Goal: Task Accomplishment & Management: Manage account settings

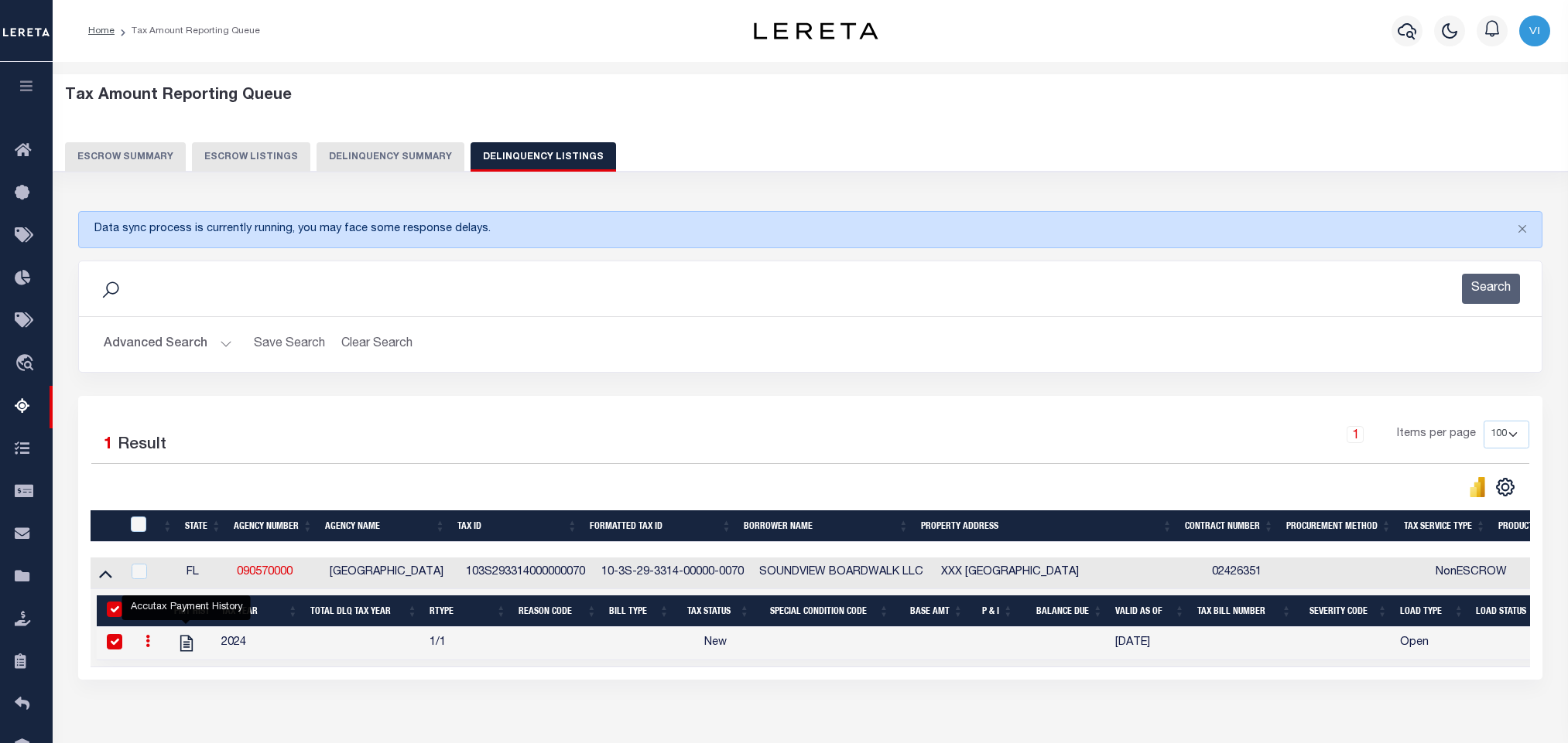
select select "FL"
select select "100"
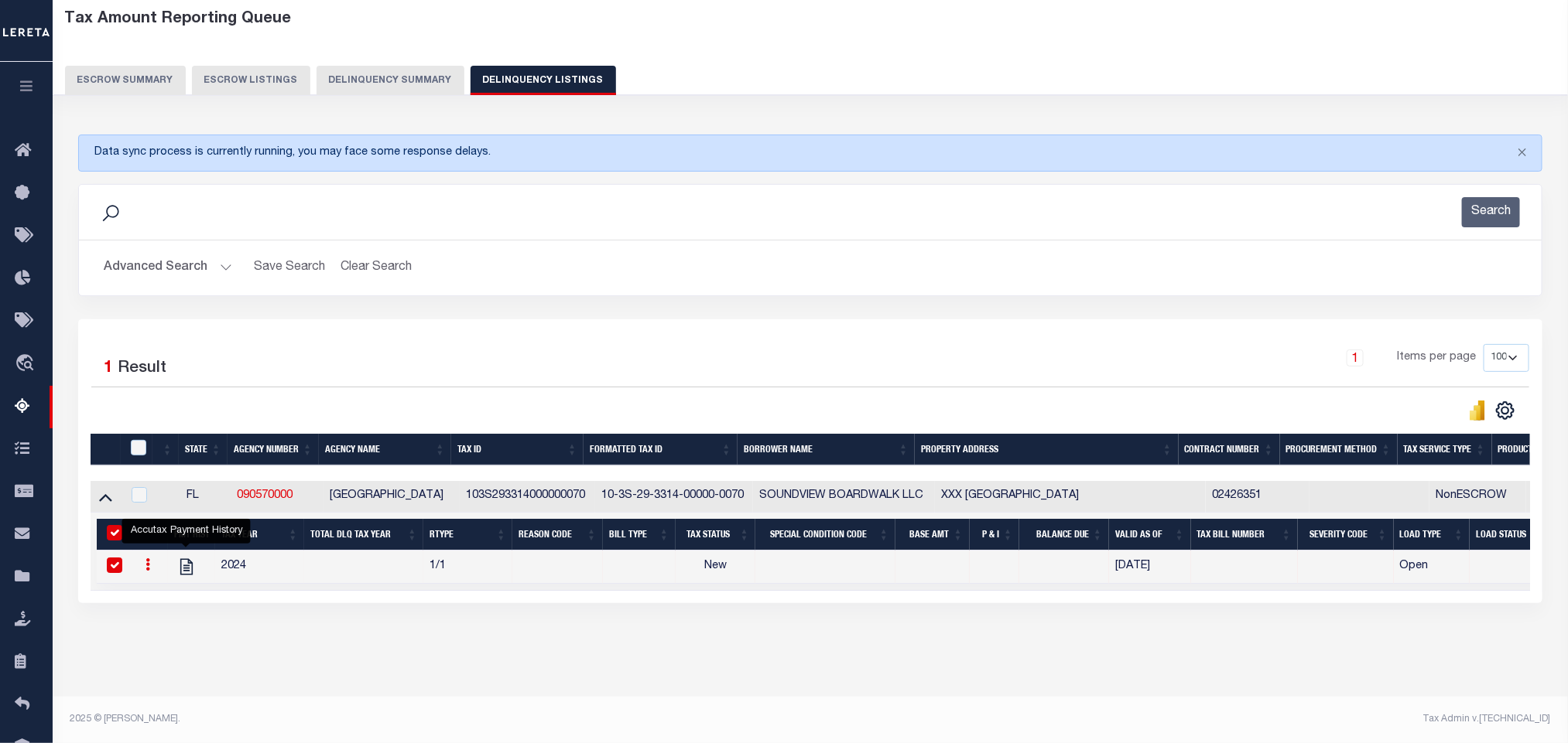
click at [170, 256] on button "Advanced Search" at bounding box center [168, 267] width 128 height 30
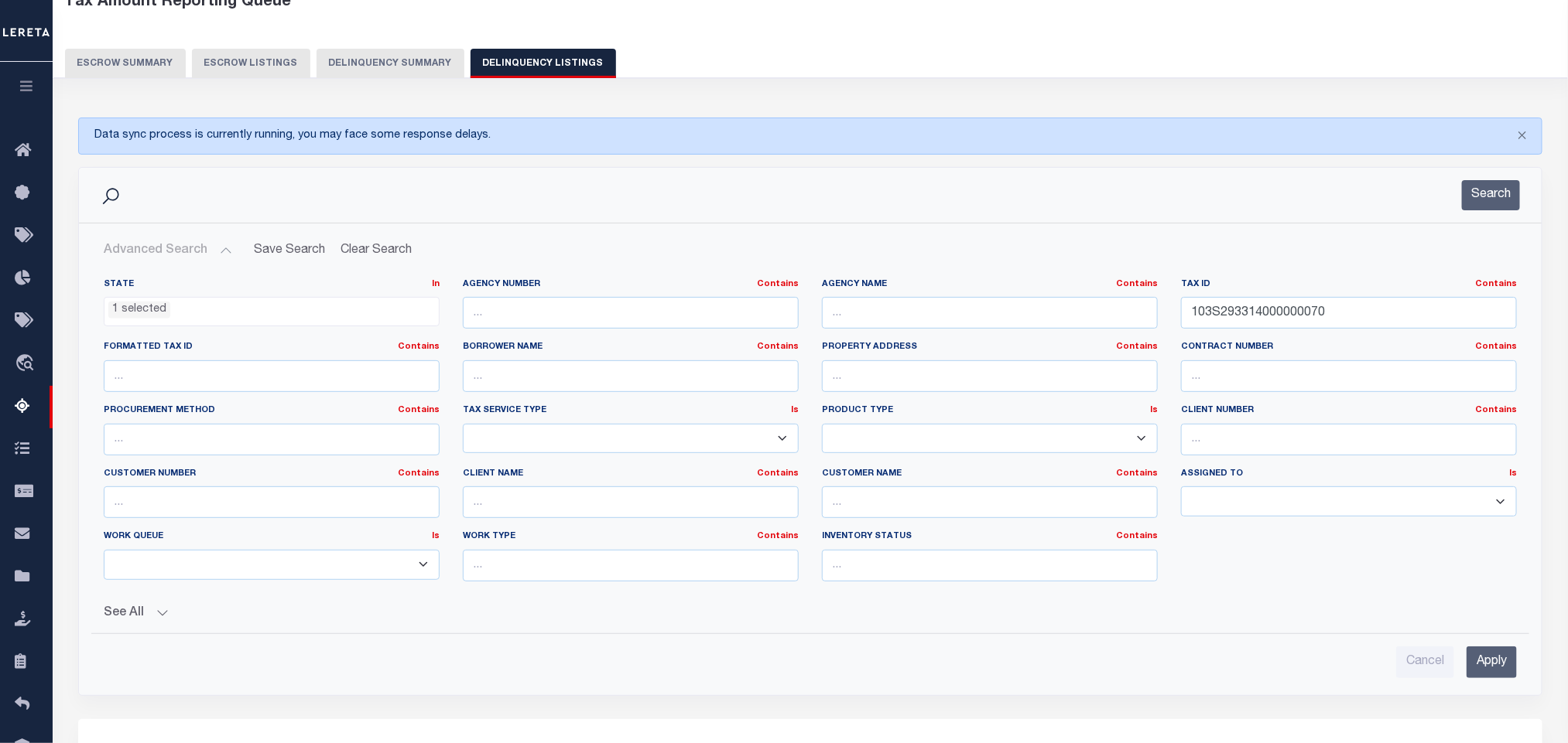
scroll to position [94, 0]
click at [1370, 321] on input "103S293314000000070" at bounding box center [1349, 312] width 336 height 32
paste input "8"
type input "103S293314000000080"
click at [1503, 662] on input "Apply" at bounding box center [1492, 662] width 51 height 32
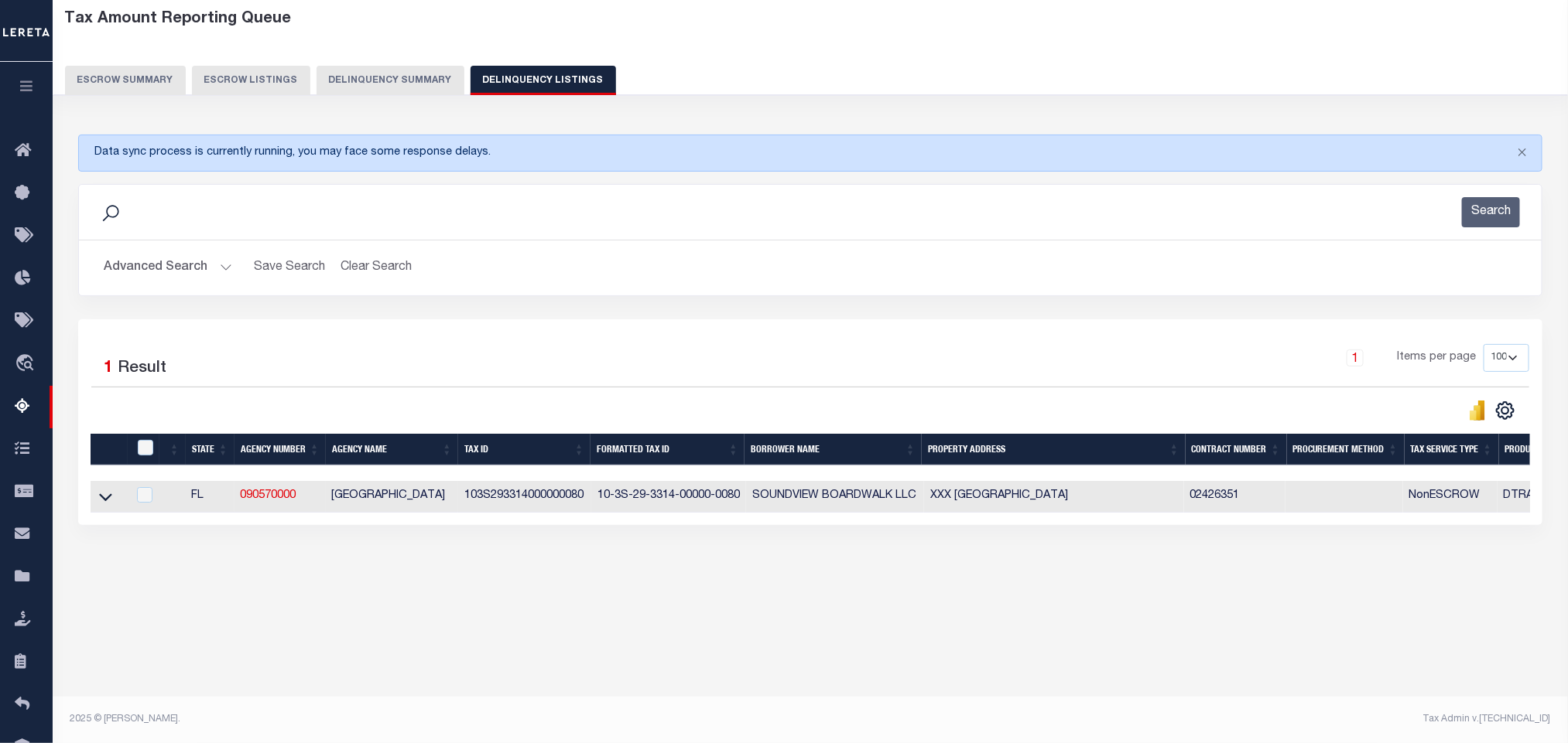
scroll to position [77, 0]
click at [103, 501] on icon at bounding box center [106, 497] width 14 height 8
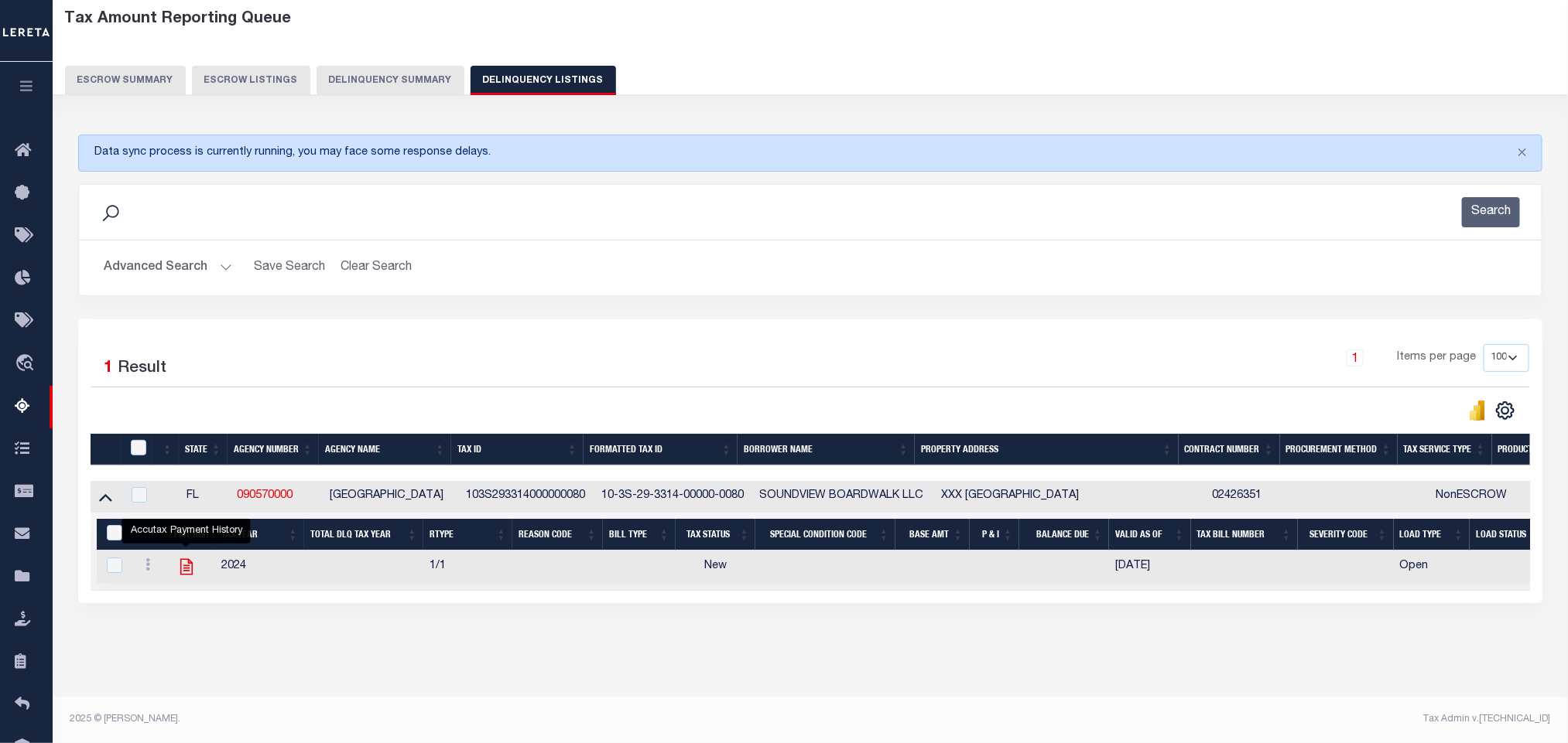
click at [184, 577] on icon "" at bounding box center [186, 567] width 20 height 20
checkbox input "true"
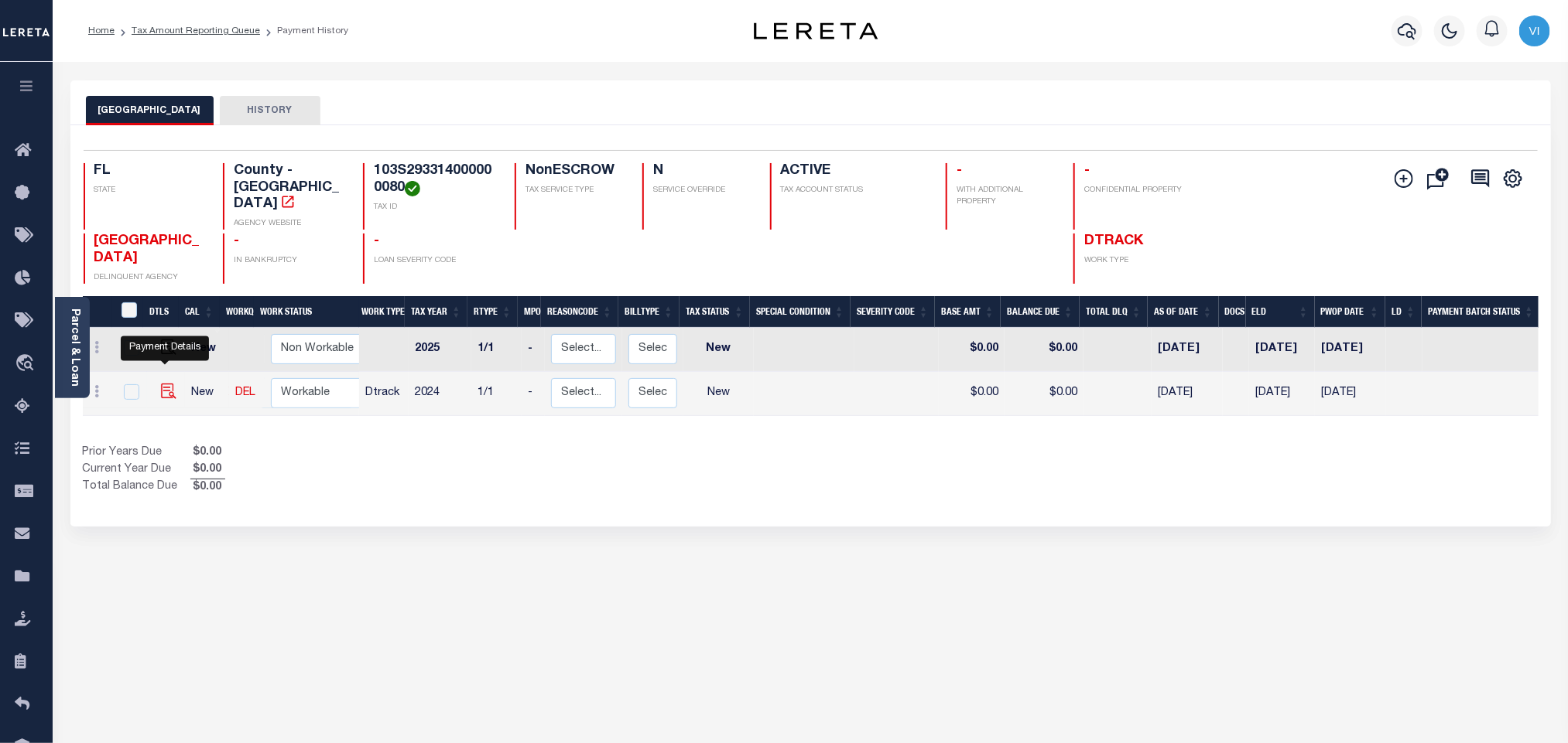
click at [163, 384] on img "" at bounding box center [168, 391] width 15 height 15
checkbox input "true"
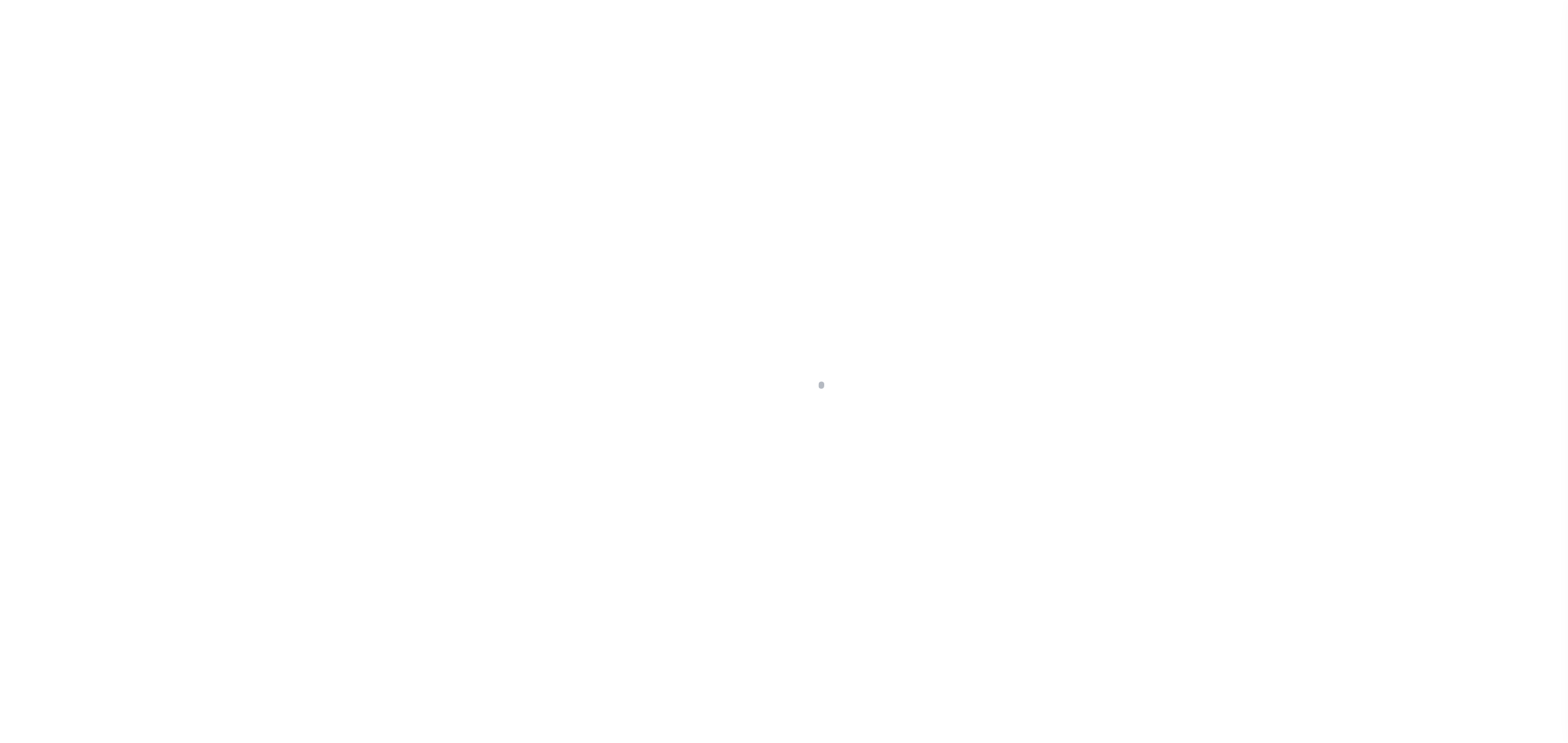
checkbox input "false"
type input "[DATE]"
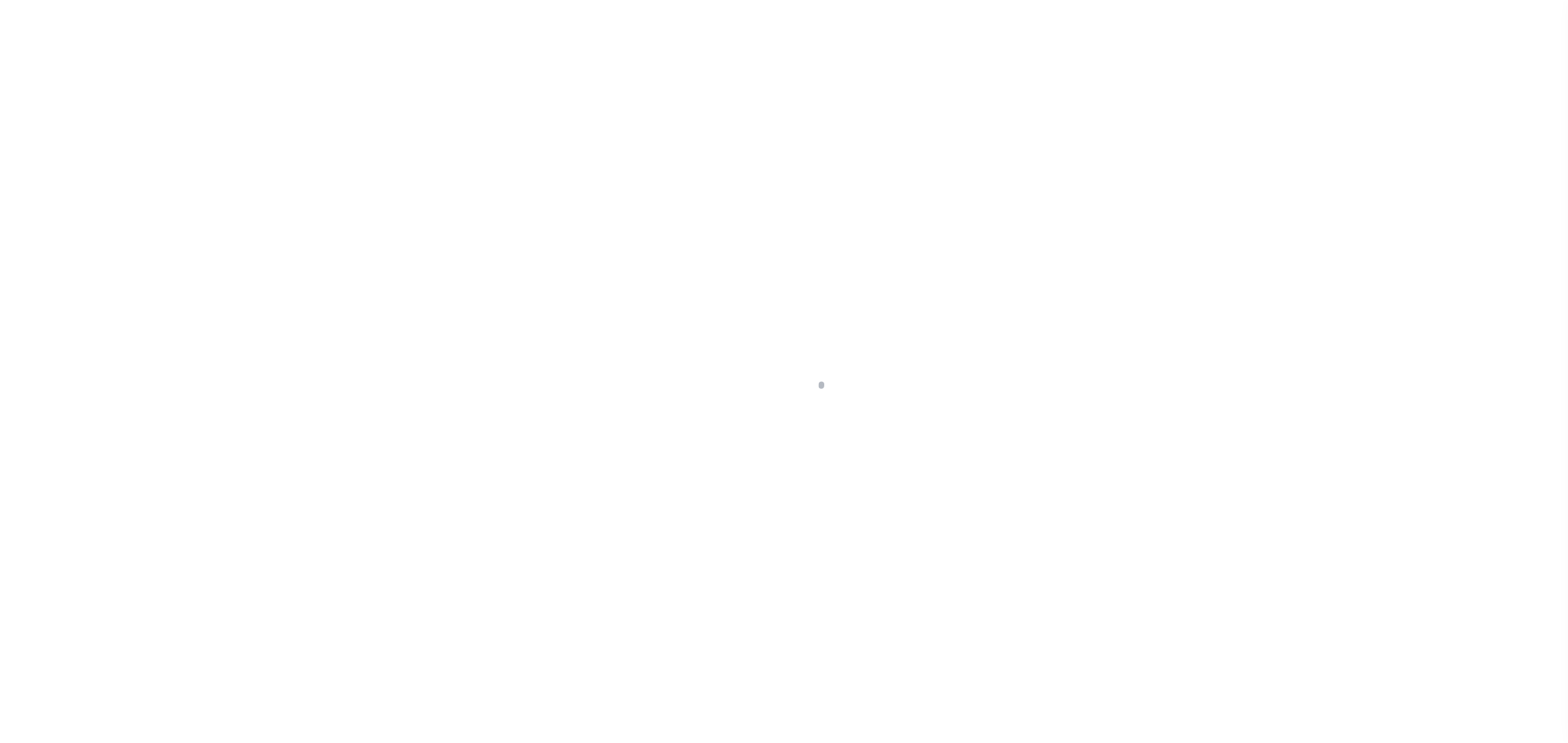
select select "NW2"
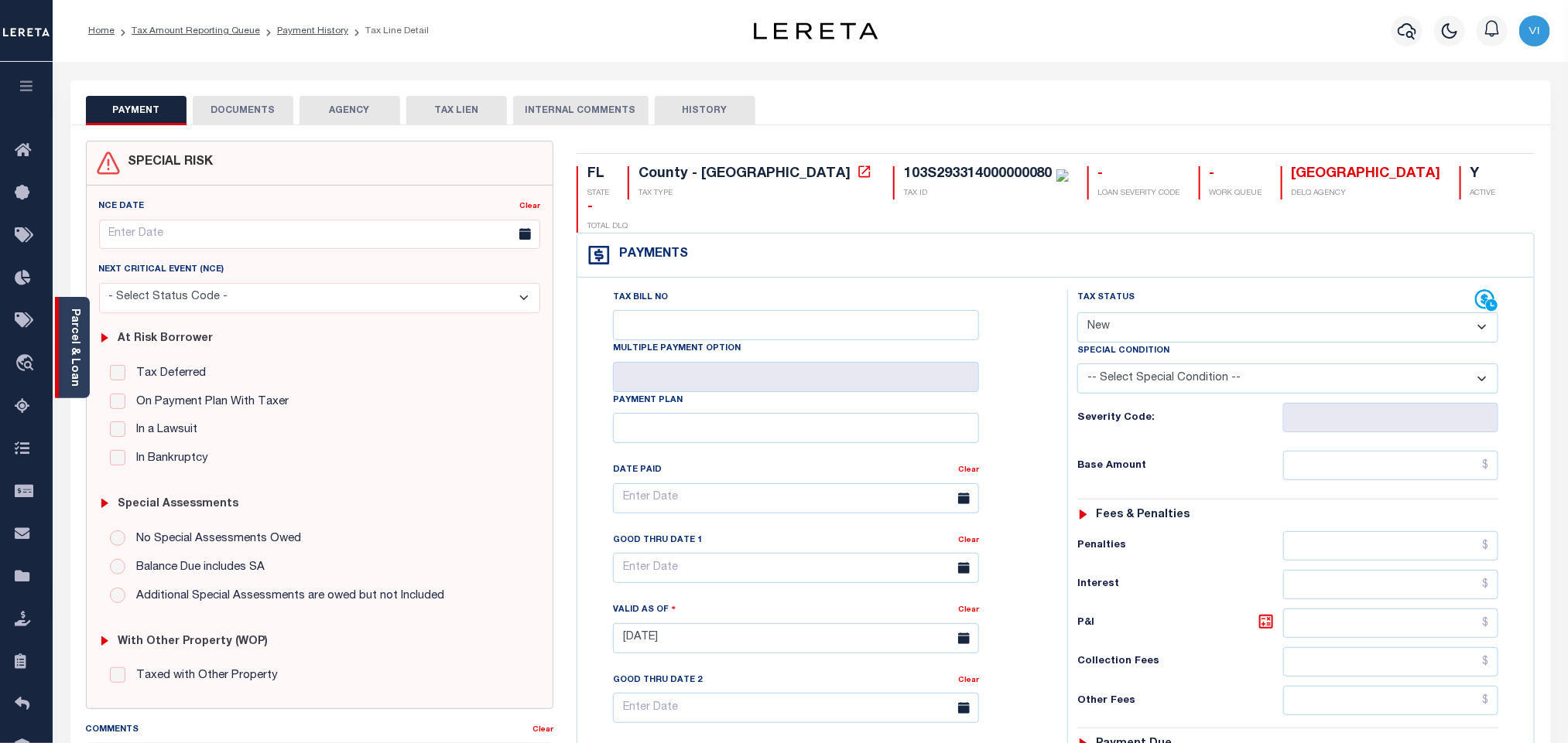
click at [87, 355] on div "Parcel & Loan" at bounding box center [72, 348] width 35 height 101
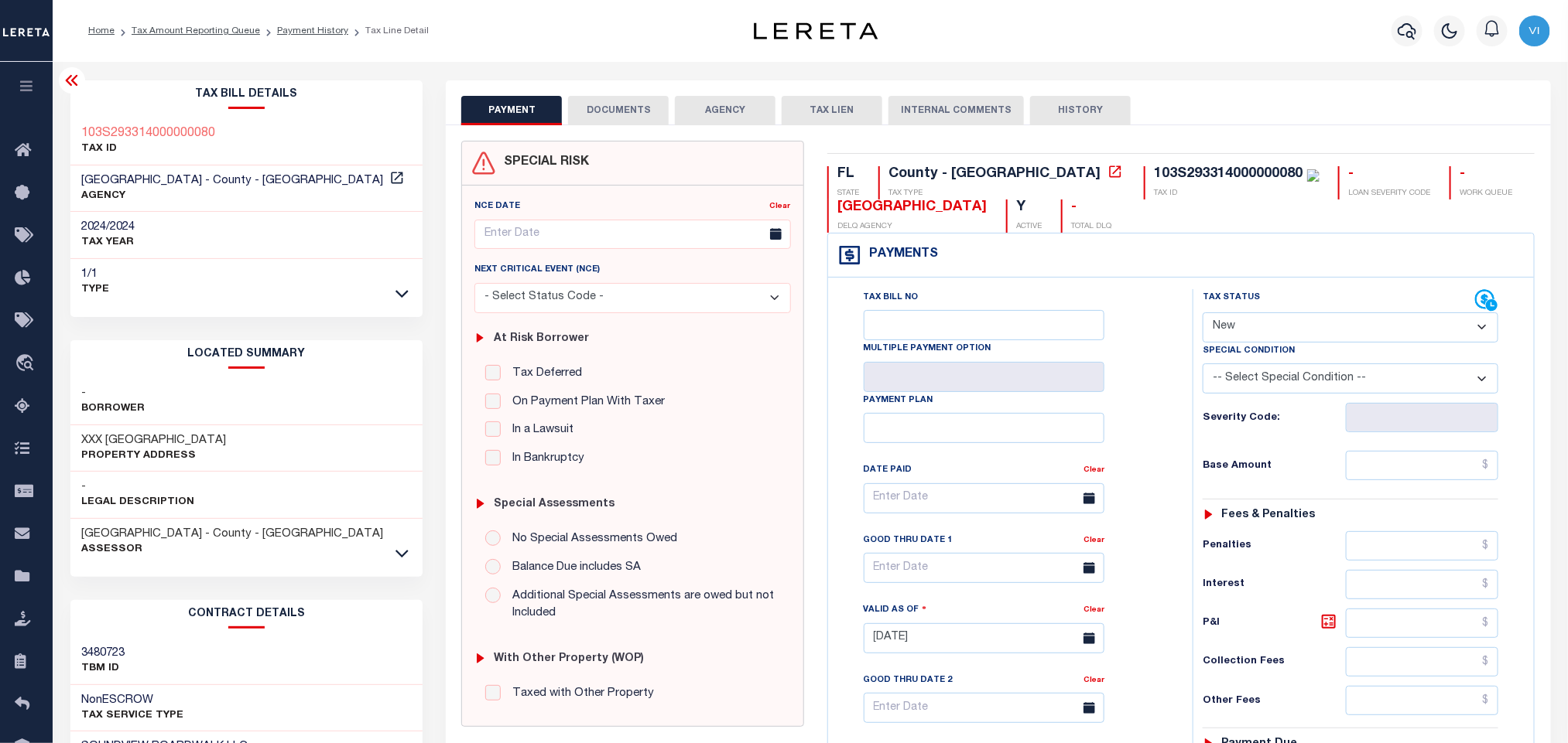
click at [1154, 170] on div "103S293314000000080" at bounding box center [1228, 173] width 149 height 14
copy div "103S293314000000080"
click at [622, 109] on button "DOCUMENTS" at bounding box center [618, 110] width 100 height 30
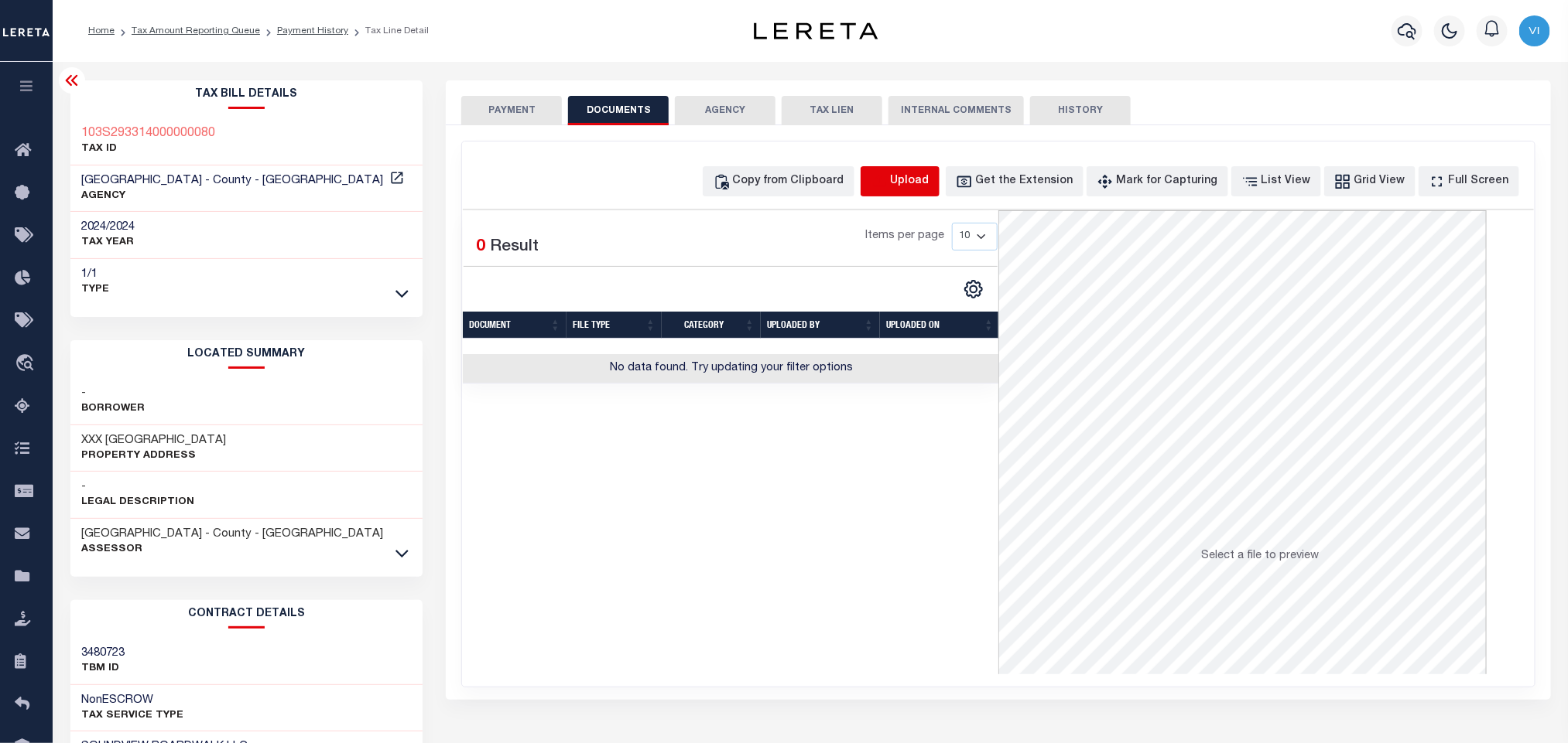
click at [885, 184] on icon "button" at bounding box center [878, 181] width 14 height 13
select select "POP"
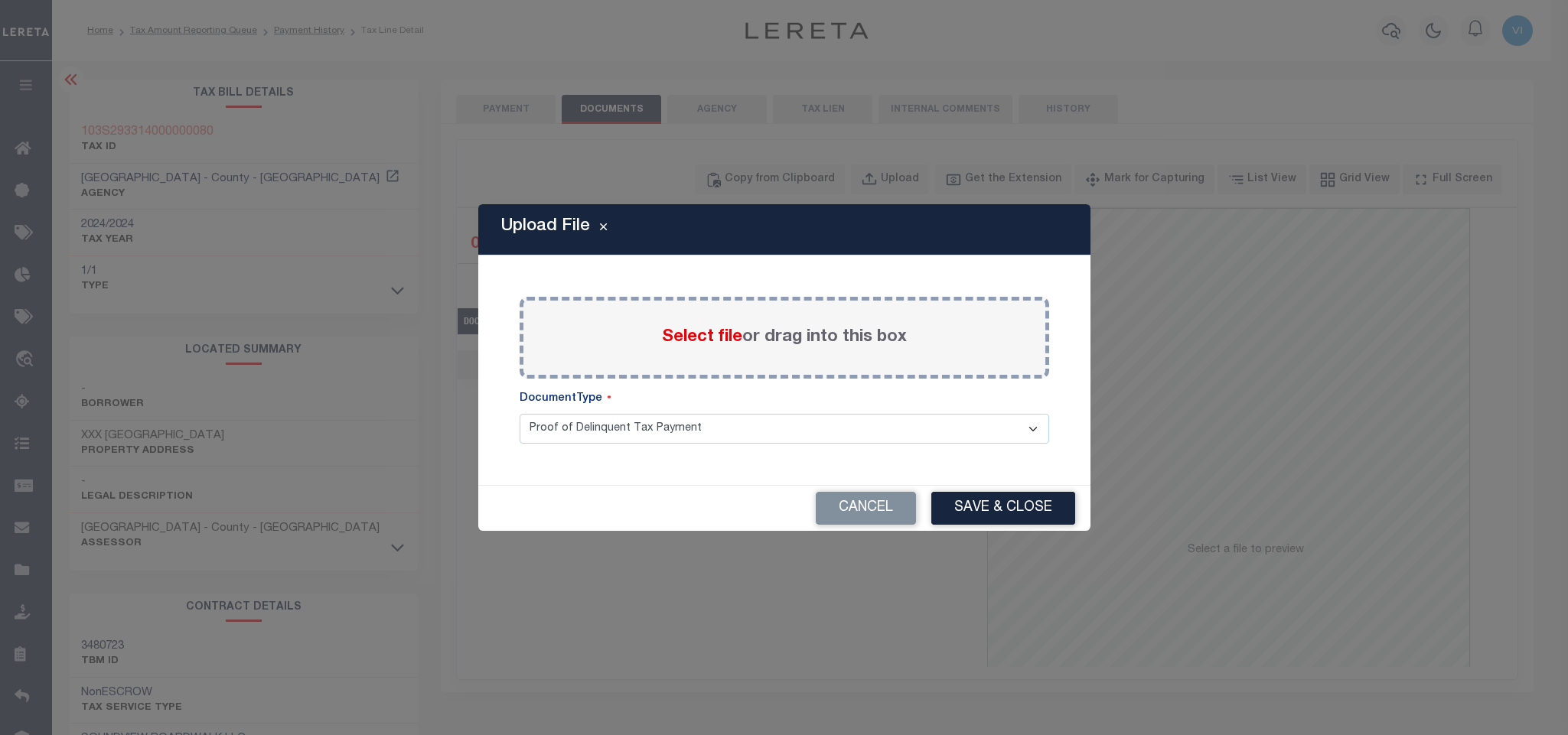
click at [703, 338] on span "Select file" at bounding box center [702, 337] width 80 height 17
click at [0, 0] on input "Select file or drag into this box" at bounding box center [0, 0] width 0 height 0
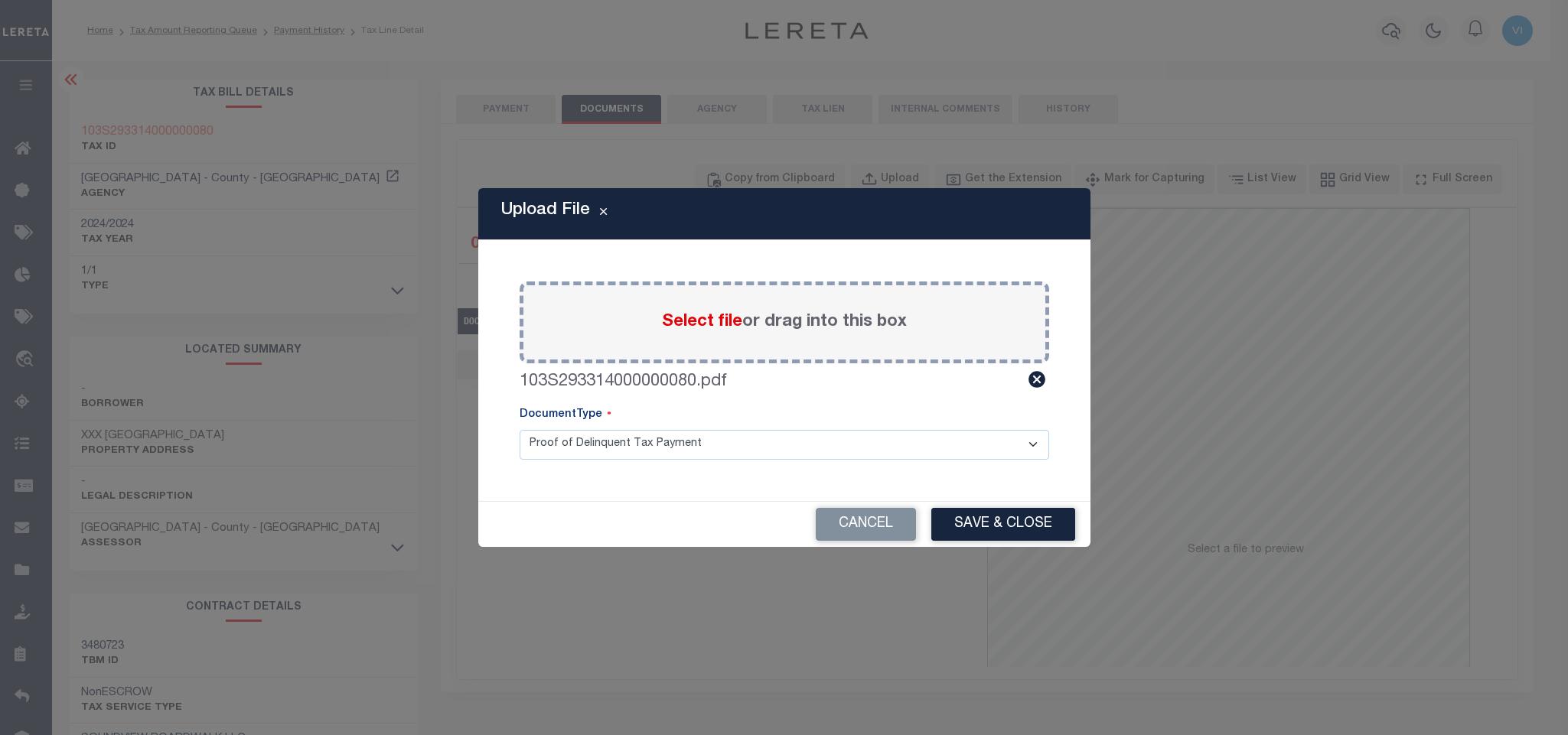
click at [560, 455] on select "Proof of Delinquent Tax Payment" at bounding box center [784, 445] width 530 height 29
click at [520, 430] on select "Proof of Delinquent Tax Payment" at bounding box center [784, 445] width 530 height 29
click at [988, 527] on button "Save & Close" at bounding box center [1003, 524] width 144 height 33
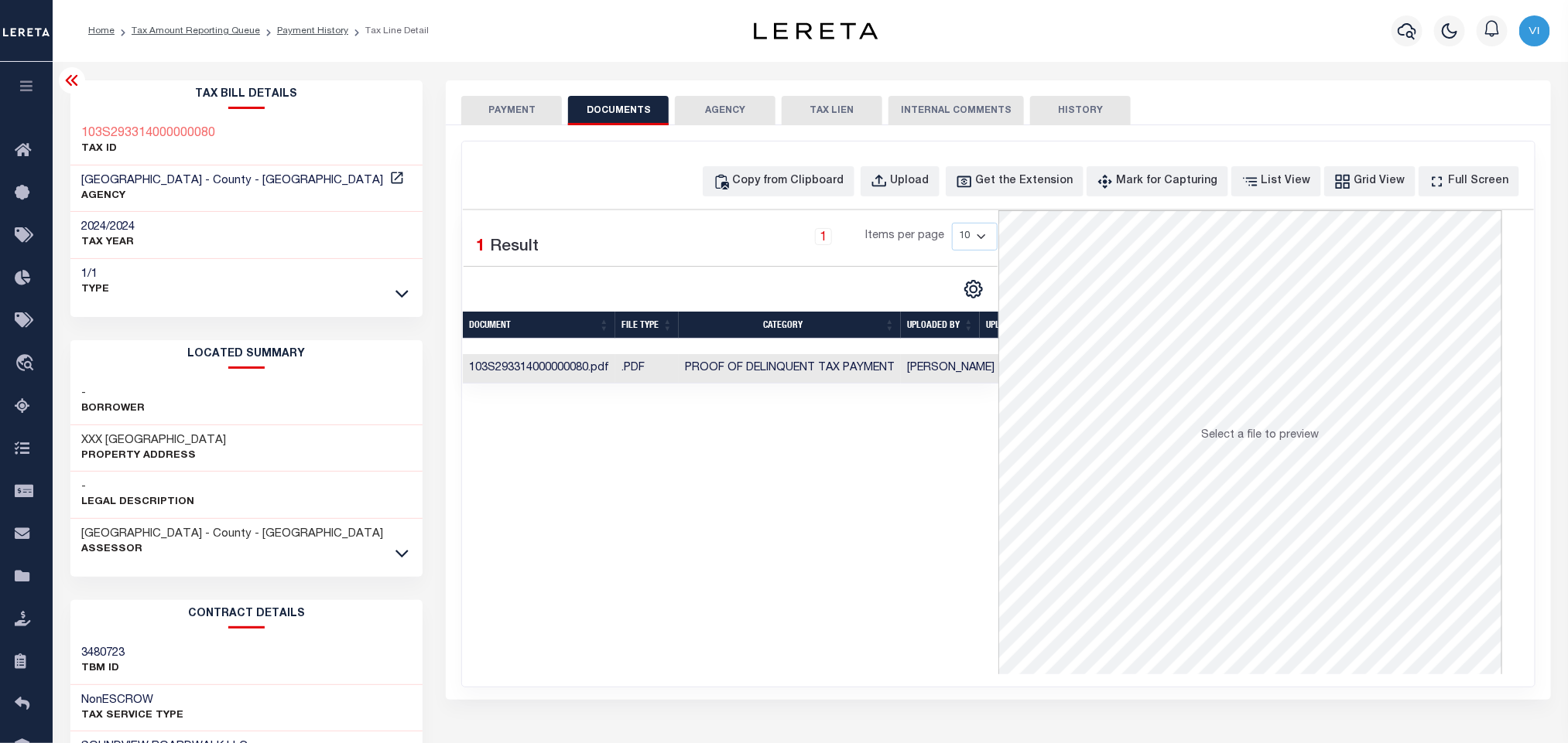
click at [506, 102] on button "PAYMENT" at bounding box center [511, 110] width 100 height 30
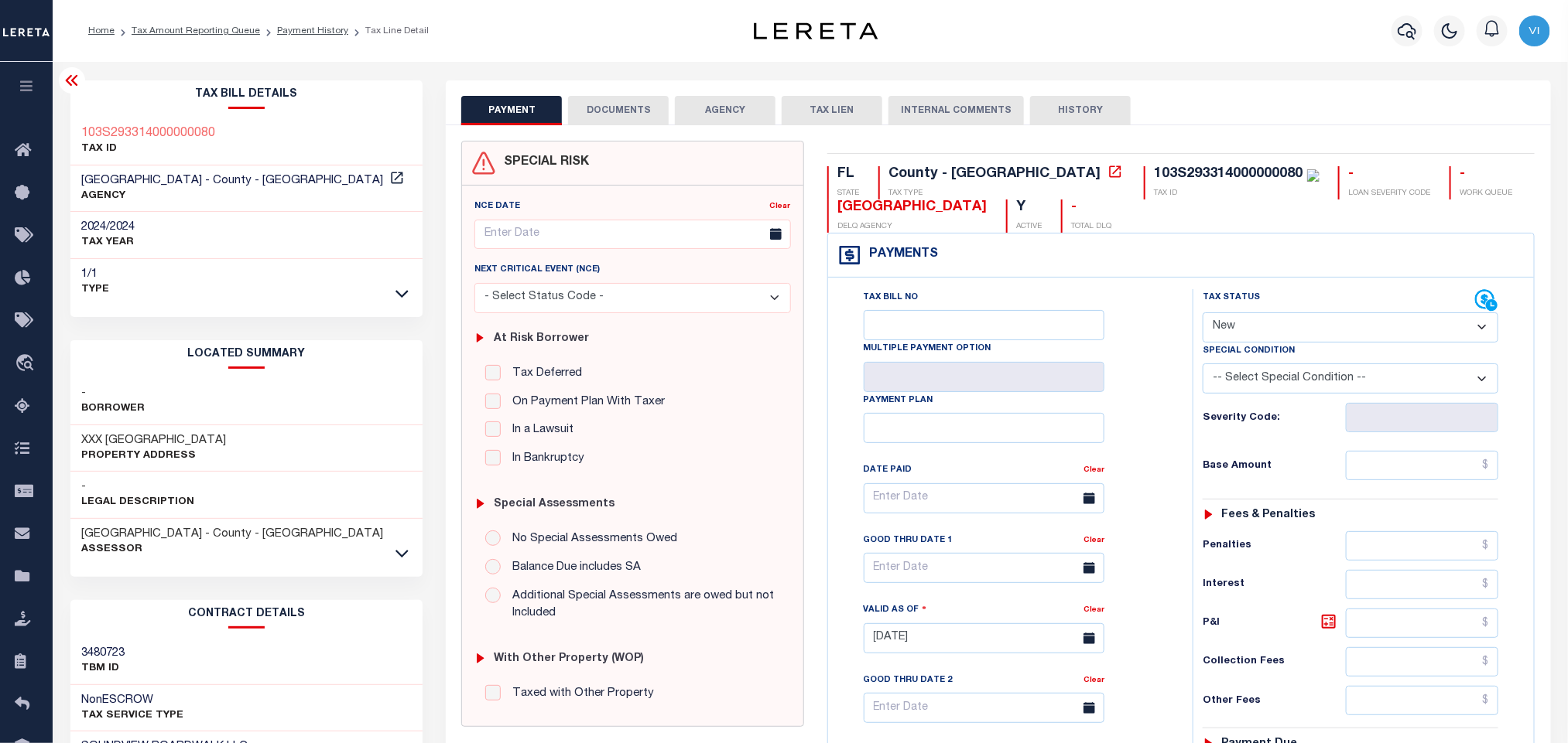
click at [1275, 330] on select "- Select Status Code - Open Due/Unpaid Paid Incomplete No Tax Due Internal Refu…" at bounding box center [1350, 327] width 295 height 30
select select "PYD"
click at [1203, 314] on select "- Select Status Code - Open Due/Unpaid Paid Incomplete No Tax Due Internal Refu…" at bounding box center [1350, 327] width 295 height 30
type input "[DATE]"
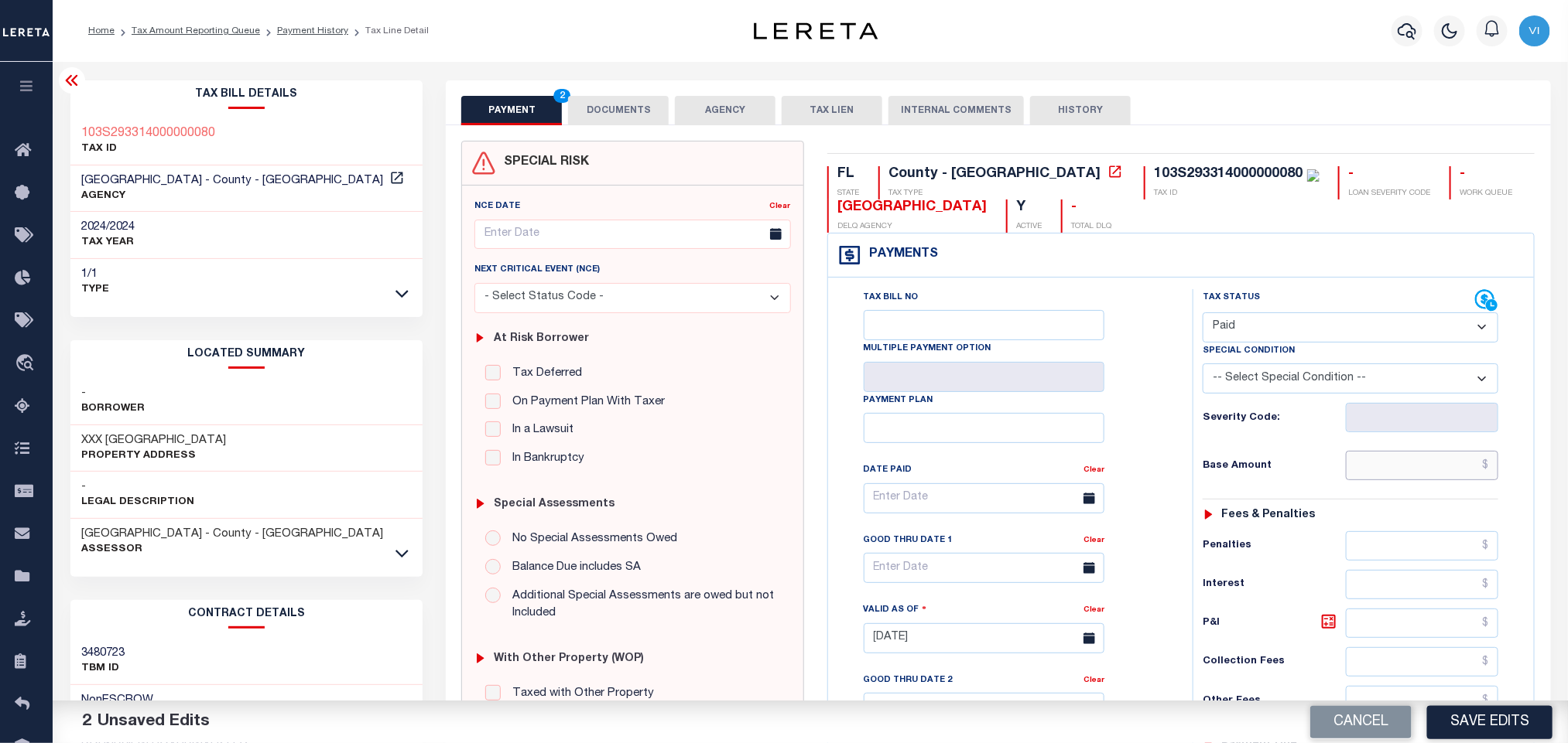
click at [1367, 477] on input "text" at bounding box center [1423, 466] width 154 height 30
paste input "6,946.73"
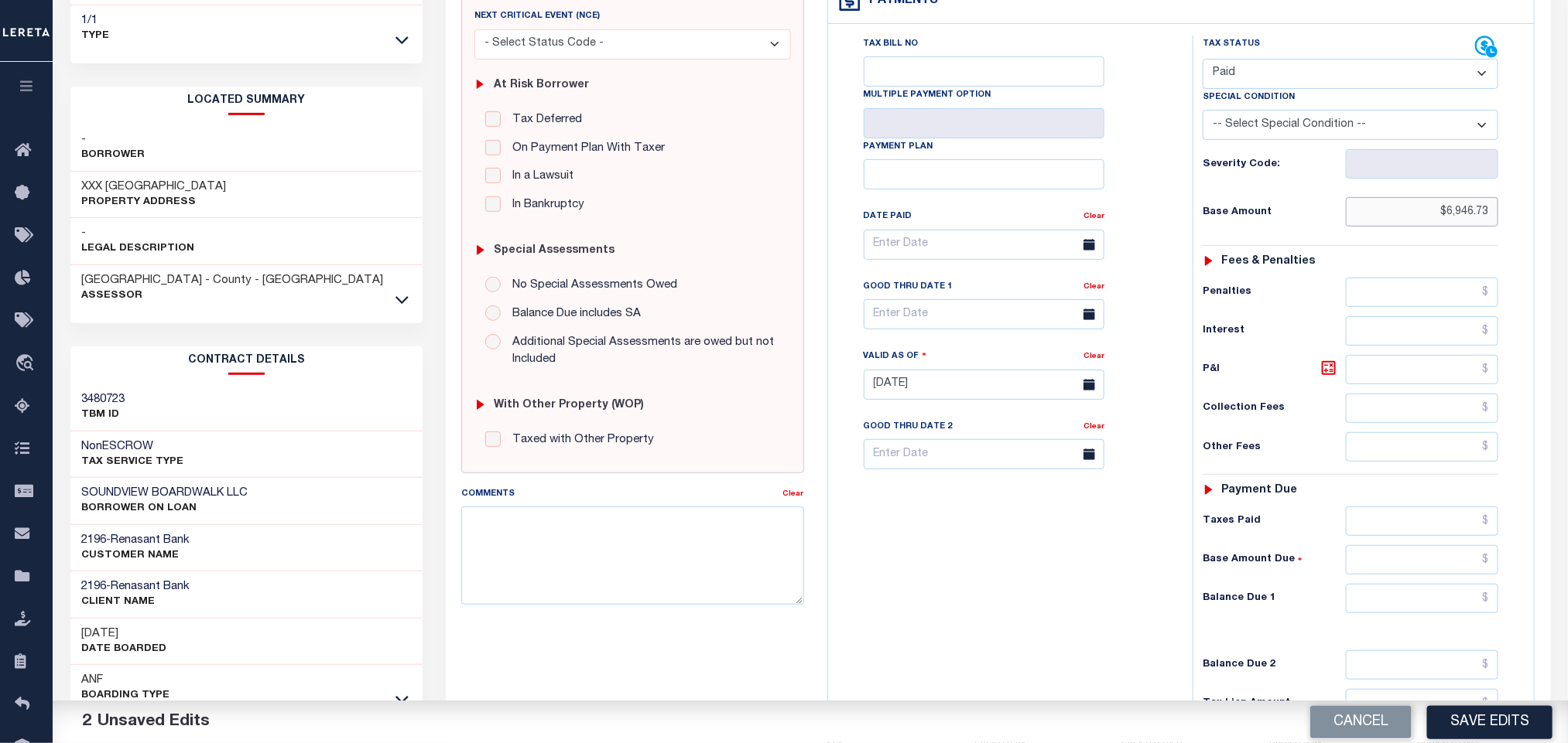
scroll to position [436, 0]
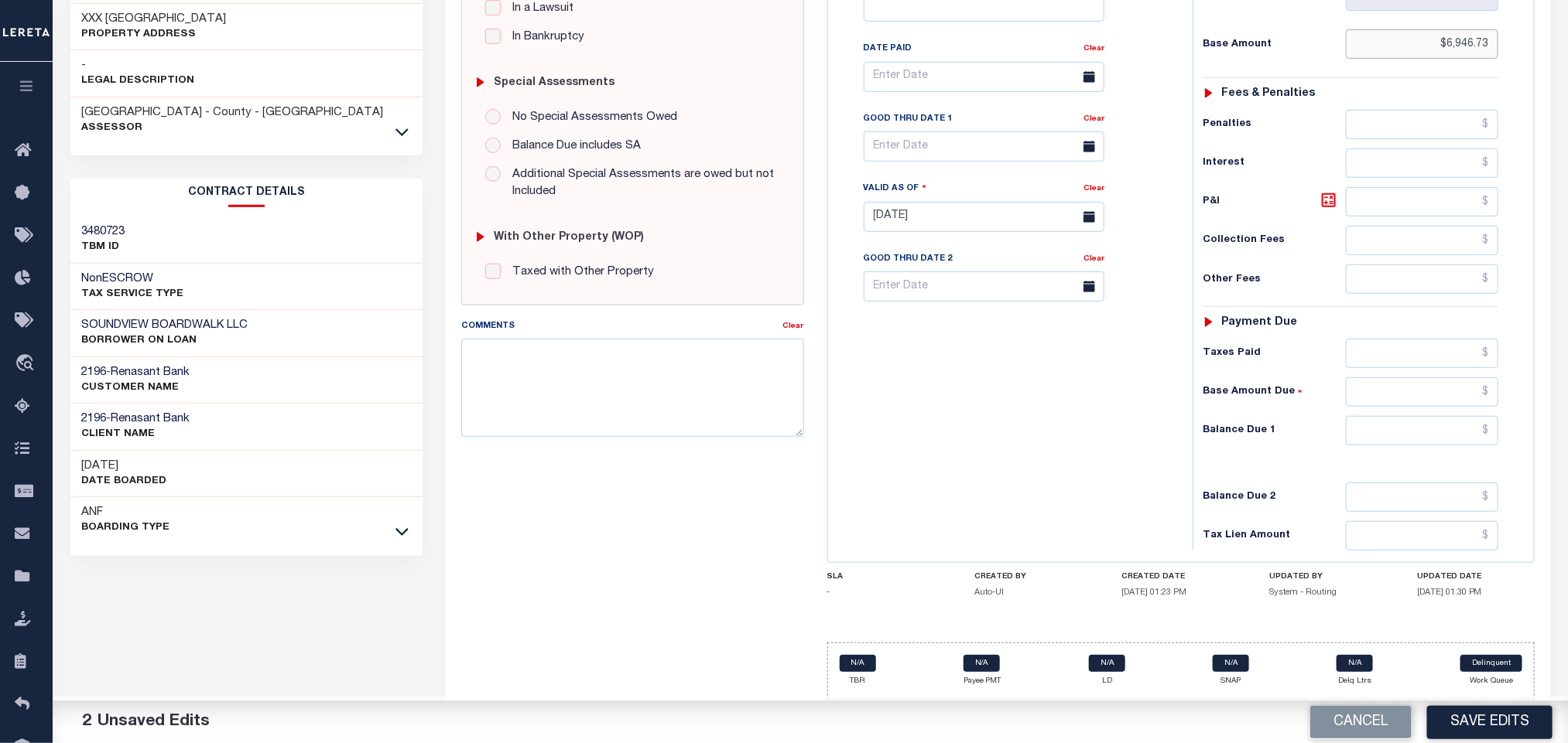
type input "$6,946.73"
click at [1372, 443] on input "text" at bounding box center [1423, 431] width 154 height 30
type input "$0.00"
click at [1461, 716] on button "Save Edits" at bounding box center [1489, 721] width 126 height 33
checkbox input "false"
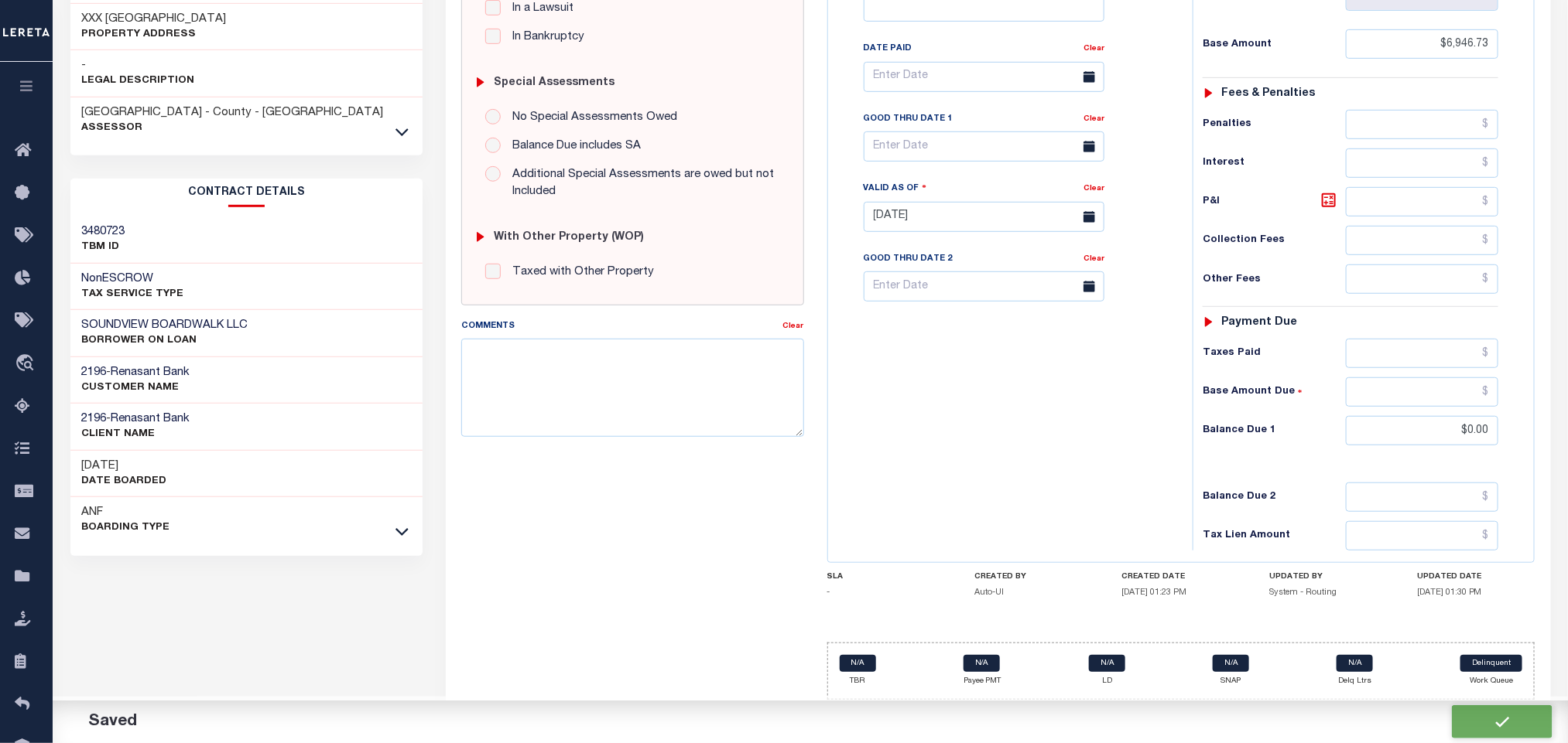
checkbox input "false"
type input "$6,946.73"
type input "$0"
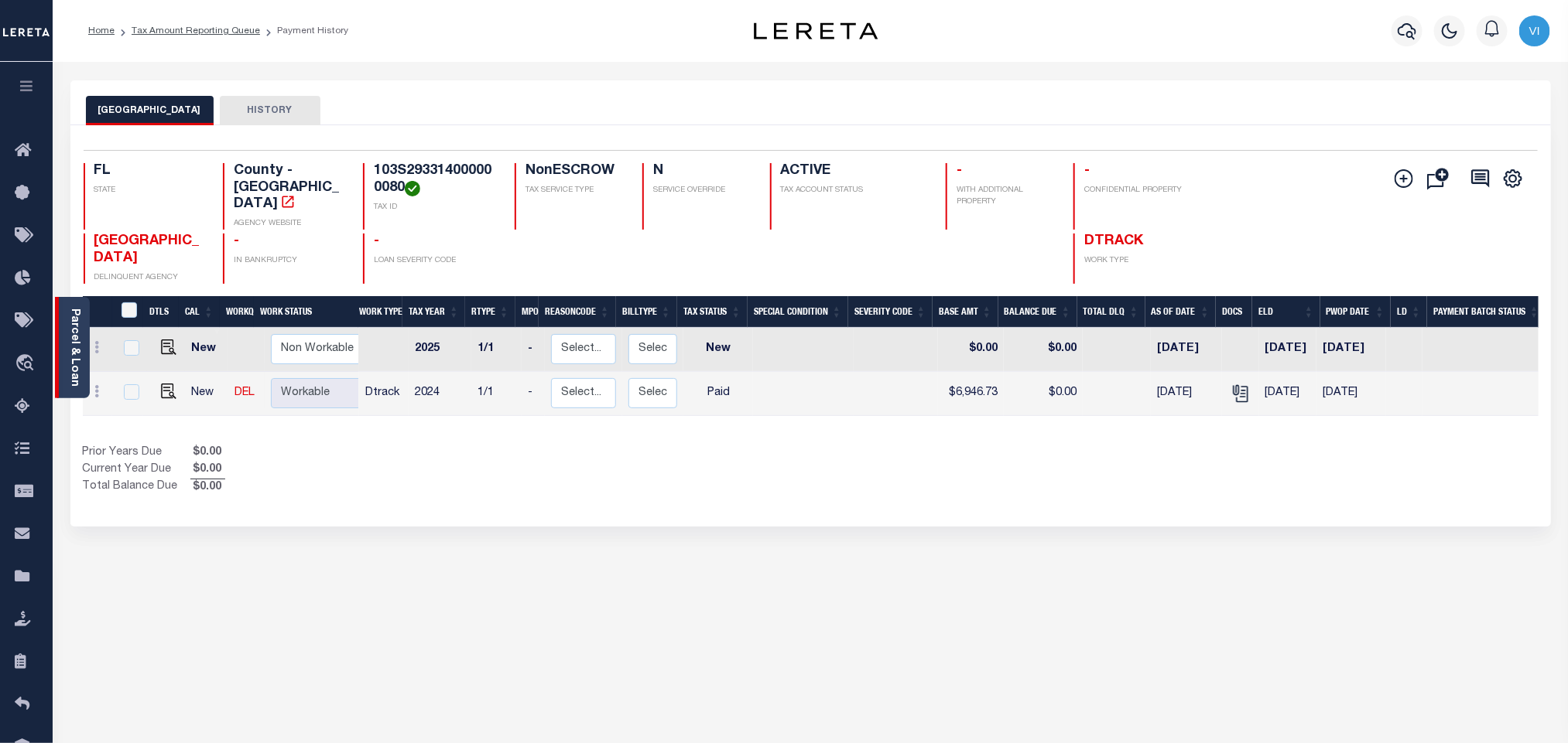
click at [72, 348] on link "Parcel & Loan" at bounding box center [74, 348] width 11 height 79
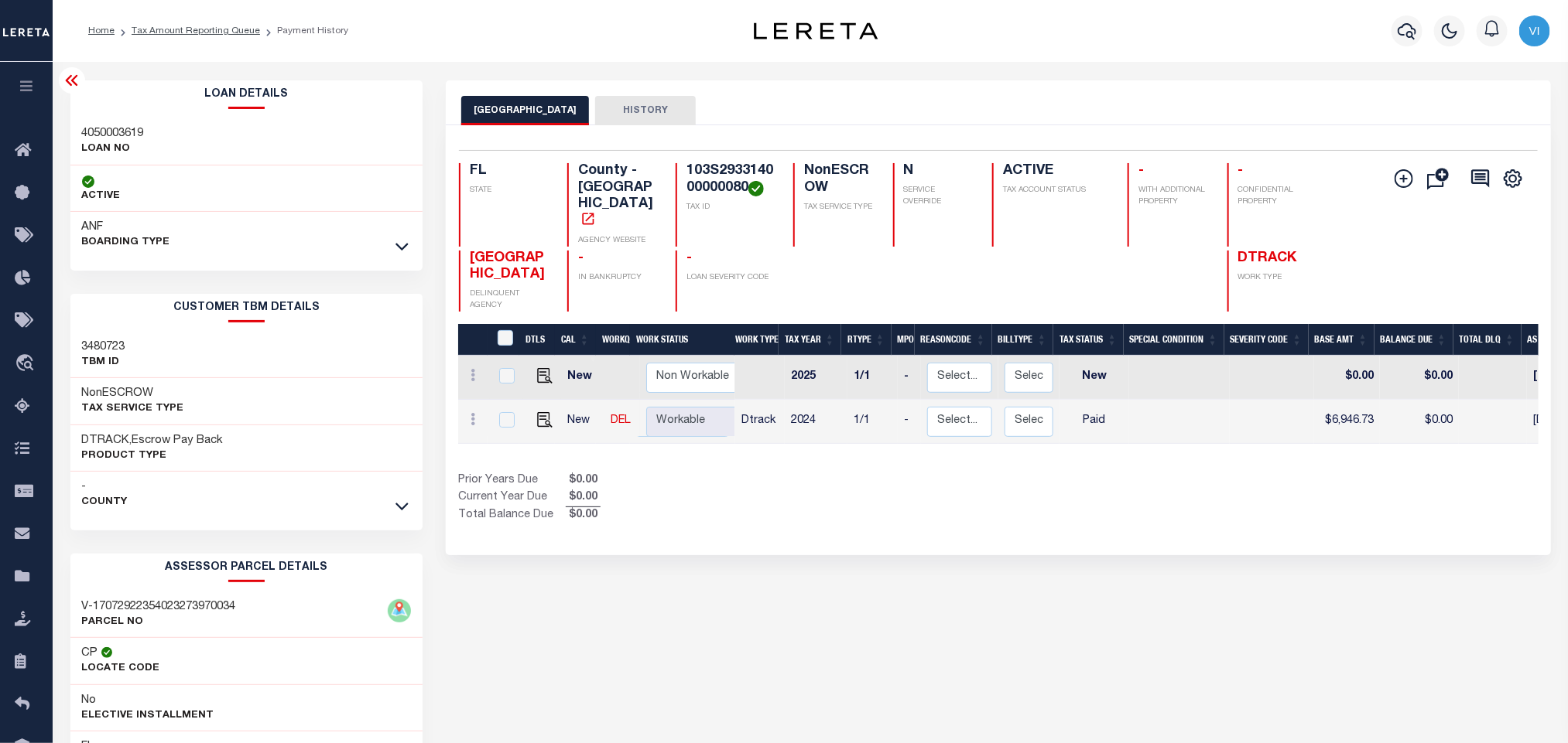
click at [82, 128] on h3 "4050003619" at bounding box center [113, 134] width 62 height 15
copy h3 "4050003619"
click at [723, 168] on h4 "103S293314000000080" at bounding box center [731, 180] width 89 height 33
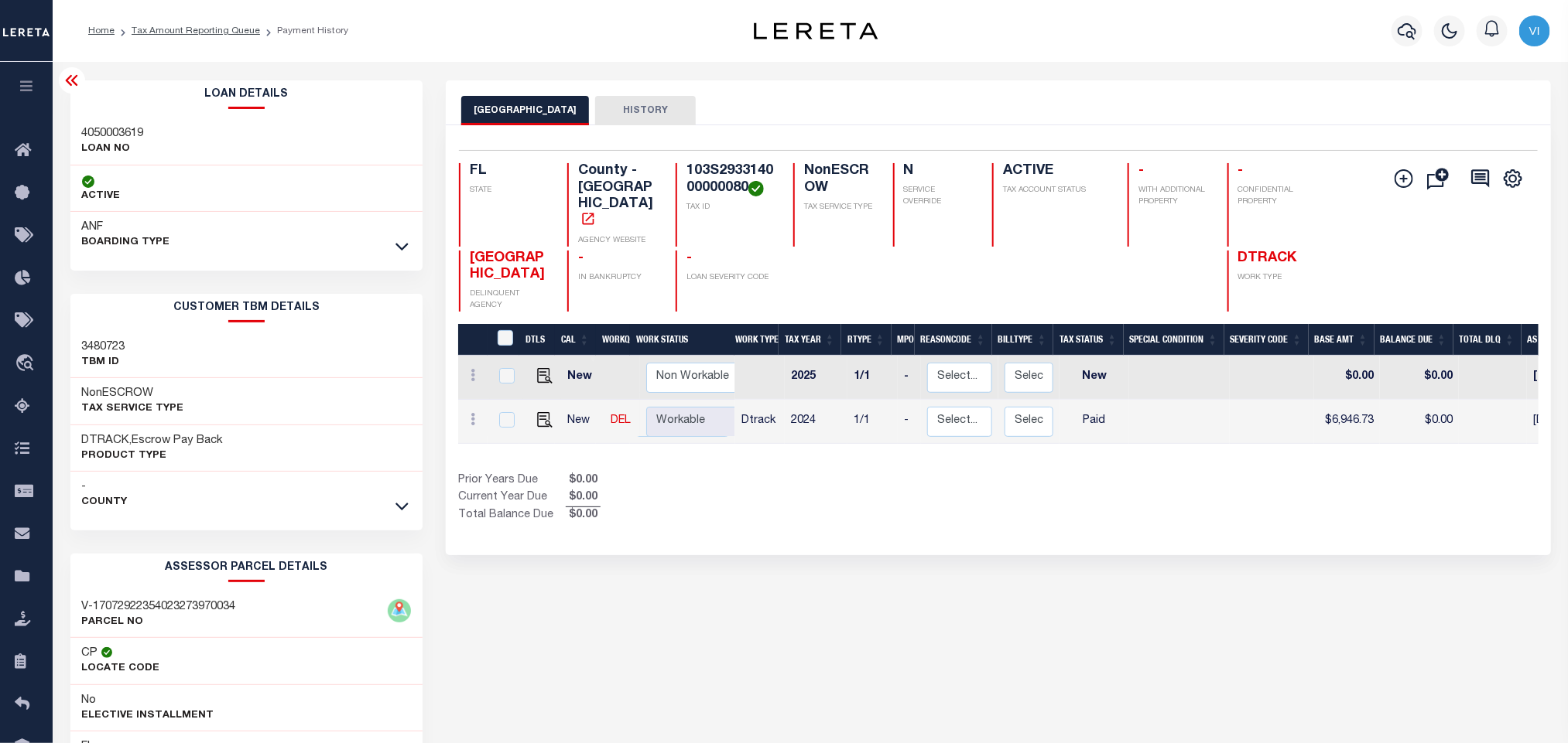
copy h4 "103S293314000000080"
click at [24, 413] on icon at bounding box center [26, 406] width 24 height 19
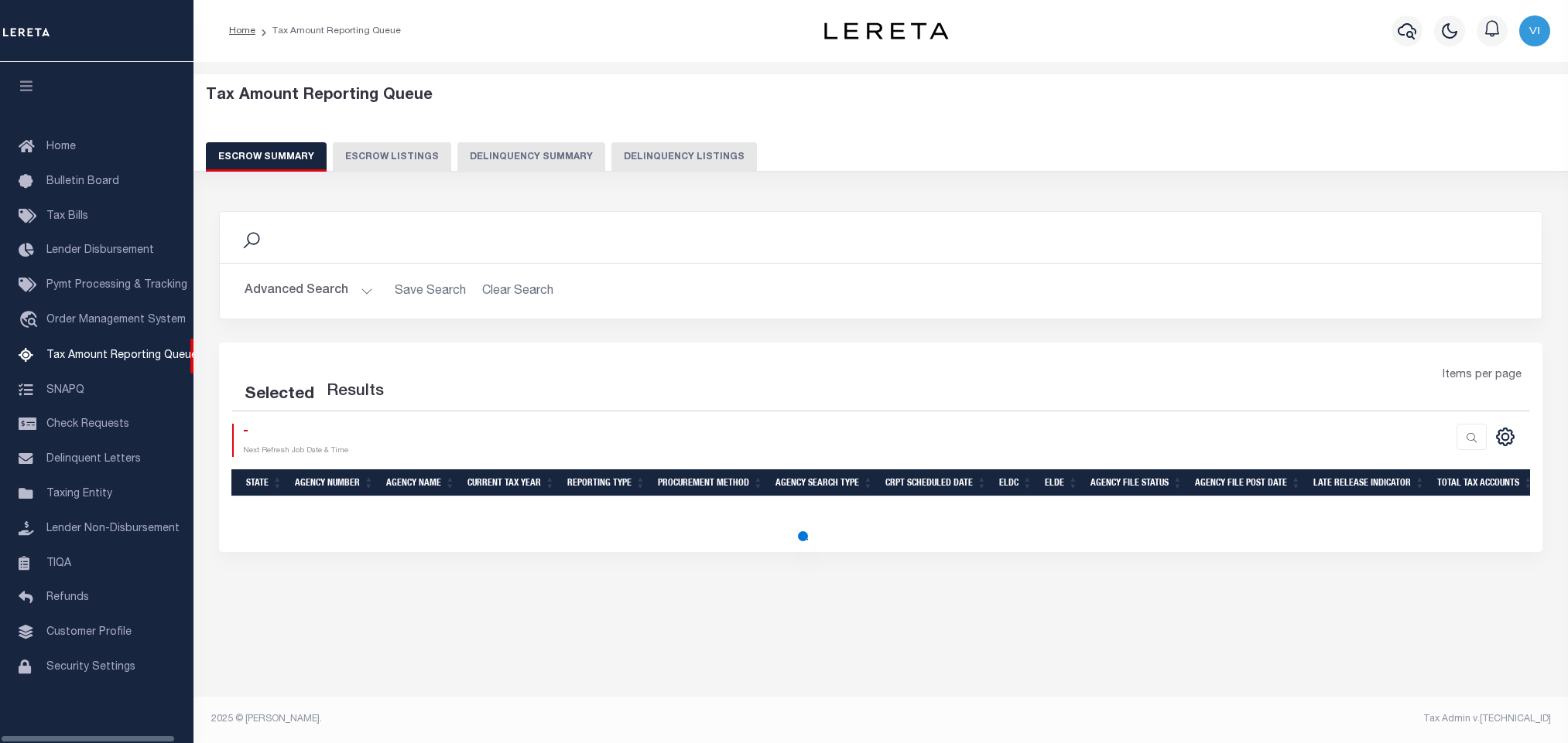
select select
select select "100"
click at [310, 300] on button "Advanced Search" at bounding box center [309, 291] width 128 height 30
select select "100"
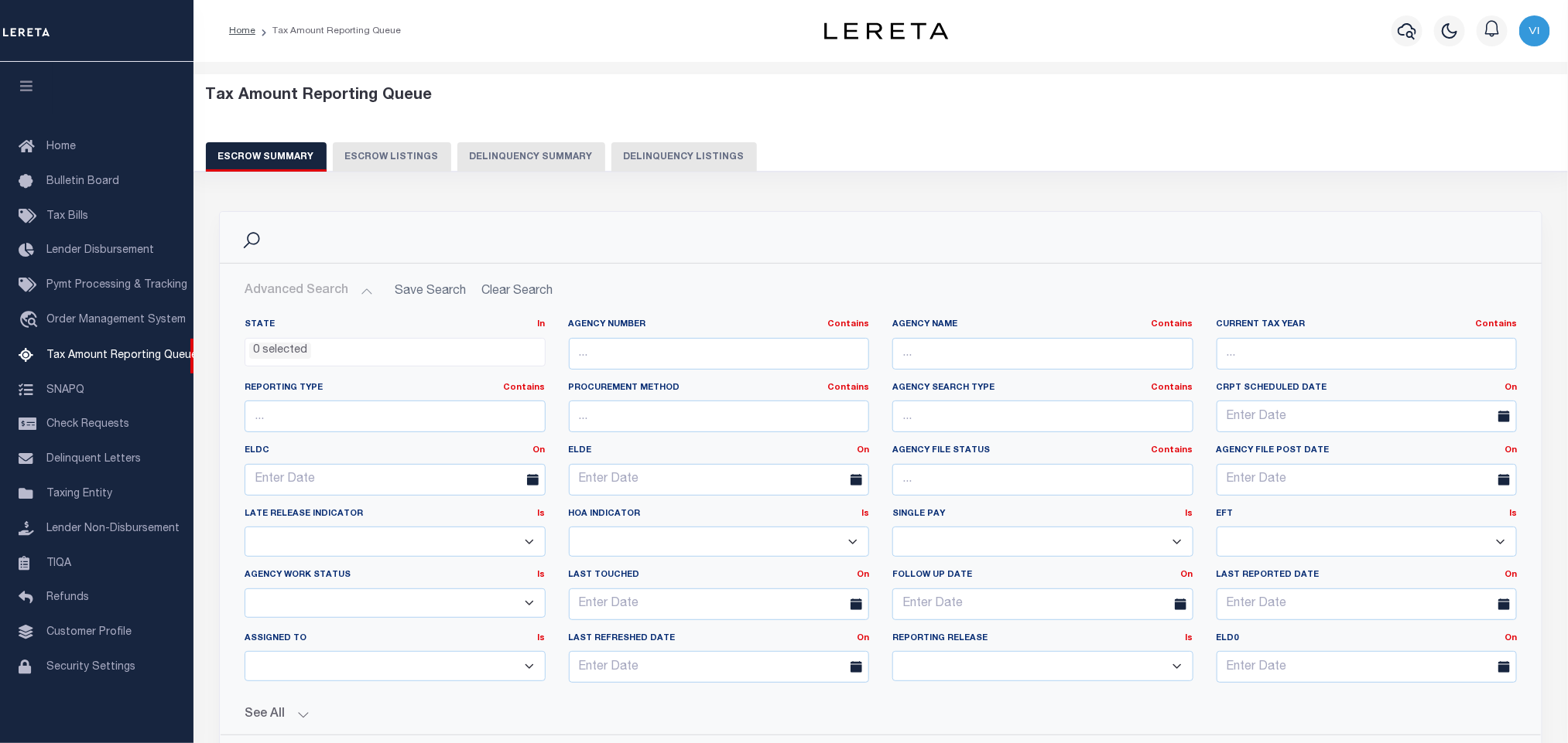
click at [635, 160] on button "Delinquency Listings" at bounding box center [684, 157] width 145 height 30
select select "100"
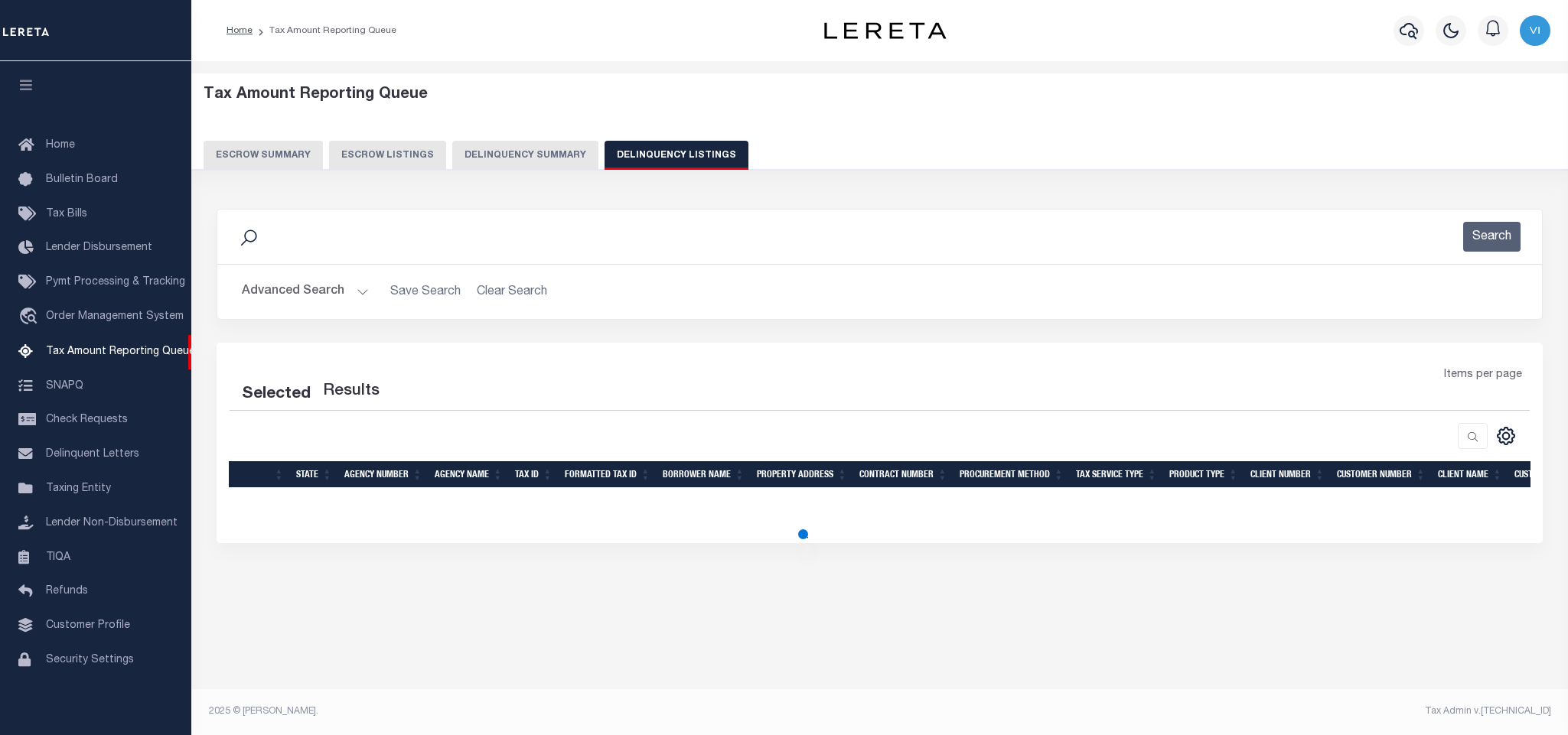
select select "100"
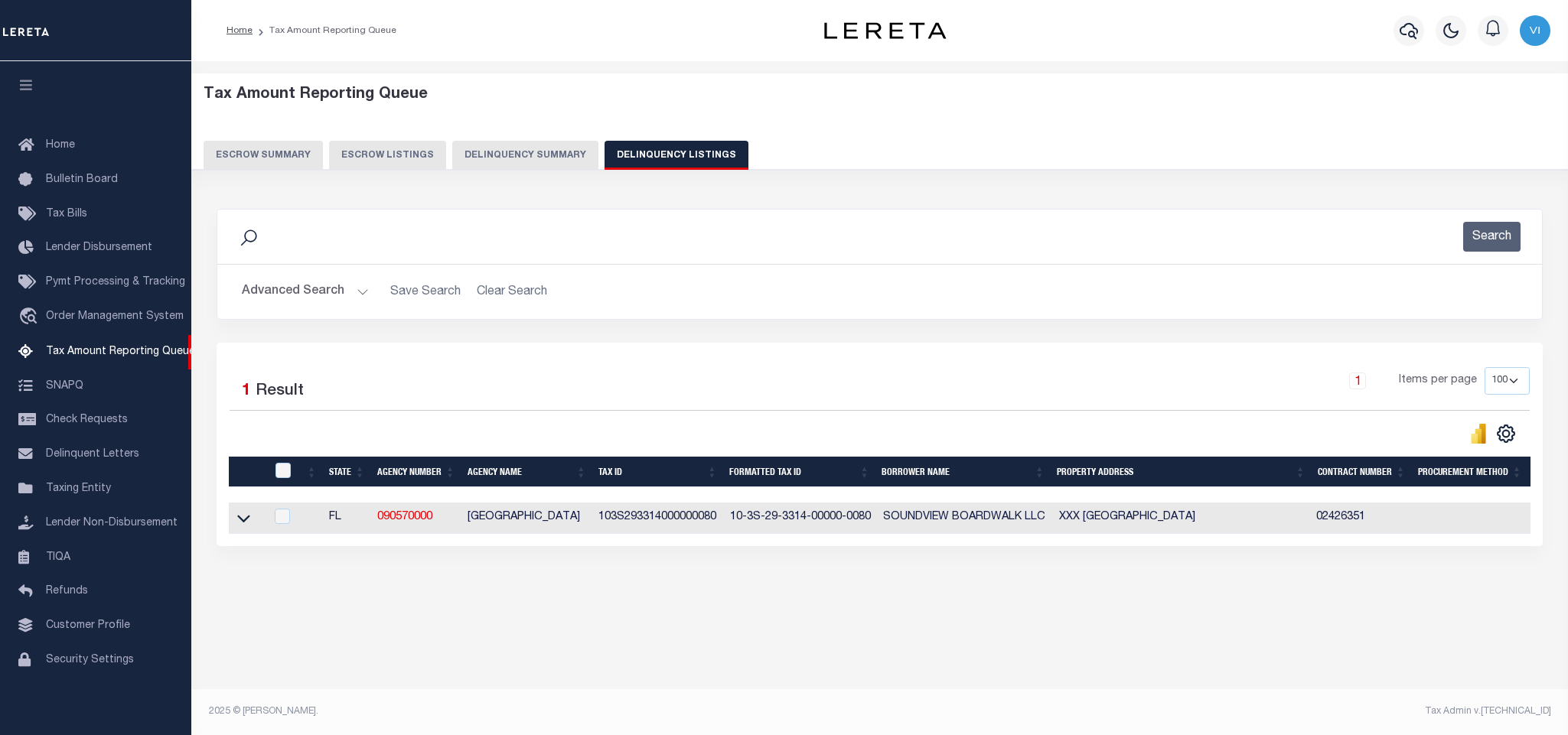
click at [296, 294] on button "Advanced Search" at bounding box center [305, 291] width 127 height 29
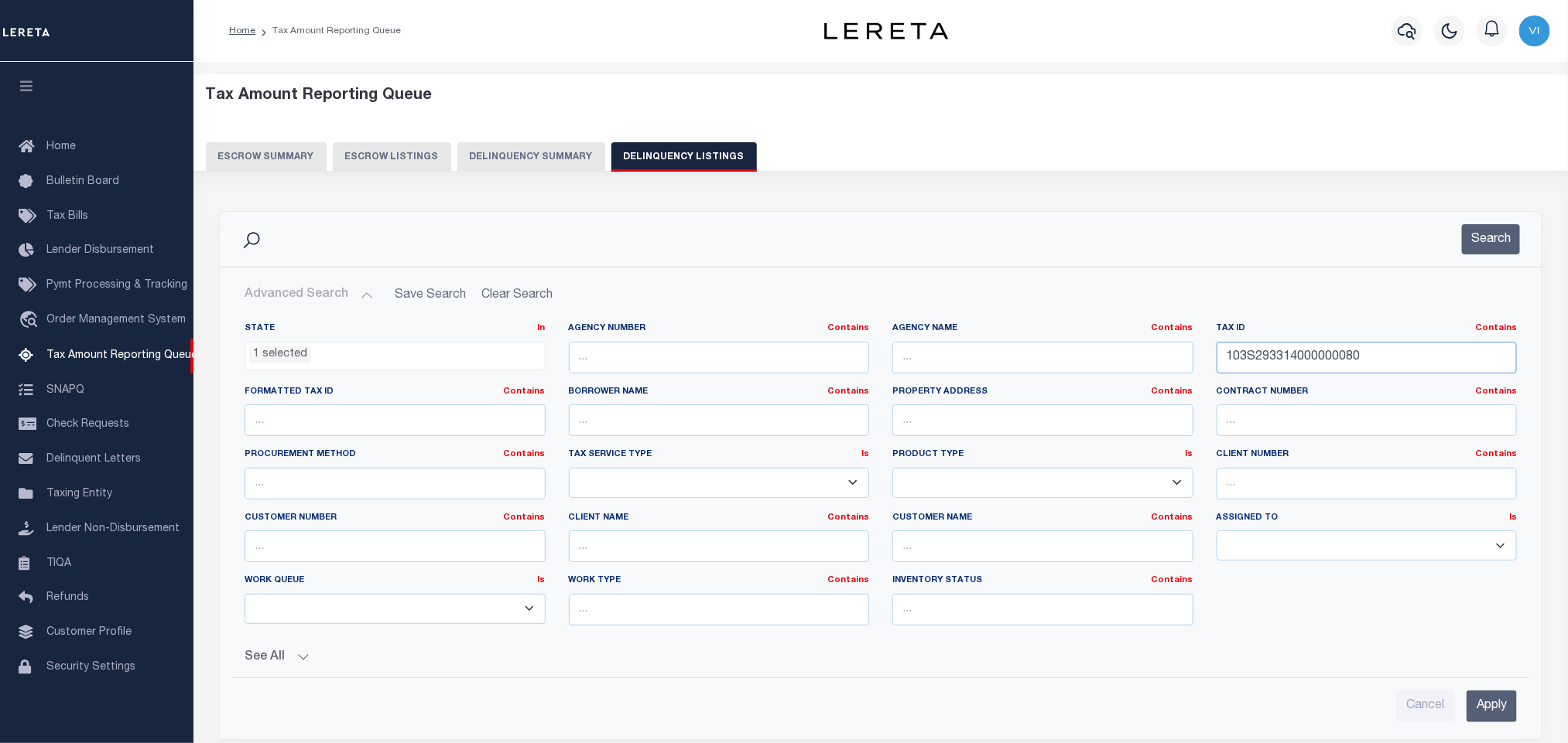
click at [1391, 350] on input "103S293314000000080" at bounding box center [1367, 358] width 301 height 32
paste input "9"
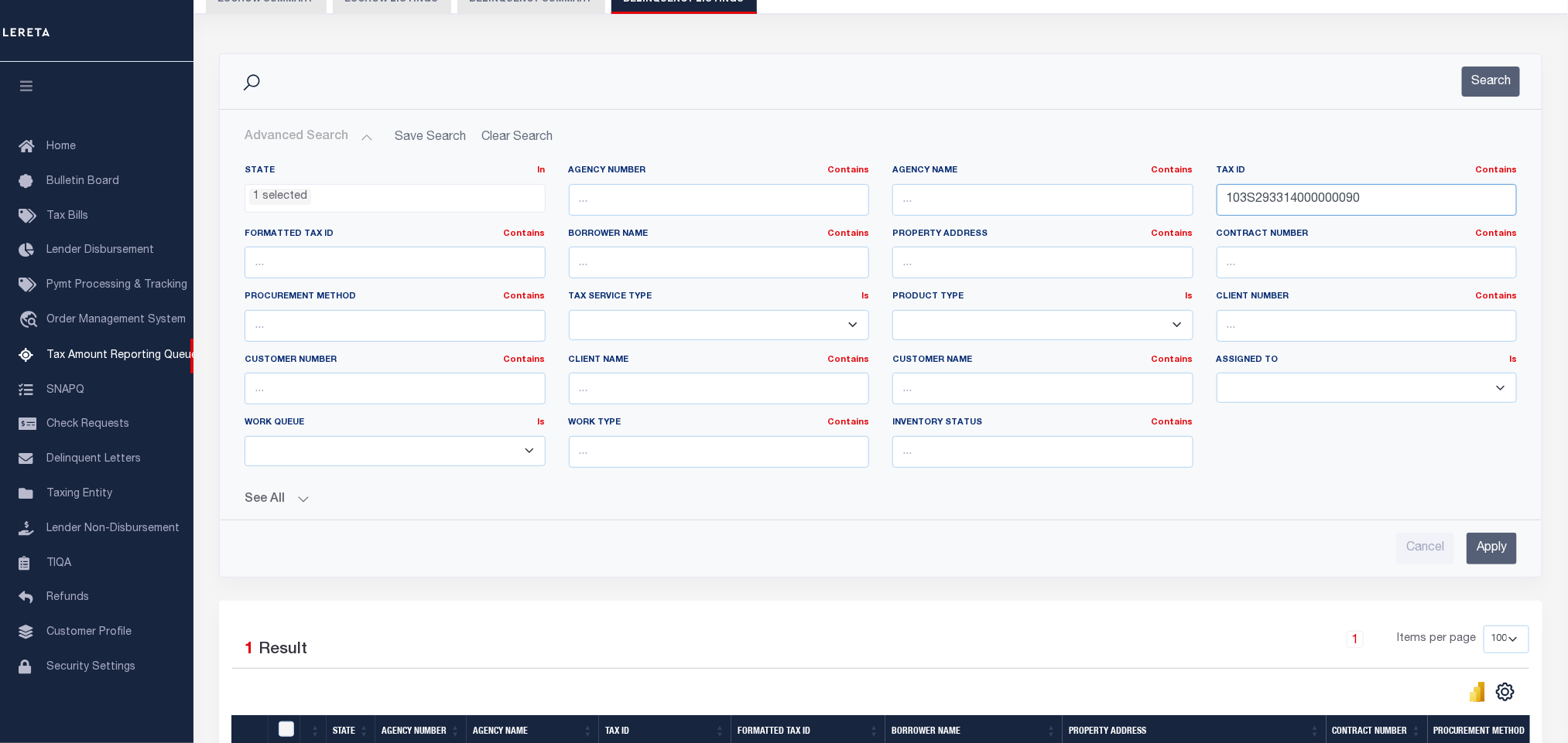
scroll to position [232, 0]
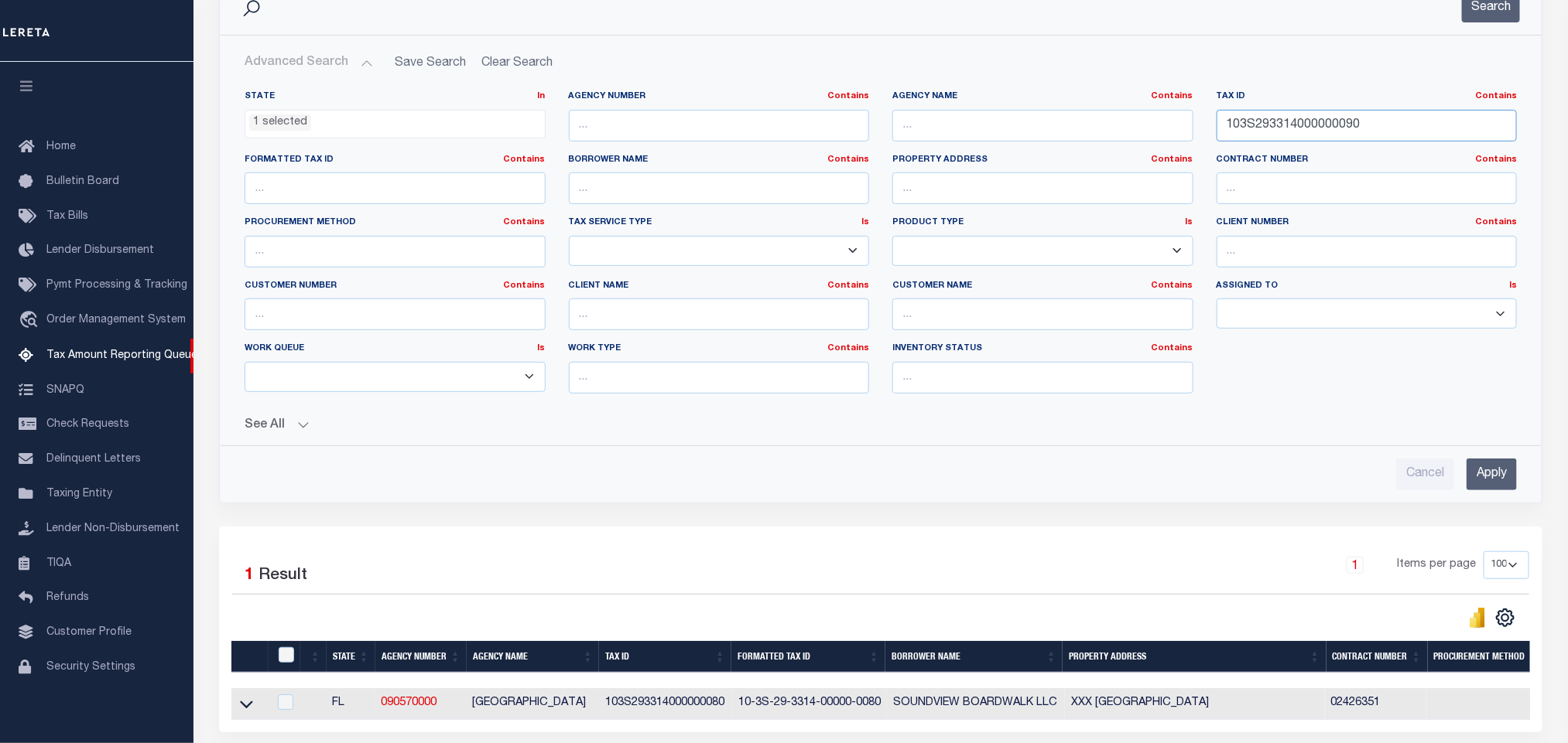
type input "103S293314000000090"
click at [1489, 488] on input "Apply" at bounding box center [1492, 474] width 51 height 32
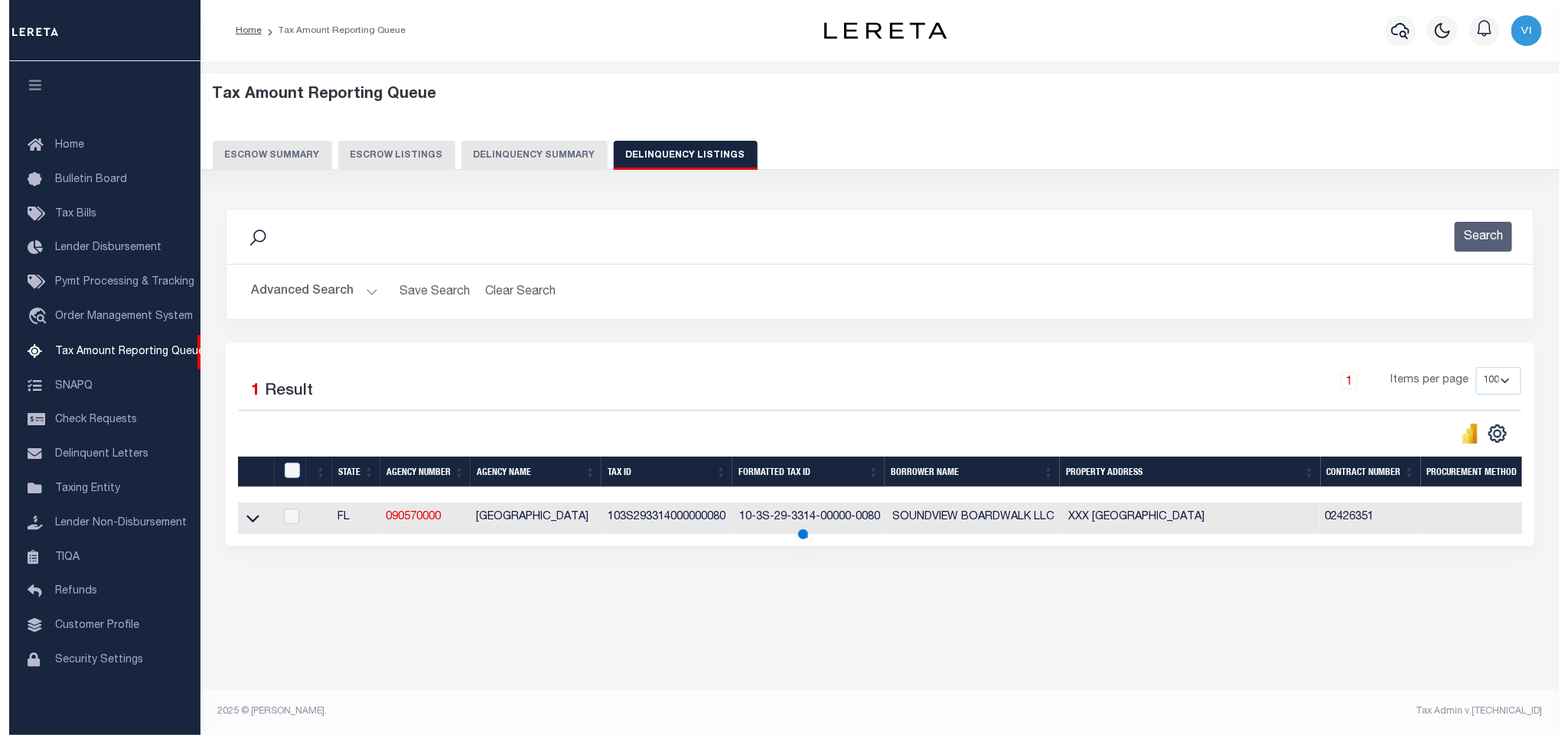
scroll to position [0, 0]
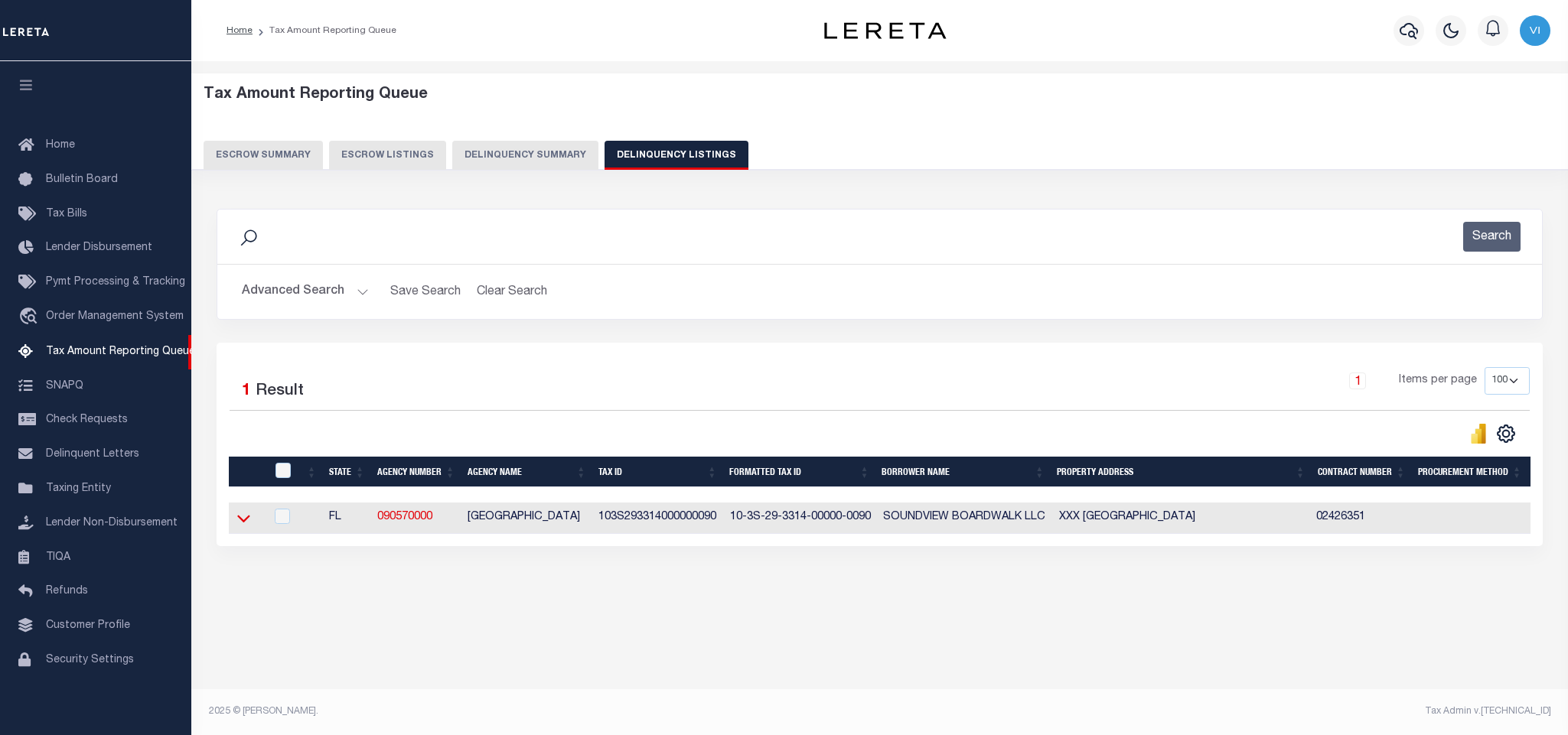
click at [243, 523] on icon at bounding box center [244, 520] width 13 height 8
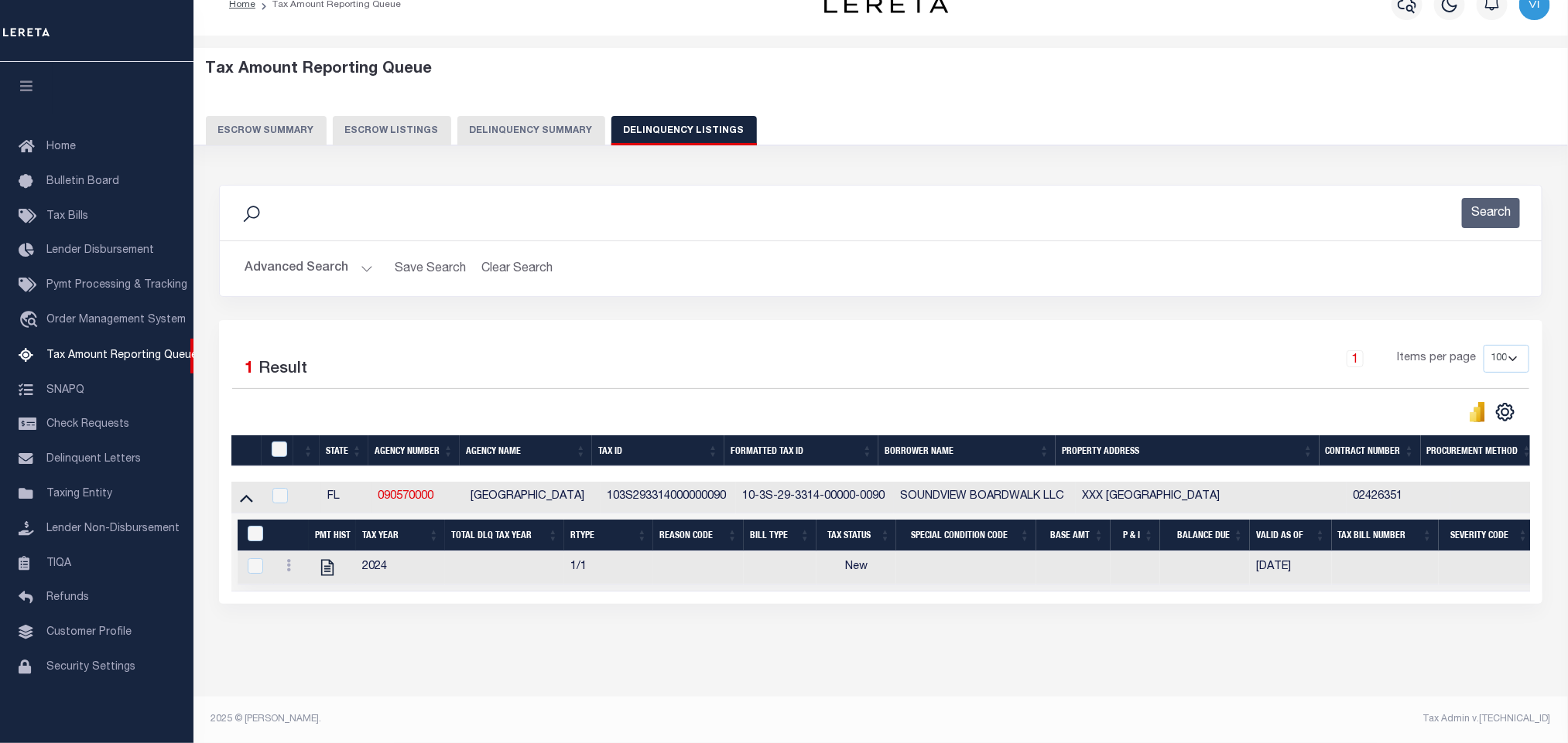
scroll to position [44, 0]
click at [597, 672] on div "Tax Amount Reporting Queue Escrow Summary Escrow Listings In" at bounding box center [880, 374] width 1365 height 645
click at [326, 562] on icon "" at bounding box center [328, 568] width 13 height 16
checkbox input "true"
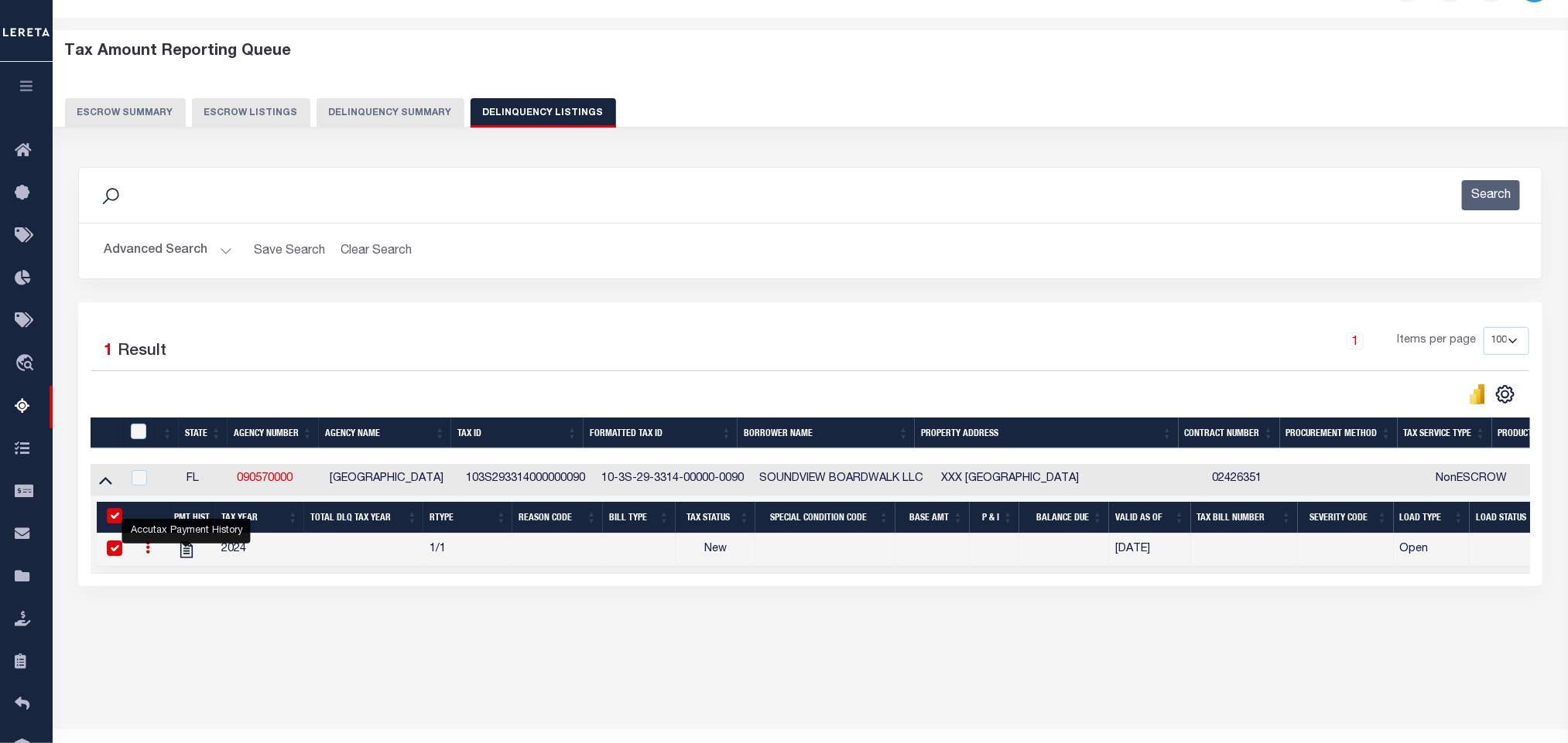
click at [158, 244] on button "Advanced Search" at bounding box center [168, 250] width 128 height 30
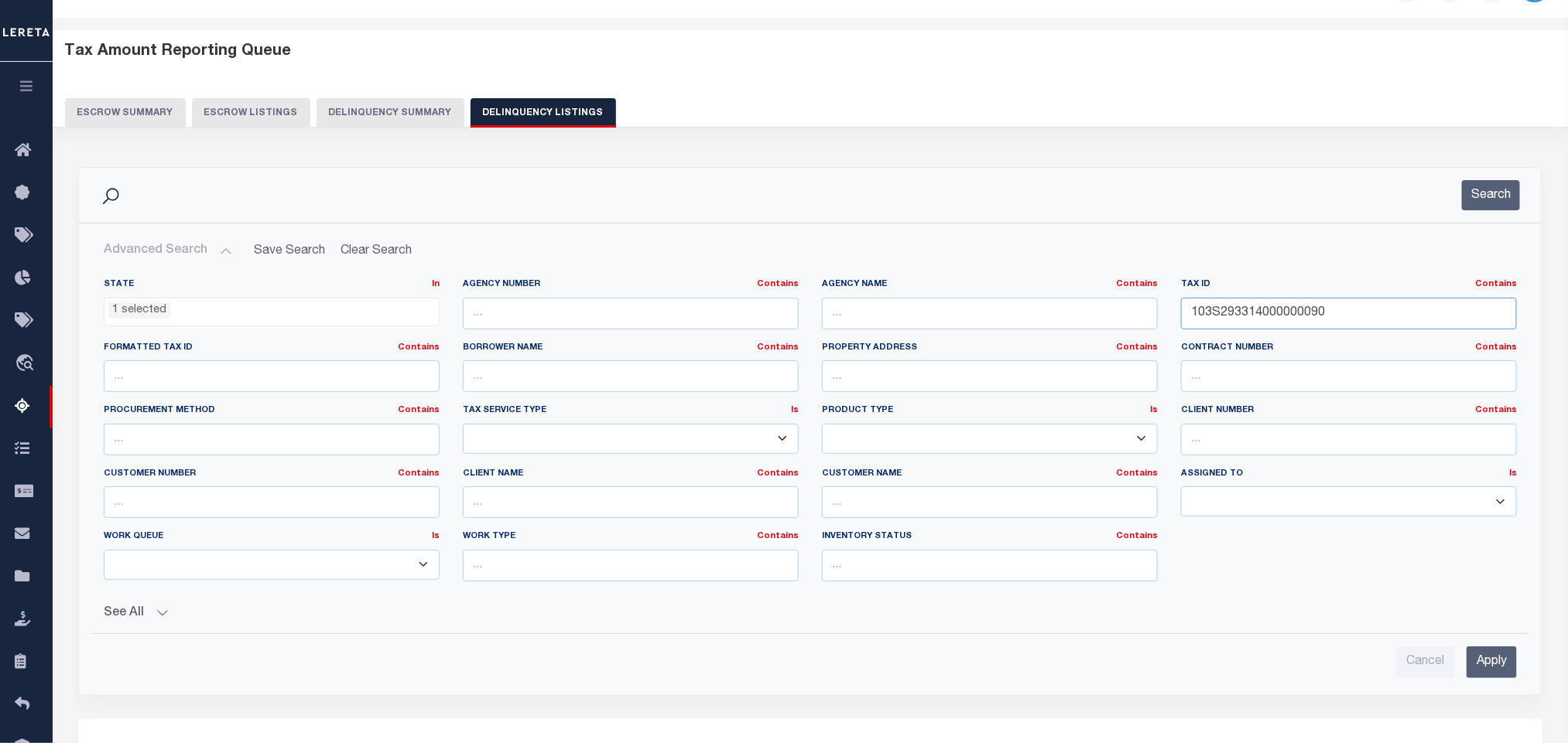
click at [1372, 322] on input "103S293314000000090" at bounding box center [1349, 313] width 336 height 32
paste input "10"
type input "103S293314000000100"
click at [1489, 660] on input "Apply" at bounding box center [1492, 662] width 51 height 32
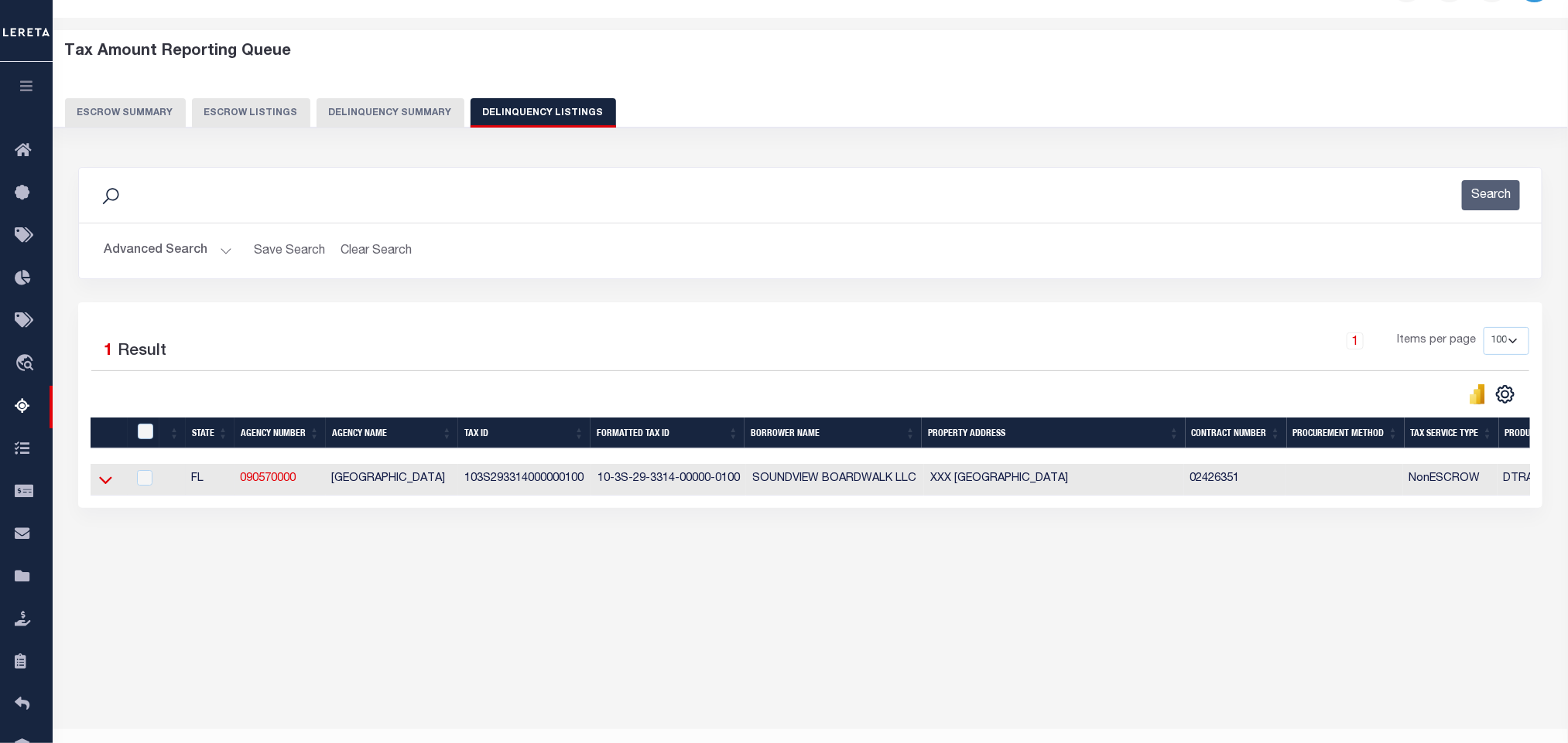
click at [109, 485] on icon at bounding box center [106, 481] width 14 height 8
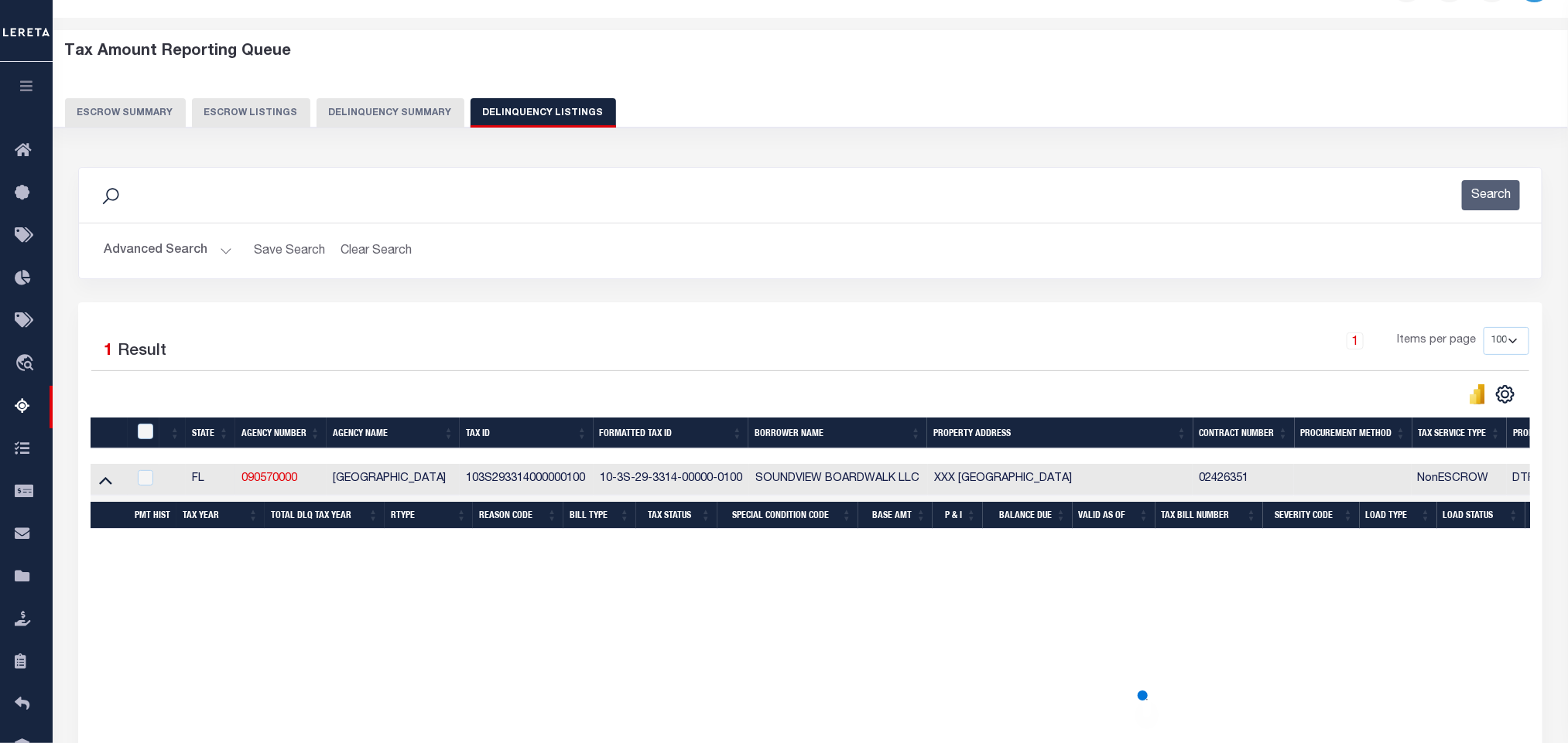
scroll to position [77, 0]
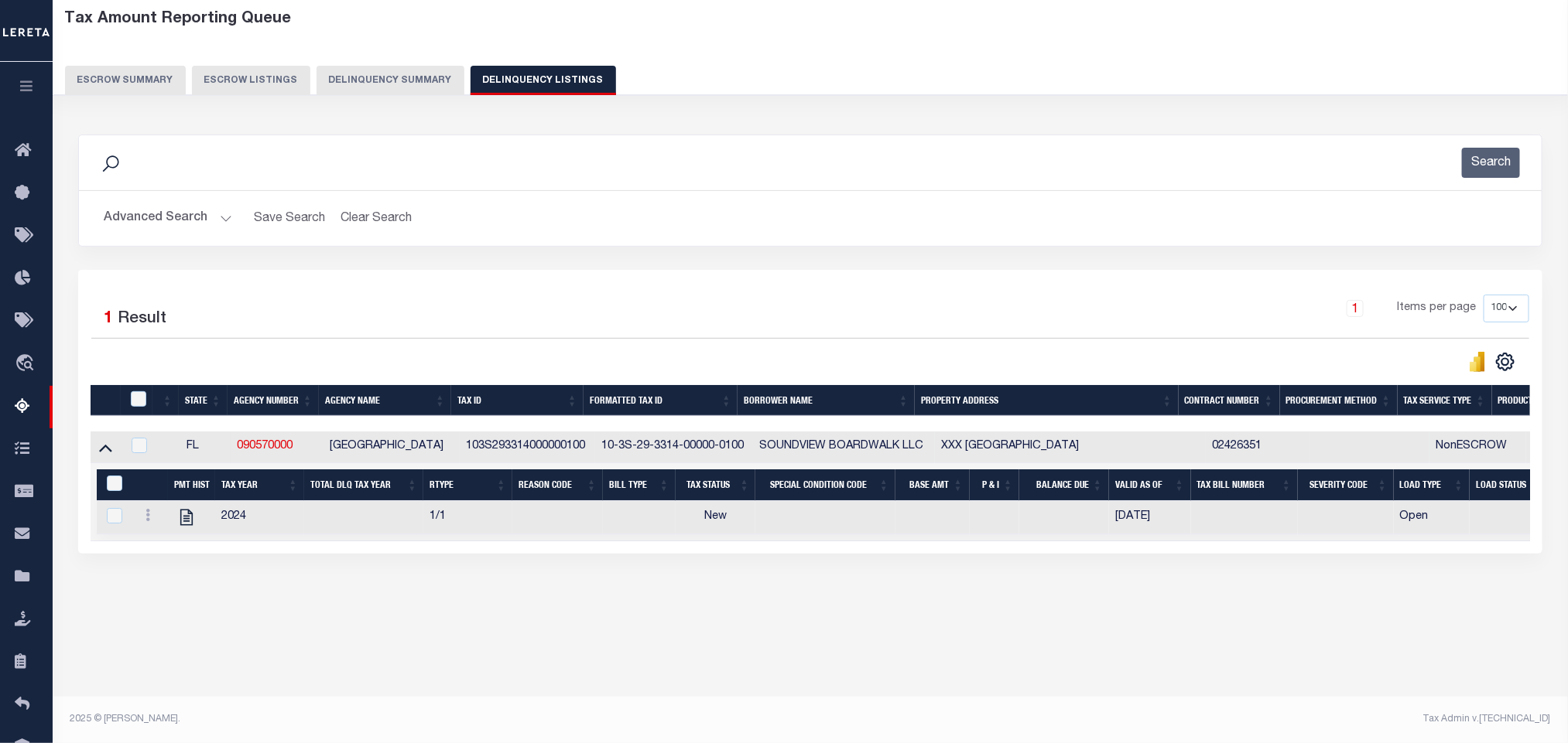
drag, startPoint x: 359, startPoint y: 638, endPoint x: 314, endPoint y: 613, distance: 51.5
click at [365, 638] on div "Tax Amount Reporting Queue Escrow Summary Escrow Listings In" at bounding box center [809, 323] width 1506 height 645
click at [192, 527] on icon "" at bounding box center [186, 517] width 20 height 20
checkbox input "true"
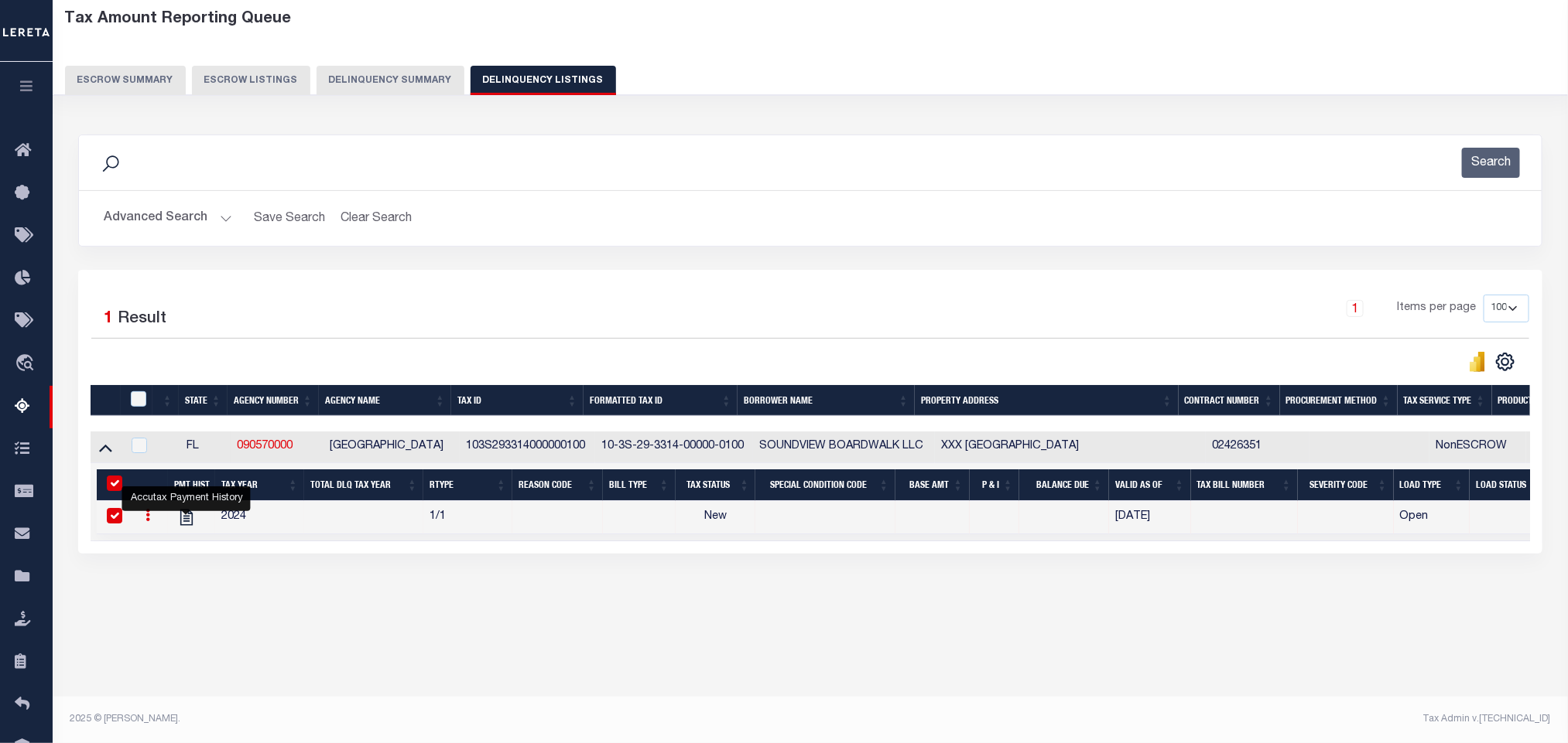
click at [156, 235] on div "Advanced Search Save Search Clear Search tblassign_wrapper_dynamictable_____Def…" at bounding box center [809, 218] width 1462 height 55
click at [158, 221] on button "Advanced Search" at bounding box center [168, 218] width 128 height 30
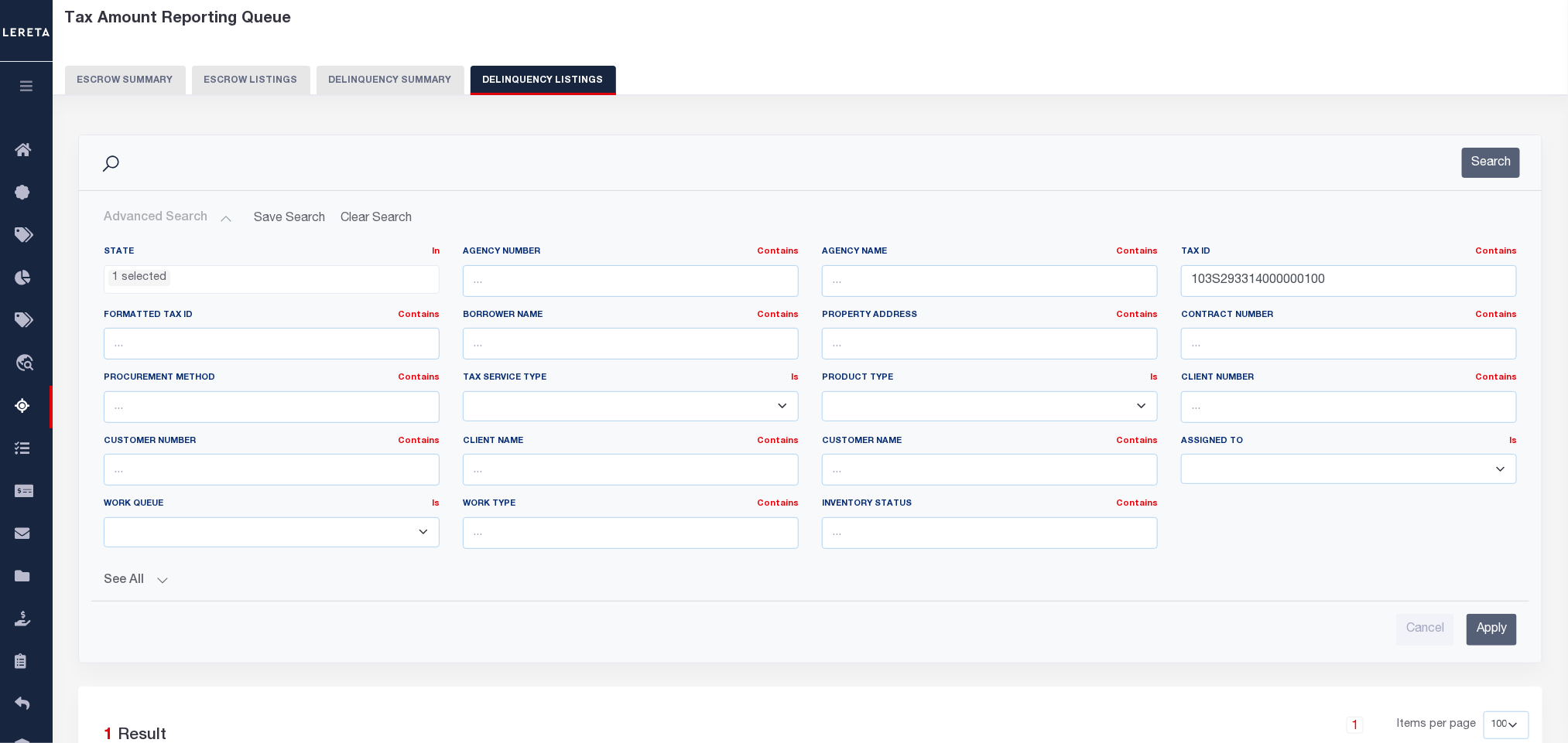
click at [1370, 305] on div "Tax ID Contains Contains Is 103S293314000000100" at bounding box center [1349, 277] width 359 height 63
click at [1345, 283] on input "103S293314000000100" at bounding box center [1349, 281] width 336 height 32
paste input "22S2700000130800"
type input "122S270000013080000"
click at [1512, 631] on input "Apply" at bounding box center [1492, 629] width 51 height 32
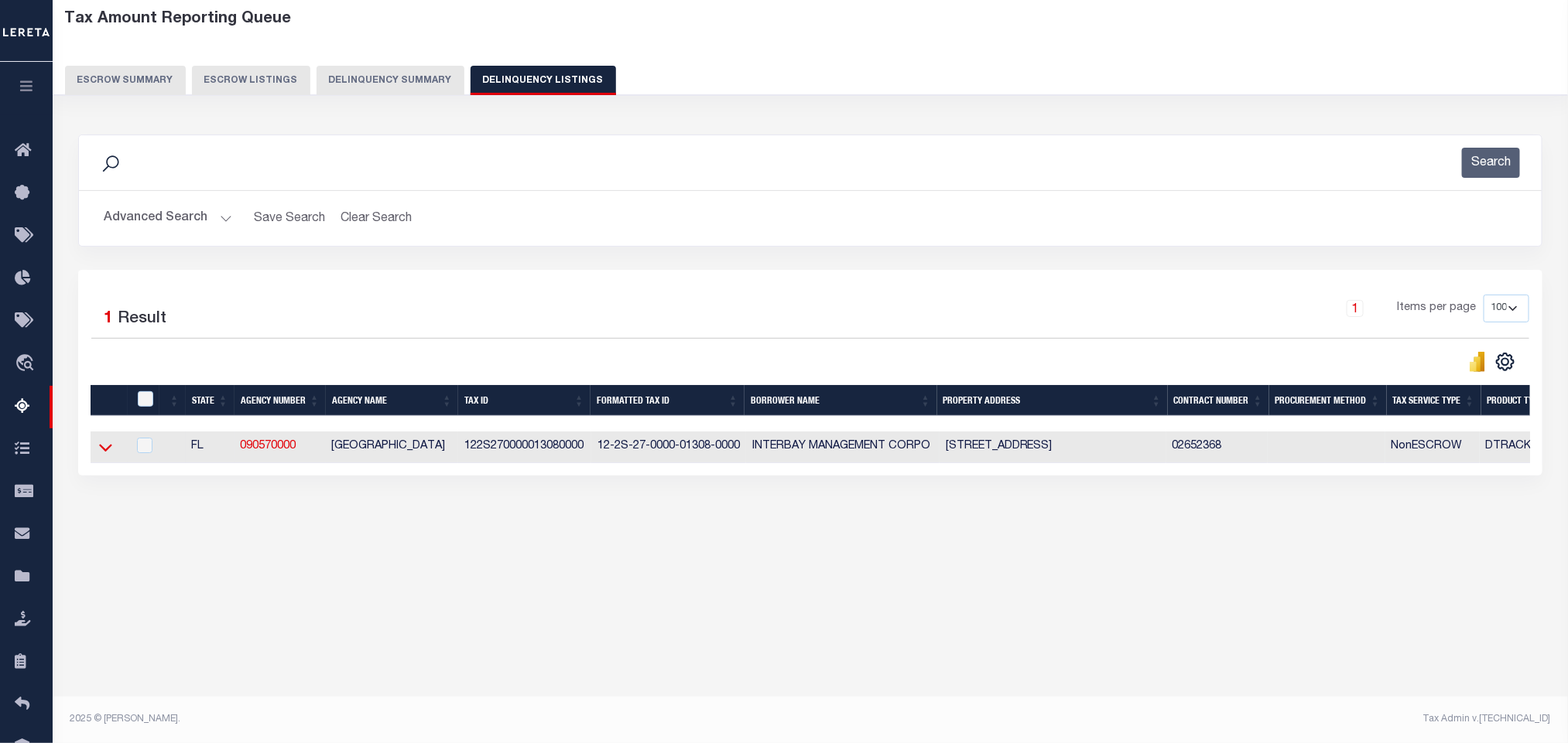
click at [105, 453] on icon at bounding box center [106, 448] width 14 height 16
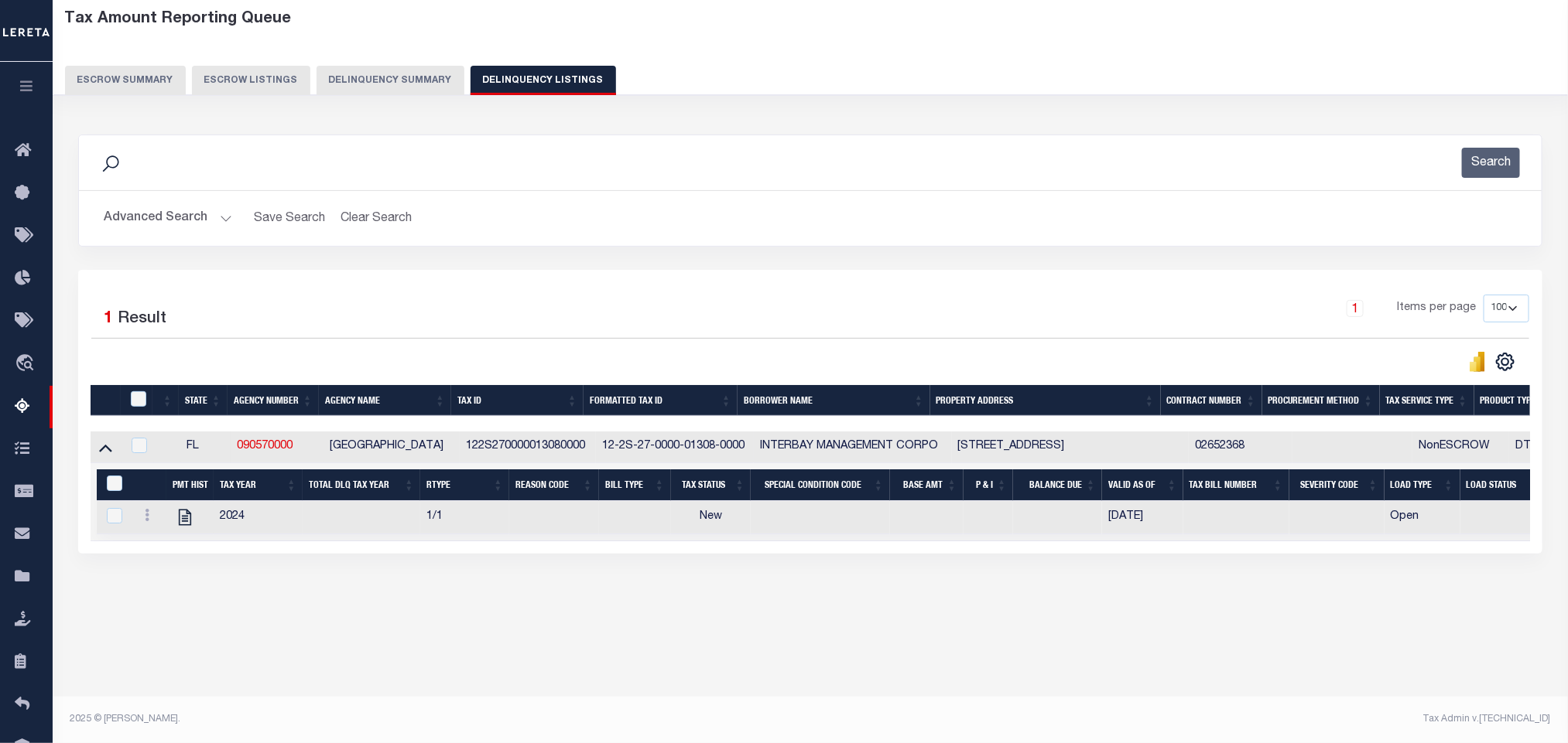
click at [381, 600] on div "Data sync process is currently running, you may face some response delays. Sear…" at bounding box center [810, 359] width 1485 height 481
click at [182, 527] on icon "" at bounding box center [185, 517] width 20 height 20
checkbox input "true"
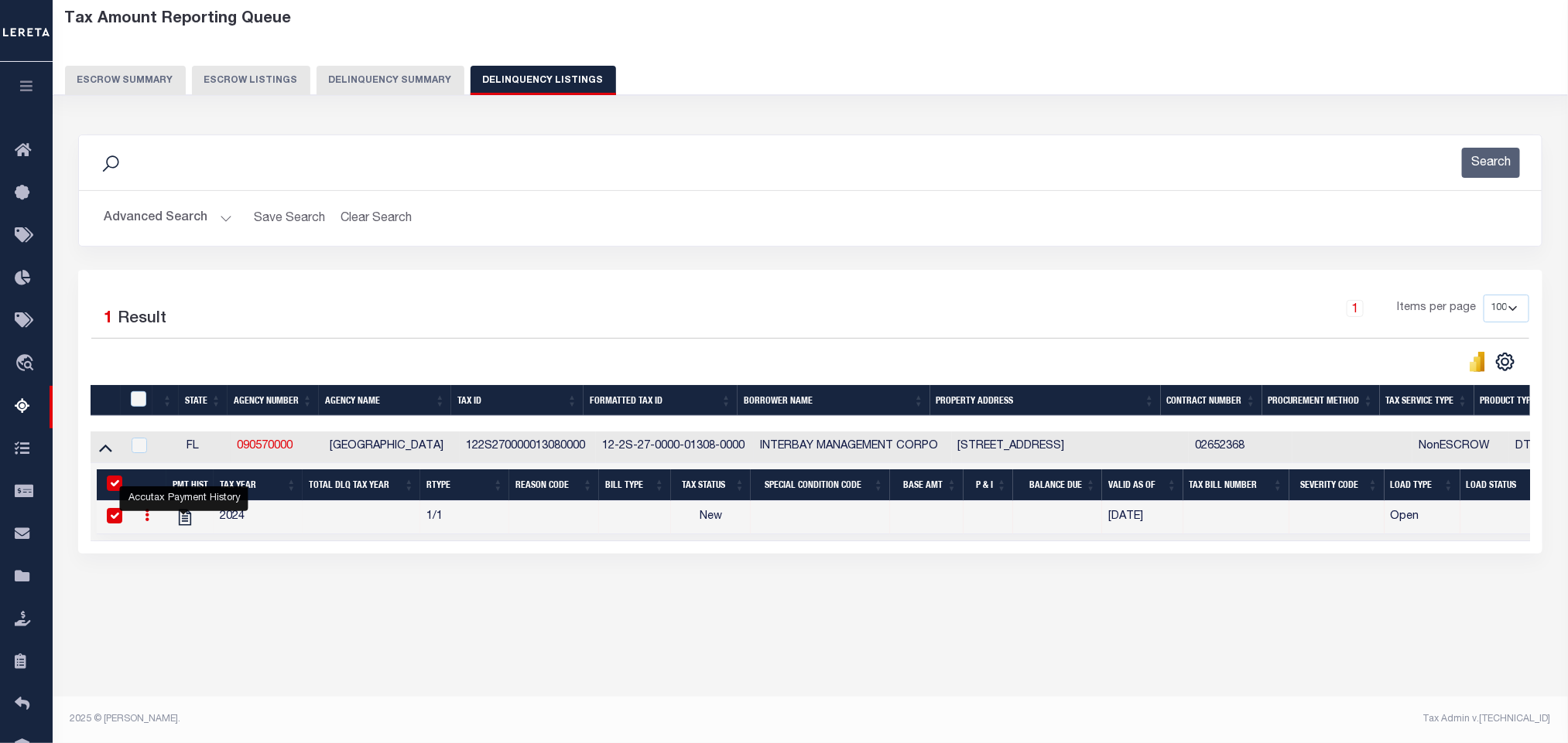
click at [165, 228] on button "Advanced Search" at bounding box center [168, 218] width 128 height 30
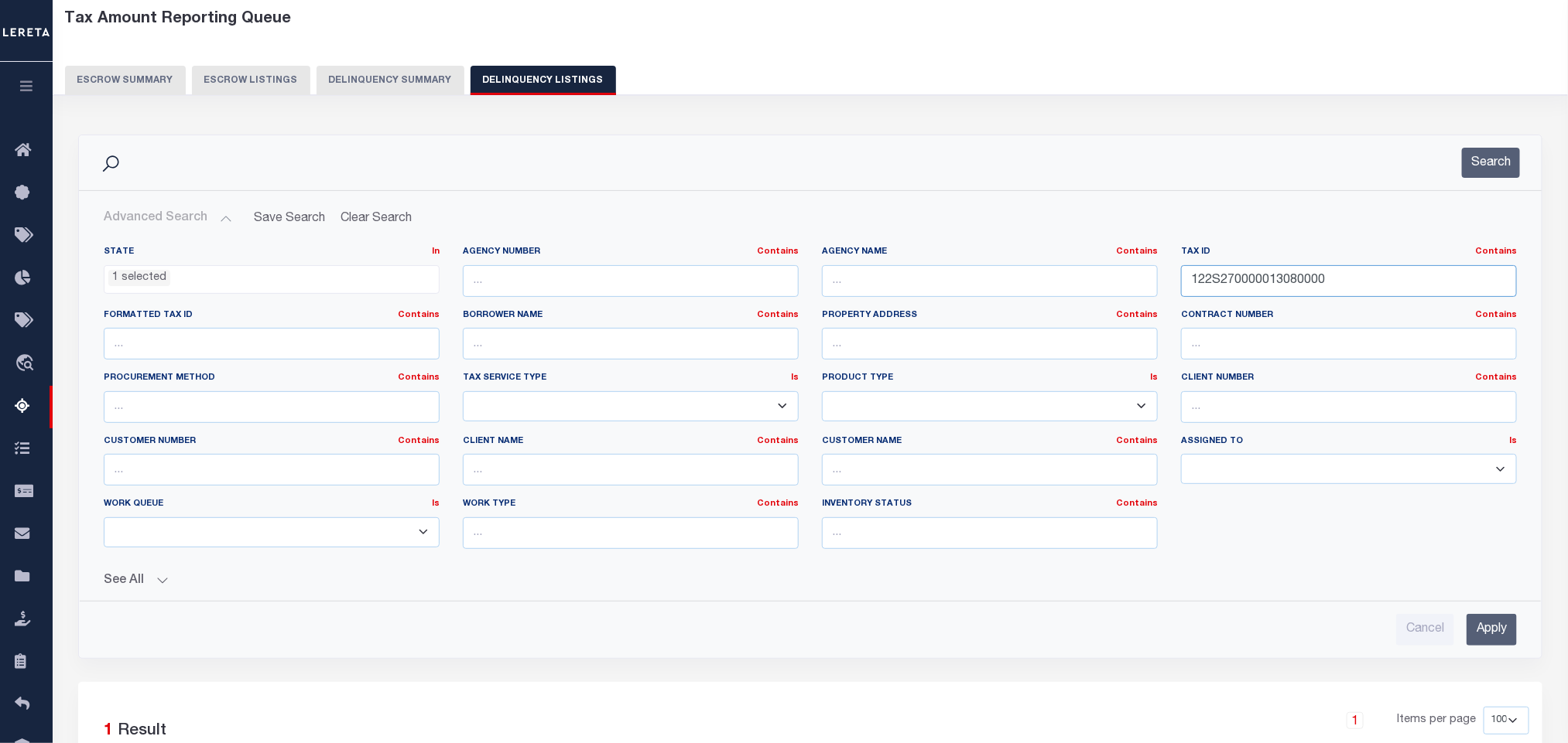
click at [1333, 293] on input "122S270000013080000" at bounding box center [1349, 281] width 336 height 32
paste input "152100A00001"
type input "122S27152100A000010"
click at [1478, 634] on input "Apply" at bounding box center [1492, 629] width 51 height 32
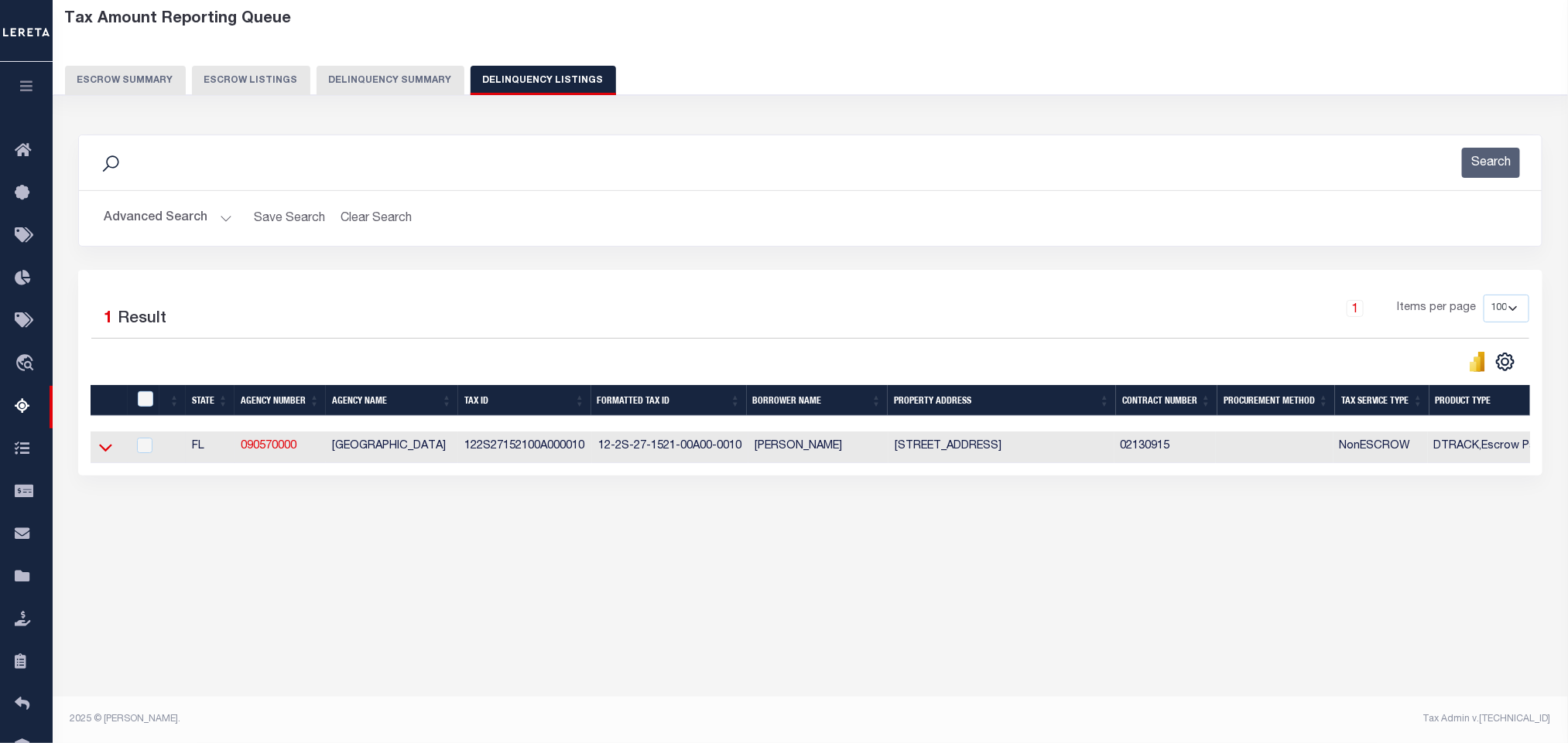
click at [99, 456] on icon at bounding box center [106, 448] width 14 height 16
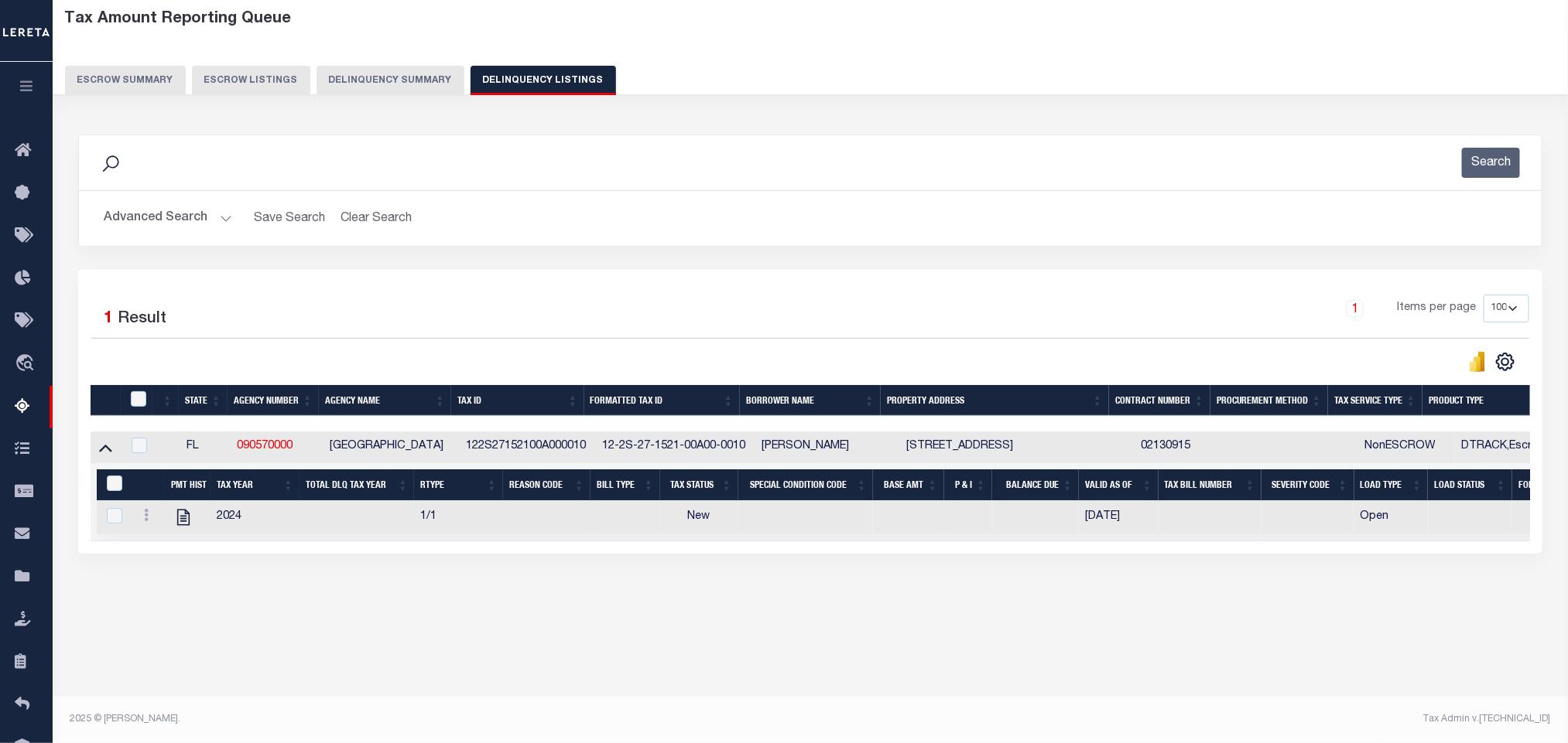
click at [381, 619] on div "Tax Amount Reporting Queue Escrow Summary Escrow Listings In" at bounding box center [809, 323] width 1506 height 645
click at [184, 527] on icon "" at bounding box center [183, 517] width 20 height 20
checkbox input "true"
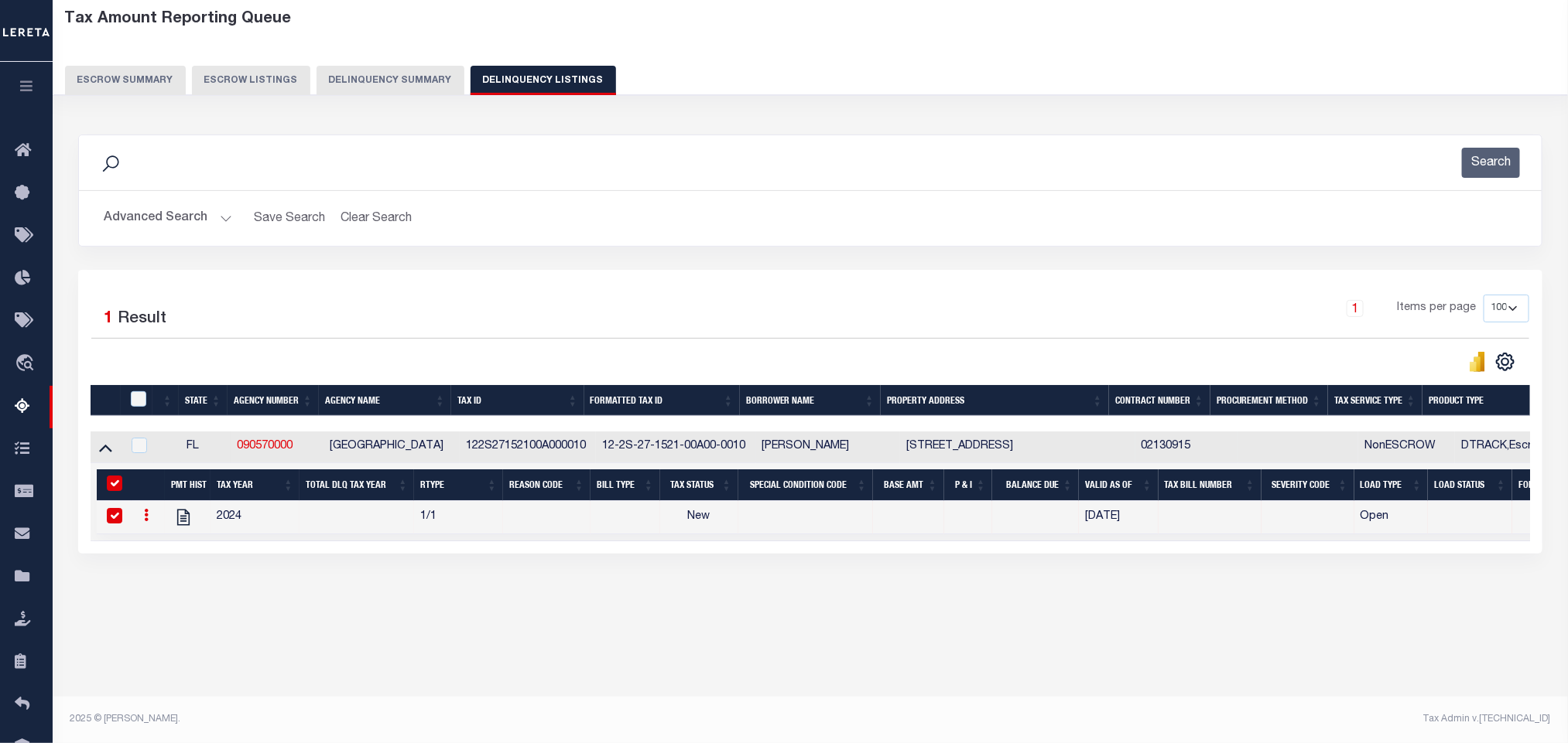
click at [149, 217] on button "Advanced Search" at bounding box center [168, 218] width 128 height 30
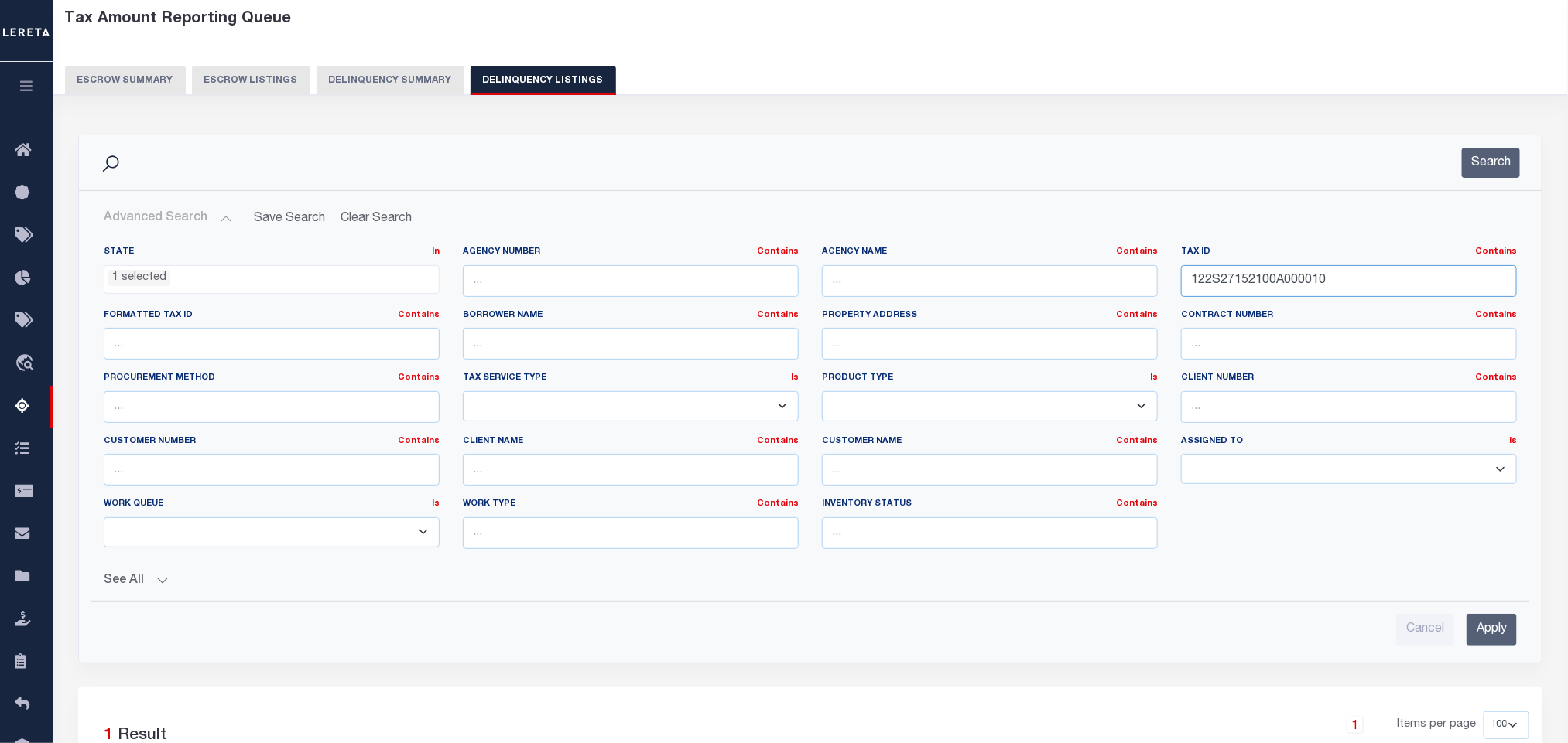
click at [1363, 279] on input "122S27152100A000010" at bounding box center [1349, 281] width 336 height 32
paste input "4N30000000500000"
type input "124N300000005000000"
click at [1500, 638] on input "Apply" at bounding box center [1492, 629] width 51 height 32
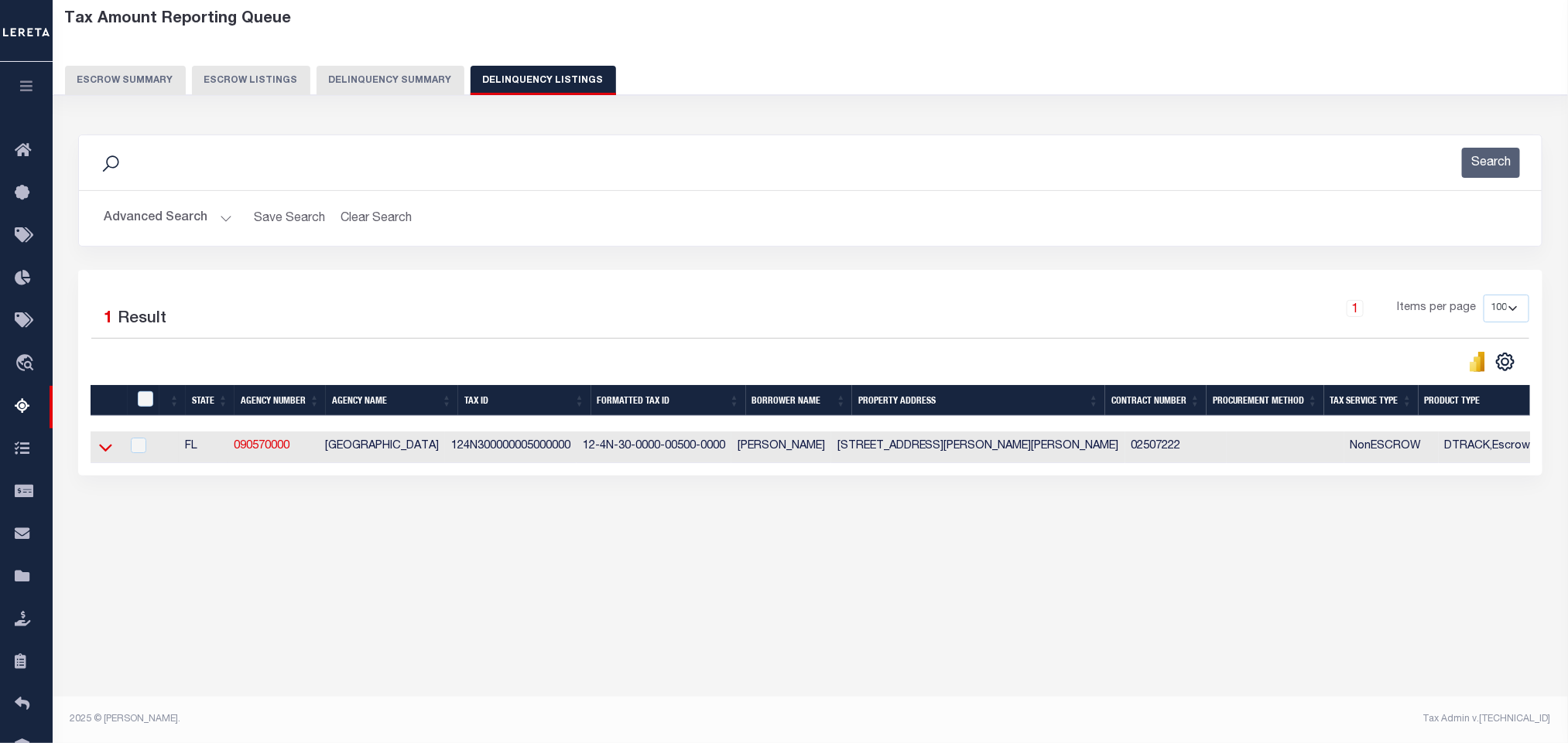
click at [100, 452] on icon at bounding box center [106, 449] width 14 height 8
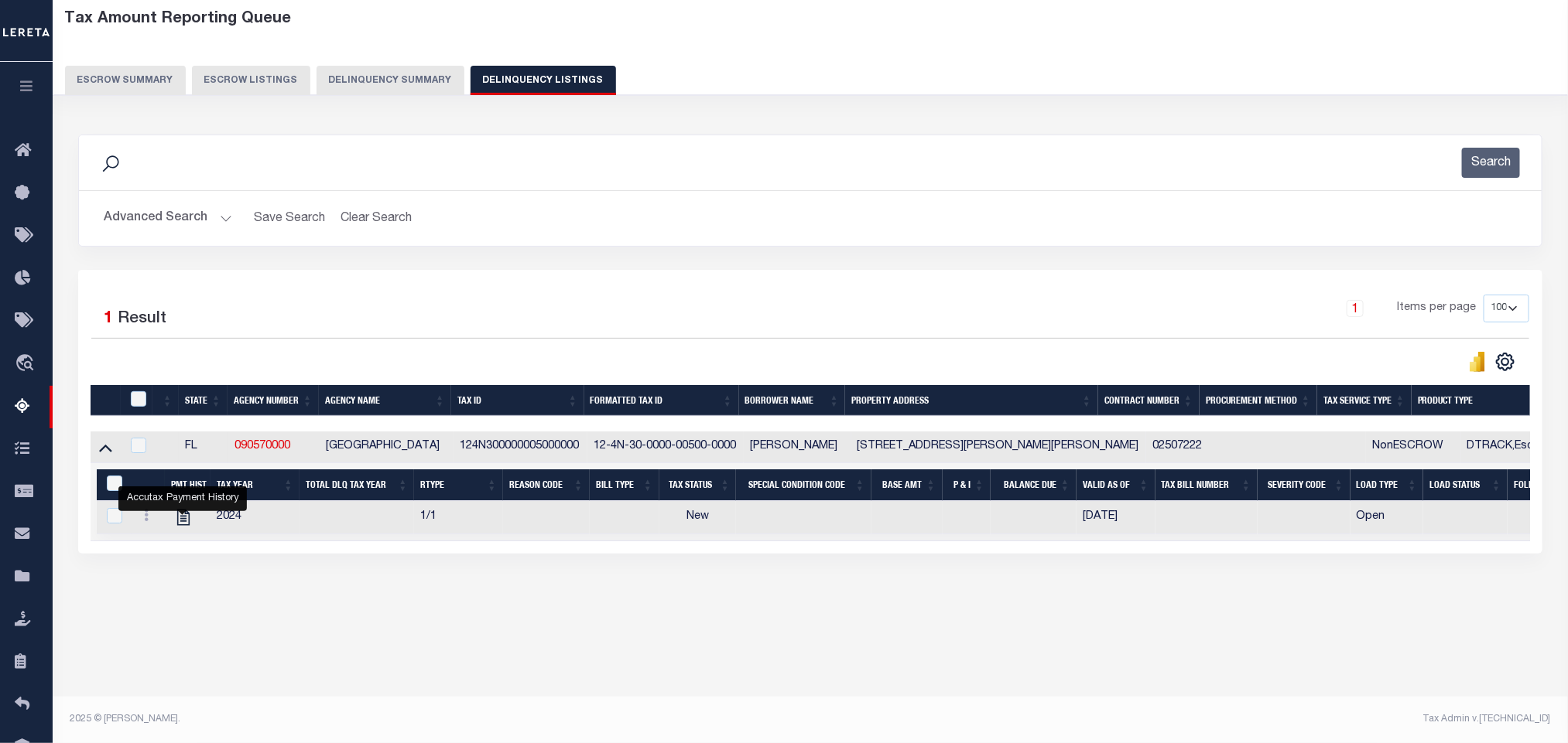
click at [396, 640] on div "Tax Amount Reporting Queue Escrow Summary Escrow Listings In" at bounding box center [809, 323] width 1506 height 645
click at [180, 525] on icon "" at bounding box center [183, 517] width 20 height 20
checkbox input "true"
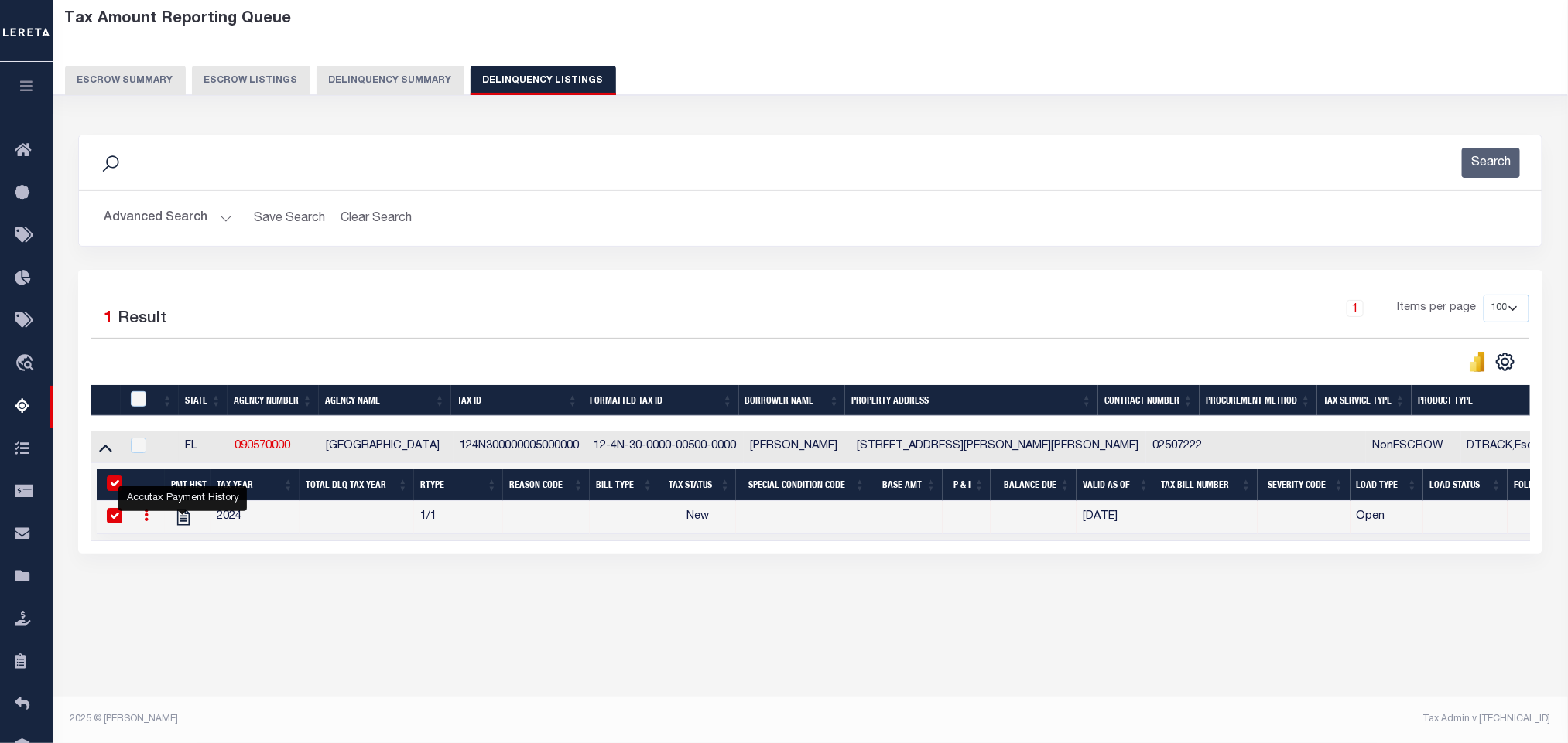
click at [200, 223] on button "Advanced Search" at bounding box center [168, 218] width 128 height 30
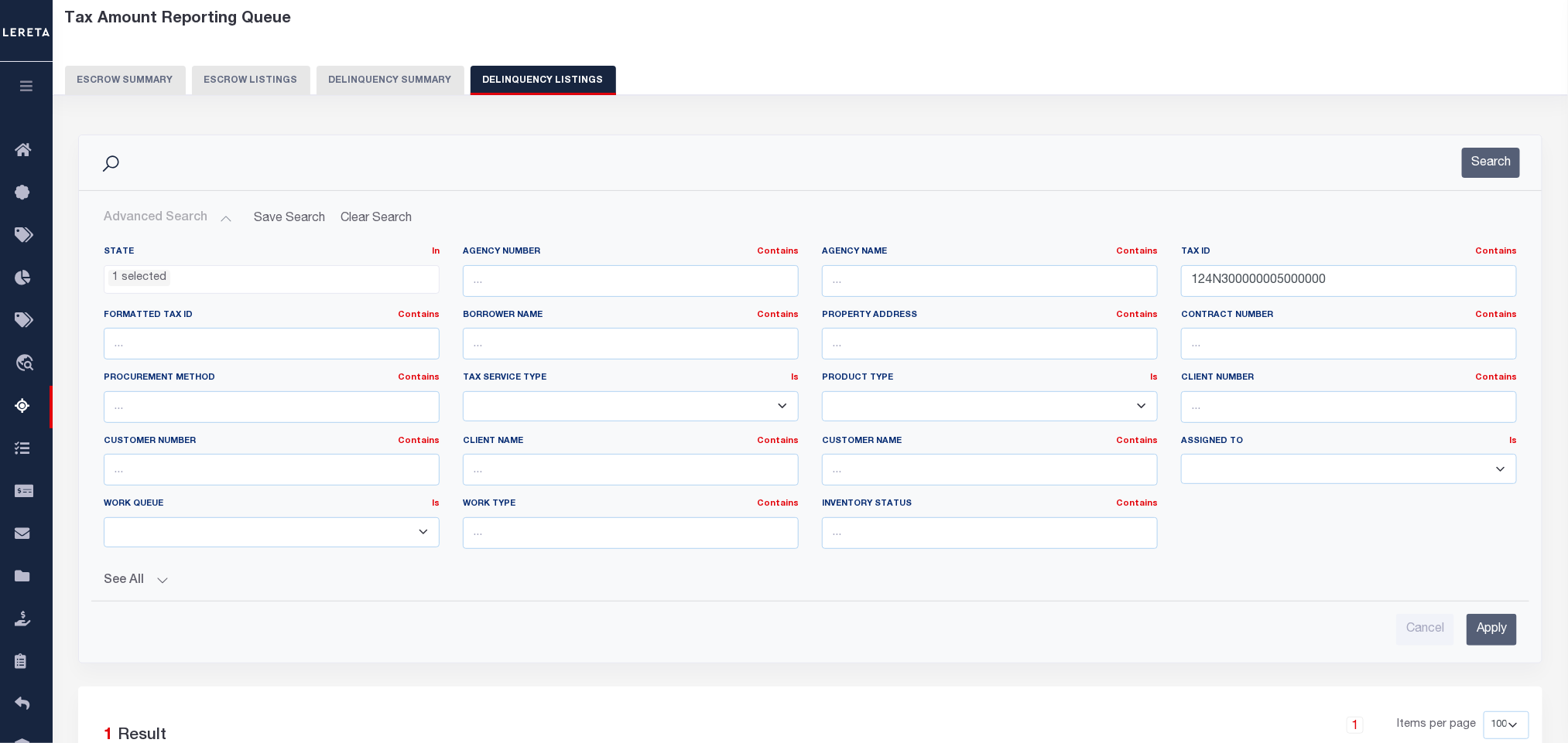
click at [1393, 304] on div "Tax ID Contains Contains Is 124N300000005000000" at bounding box center [1349, 277] width 359 height 63
click at [1386, 291] on input "124N300000005000000" at bounding box center [1349, 281] width 336 height 32
paste input "31N290000130"
type input "131N290000130000000"
click at [1495, 645] on input "Apply" at bounding box center [1492, 629] width 51 height 32
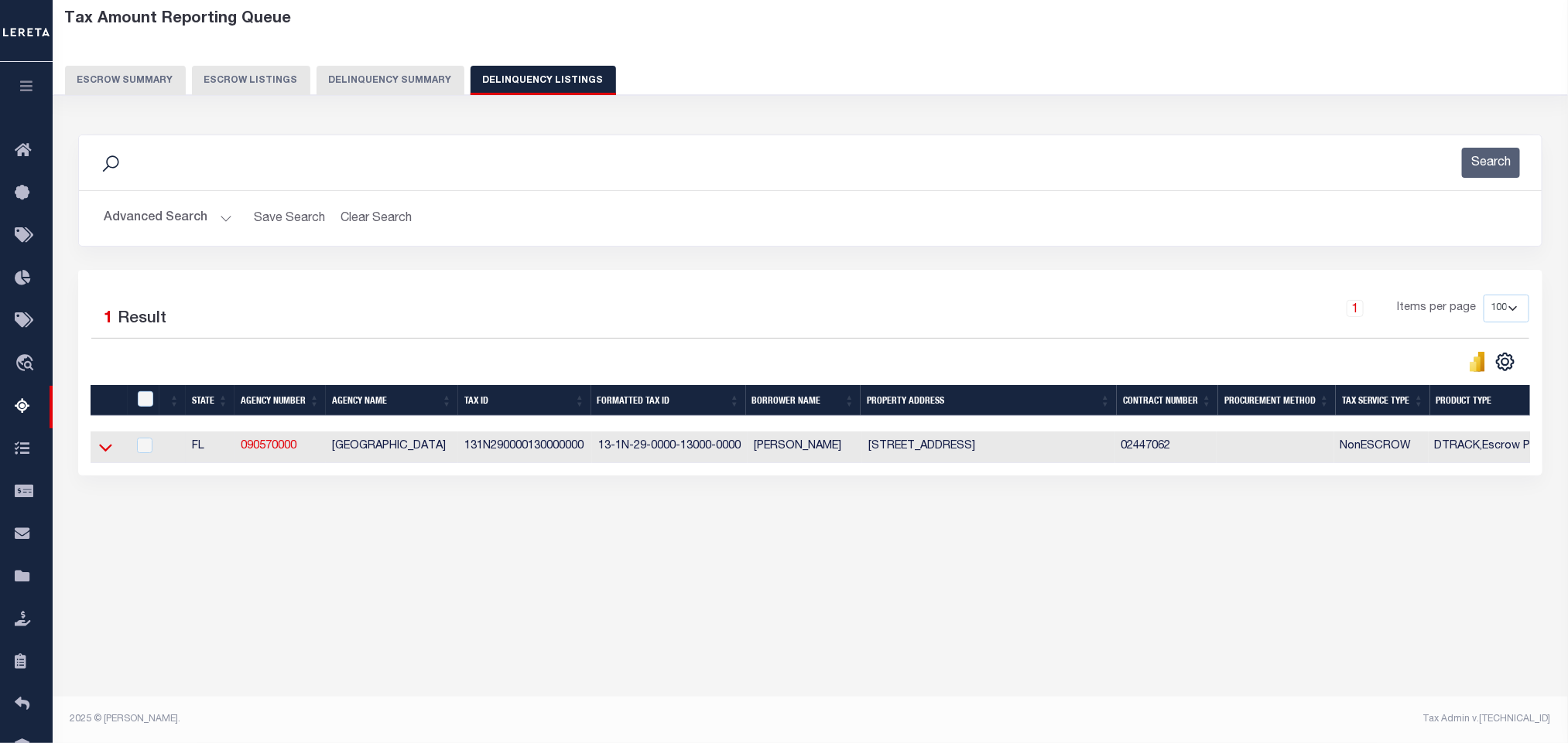
click at [105, 452] on icon at bounding box center [106, 449] width 14 height 8
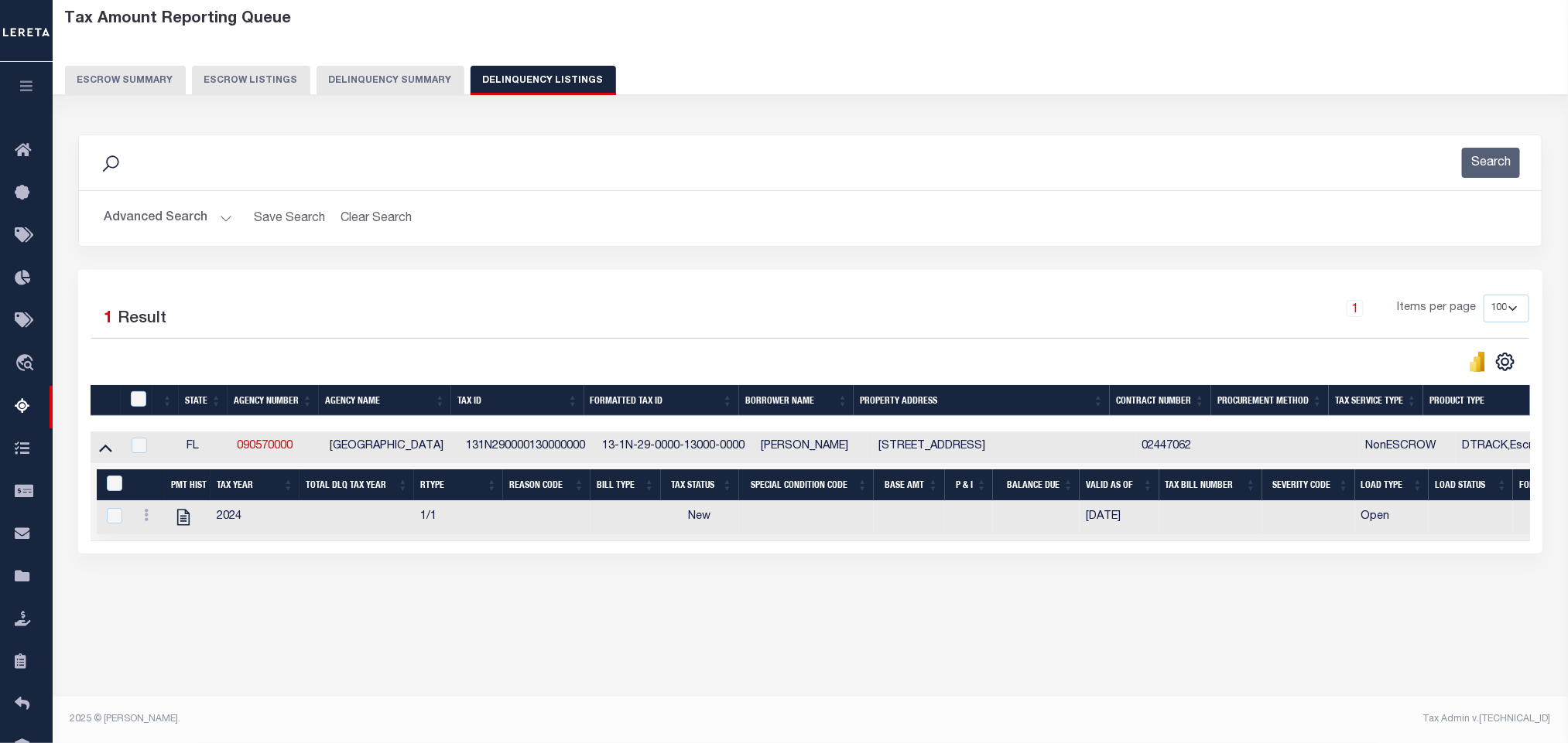
scroll to position [0, 0]
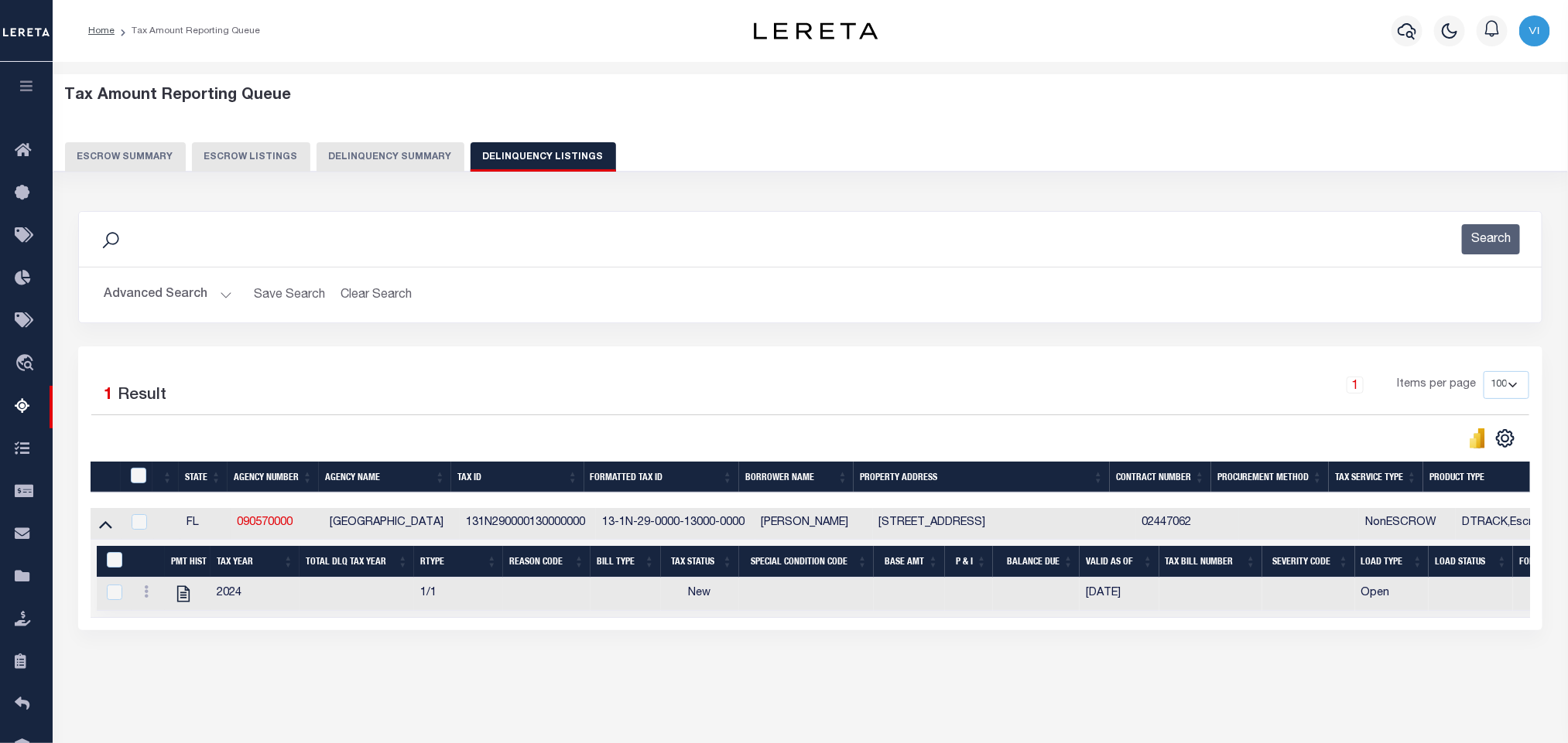
click at [493, 659] on div "Data sync process is currently running, you may face some response delays. Sear…" at bounding box center [810, 436] width 1485 height 481
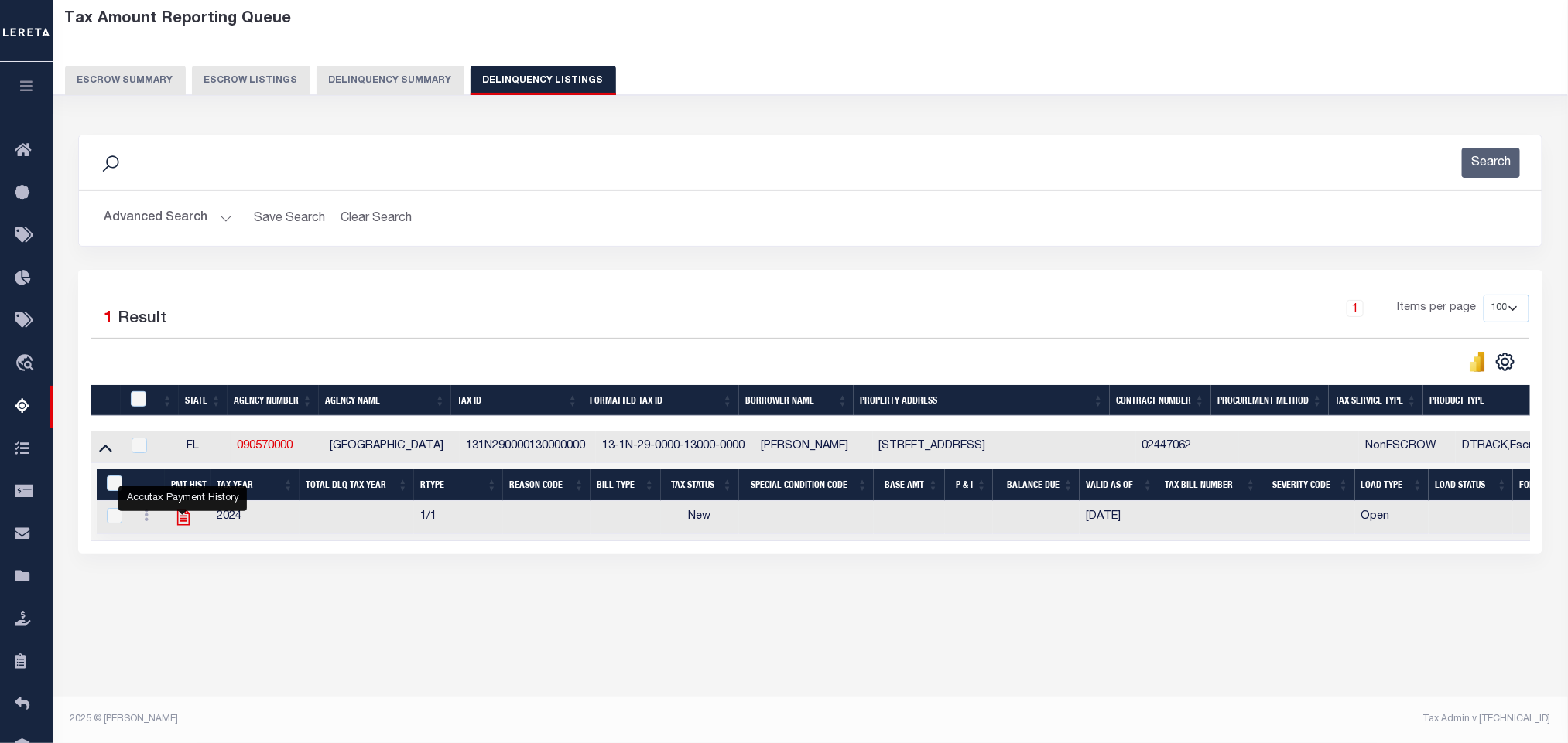
click at [188, 527] on icon "" at bounding box center [183, 517] width 20 height 20
checkbox input "true"
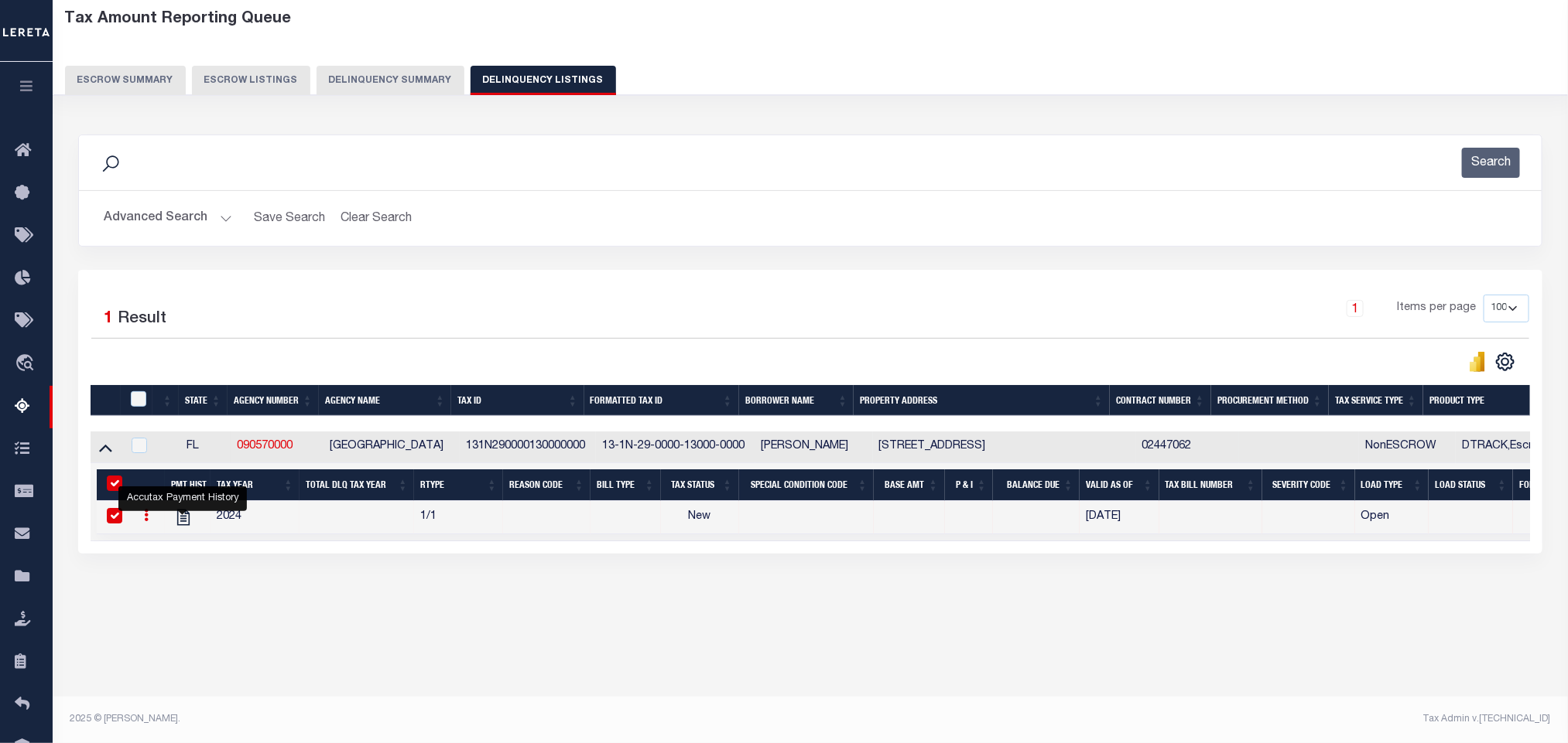
click at [130, 226] on button "Advanced Search" at bounding box center [168, 218] width 128 height 30
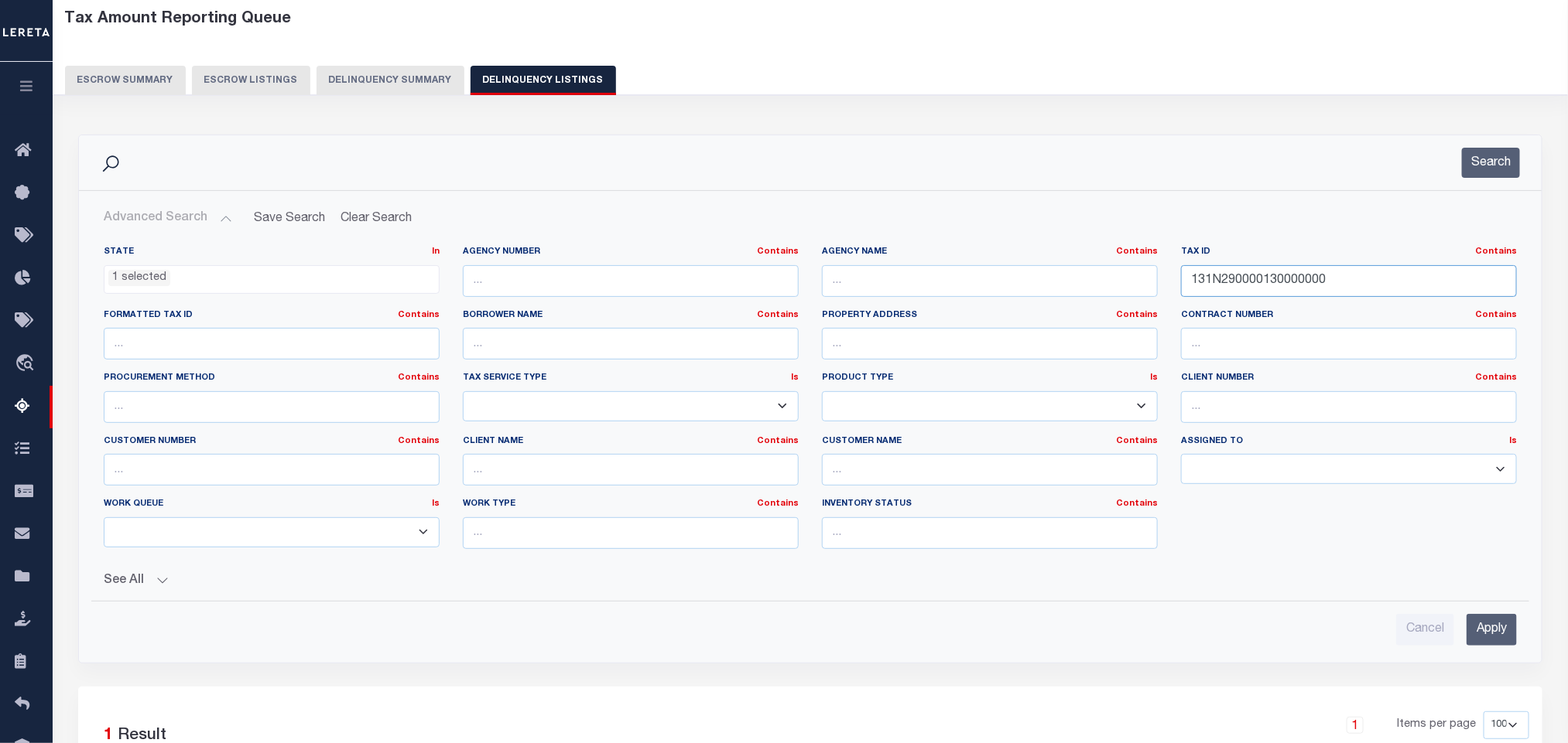
click at [1342, 289] on input "131N290000130000000" at bounding box center [1349, 281] width 336 height 32
paste input "492400A00015"
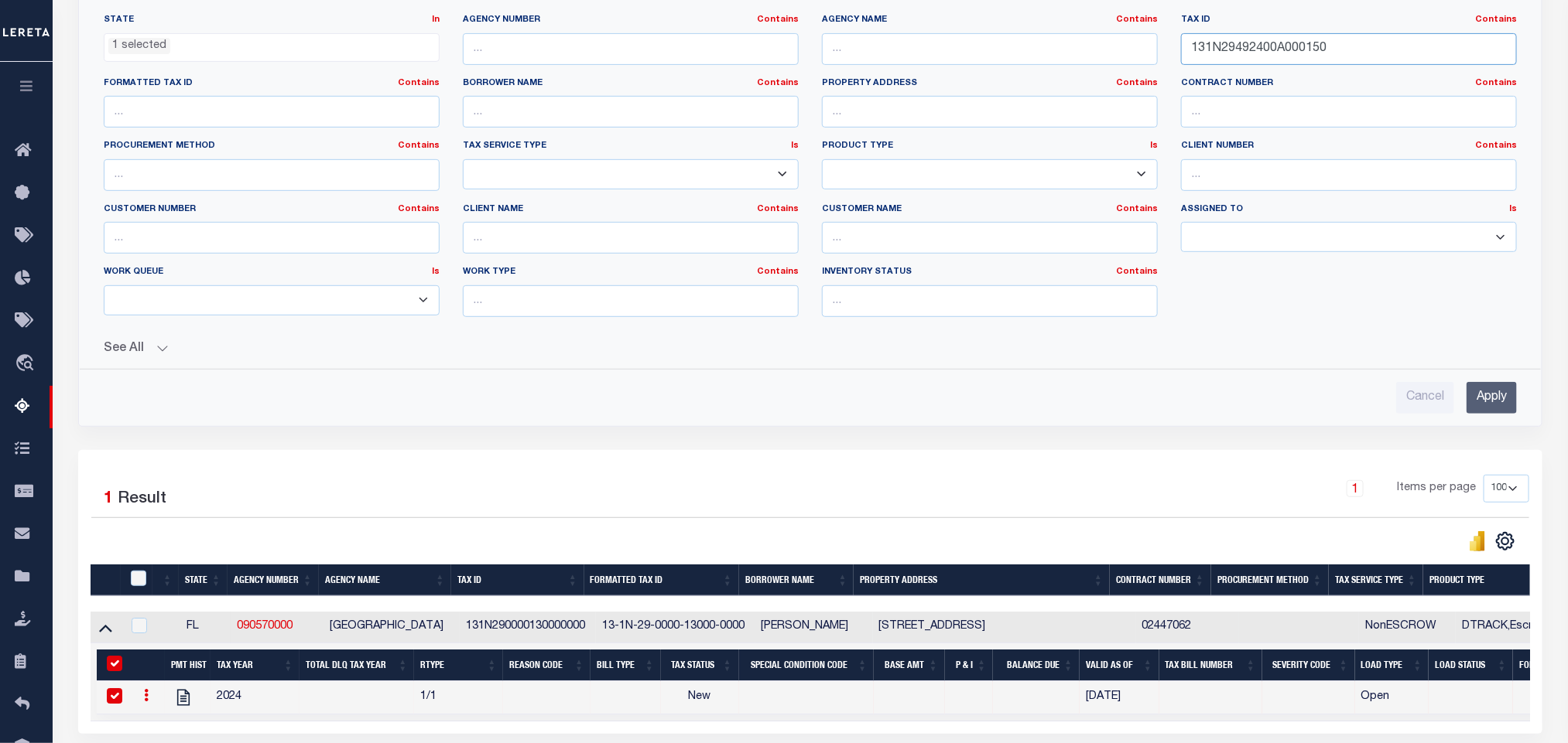
type input "131N29492400A000150"
click at [1479, 413] on input "Apply" at bounding box center [1492, 397] width 51 height 32
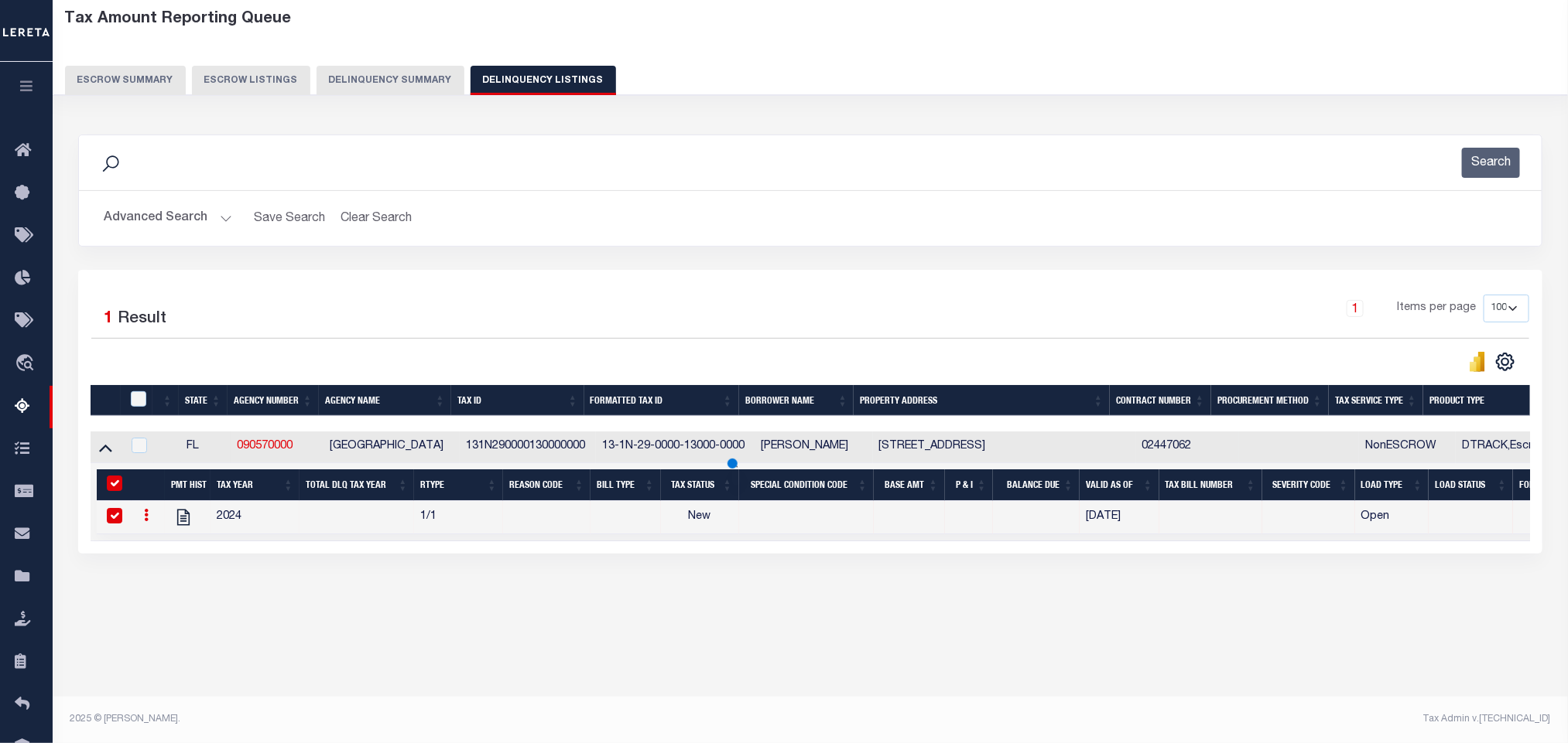
scroll to position [77, 0]
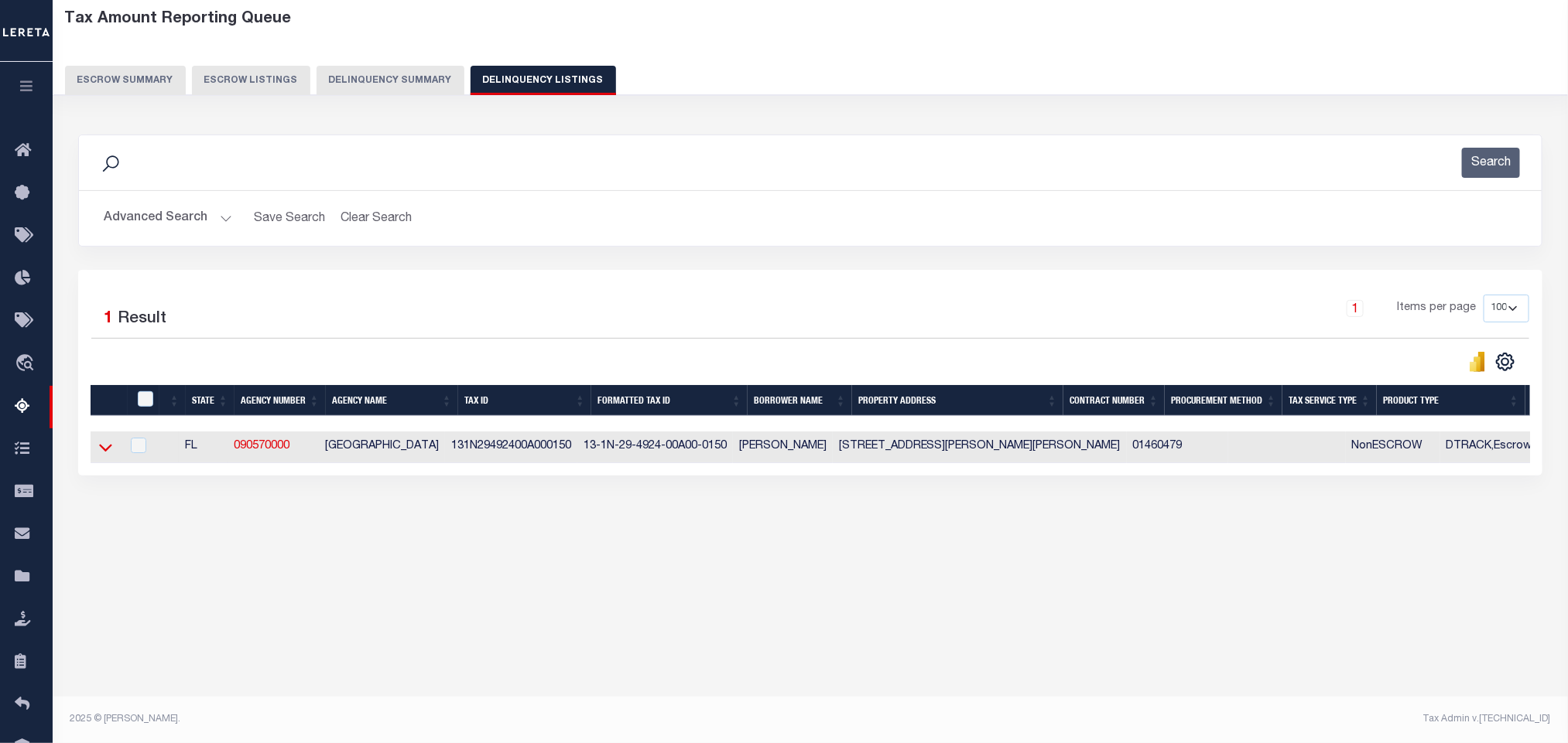
click at [102, 452] on icon at bounding box center [106, 448] width 14 height 16
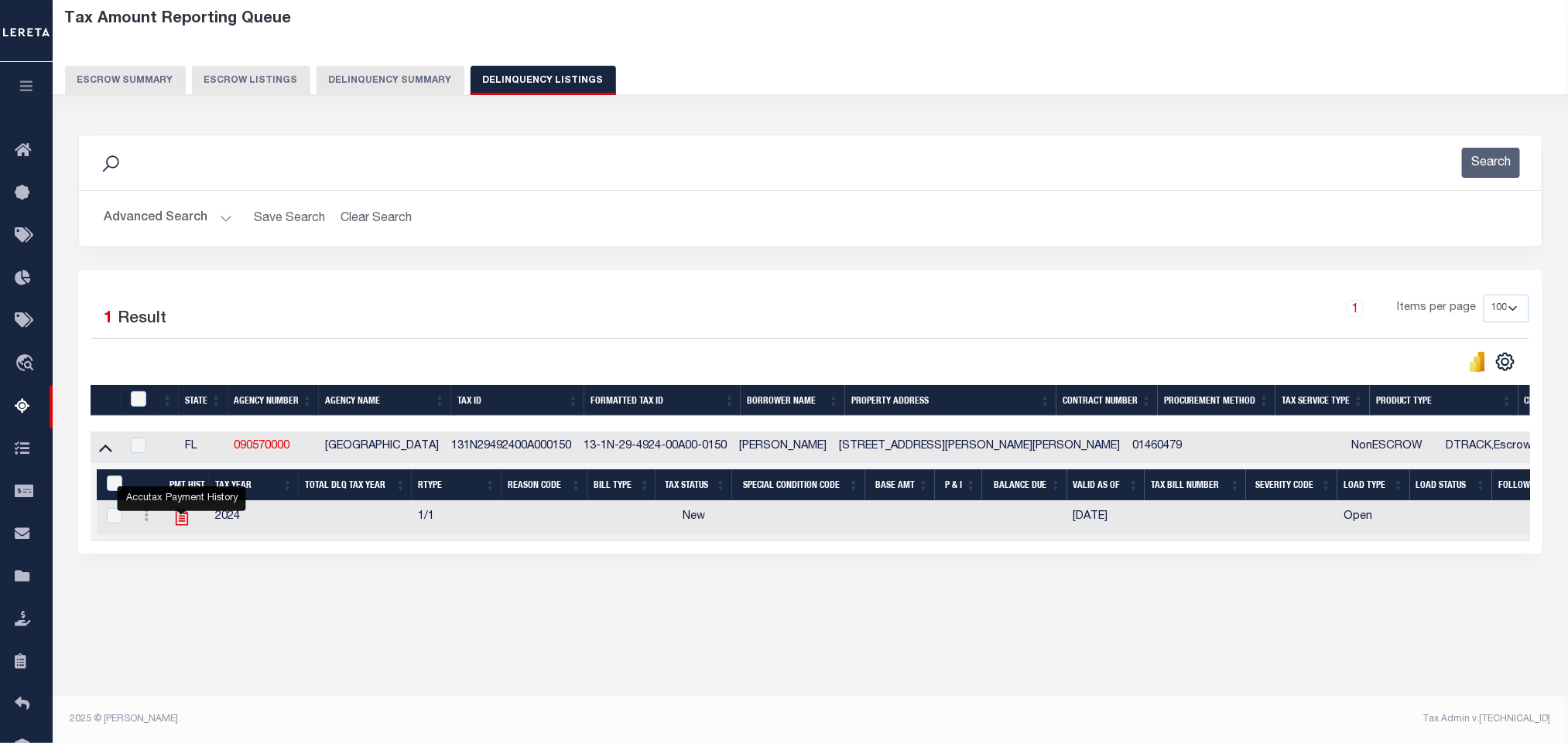
click at [183, 526] on icon "" at bounding box center [182, 518] width 13 height 16
checkbox input "true"
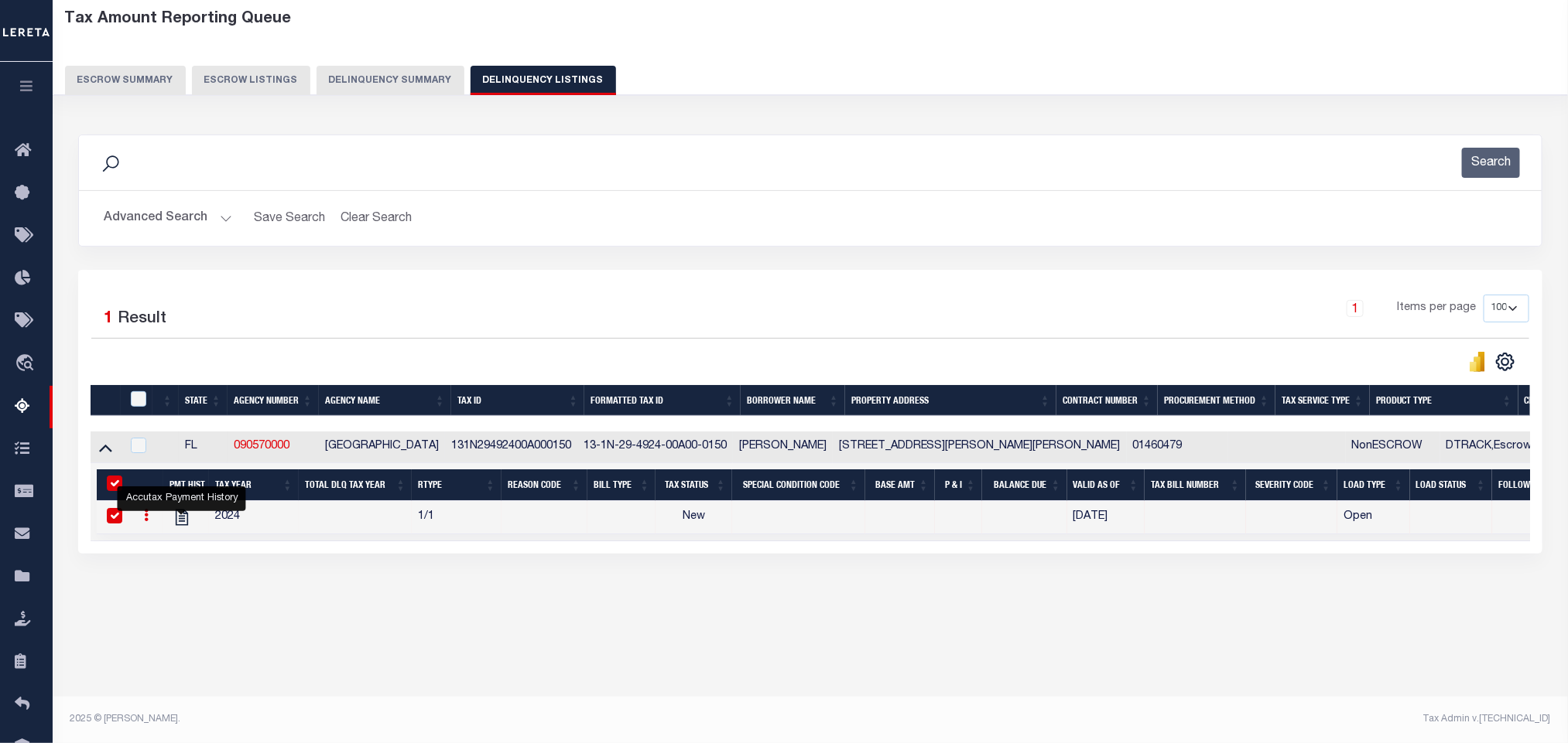
click at [160, 202] on div "Advanced Search Save Search Clear Search tblassign_wrapper_dynamictable_____Def…" at bounding box center [809, 218] width 1462 height 55
click at [156, 216] on button "Advanced Search" at bounding box center [168, 218] width 128 height 30
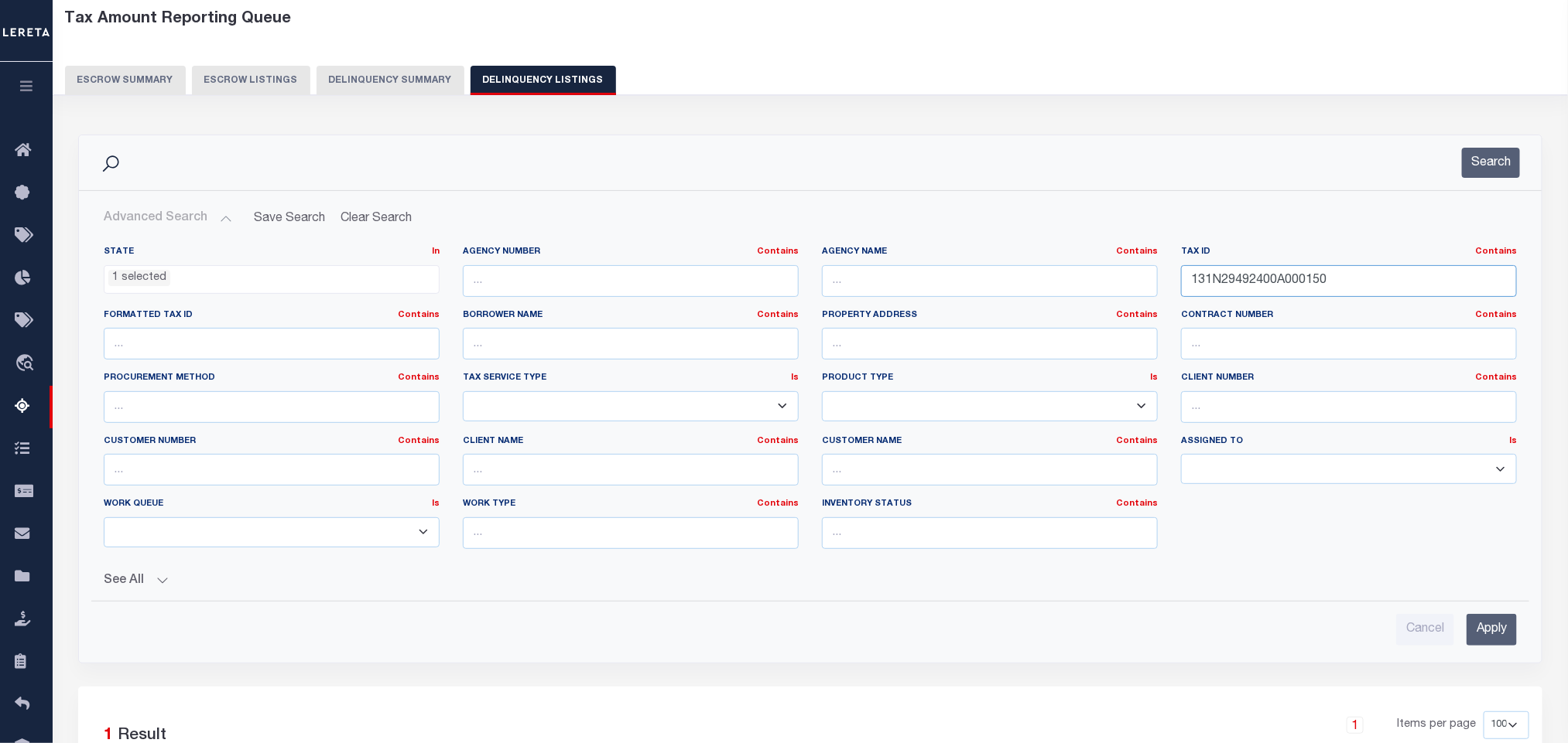
click at [1336, 293] on input "131N29492400A000150" at bounding box center [1349, 281] width 336 height 32
paste input "6"
type input "131N29492400A000160"
click at [1489, 629] on input "Apply" at bounding box center [1492, 629] width 51 height 32
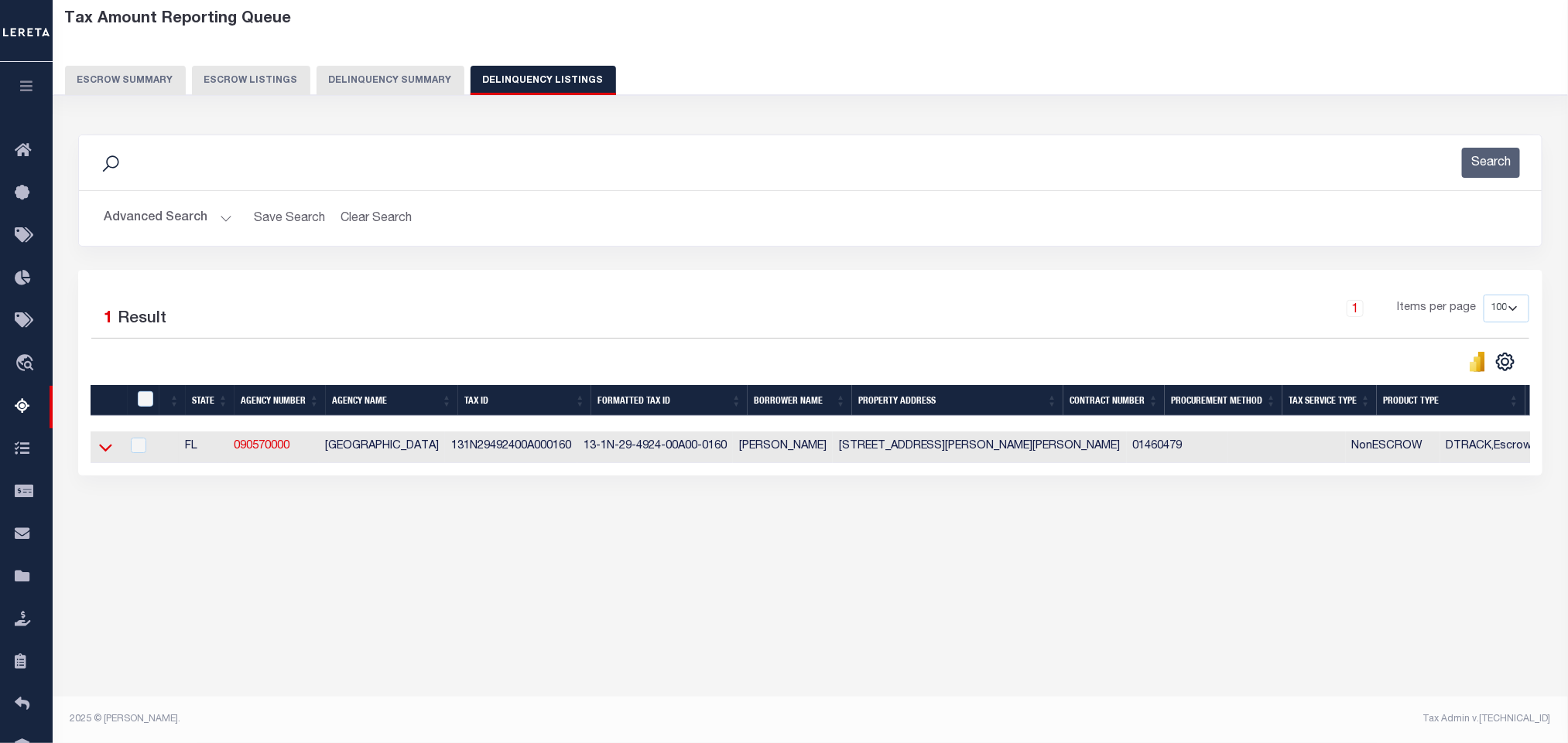
click at [109, 456] on icon at bounding box center [106, 448] width 14 height 16
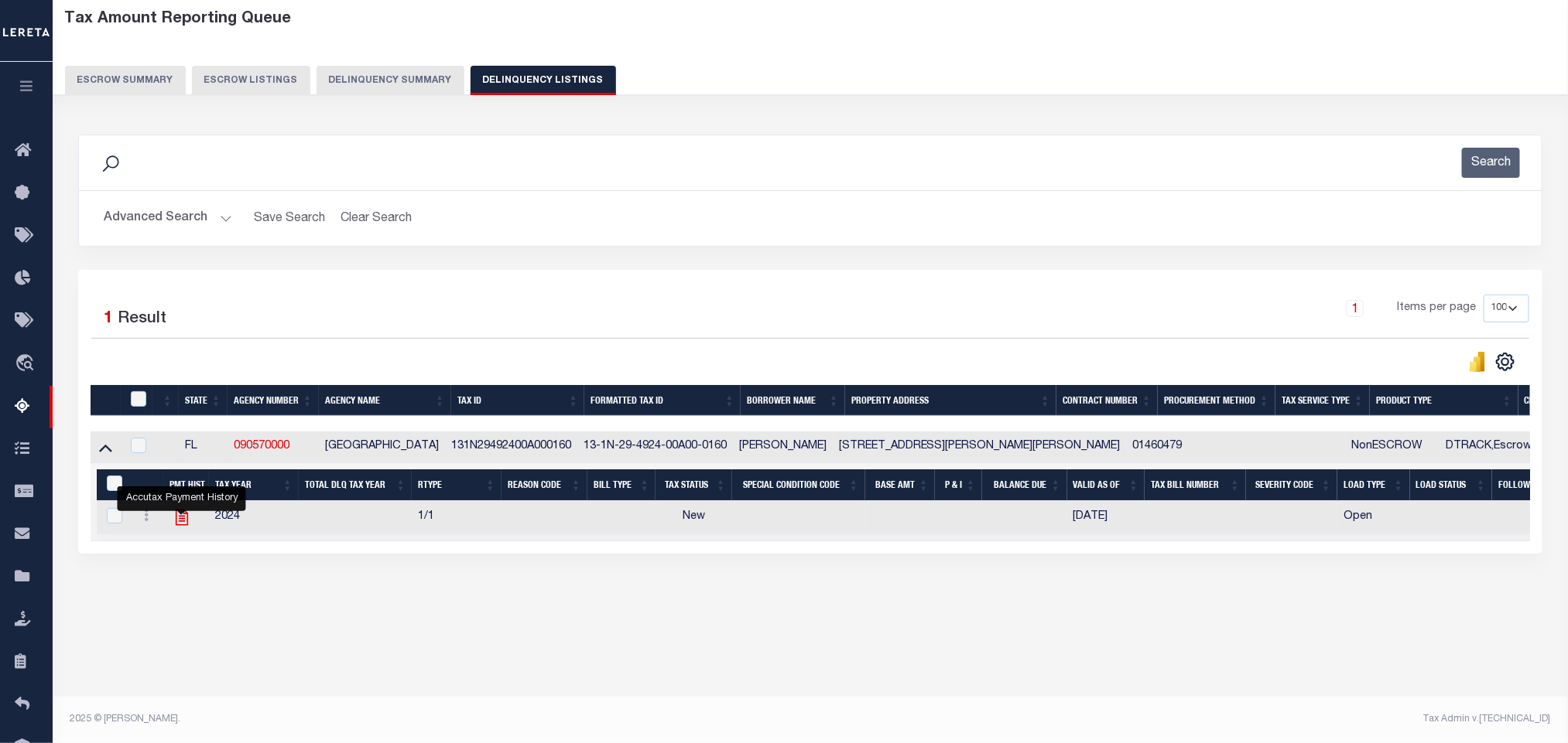
click at [177, 527] on icon "" at bounding box center [182, 517] width 20 height 20
checkbox input "true"
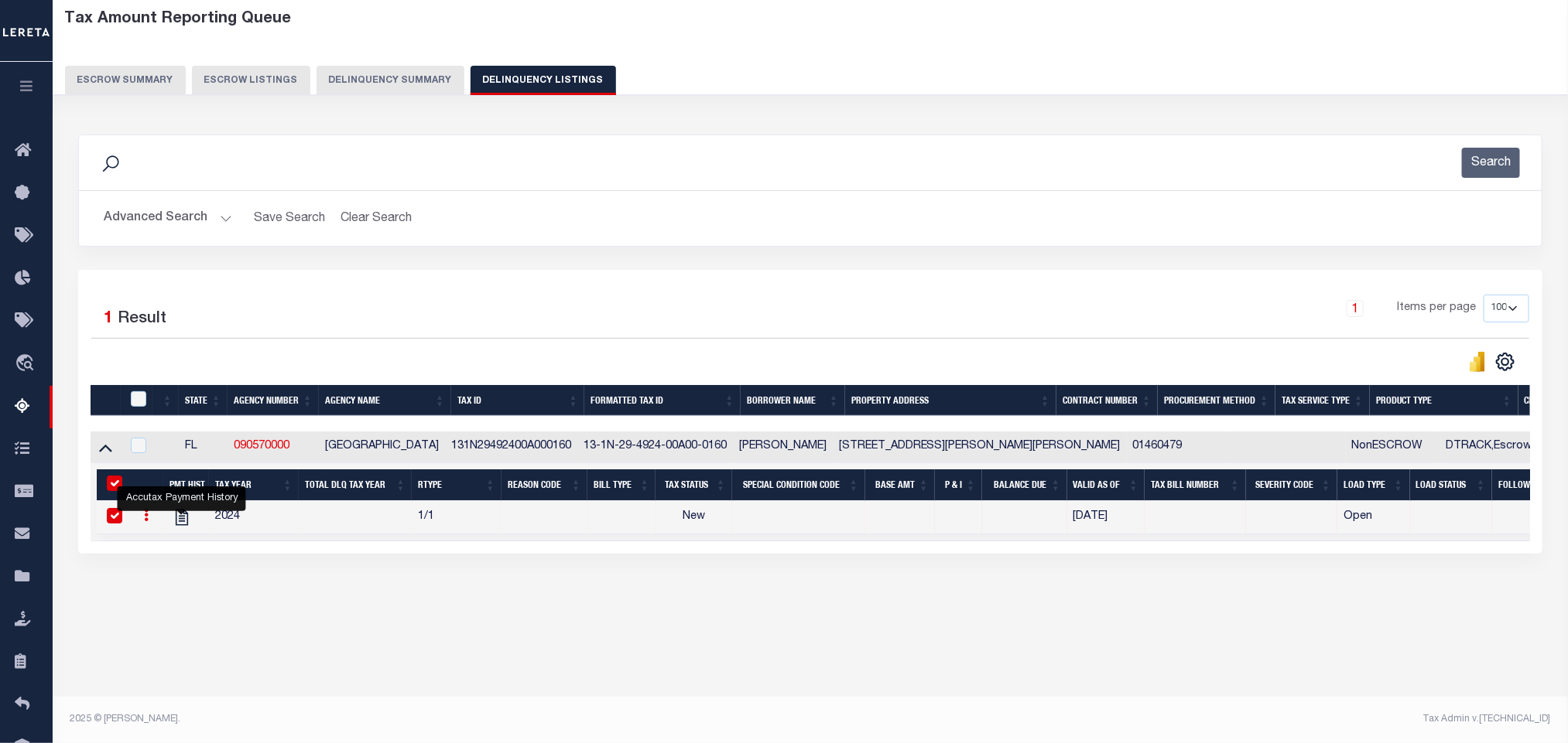
click at [140, 228] on button "Advanced Search" at bounding box center [168, 218] width 128 height 30
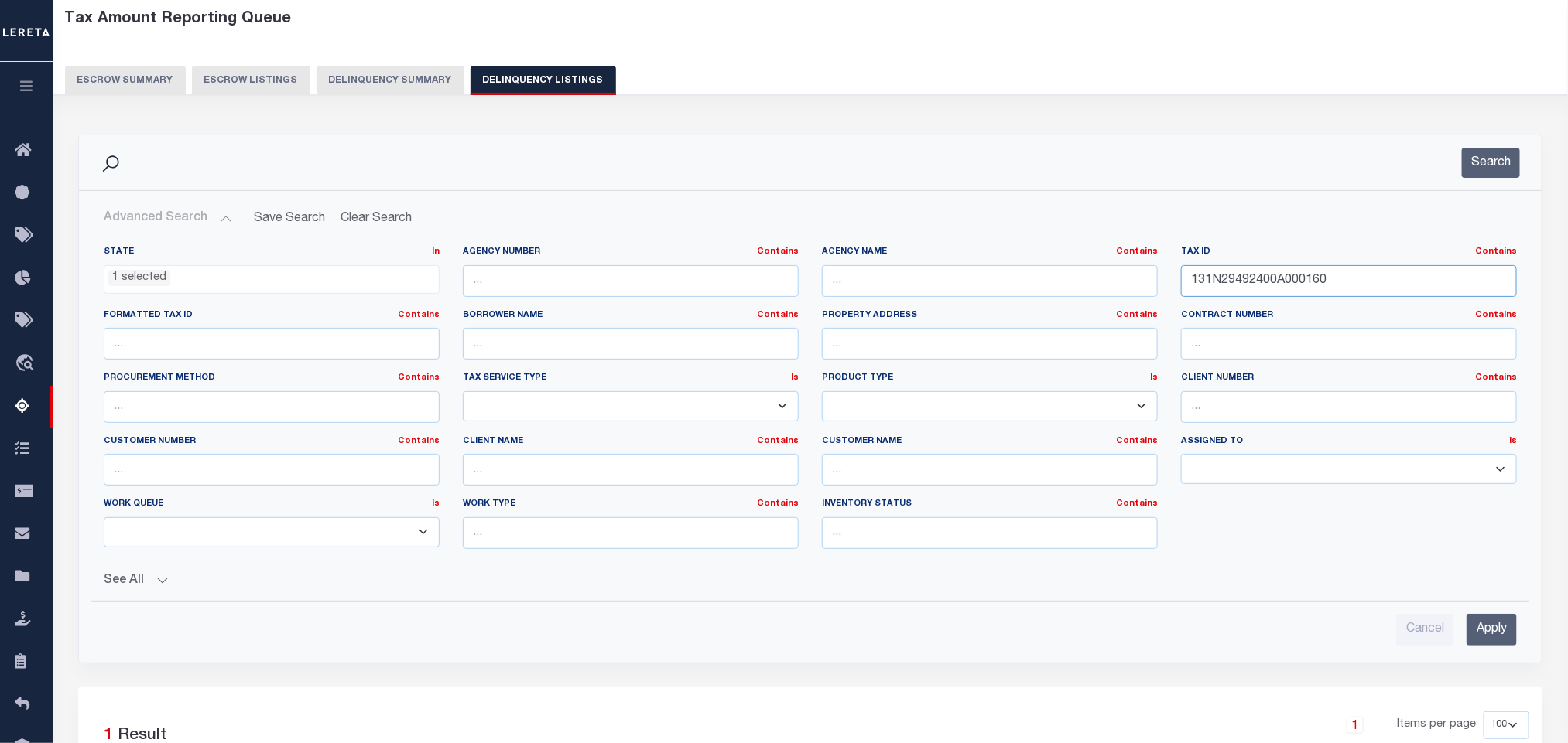
click at [1376, 283] on input "131N29492400A000160" at bounding box center [1349, 281] width 336 height 32
paste input "7"
type input "131N29492400A000170"
click at [1493, 645] on input "Apply" at bounding box center [1492, 629] width 51 height 32
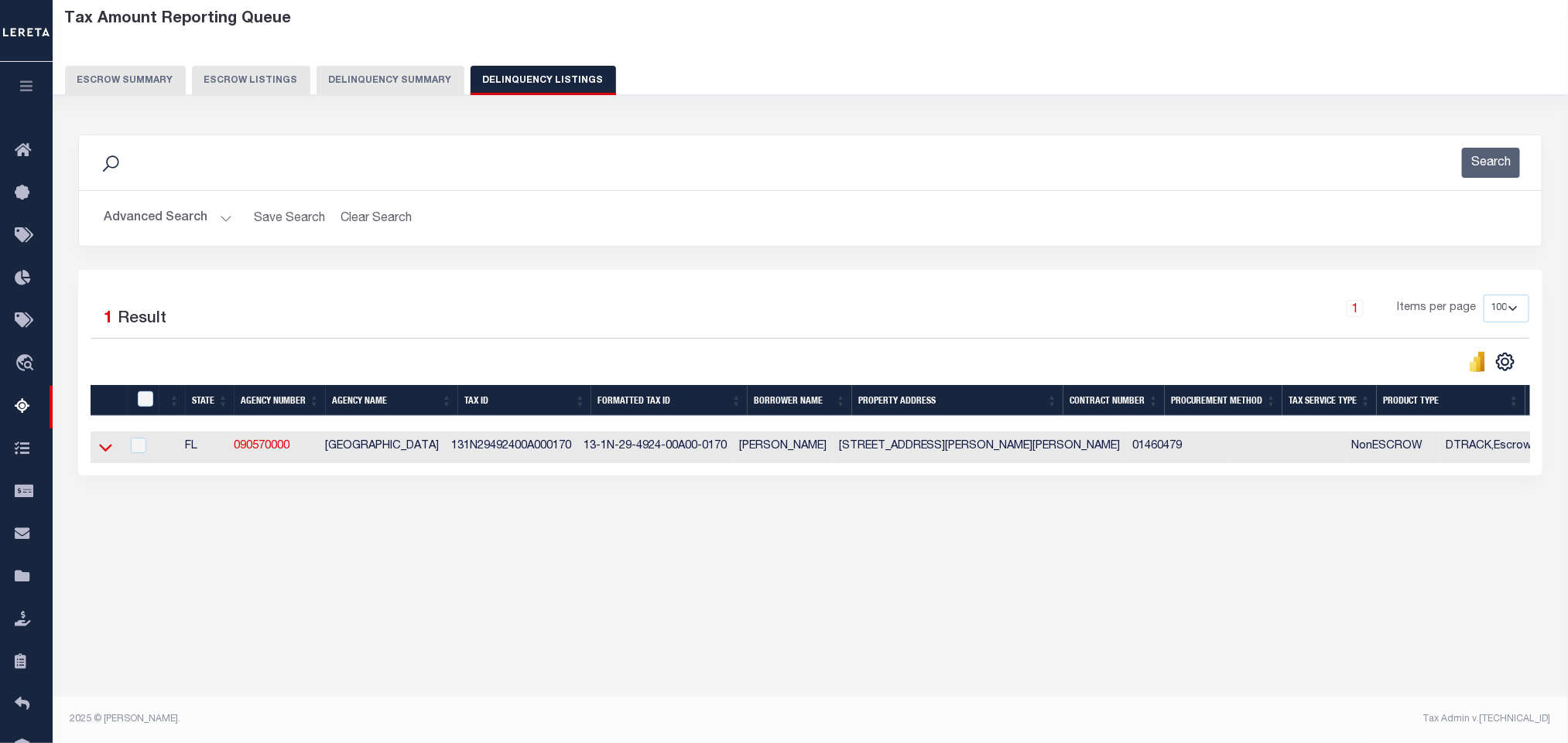
click at [105, 452] on icon at bounding box center [106, 449] width 14 height 8
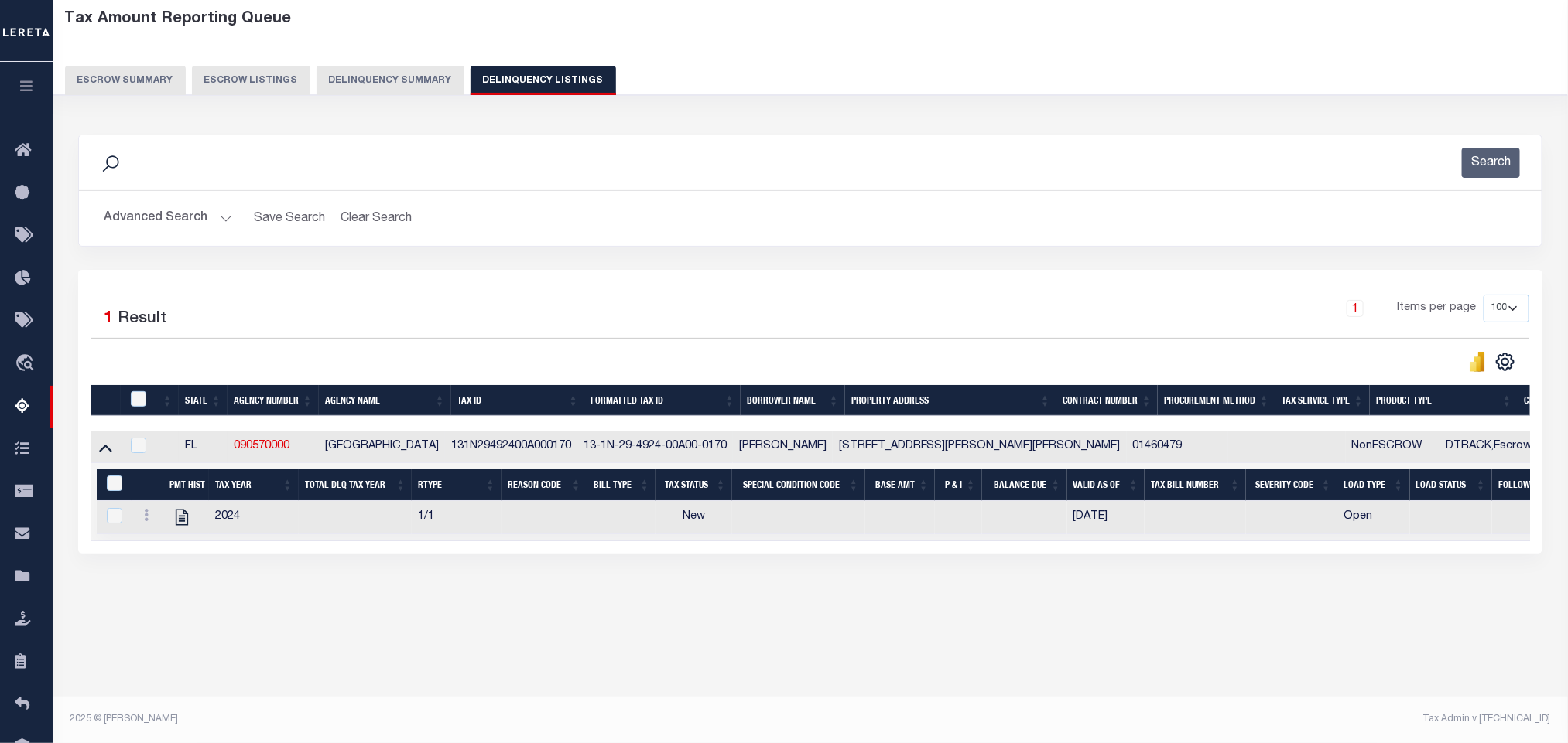
click at [326, 645] on div "Tax Amount Reporting Queue Escrow Summary Escrow Listings In" at bounding box center [809, 323] width 1506 height 645
click at [182, 526] on icon "" at bounding box center [182, 518] width 13 height 16
checkbox input "true"
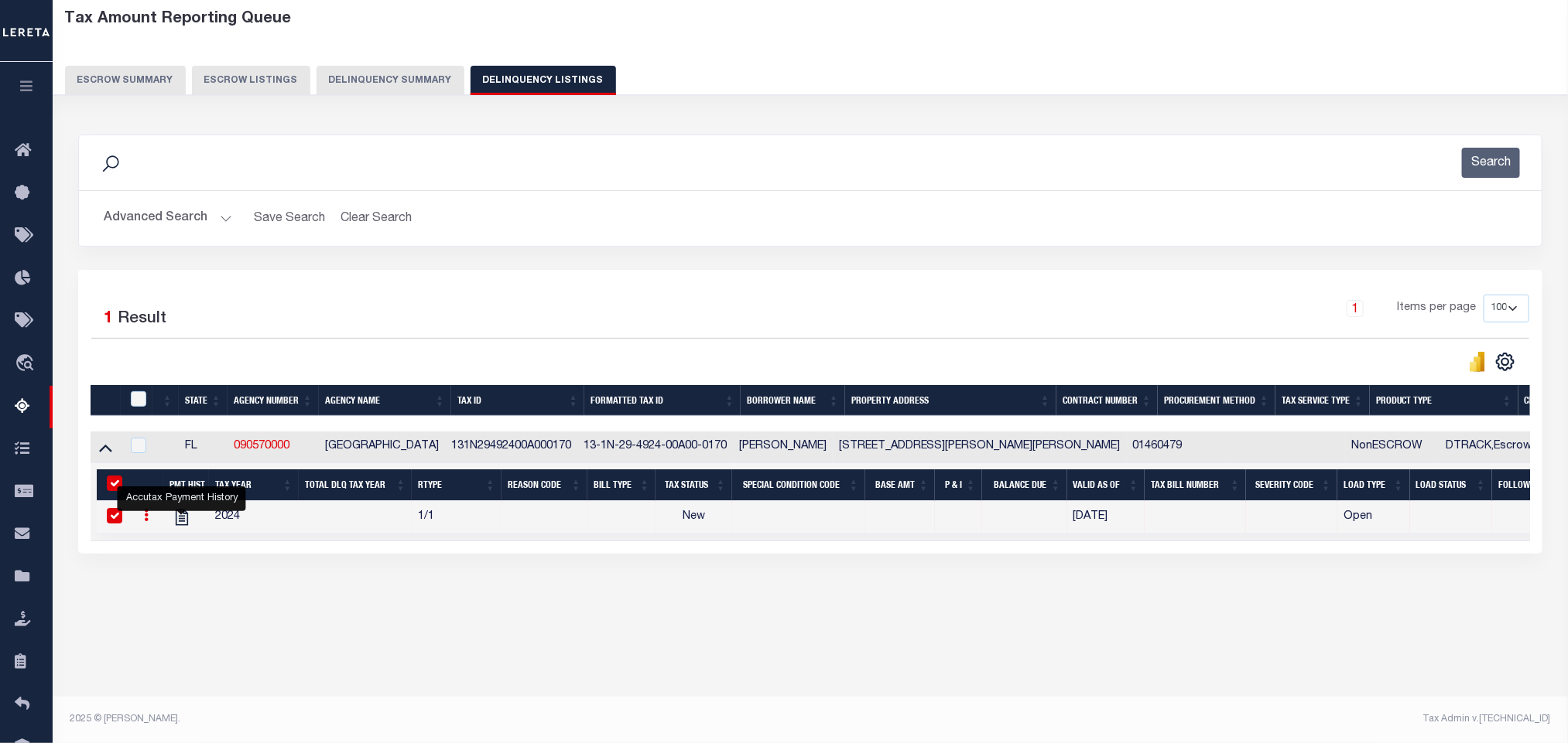
click at [160, 228] on button "Advanced Search" at bounding box center [168, 218] width 128 height 30
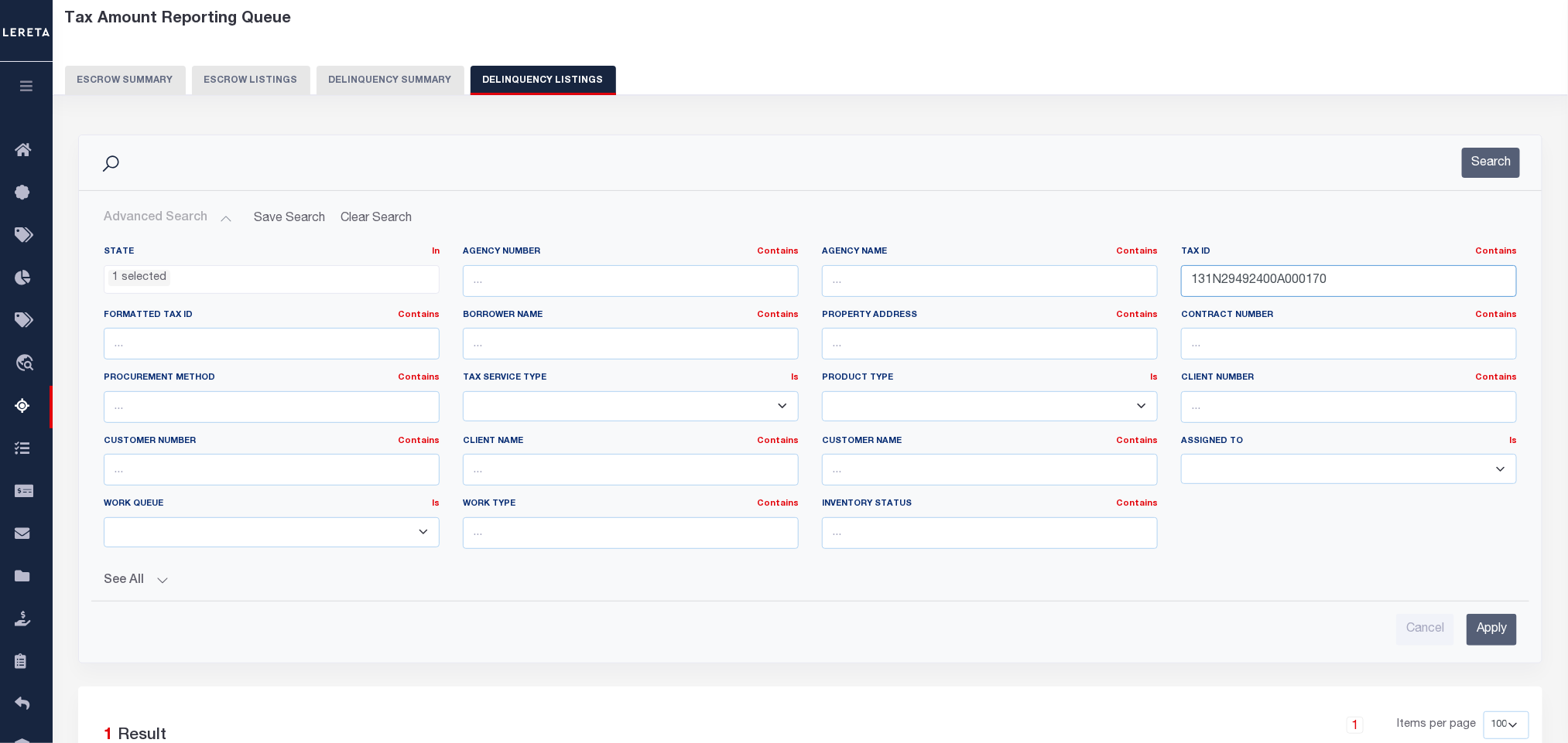
click at [1364, 283] on input "131N29492400A000170" at bounding box center [1349, 281] width 336 height 32
paste input "2N29256900D00005"
type input "132N29256900D000050"
click at [1475, 643] on input "Apply" at bounding box center [1492, 629] width 51 height 32
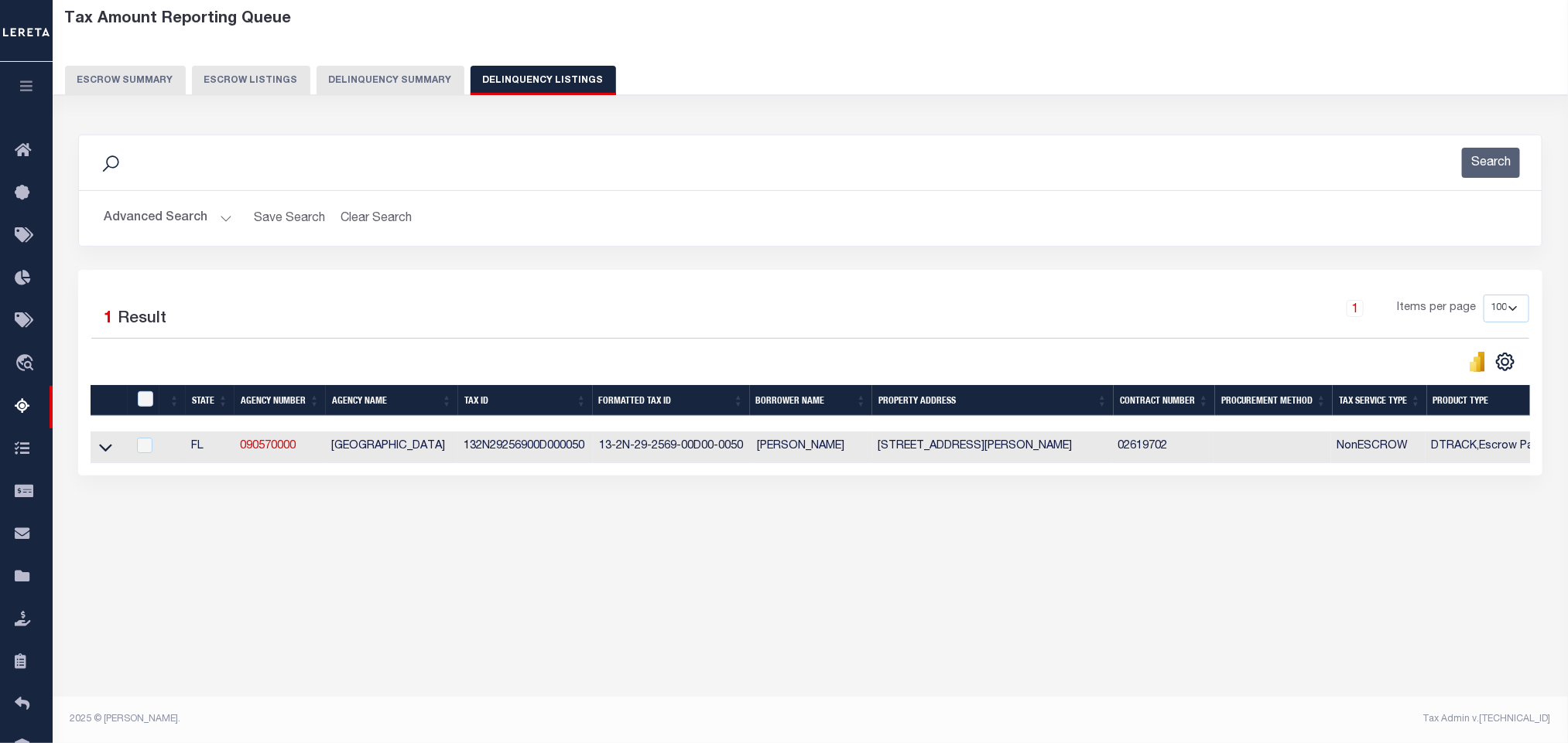
click at [98, 451] on link at bounding box center [106, 446] width 18 height 11
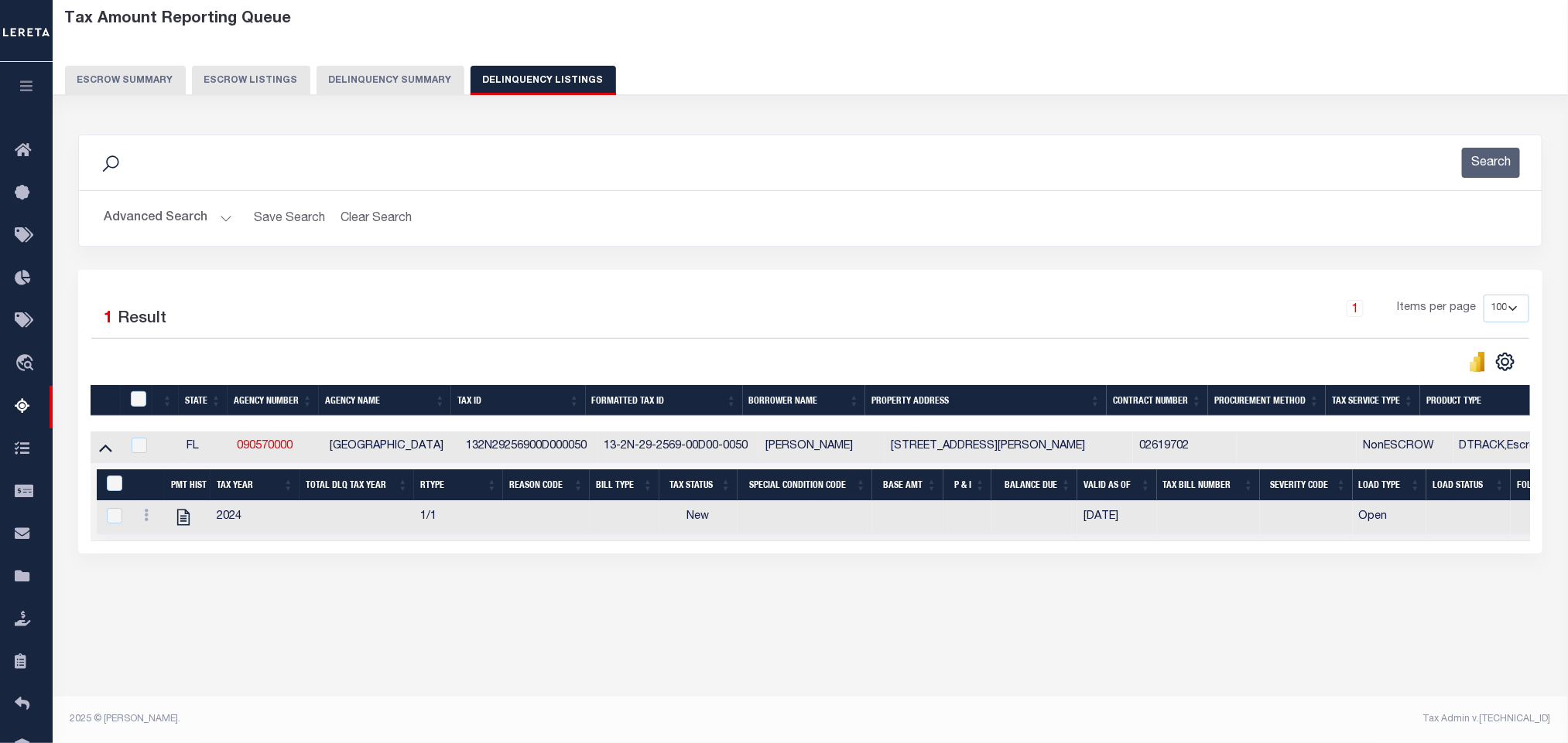
drag, startPoint x: 331, startPoint y: 664, endPoint x: 238, endPoint y: 590, distance: 118.8
click at [332, 664] on div "Tax Amount Reporting Queue Escrow Summary Escrow Listings" at bounding box center [810, 339] width 1516 height 708
click at [182, 527] on icon at bounding box center [183, 517] width 20 height 20
checkbox input "true"
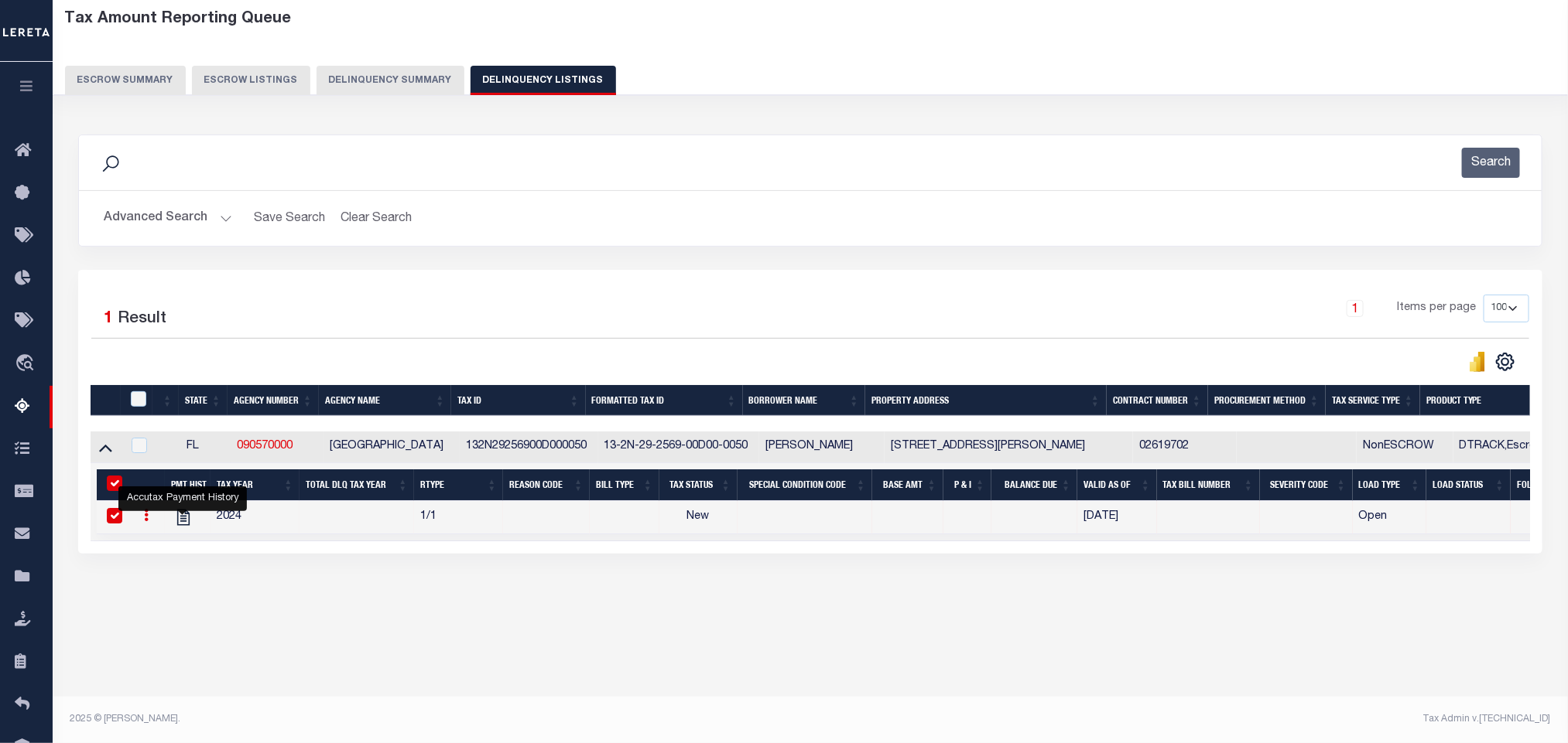
click at [159, 211] on button "Advanced Search" at bounding box center [168, 218] width 128 height 30
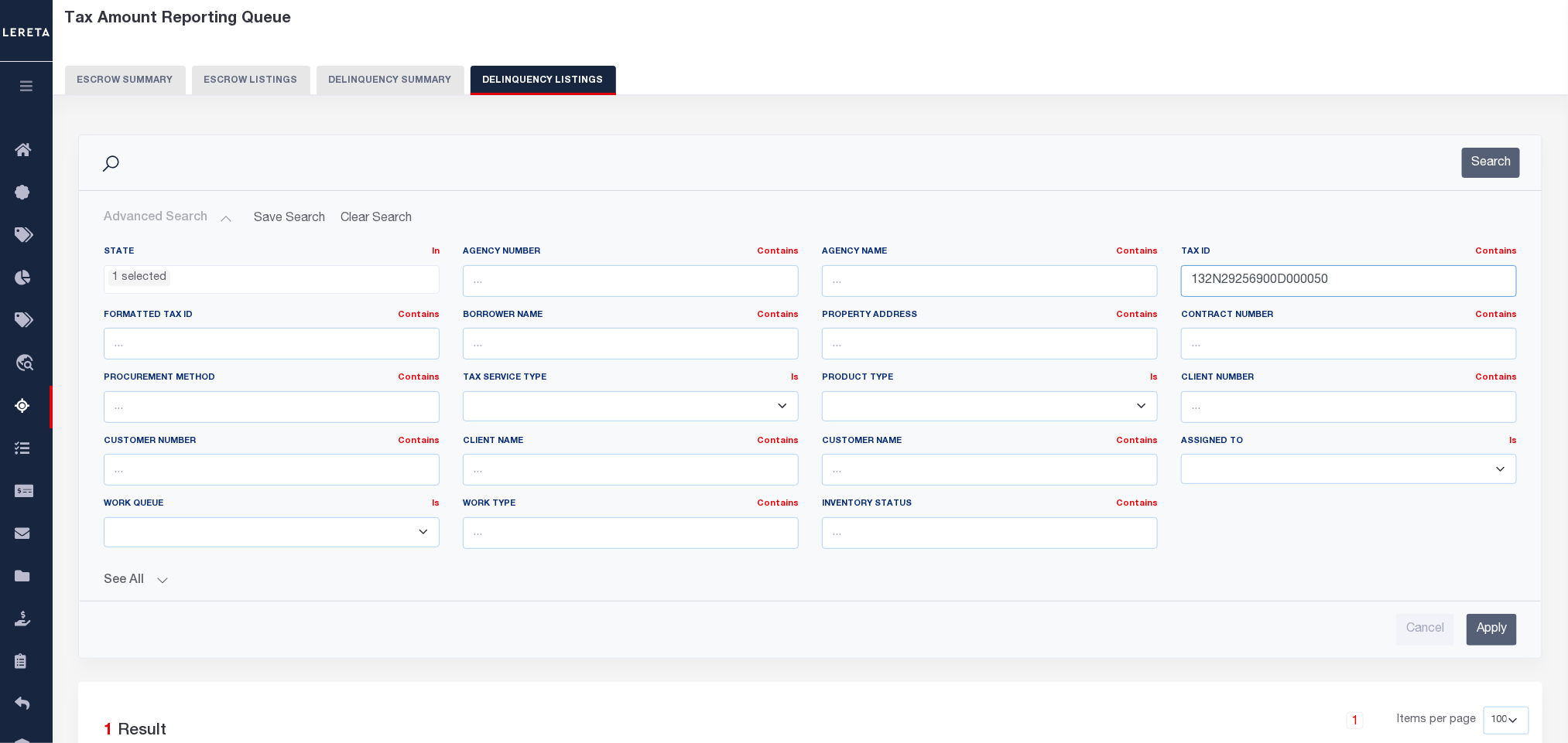
click at [1348, 286] on input "132N29256900D000050" at bounding box center [1349, 281] width 336 height 32
paste input "41N29000000207000"
type input "141N290000002070000"
click at [1498, 634] on input "Apply" at bounding box center [1492, 629] width 51 height 32
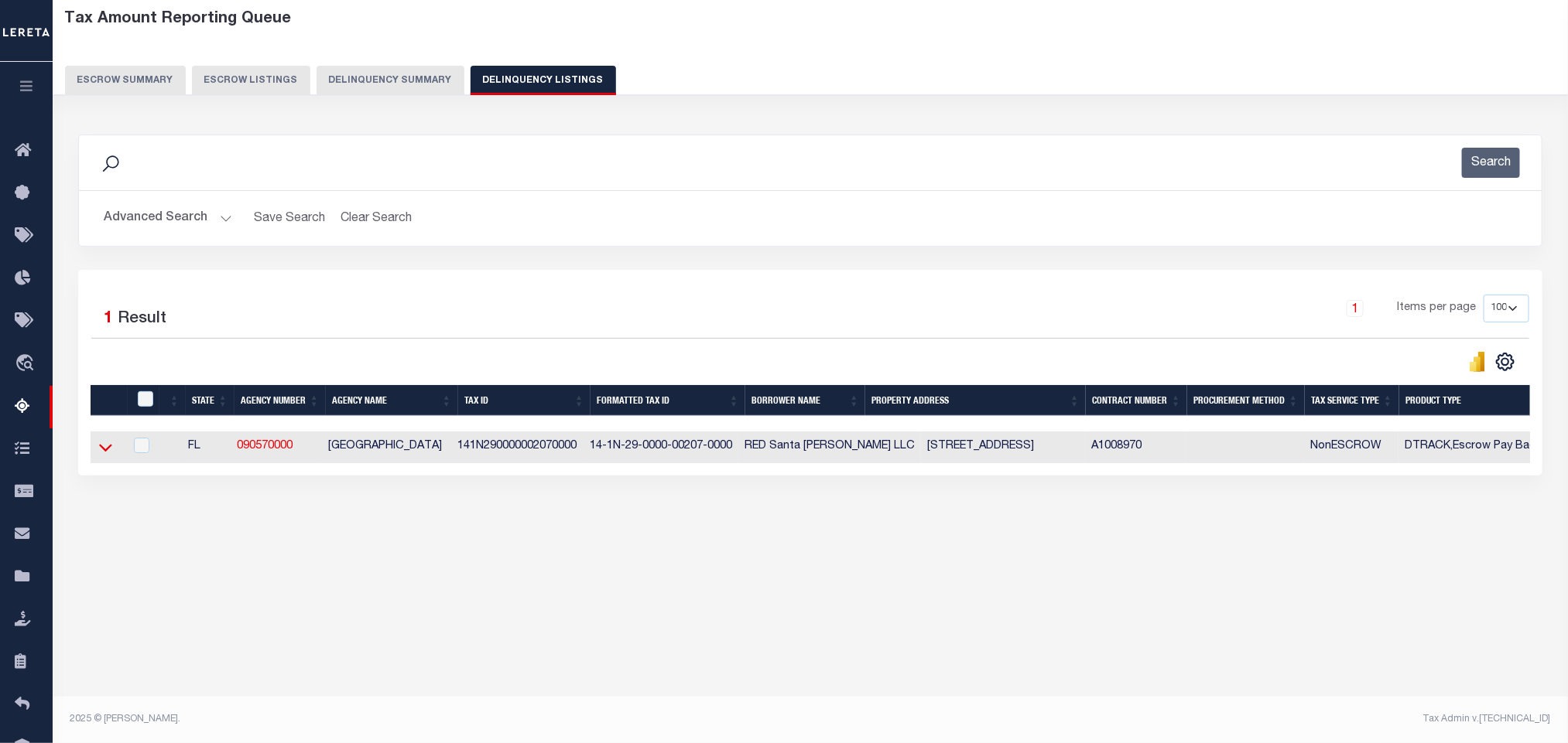
click at [105, 452] on icon at bounding box center [106, 449] width 14 height 8
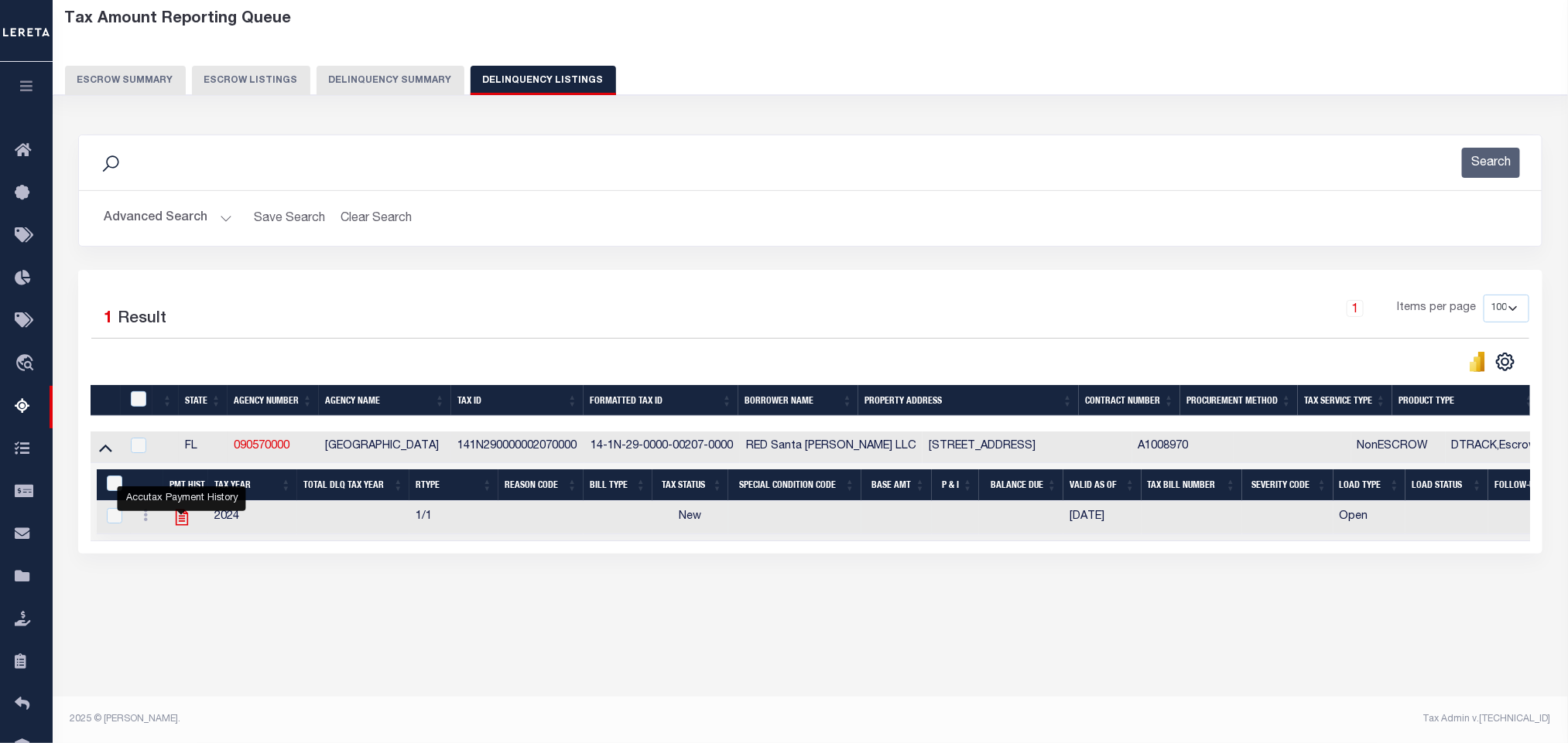
click at [182, 525] on icon "" at bounding box center [182, 517] width 20 height 20
checkbox input "true"
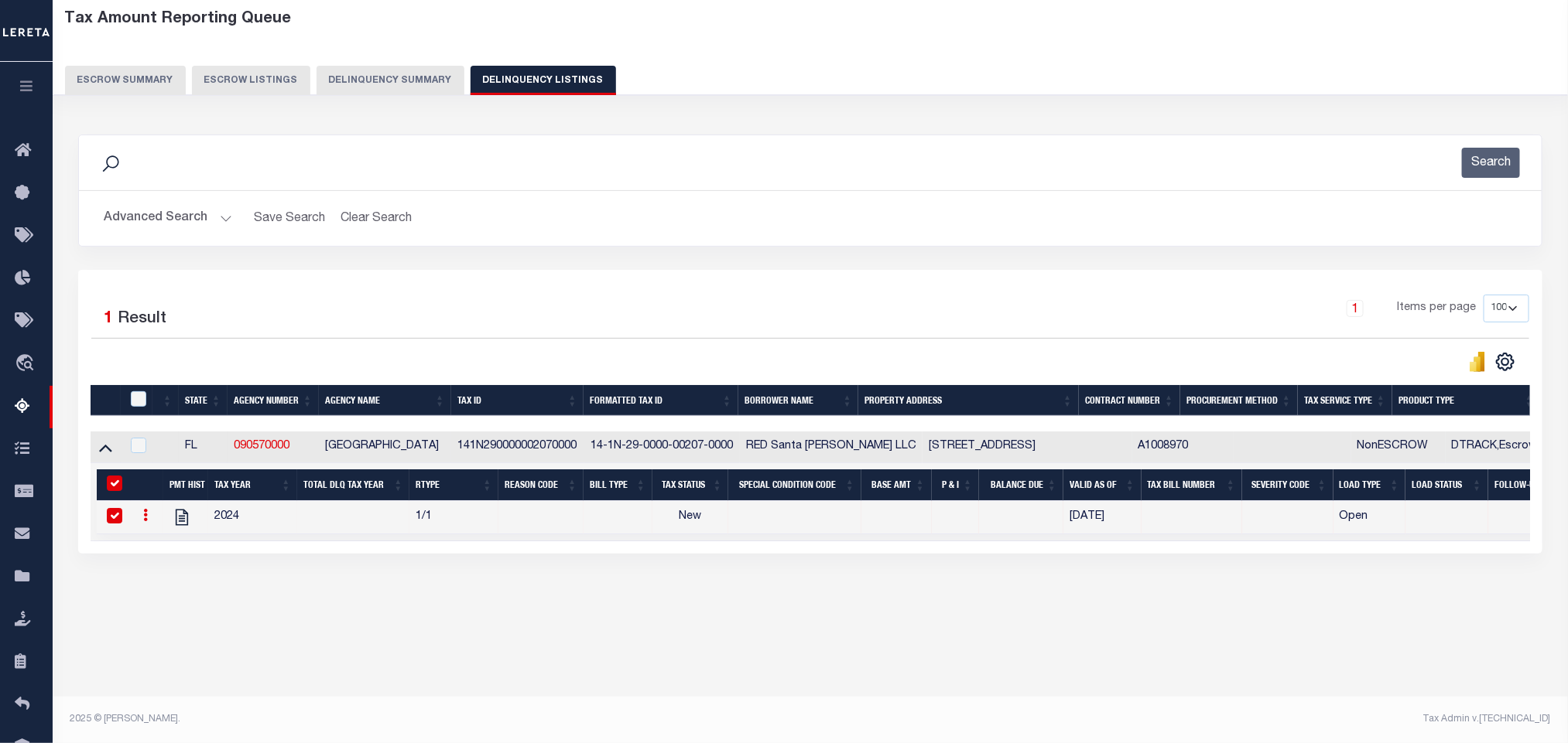
click at [167, 228] on button "Advanced Search" at bounding box center [168, 218] width 128 height 30
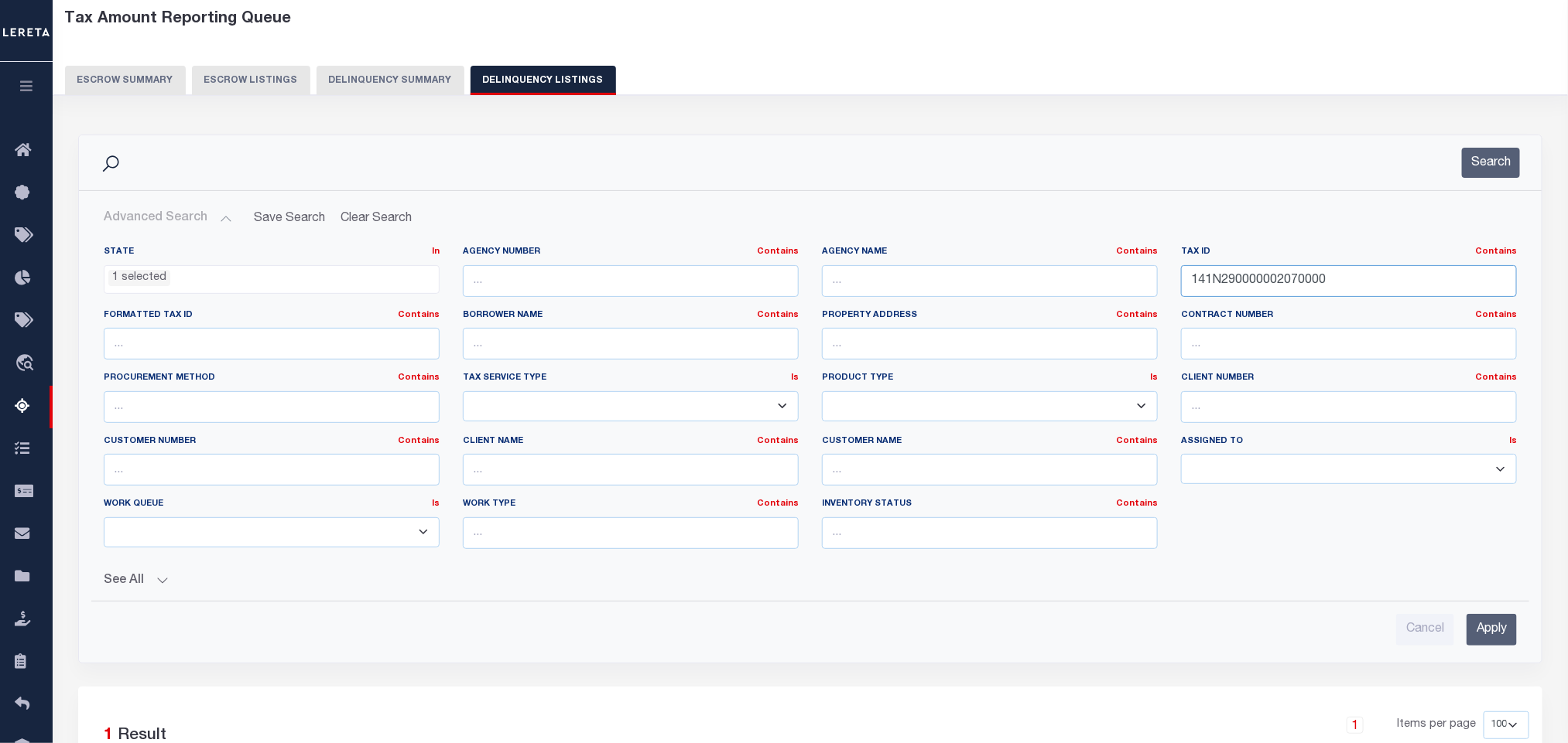
click at [1360, 282] on input "141N290000002070000" at bounding box center [1349, 281] width 336 height 32
paste input "7500I00019"
type input "141N29007500I000190"
click at [1498, 636] on input "Apply" at bounding box center [1492, 629] width 51 height 32
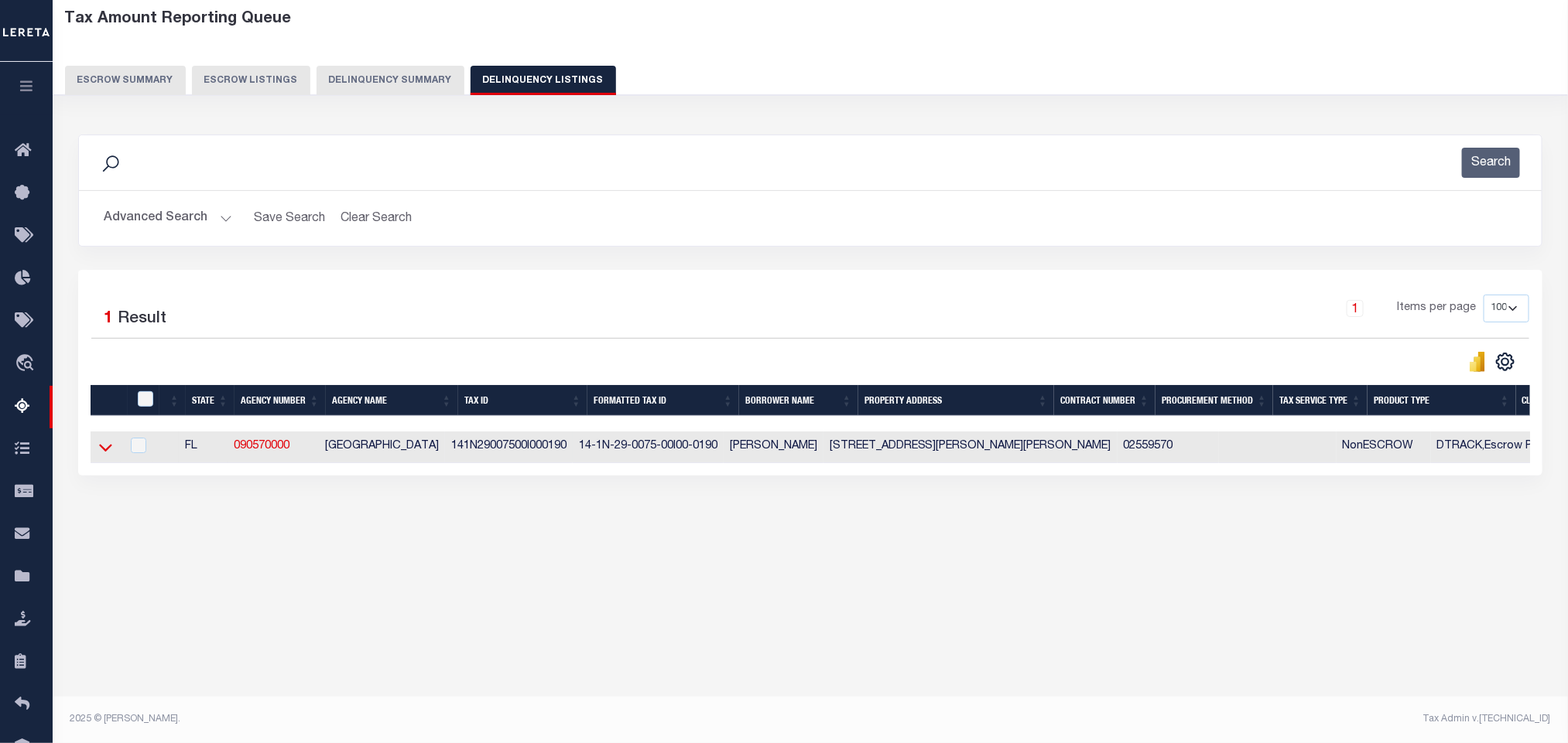
click at [105, 452] on icon at bounding box center [106, 448] width 14 height 16
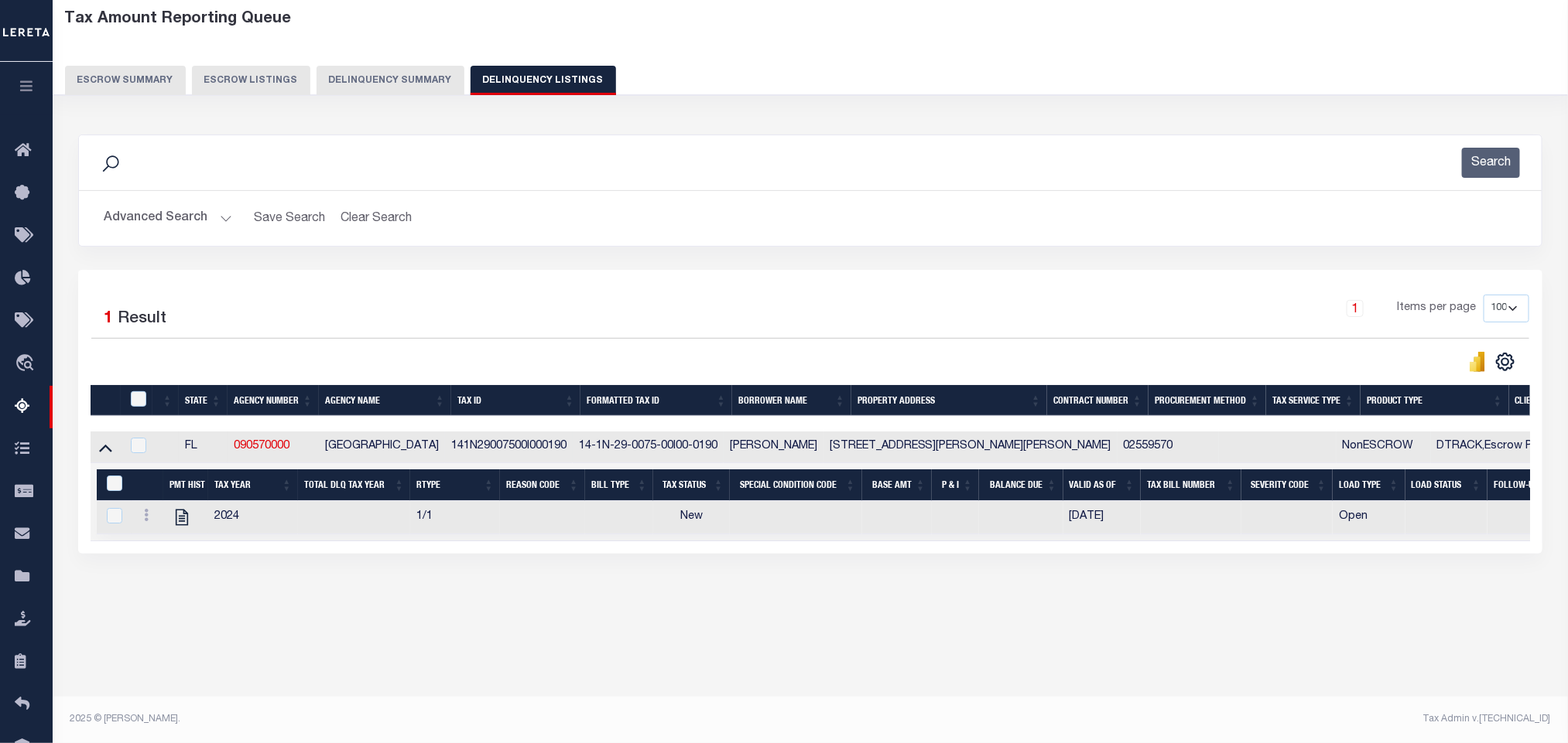
click at [376, 624] on div "Tax Amount Reporting Queue Escrow Summary Escrow Listings In" at bounding box center [809, 323] width 1506 height 645
click at [187, 526] on icon "" at bounding box center [182, 518] width 13 height 16
checkbox input "true"
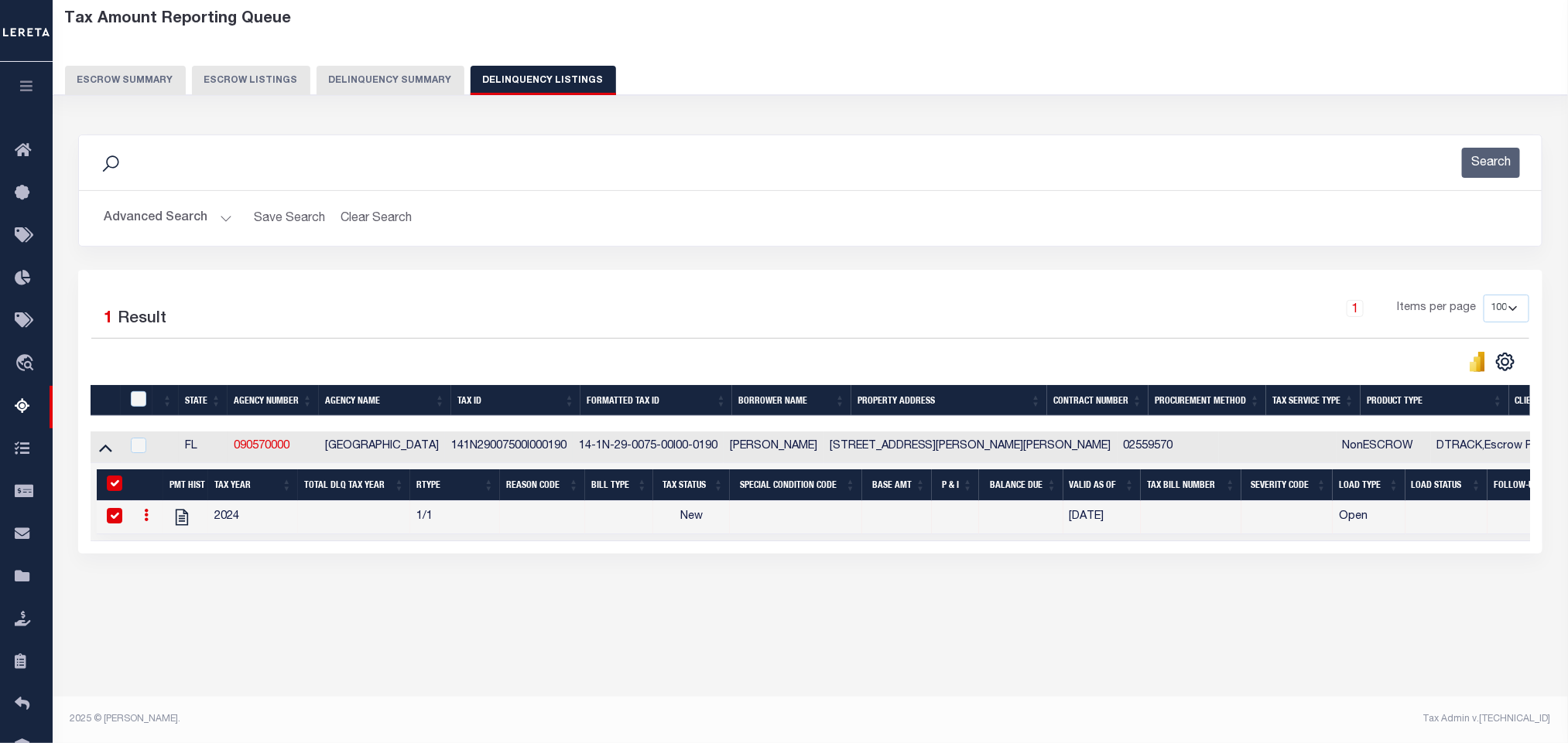
click at [147, 228] on button "Advanced Search" at bounding box center [168, 218] width 128 height 30
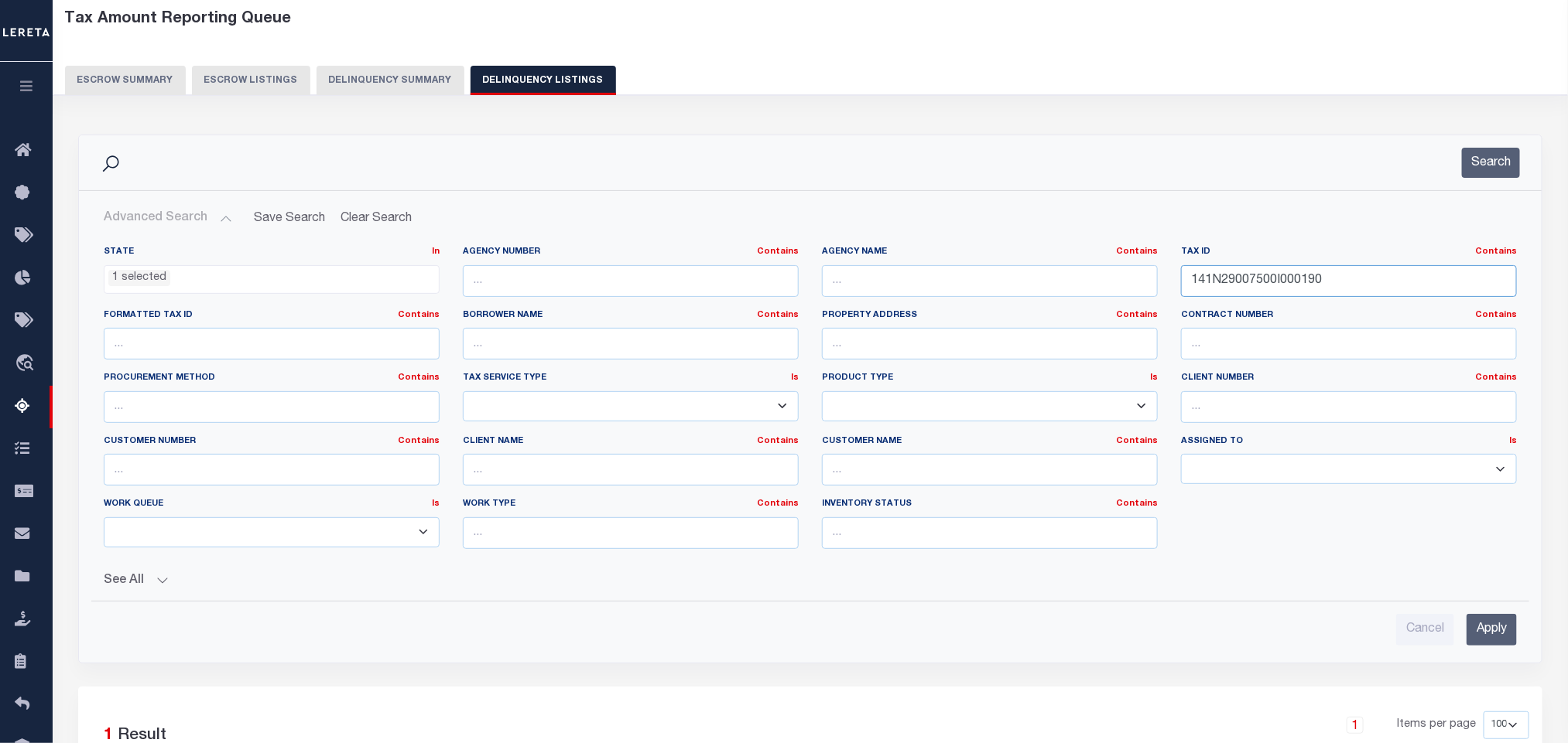
click at [1366, 272] on input "141N29007500I000190" at bounding box center [1349, 281] width 336 height 32
paste input "2S26033500B00012"
type input "142S26033500B000120"
click at [1481, 629] on input "Apply" at bounding box center [1492, 629] width 51 height 32
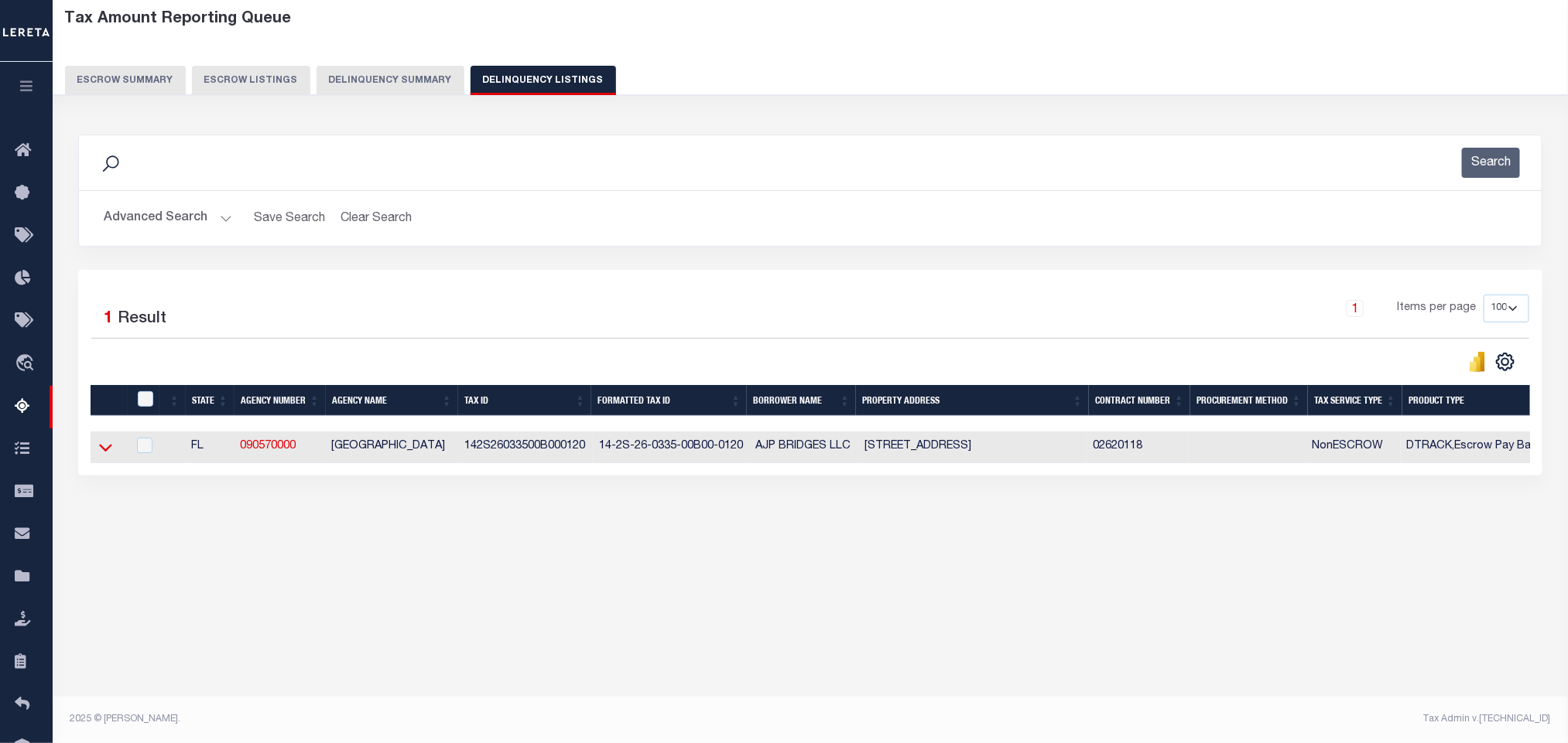
click at [106, 452] on icon at bounding box center [106, 449] width 14 height 8
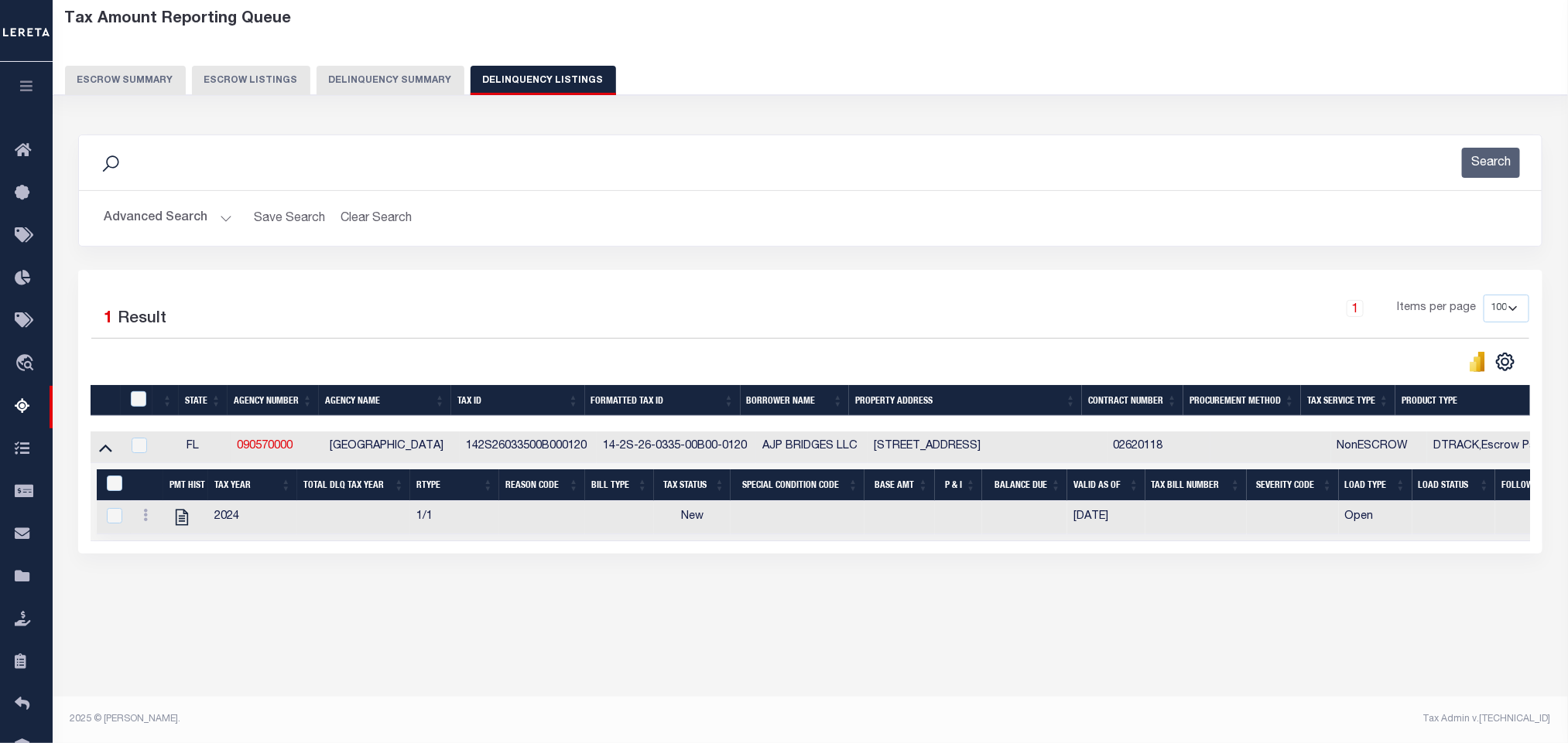
click at [396, 629] on div "Tax Amount Reporting Queue Escrow Summary Escrow Listings In" at bounding box center [809, 323] width 1506 height 645
click at [182, 526] on icon "" at bounding box center [182, 518] width 13 height 16
checkbox input "true"
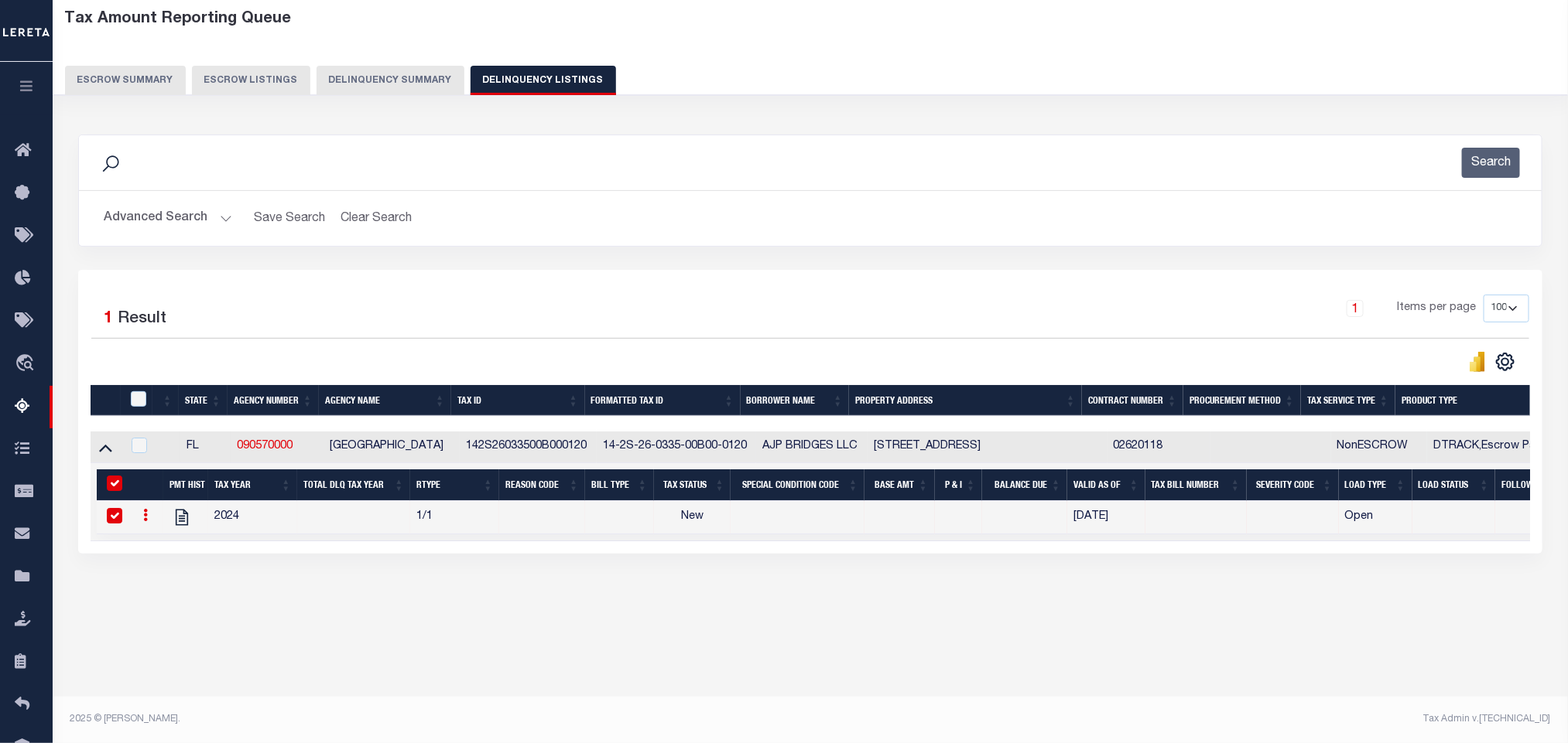
click at [139, 229] on button "Advanced Search" at bounding box center [168, 218] width 128 height 30
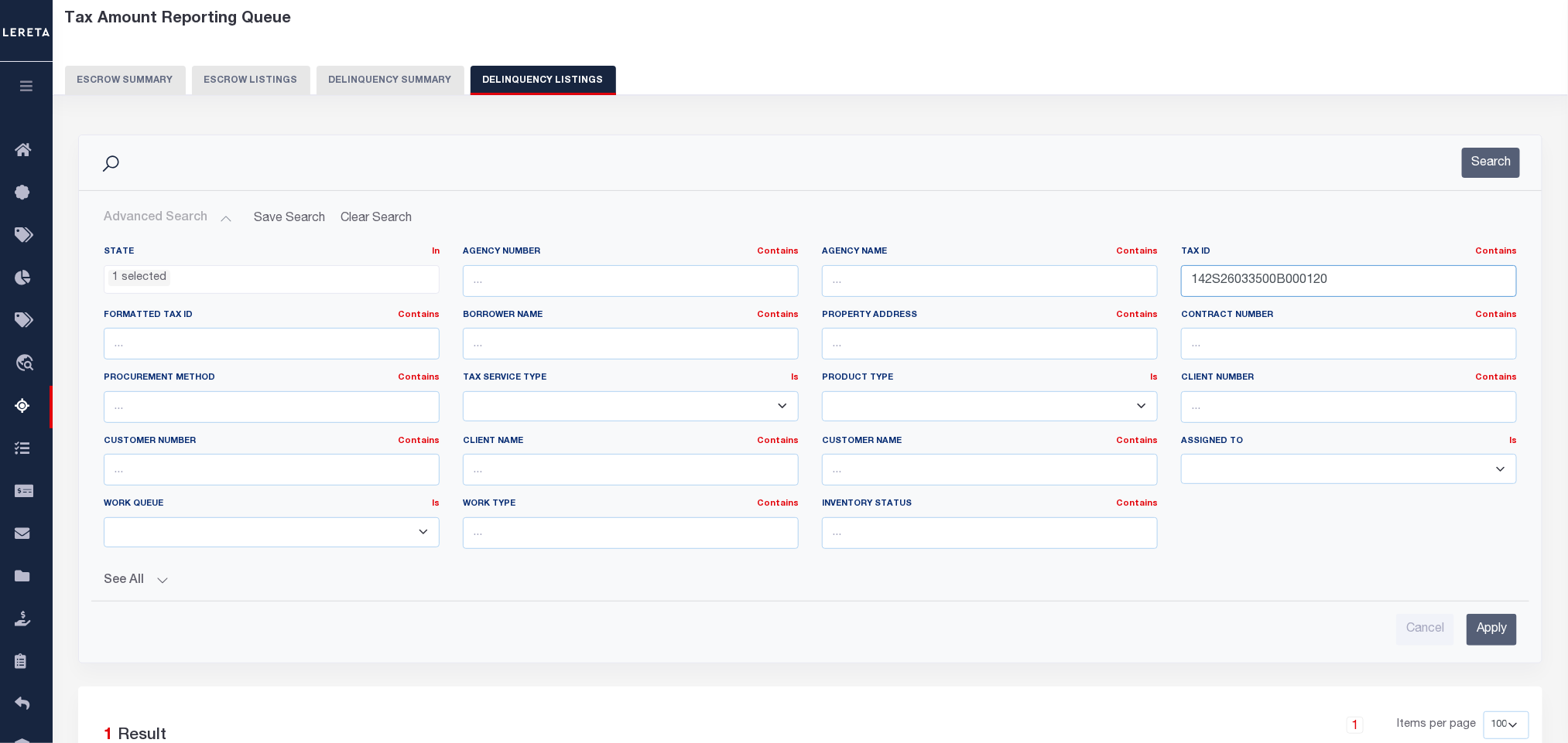
click at [1347, 286] on input "142S26033500B000120" at bounding box center [1349, 281] width 336 height 32
paste input "76900000001"
type input "142S260769000000010"
click at [1473, 623] on input "Apply" at bounding box center [1492, 629] width 51 height 32
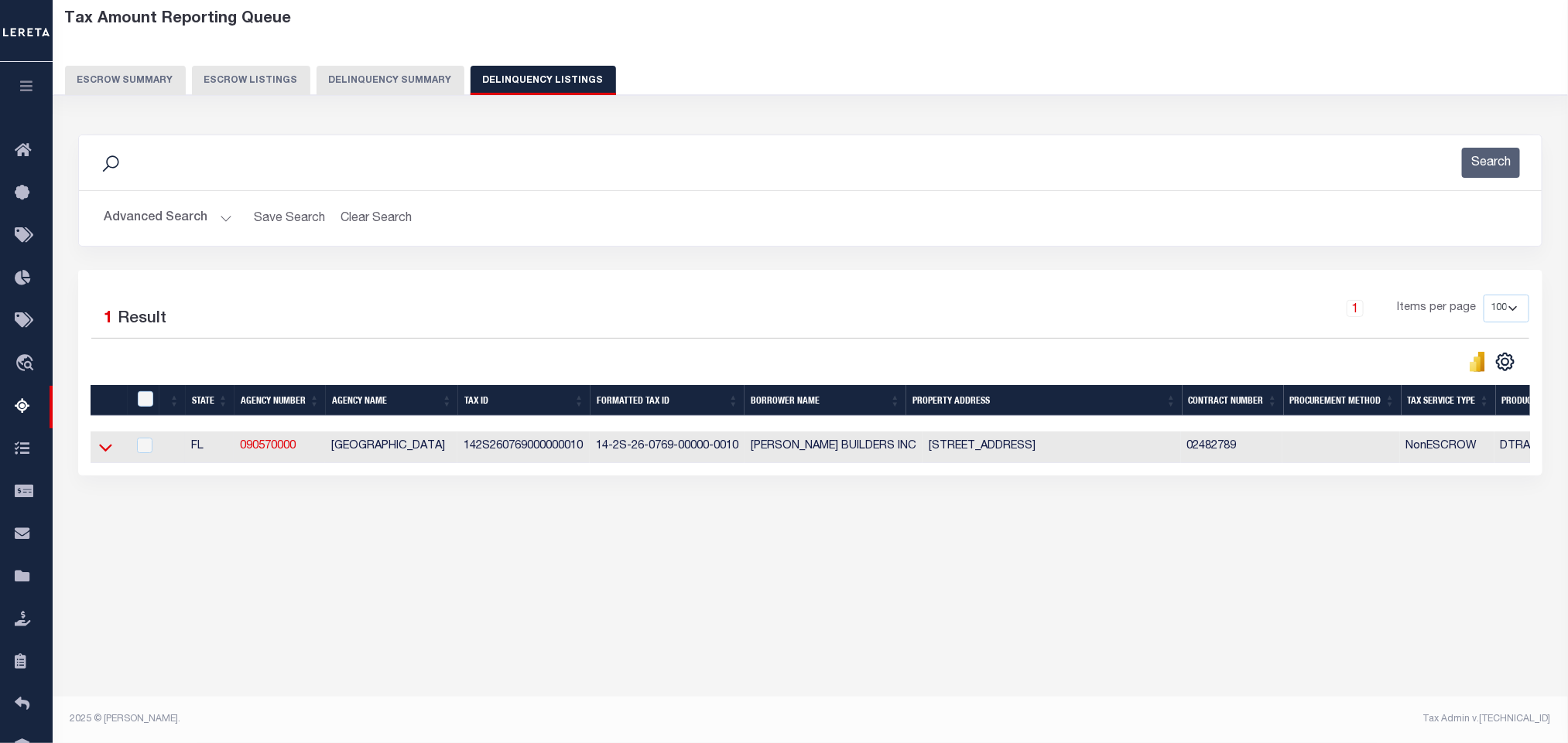
click at [100, 456] on icon at bounding box center [106, 448] width 14 height 16
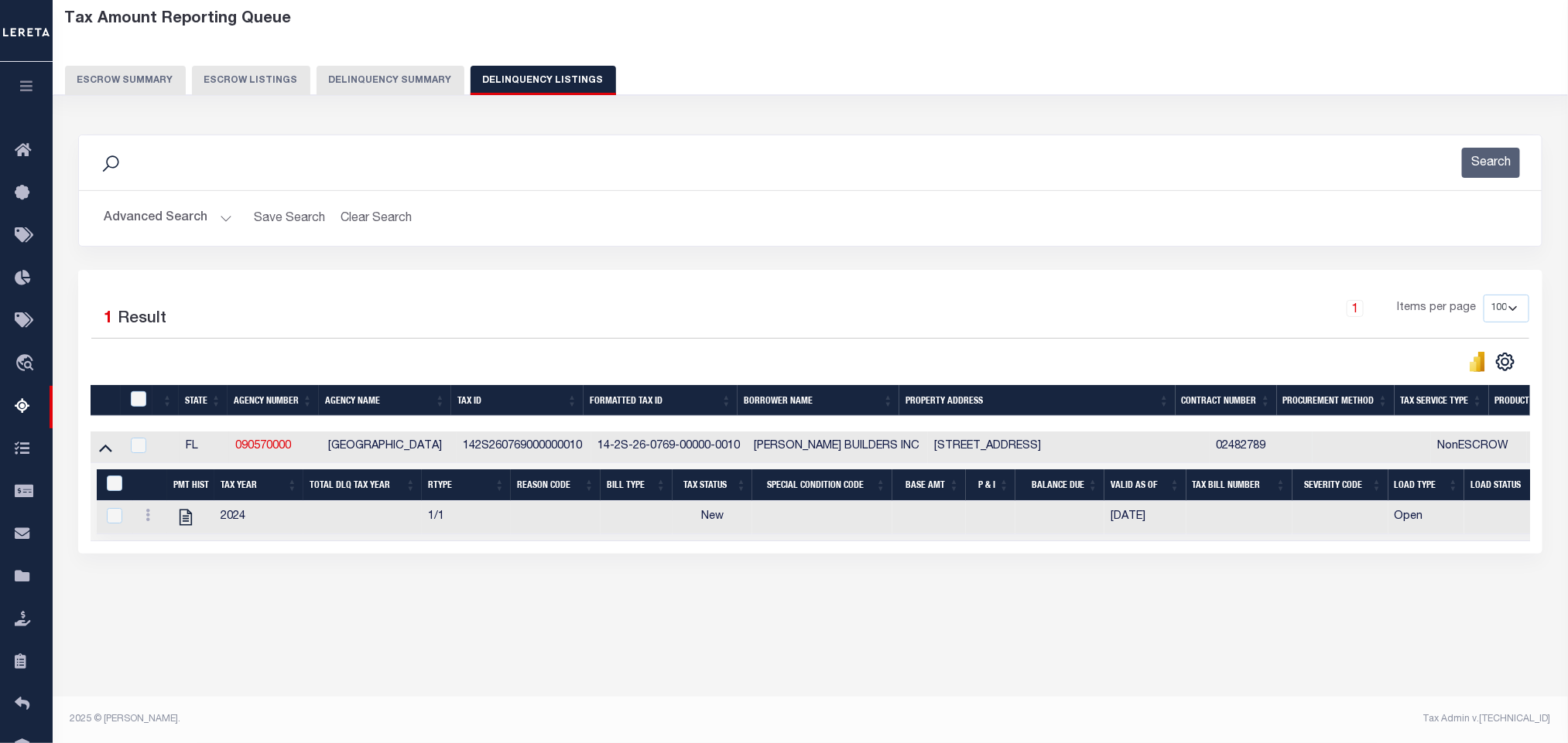
click at [386, 635] on div "Tax Amount Reporting Queue Escrow Summary Escrow Listings In" at bounding box center [809, 323] width 1506 height 645
click at [184, 521] on icon "" at bounding box center [186, 517] width 20 height 20
checkbox input "true"
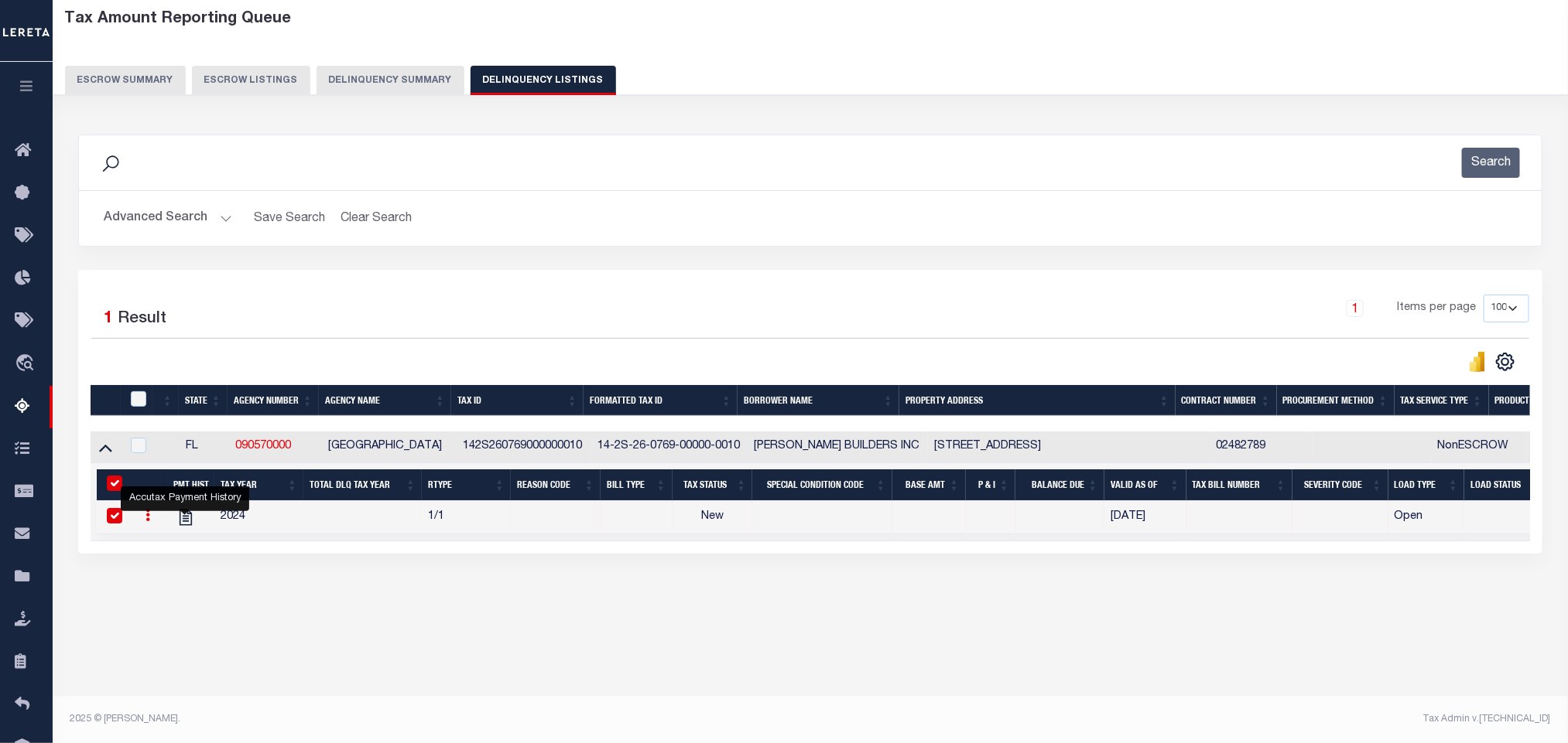
click at [171, 228] on button "Advanced Search" at bounding box center [168, 218] width 128 height 30
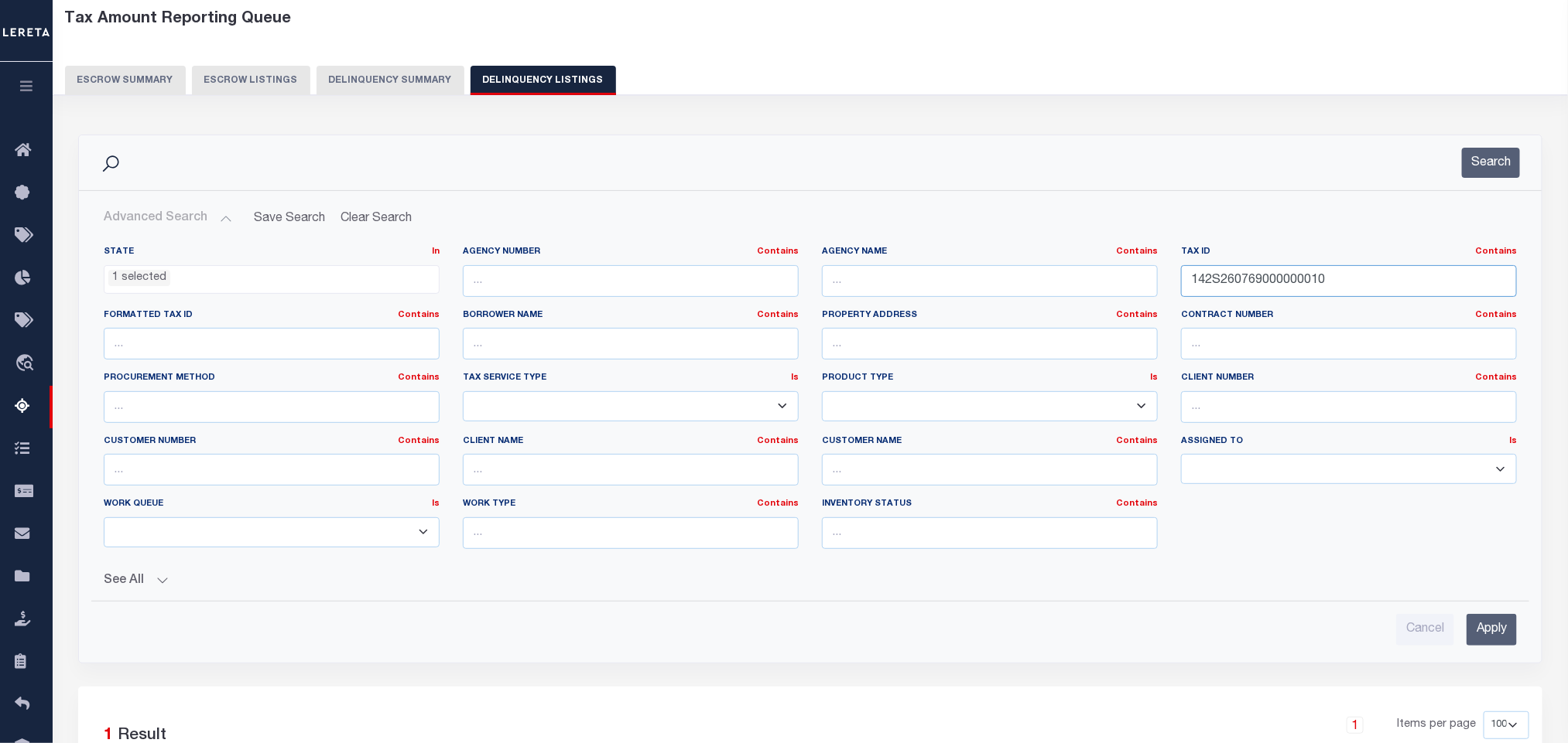
click at [1391, 279] on input "142S260769000000010" at bounding box center [1349, 281] width 336 height 32
paste input "7100E00006"
type input "142S26077100E000060"
click at [1484, 634] on input "Apply" at bounding box center [1492, 629] width 51 height 32
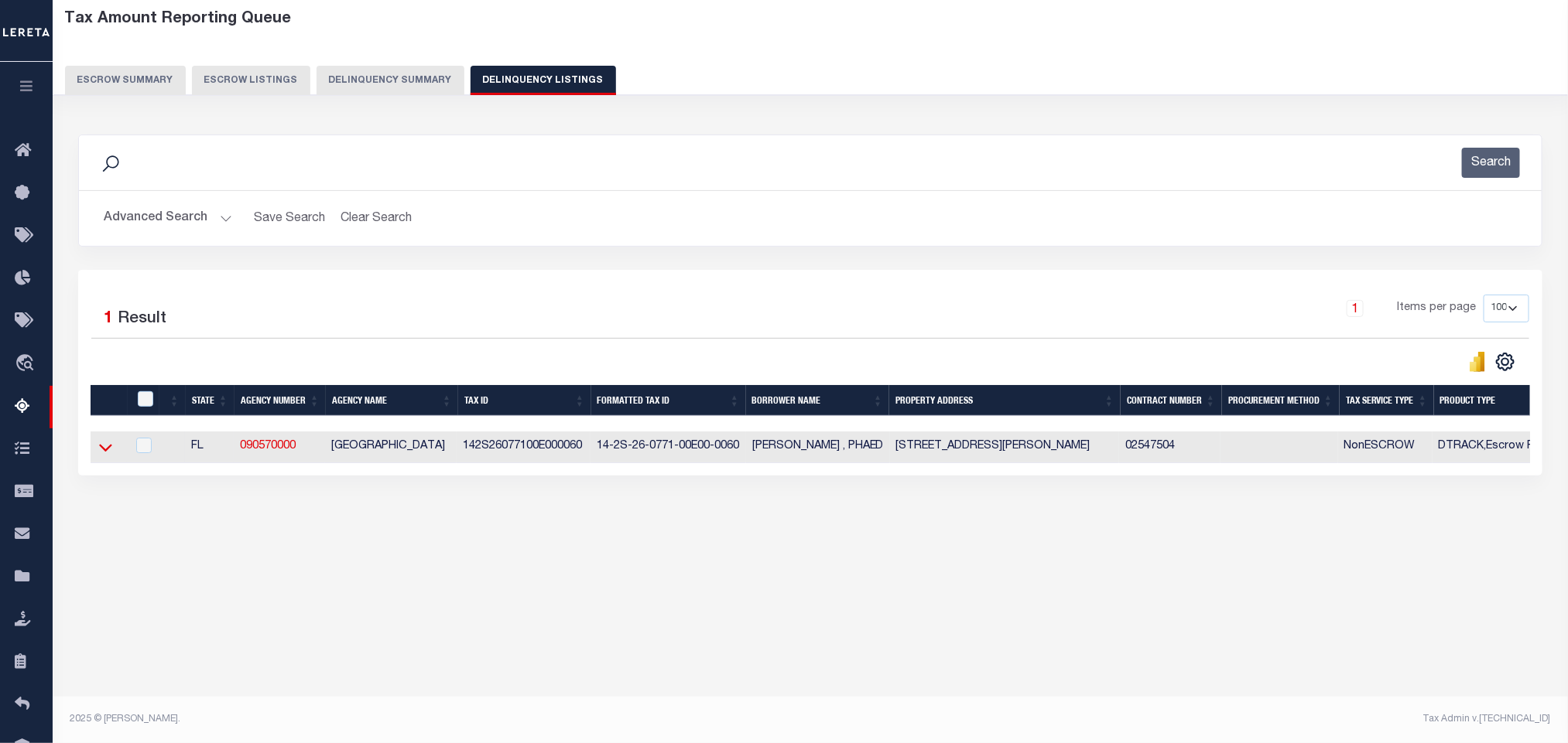
click at [103, 456] on icon at bounding box center [106, 448] width 14 height 16
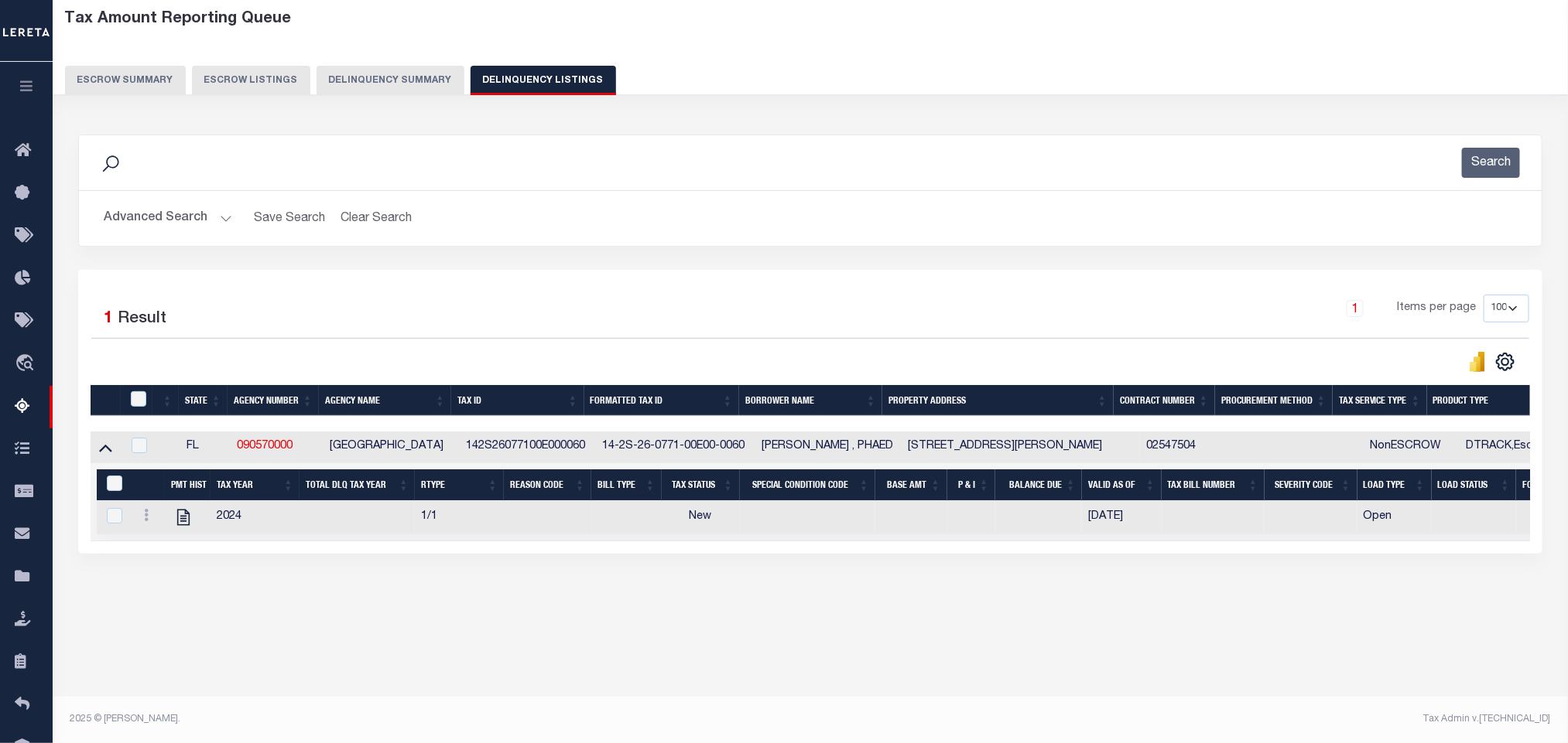
click at [294, 571] on div "Data sync process is currently running, you may face some response delays. Sear…" at bounding box center [810, 359] width 1485 height 481
click at [180, 525] on icon "" at bounding box center [183, 517] width 20 height 20
checkbox input "true"
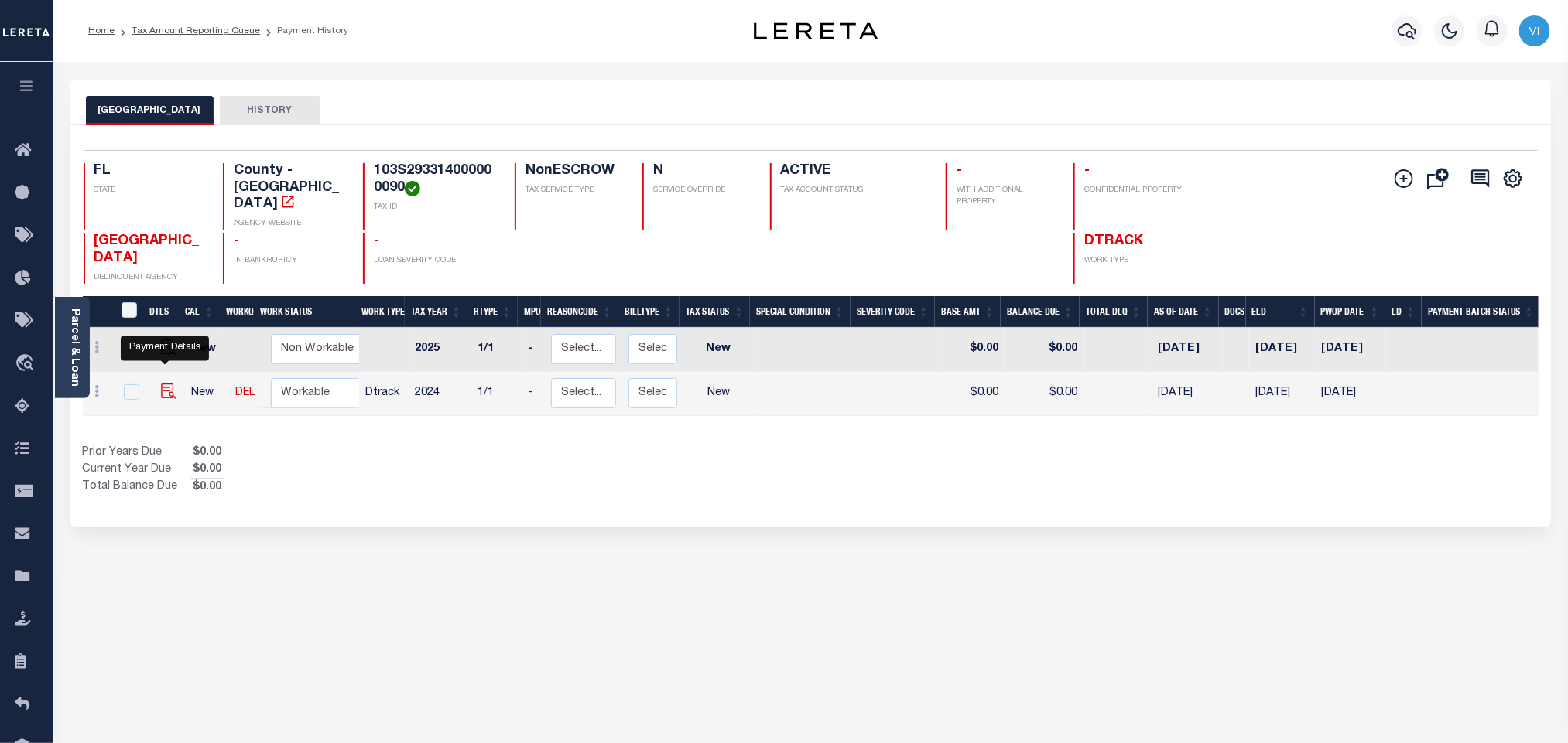
click at [163, 384] on img "" at bounding box center [168, 391] width 15 height 15
checkbox input "true"
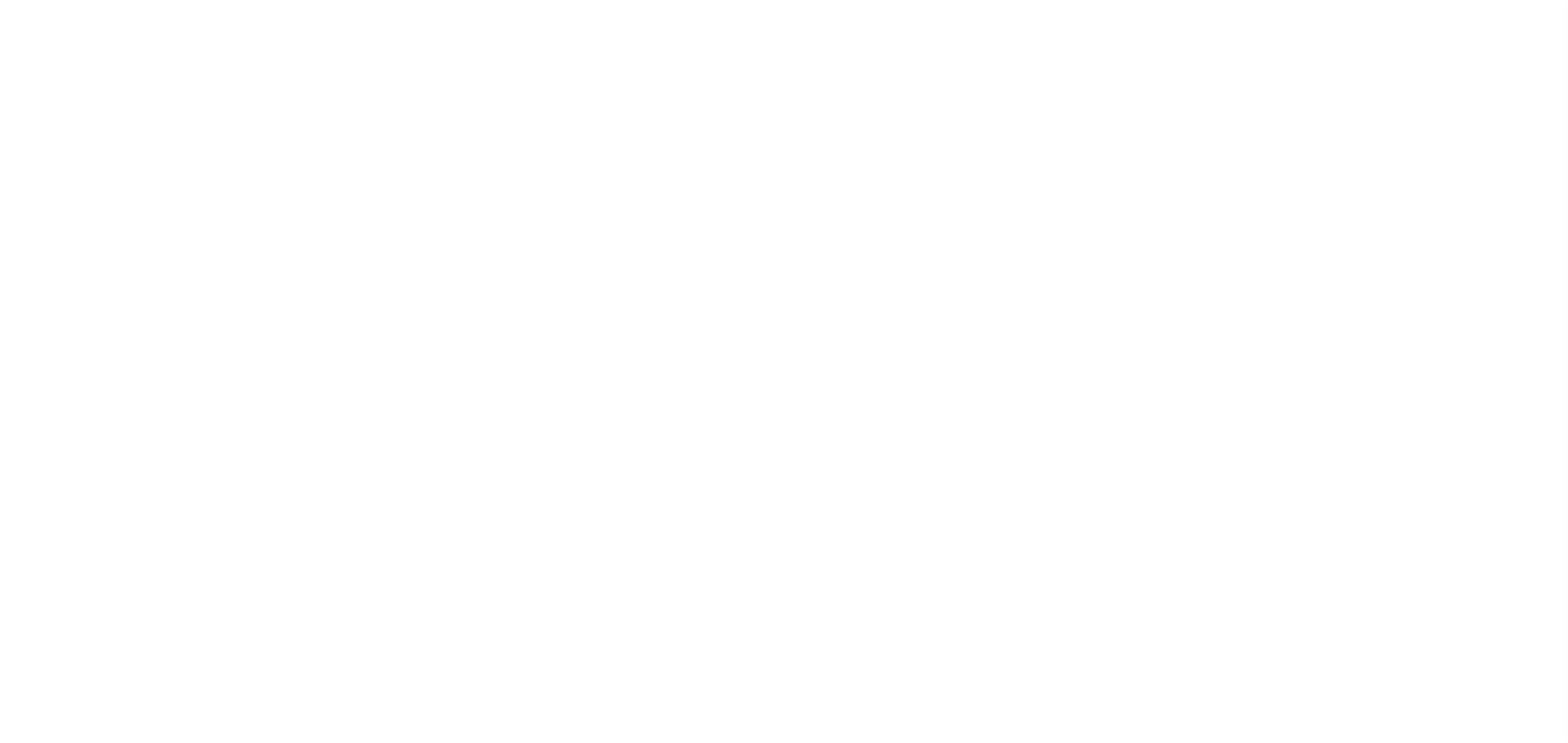
select select "NW2"
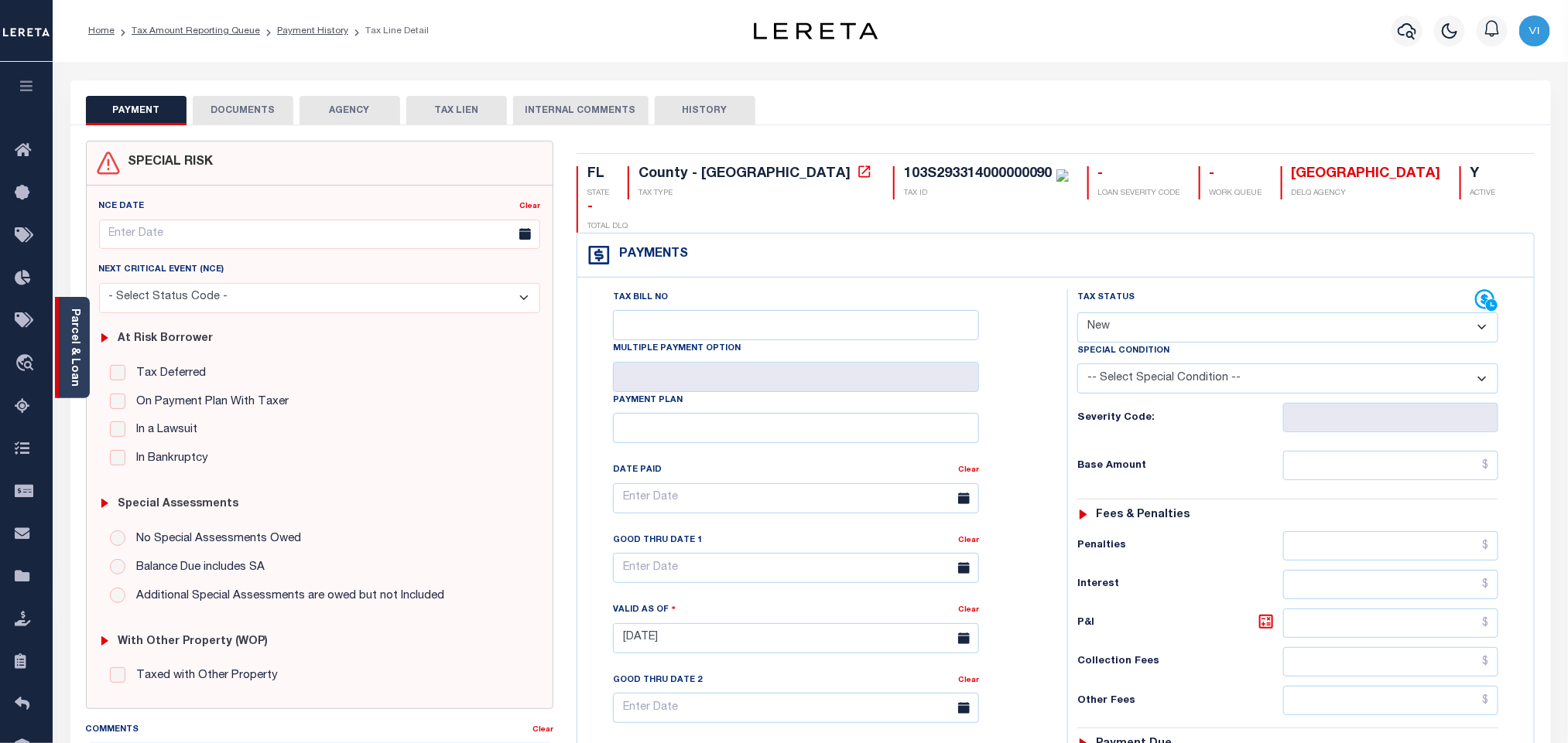
click at [73, 327] on link "Parcel & Loan" at bounding box center [74, 348] width 11 height 79
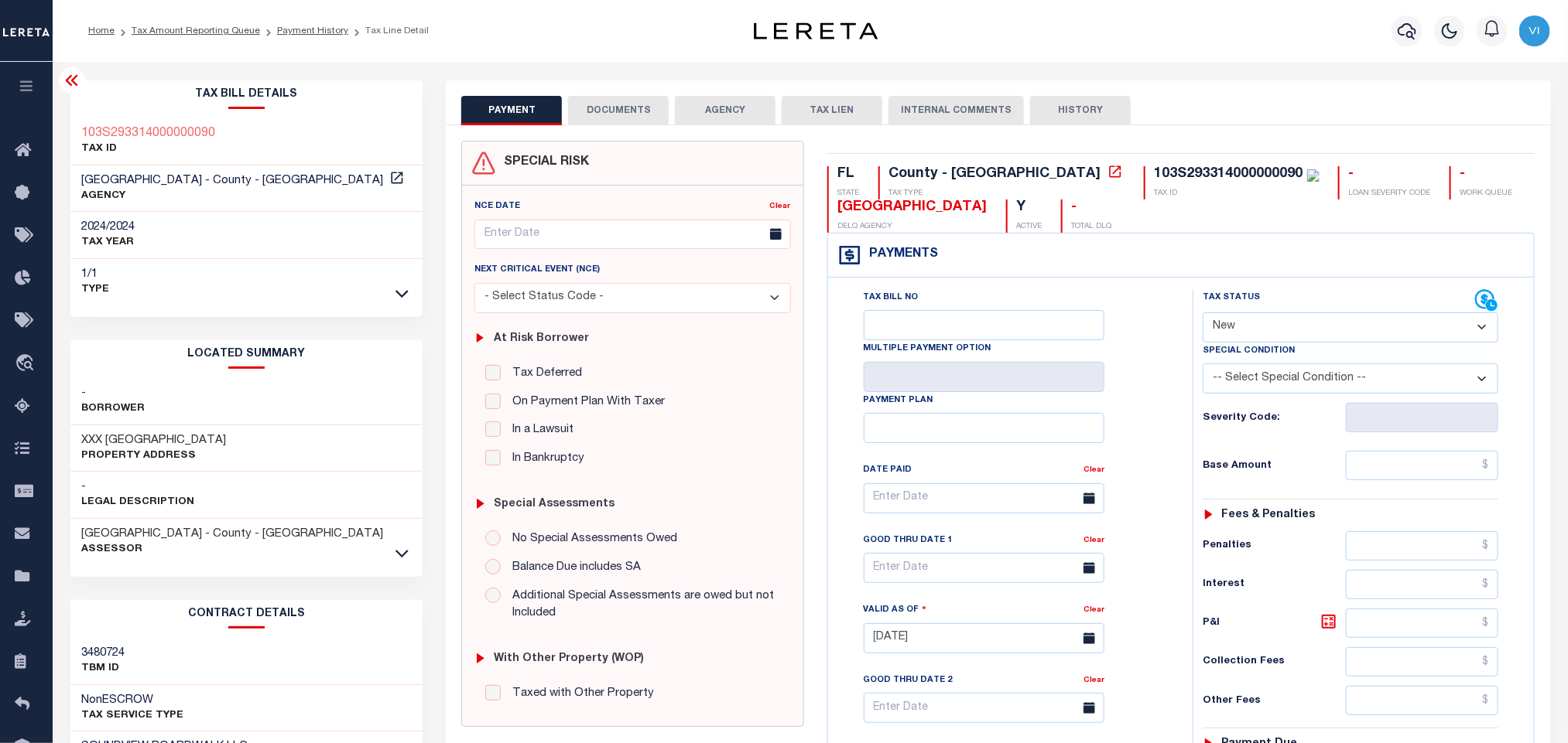
click at [634, 114] on button "DOCUMENTS" at bounding box center [618, 110] width 100 height 30
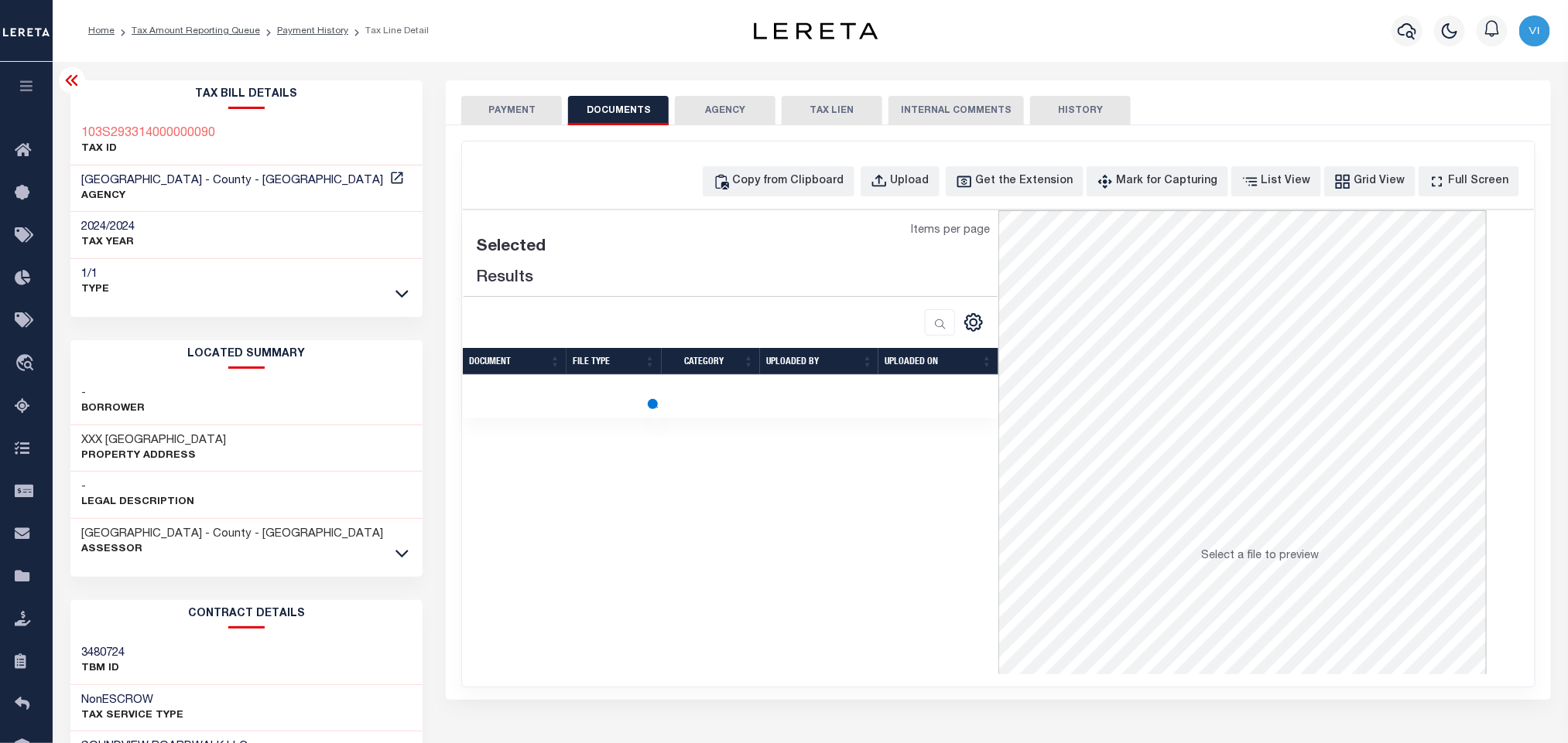
click at [933, 204] on div "Copy from Clipboard Upload Get the Extension Mark for Capturing Got it List Vie…" at bounding box center [998, 414] width 1072 height 545
click at [934, 195] on button "Upload" at bounding box center [900, 181] width 79 height 30
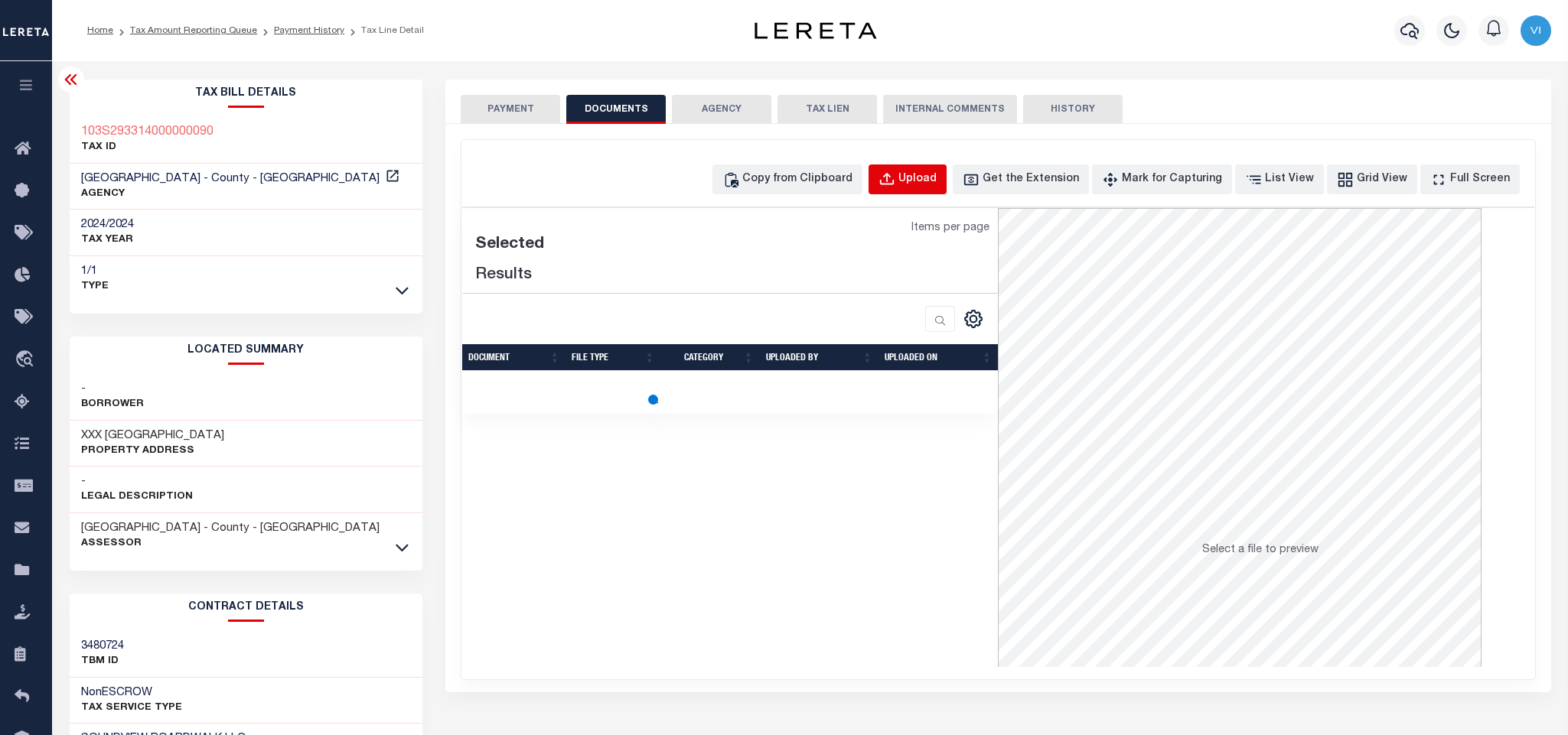
select select "POP"
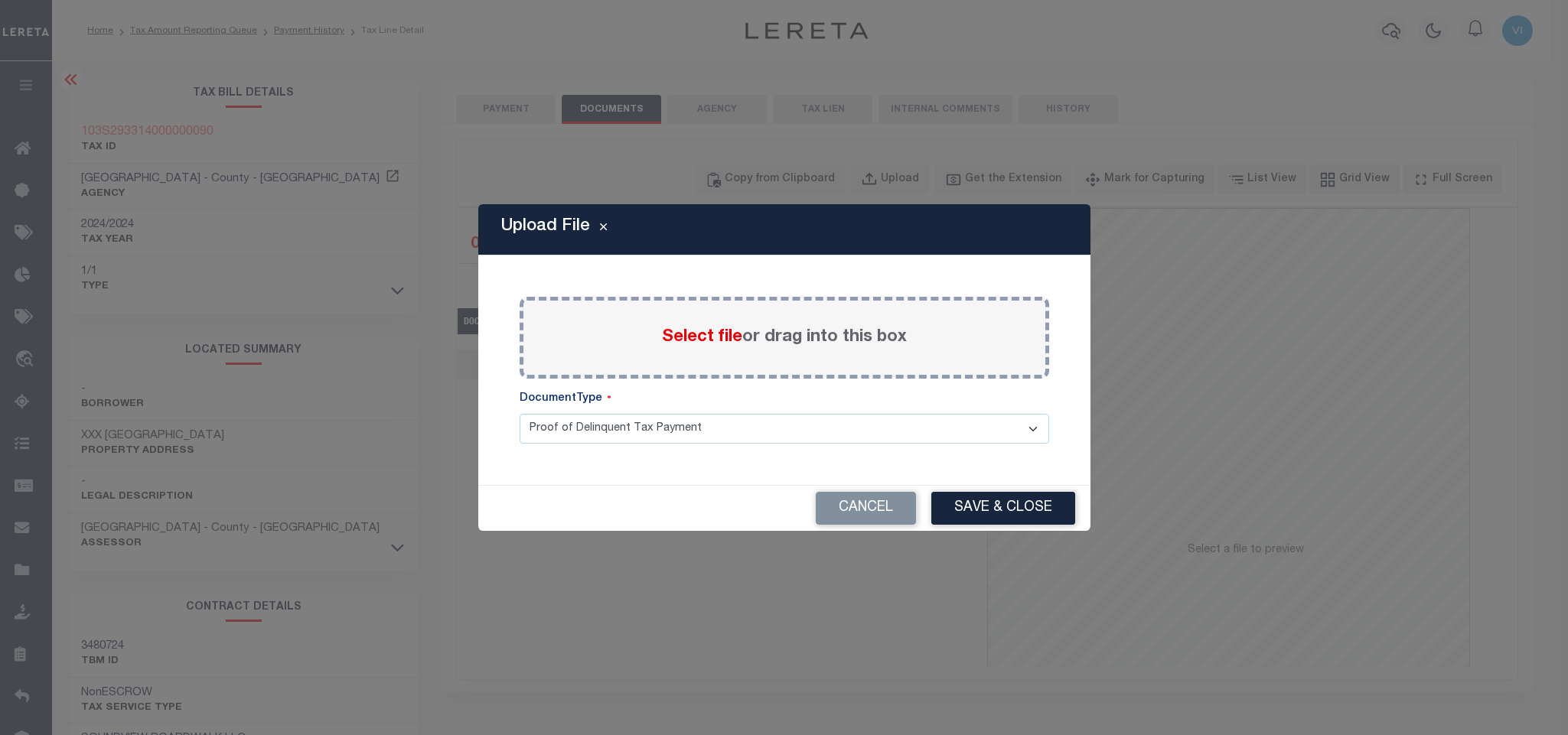
click at [703, 333] on span "Select file" at bounding box center [702, 337] width 80 height 17
click at [0, 0] on input "Select file or drag into this box" at bounding box center [0, 0] width 0 height 0
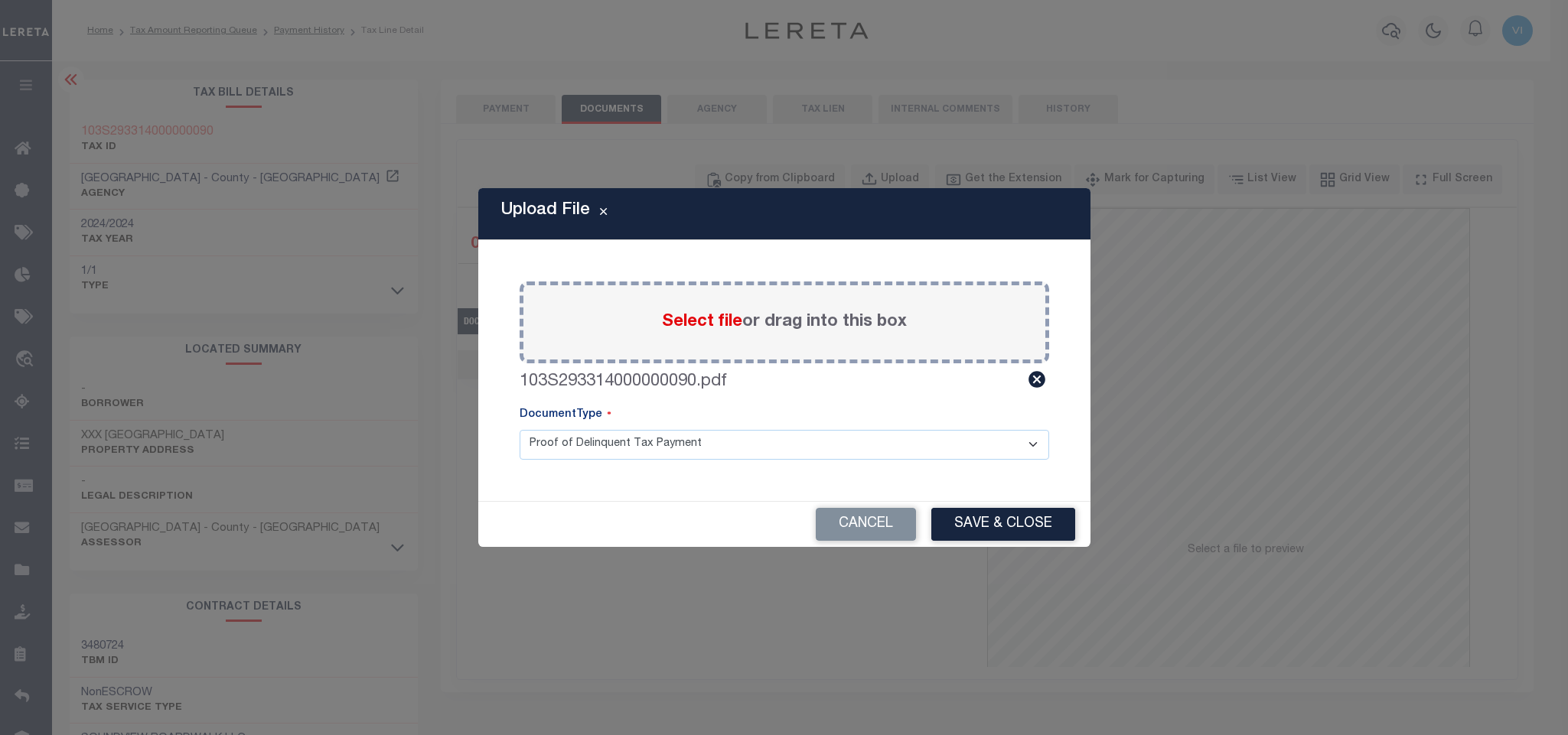
click at [510, 463] on div "Paste copied image or file into this box Select file or drag into this box 103S…" at bounding box center [784, 371] width 575 height 224
drag, startPoint x: 554, startPoint y: 448, endPoint x: 556, endPoint y: 457, distance: 9.2
click at [554, 448] on select "Proof of Delinquent Tax Payment" at bounding box center [784, 445] width 530 height 29
click at [520, 430] on select "Proof of Delinquent Tax Payment" at bounding box center [784, 445] width 530 height 29
click at [1007, 527] on button "Save & Close" at bounding box center [1003, 524] width 144 height 33
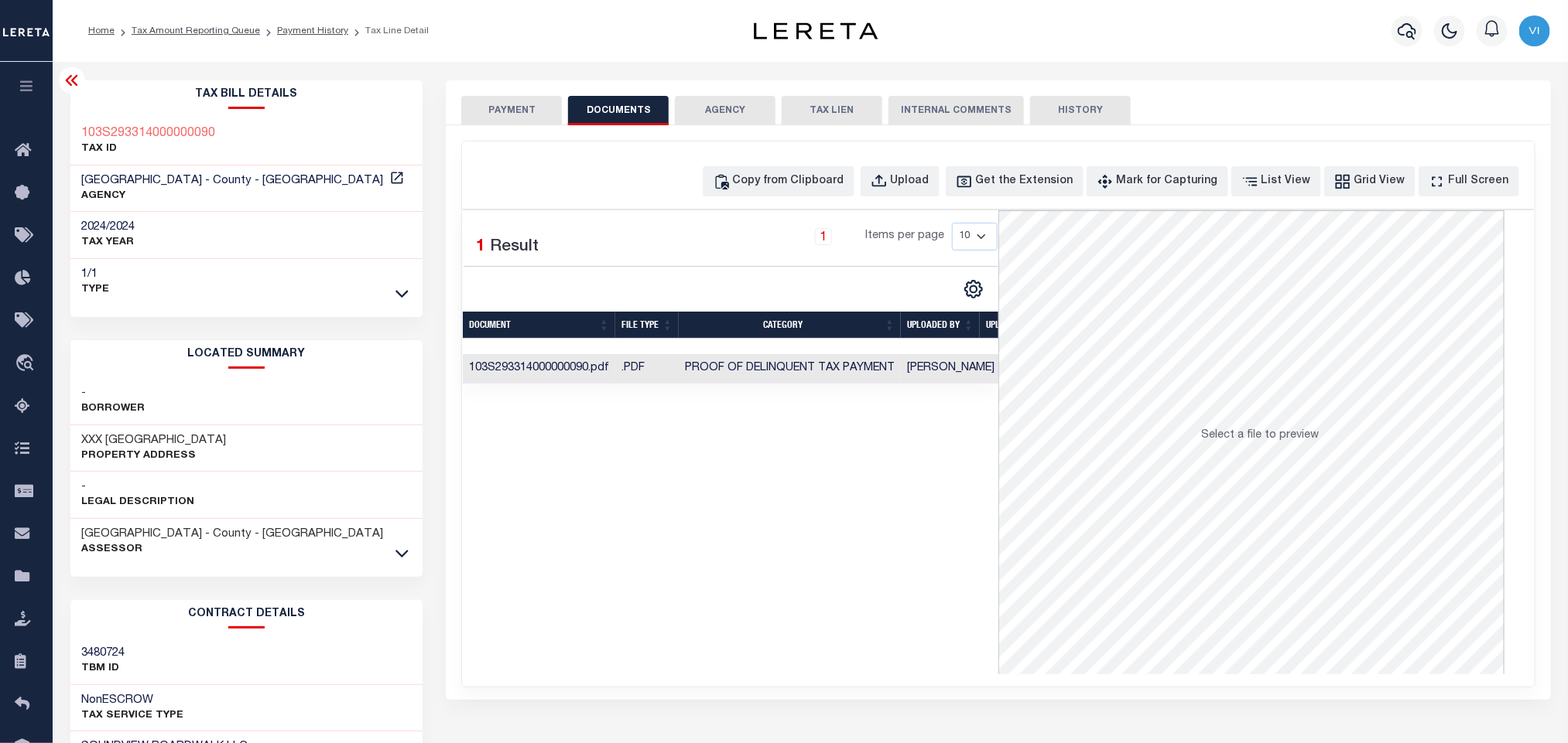
click at [525, 123] on button "PAYMENT" at bounding box center [511, 110] width 100 height 30
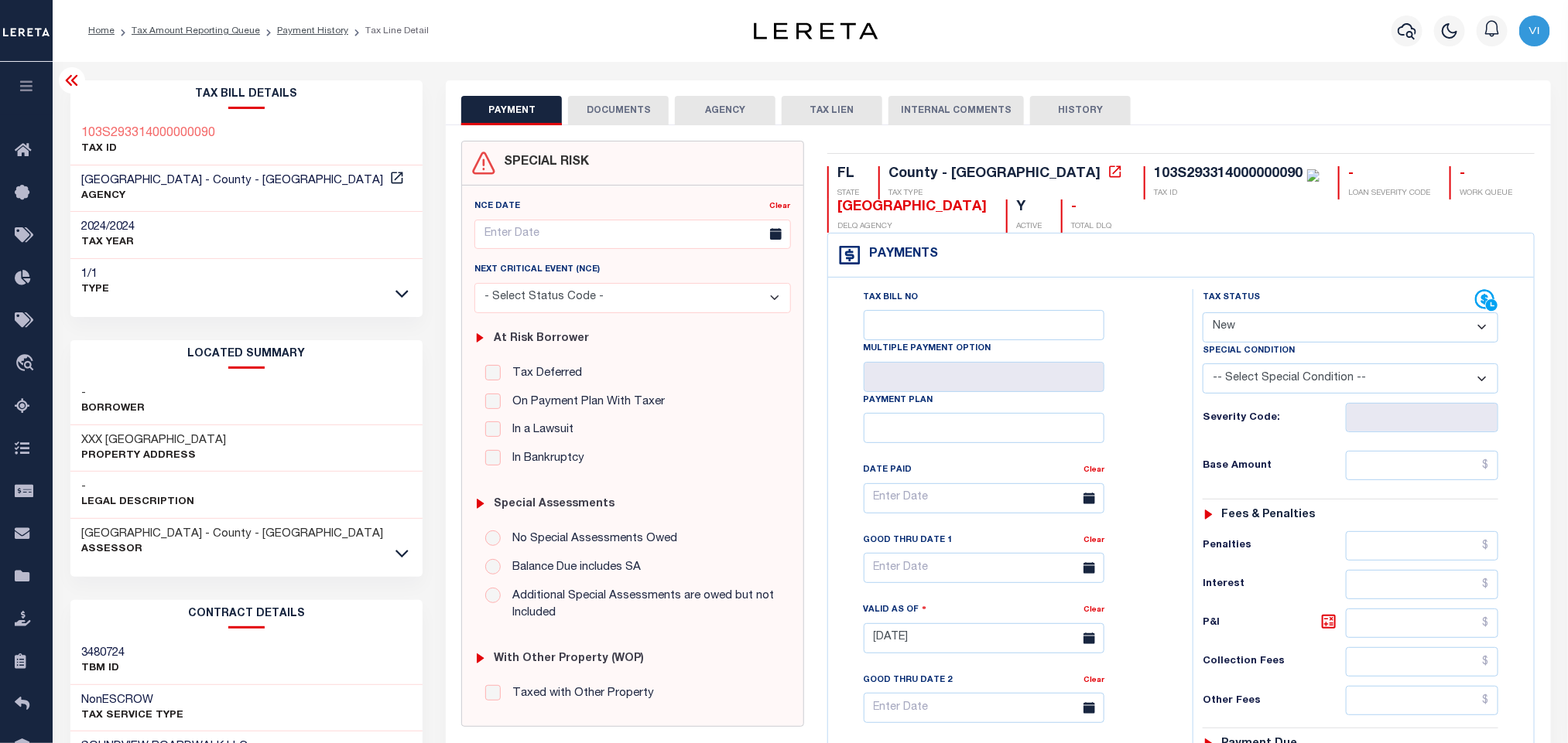
click at [1238, 330] on select "- Select Status Code - Open Due/Unpaid Paid Incomplete No Tax Due Internal Refu…" at bounding box center [1350, 327] width 295 height 30
select select "PYD"
click at [1203, 314] on select "- Select Status Code - Open Due/Unpaid Paid Incomplete No Tax Due Internal Refu…" at bounding box center [1350, 327] width 295 height 30
type input "[DATE]"
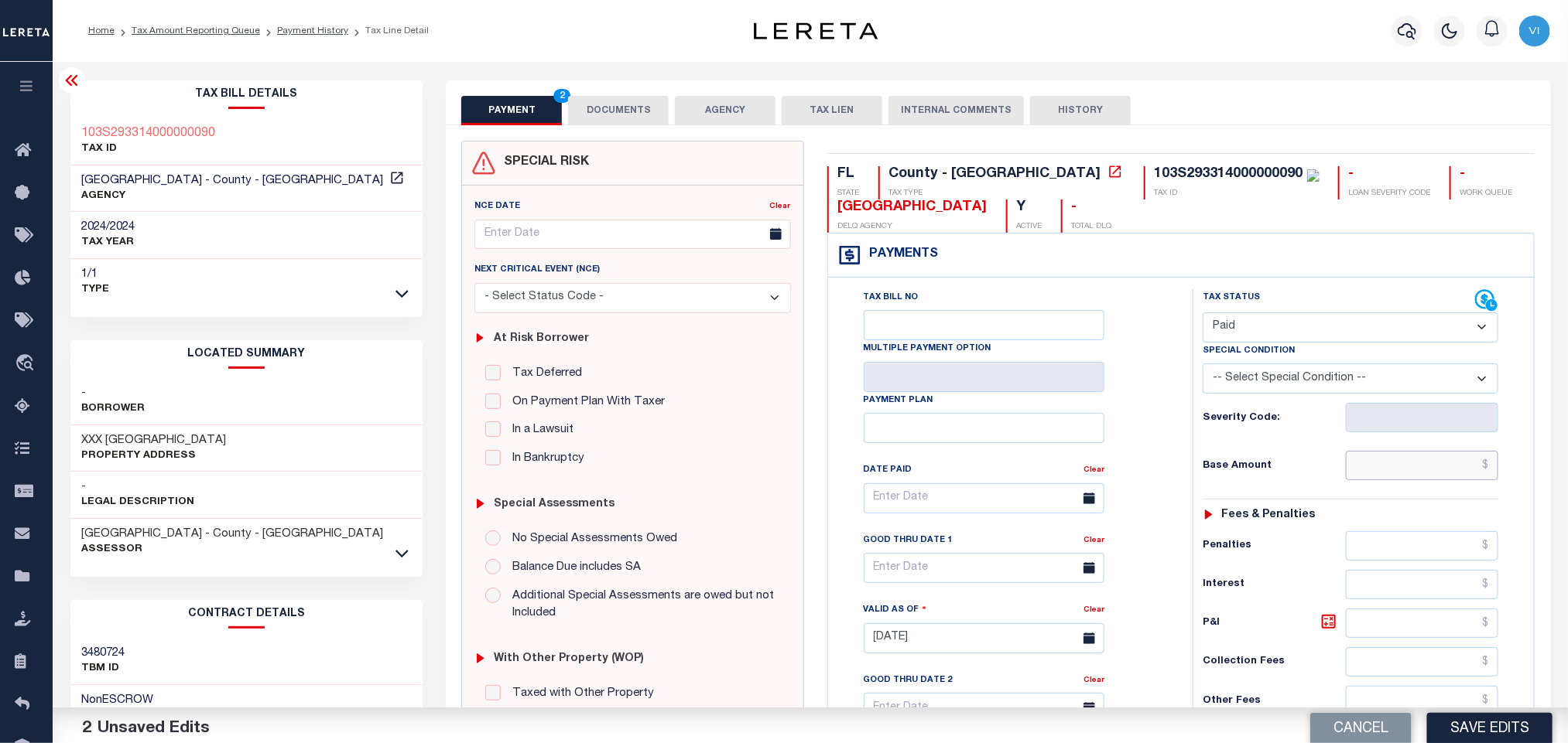
click at [1365, 468] on input "text" at bounding box center [1423, 466] width 154 height 30
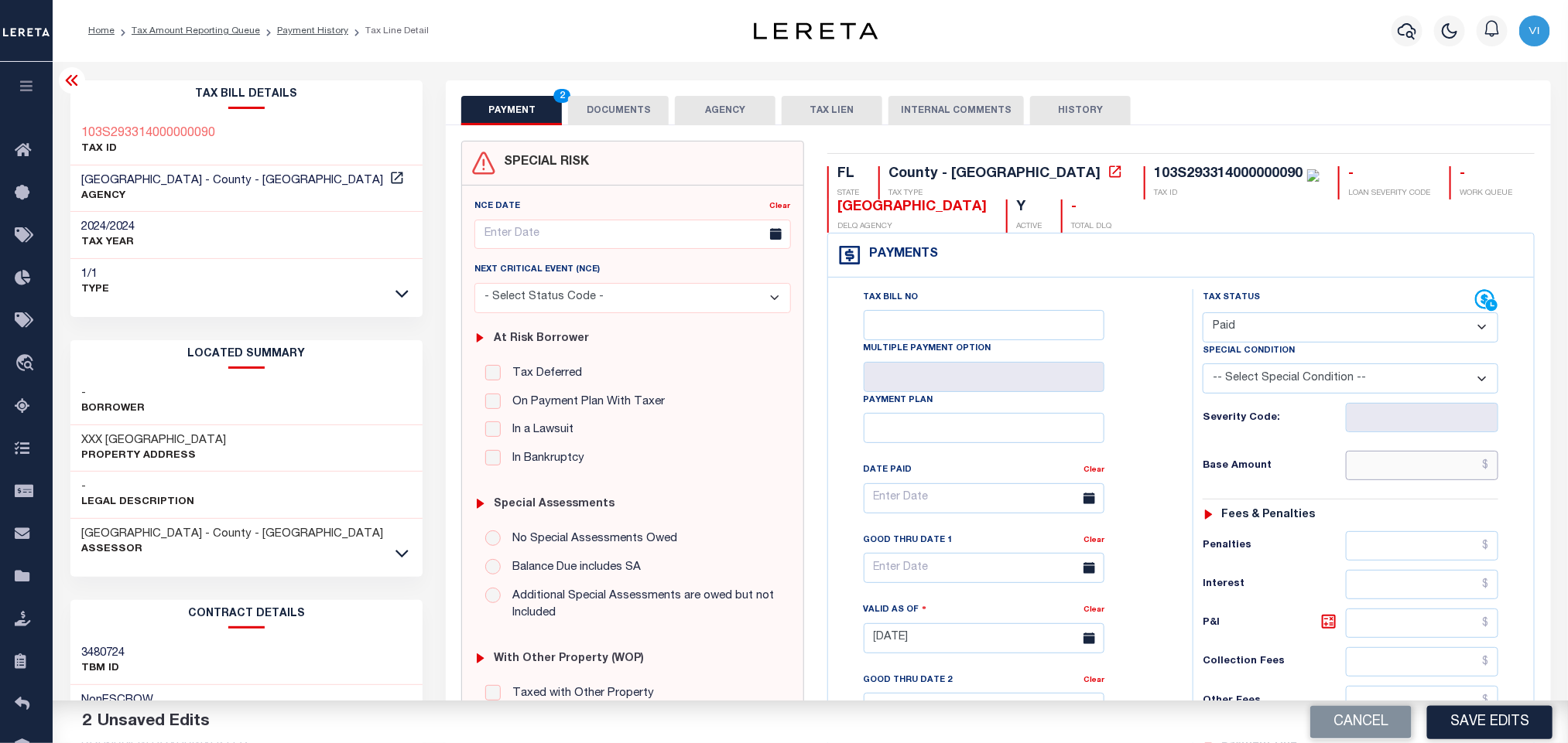
paste input "6,692.90"
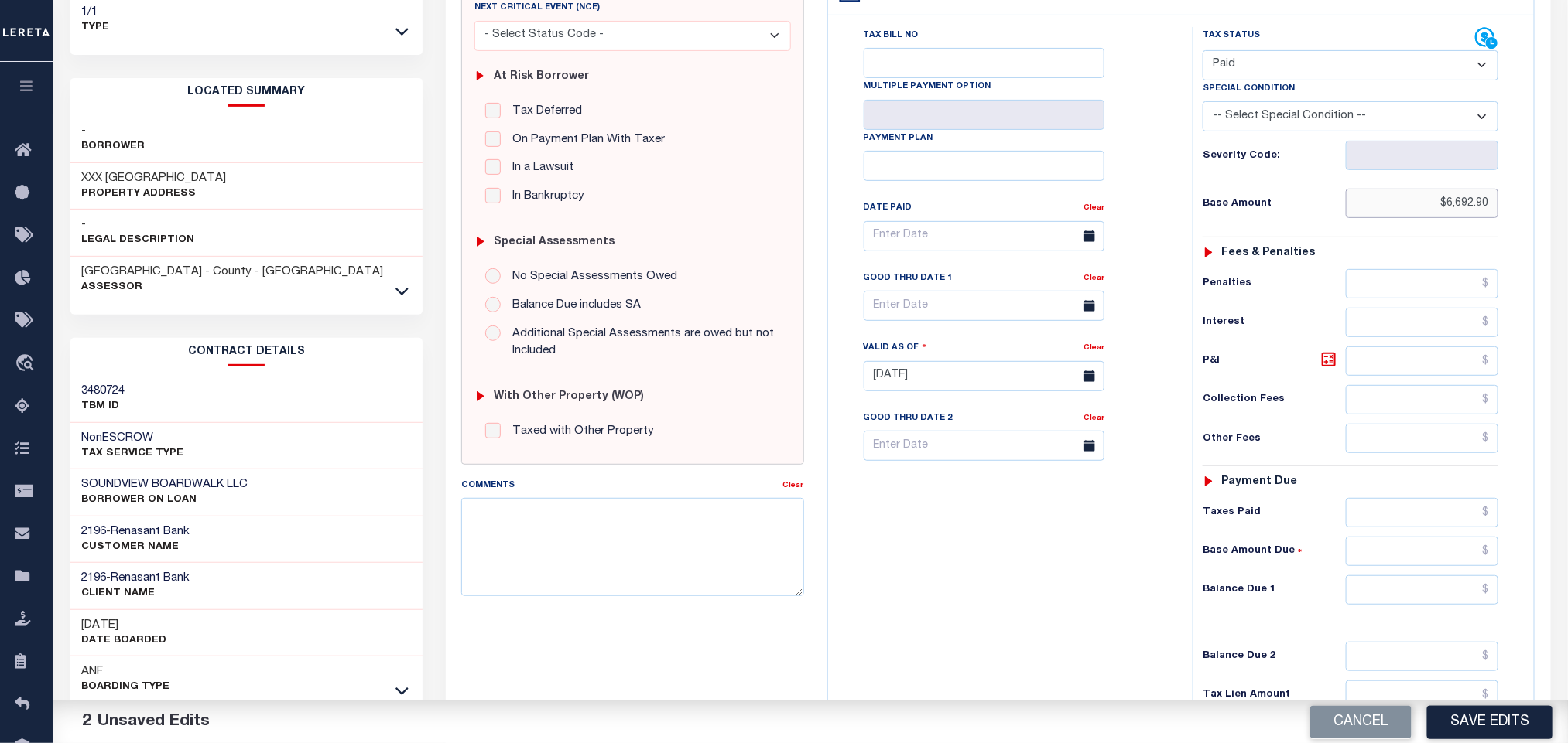
scroll to position [436, 0]
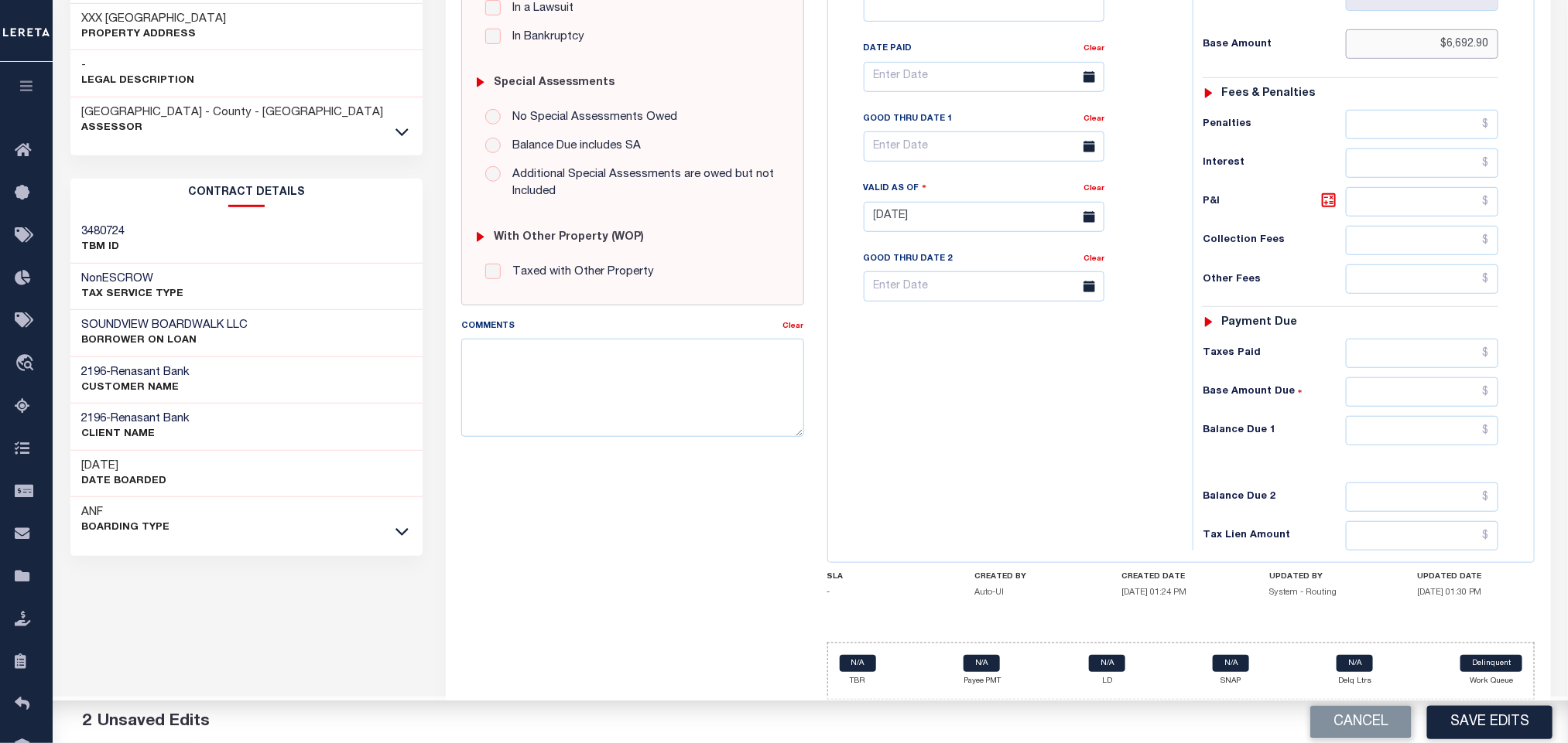
type input "$6,692.90"
click at [1410, 437] on input "text" at bounding box center [1423, 431] width 154 height 30
type input "$0.00"
click at [1474, 725] on button "Save Edits" at bounding box center [1489, 721] width 126 height 33
checkbox input "false"
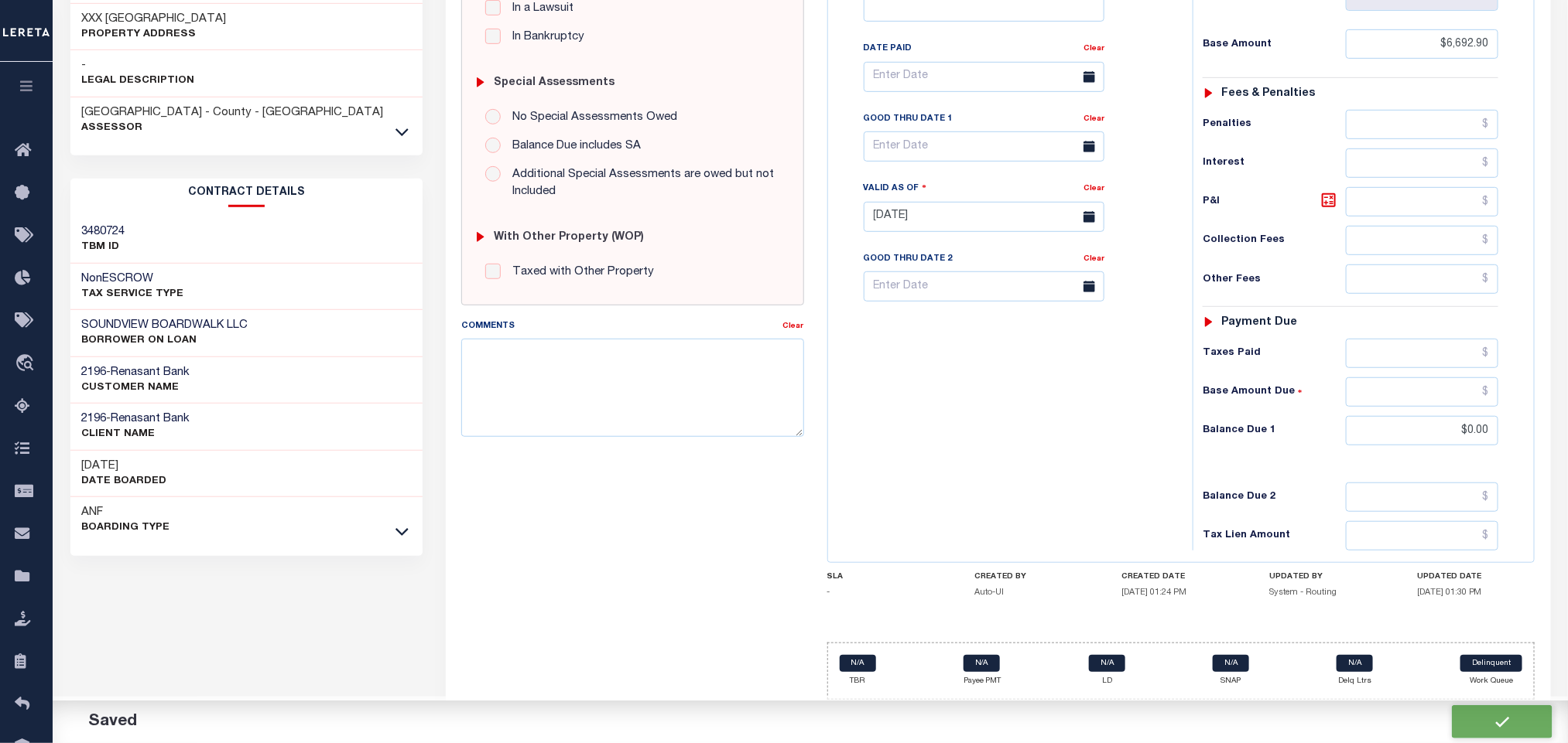
checkbox input "false"
type input "$6,692.9"
type input "$0"
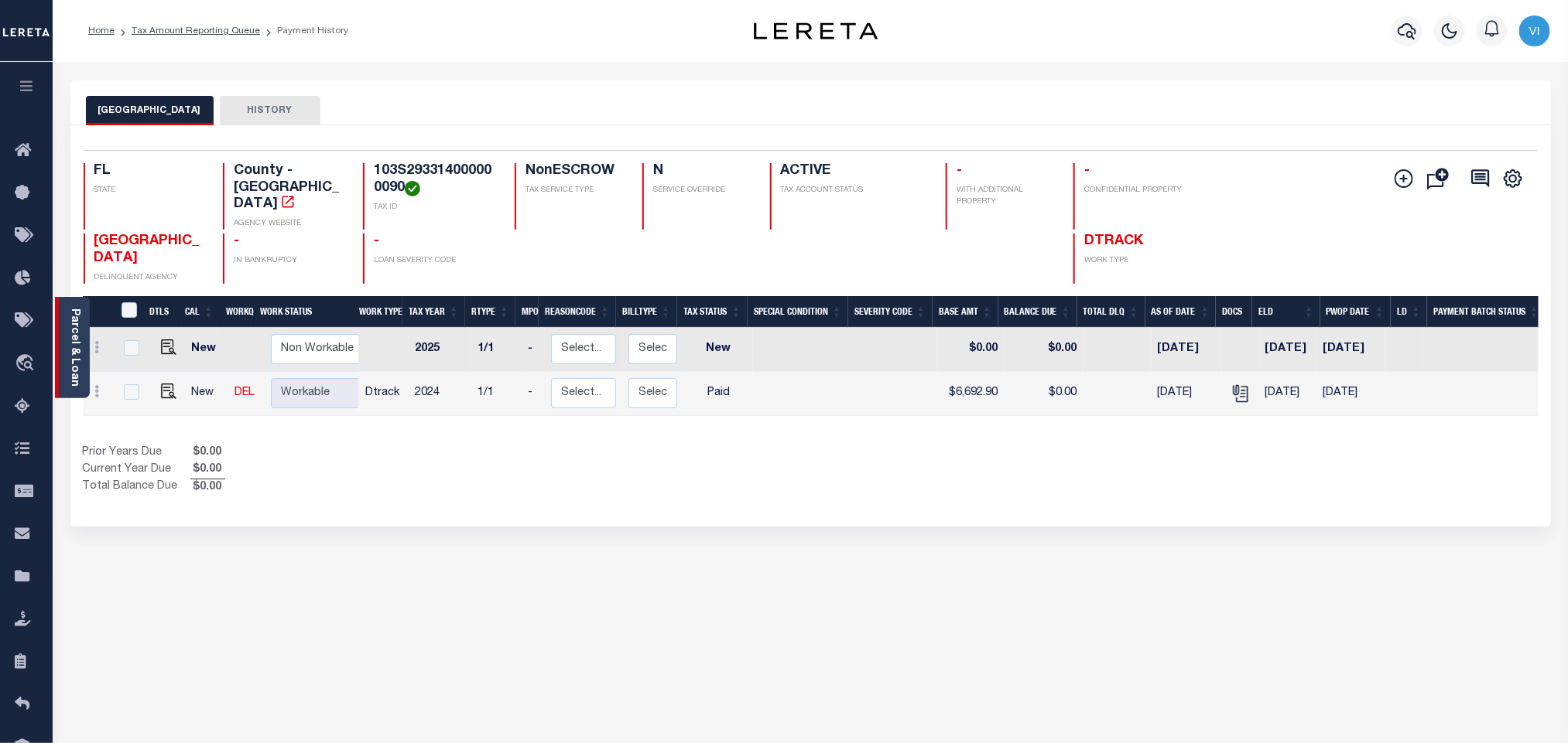
click at [79, 351] on link "Parcel & Loan" at bounding box center [74, 348] width 11 height 79
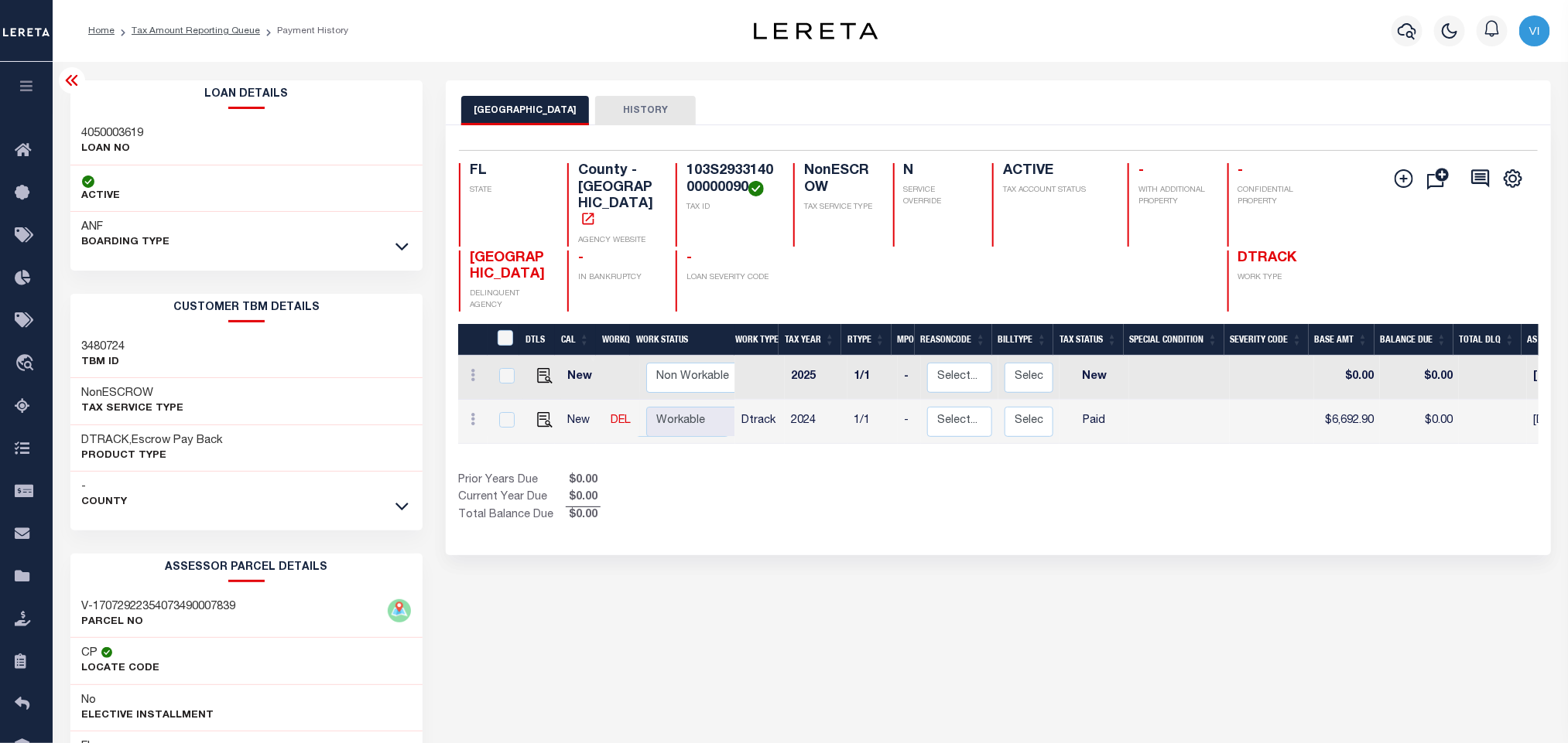
click at [98, 137] on h3 "4050003619" at bounding box center [113, 134] width 62 height 15
copy h3 "4050003619"
click at [727, 161] on div "Selected 2 Results 1 Items per page 25 50 100 FL STATE County - FL AGENCY WEBSI…" at bounding box center [997, 230] width 1103 height 162
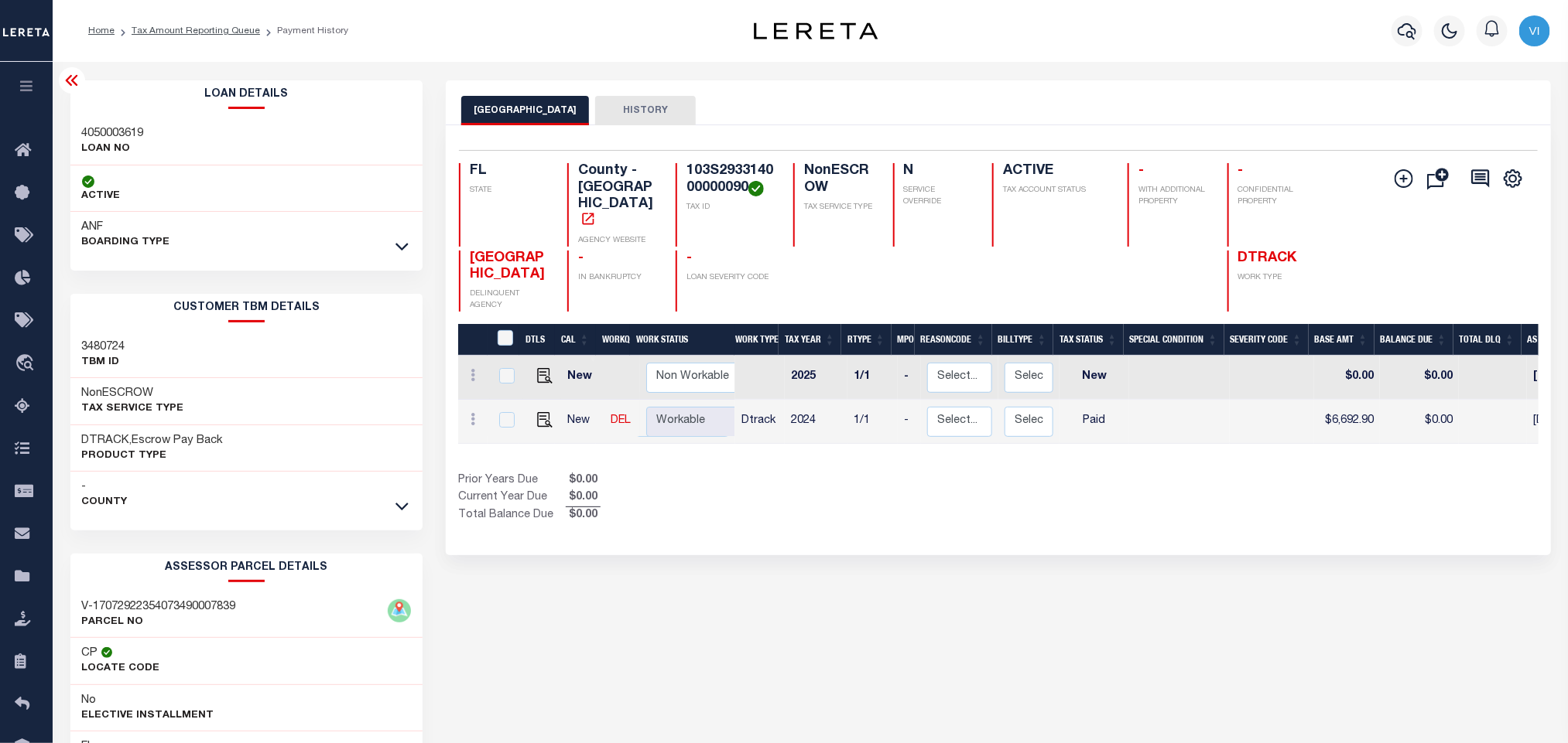
copy h4 "103S293314000000090"
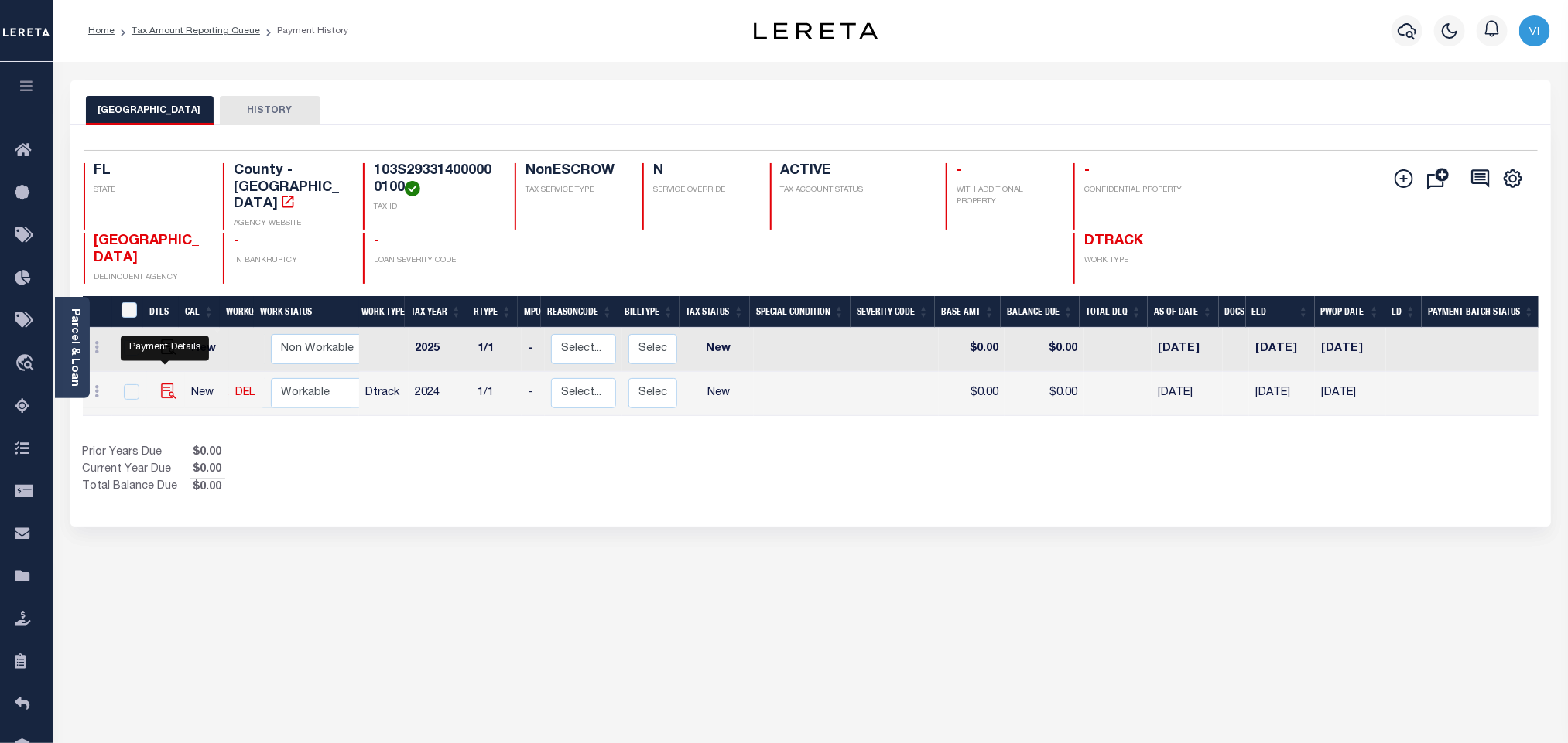
click at [163, 384] on img "" at bounding box center [168, 391] width 15 height 15
checkbox input "true"
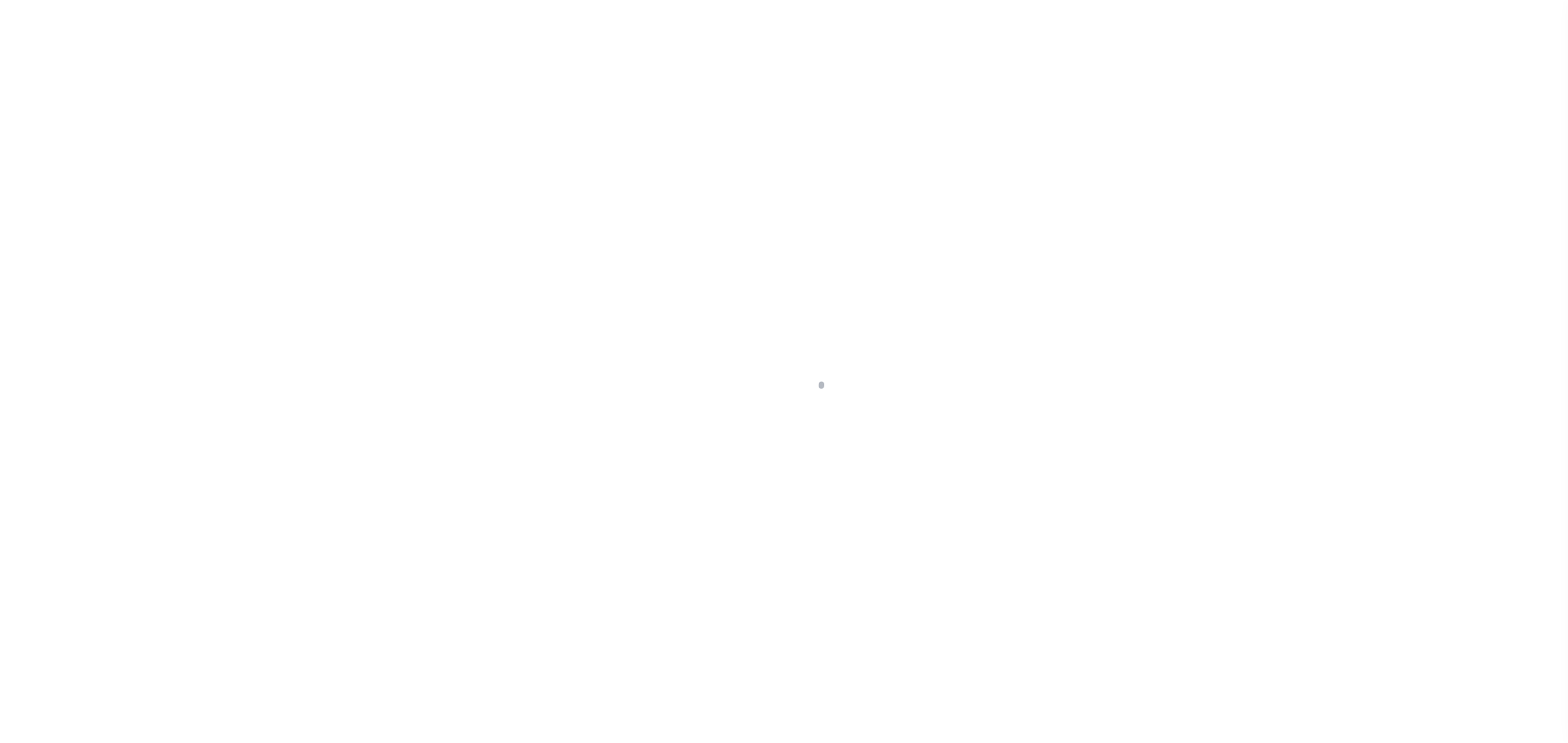
checkbox input "false"
type input "[DATE]"
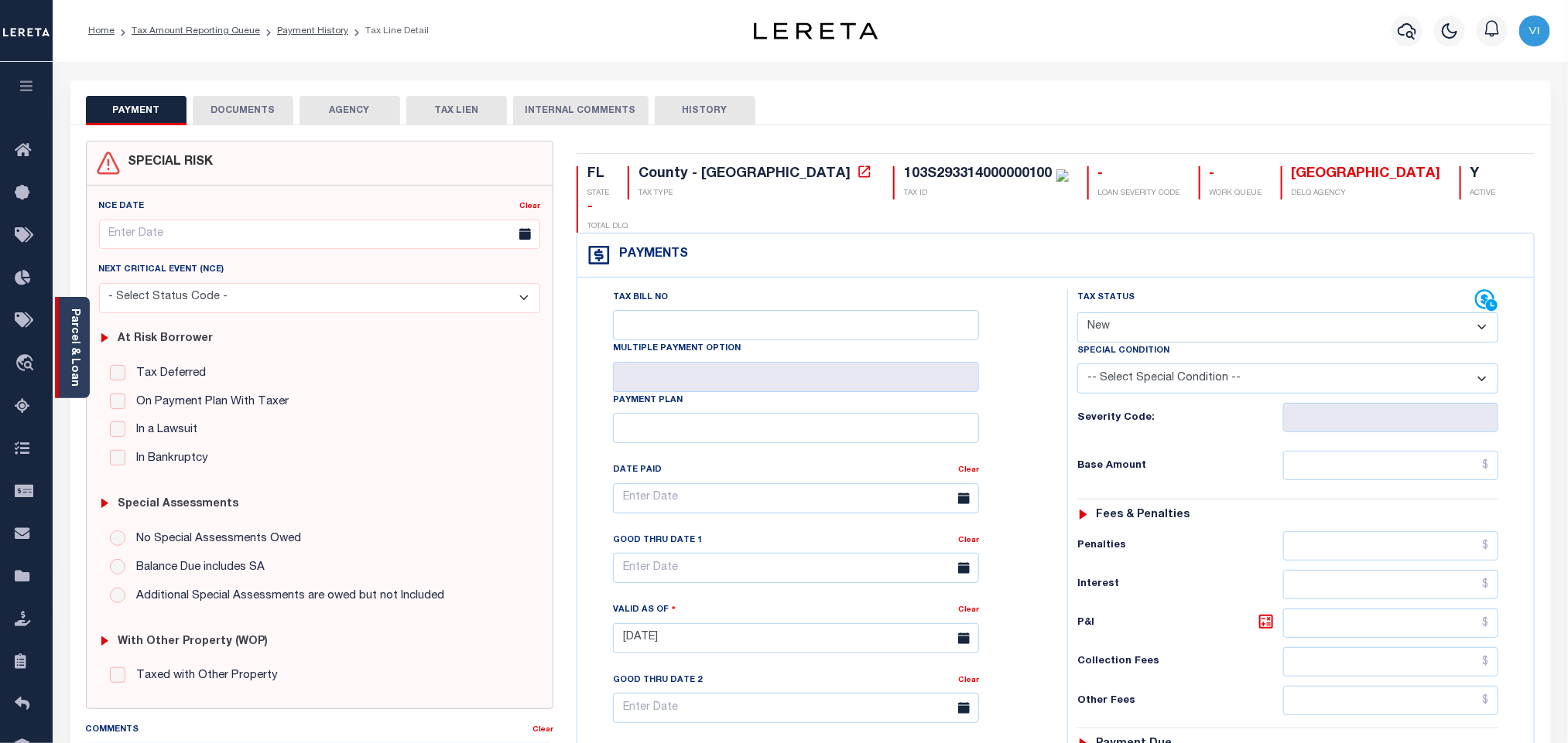
click at [69, 356] on link "Parcel & Loan" at bounding box center [74, 348] width 11 height 79
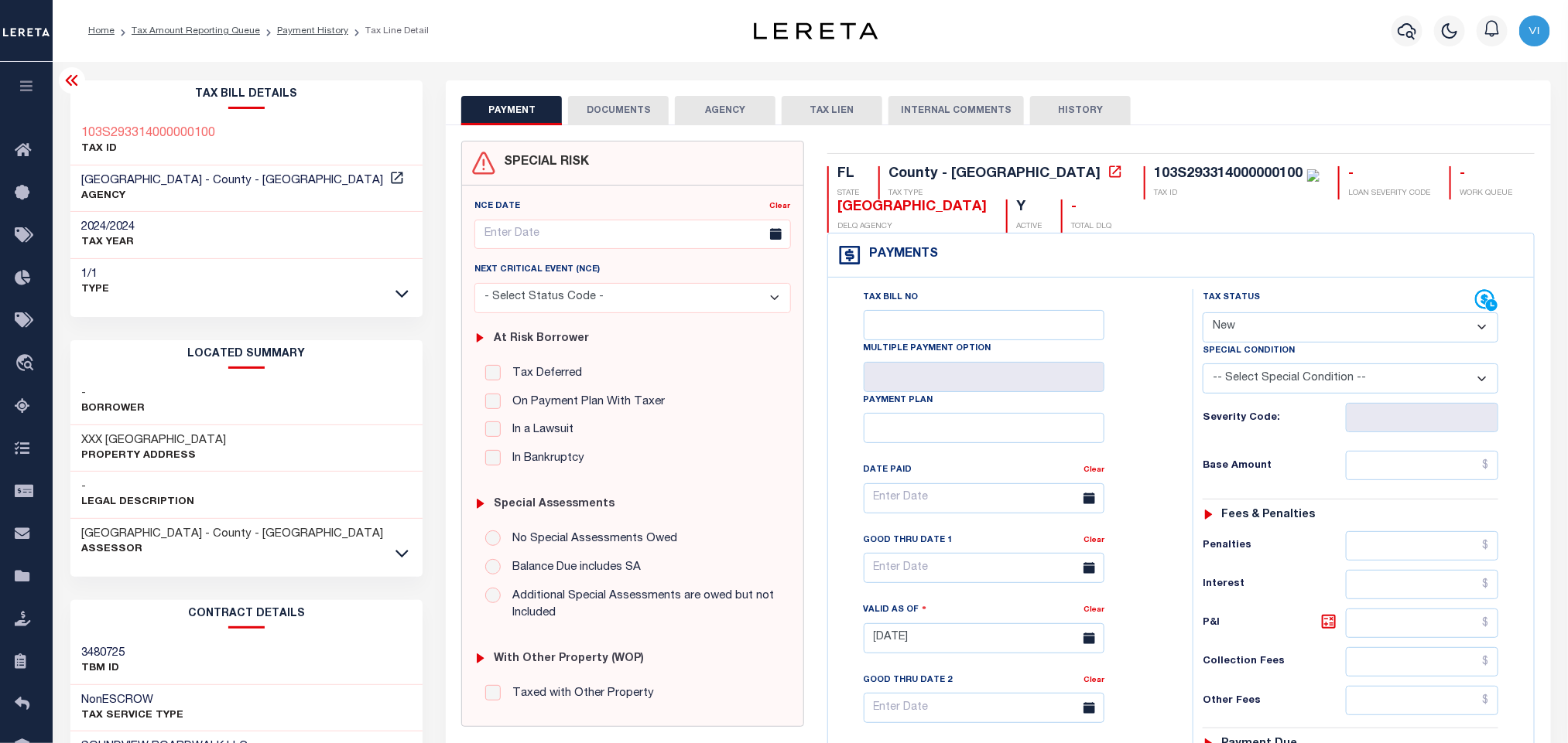
click at [1154, 168] on div "103S293314000000100" at bounding box center [1228, 173] width 149 height 14
copy div "103S293314000000100"
click at [581, 107] on button "DOCUMENTS" at bounding box center [618, 110] width 100 height 30
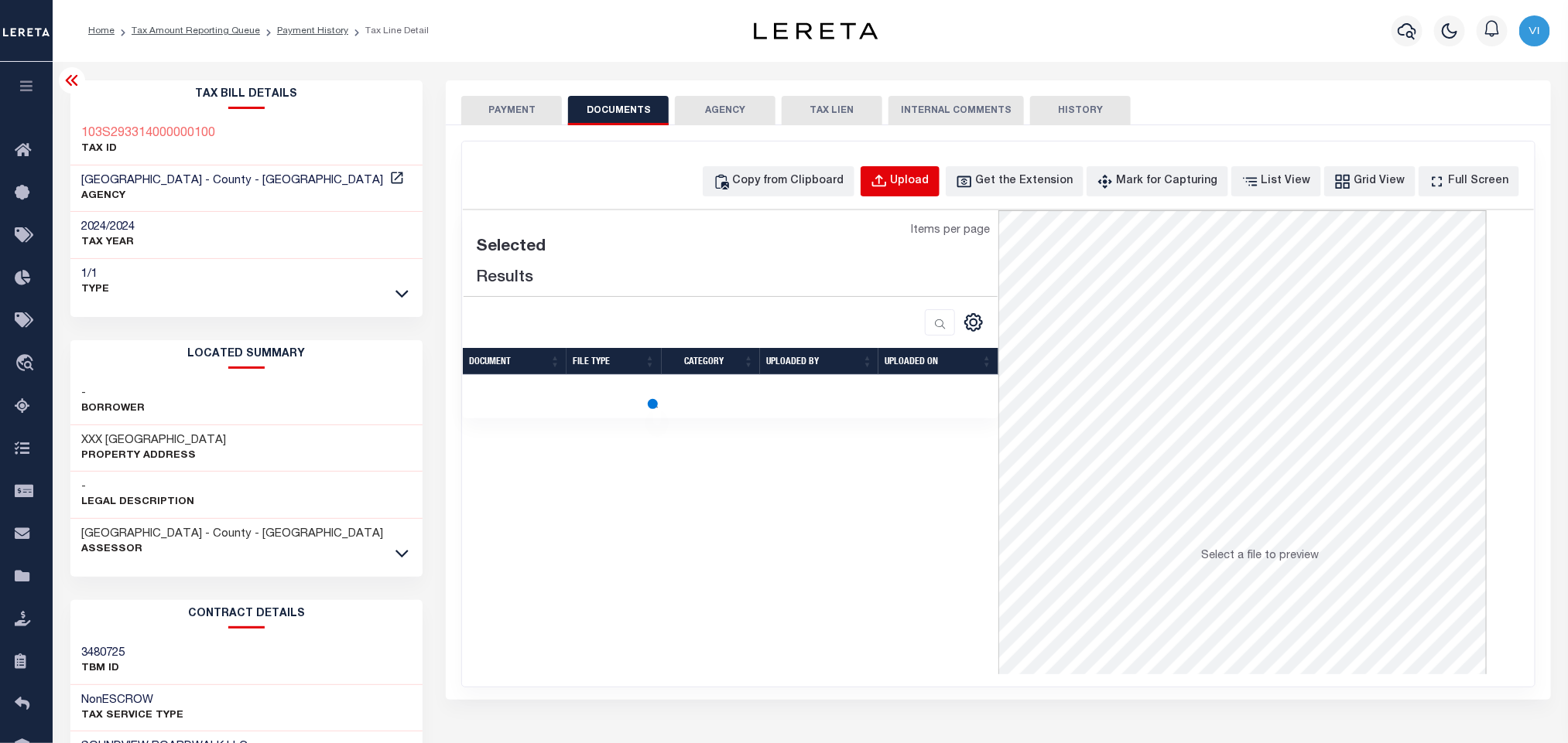
click at [929, 180] on div "Upload" at bounding box center [910, 181] width 39 height 17
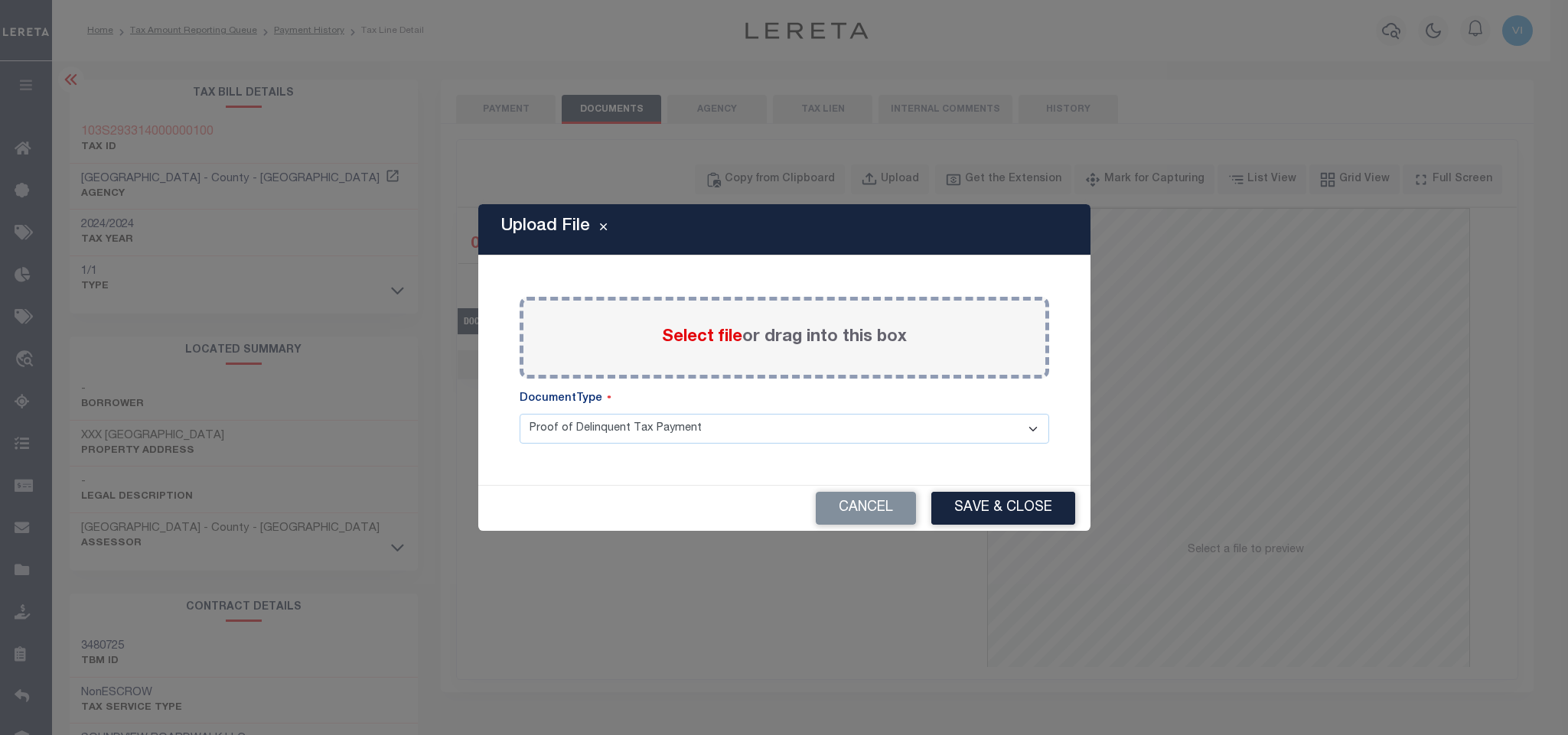
click at [675, 338] on span "Select file" at bounding box center [702, 337] width 80 height 17
click at [0, 0] on input "Select file or drag into this box" at bounding box center [0, 0] width 0 height 0
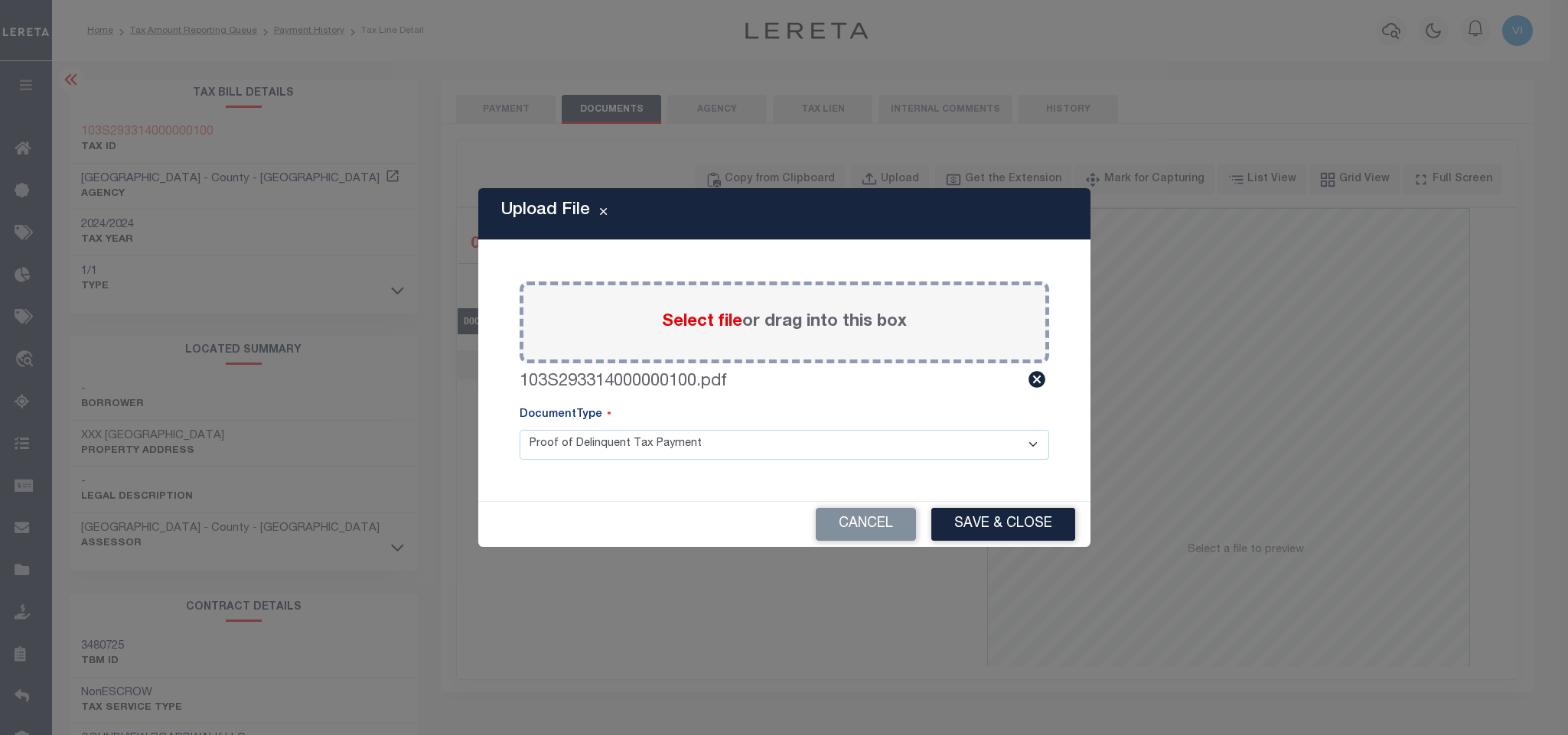
click at [556, 455] on select "Proof of Delinquent Tax Payment" at bounding box center [784, 445] width 530 height 29
click at [520, 430] on select "Proof of Delinquent Tax Payment" at bounding box center [784, 445] width 530 height 29
click at [969, 522] on button "Save & Close" at bounding box center [1003, 524] width 144 height 33
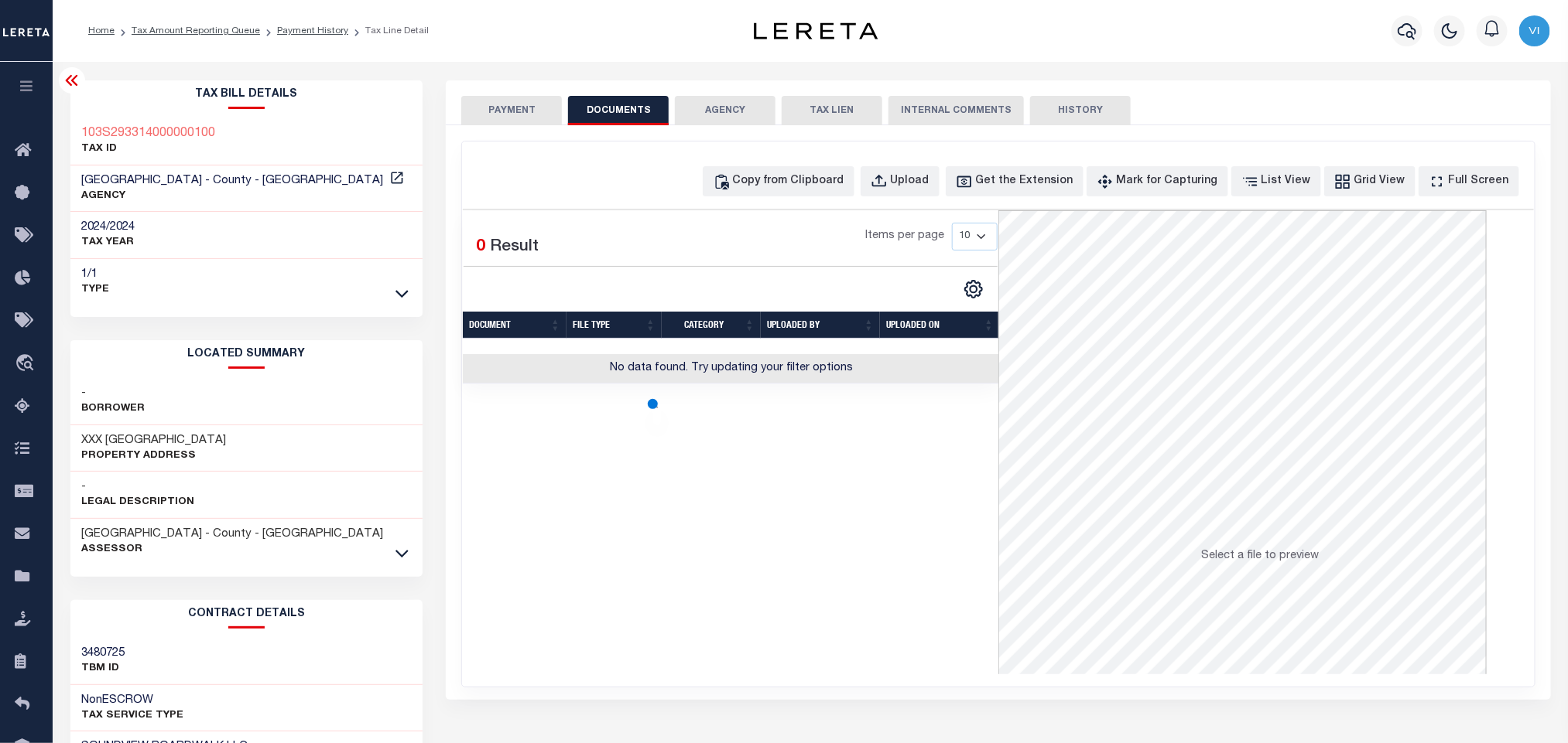
click at [514, 118] on button "PAYMENT" at bounding box center [511, 110] width 100 height 30
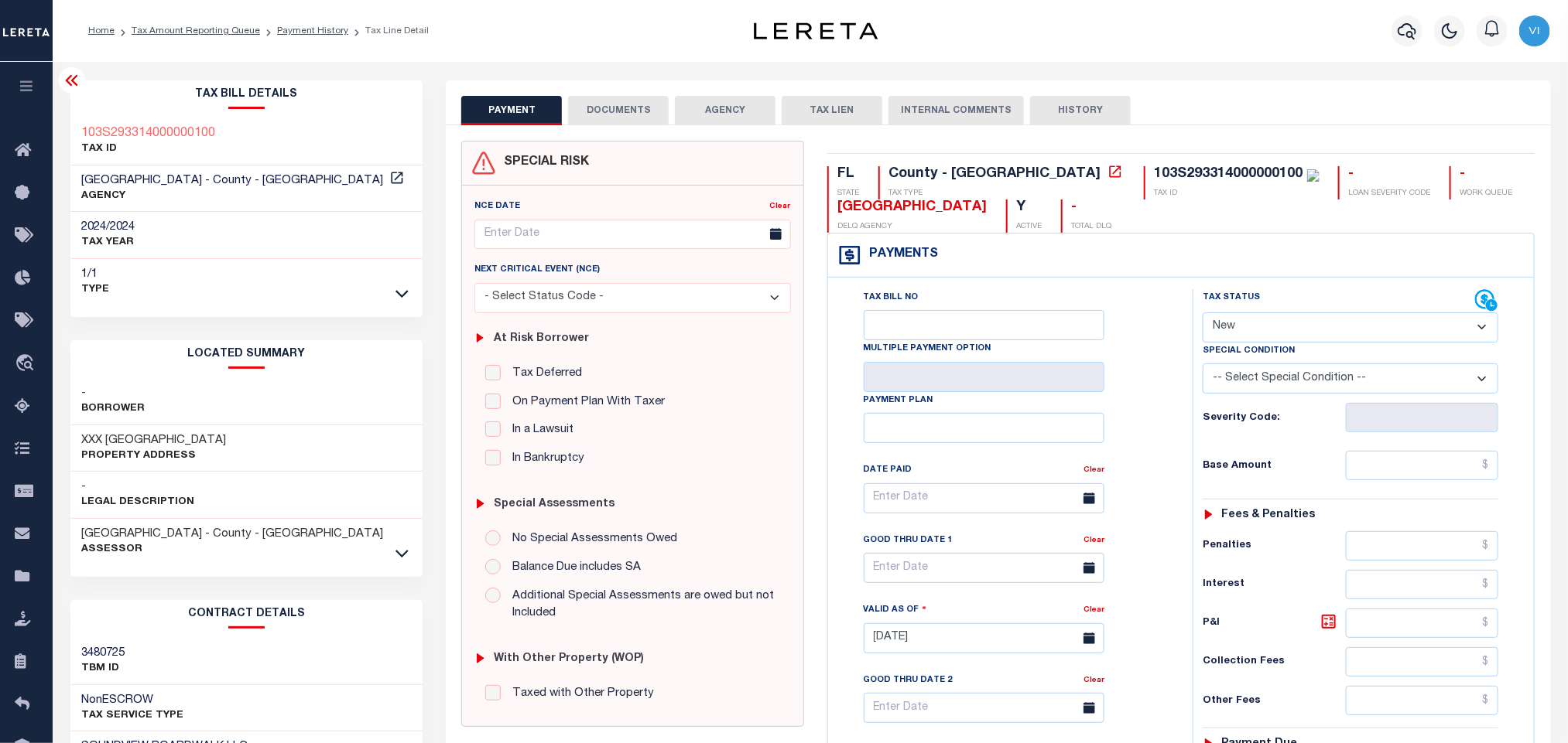
click at [1308, 328] on select "- Select Status Code - Open Due/Unpaid Paid Incomplete No Tax Due Internal Refu…" at bounding box center [1350, 327] width 295 height 30
select select "NTX"
click at [1203, 314] on select "- Select Status Code - Open Due/Unpaid Paid Incomplete No Tax Due Internal Refu…" at bounding box center [1350, 327] width 295 height 30
type input "[DATE]"
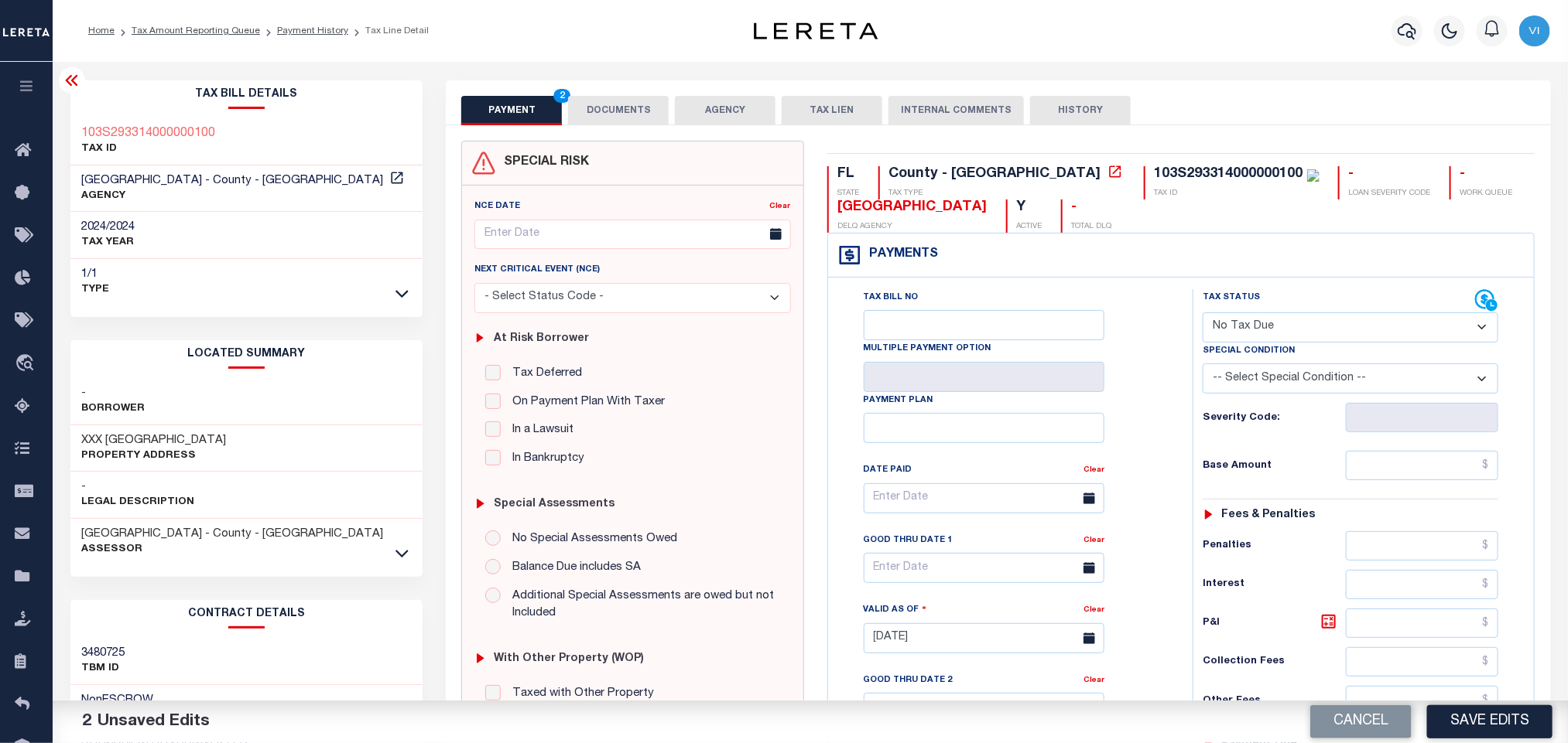
click at [1377, 381] on select "-- Select Special Condition -- 3RD PARTY TAX LIEN AGENCY TAX LIEN (A.K.A Inside…" at bounding box center [1350, 378] width 295 height 30
select select "5"
click at [1203, 367] on select "-- Select Special Condition -- 3RD PARTY TAX LIEN AGENCY TAX LIEN (A.K.A Inside…" at bounding box center [1350, 378] width 295 height 30
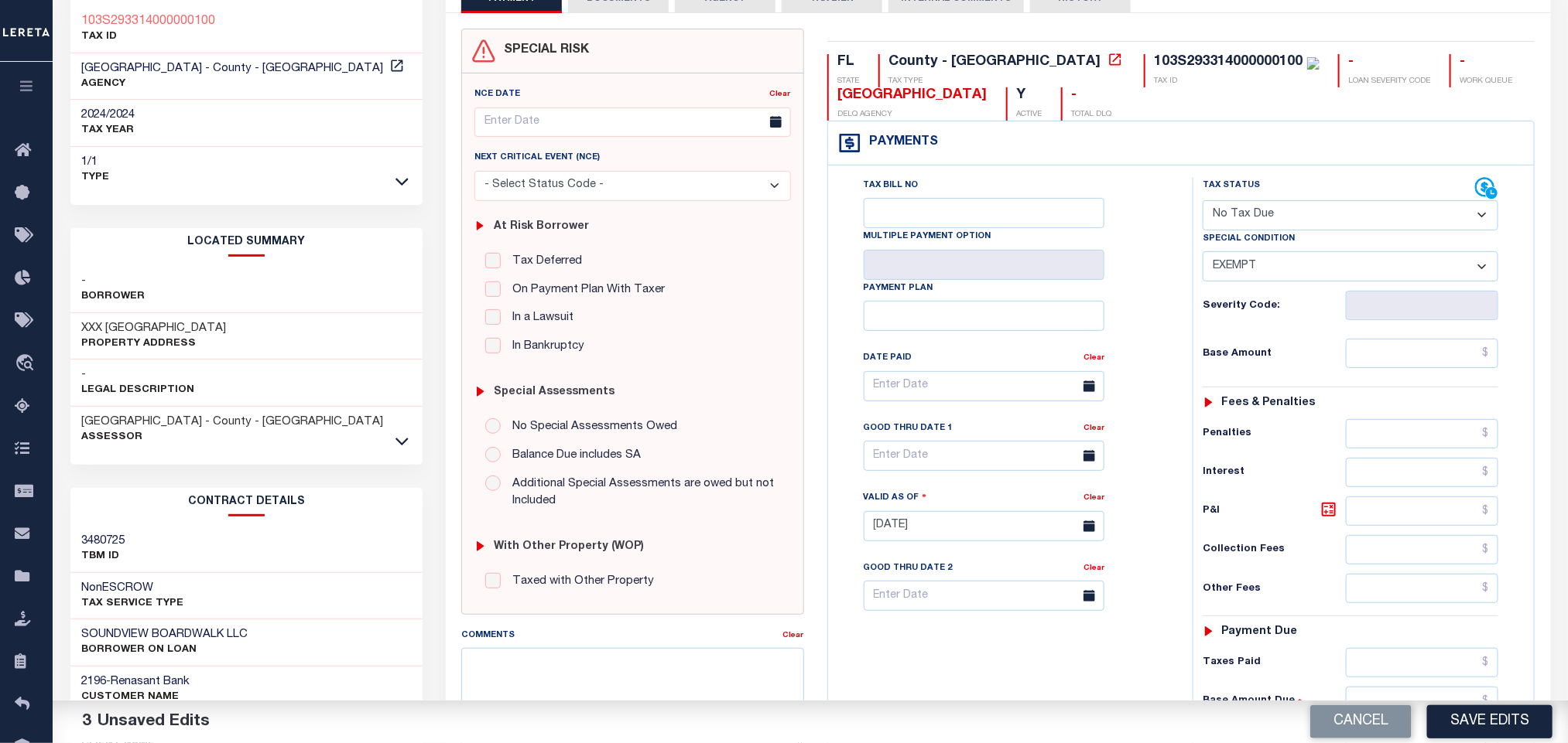
scroll to position [436, 0]
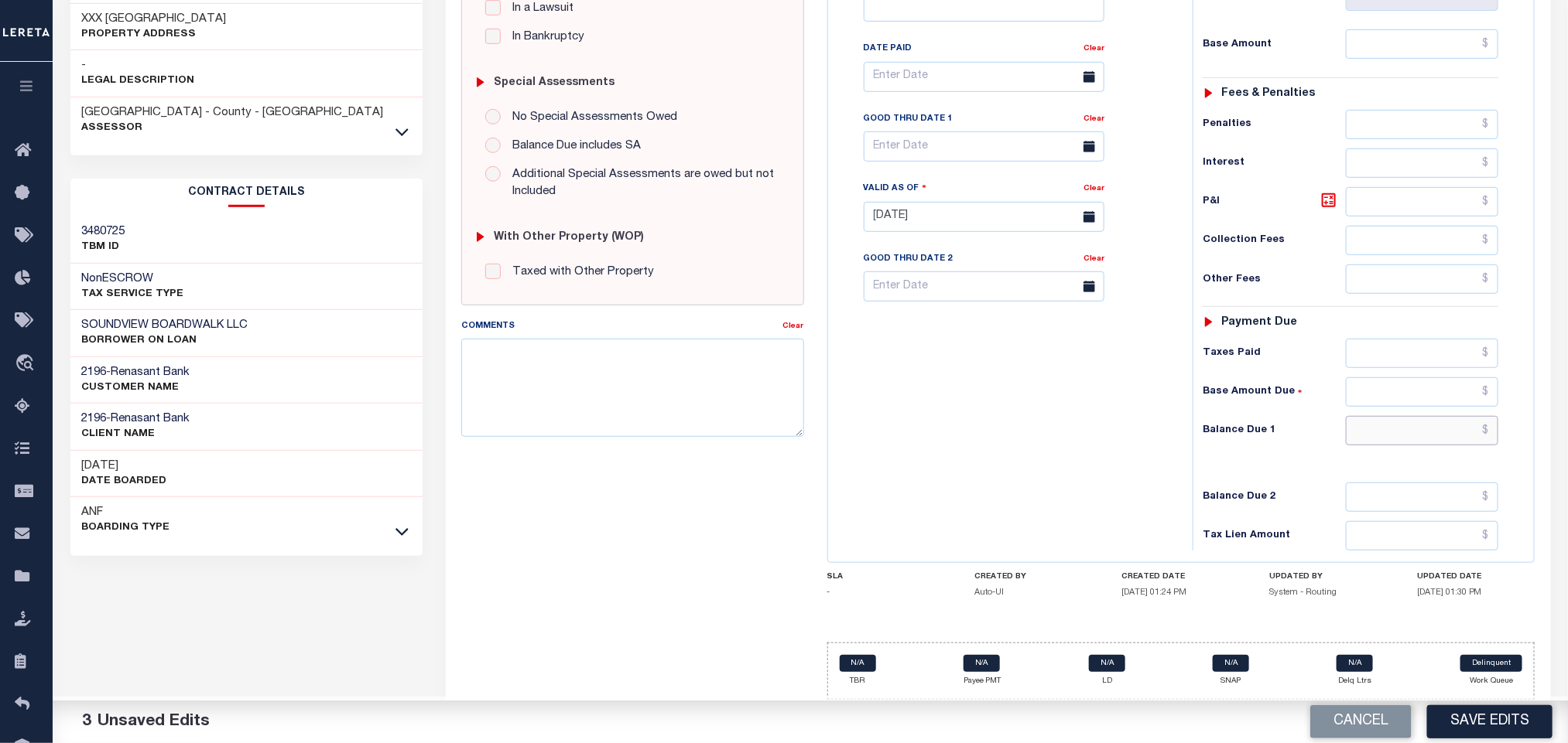
click at [1377, 428] on input "text" at bounding box center [1423, 431] width 154 height 30
type input "$0.00"
click at [1484, 717] on button "Save Edits" at bounding box center [1489, 721] width 126 height 33
checkbox input "false"
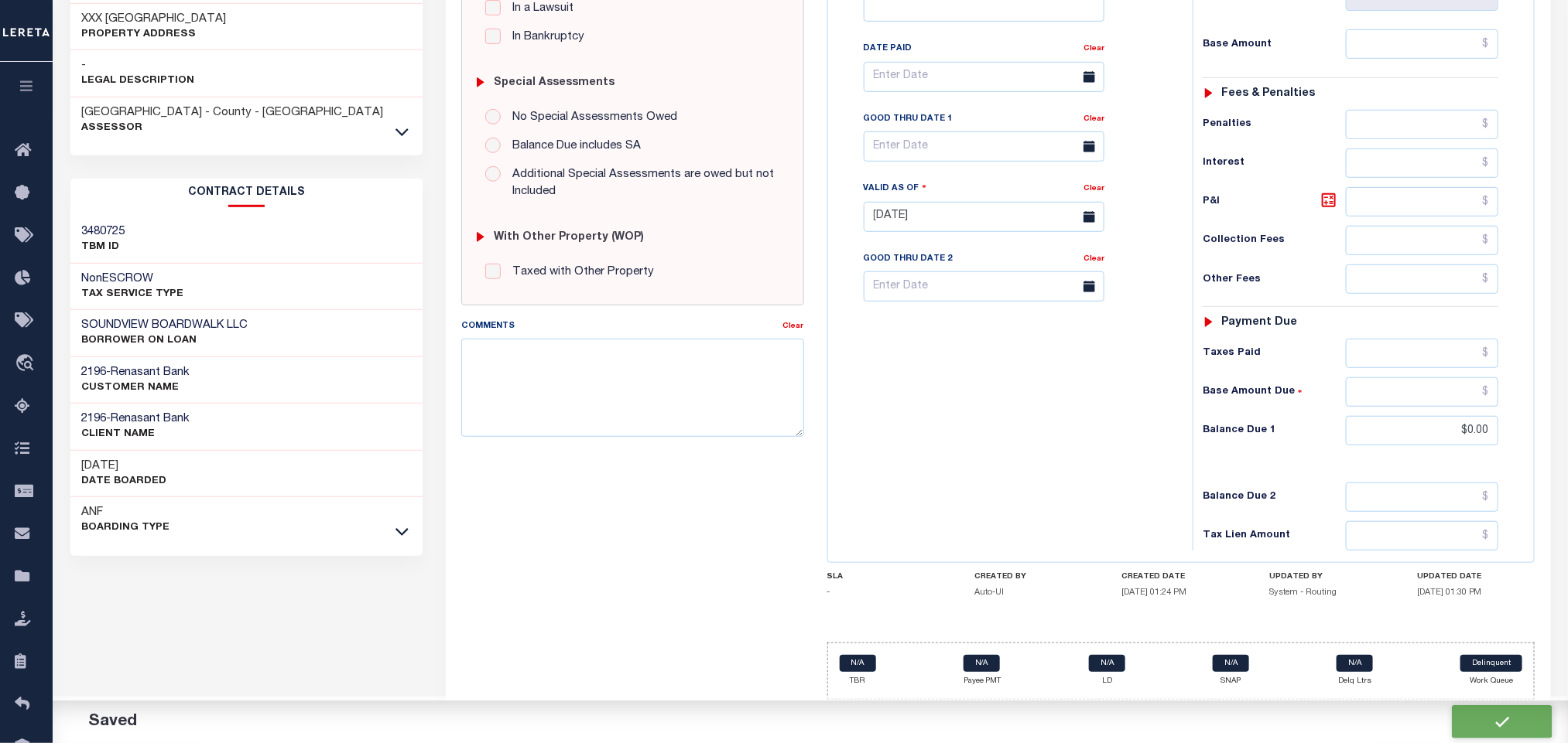
checkbox input "false"
type input "$0"
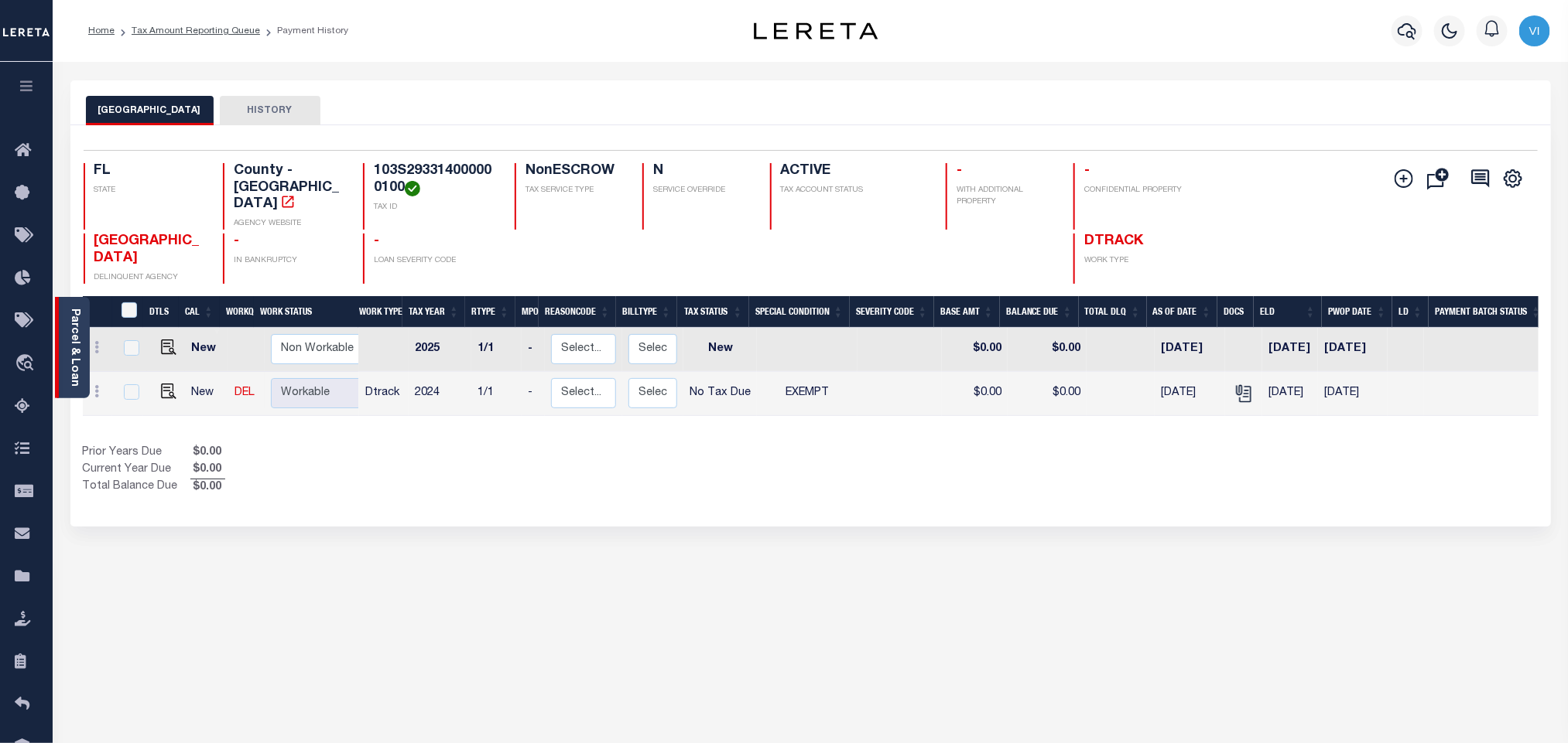
click at [74, 344] on link "Parcel & Loan" at bounding box center [74, 348] width 11 height 79
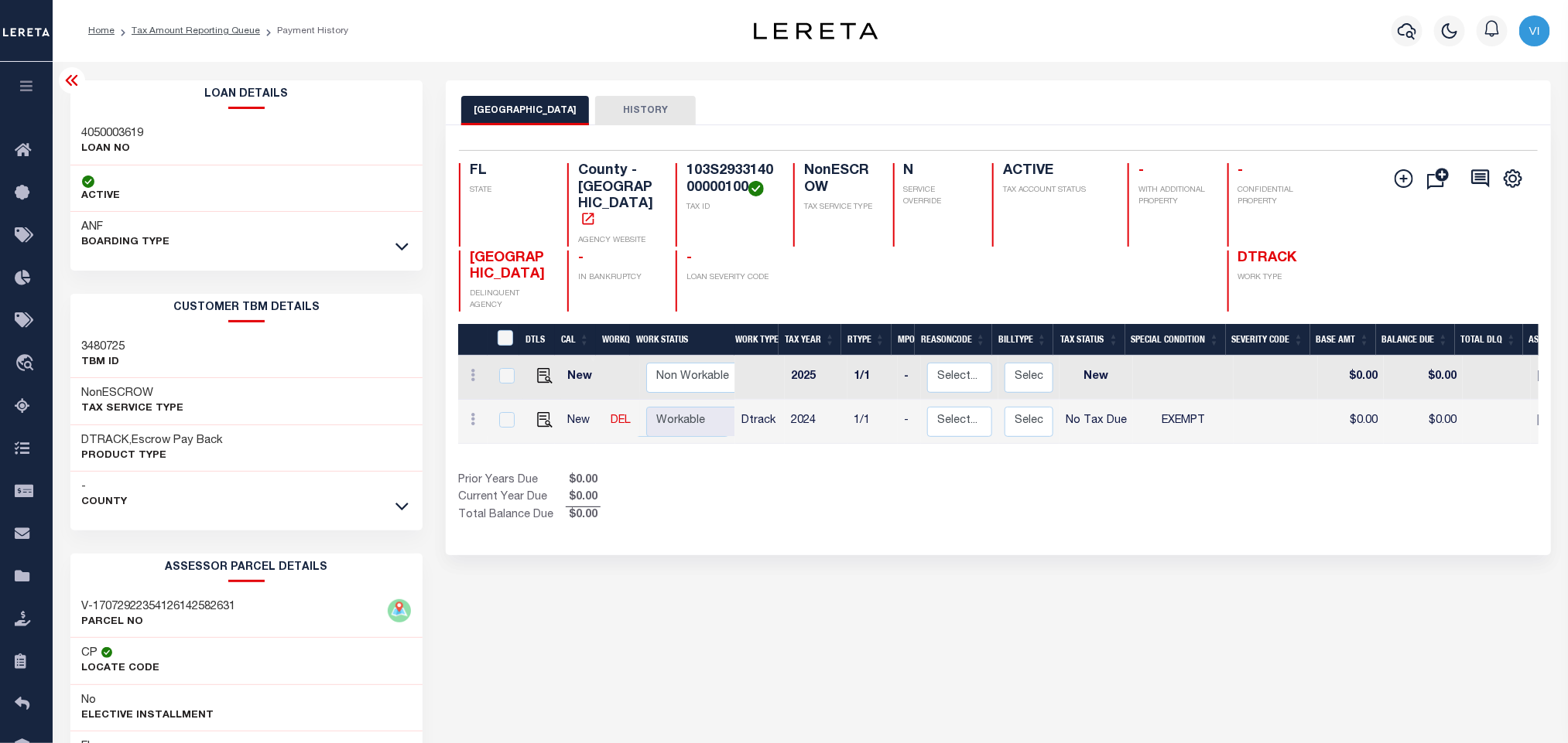
click at [100, 139] on h3 "4050003619" at bounding box center [113, 134] width 62 height 15
copy h3 "4050003619"
click at [725, 180] on h4 "103S293314000000100" at bounding box center [731, 180] width 89 height 33
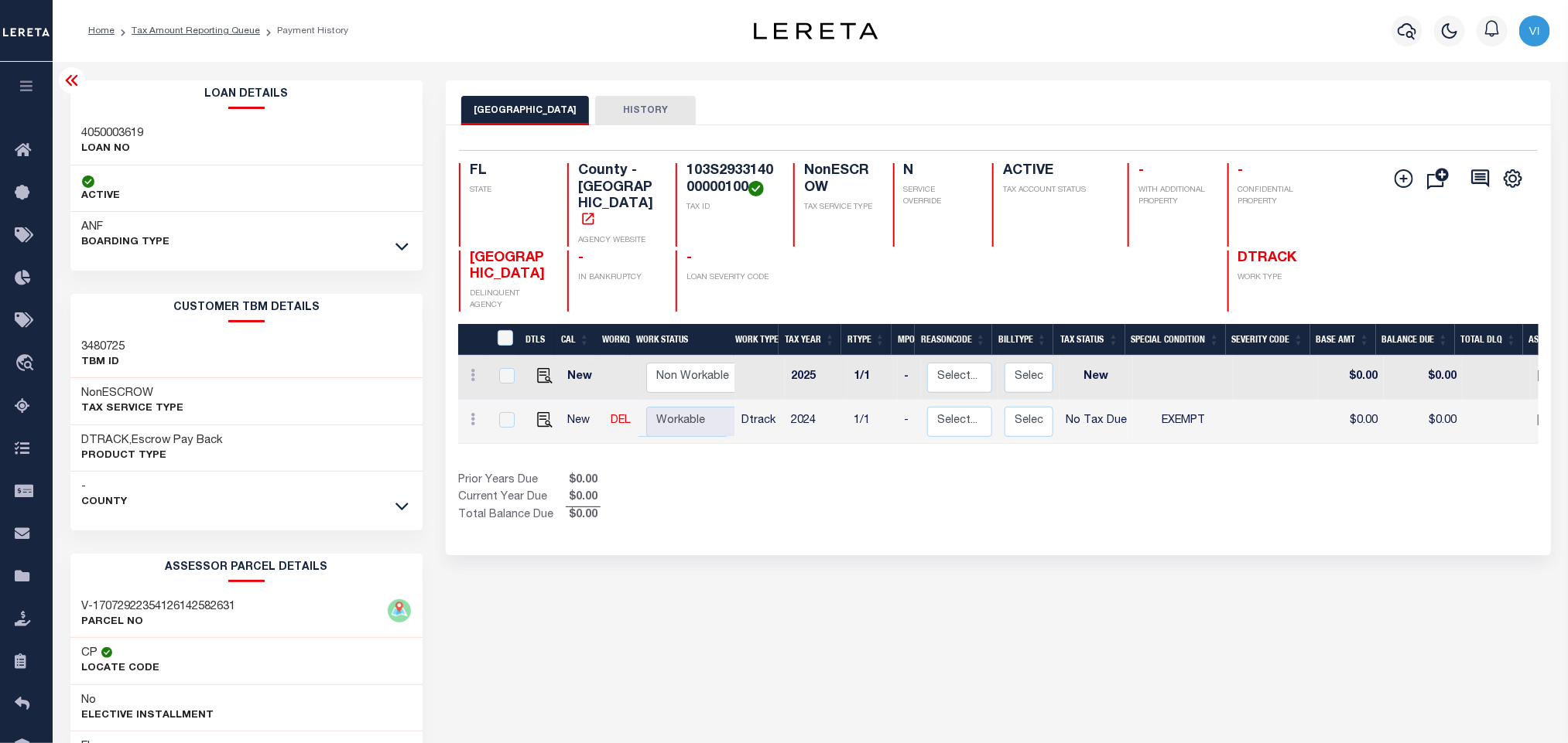
copy h4 "103S293314000000100"
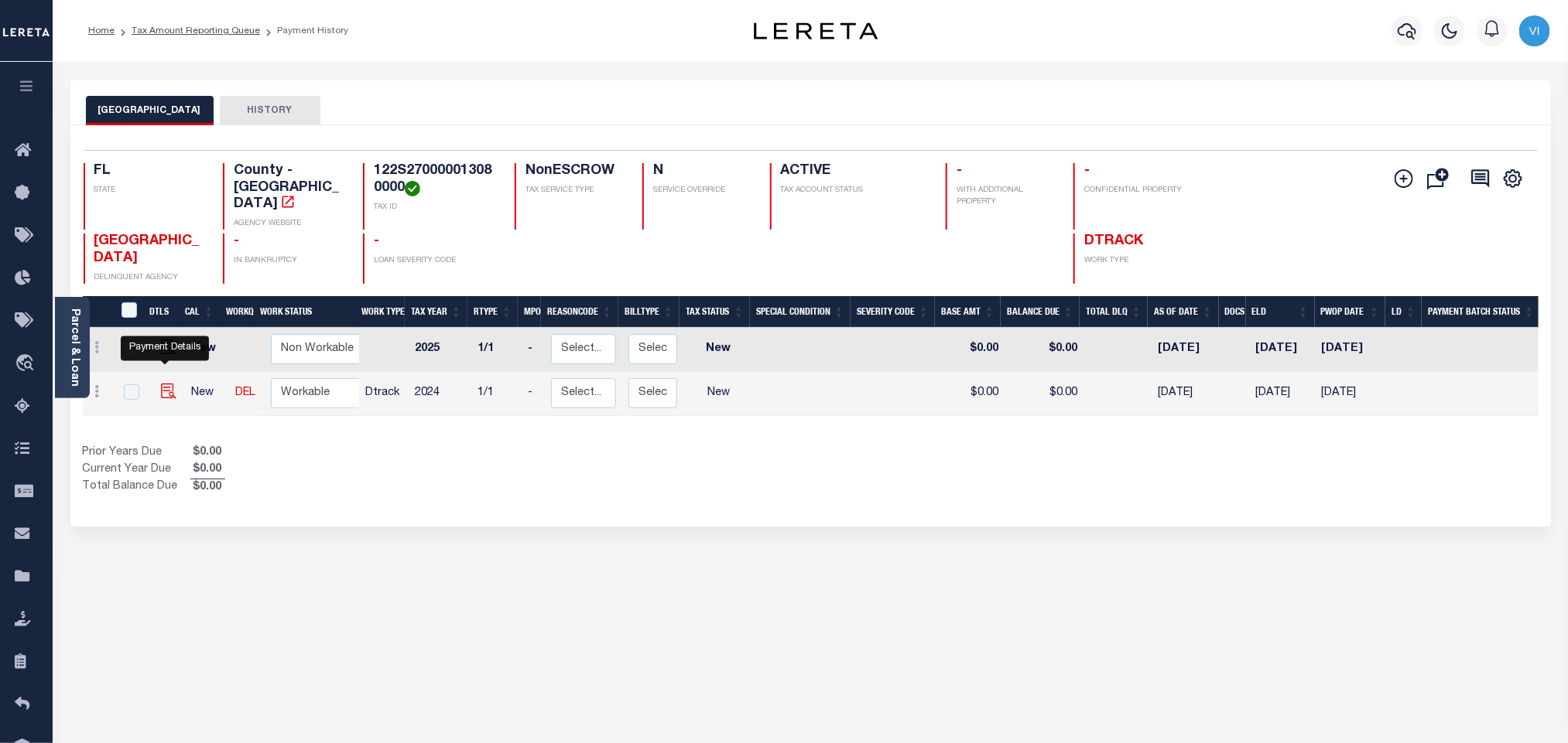
click at [163, 384] on img "" at bounding box center [168, 391] width 15 height 15
checkbox input "true"
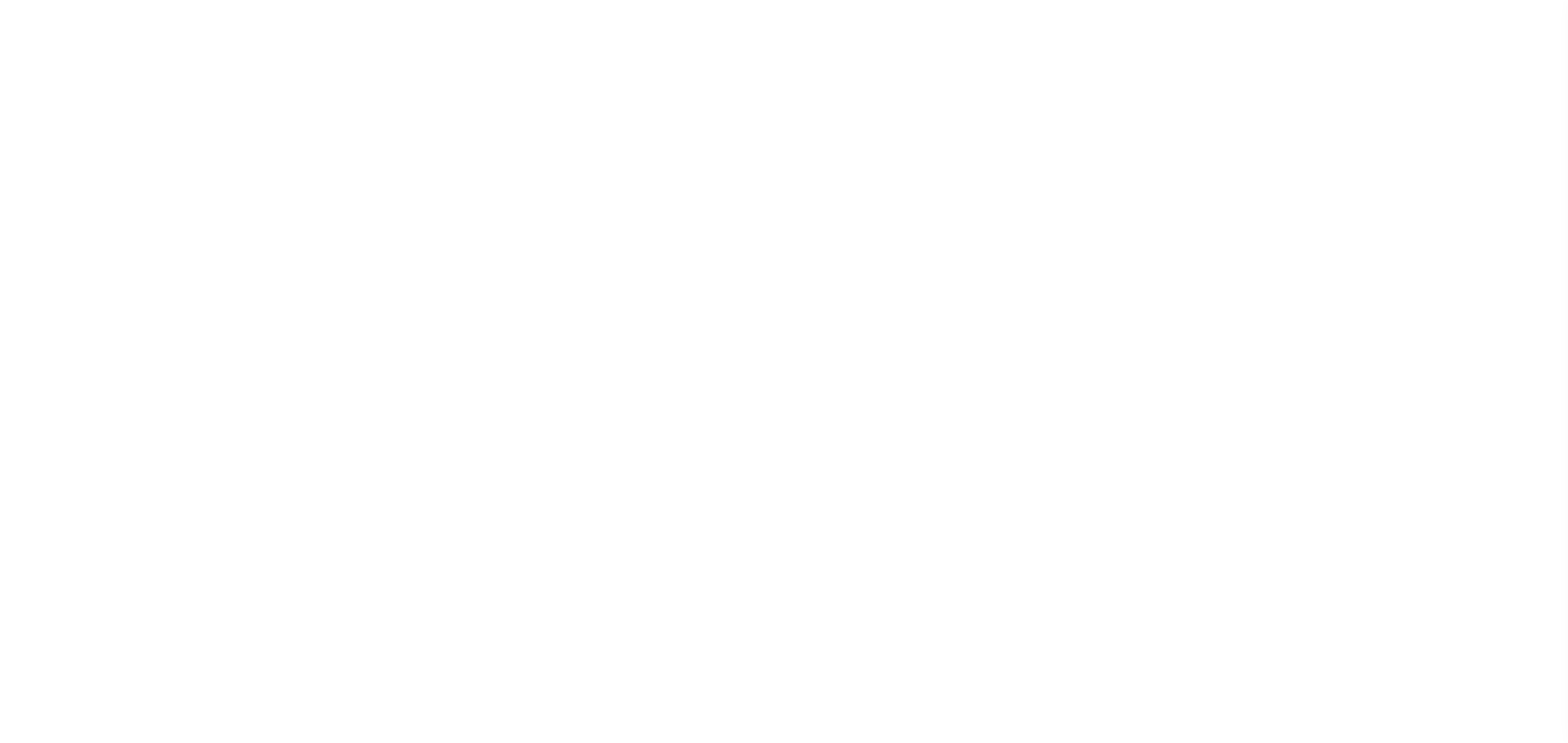
select select "NW2"
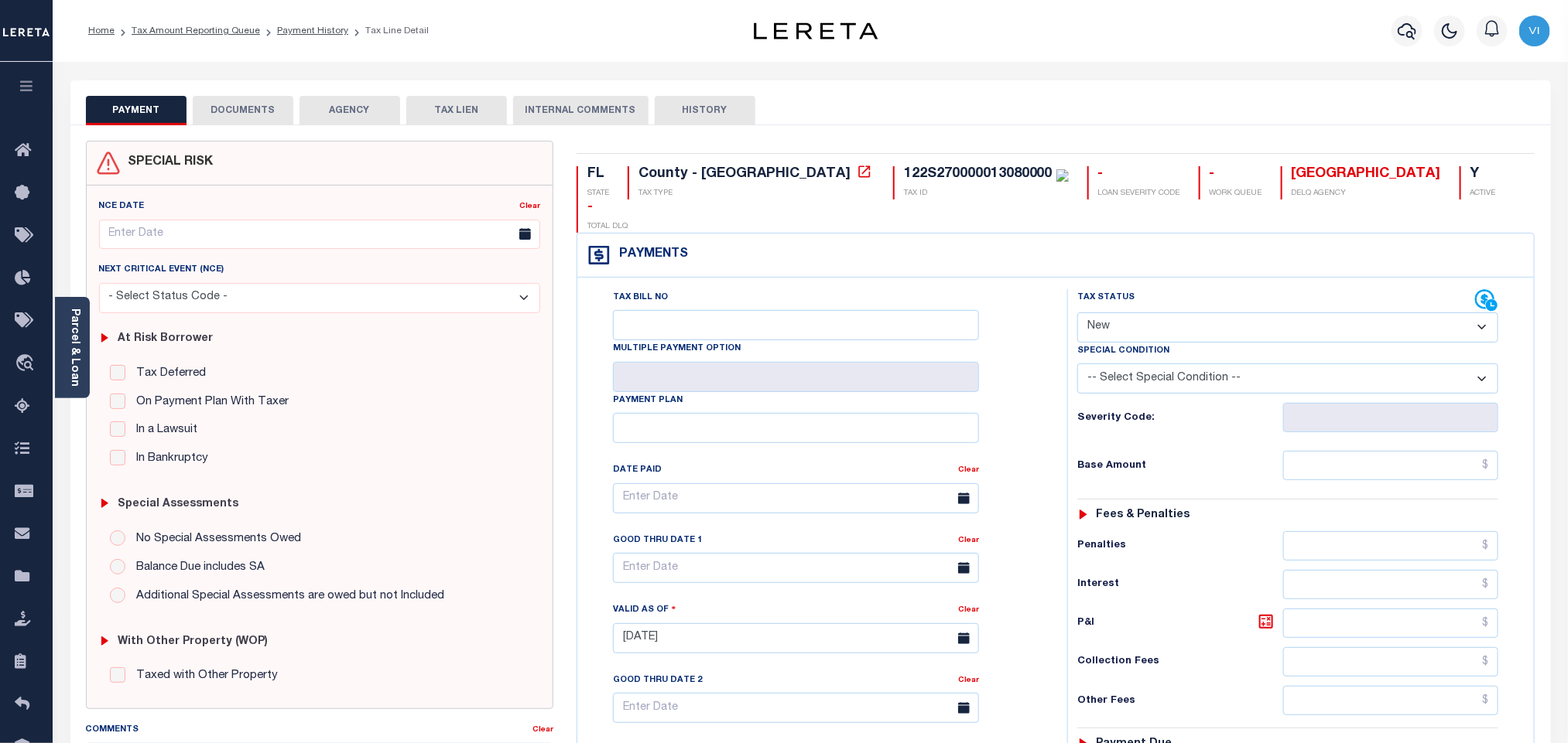
click at [267, 102] on button "DOCUMENTS" at bounding box center [242, 110] width 100 height 30
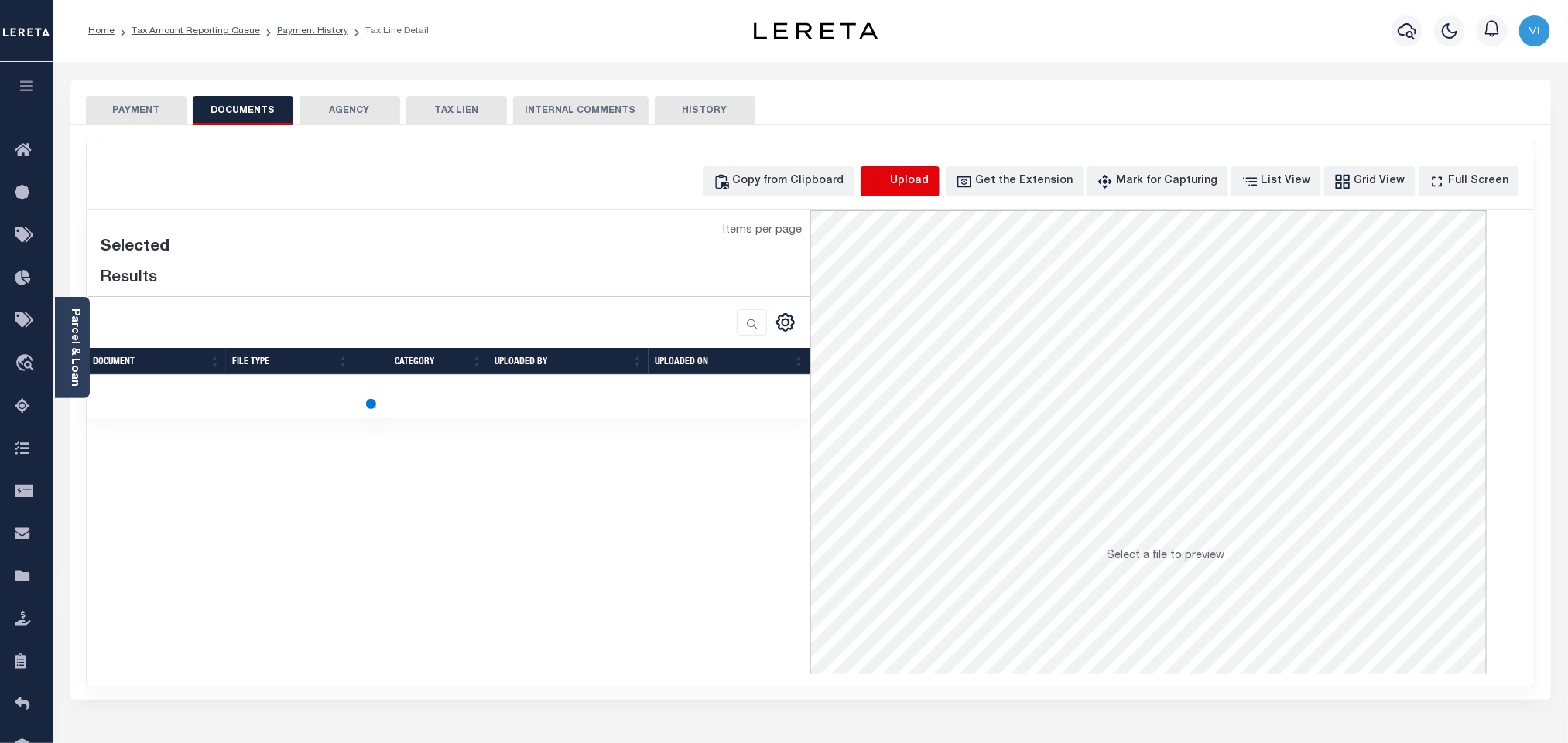
click at [888, 176] on icon "button" at bounding box center [879, 181] width 17 height 17
select select "POP"
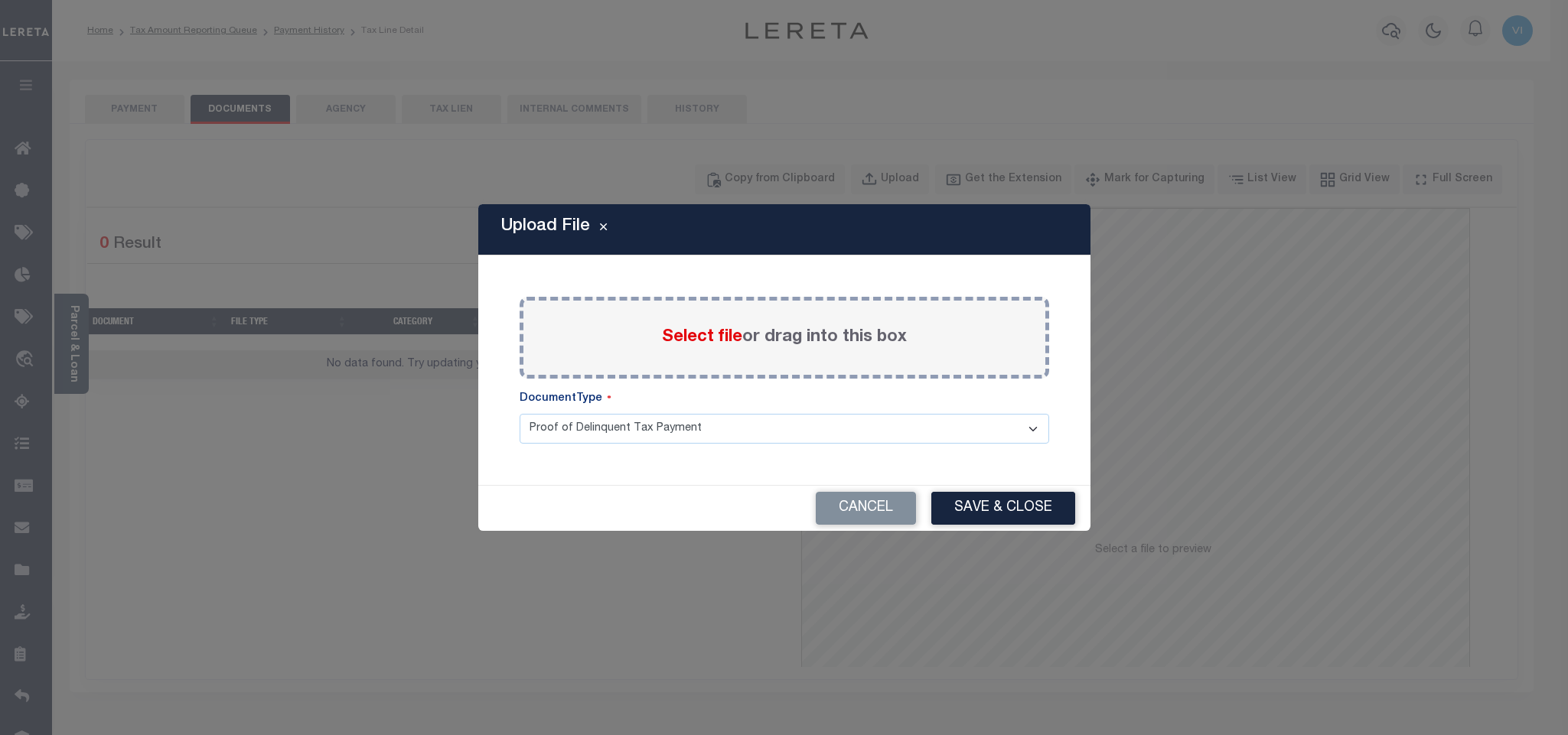
click at [680, 338] on span "Select file" at bounding box center [702, 337] width 80 height 17
click at [0, 0] on input "Select file or drag into this box" at bounding box center [0, 0] width 0 height 0
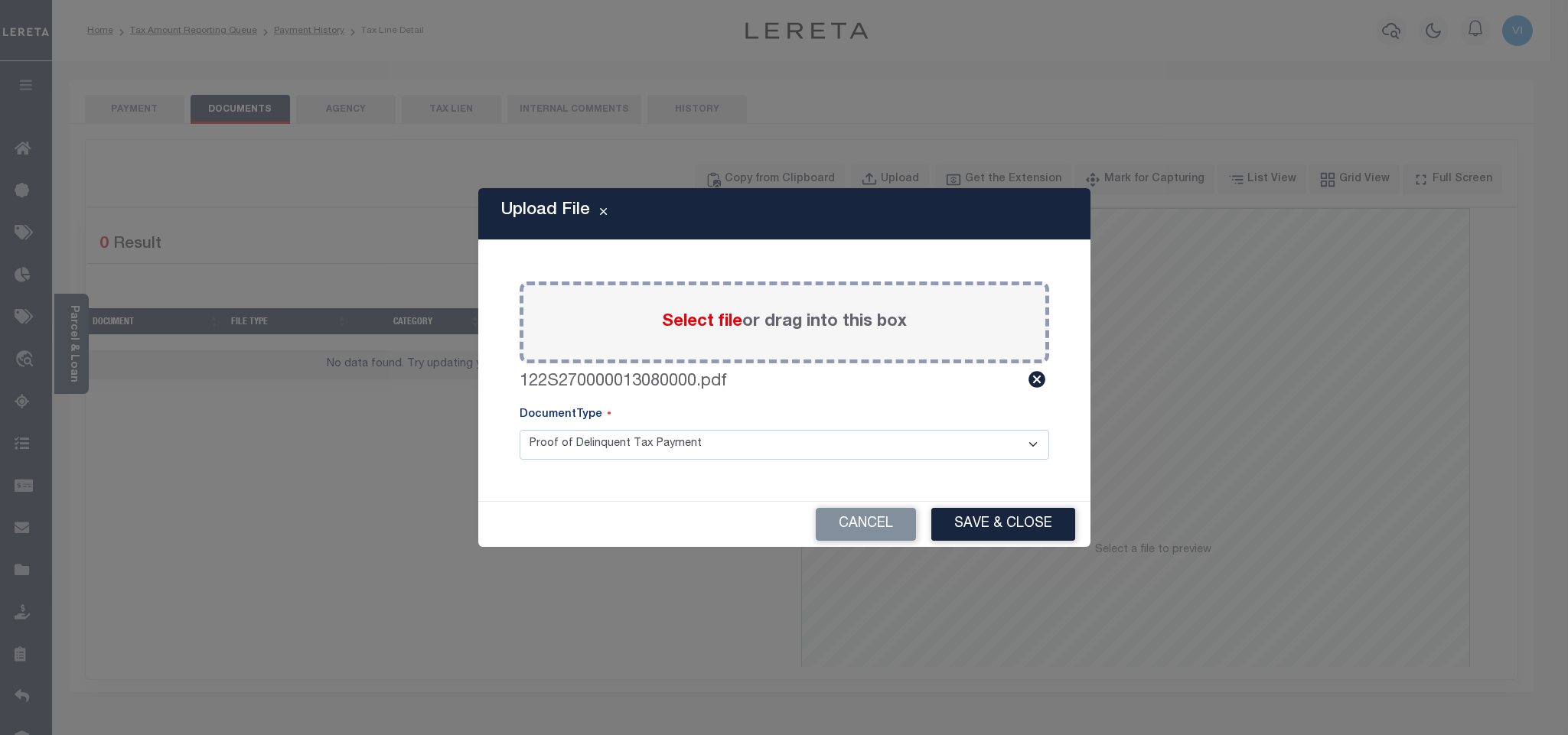
click at [561, 448] on select "Proof of Delinquent Tax Payment" at bounding box center [784, 445] width 530 height 29
click at [520, 430] on select "Proof of Delinquent Tax Payment" at bounding box center [784, 445] width 530 height 29
click at [995, 524] on button "Save & Close" at bounding box center [1003, 524] width 144 height 33
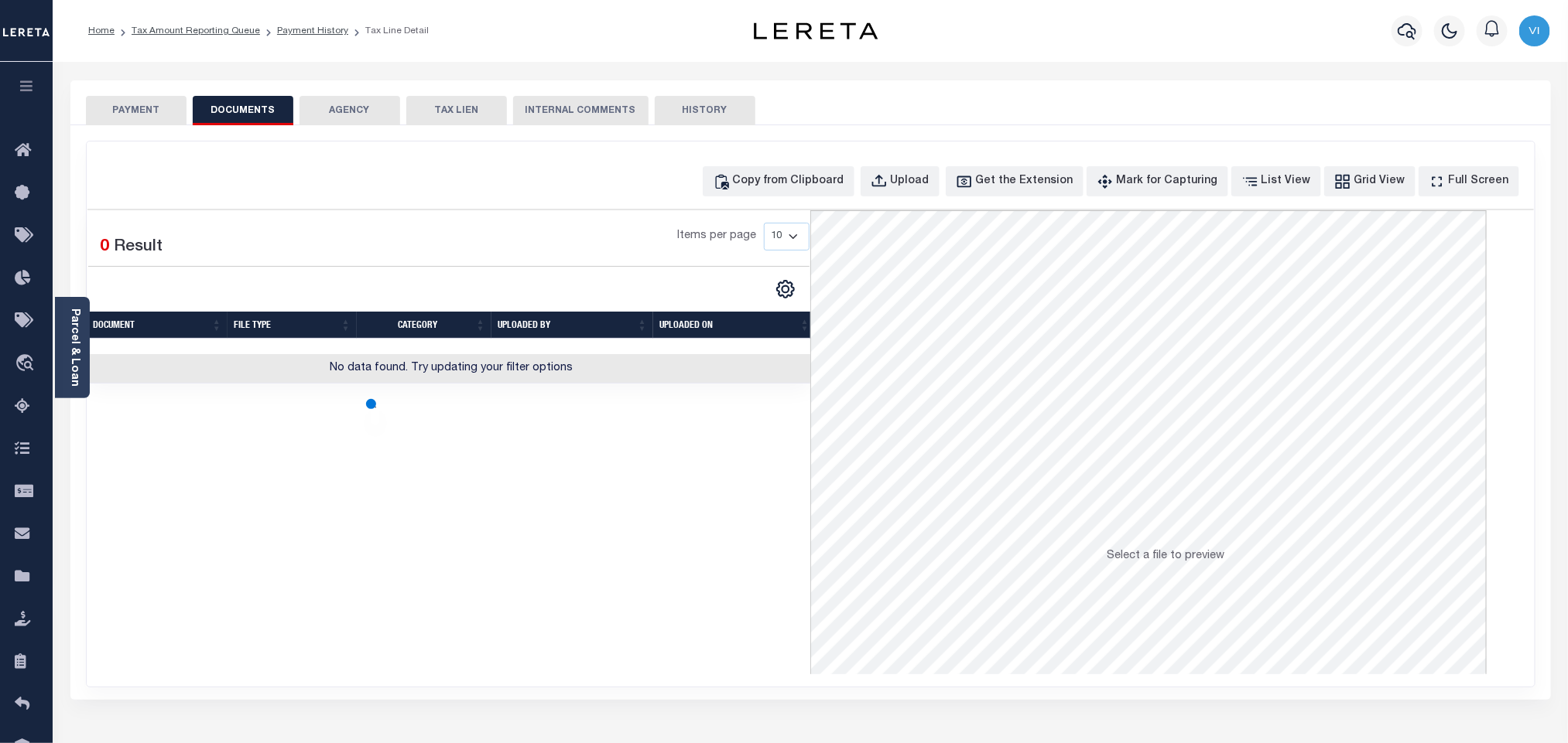
click at [139, 111] on button "PAYMENT" at bounding box center [135, 110] width 100 height 30
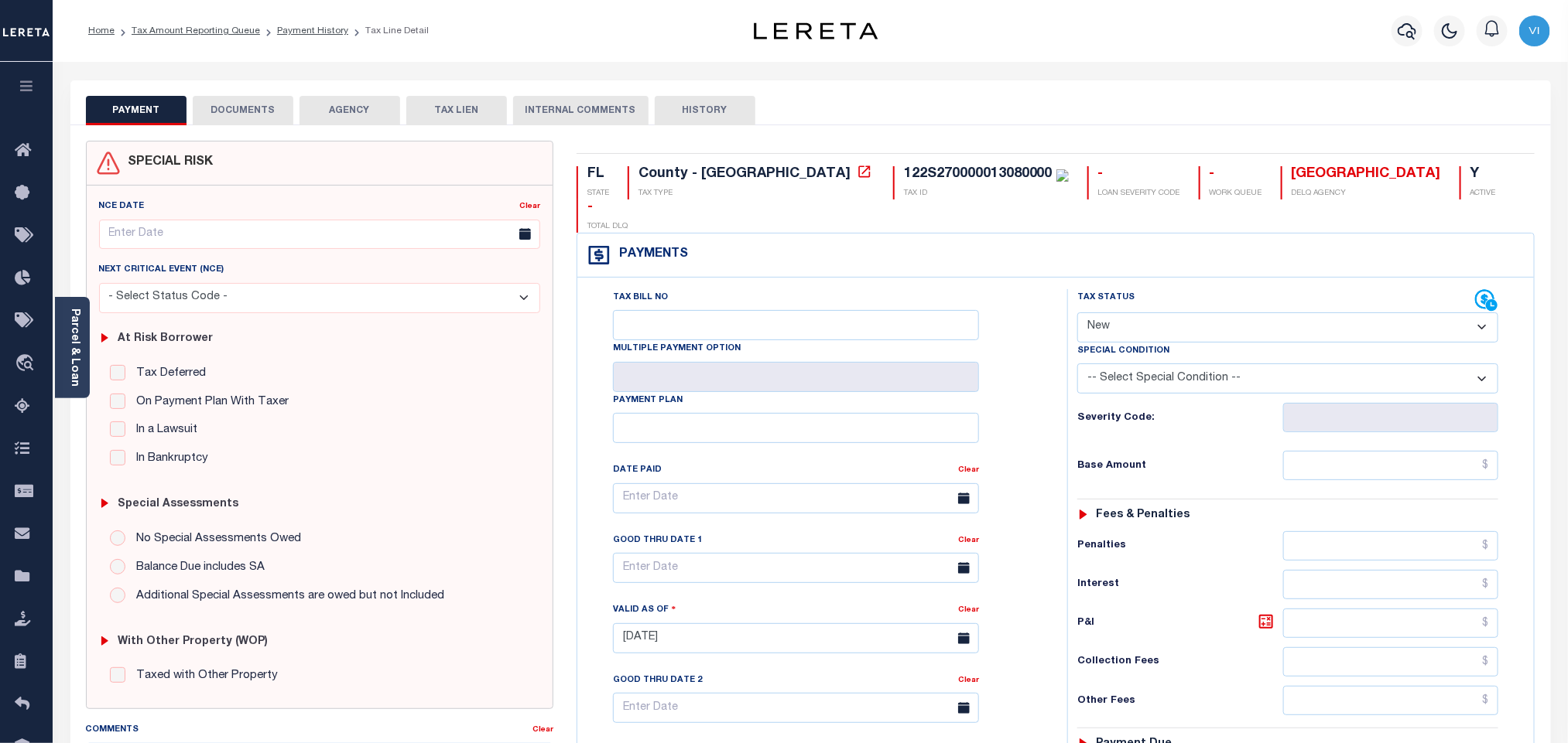
click at [1120, 312] on select "- Select Status Code - Open Due/Unpaid Paid Incomplete No Tax Due Internal Refu…" at bounding box center [1288, 327] width 421 height 30
select select "PYD"
click at [1078, 312] on select "- Select Status Code - Open Due/Unpaid Paid Incomplete No Tax Due Internal Refu…" at bounding box center [1288, 327] width 421 height 30
type input "[DATE]"
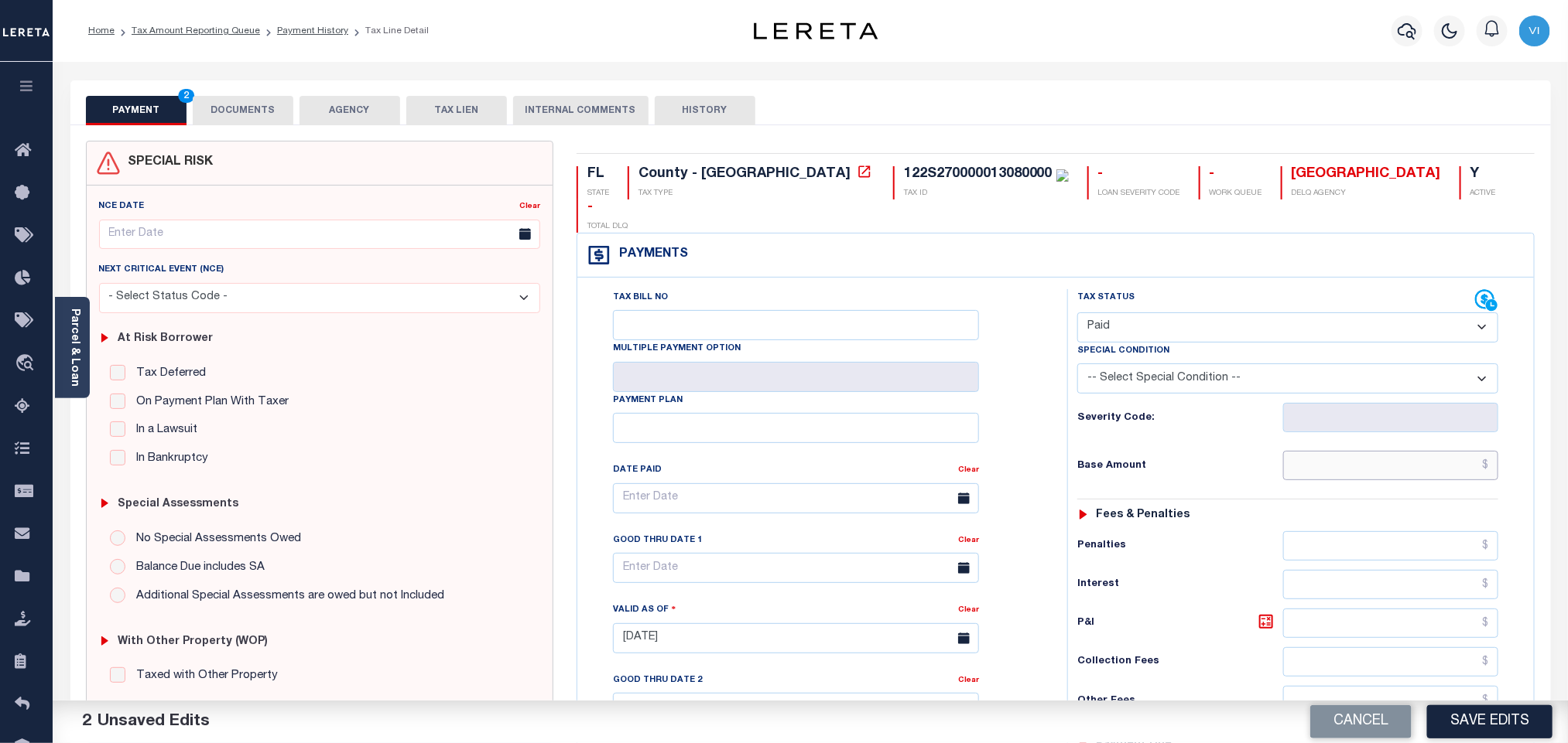
click at [1414, 451] on input "text" at bounding box center [1391, 466] width 216 height 30
paste input "13,189.83"
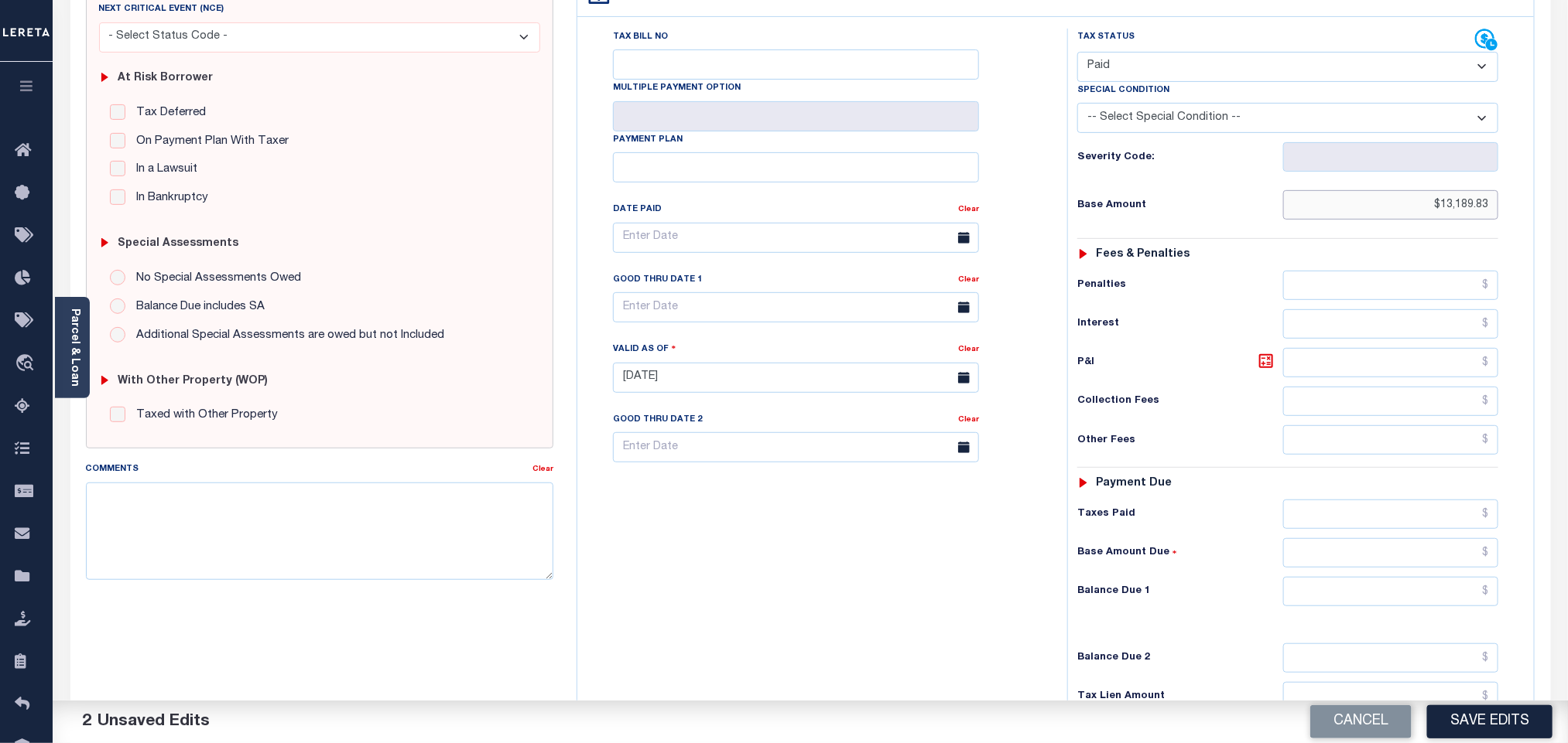
scroll to position [403, 0]
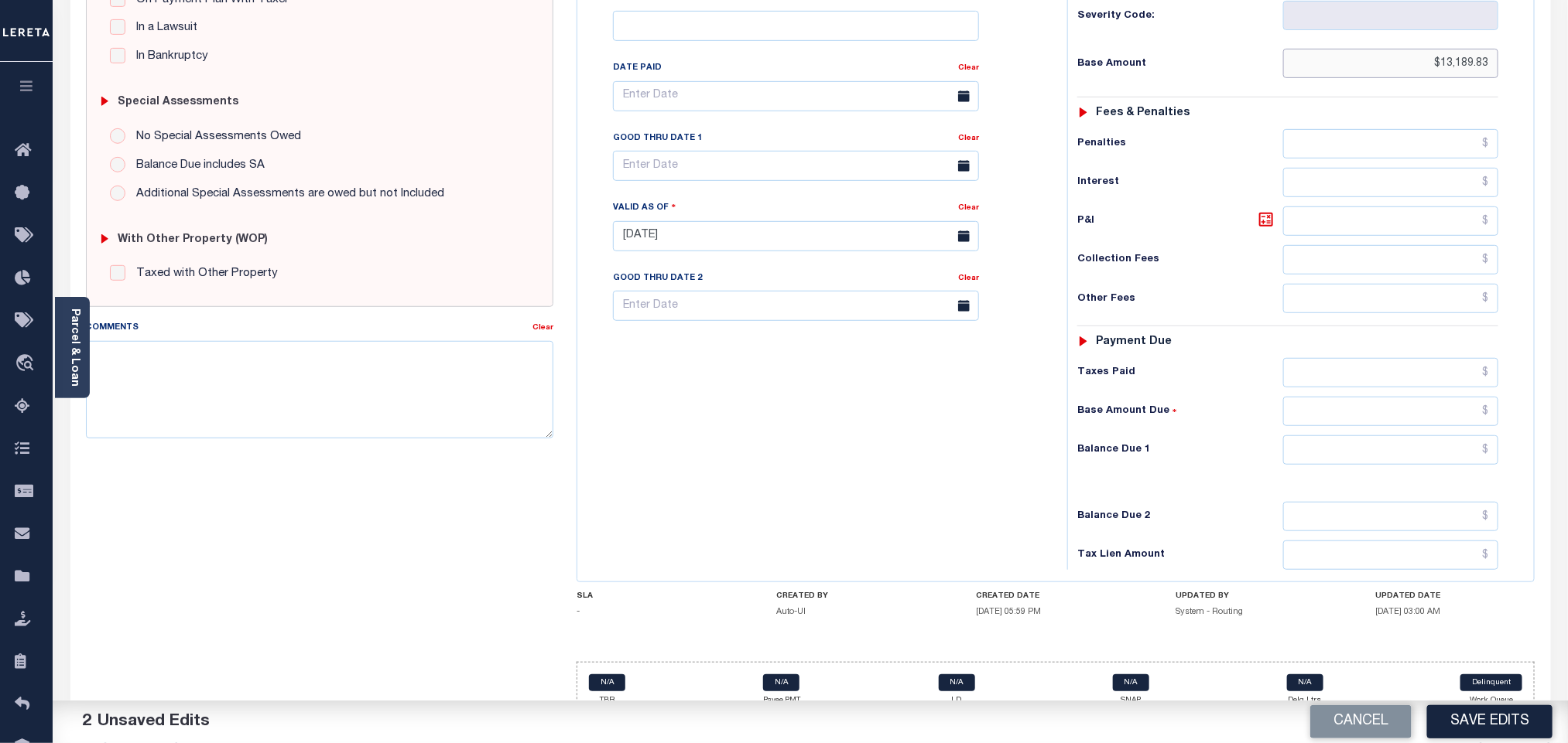
type input "$13,189.83"
click at [1401, 444] on div "Tax Status Status - Select Status Code -" at bounding box center [1293, 228] width 452 height 683
click at [1395, 441] on input "text" at bounding box center [1391, 450] width 216 height 30
type input "$0.00"
click at [1478, 720] on button "Save Edits" at bounding box center [1489, 721] width 126 height 33
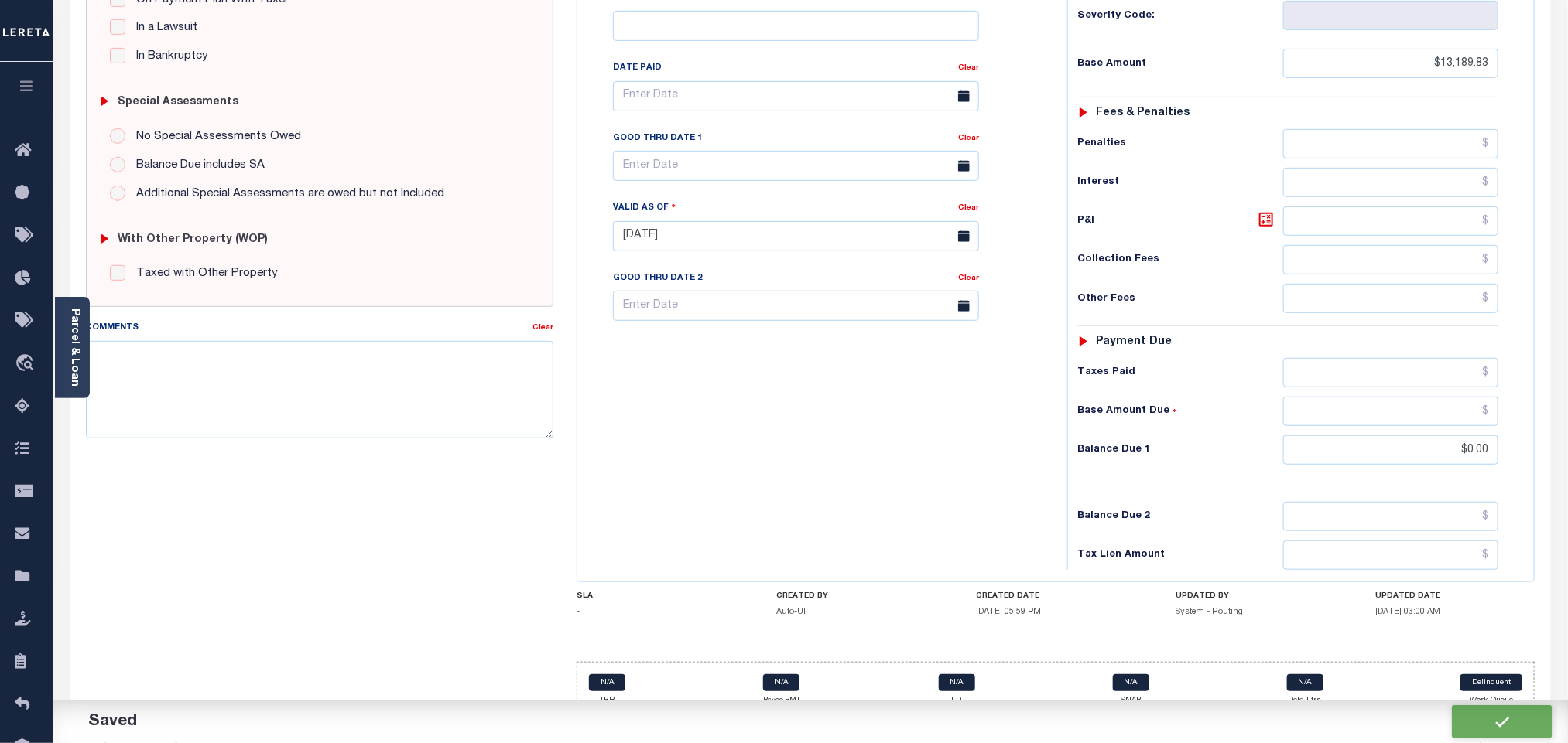
checkbox input "false"
type input "$13,189.83"
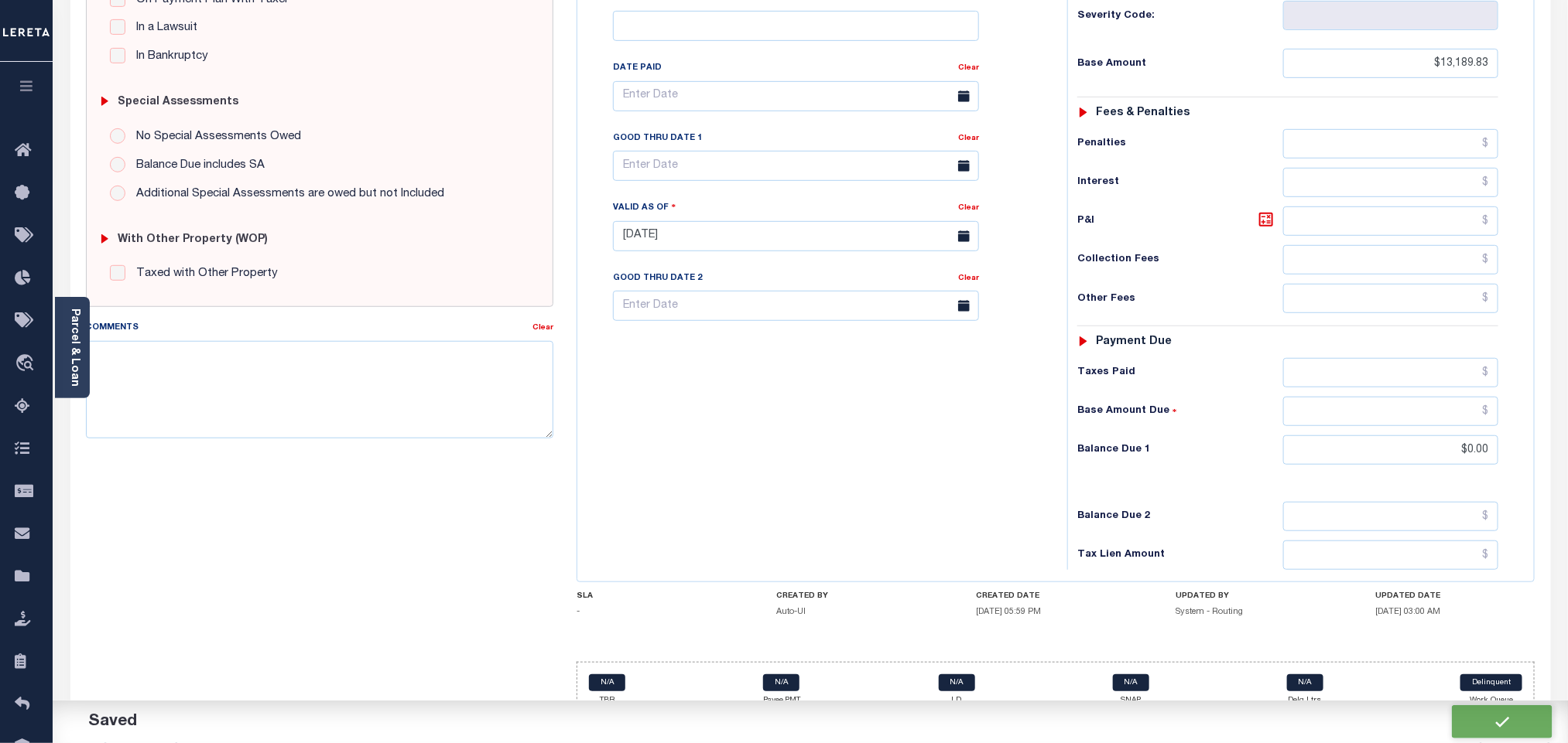
type input "$0"
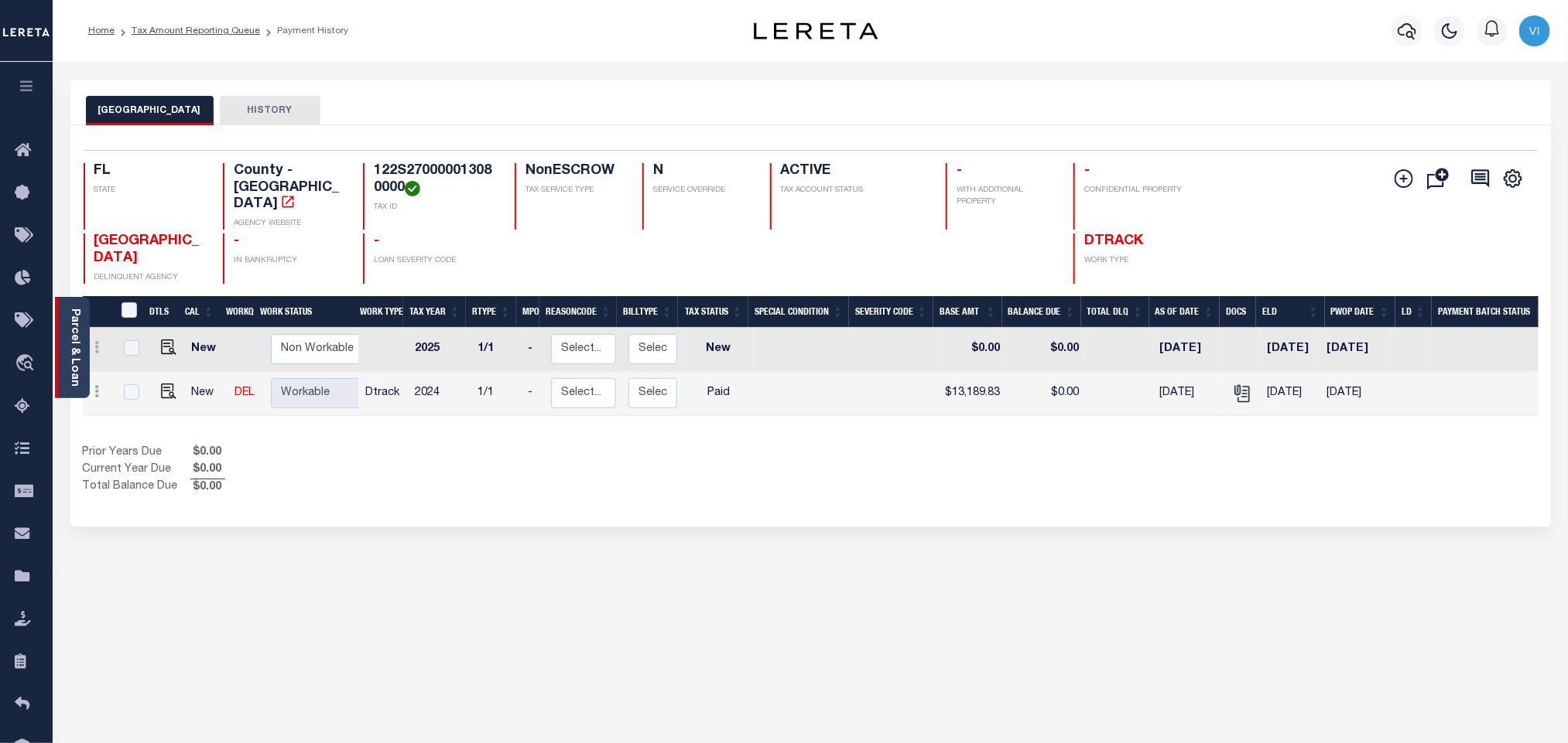
click at [79, 348] on link "Parcel & Loan" at bounding box center [74, 348] width 11 height 79
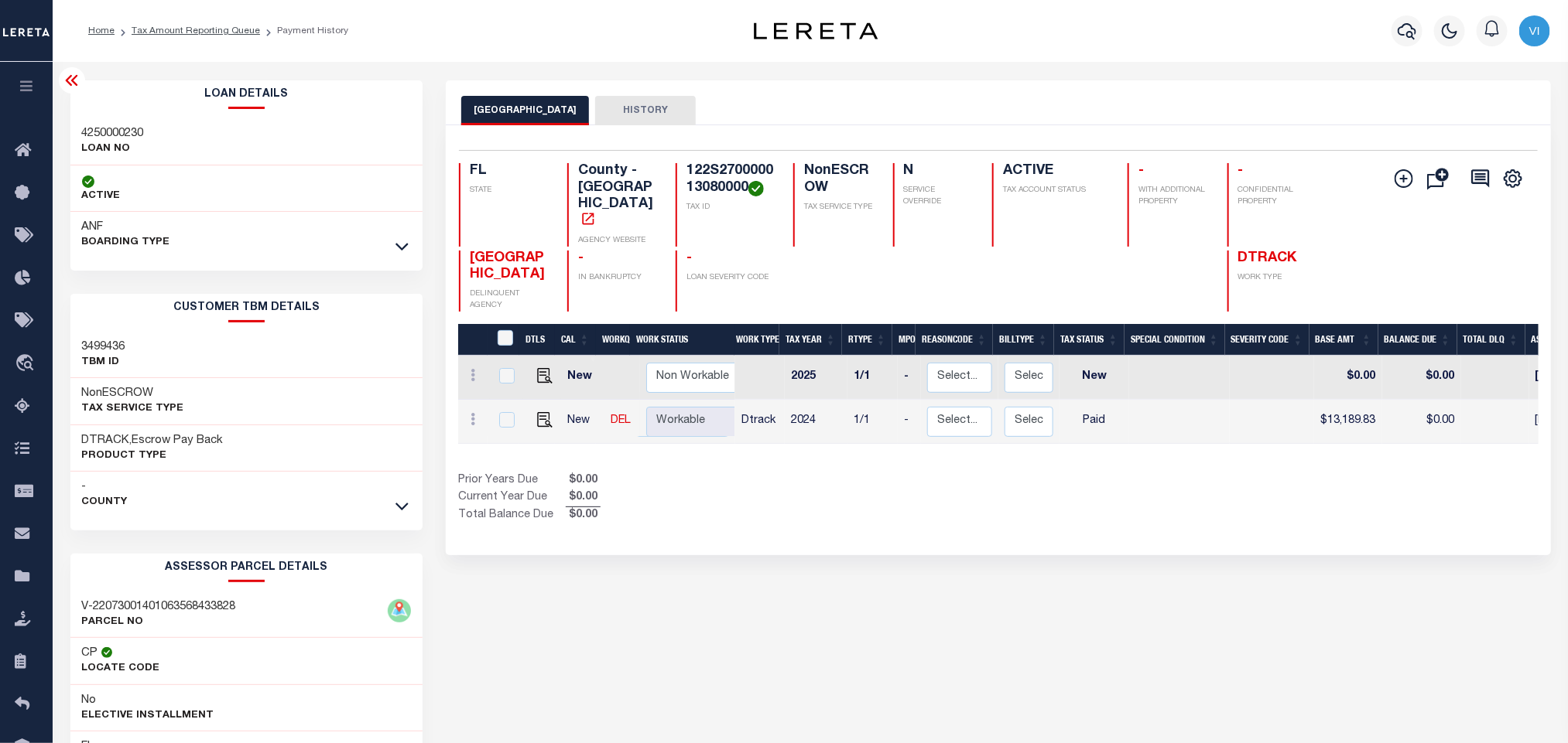
click at [91, 133] on h3 "4250000230" at bounding box center [113, 134] width 62 height 15
copy h3 "4250000230"
click at [733, 181] on h4 "122S270000013080000" at bounding box center [731, 180] width 89 height 33
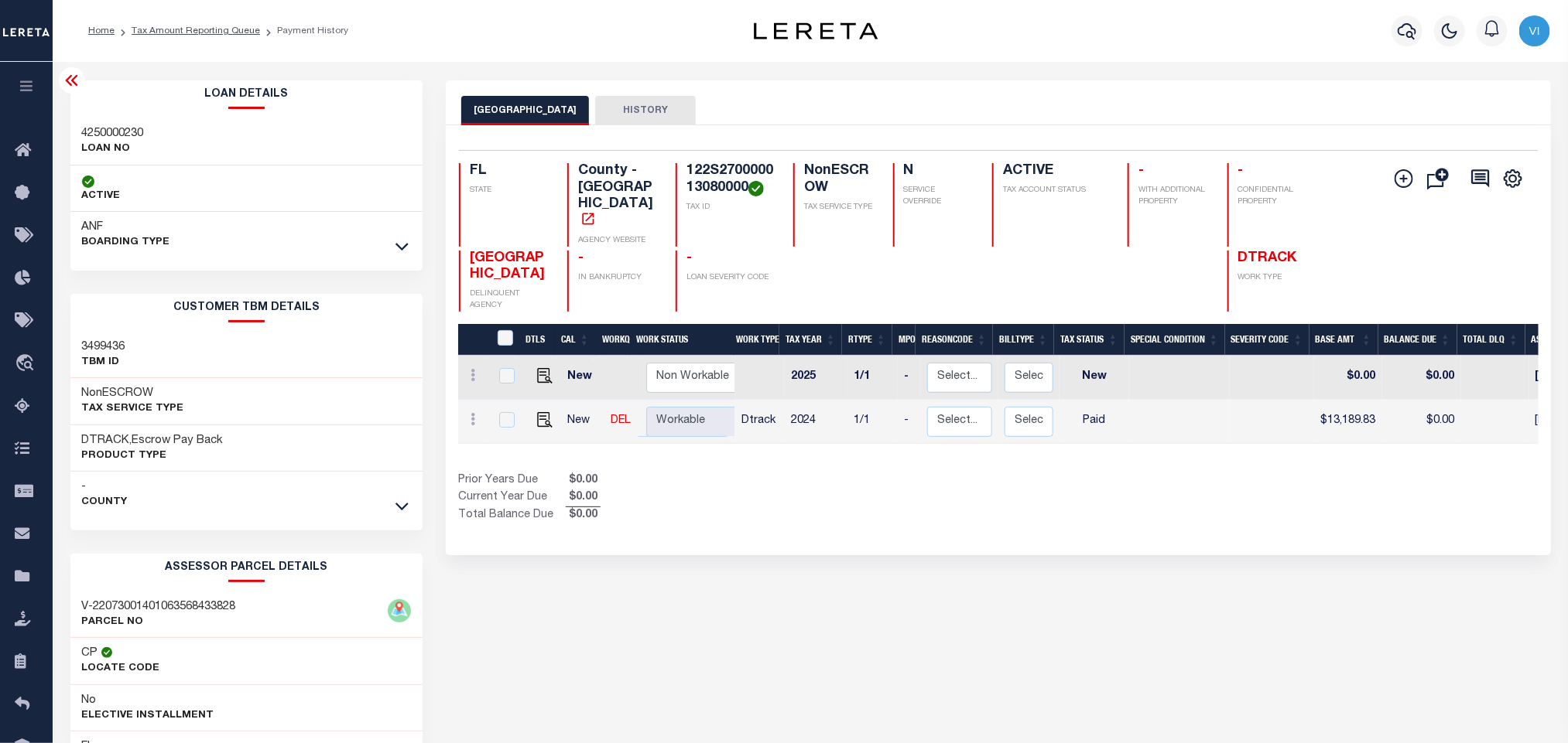
copy h4 "122S270000013080000"
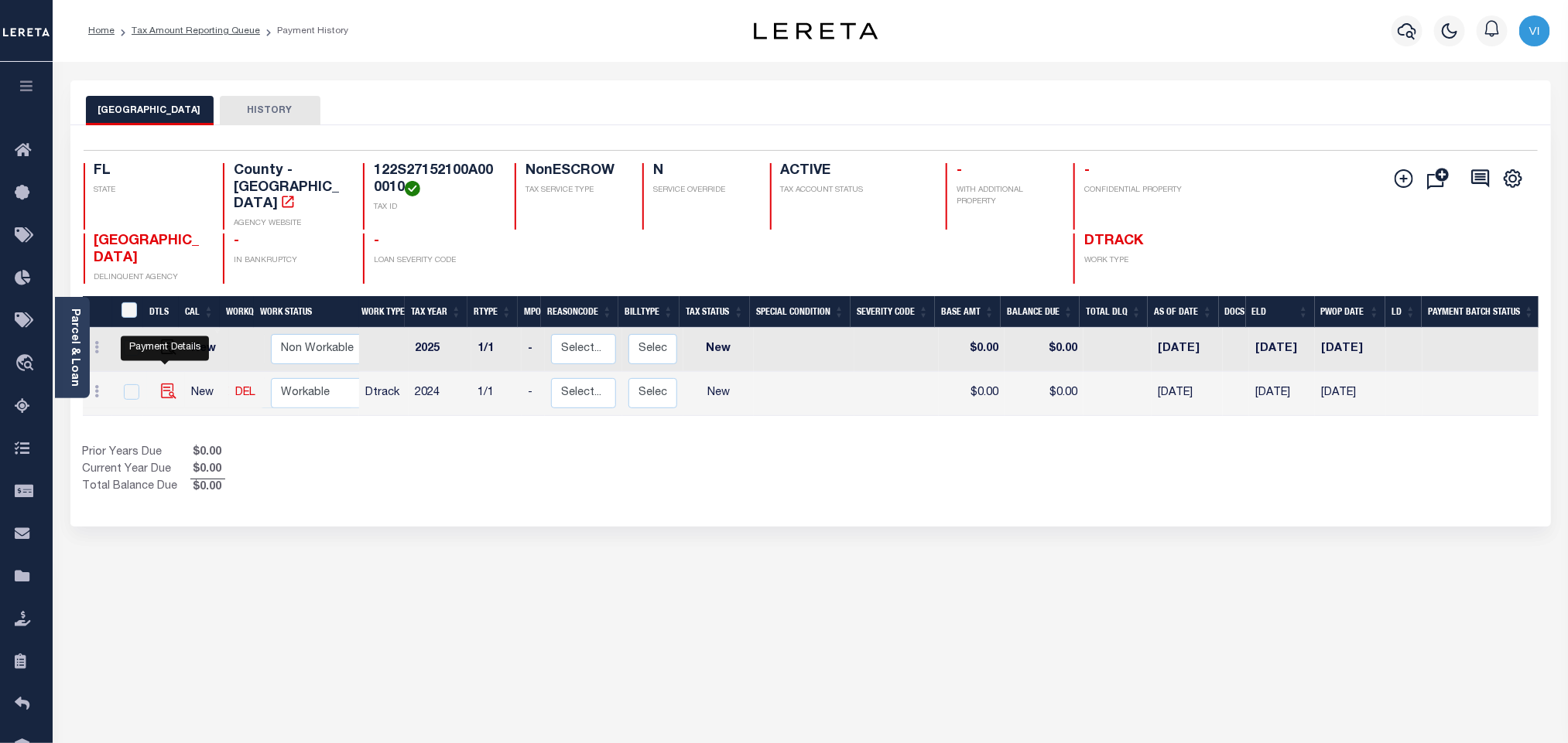
click at [163, 384] on img "" at bounding box center [168, 391] width 15 height 15
checkbox input "true"
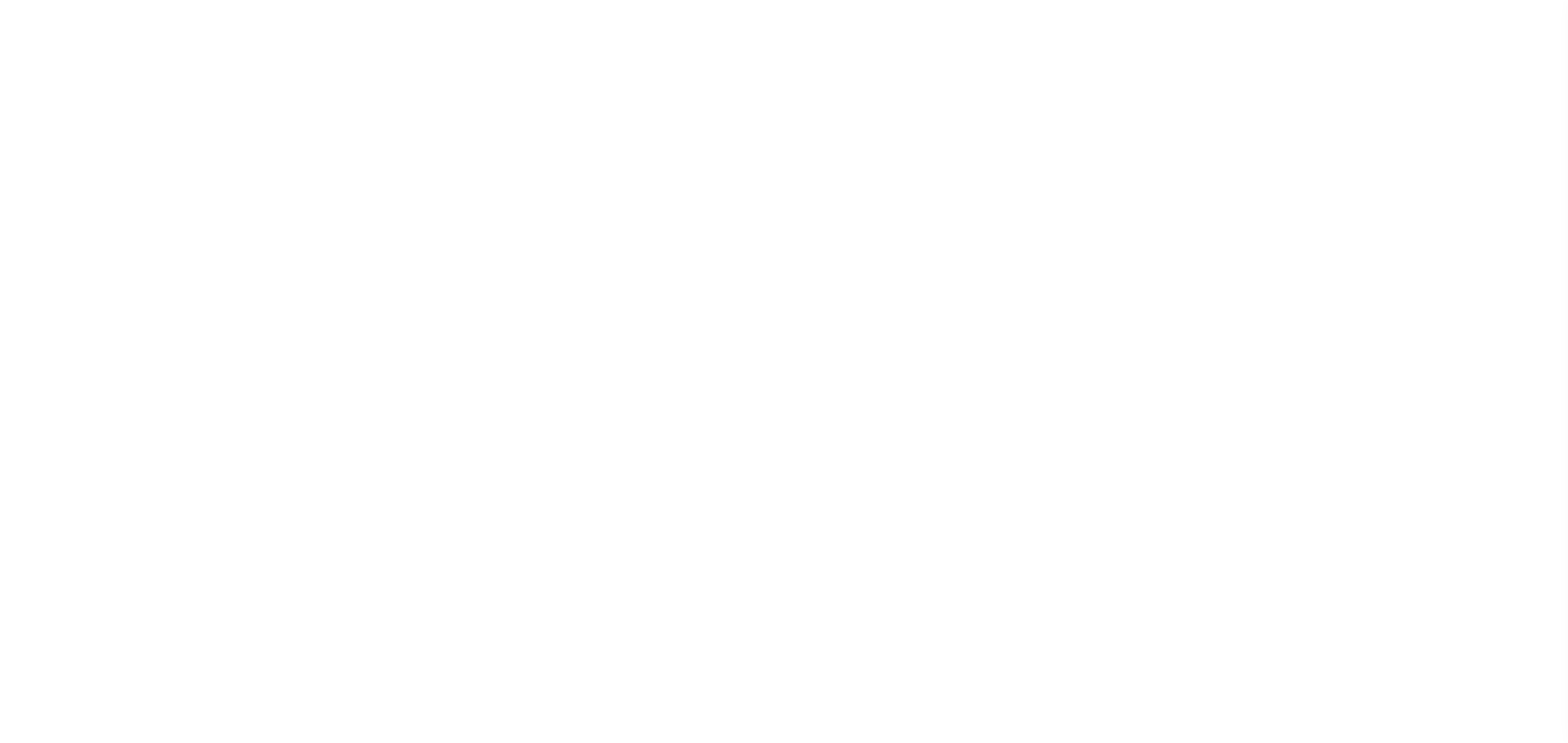
select select "NW2"
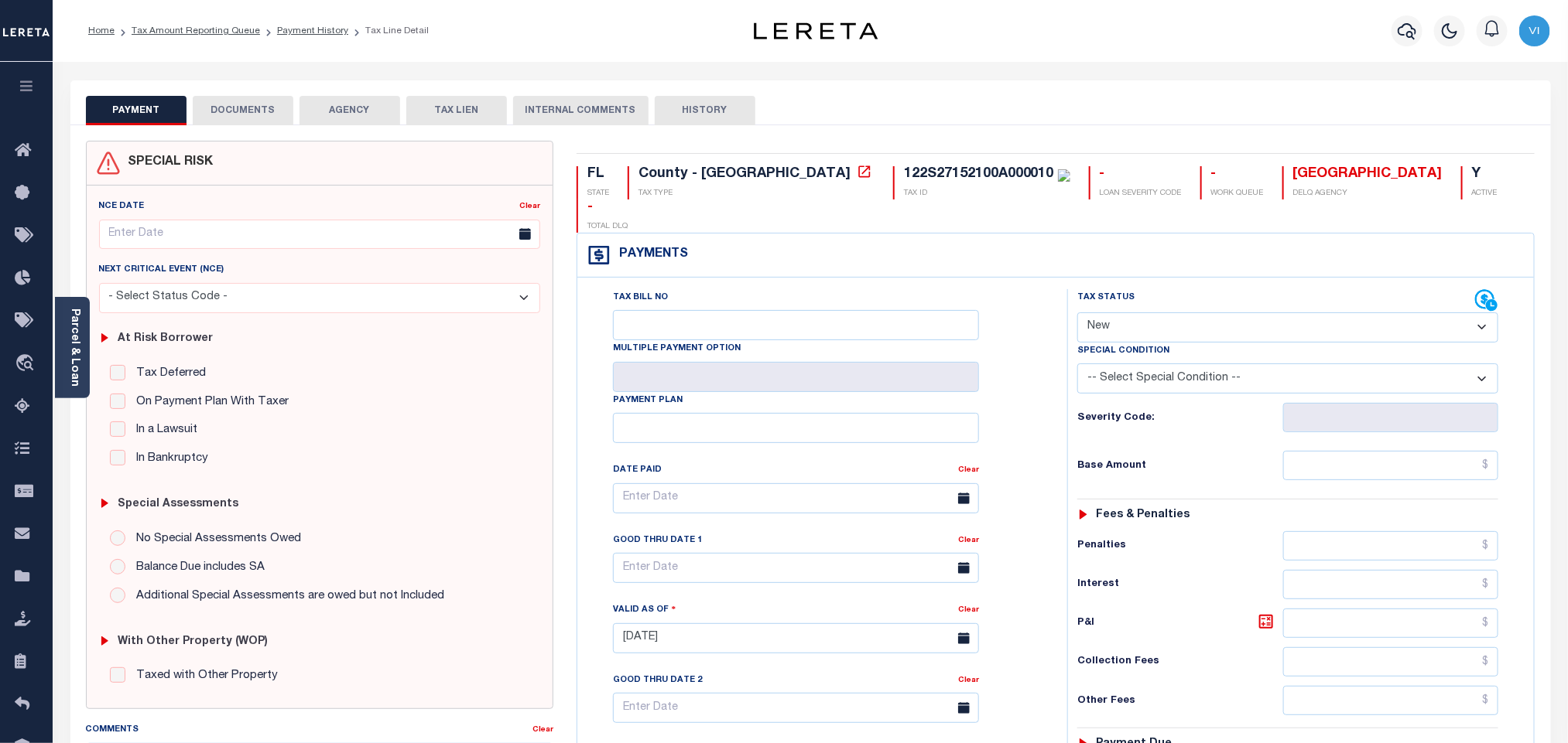
click at [247, 114] on button "DOCUMENTS" at bounding box center [242, 110] width 100 height 30
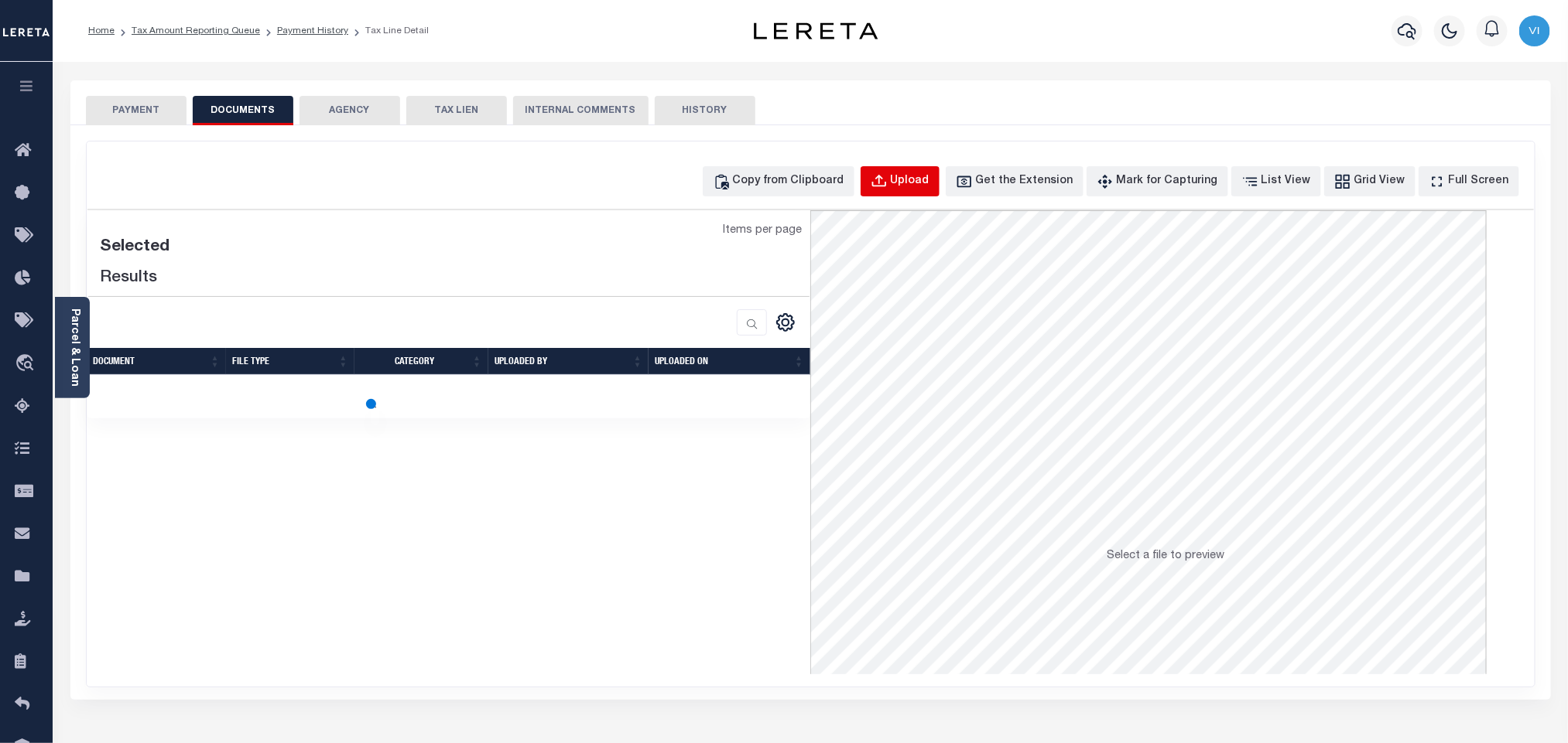
click at [895, 190] on button "Upload" at bounding box center [900, 181] width 79 height 30
select select "POP"
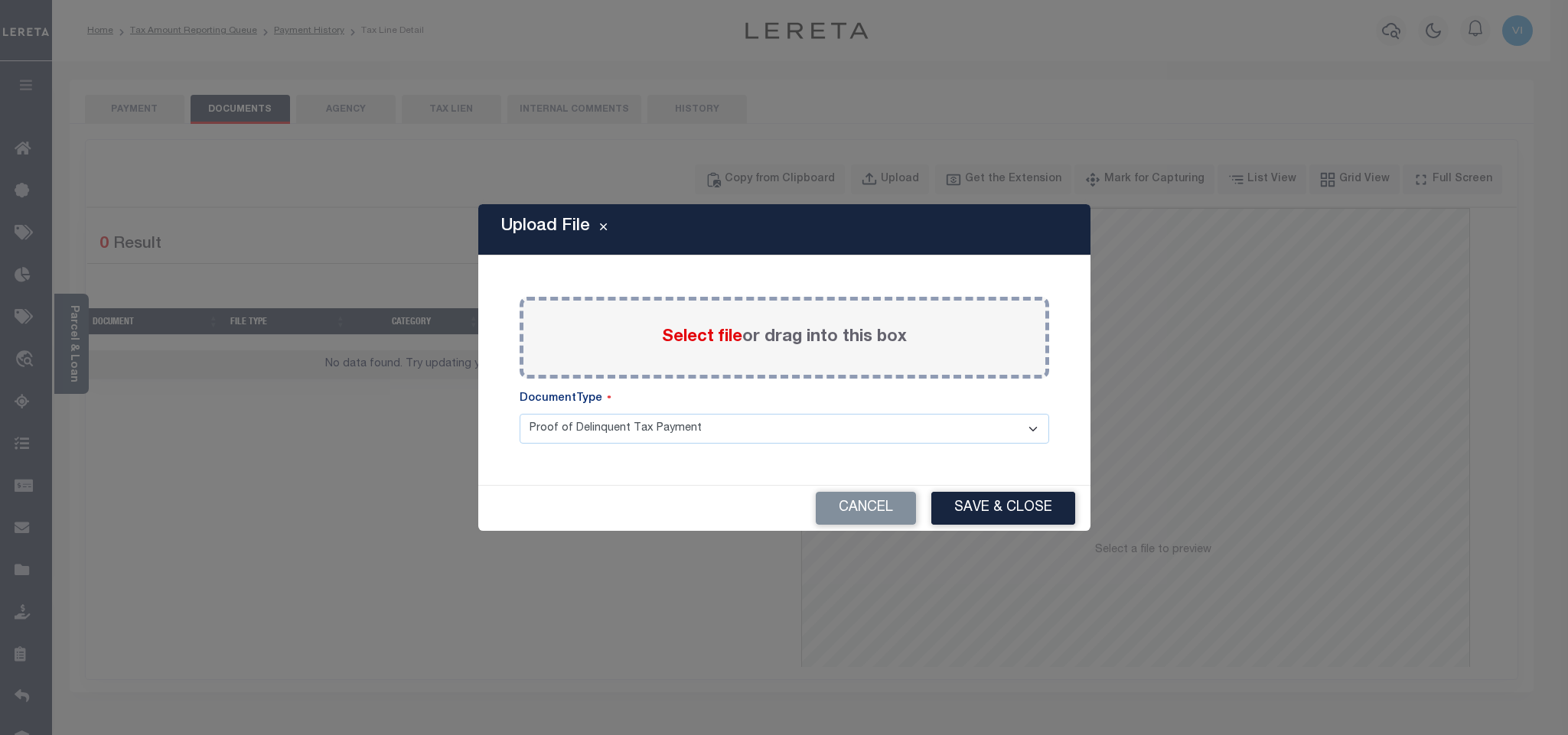
click at [696, 333] on span "Select file" at bounding box center [702, 337] width 80 height 17
click at [0, 0] on input "Select file or drag into this box" at bounding box center [0, 0] width 0 height 0
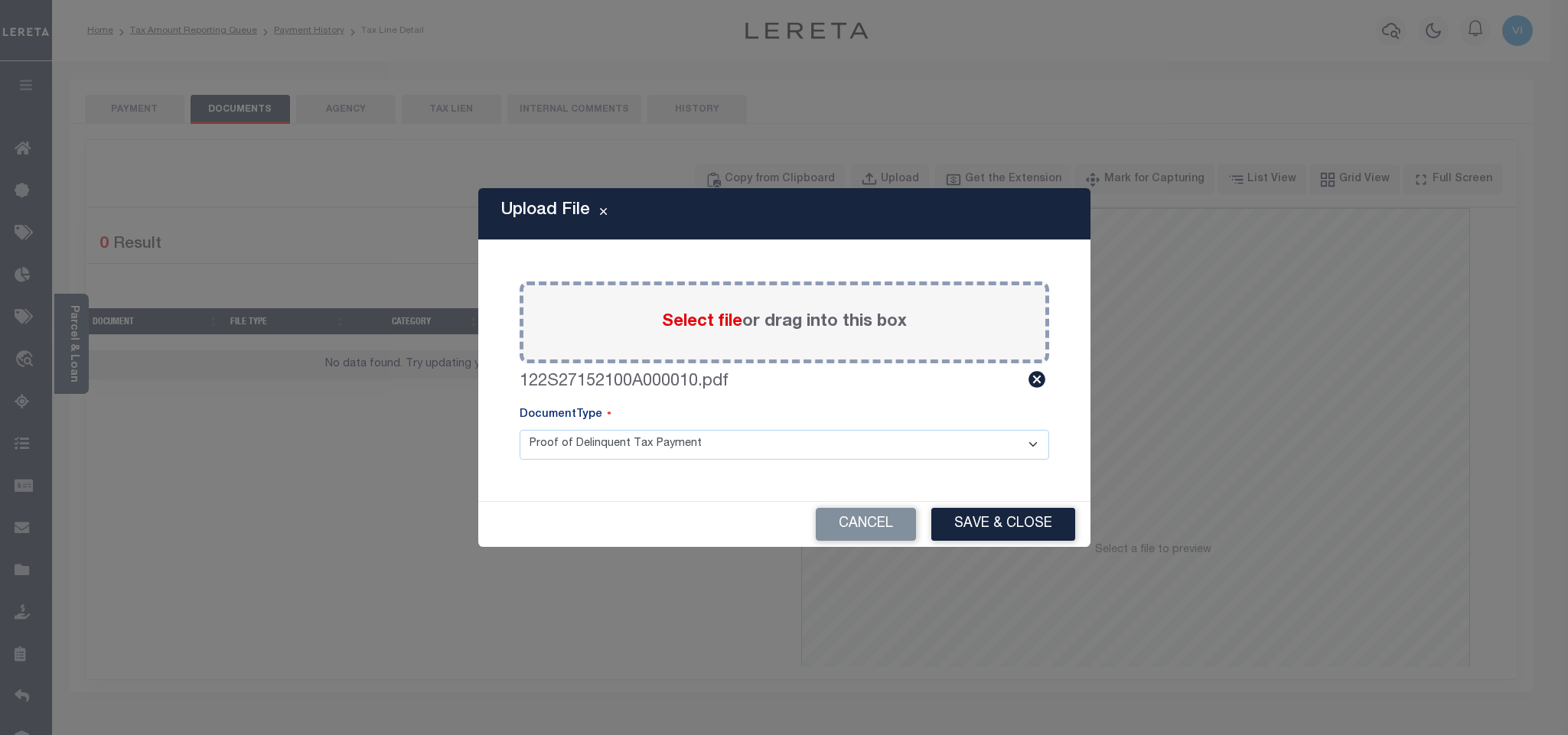
click at [549, 453] on select "Proof of Delinquent Tax Payment" at bounding box center [784, 445] width 530 height 29
click at [520, 430] on select "Proof of Delinquent Tax Payment" at bounding box center [784, 445] width 530 height 29
click at [991, 536] on button "Save & Close" at bounding box center [1003, 524] width 144 height 33
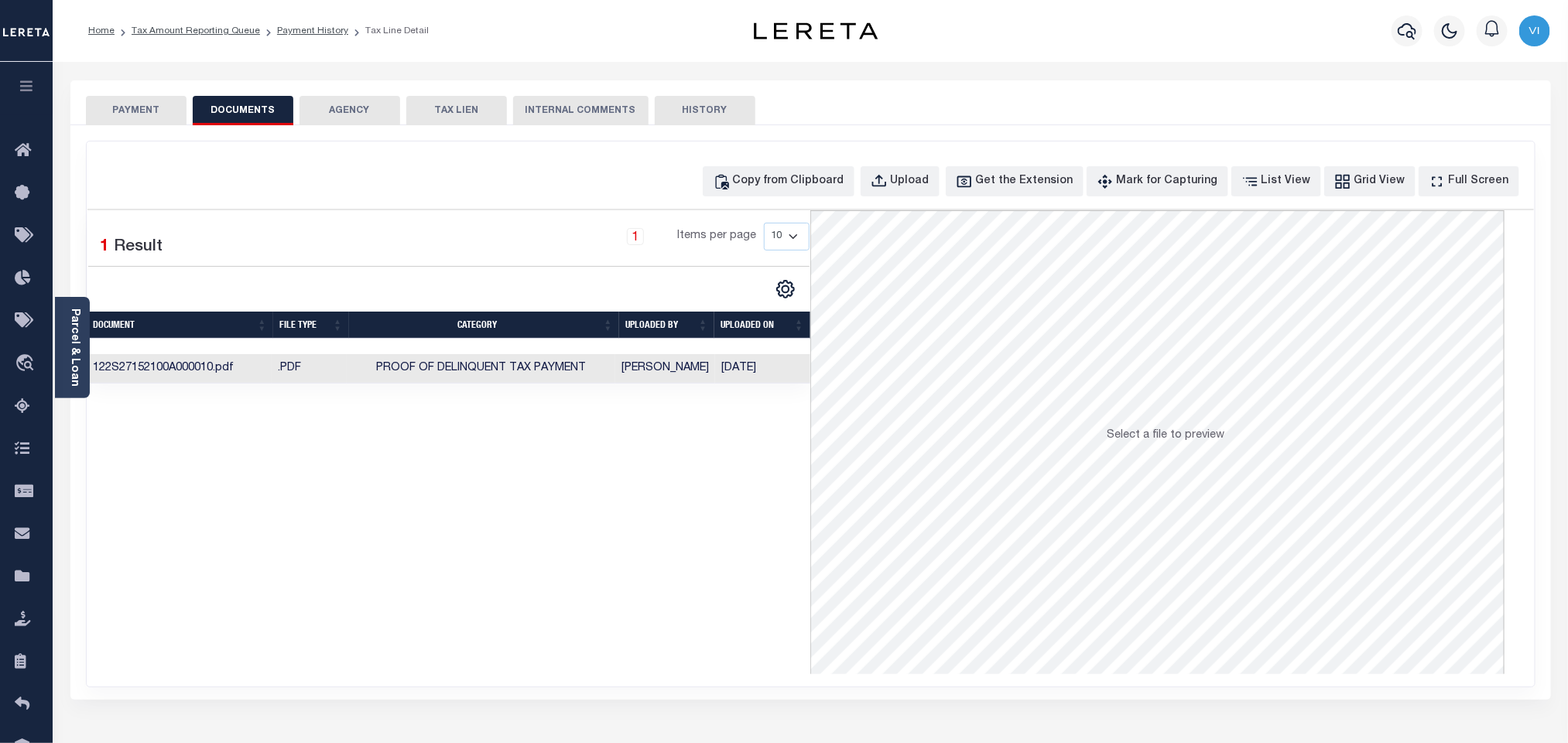
click at [163, 118] on button "PAYMENT" at bounding box center [135, 110] width 100 height 30
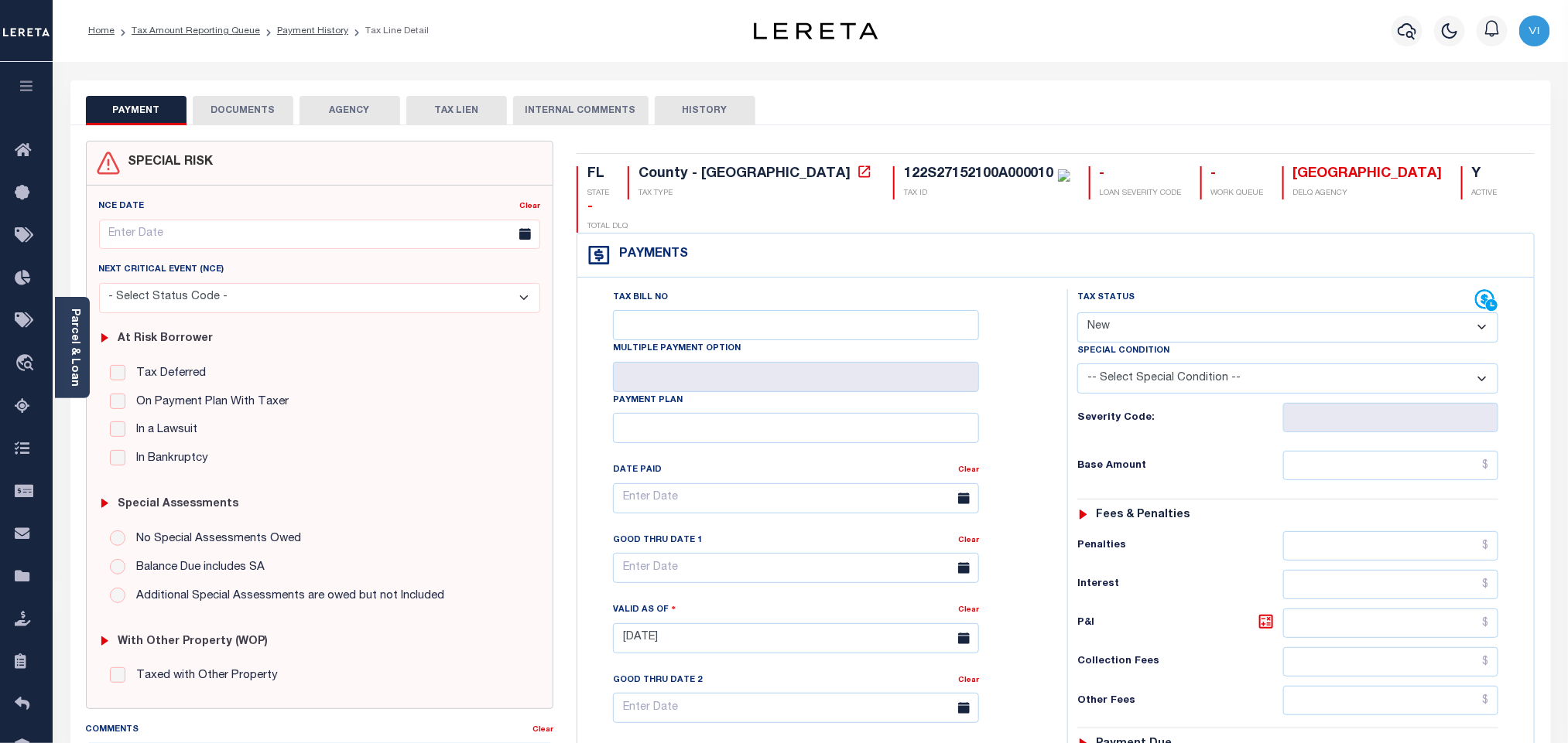
drag, startPoint x: 1126, startPoint y: 290, endPoint x: 1127, endPoint y: 309, distance: 19.0
click at [1126, 312] on select "- Select Status Code - Open Due/Unpaid Paid Incomplete No Tax Due Internal Refu…" at bounding box center [1288, 327] width 421 height 30
select select "PYD"
click at [1078, 312] on select "- Select Status Code - Open Due/Unpaid Paid Incomplete No Tax Due Internal Refu…" at bounding box center [1288, 327] width 421 height 30
type input "[DATE]"
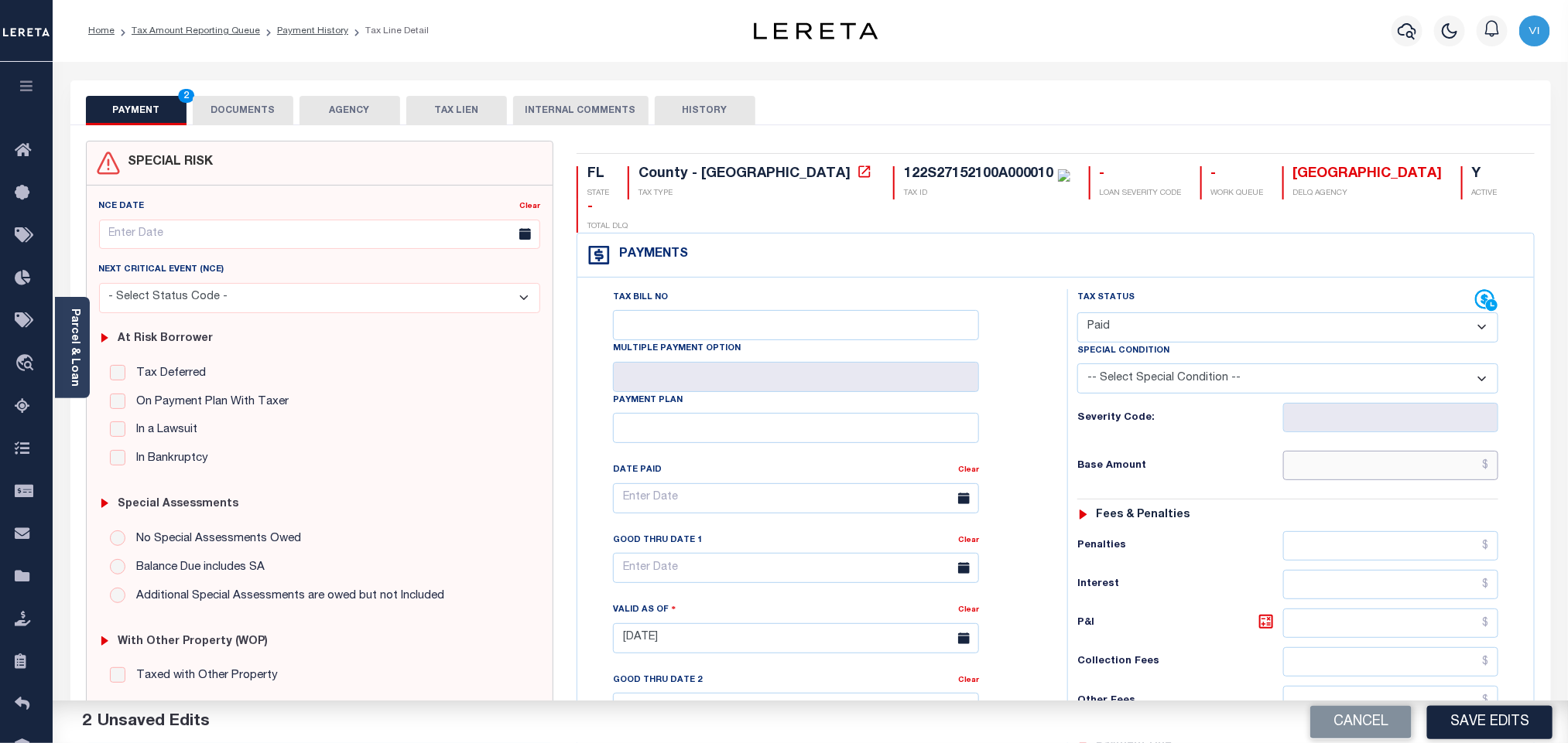
click at [1328, 451] on input "text" at bounding box center [1391, 466] width 216 height 30
paste input "3,437.21"
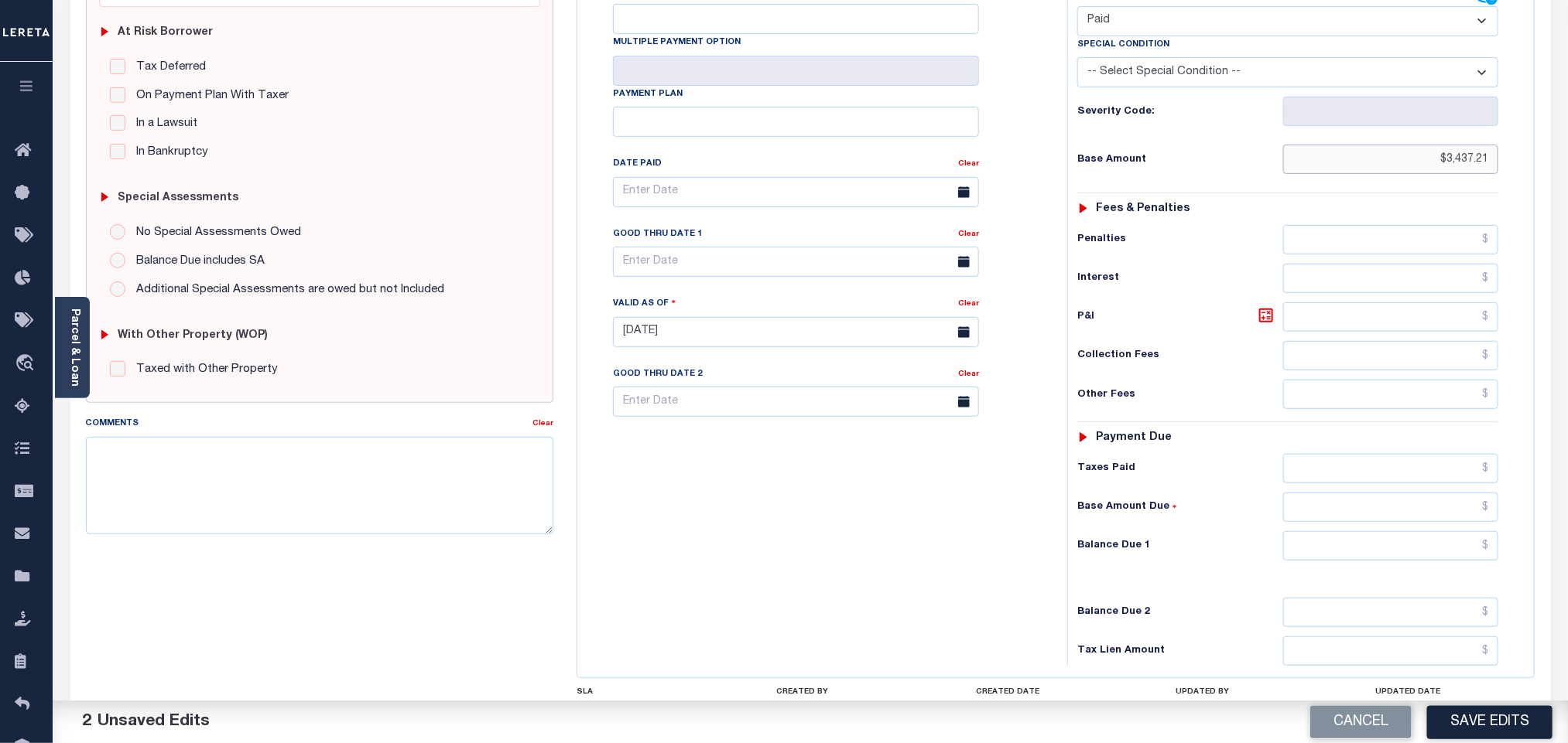
scroll to position [403, 0]
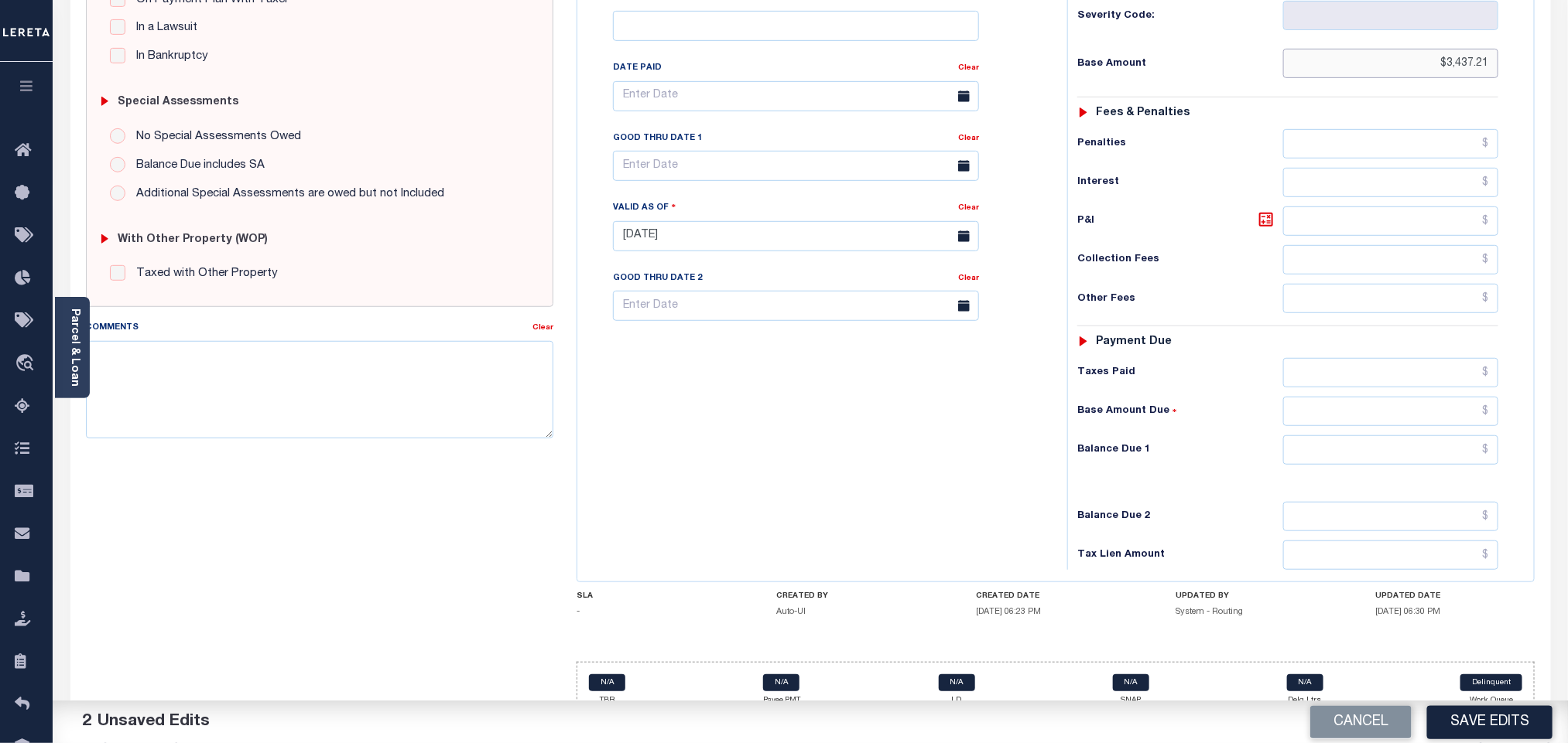
type input "$3,437.21"
click at [1339, 437] on input "text" at bounding box center [1391, 450] width 216 height 30
type input "$0.00"
click at [1489, 722] on button "Save Edits" at bounding box center [1489, 721] width 126 height 33
checkbox input "false"
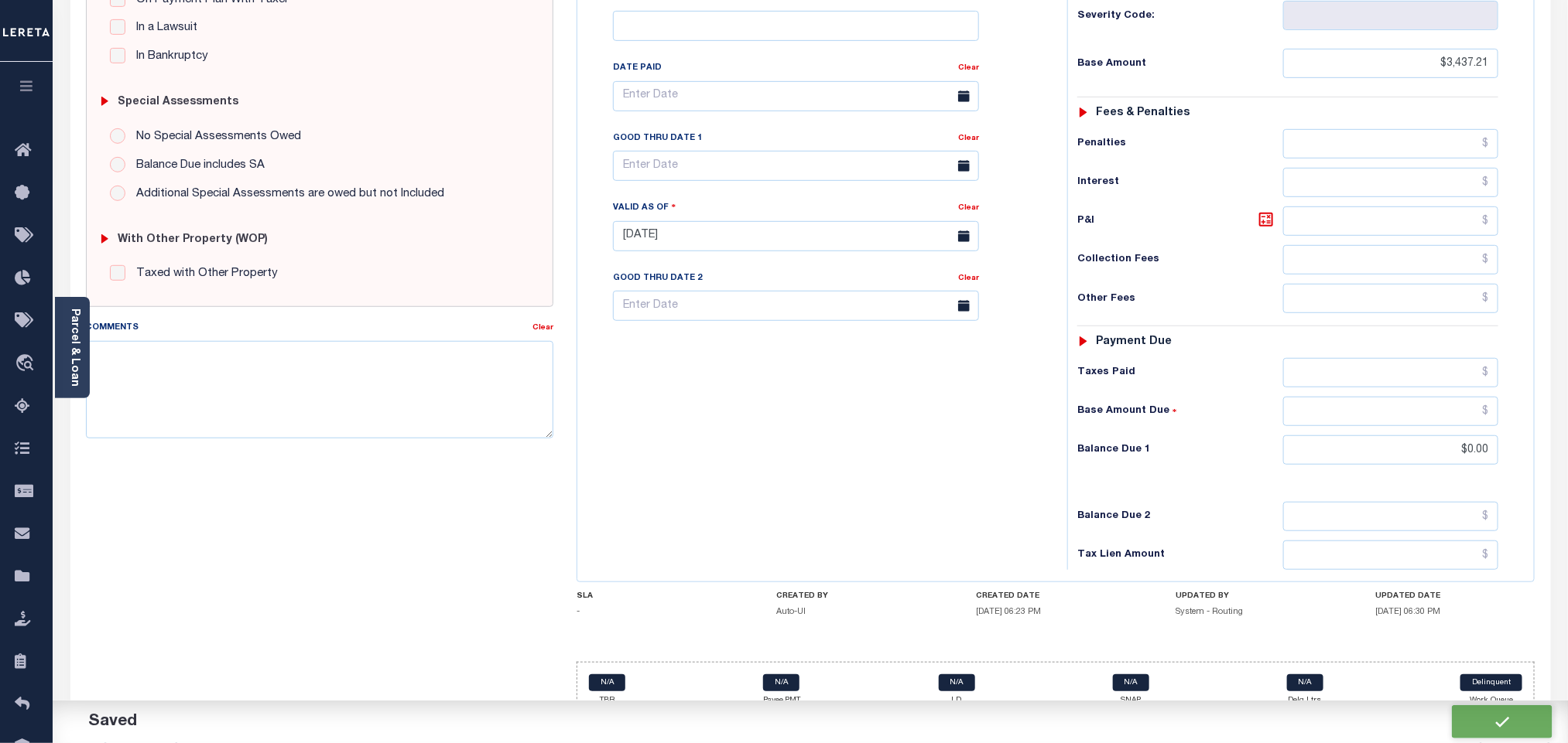
checkbox input "false"
type input "$3,437.21"
type input "$0"
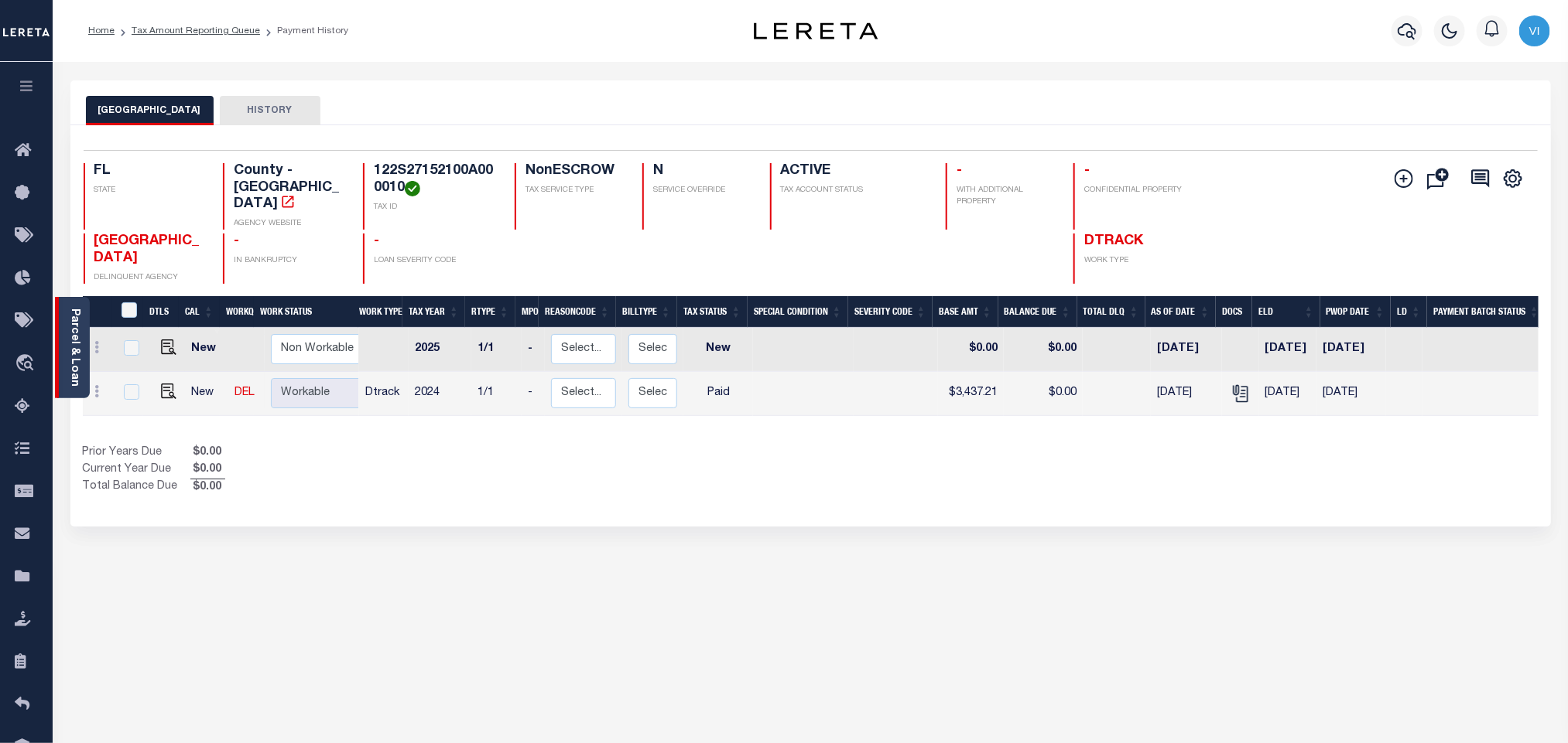
click at [77, 334] on link "Parcel & Loan" at bounding box center [74, 348] width 11 height 79
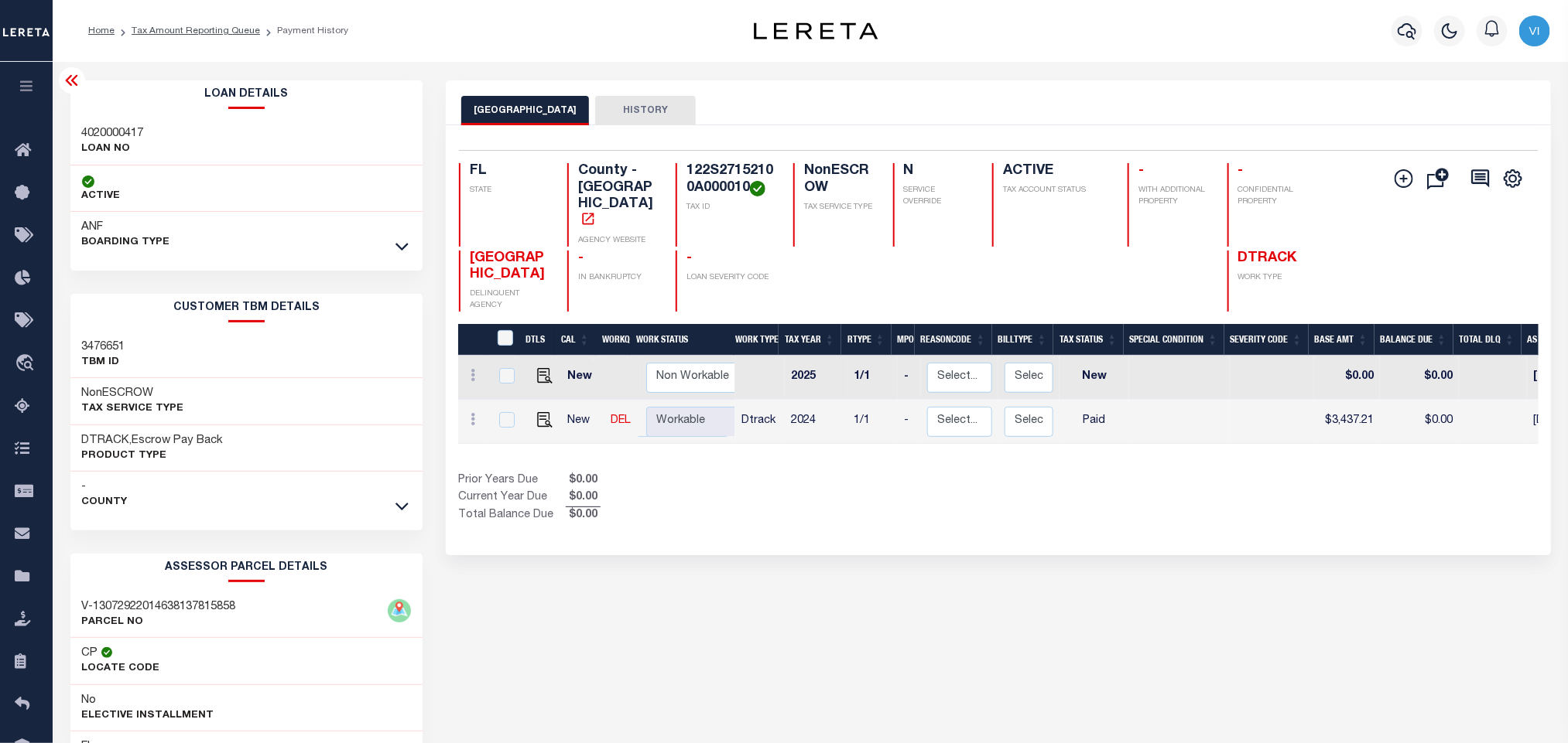
click at [87, 123] on div "4020000417 LOAN NO" at bounding box center [247, 142] width 353 height 47
copy h3 "4020000417"
click at [708, 172] on h4 "122S27152100A000010" at bounding box center [731, 180] width 89 height 33
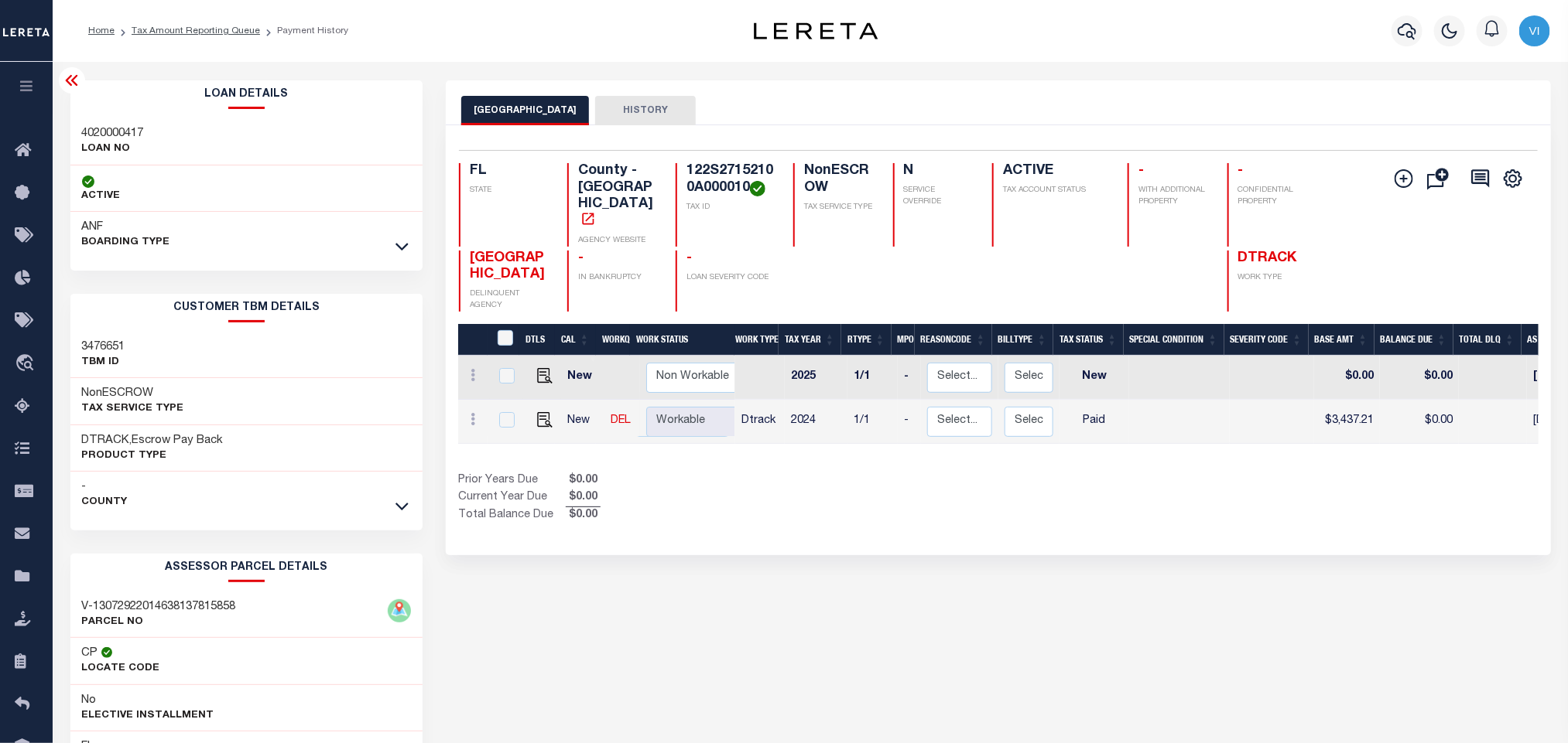
copy h4 "122S27152100A000010"
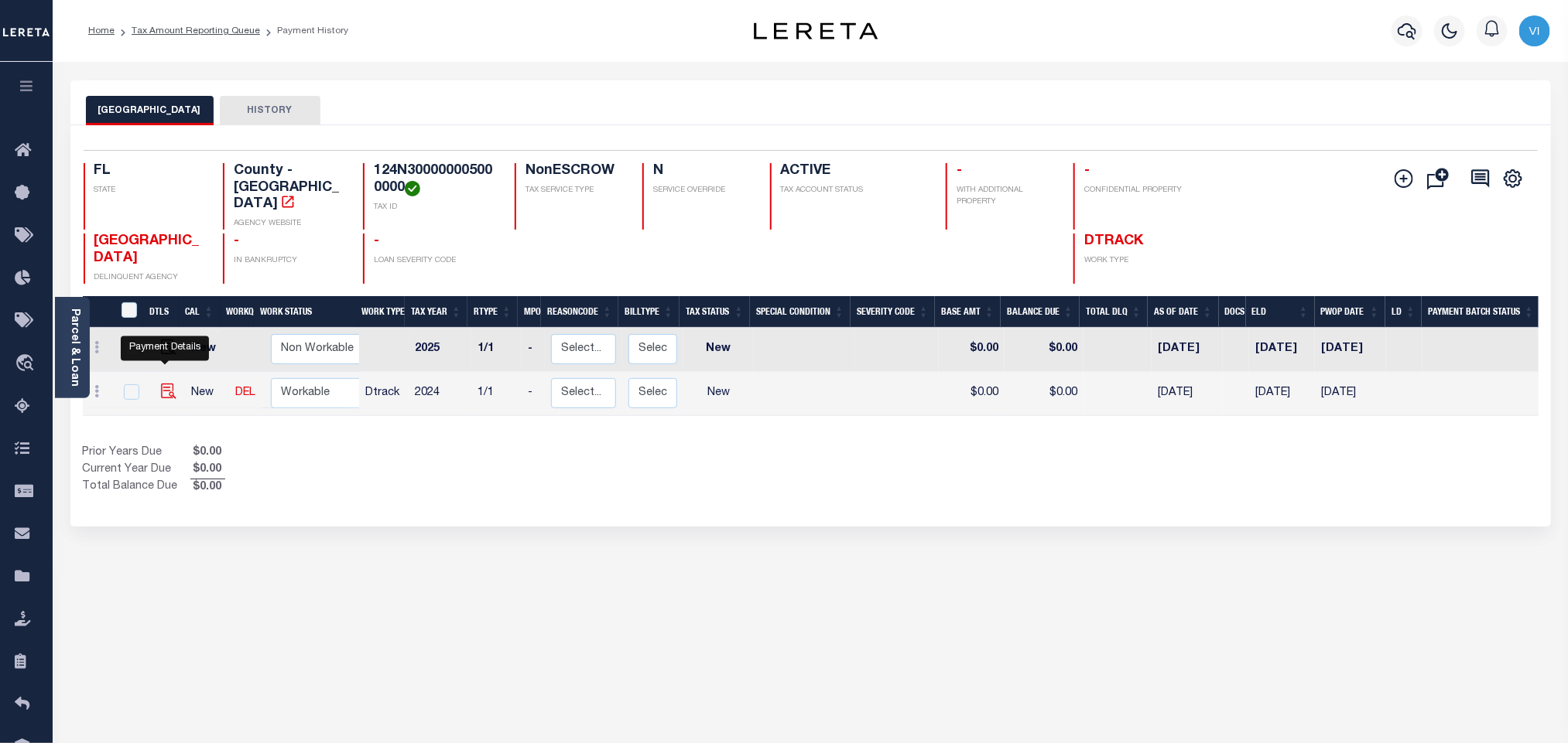
click at [163, 384] on img "" at bounding box center [168, 391] width 15 height 15
checkbox input "true"
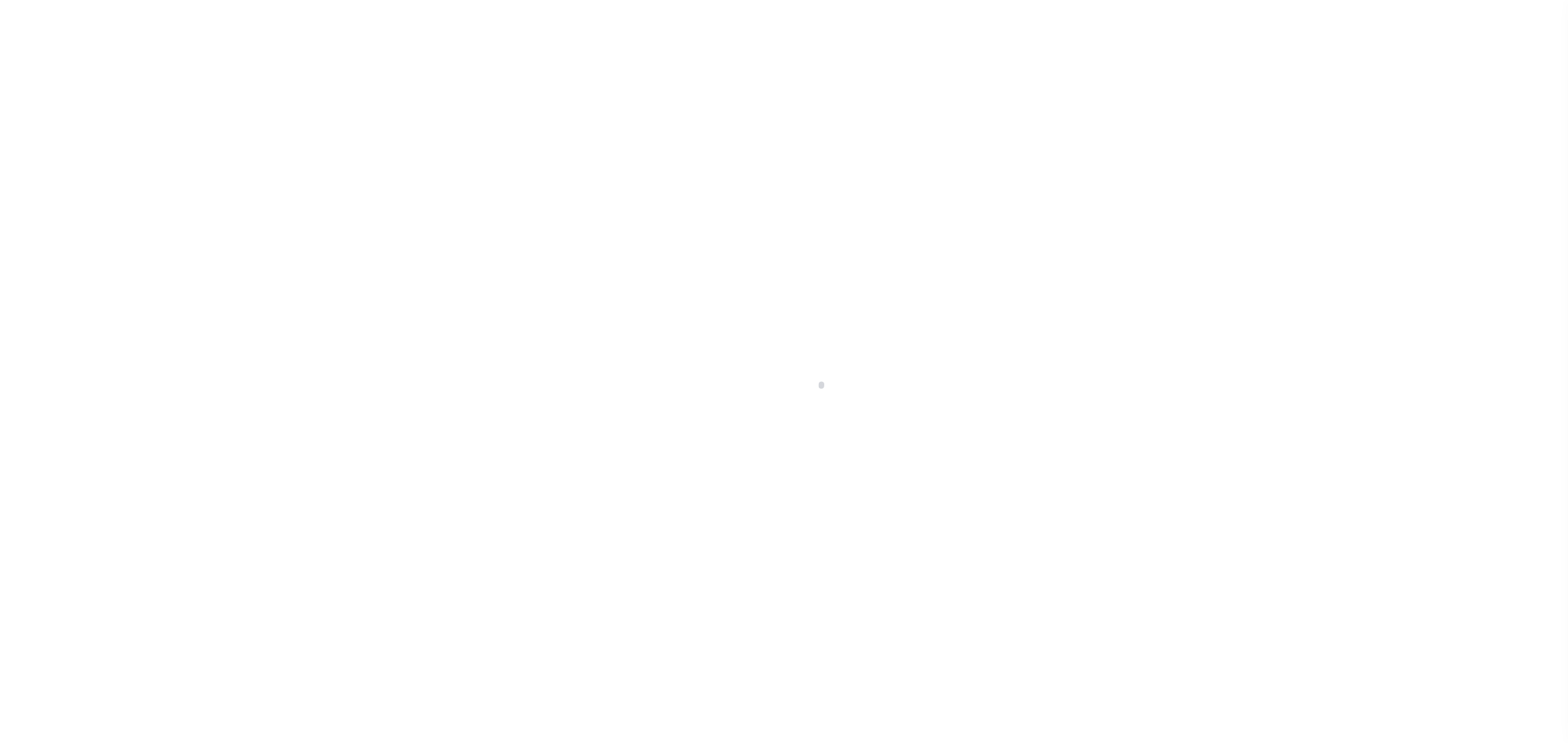
checkbox input "false"
type input "[DATE]"
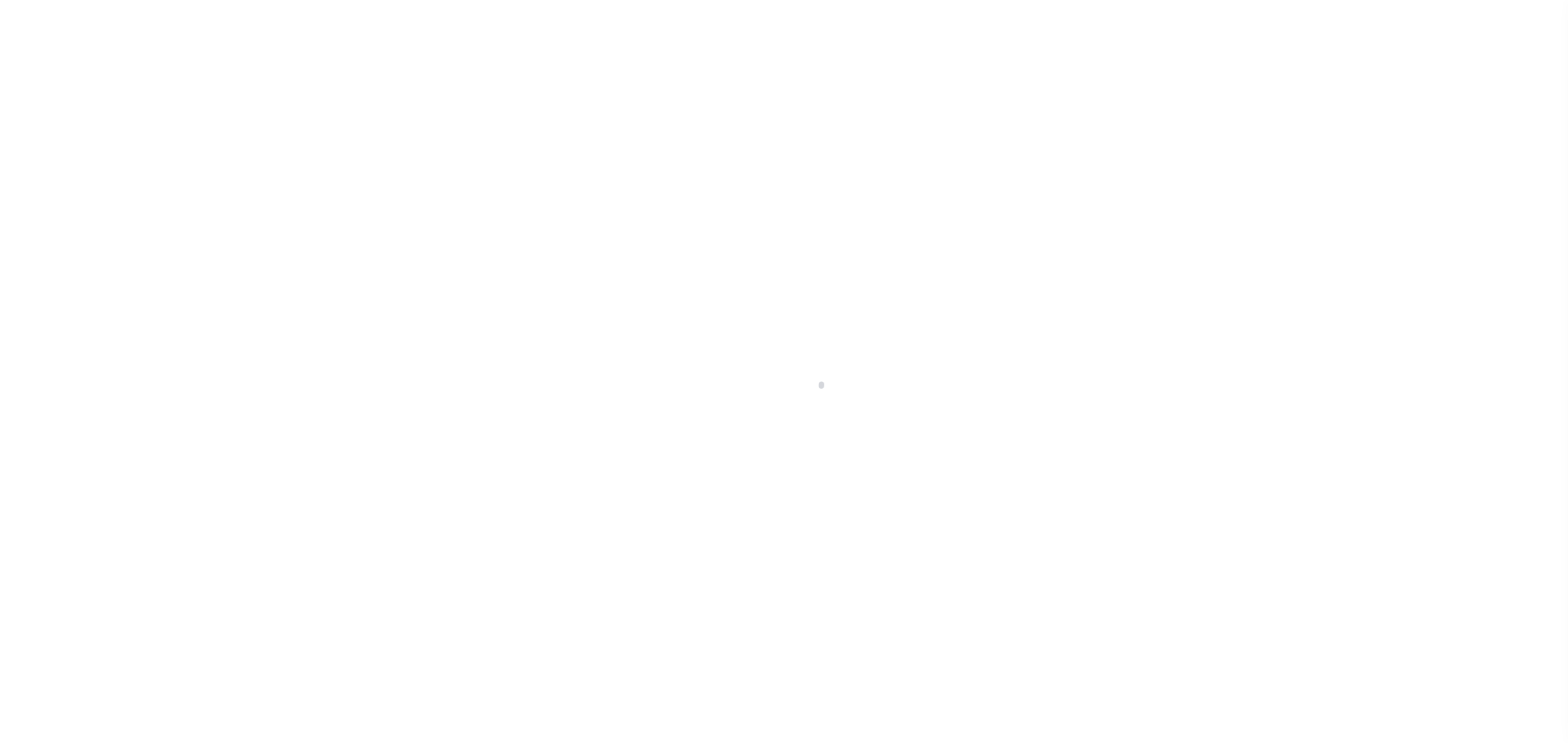
select select "NW2"
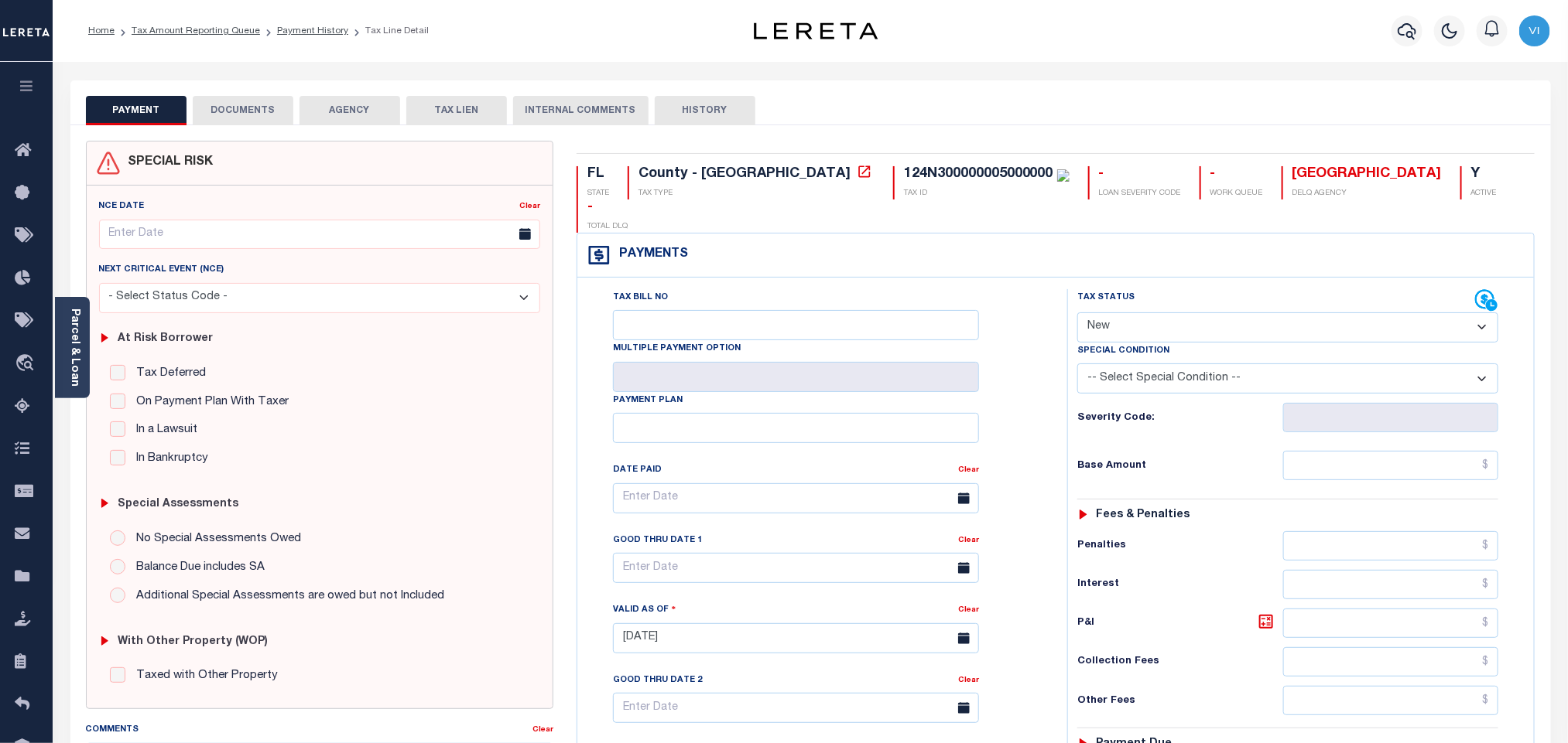
click at [229, 115] on button "DOCUMENTS" at bounding box center [242, 110] width 100 height 30
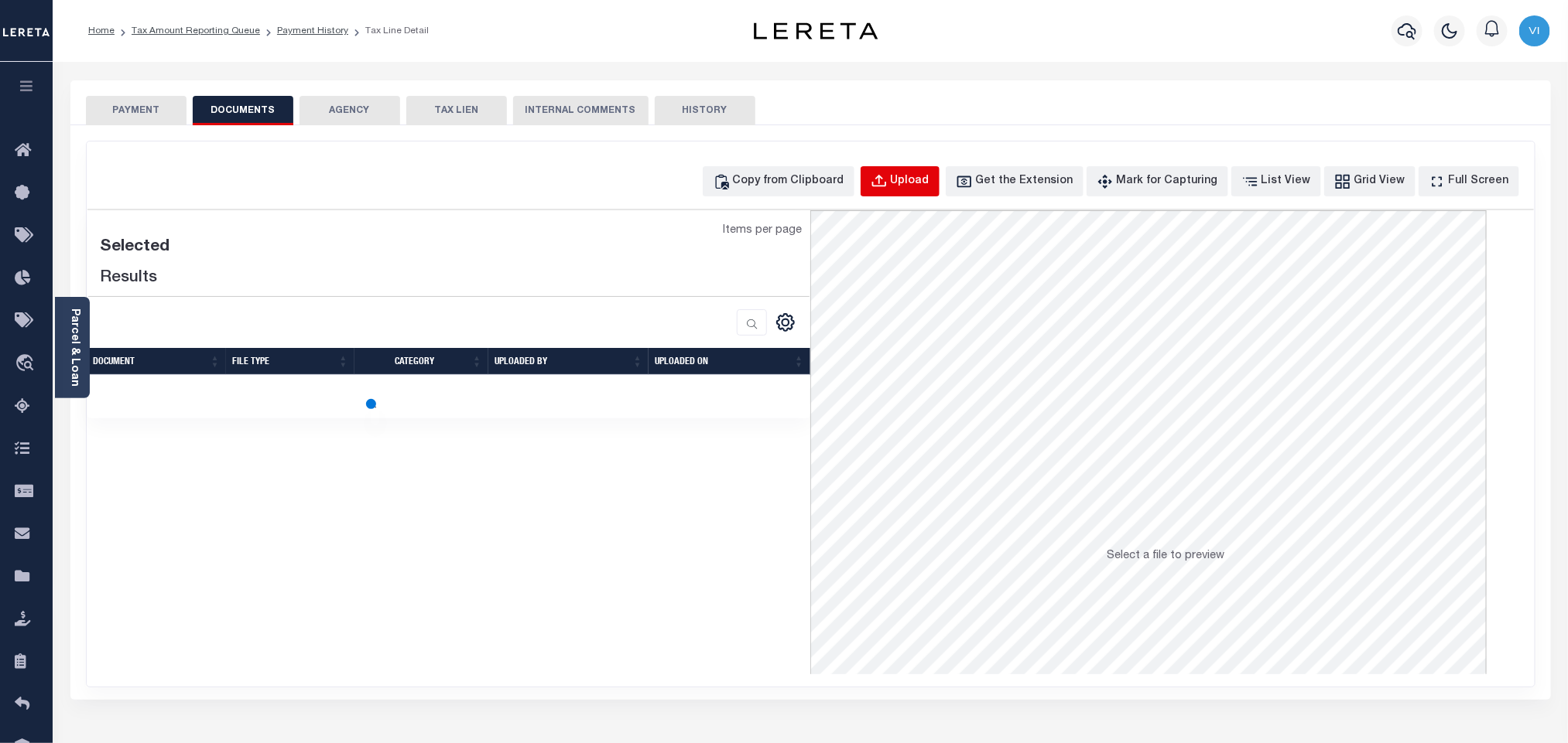
click at [929, 181] on div "Upload" at bounding box center [910, 181] width 39 height 17
select select "POP"
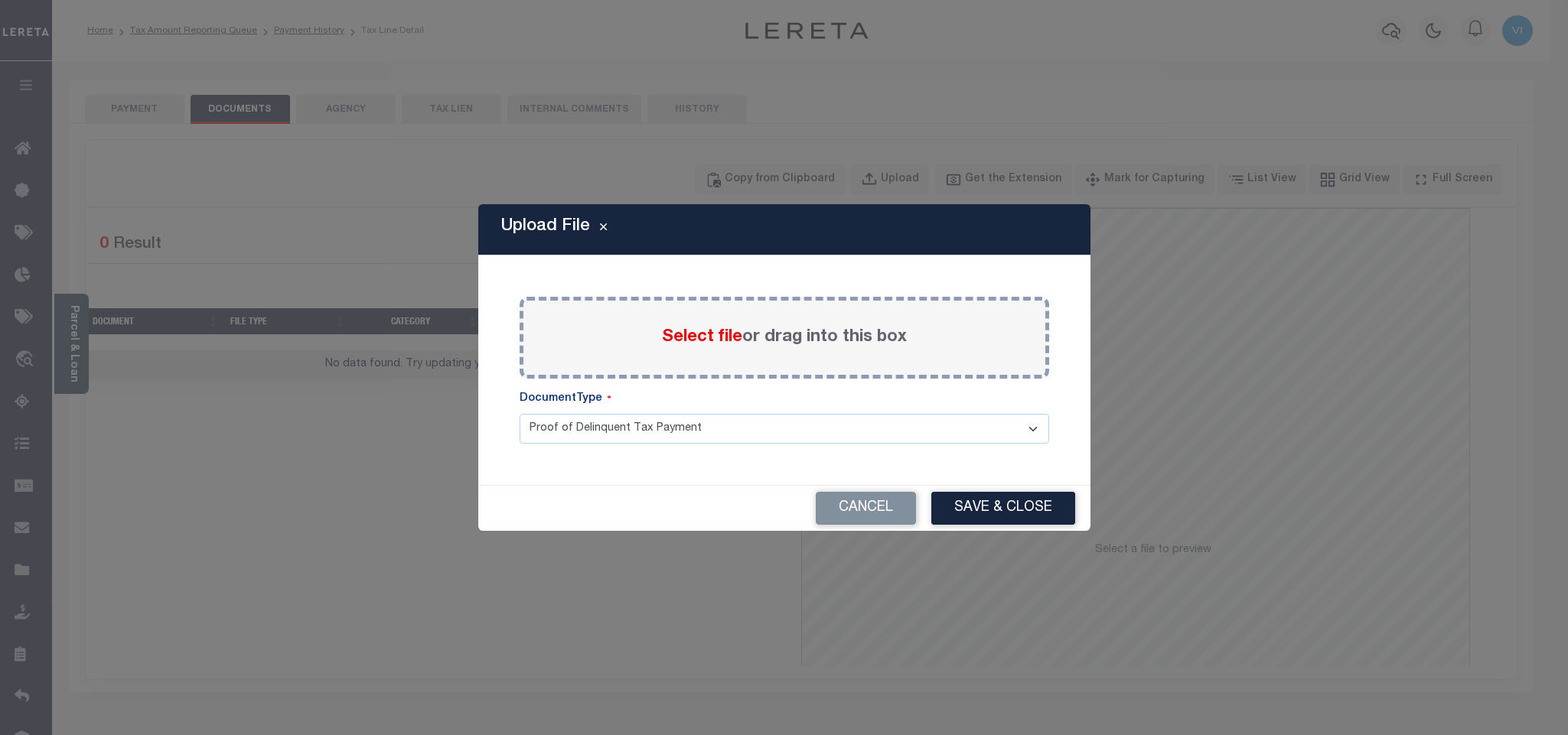
click at [681, 336] on span "Select file" at bounding box center [702, 337] width 80 height 17
click at [0, 0] on input "Select file or drag into this box" at bounding box center [0, 0] width 0 height 0
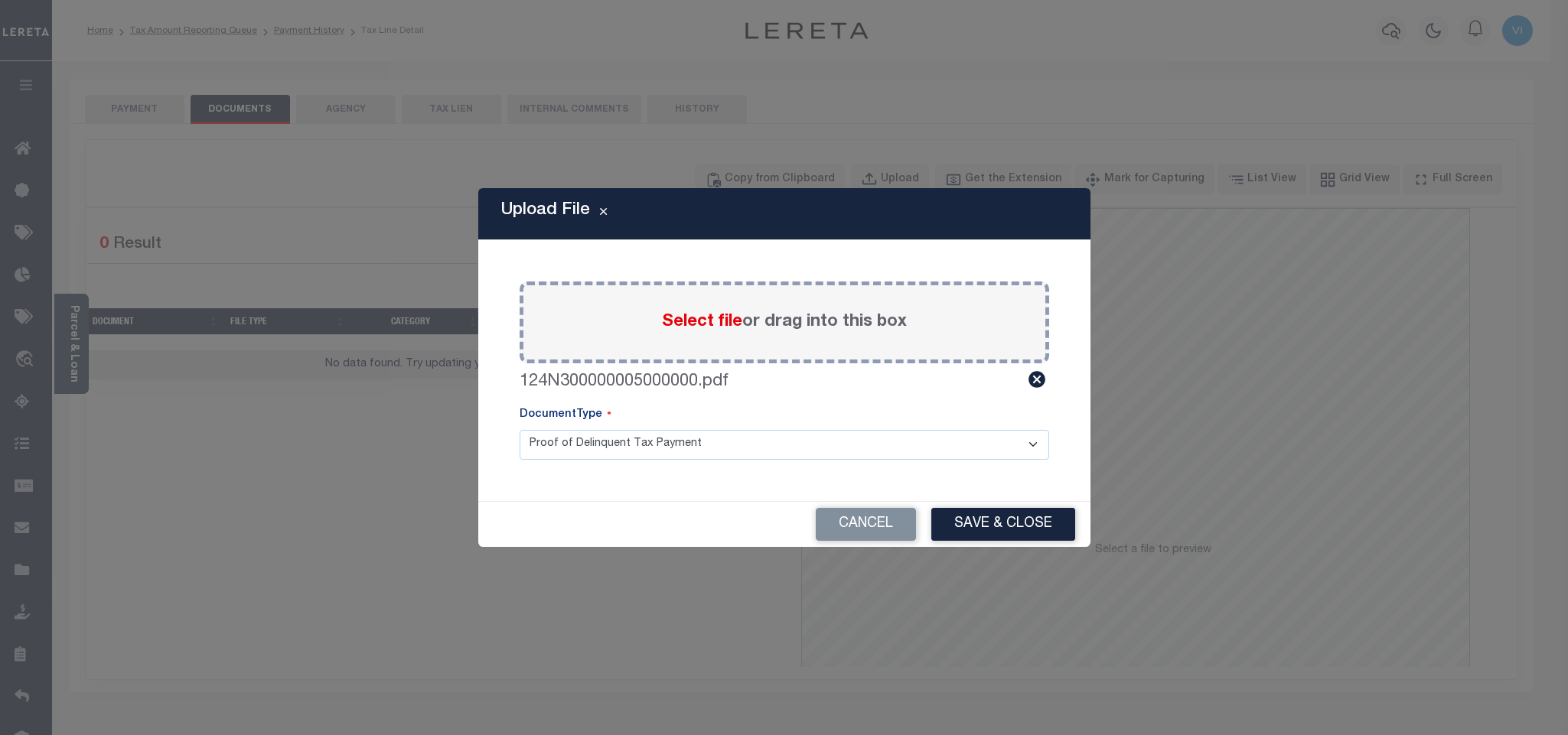
click at [551, 447] on select "Proof of Delinquent Tax Payment" at bounding box center [784, 445] width 530 height 29
click at [520, 430] on select "Proof of Delinquent Tax Payment" at bounding box center [784, 445] width 530 height 29
click at [995, 538] on button "Save & Close" at bounding box center [1003, 524] width 144 height 33
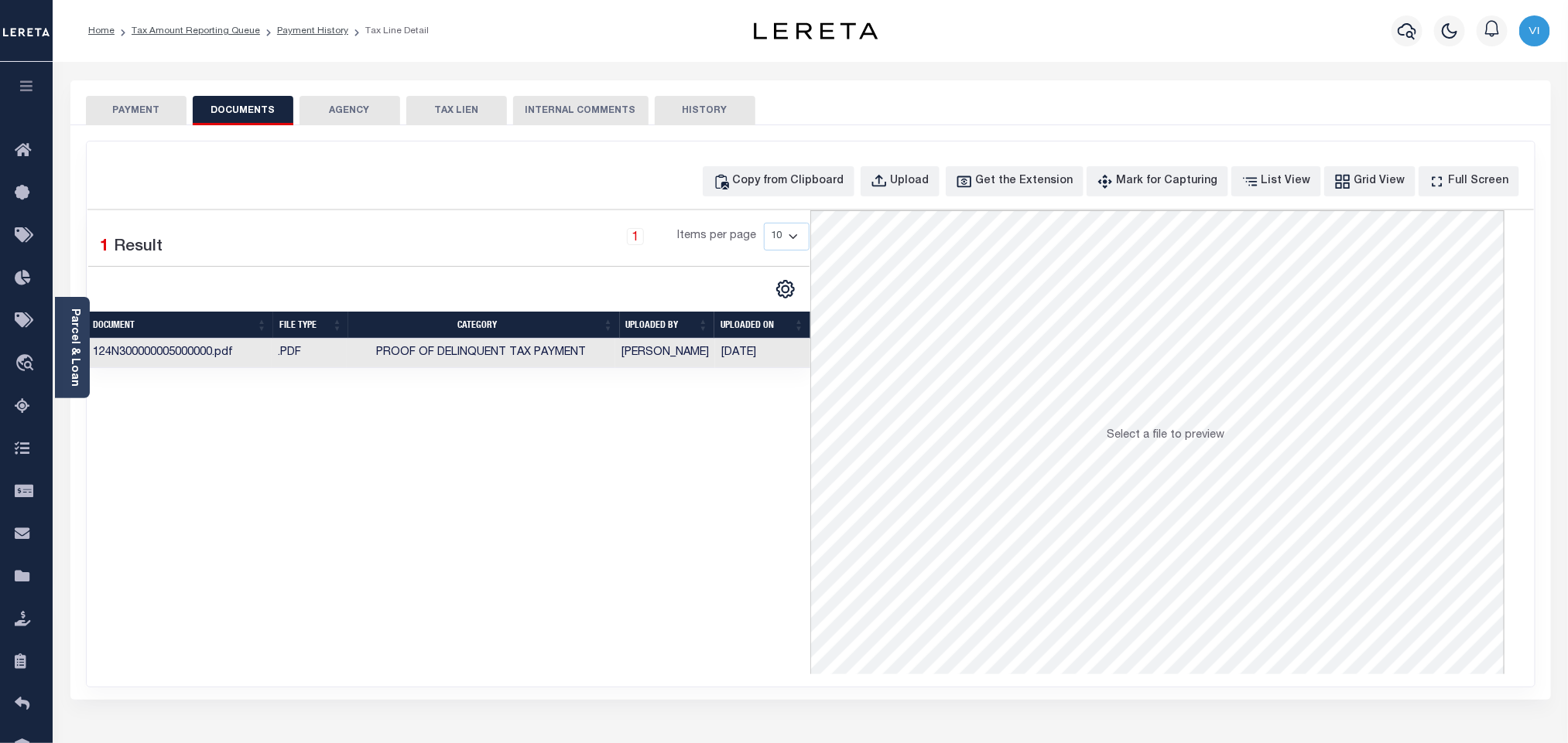
click at [123, 114] on button "PAYMENT" at bounding box center [135, 110] width 100 height 30
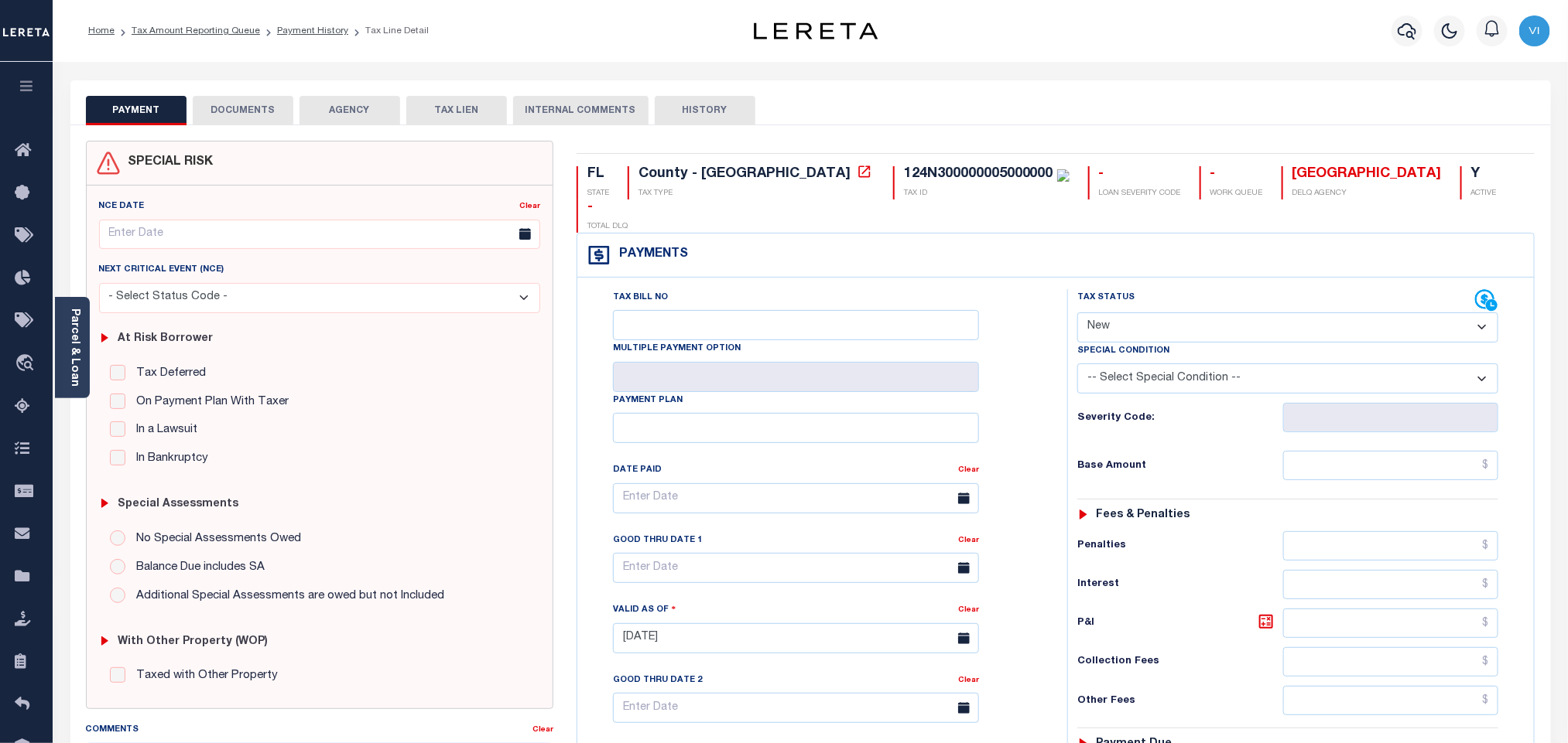
click at [1169, 312] on select "- Select Status Code - Open Due/Unpaid Paid Incomplete No Tax Due Internal Refu…" at bounding box center [1288, 327] width 421 height 30
select select "PYD"
click at [1078, 312] on select "- Select Status Code - Open Due/Unpaid Paid Incomplete No Tax Due Internal Refu…" at bounding box center [1288, 327] width 421 height 30
type input "[DATE]"
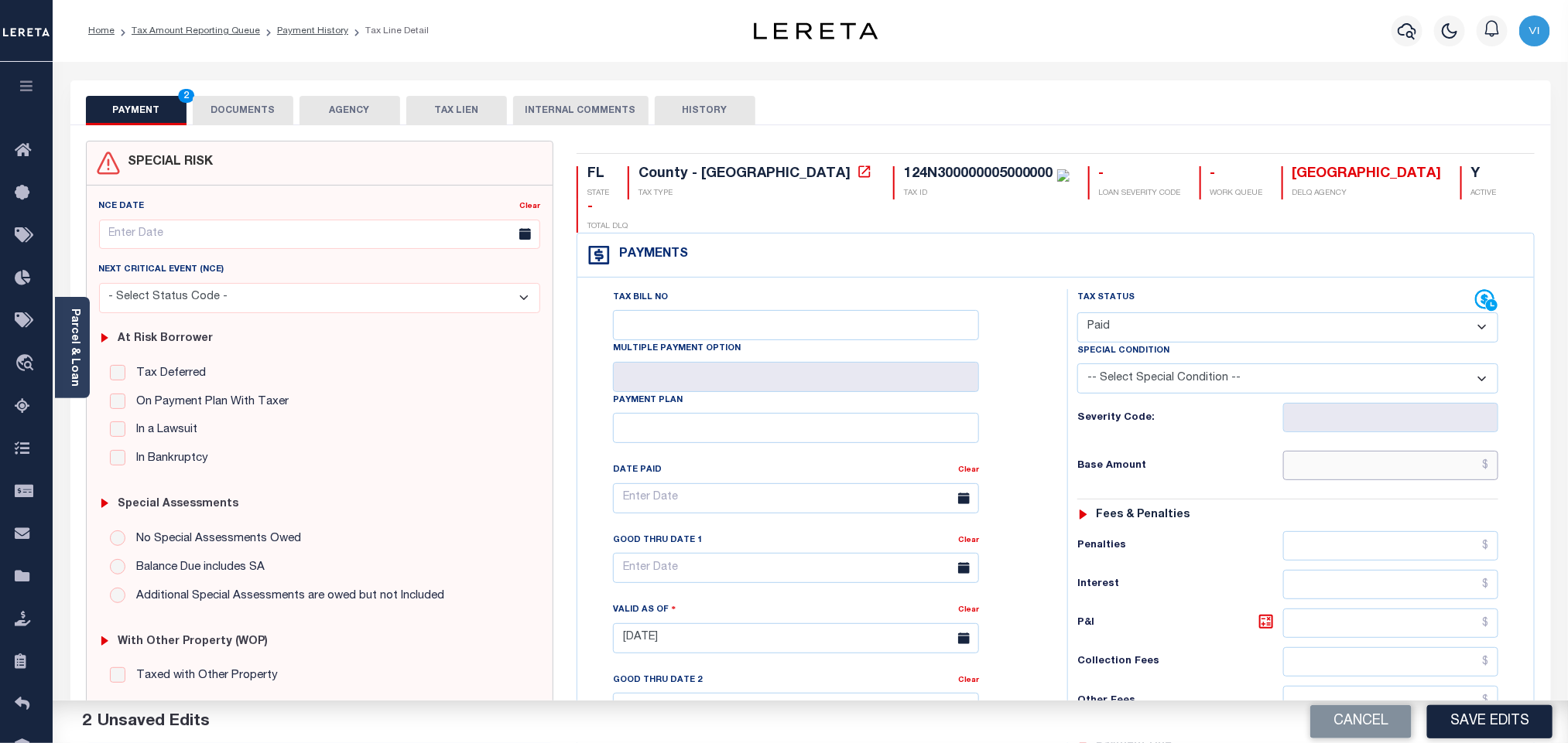
click at [1425, 451] on input "text" at bounding box center [1391, 466] width 216 height 30
paste input "5,885.25"
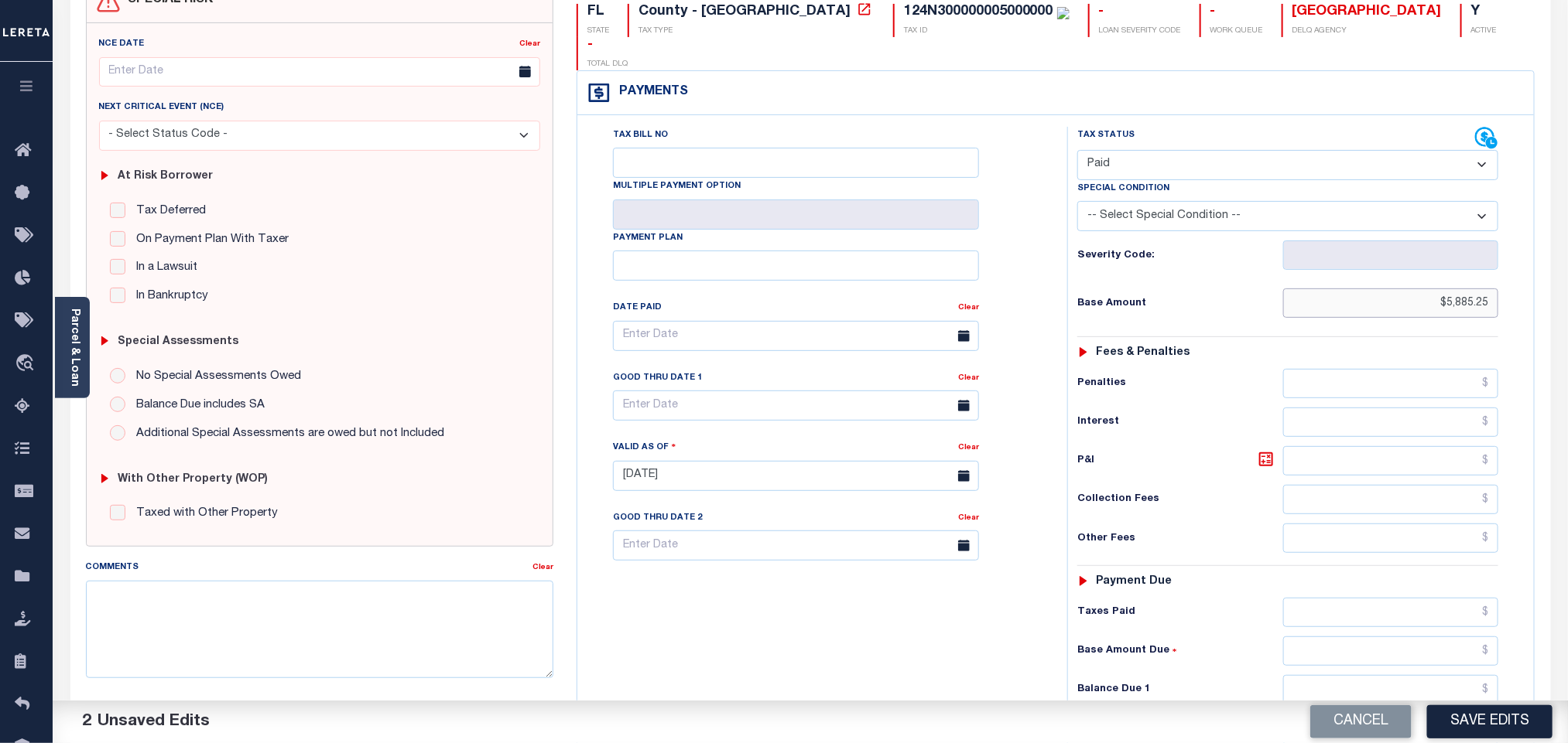
scroll to position [403, 0]
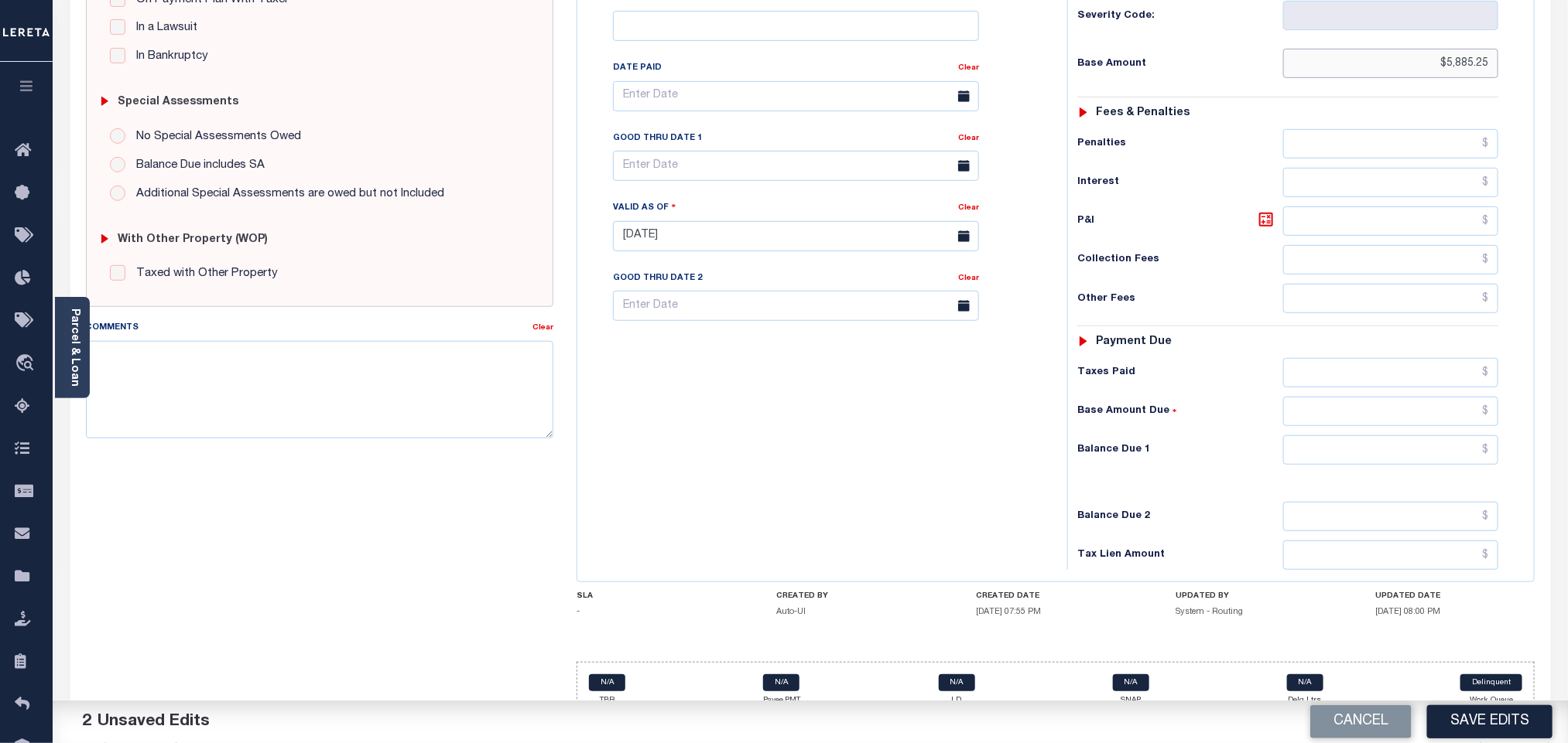
type input "$5,885.25"
click at [1365, 435] on input "text" at bounding box center [1391, 450] width 216 height 30
type input "$0.00"
click at [1482, 716] on button "Save Edits" at bounding box center [1489, 721] width 126 height 33
checkbox input "false"
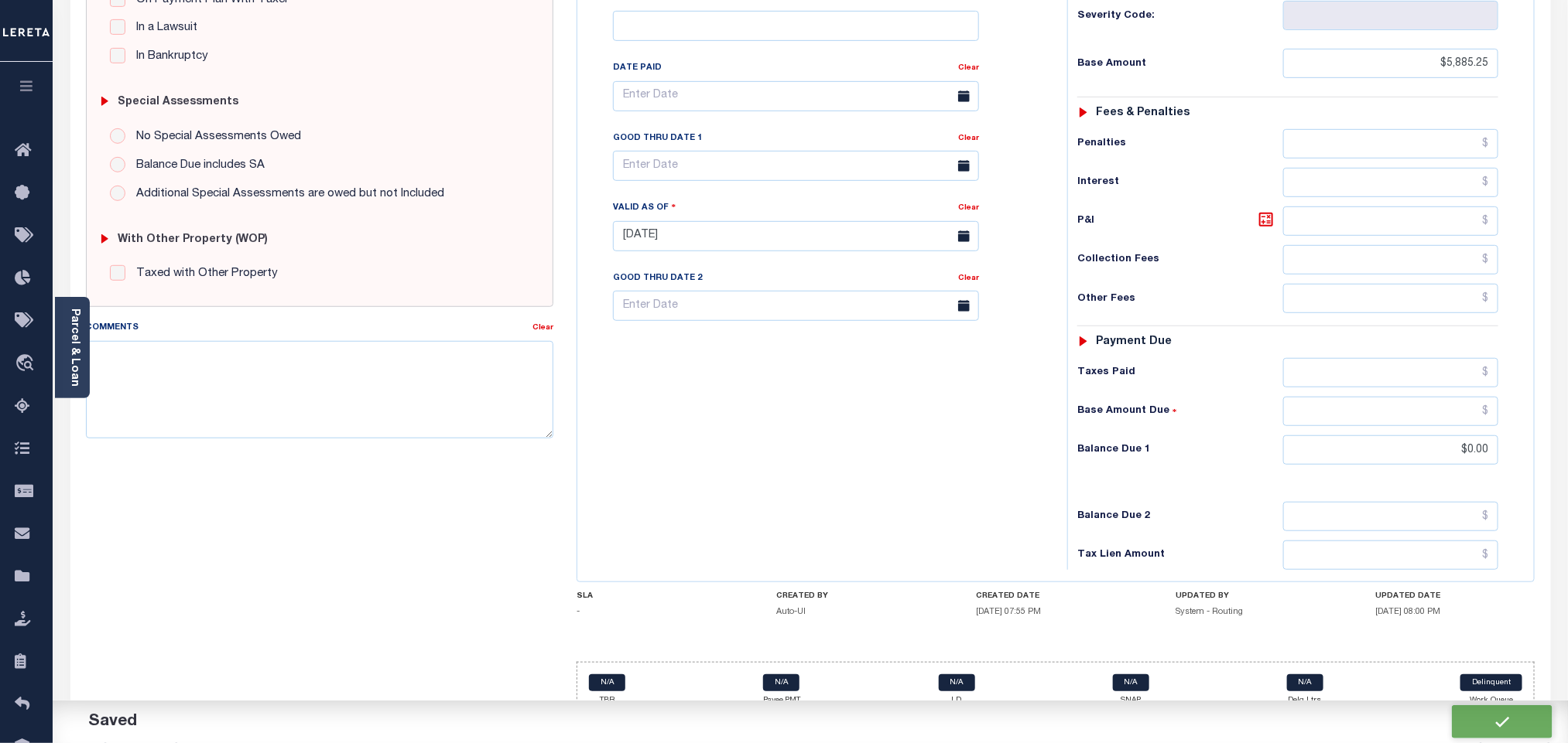
checkbox input "false"
type input "$5,885.25"
type input "$0"
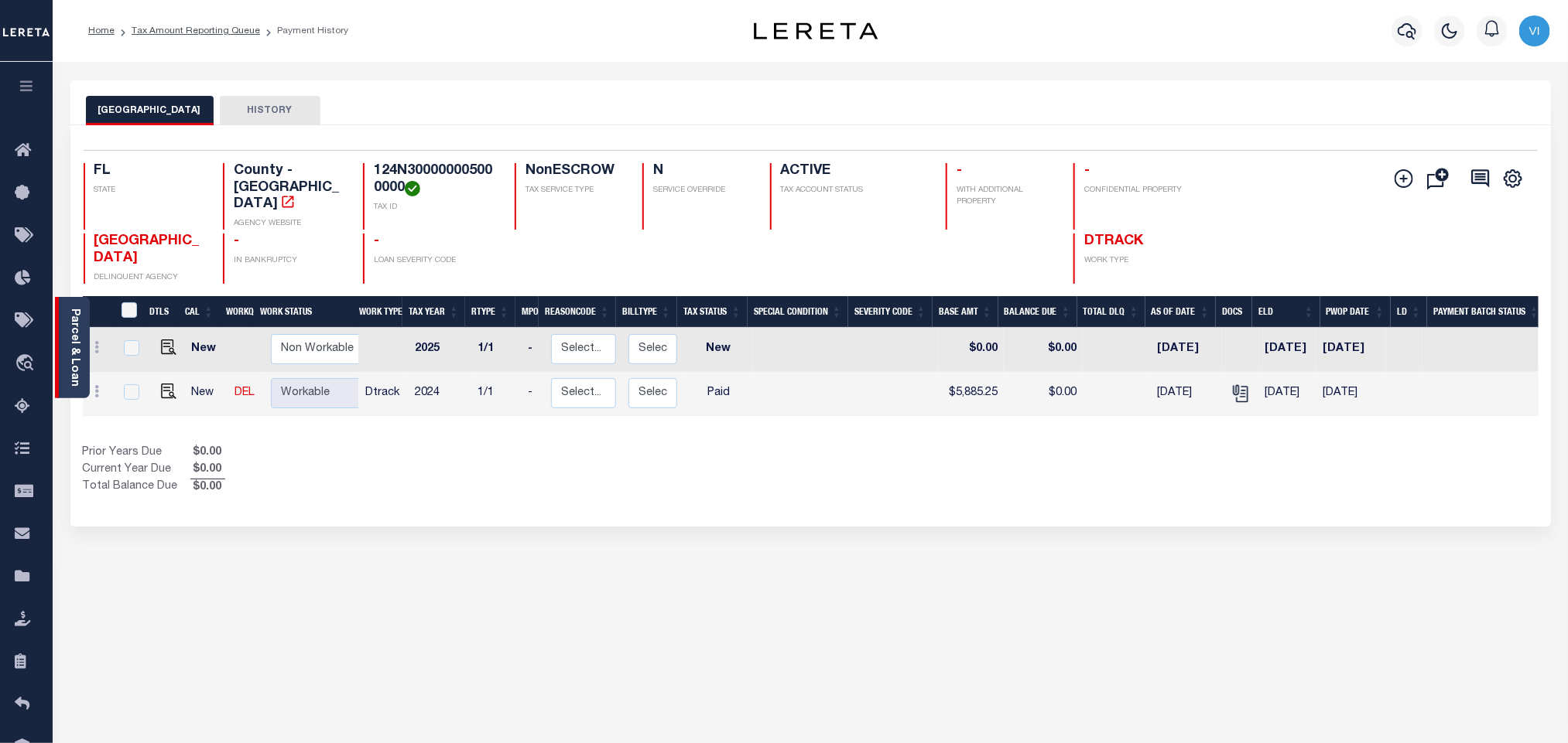
click at [73, 332] on link "Parcel & Loan" at bounding box center [74, 348] width 11 height 79
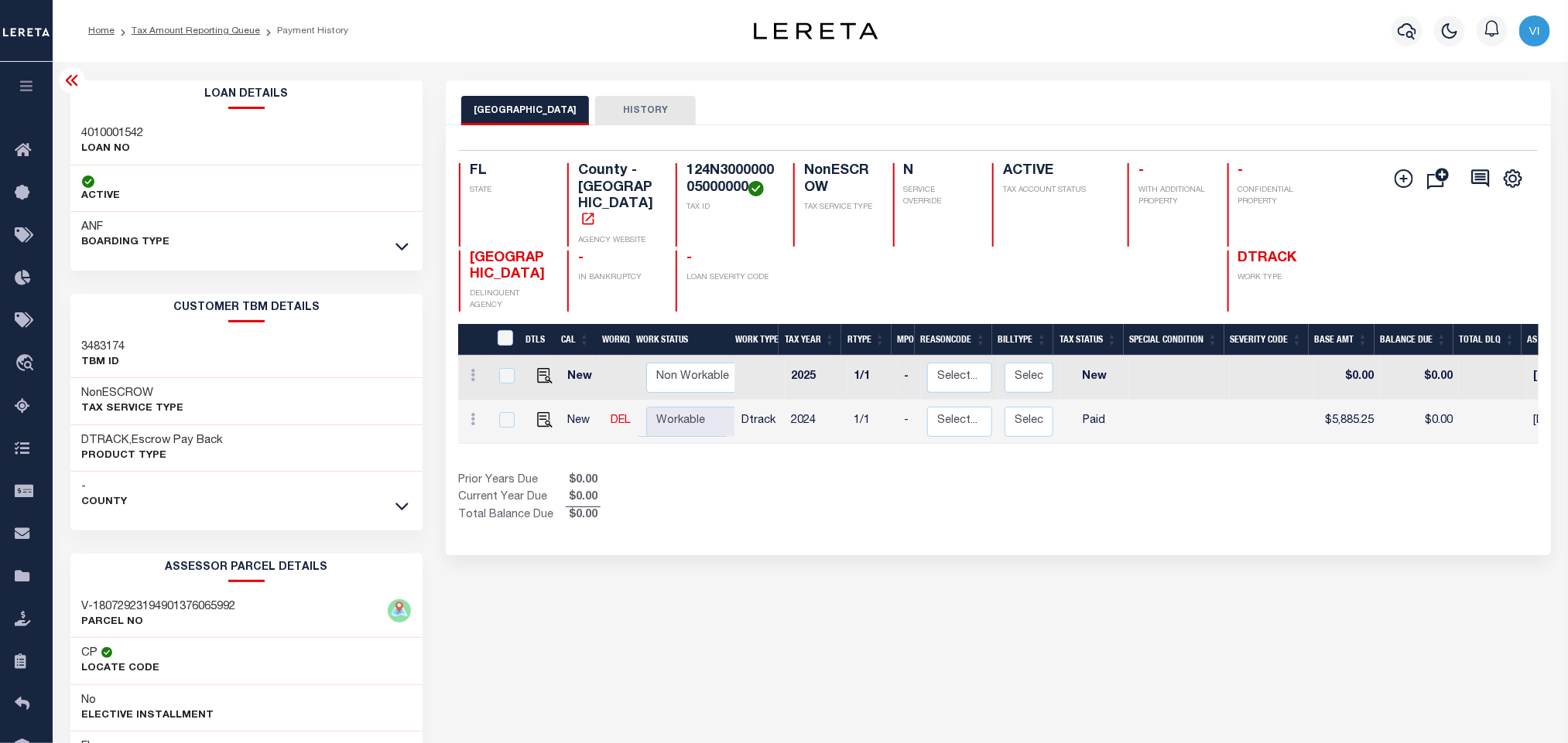
click at [84, 124] on div "4010001542 LOAN NO" at bounding box center [247, 142] width 353 height 47
copy h3 "4010001542"
click at [722, 165] on h4 "124N300000005000000" at bounding box center [731, 180] width 89 height 33
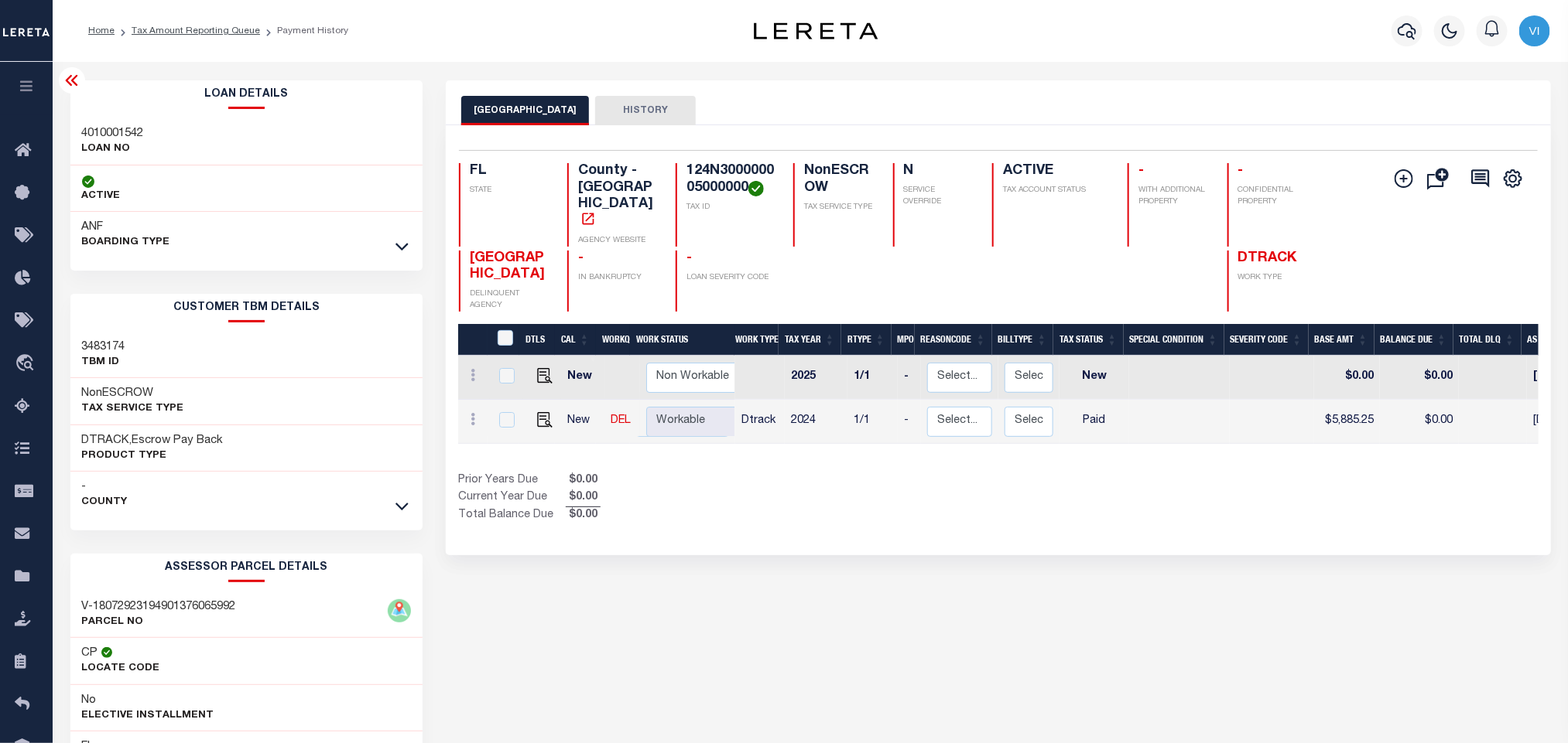
copy h4 "124N300000005000000"
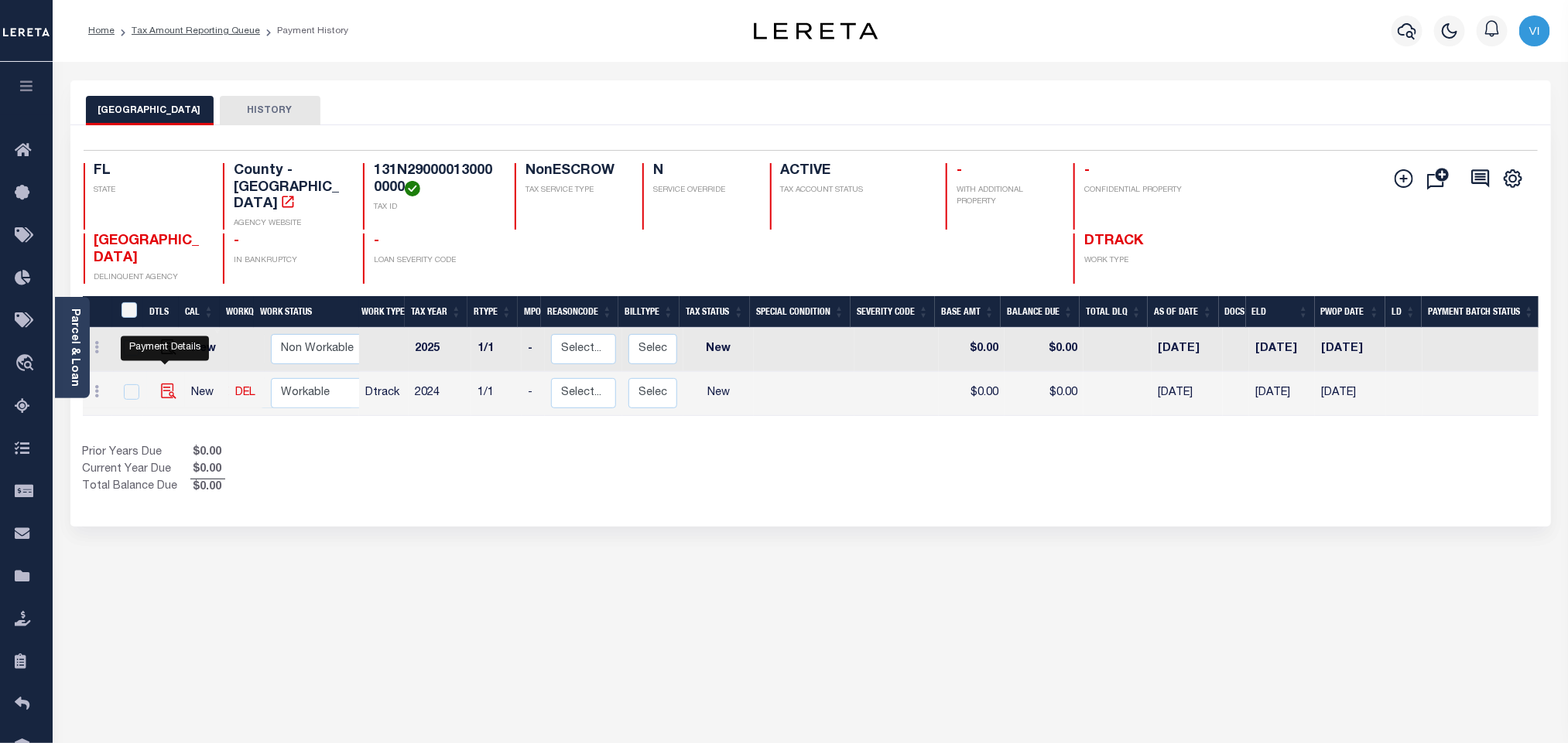
click at [163, 384] on img "" at bounding box center [168, 391] width 15 height 15
checkbox input "true"
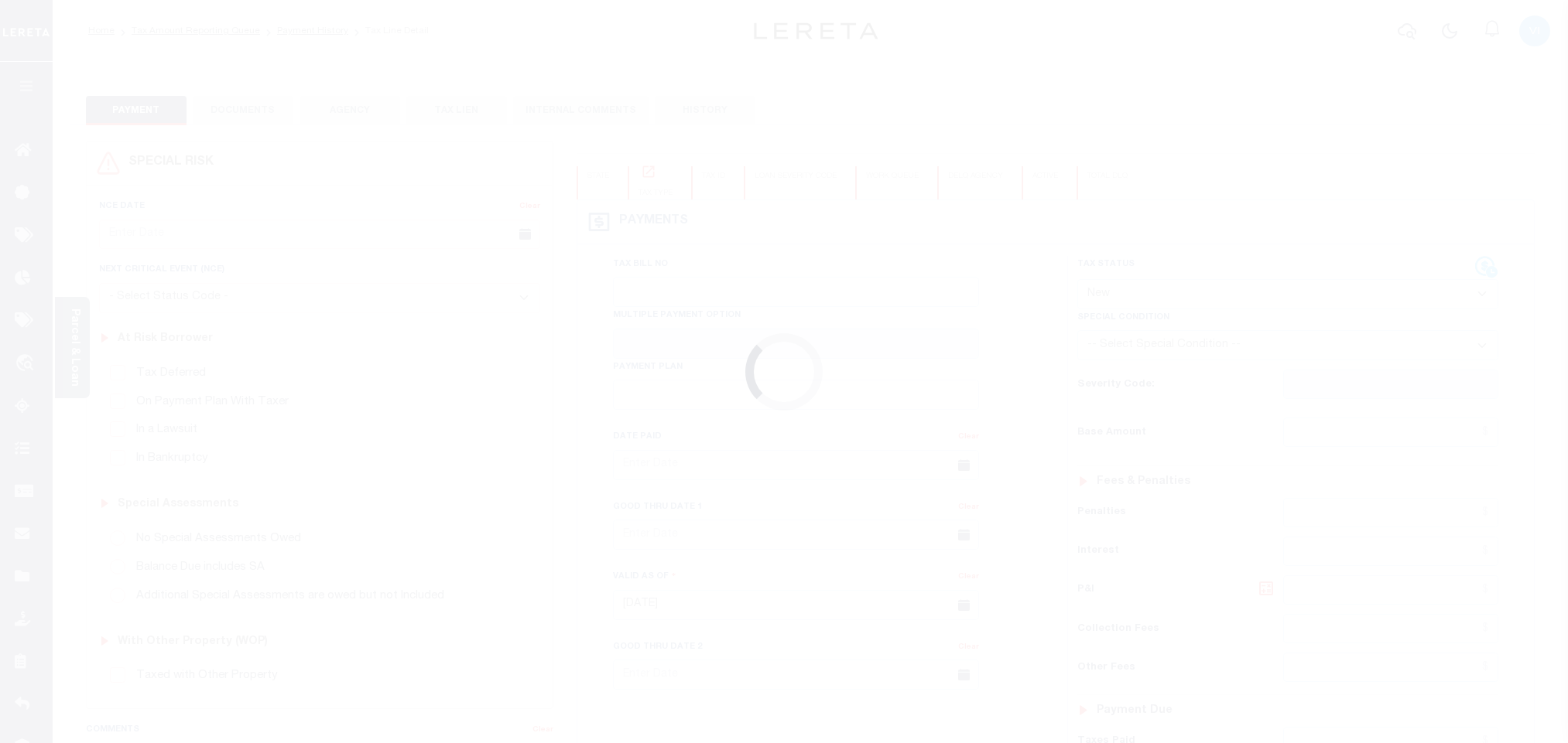
select select "NW2"
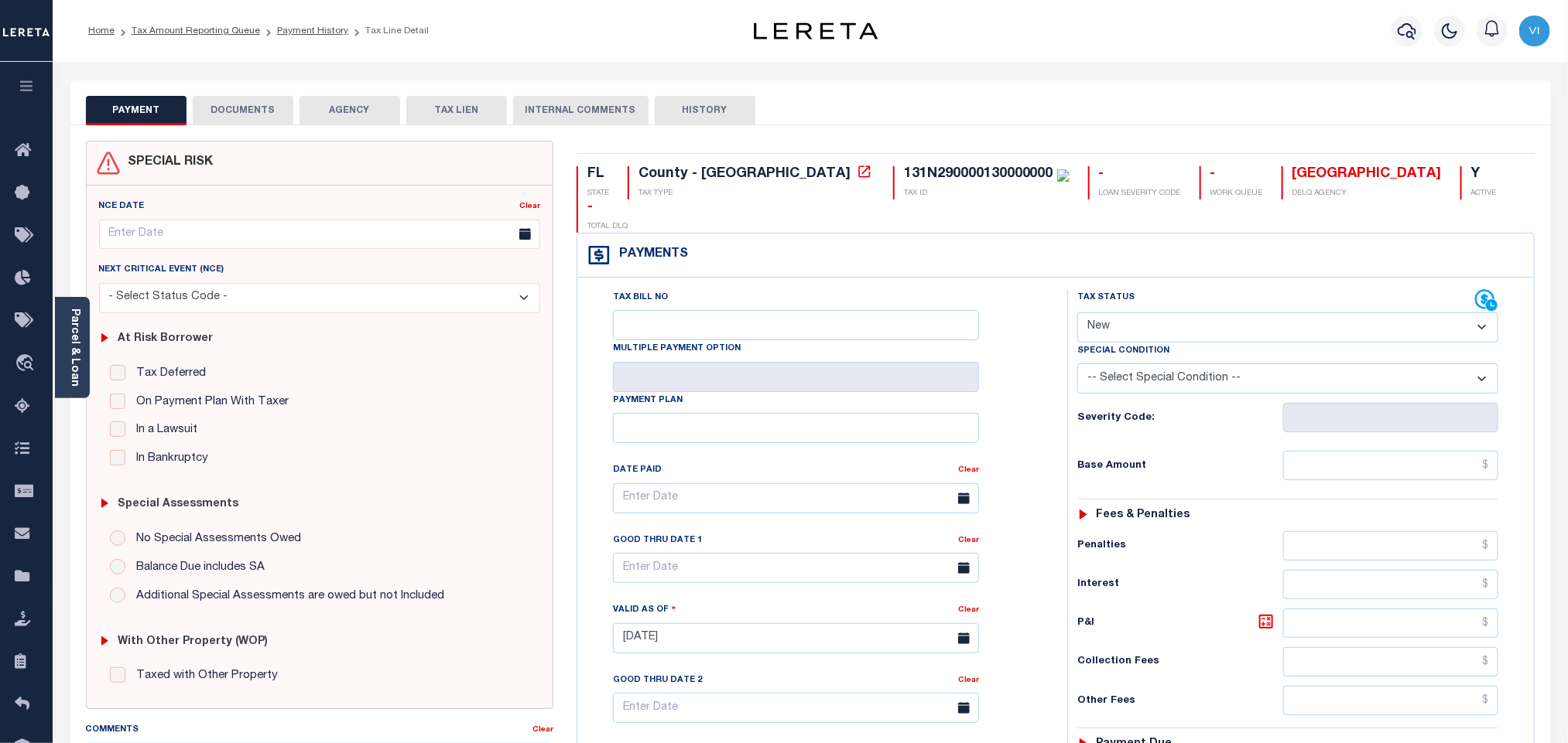
click at [224, 105] on button "DOCUMENTS" at bounding box center [242, 110] width 100 height 30
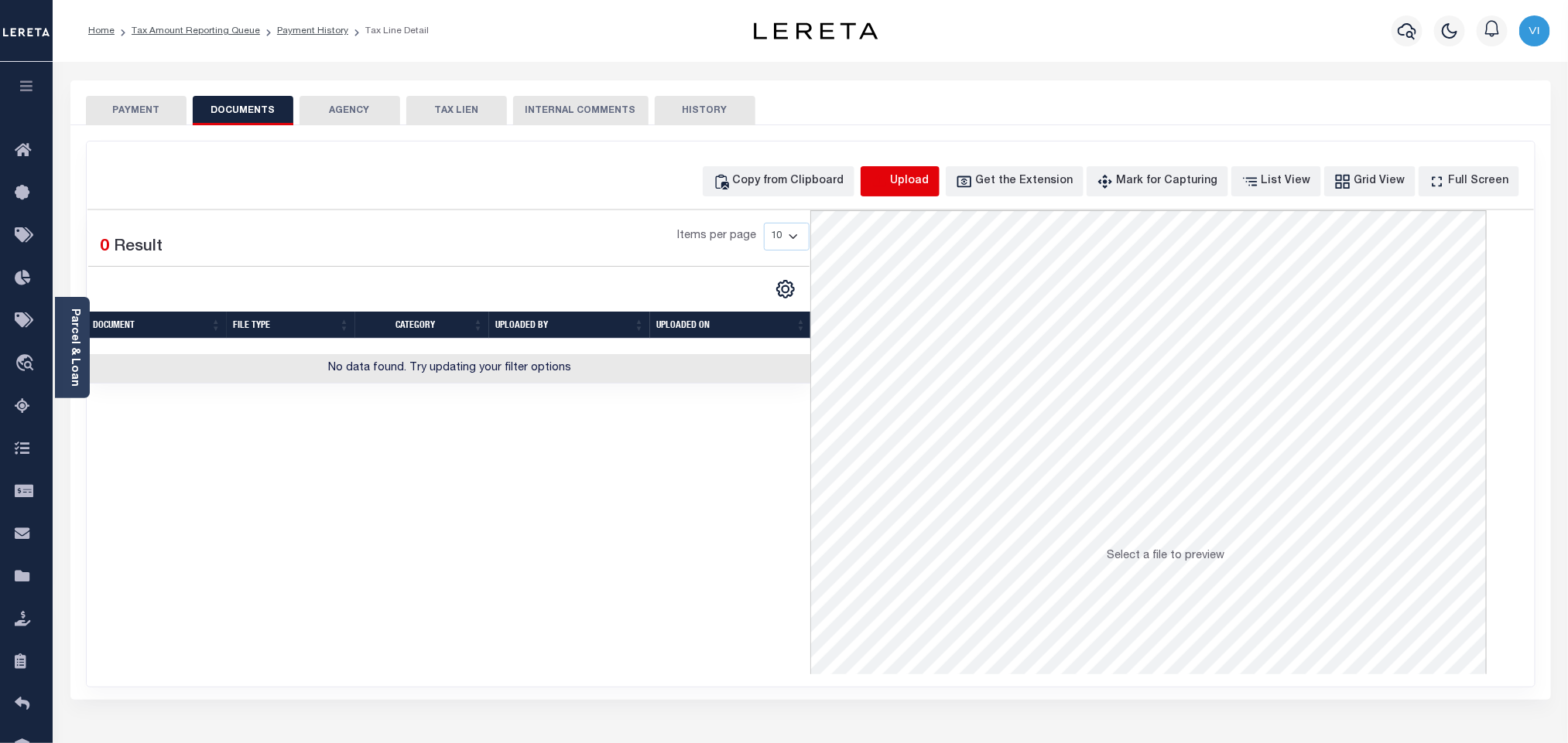
click at [888, 177] on icon "button" at bounding box center [879, 181] width 17 height 17
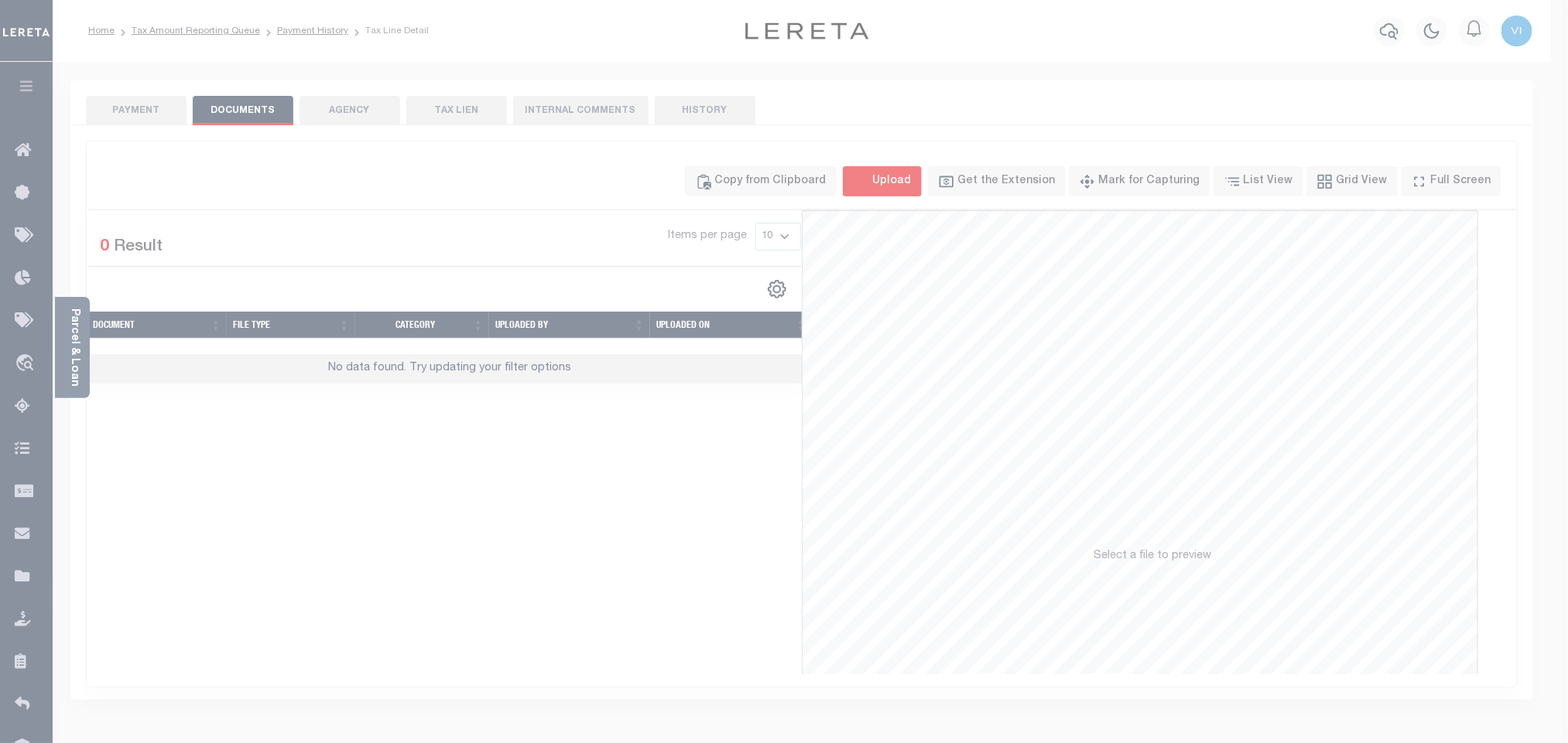
select select "POP"
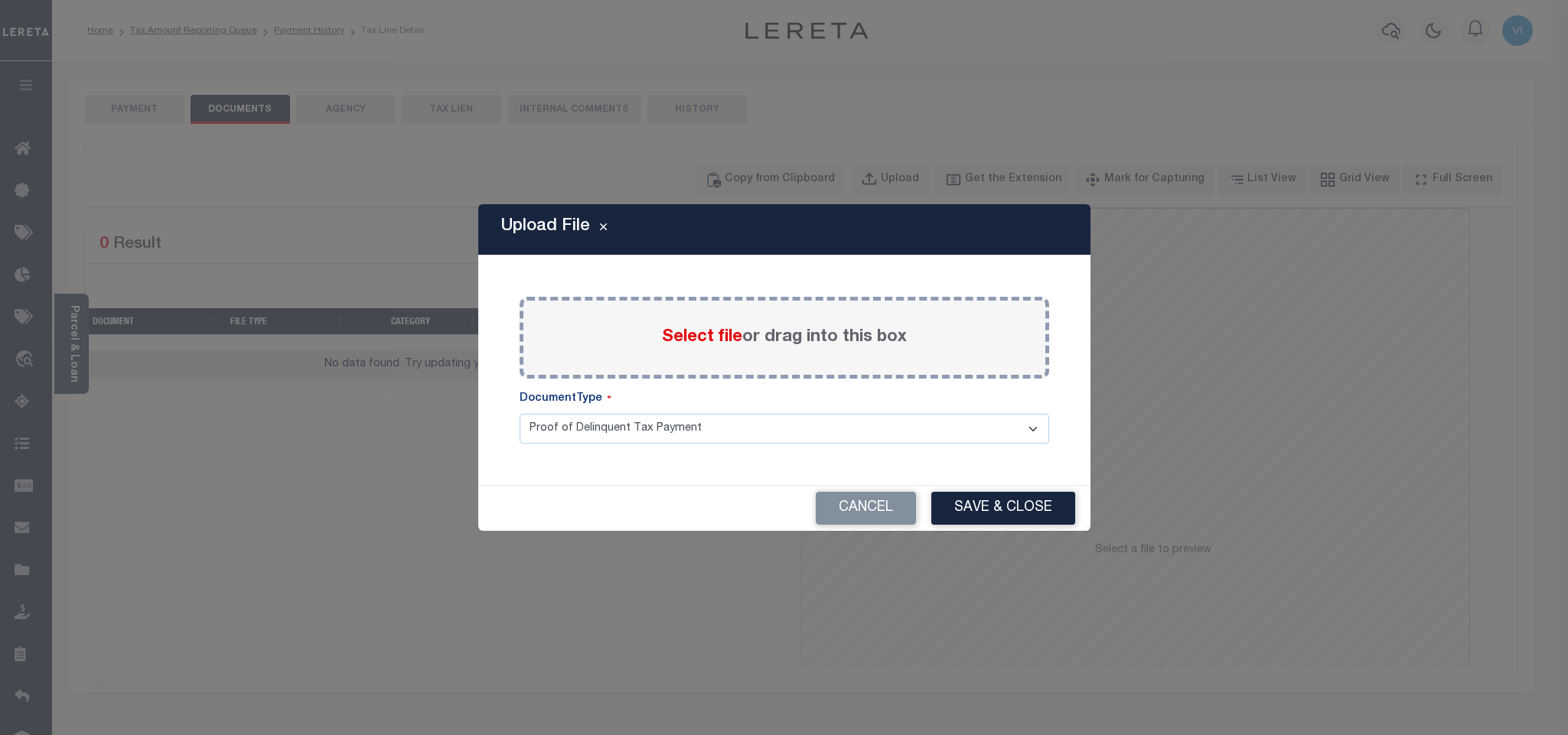
click at [710, 345] on span "Select file" at bounding box center [702, 337] width 80 height 17
click at [0, 0] on input "Select file or drag into this box" at bounding box center [0, 0] width 0 height 0
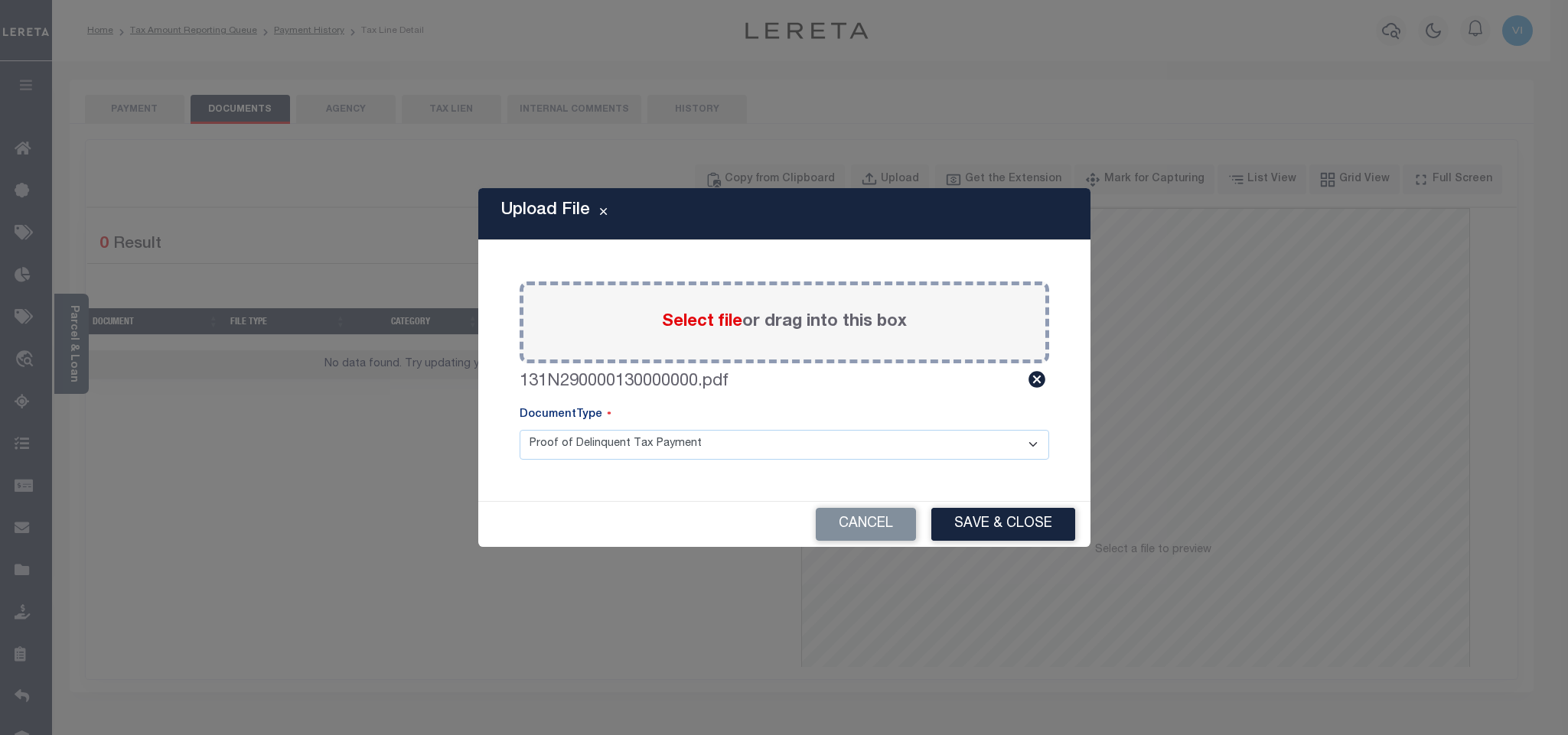
click at [564, 450] on select "Proof of Delinquent Tax Payment" at bounding box center [784, 445] width 530 height 29
click at [520, 430] on select "Proof of Delinquent Tax Payment" at bounding box center [784, 445] width 530 height 29
click at [973, 529] on button "Save & Close" at bounding box center [1003, 524] width 144 height 33
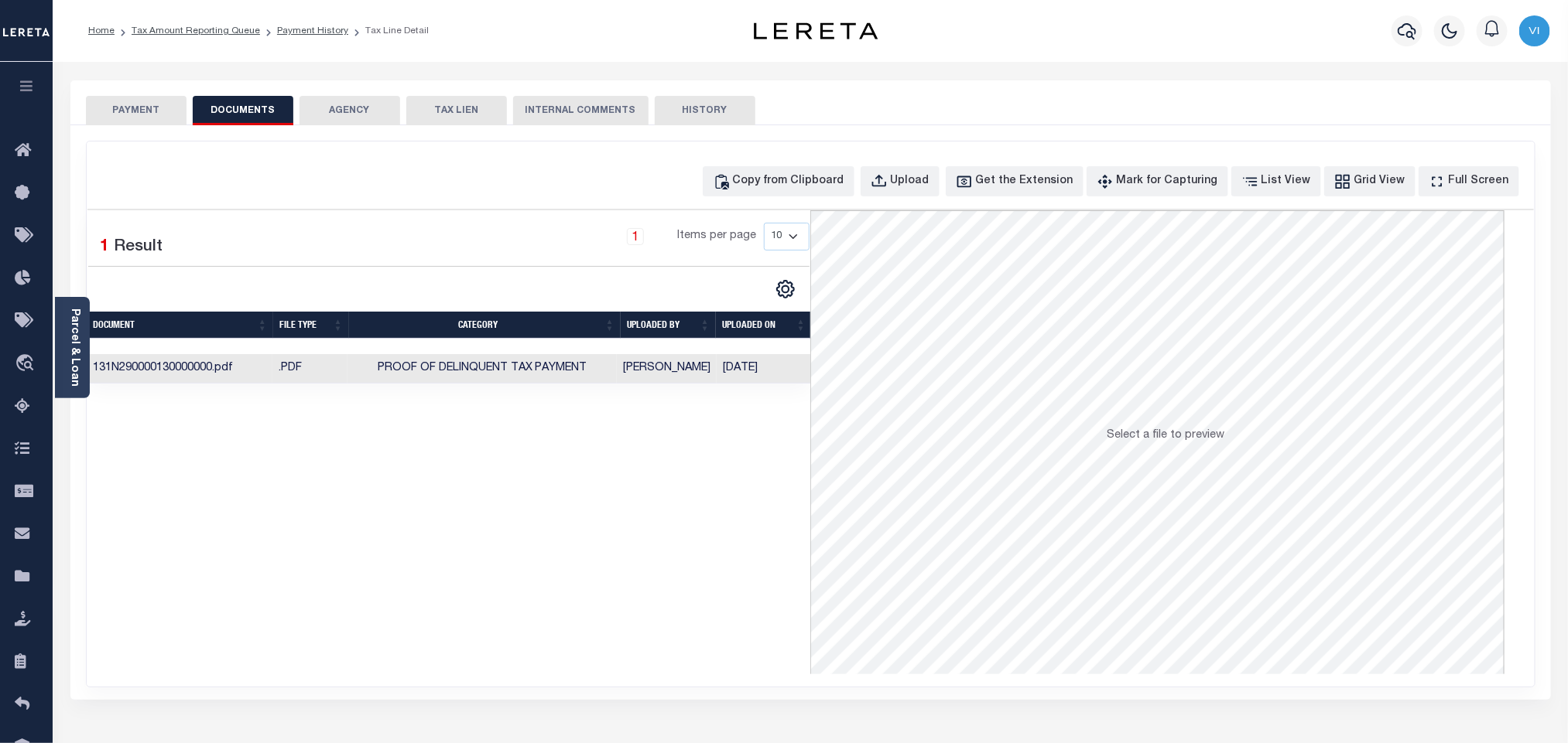
click at [158, 121] on button "PAYMENT" at bounding box center [135, 110] width 100 height 30
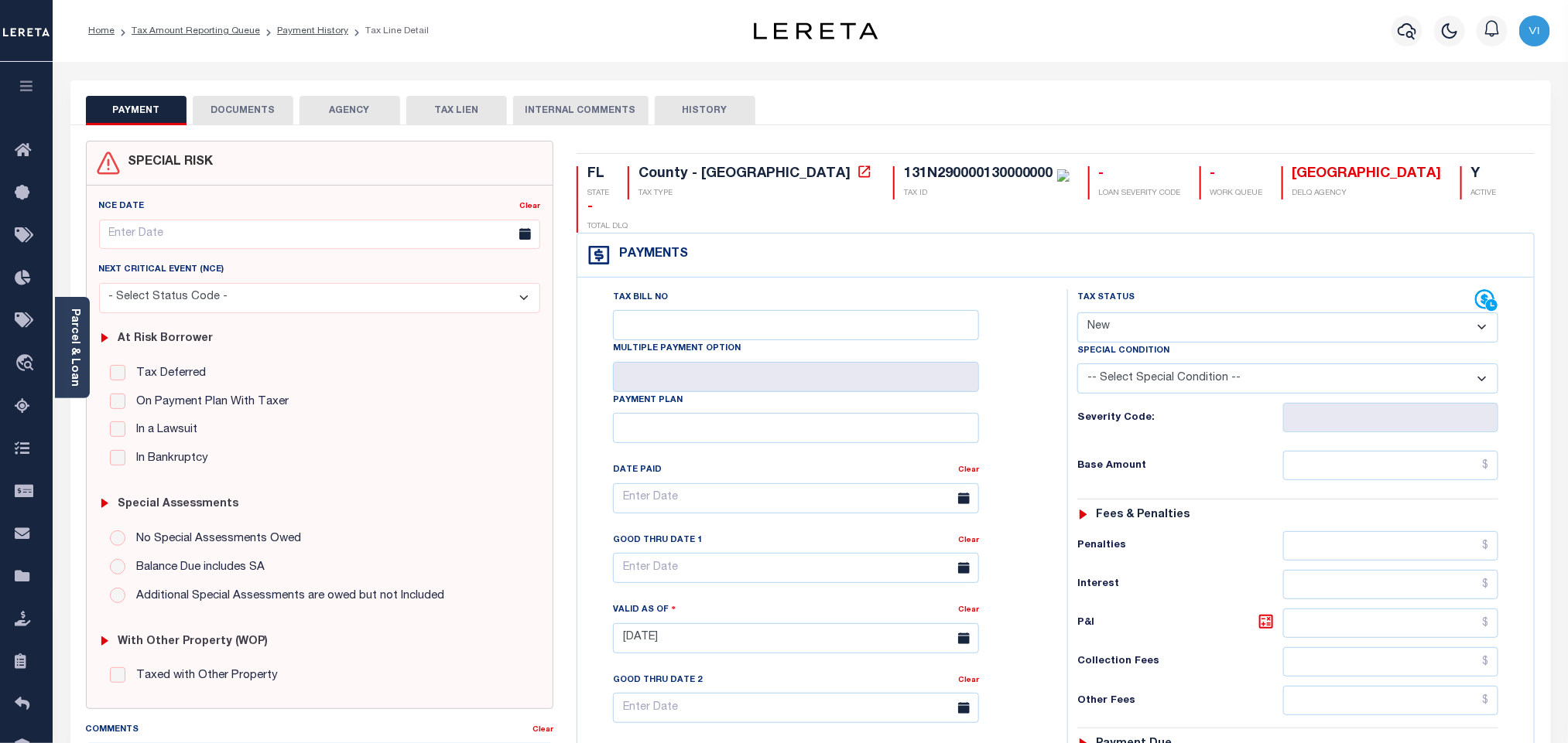
click at [1194, 312] on select "- Select Status Code - Open Due/Unpaid Paid Incomplete No Tax Due Internal Refu…" at bounding box center [1288, 327] width 421 height 30
select select "PYD"
click at [1078, 312] on select "- Select Status Code - Open Due/Unpaid Paid Incomplete No Tax Due Internal Refu…" at bounding box center [1288, 327] width 421 height 30
type input "[DATE]"
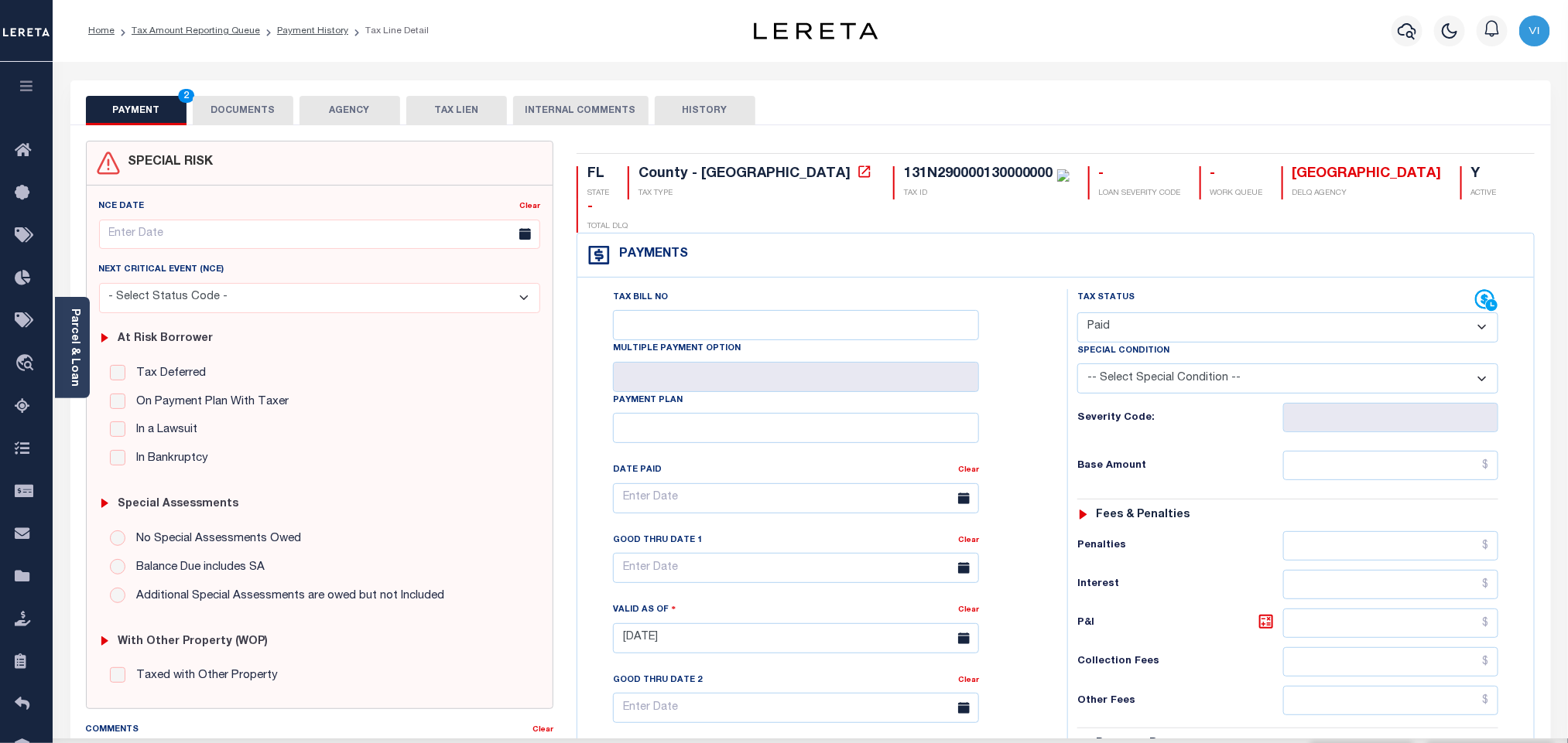
click at [1280, 460] on h6 "Base Amount" at bounding box center [1181, 467] width 206 height 13
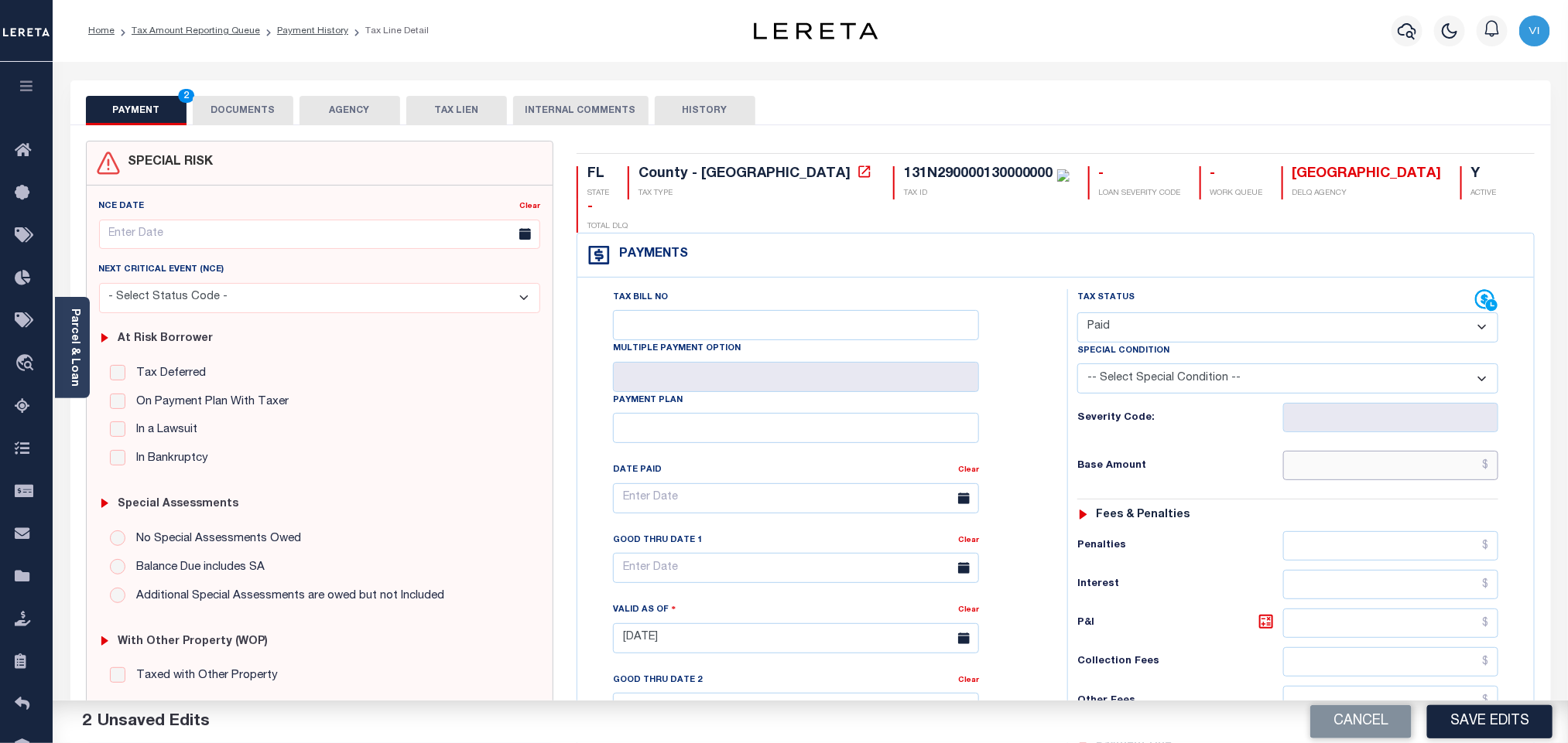
click at [1312, 451] on input "text" at bounding box center [1391, 466] width 216 height 30
paste input "4,777.69"
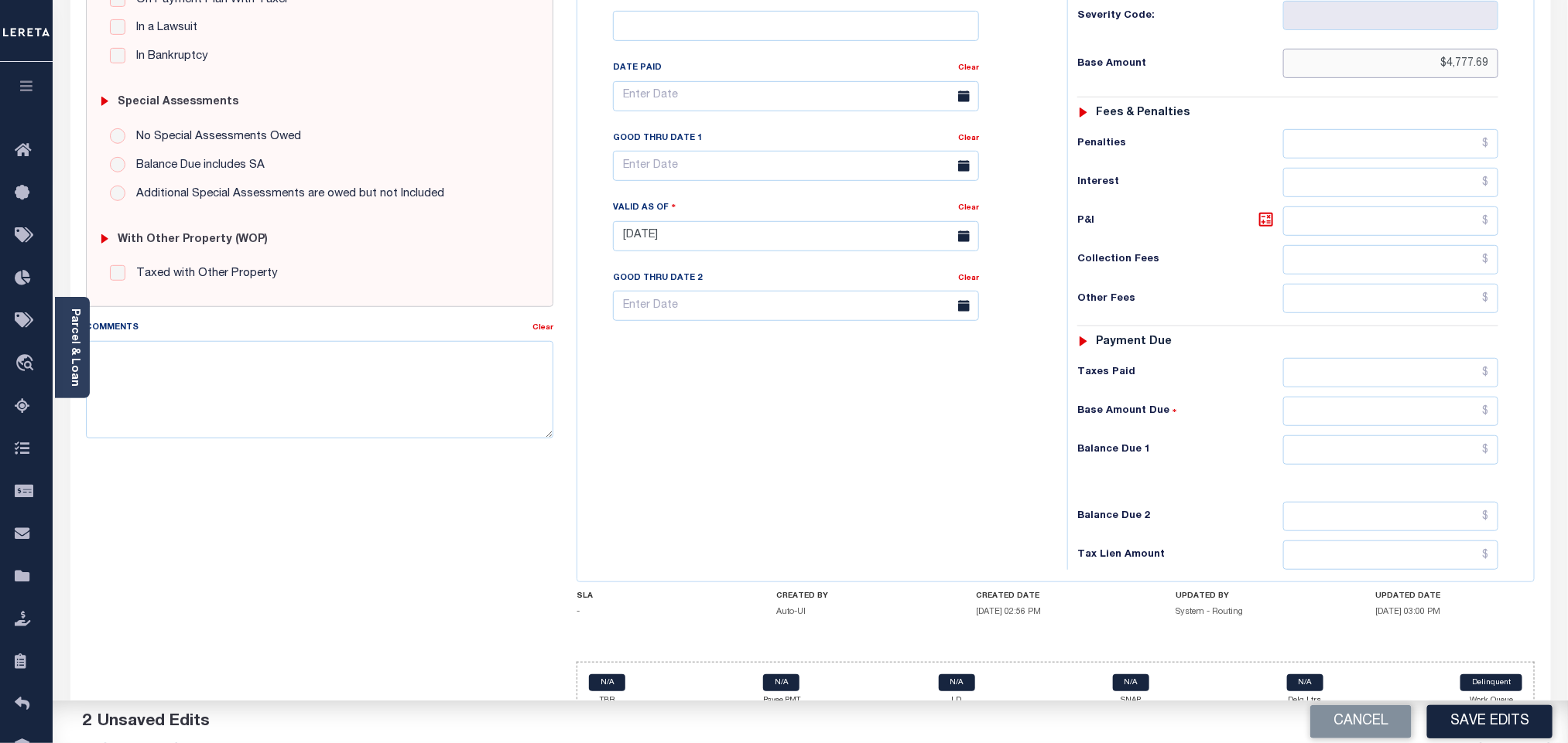
type input "$4,777.69"
click at [1333, 435] on input "text" at bounding box center [1391, 450] width 216 height 30
type input "$0.00"
click at [1468, 724] on button "Save Edits" at bounding box center [1489, 721] width 126 height 33
checkbox input "false"
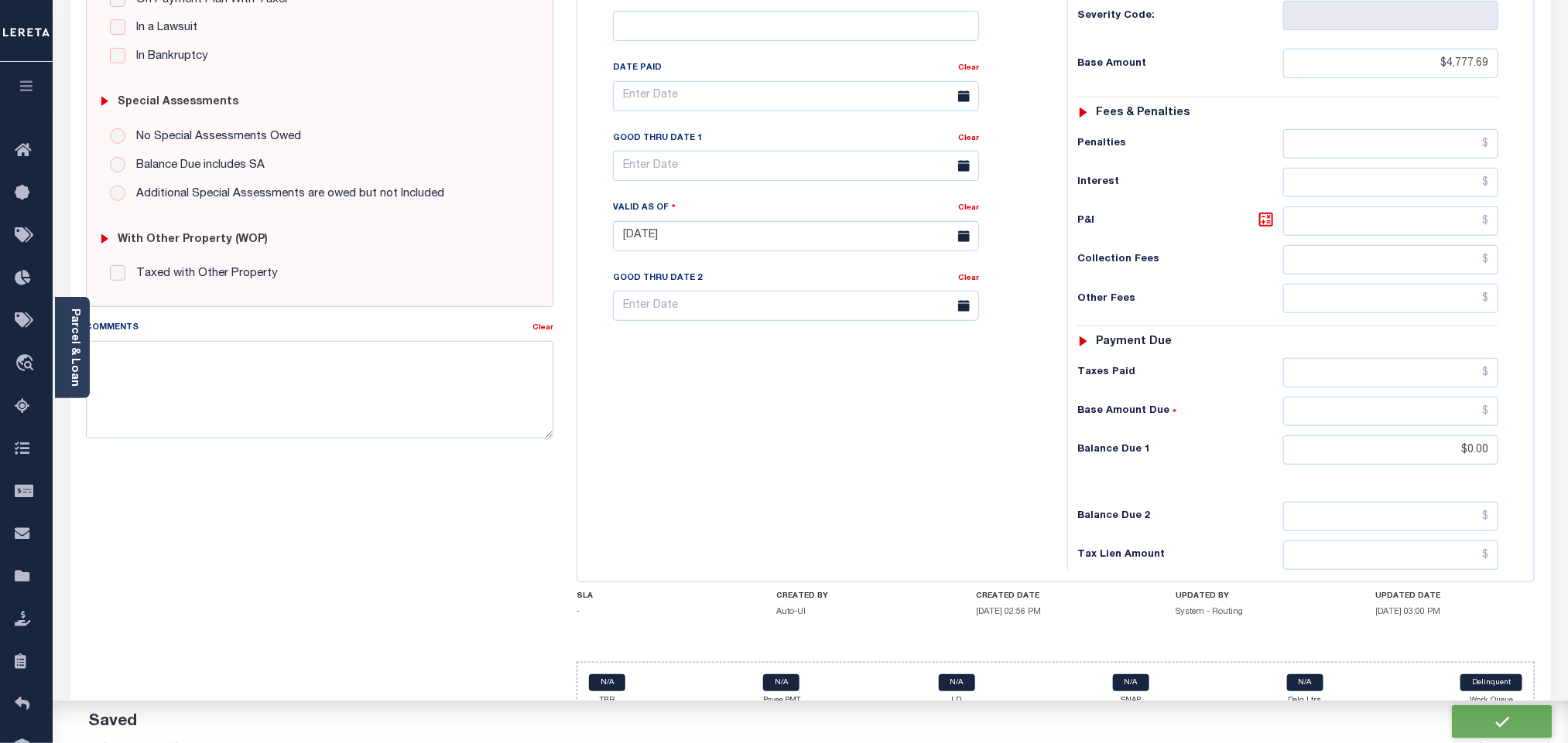
checkbox input "false"
type input "$4,777.69"
type input "$0"
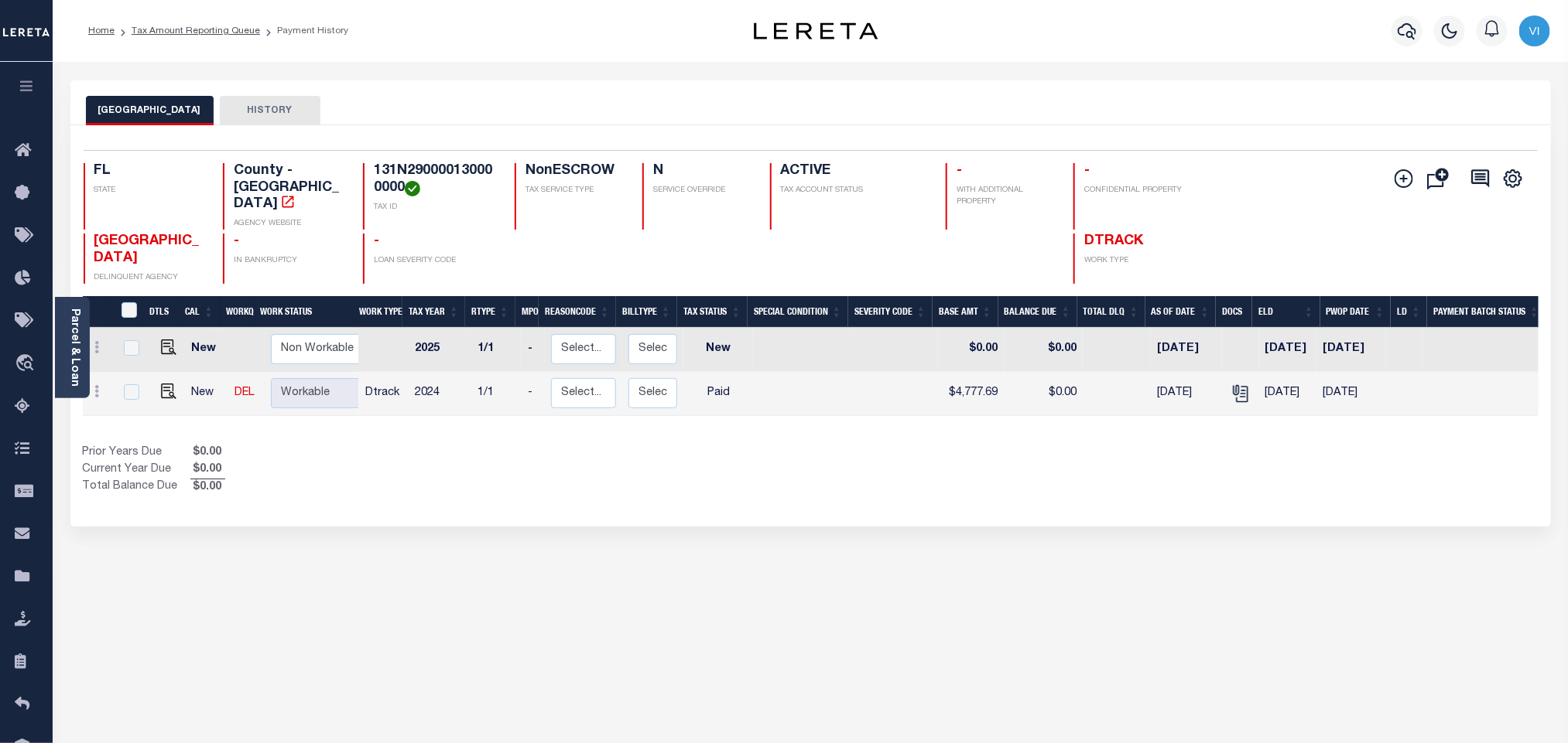
click at [73, 350] on link "Parcel & Loan" at bounding box center [74, 348] width 11 height 79
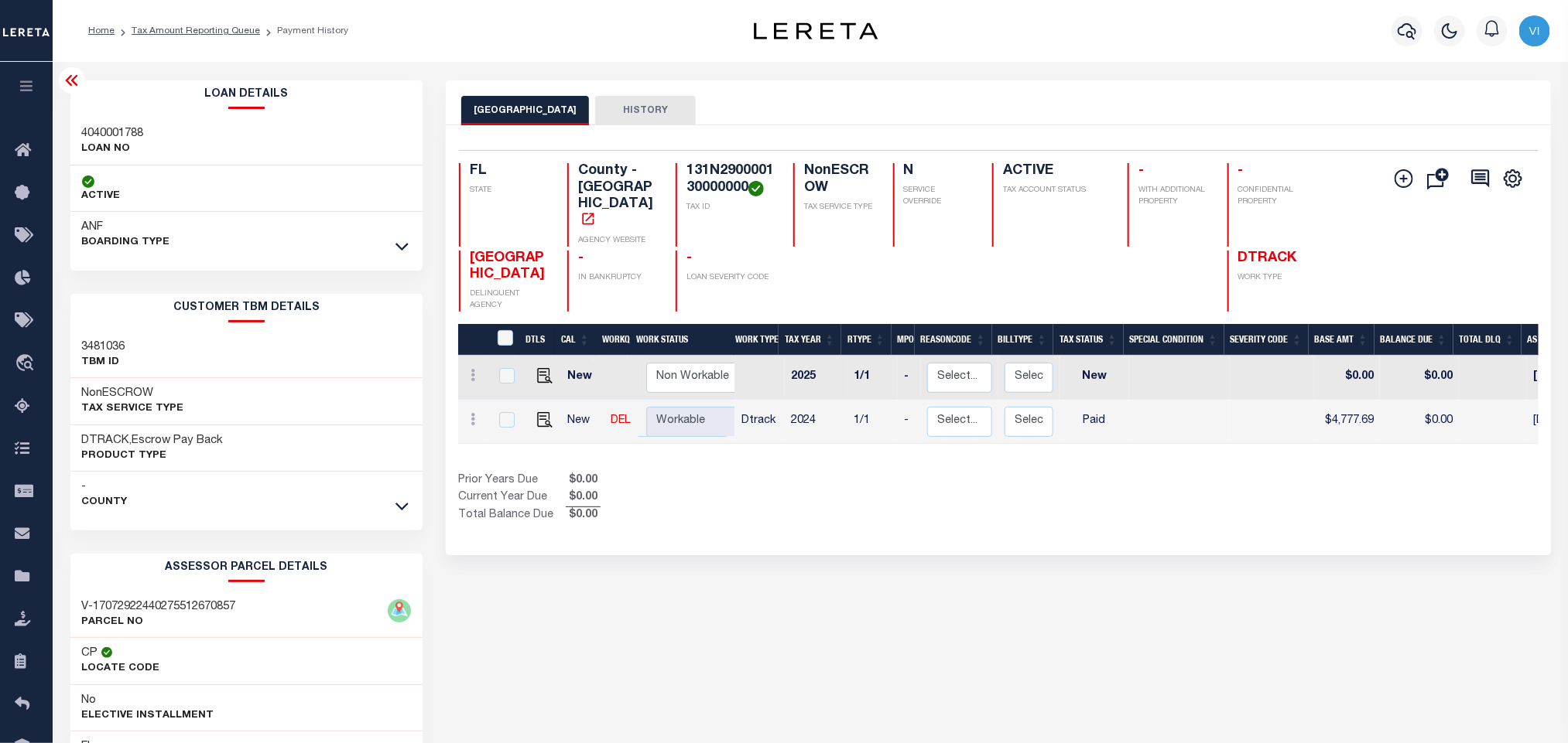
click at [95, 131] on h3 "4040001788" at bounding box center [113, 134] width 62 height 15
copy h3 "4040001788"
click at [721, 163] on h4 "131N290000130000000" at bounding box center [731, 180] width 89 height 33
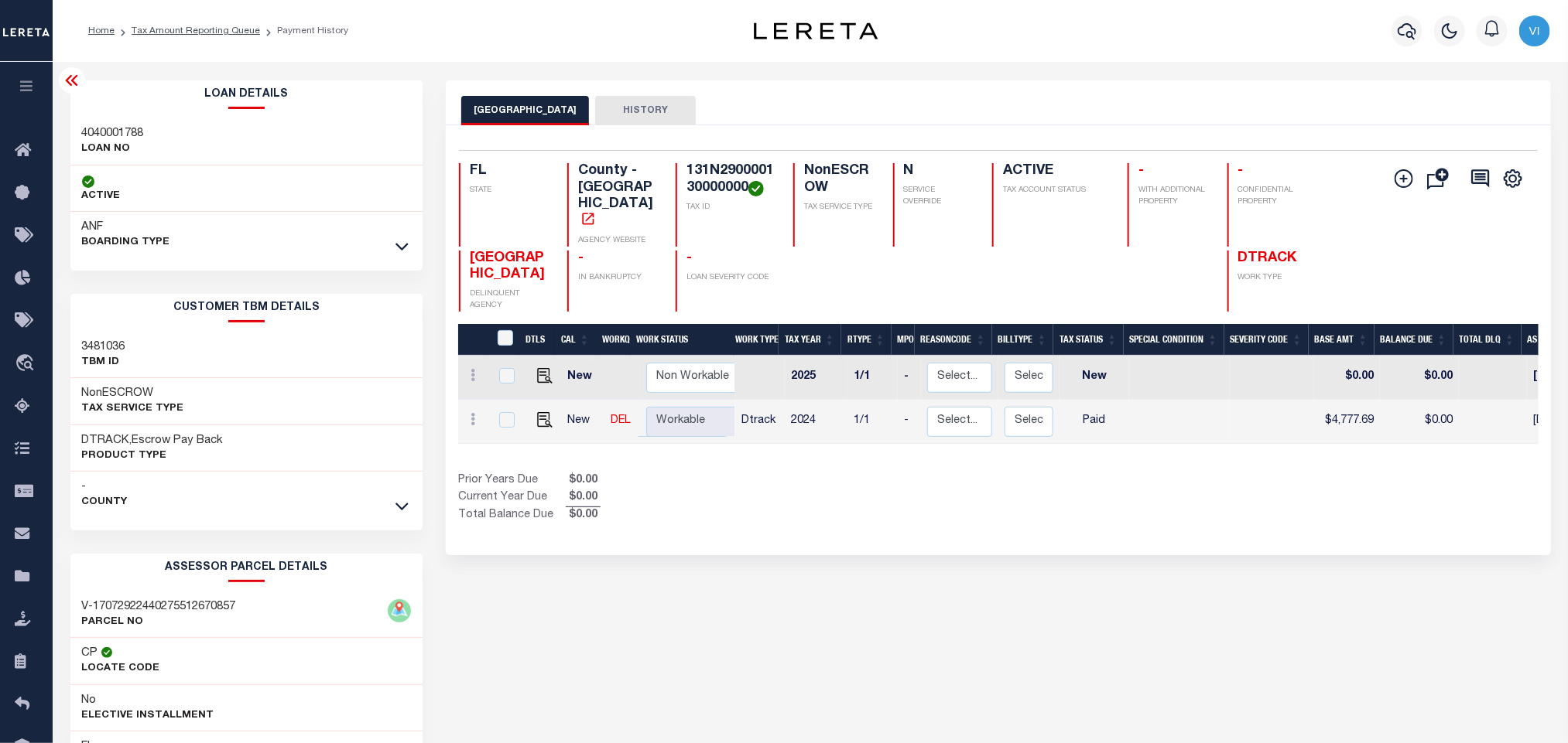
copy h4 "131N290000130000000"
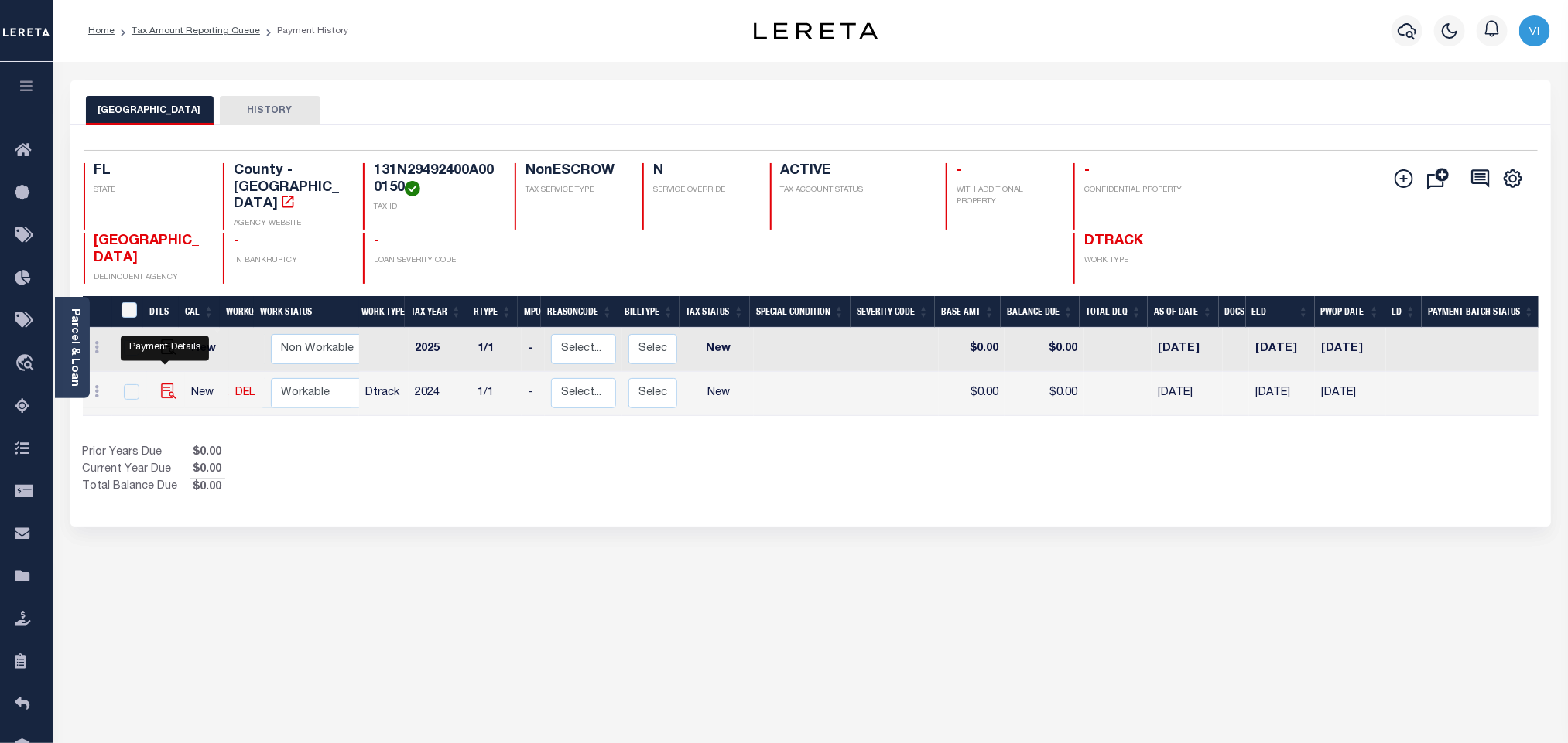
click at [163, 384] on img "" at bounding box center [168, 391] width 15 height 15
checkbox input "true"
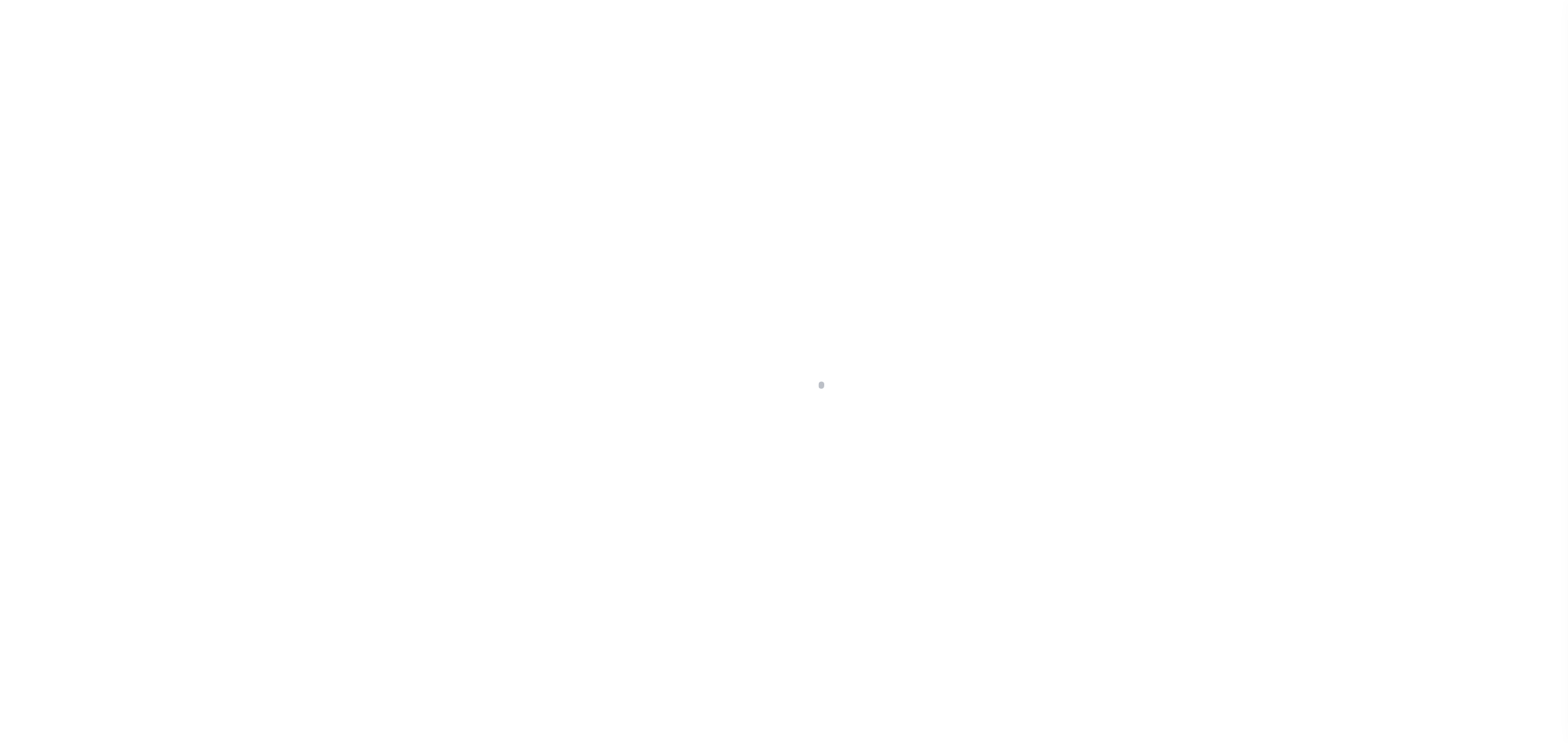
checkbox input "false"
type input "[DATE]"
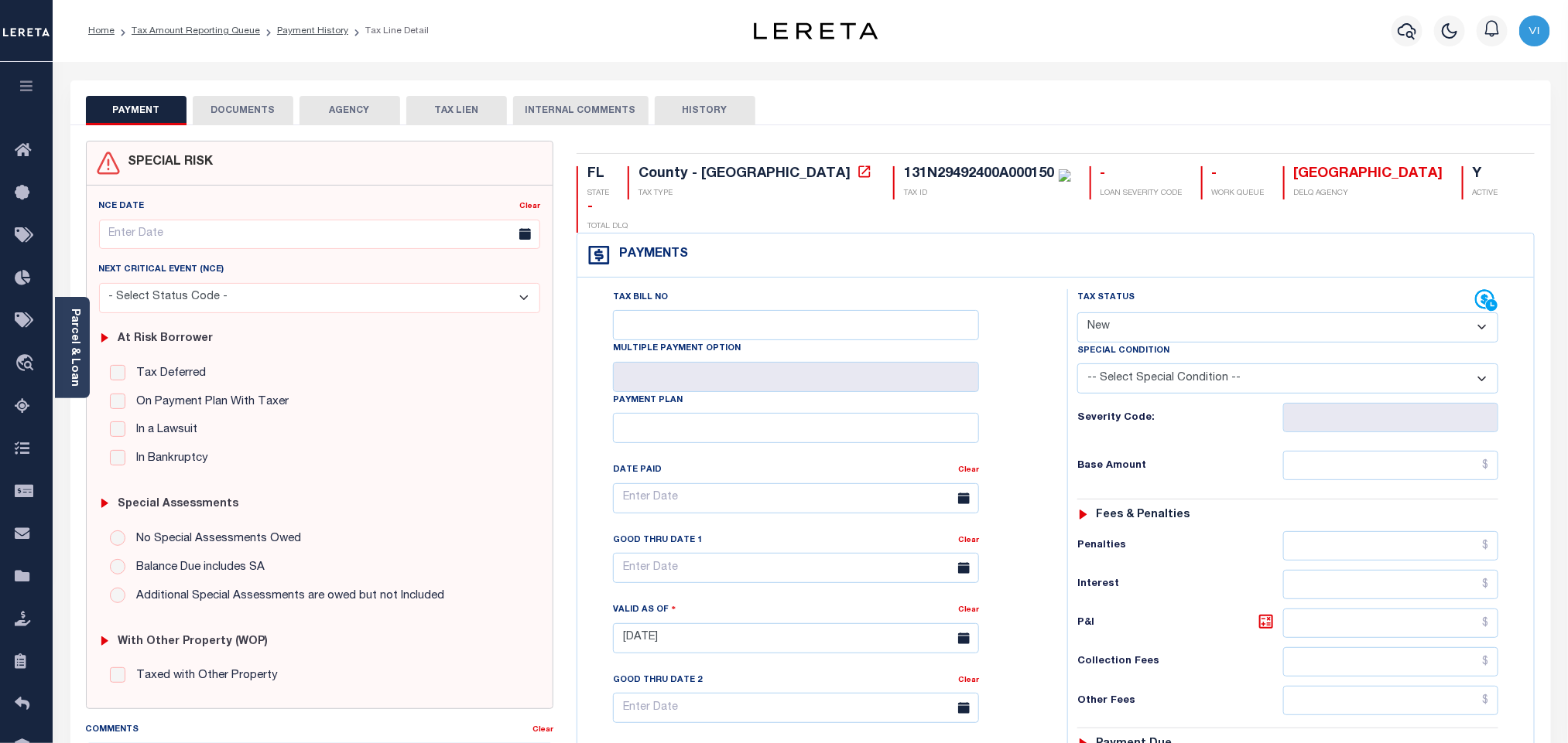
click at [273, 119] on button "DOCUMENTS" at bounding box center [242, 110] width 100 height 30
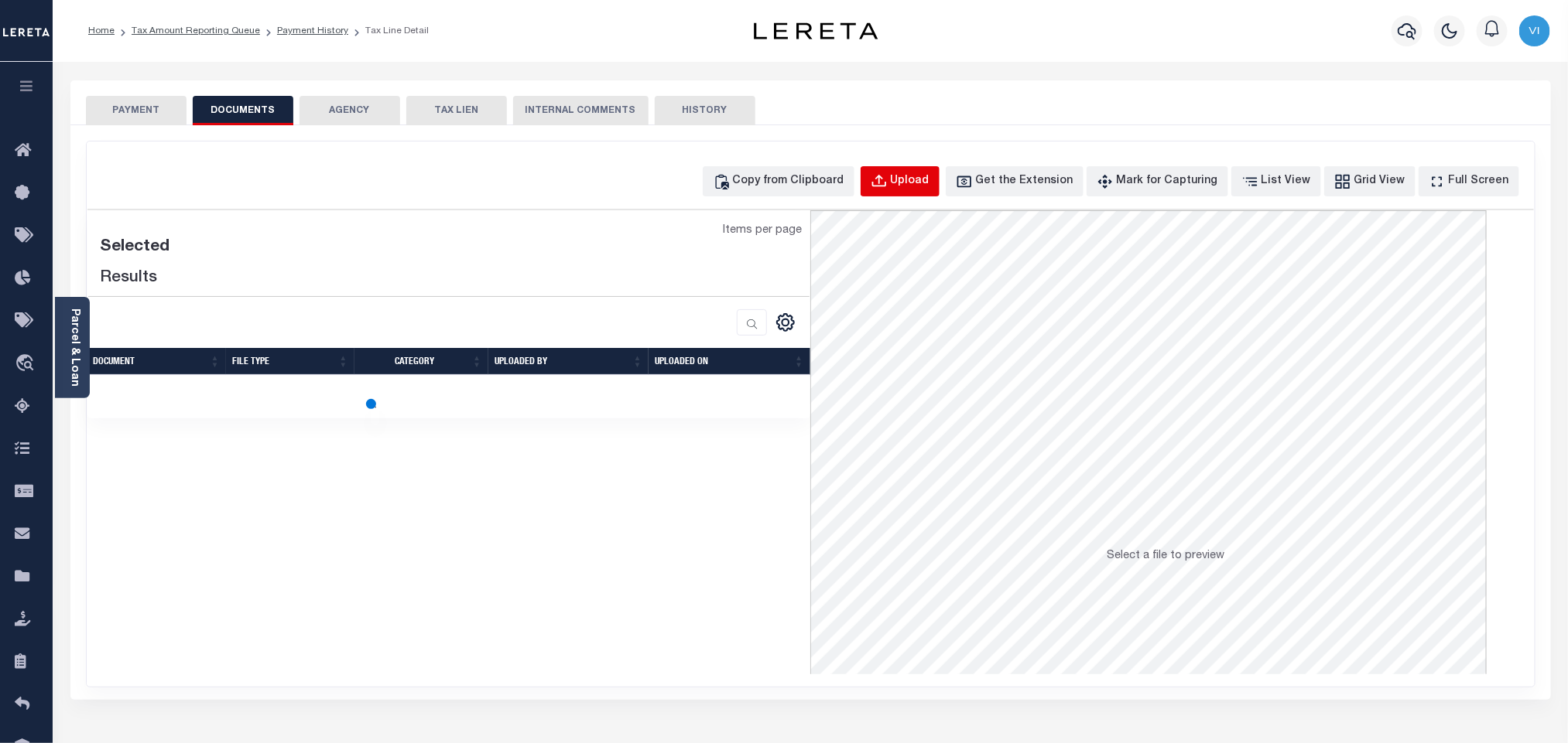
click at [906, 192] on button "Upload" at bounding box center [900, 181] width 79 height 30
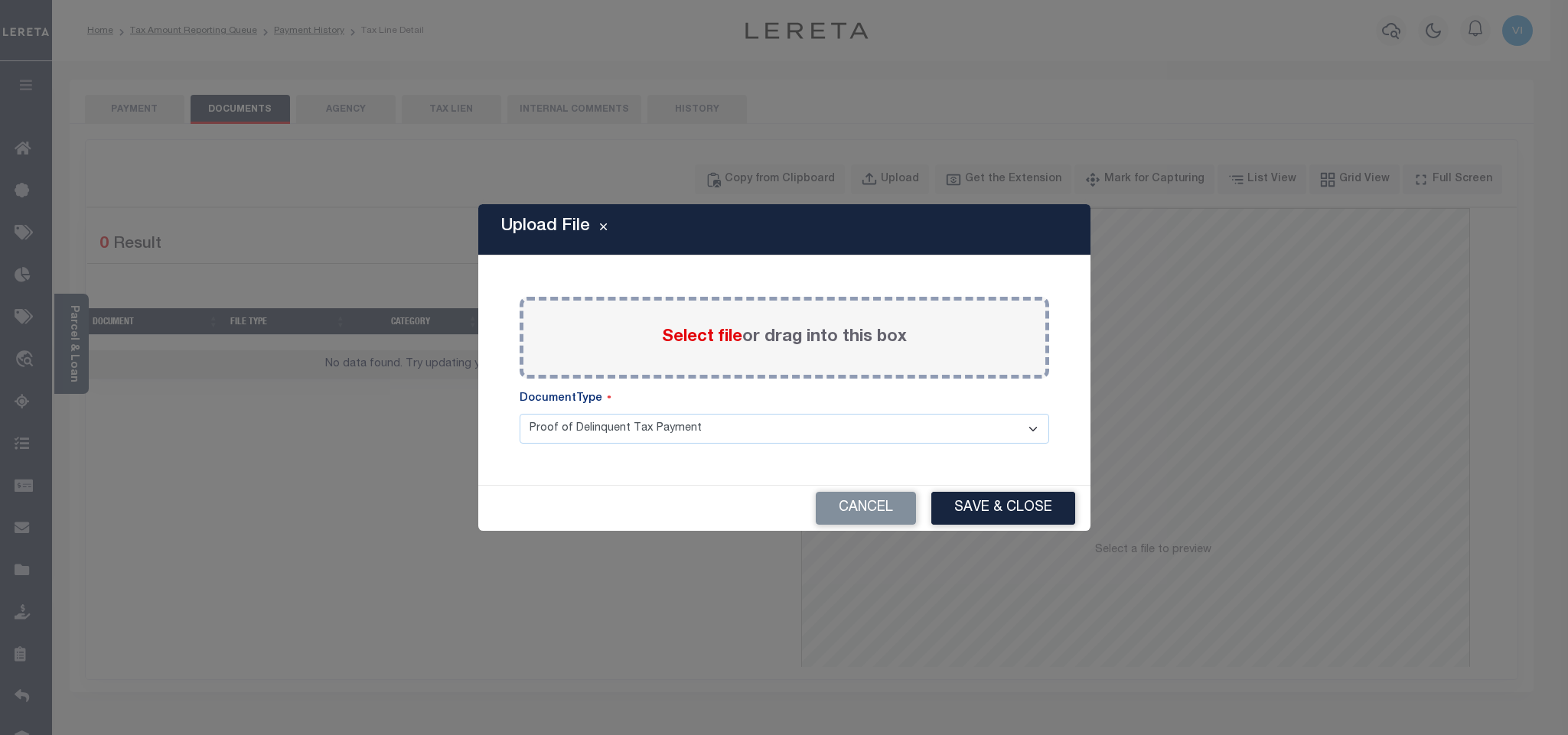
click at [694, 334] on span "Select file" at bounding box center [702, 337] width 80 height 17
click at [0, 0] on input "Select file or drag into this box" at bounding box center [0, 0] width 0 height 0
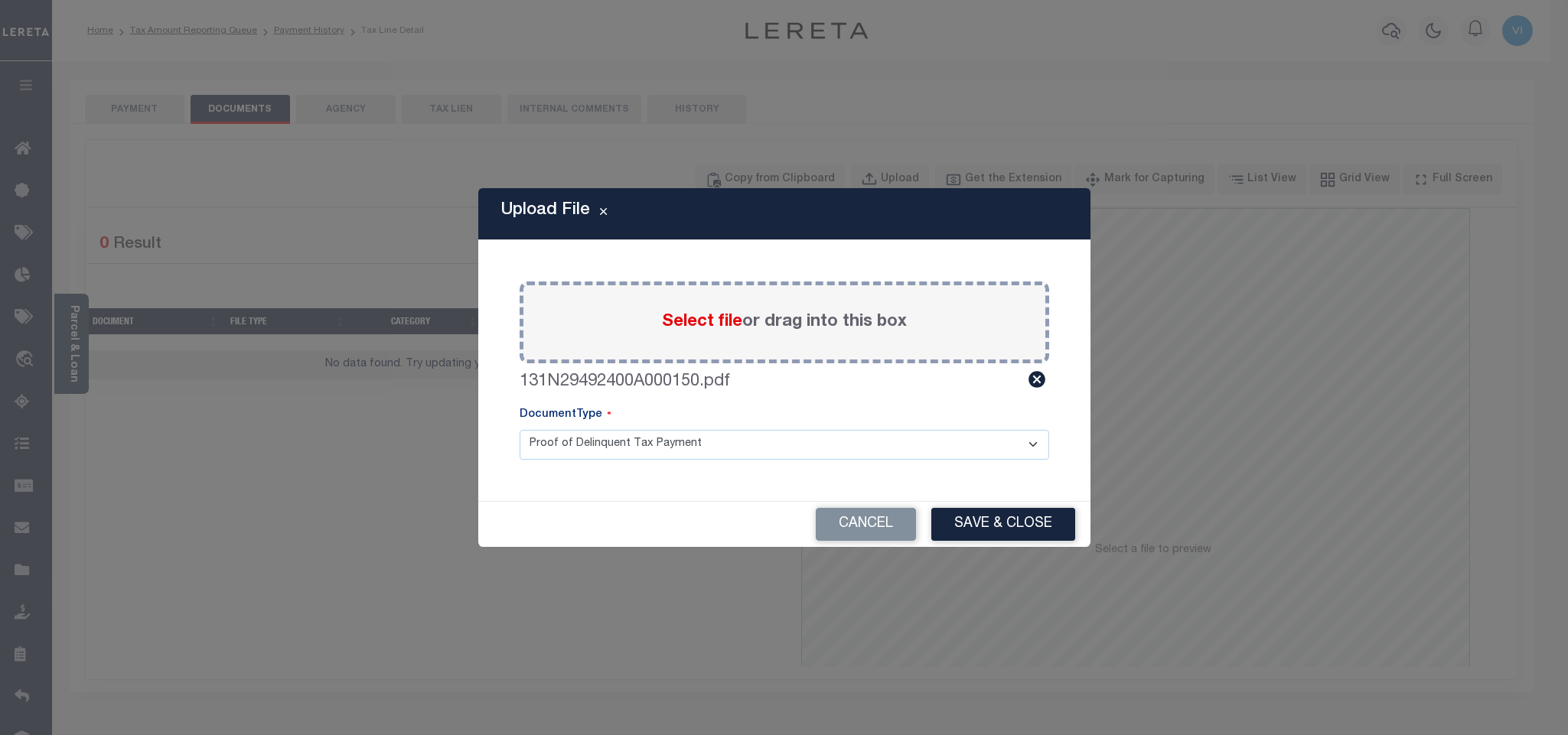
drag, startPoint x: 543, startPoint y: 450, endPoint x: 554, endPoint y: 450, distance: 11.0
click at [543, 450] on select "Proof of Delinquent Tax Payment" at bounding box center [784, 445] width 530 height 29
click at [520, 430] on select "Proof of Delinquent Tax Payment" at bounding box center [784, 445] width 530 height 29
click at [988, 530] on button "Save & Close" at bounding box center [1003, 524] width 144 height 33
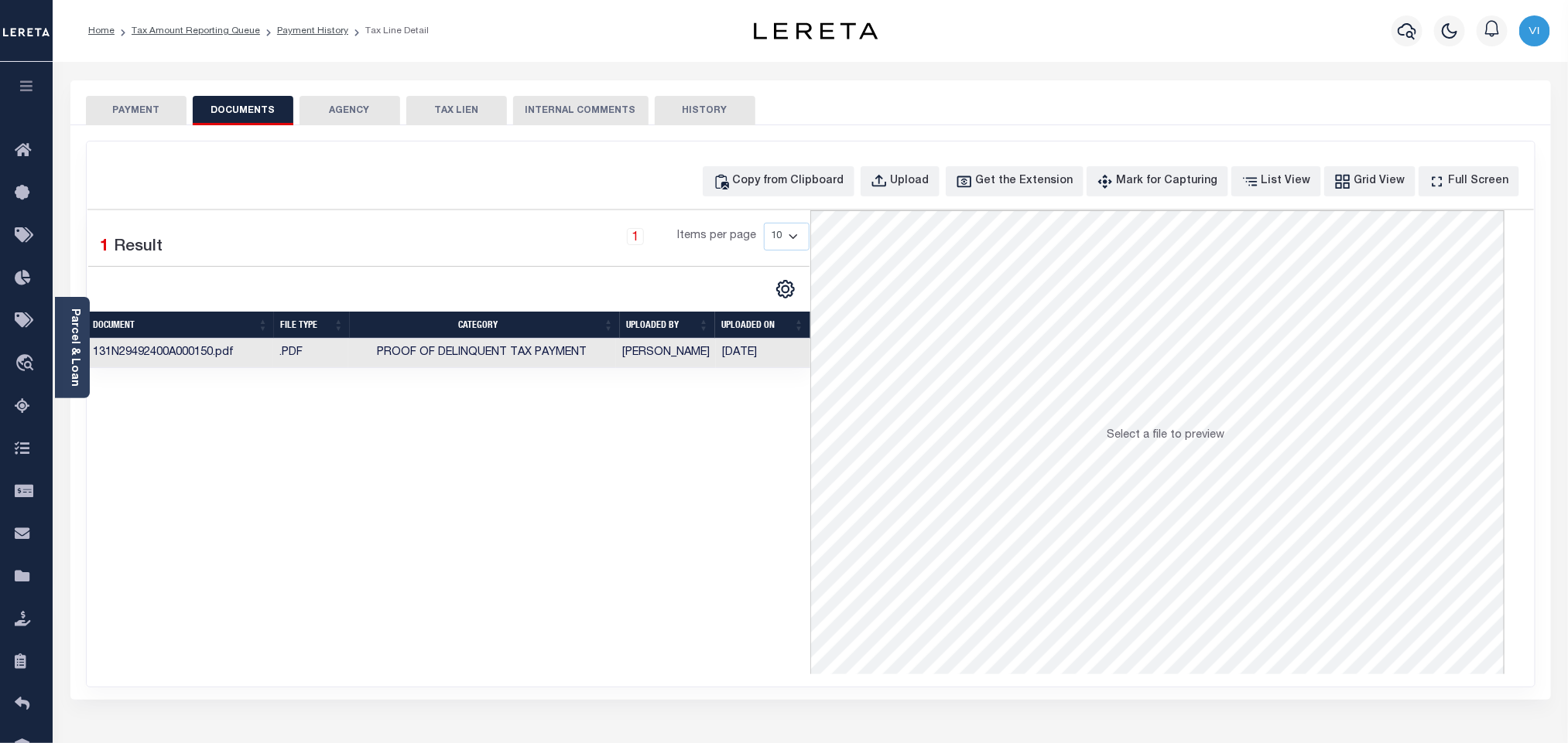
click at [155, 118] on button "PAYMENT" at bounding box center [135, 110] width 100 height 30
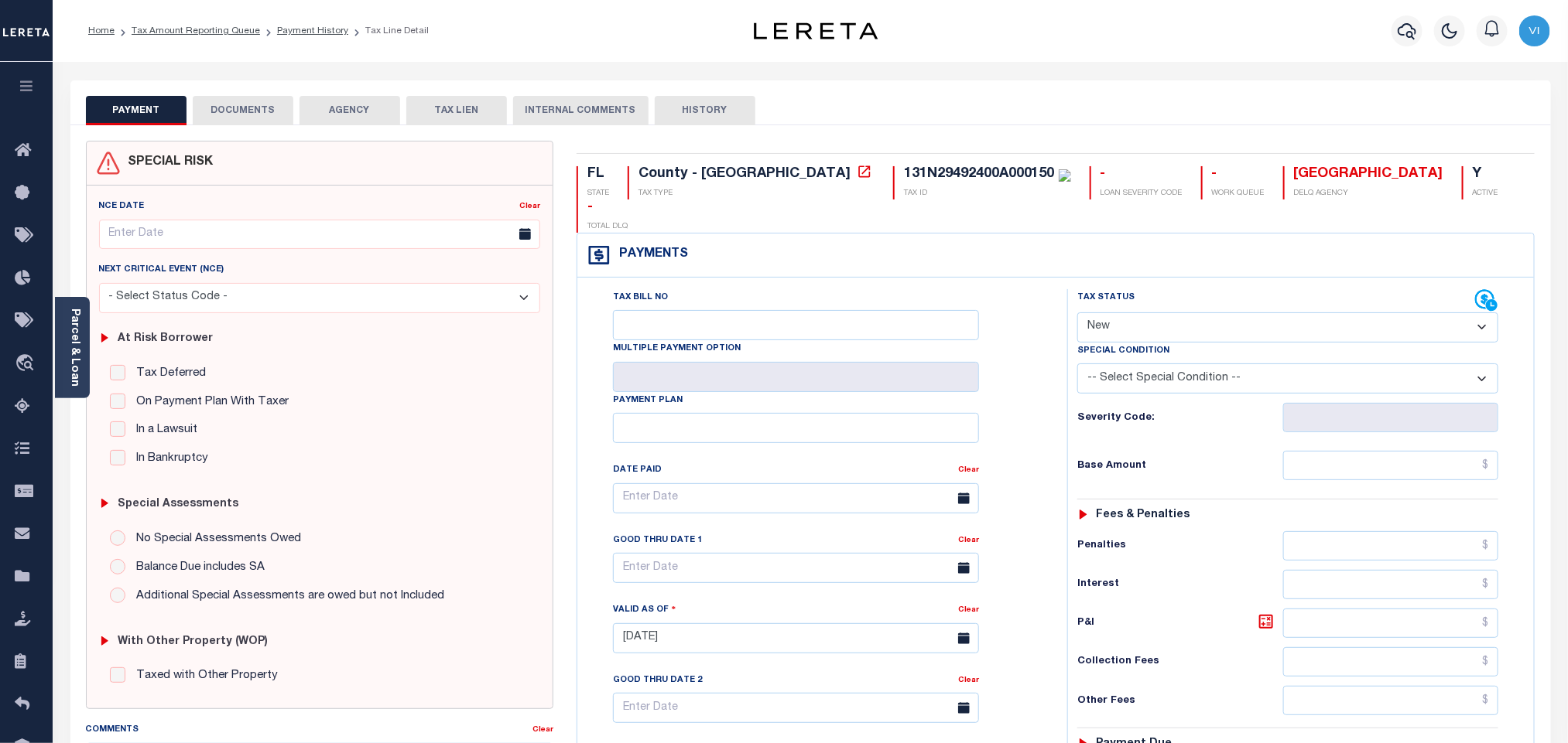
click at [1190, 343] on div "Special Condition" at bounding box center [1288, 354] width 421 height 22
click at [1138, 312] on select "- Select Status Code - Open Due/Unpaid Paid Incomplete No Tax Due Internal Refu…" at bounding box center [1288, 327] width 421 height 30
select select "PYD"
click at [1078, 312] on select "- Select Status Code - Open Due/Unpaid Paid Incomplete No Tax Due Internal Refu…" at bounding box center [1288, 327] width 421 height 30
type input "[DATE]"
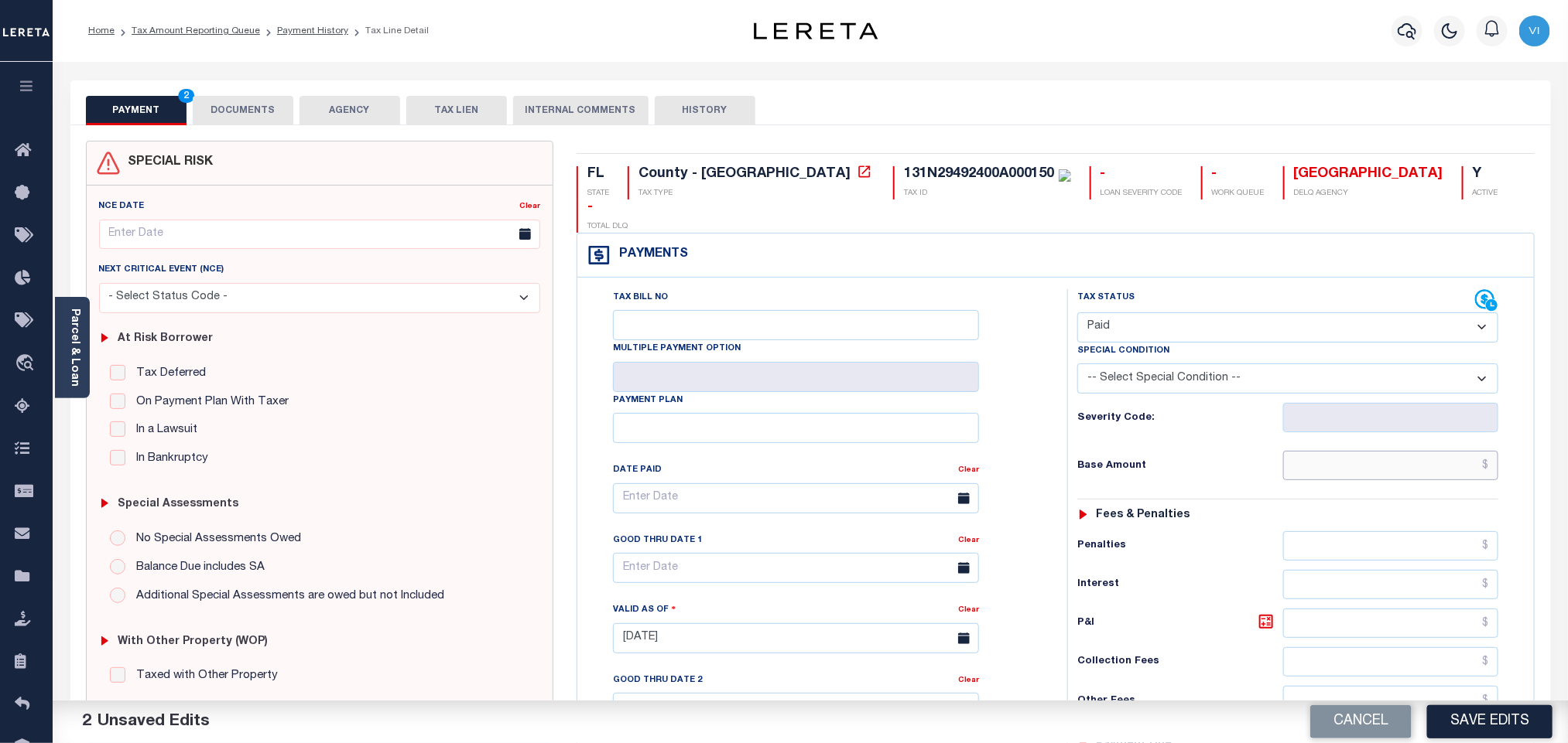
click at [1336, 451] on input "text" at bounding box center [1391, 466] width 216 height 30
paste input "1,814.15"
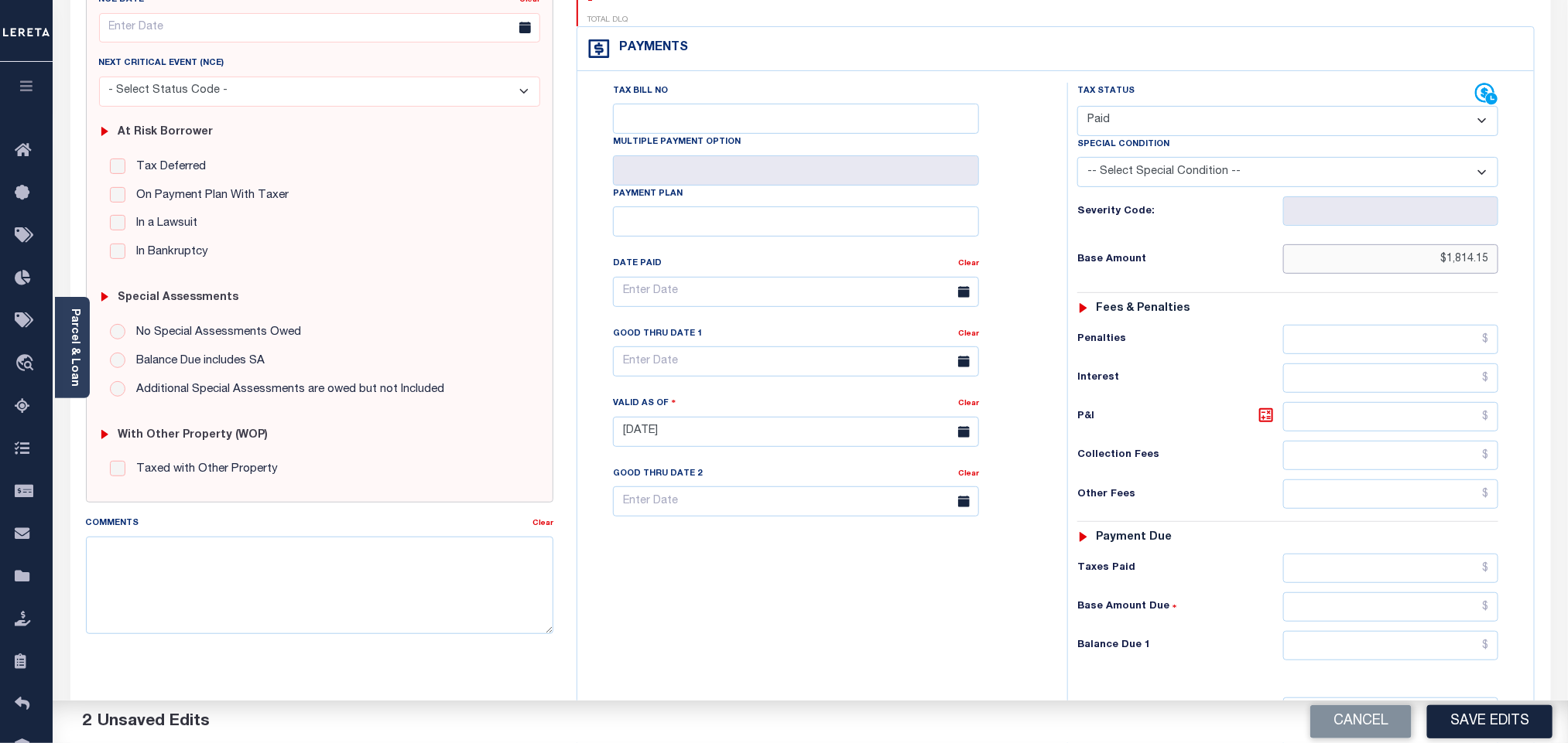
scroll to position [403, 0]
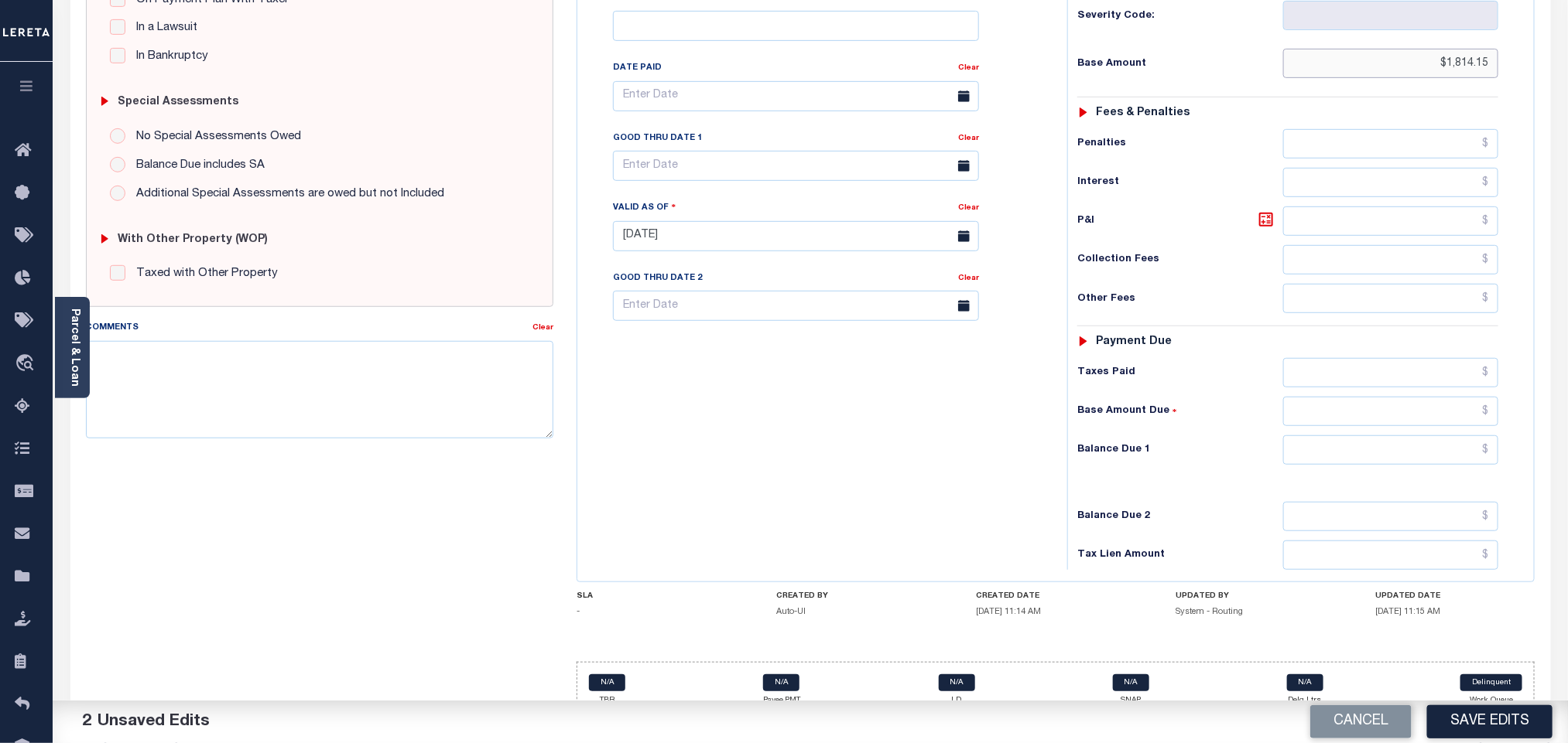
type input "$1,814.15"
click at [1336, 435] on input "text" at bounding box center [1391, 450] width 216 height 30
type input "$0.00"
click at [1486, 718] on button "Save Edits" at bounding box center [1489, 721] width 126 height 33
checkbox input "false"
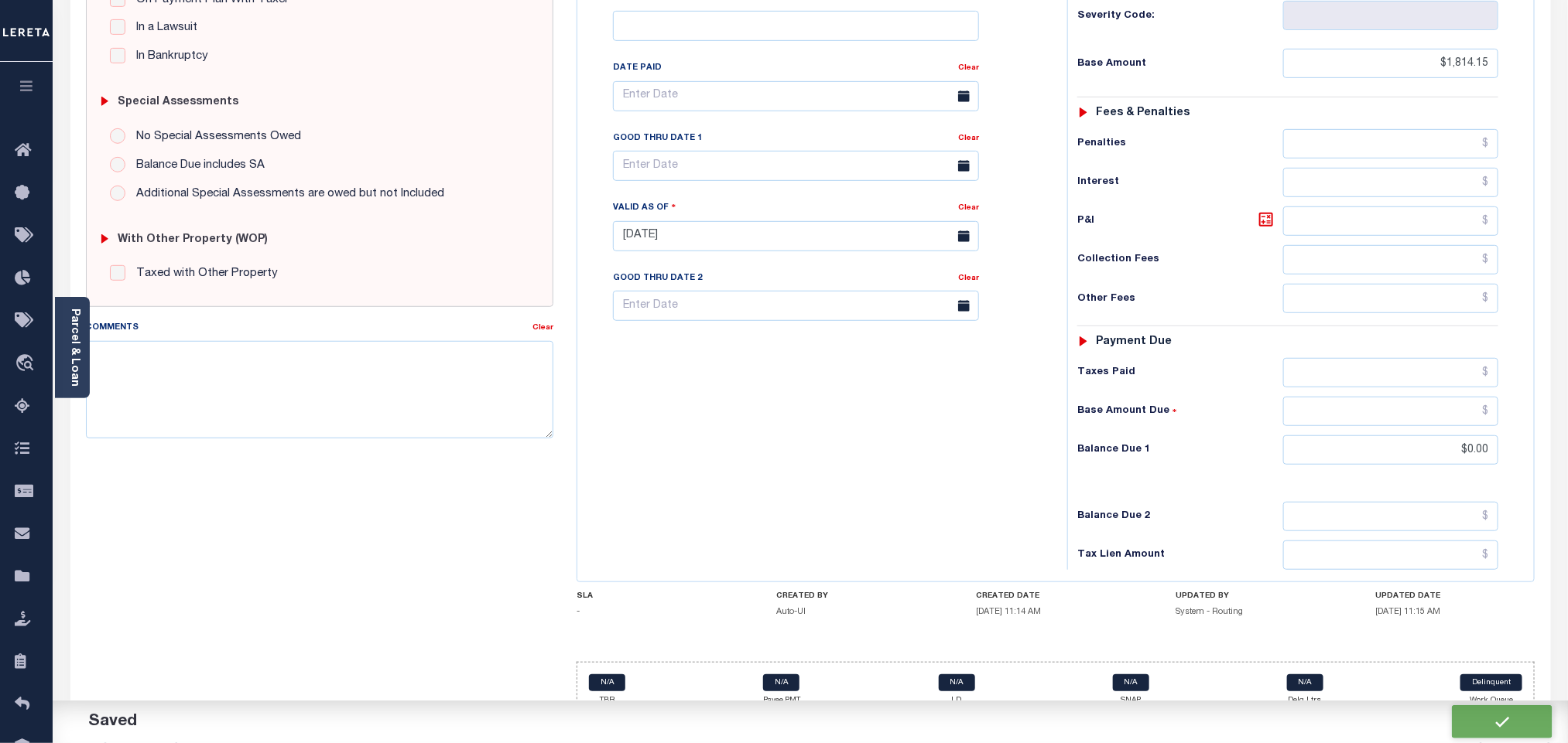
checkbox input "false"
type input "$1,814.15"
type input "$0"
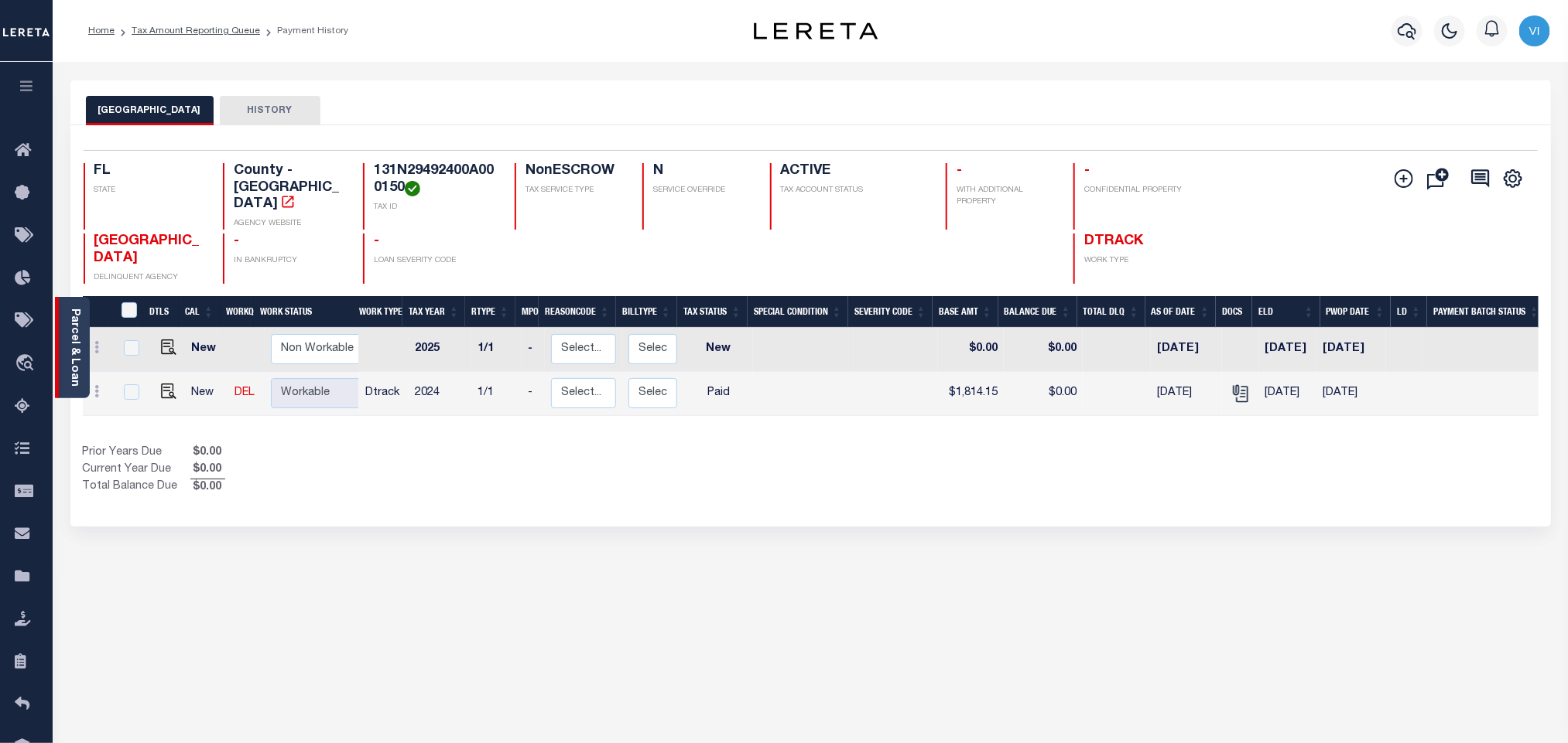
click at [75, 330] on link "Parcel & Loan" at bounding box center [74, 348] width 11 height 79
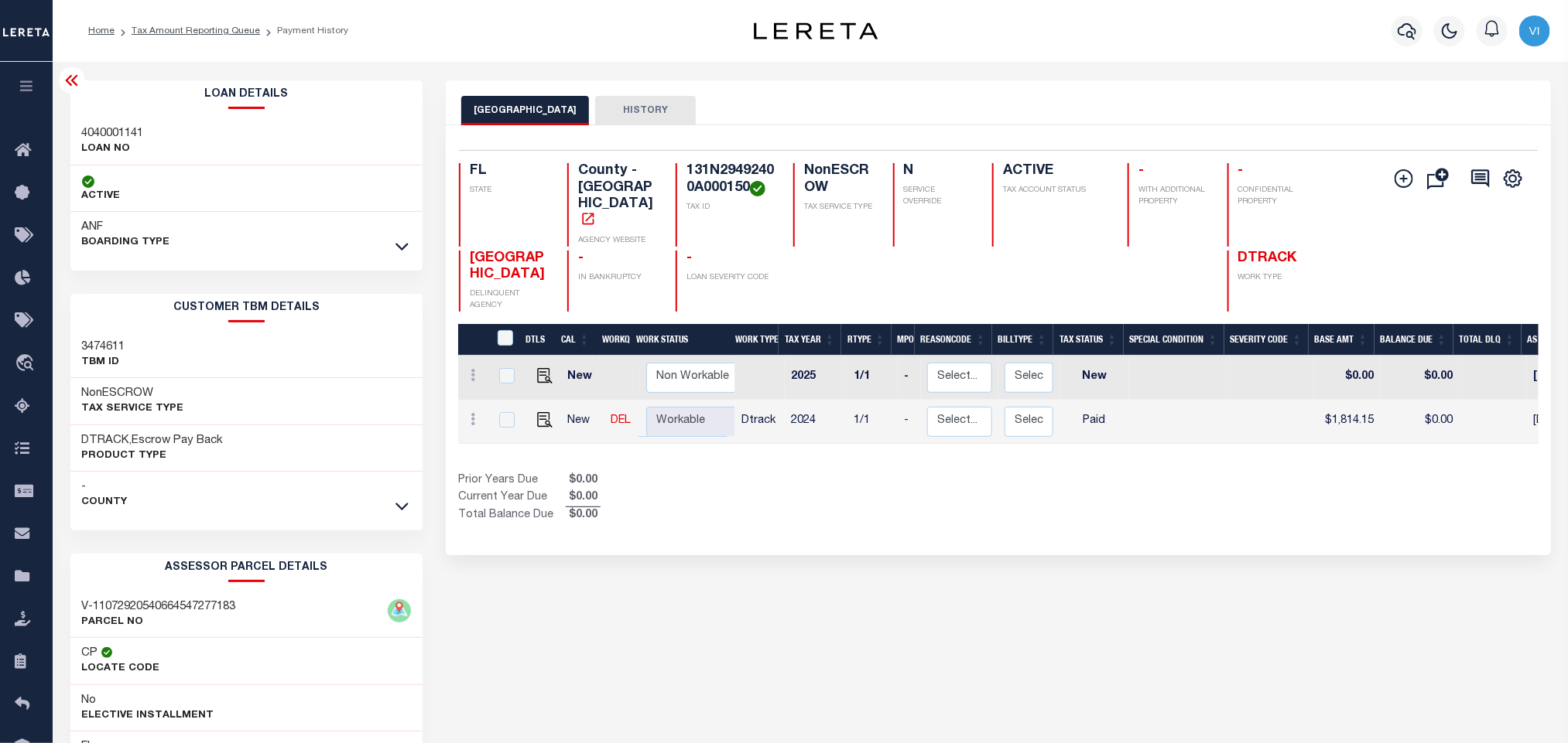
click at [89, 137] on h3 "4040001141" at bounding box center [113, 134] width 62 height 15
copy h3 "4040001141"
click at [738, 167] on h4 "131N29492400A000150" at bounding box center [731, 180] width 89 height 33
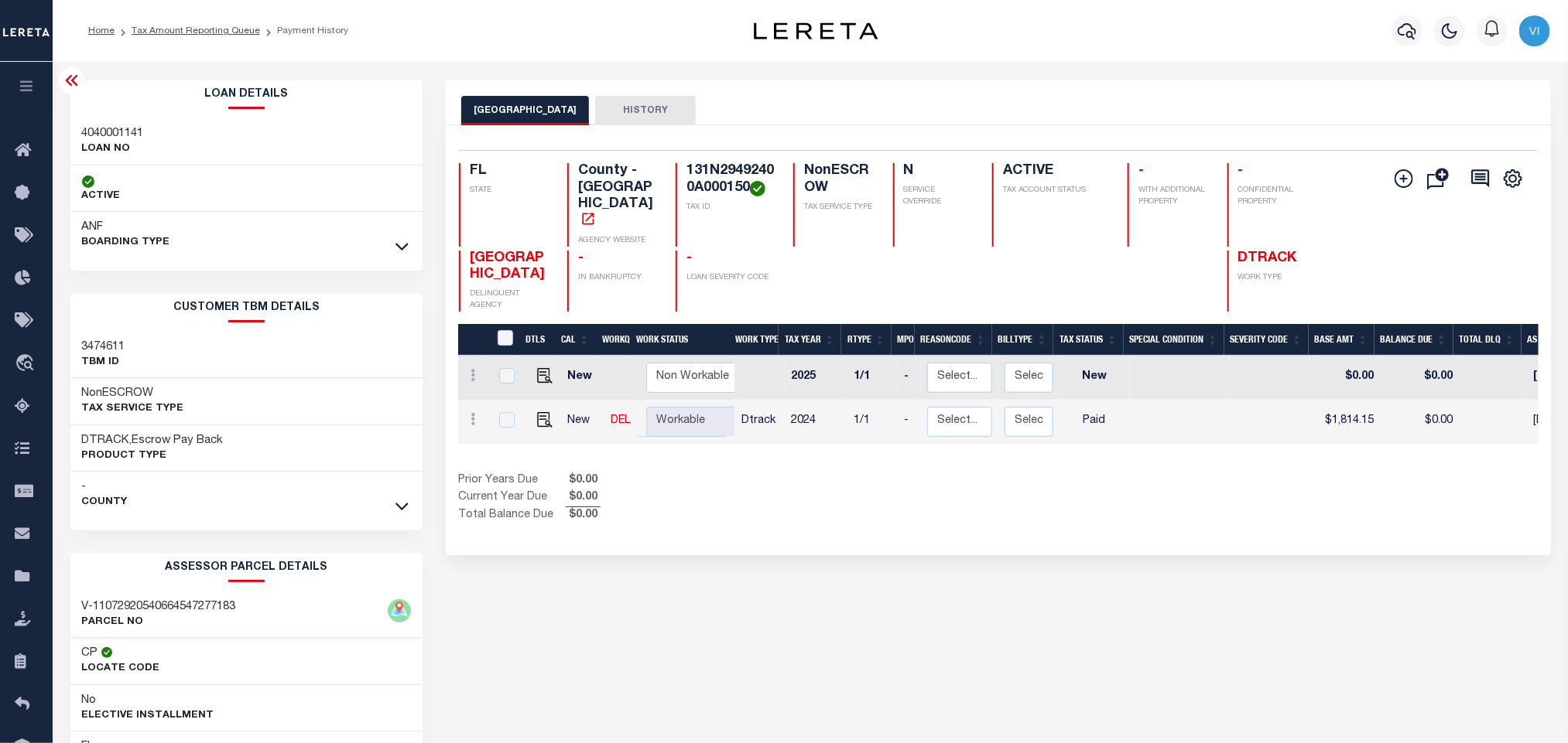
copy h4 "131N29492400A000150"
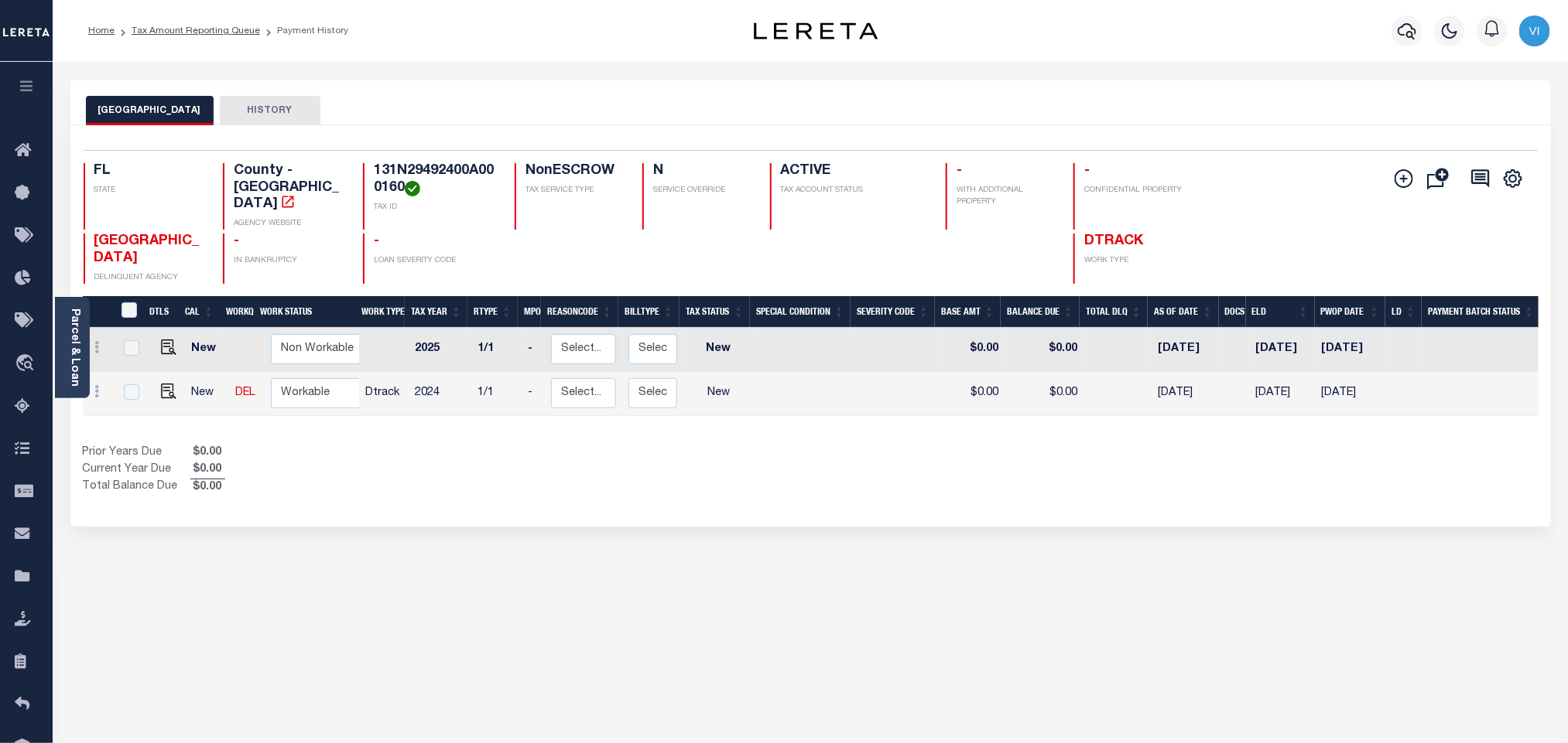
click at [446, 177] on h4 "131N29492400A000160" at bounding box center [434, 180] width 122 height 33
copy h4 "131N29492400A000160"
click at [163, 384] on img "" at bounding box center [168, 391] width 15 height 15
checkbox input "true"
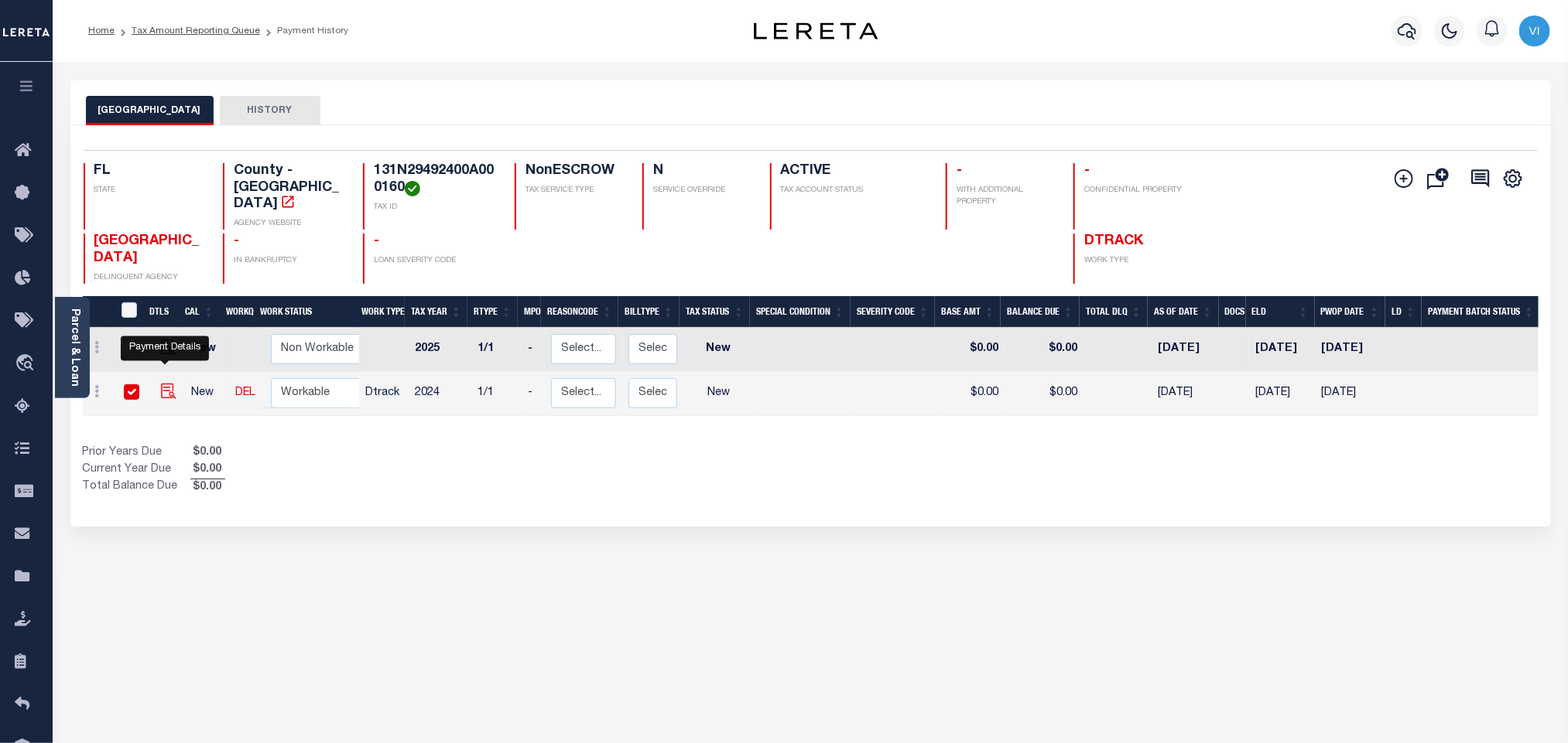
checkbox input "true"
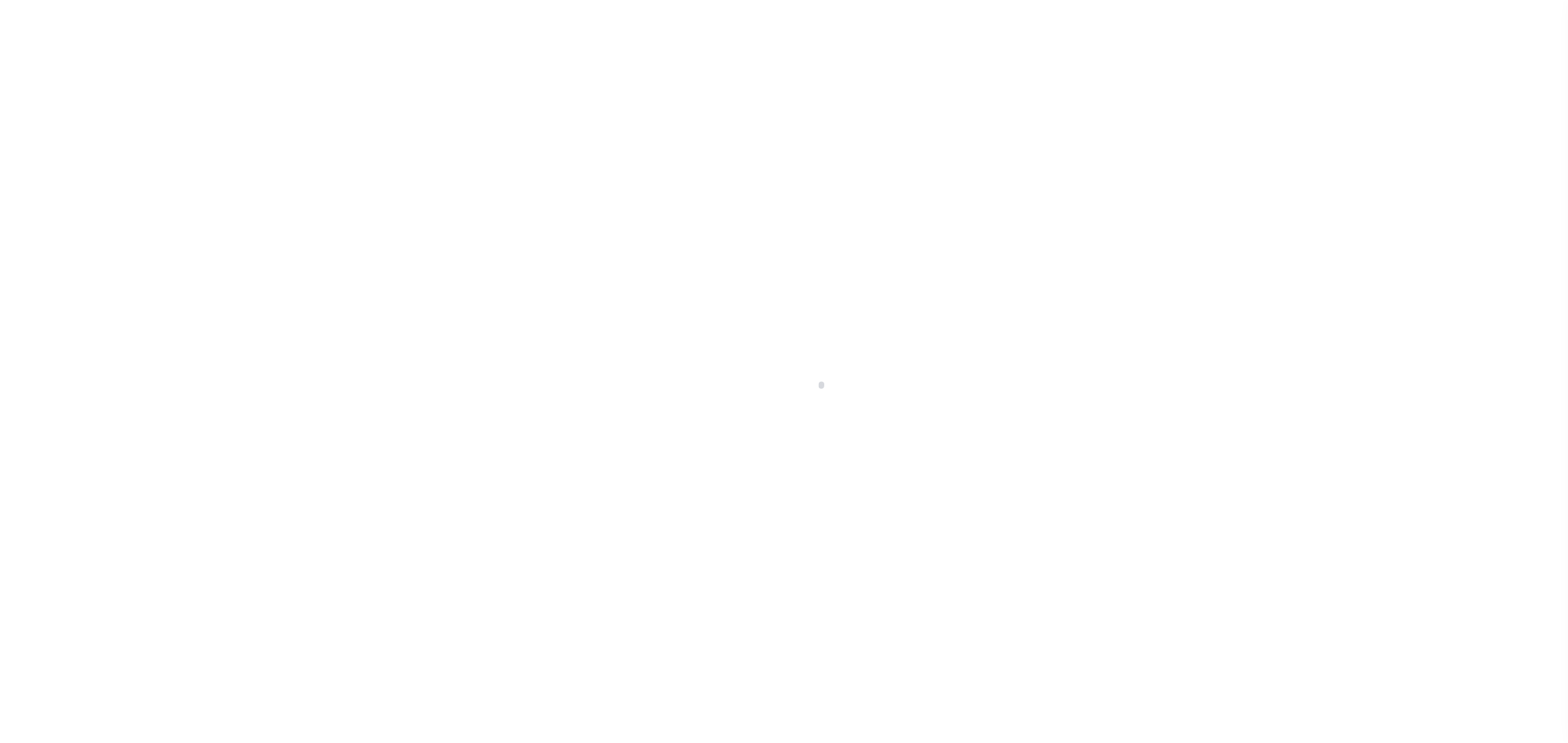
checkbox input "false"
type input "[DATE]"
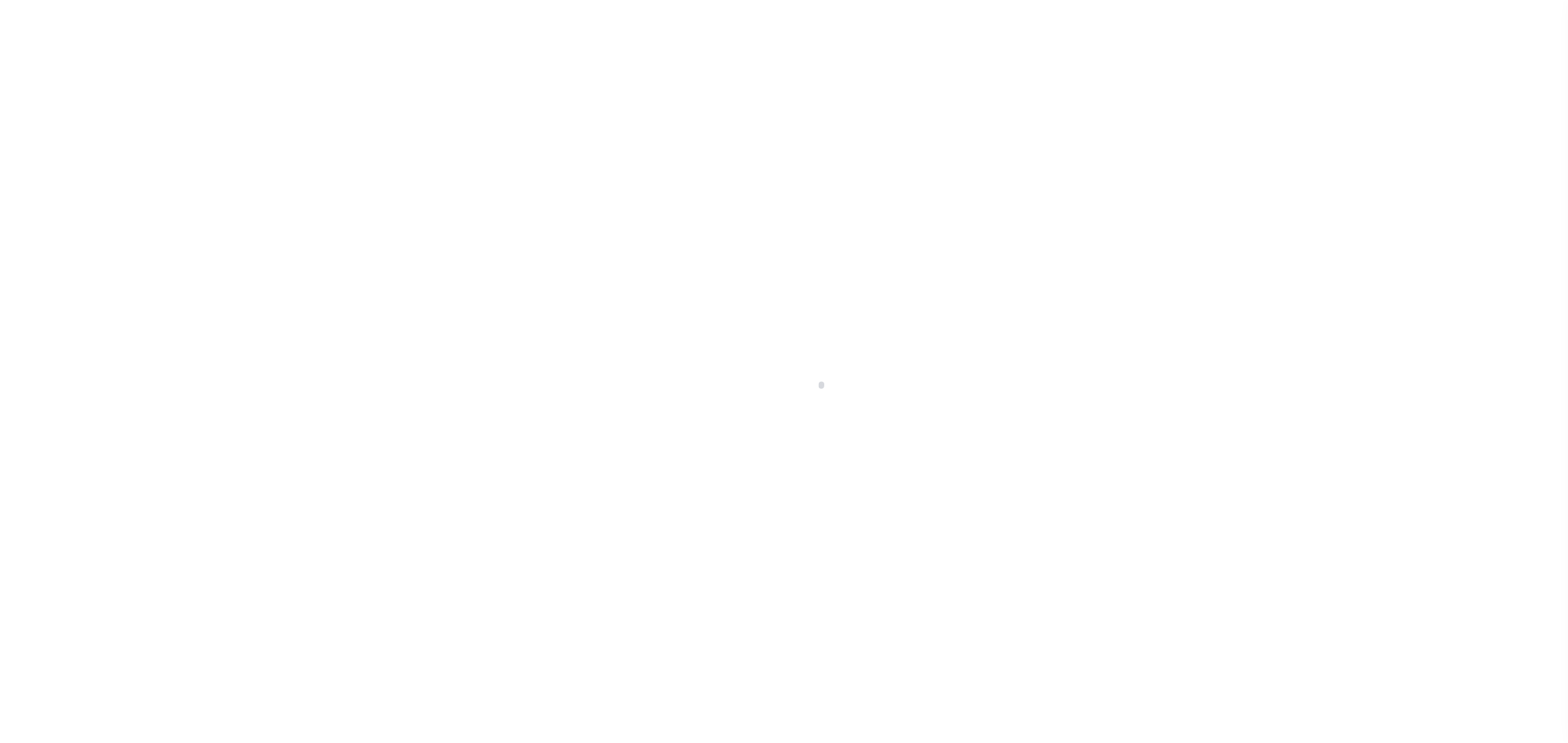
select select "NW2"
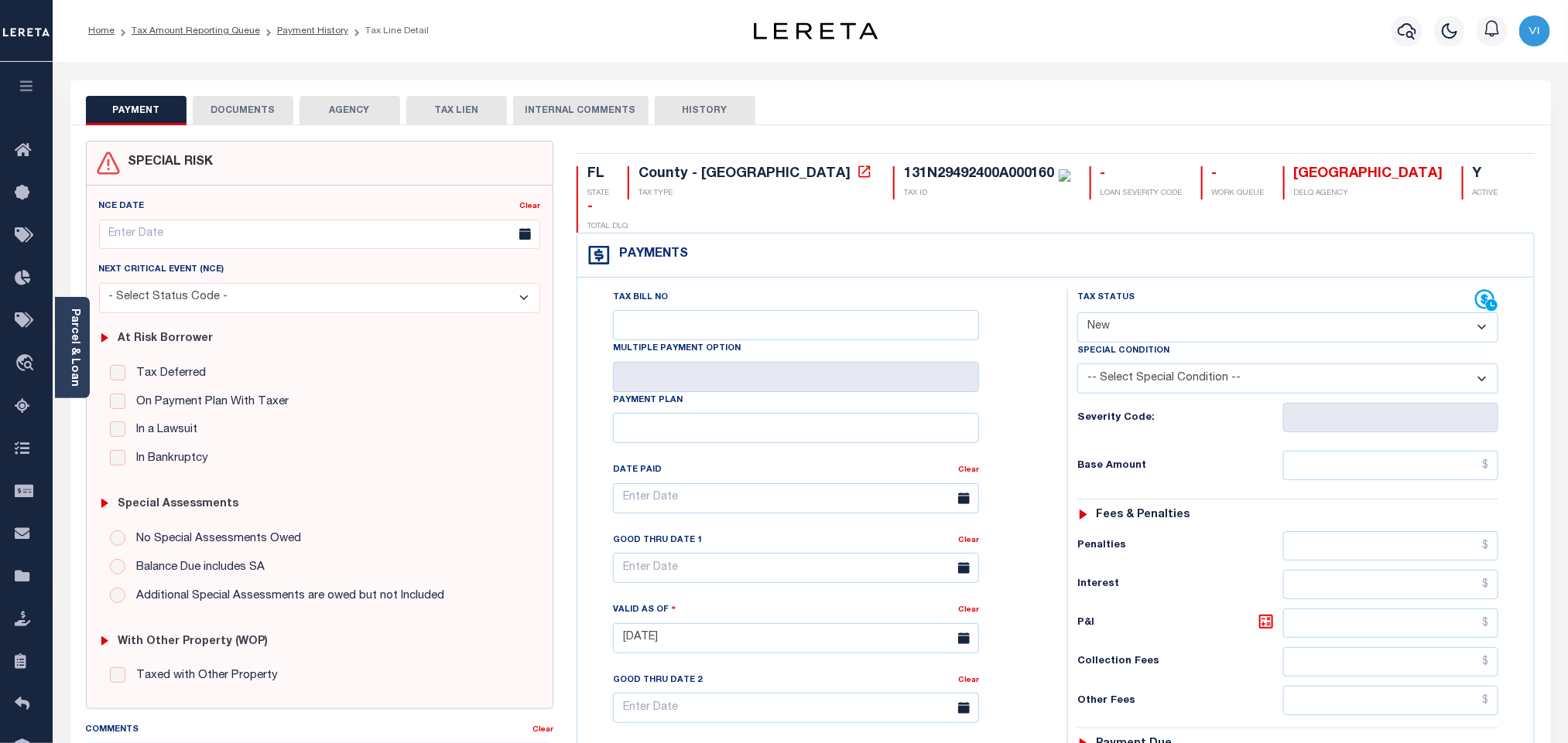
click at [84, 358] on div "Parcel & Loan" at bounding box center [72, 348] width 35 height 101
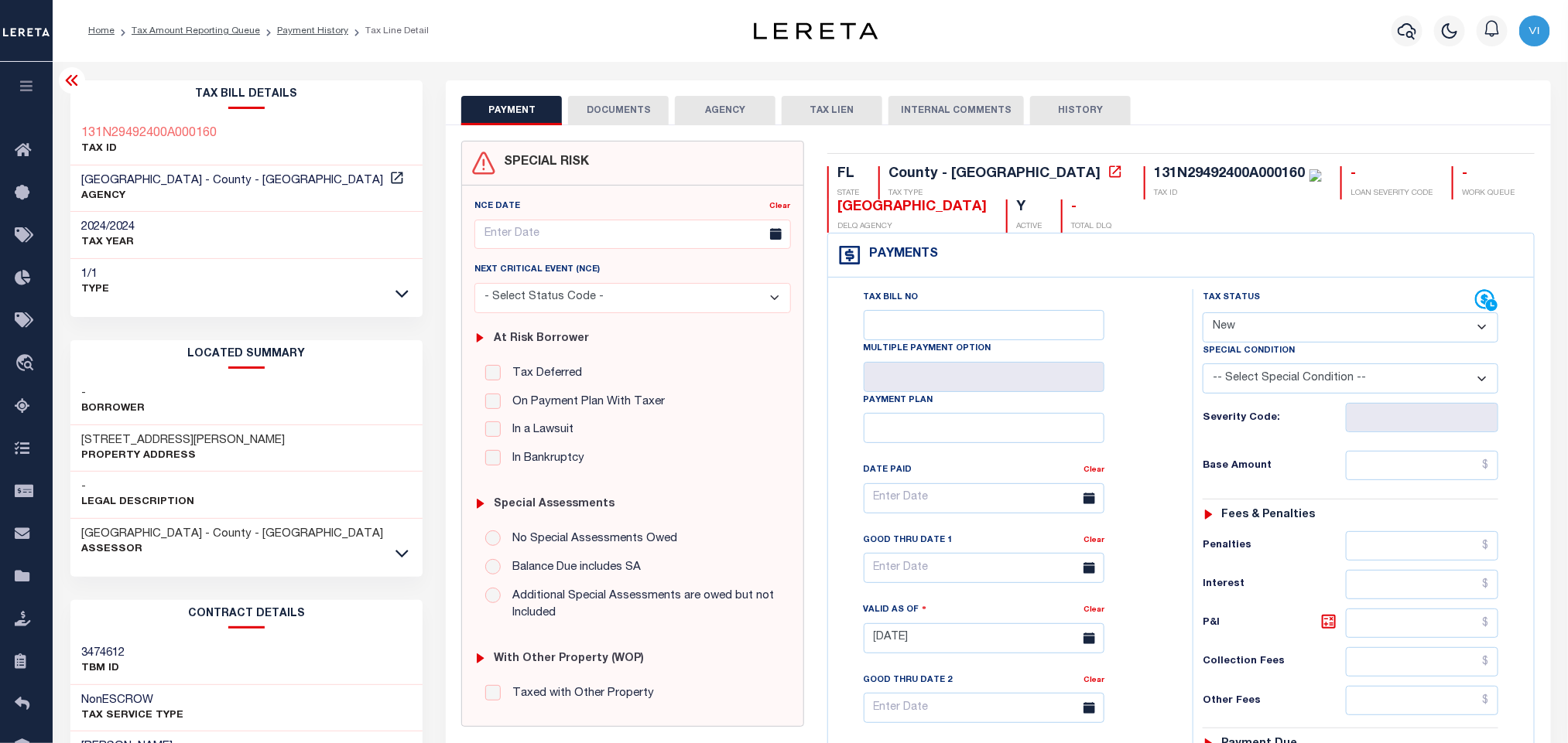
click at [576, 116] on button "DOCUMENTS" at bounding box center [618, 110] width 100 height 30
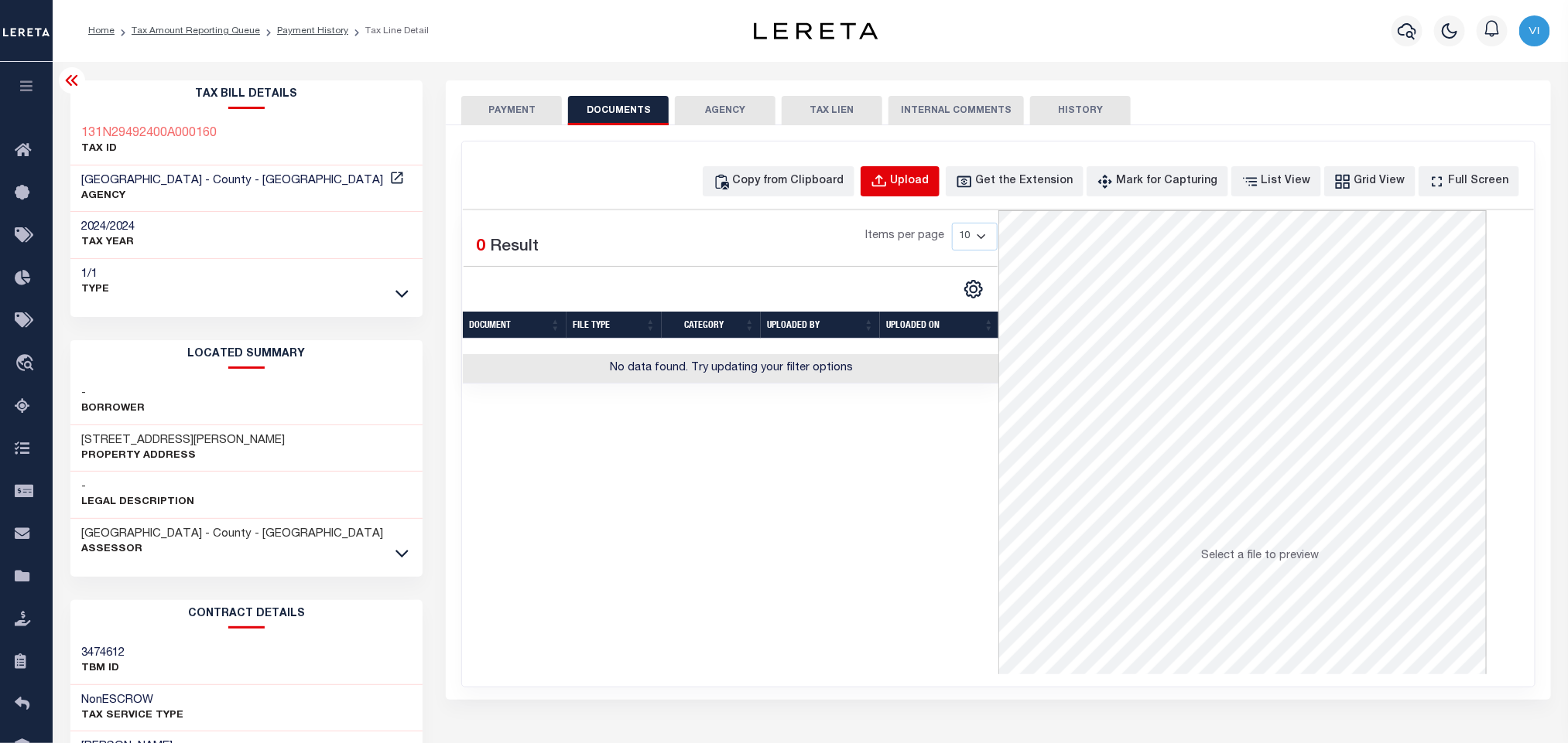
click at [929, 189] on div "Upload" at bounding box center [910, 181] width 39 height 17
select select "POP"
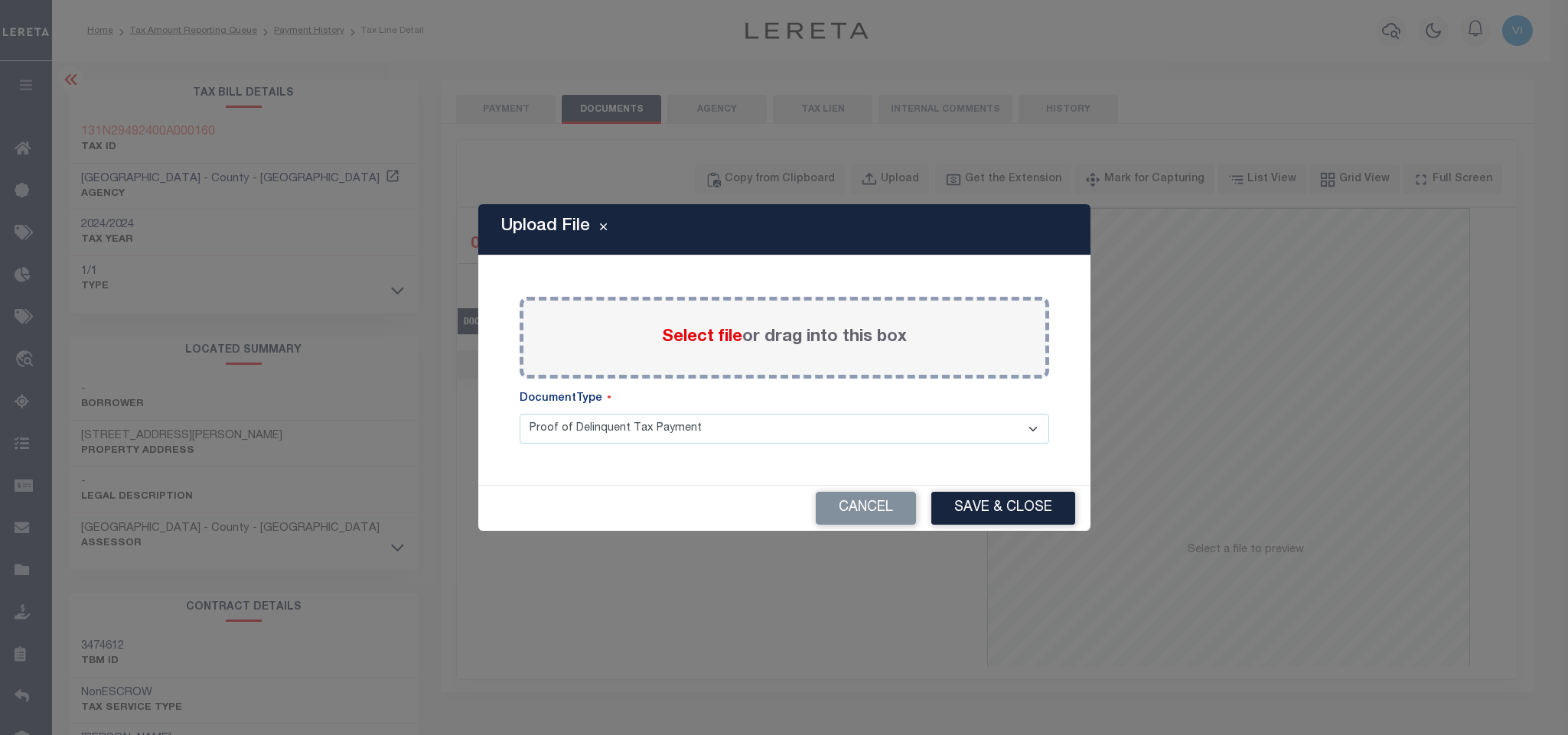
click at [707, 339] on span "Select file" at bounding box center [702, 337] width 80 height 17
click at [0, 0] on input "Select file or drag into this box" at bounding box center [0, 0] width 0 height 0
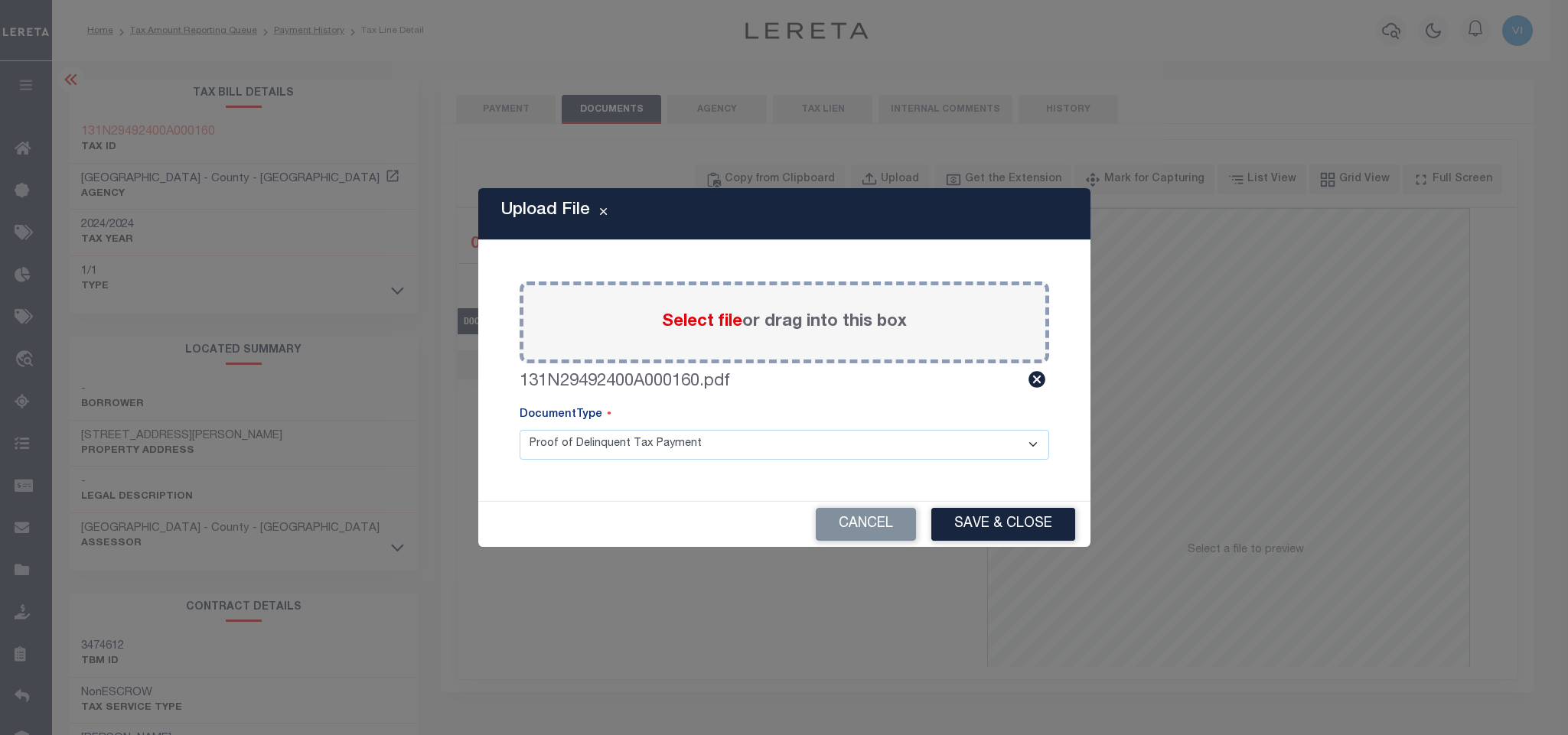
click at [560, 448] on select "Proof of Delinquent Tax Payment" at bounding box center [784, 445] width 530 height 29
click at [520, 430] on select "Proof of Delinquent Tax Payment" at bounding box center [784, 445] width 530 height 29
click at [994, 531] on button "Save & Close" at bounding box center [1003, 524] width 144 height 33
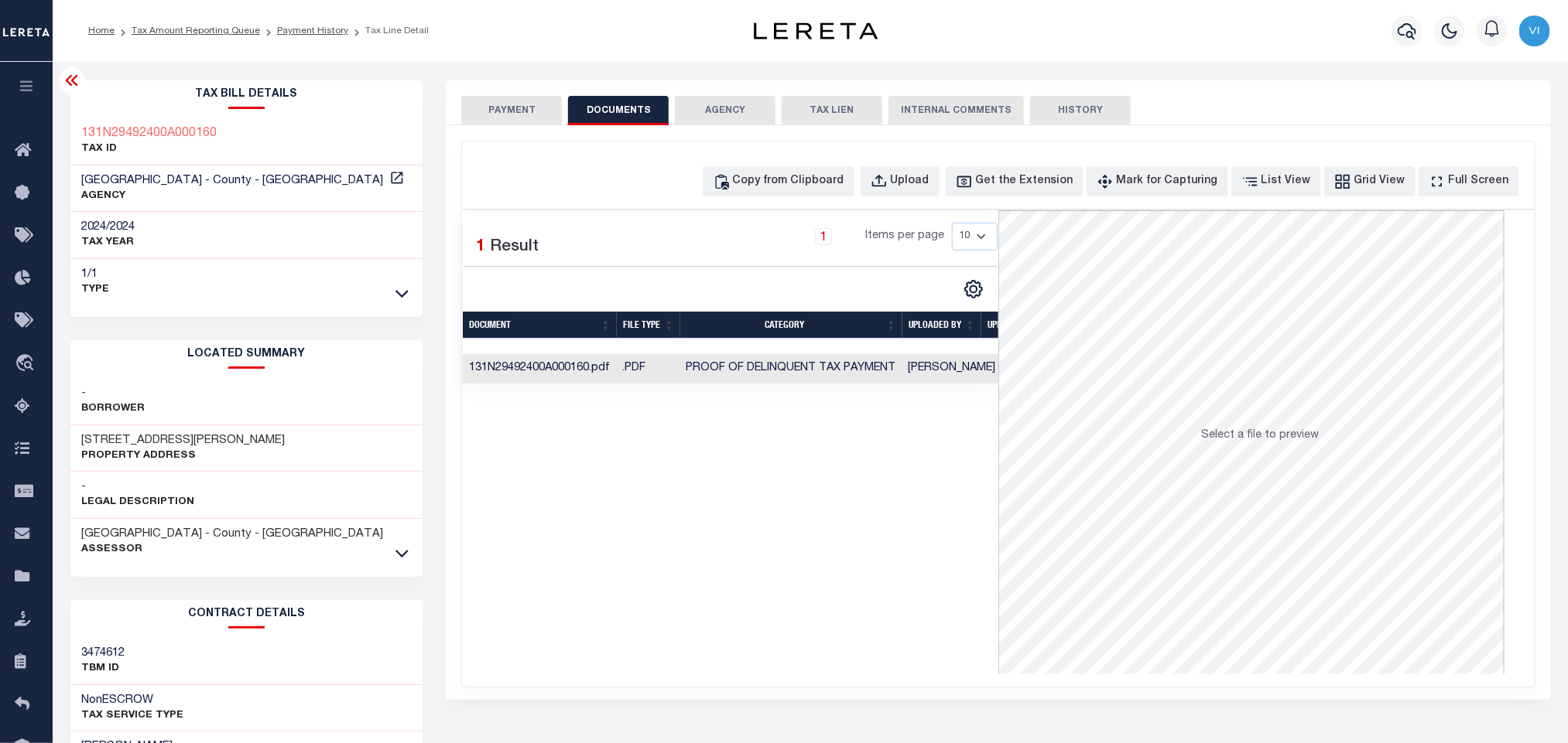
click at [500, 111] on button "PAYMENT" at bounding box center [511, 110] width 100 height 30
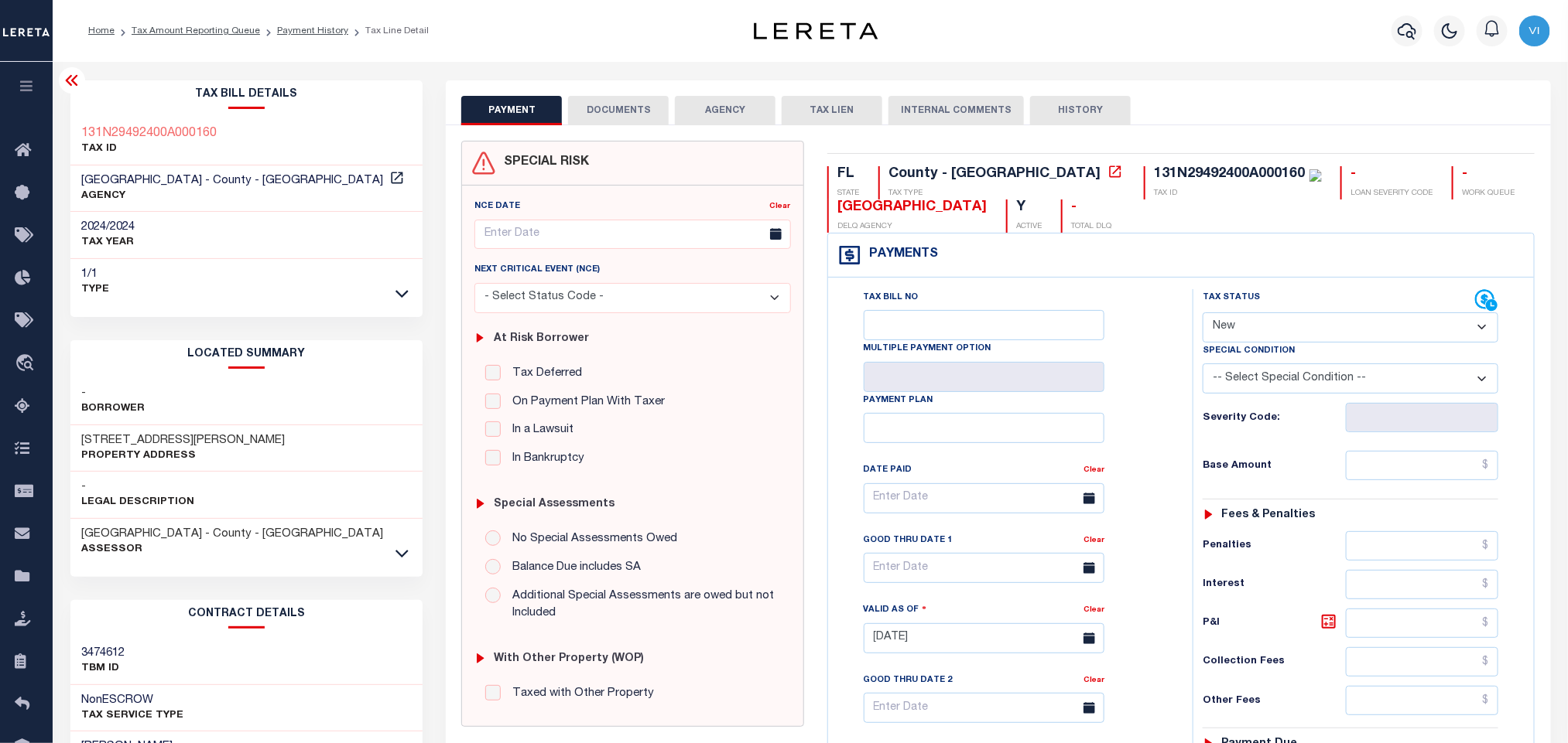
click at [1284, 325] on select "- Select Status Code - Open Due/Unpaid Paid Incomplete No Tax Due Internal Refu…" at bounding box center [1350, 327] width 295 height 30
select select "PYD"
click at [1203, 314] on select "- Select Status Code - Open Due/Unpaid Paid Incomplete No Tax Due Internal Refu…" at bounding box center [1350, 327] width 295 height 30
type input "08/29/2025"
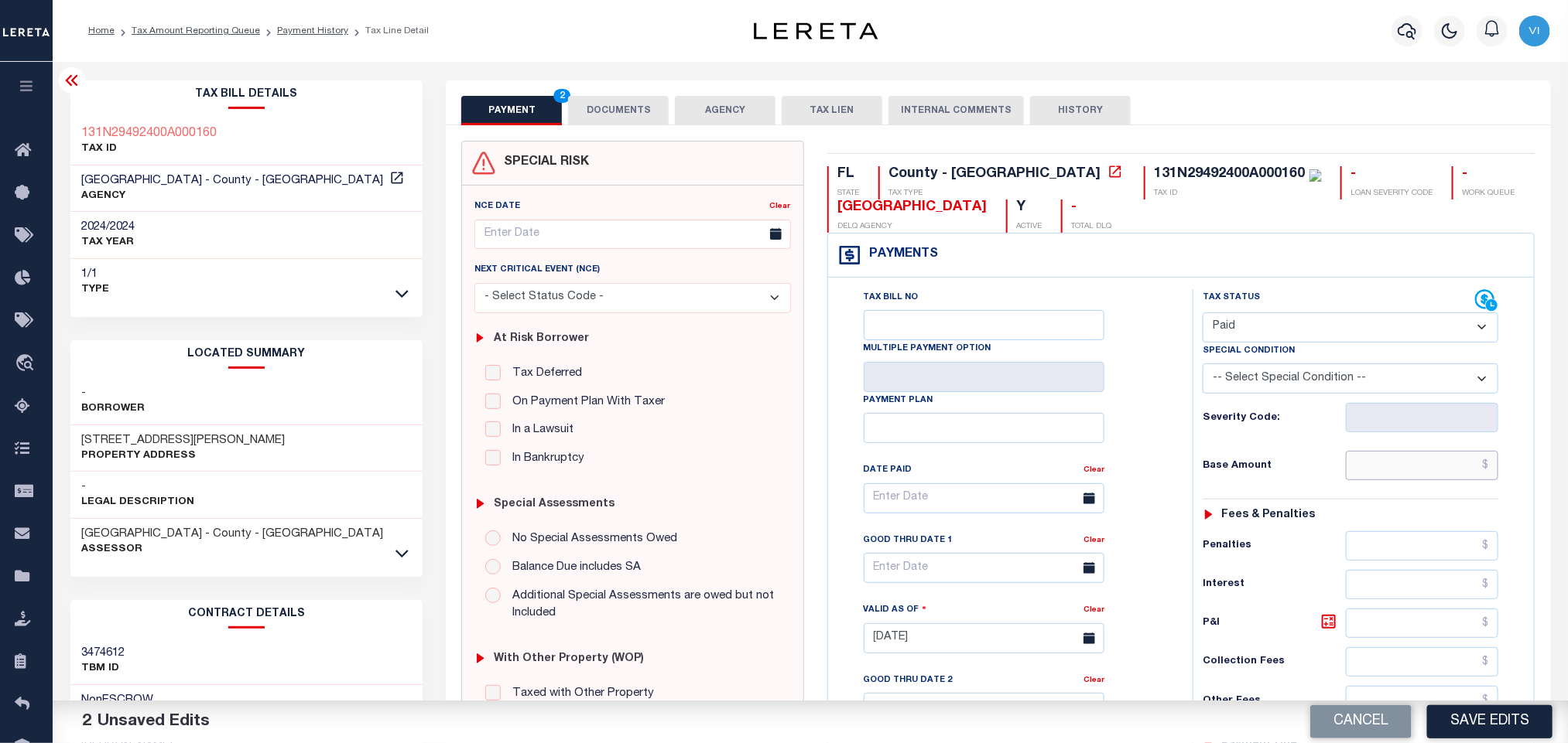
click at [1361, 467] on input "text" at bounding box center [1423, 466] width 154 height 30
paste input "1,815.14"
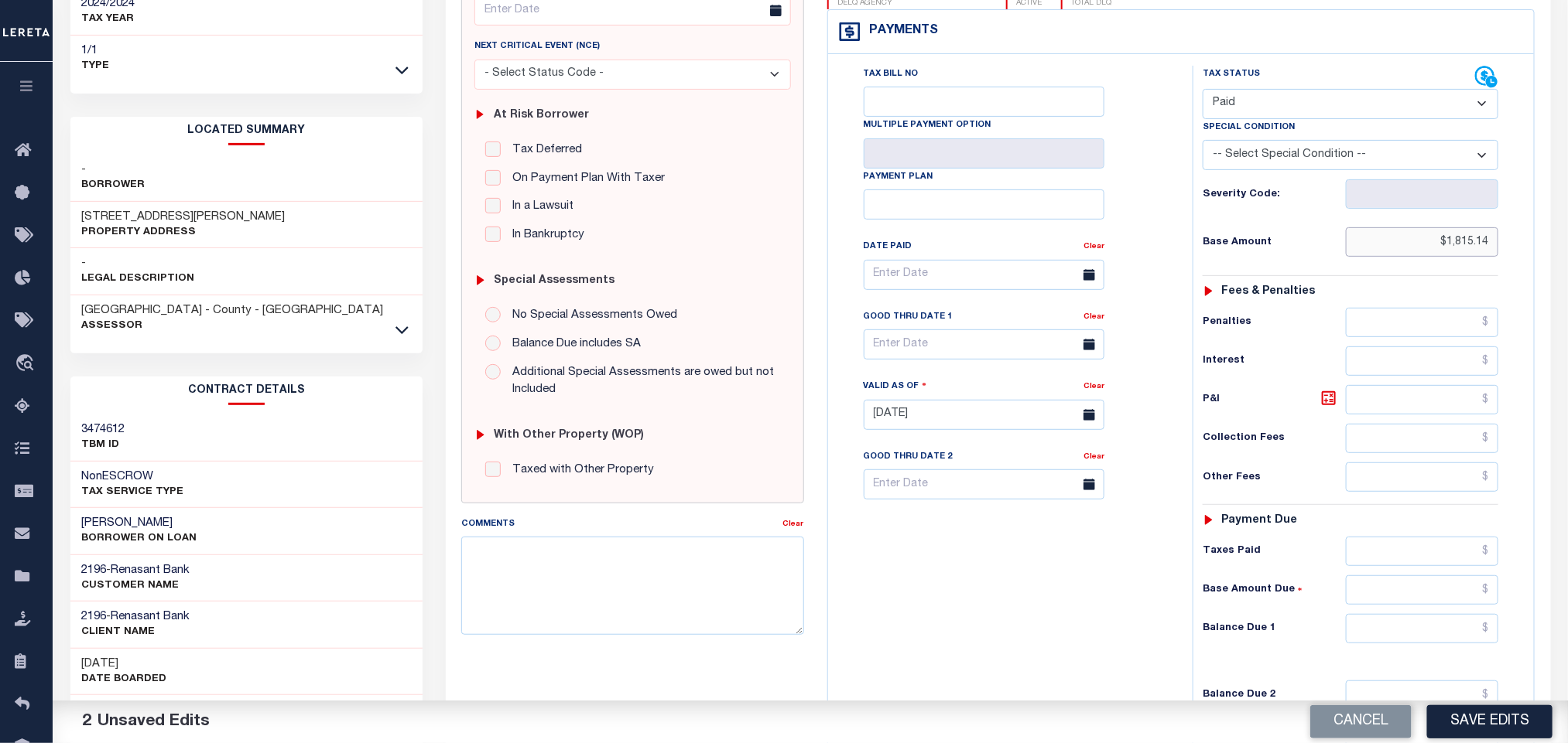
scroll to position [436, 0]
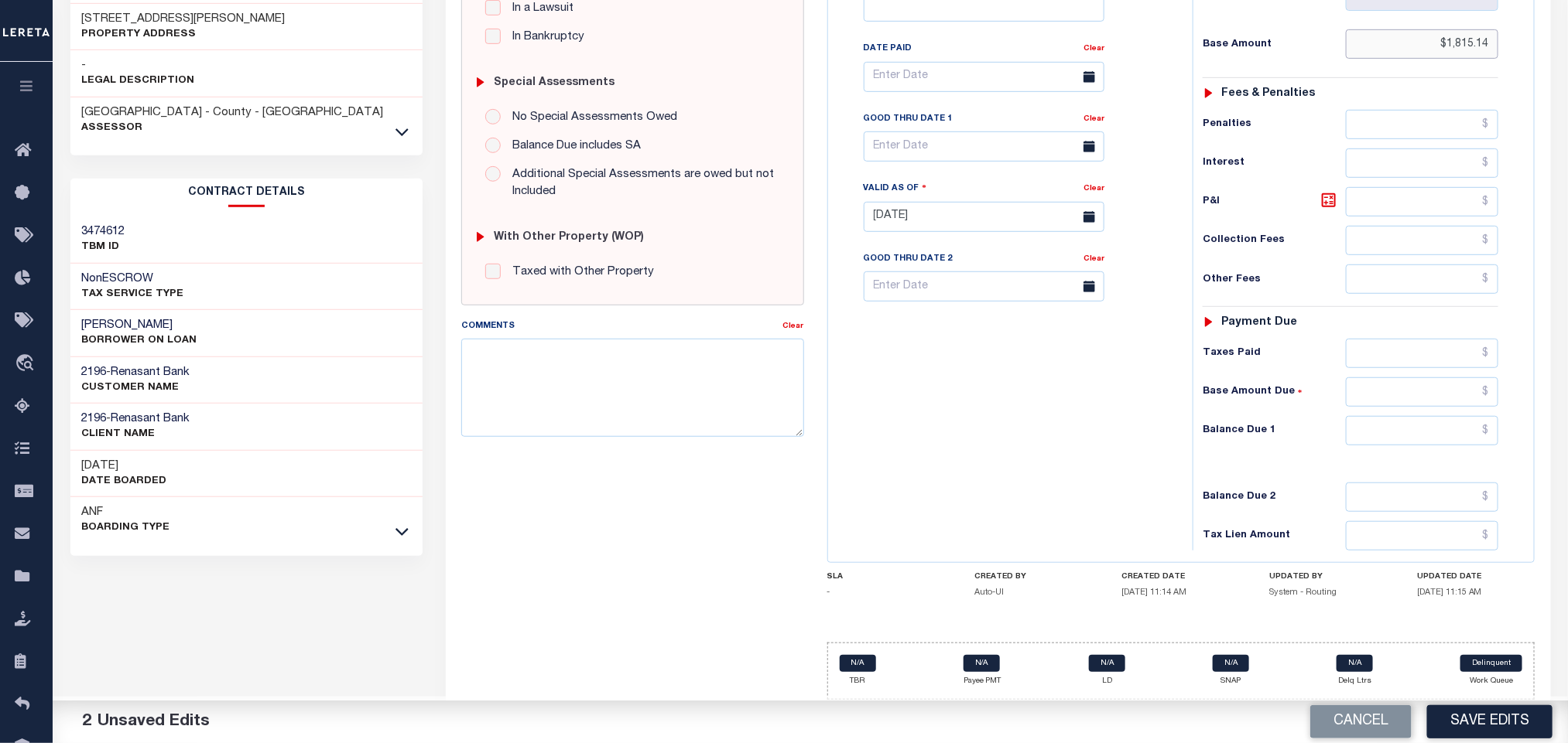
type input "$1,815.14"
click at [1370, 437] on input "text" at bounding box center [1423, 431] width 154 height 30
type input "$0.00"
click at [1505, 715] on button "Save Edits" at bounding box center [1489, 721] width 126 height 33
checkbox input "false"
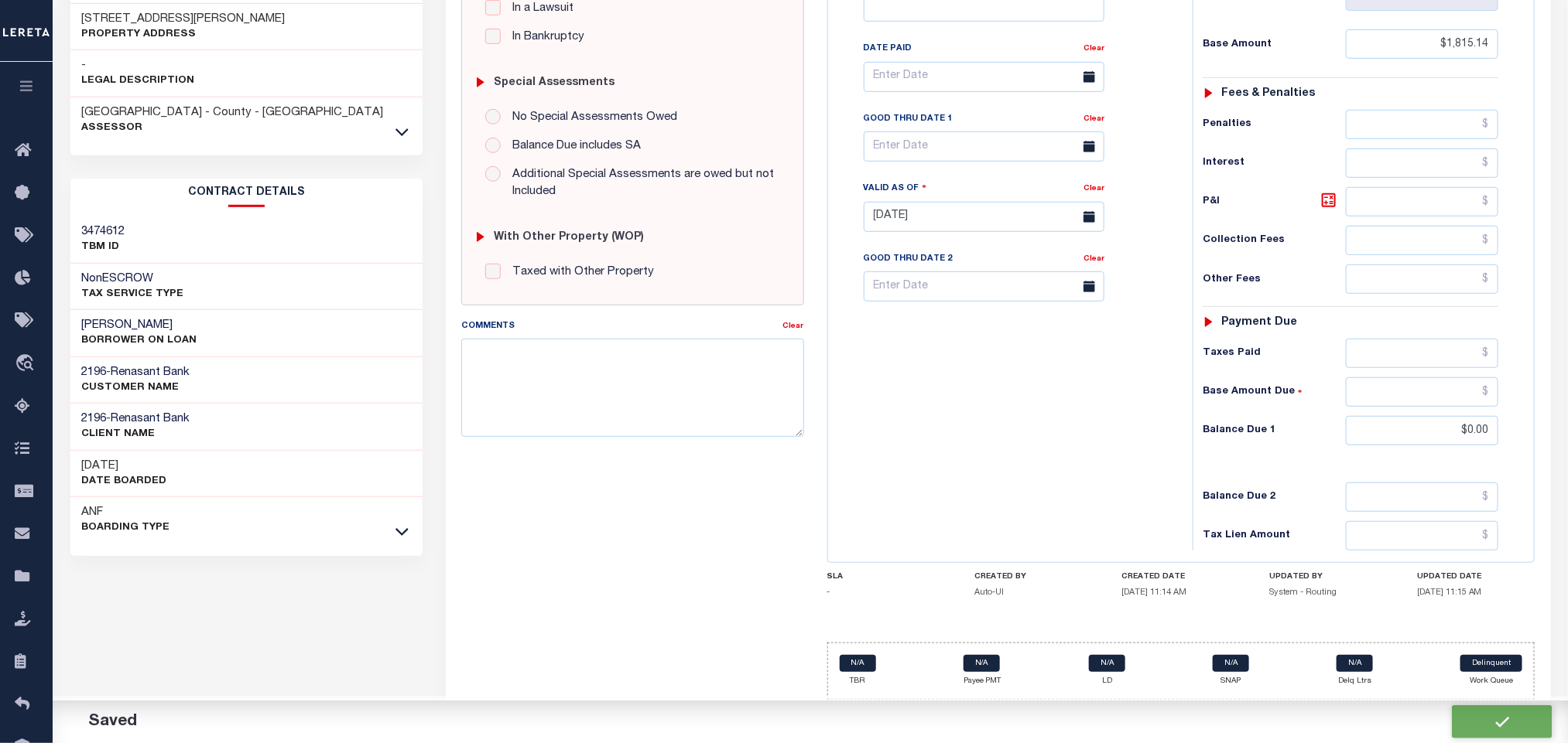
checkbox input "false"
type input "$1,815.14"
type input "$0"
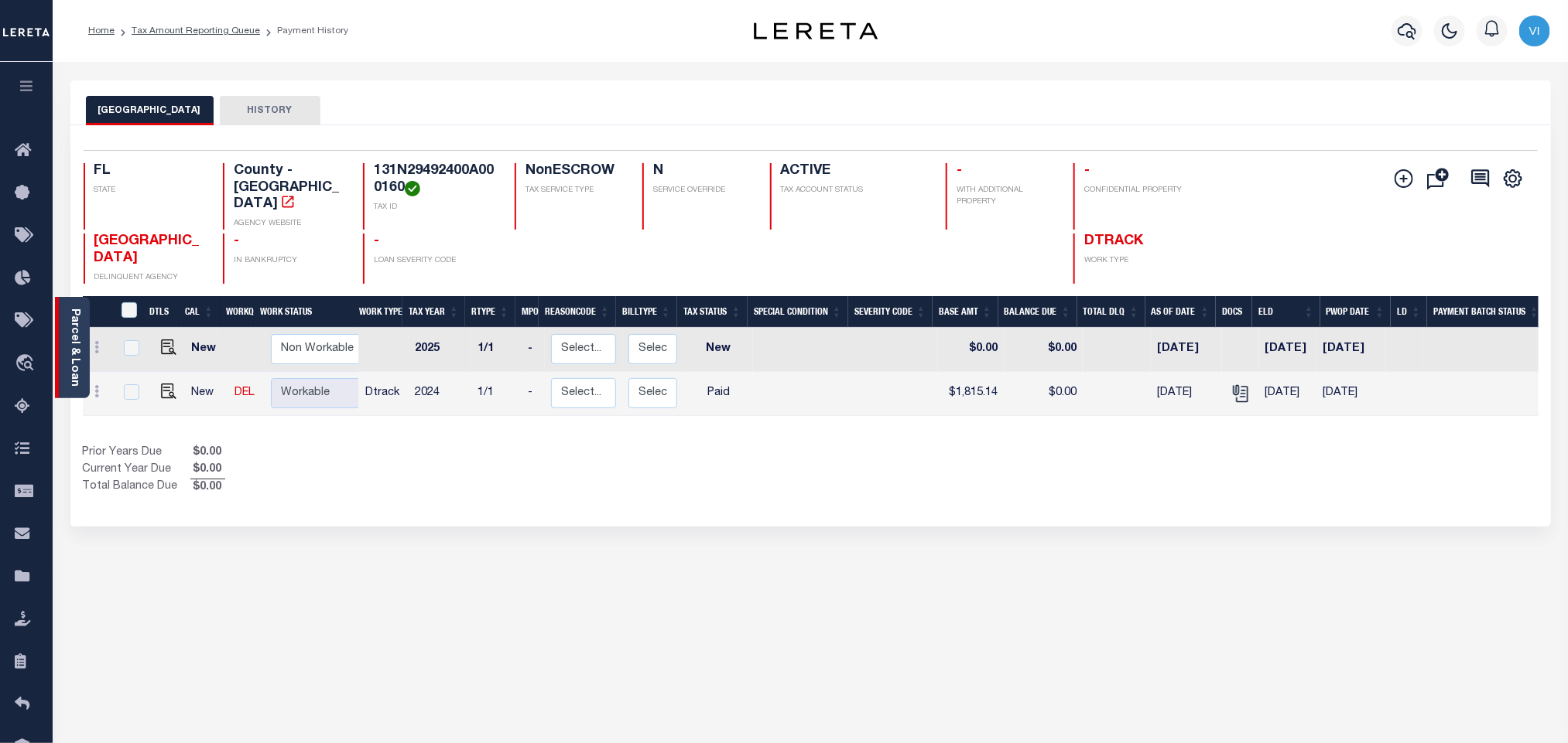
click at [77, 350] on link "Parcel & Loan" at bounding box center [74, 348] width 11 height 79
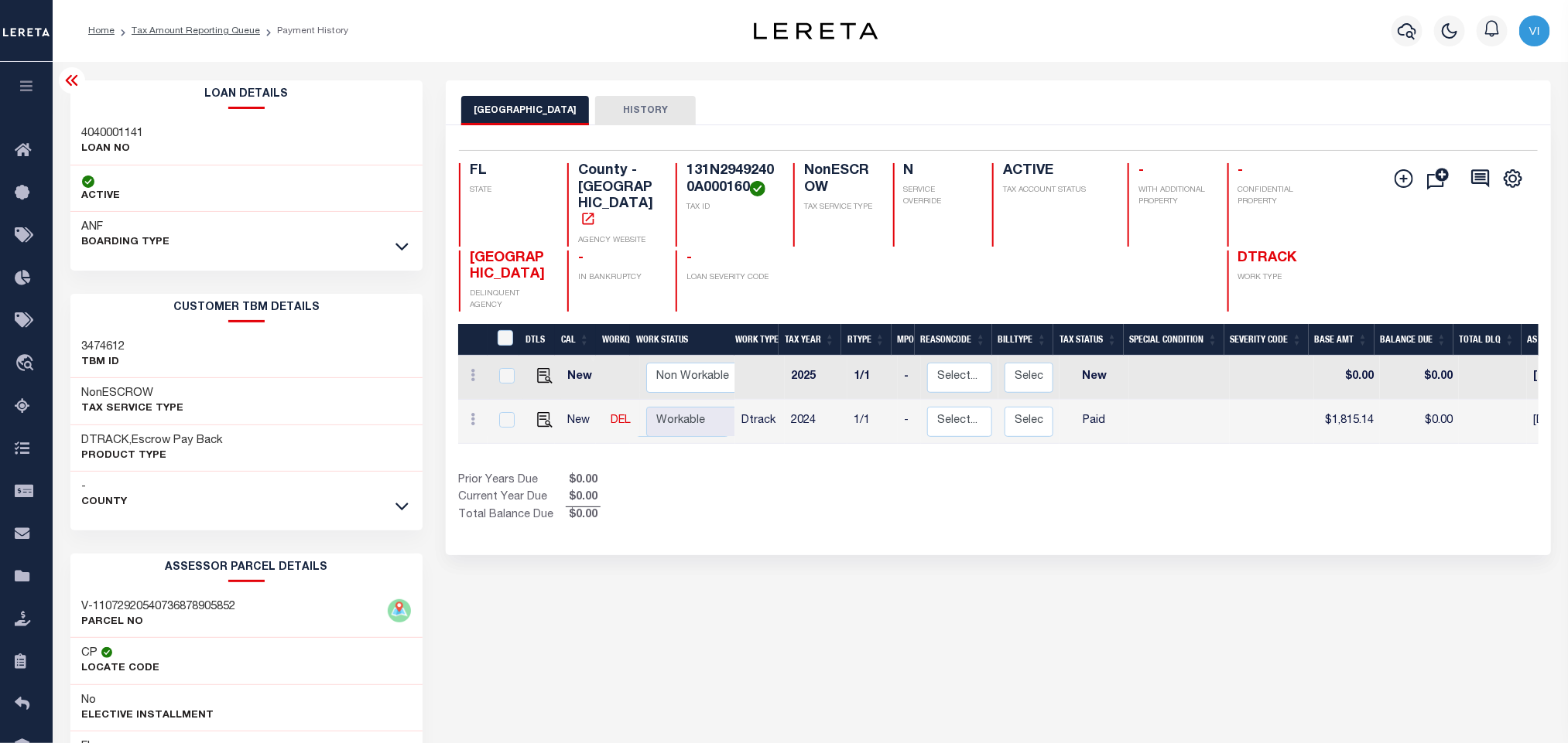
click at [98, 137] on h3 "4040001141" at bounding box center [113, 134] width 62 height 15
copy h3 "4040001141"
click at [695, 163] on h4 "131N29492400A000160" at bounding box center [731, 180] width 89 height 33
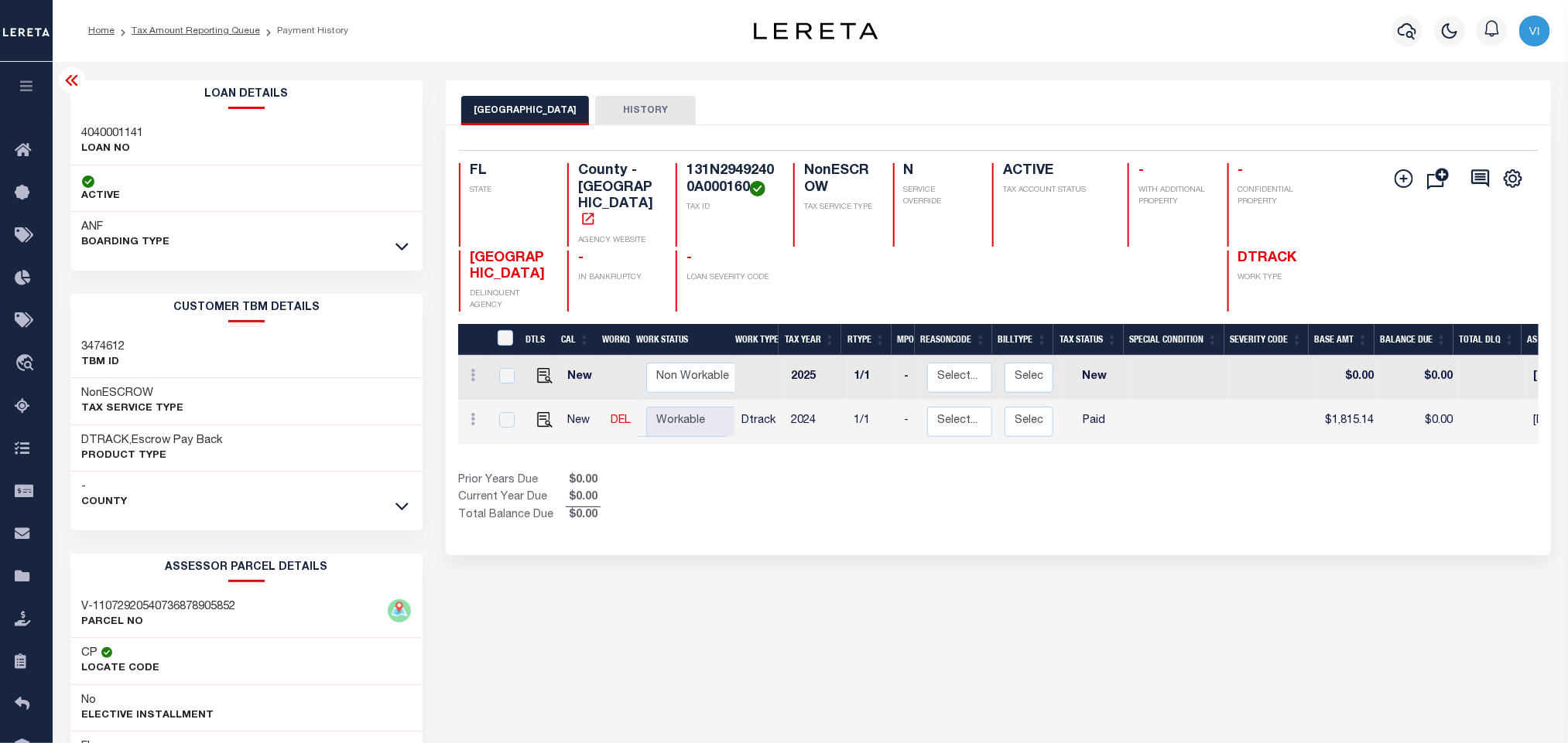
copy h4 "131N29492400A000160"
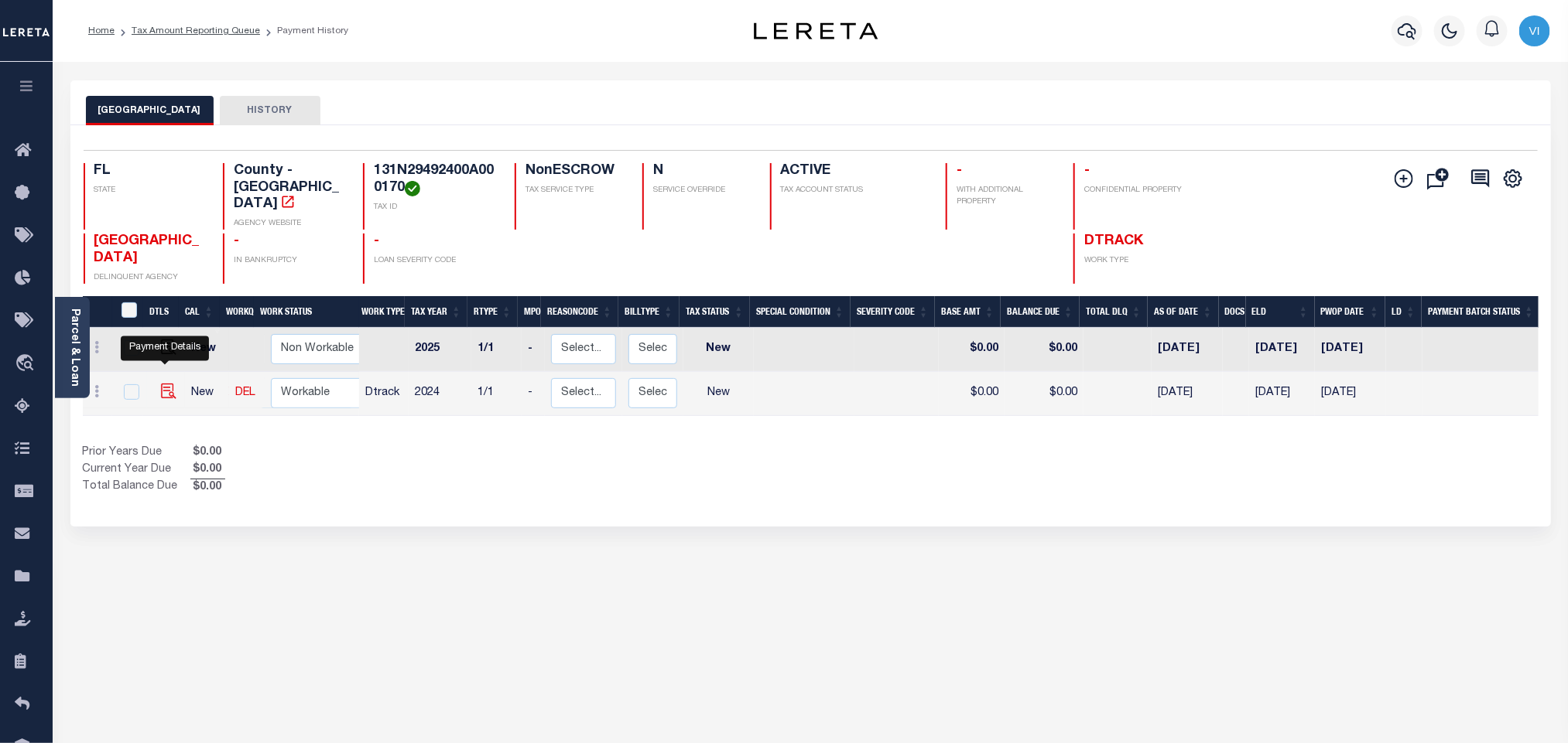
click at [161, 384] on img "" at bounding box center [168, 391] width 15 height 15
checkbox input "true"
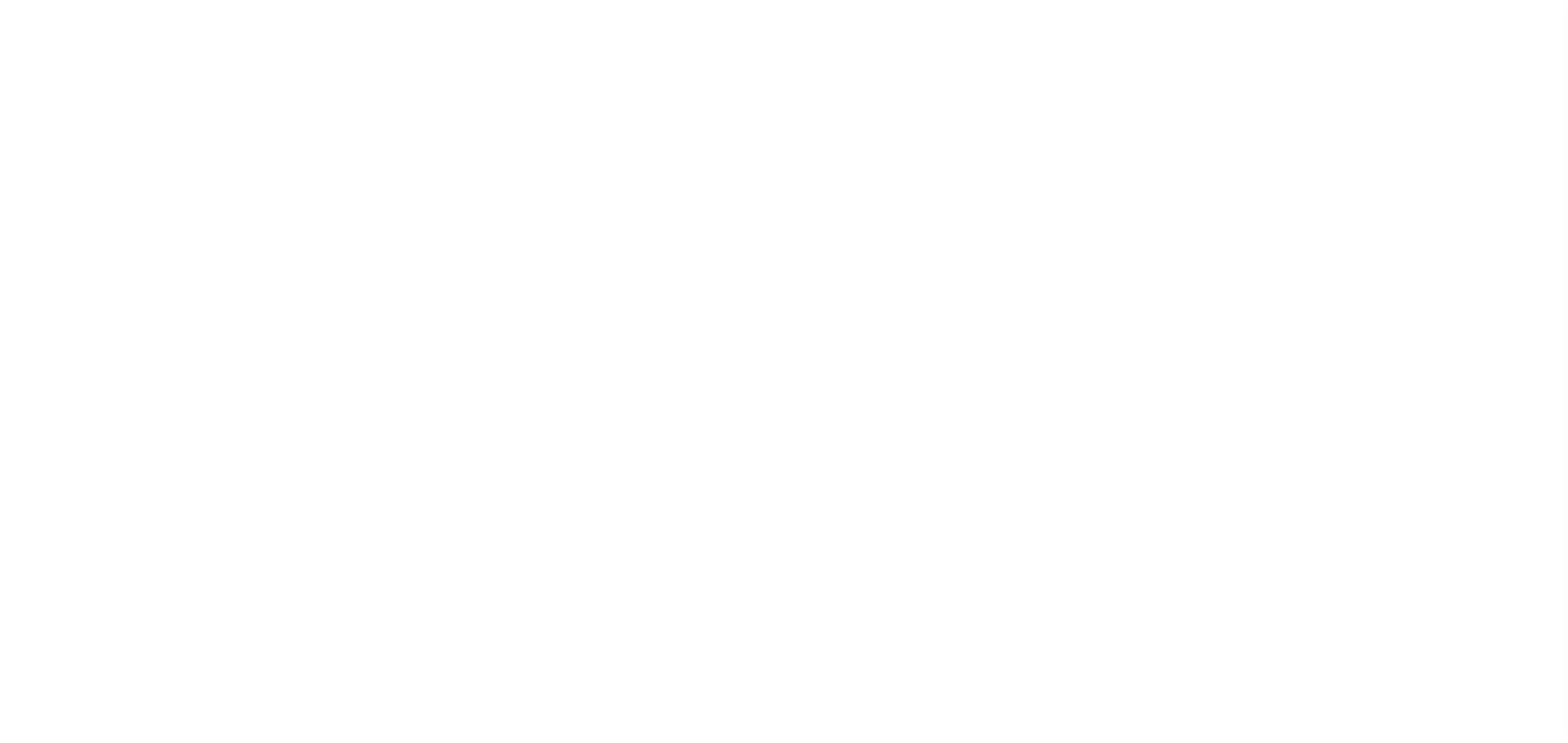
select select "NW2"
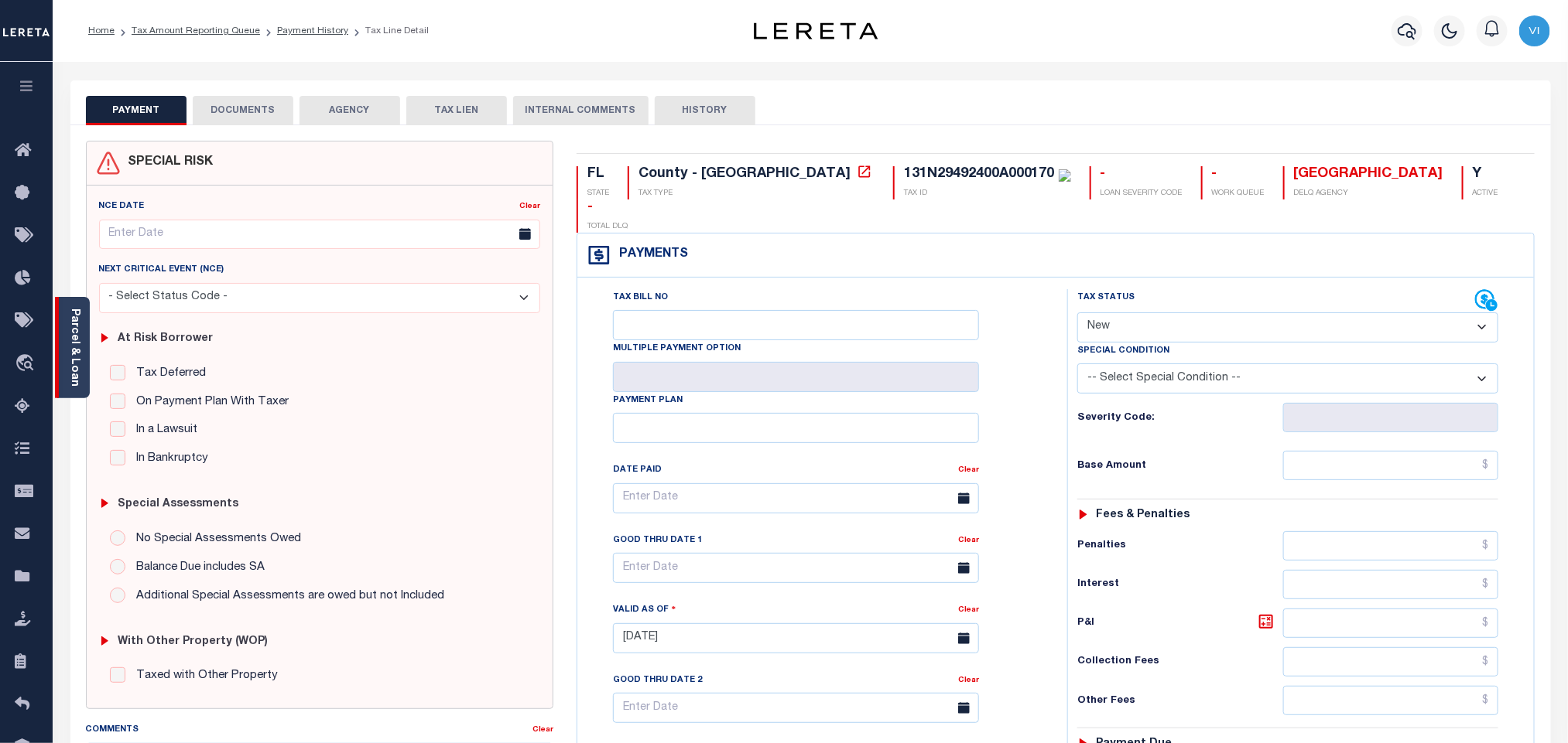
click at [77, 374] on link "Parcel & Loan" at bounding box center [74, 348] width 11 height 79
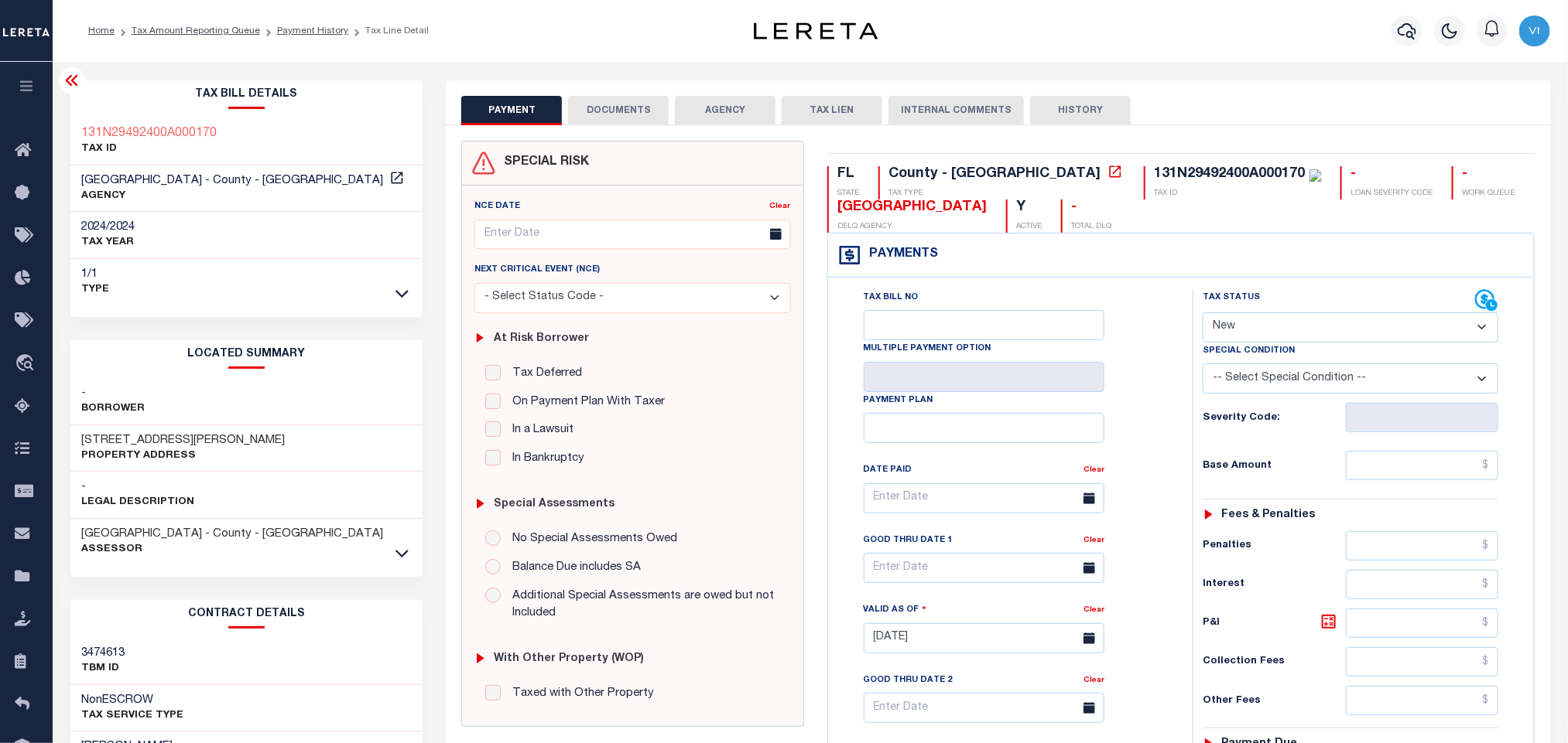
click at [1154, 183] on div "131N29492400A000170" at bounding box center [1237, 174] width 167 height 17
copy div "131N29492400A000170"
click at [608, 125] on div "SPECIAL RISK NCE Date Clear" at bounding box center [998, 636] width 1105 height 1021
click at [602, 121] on button "DOCUMENTS" at bounding box center [618, 110] width 100 height 30
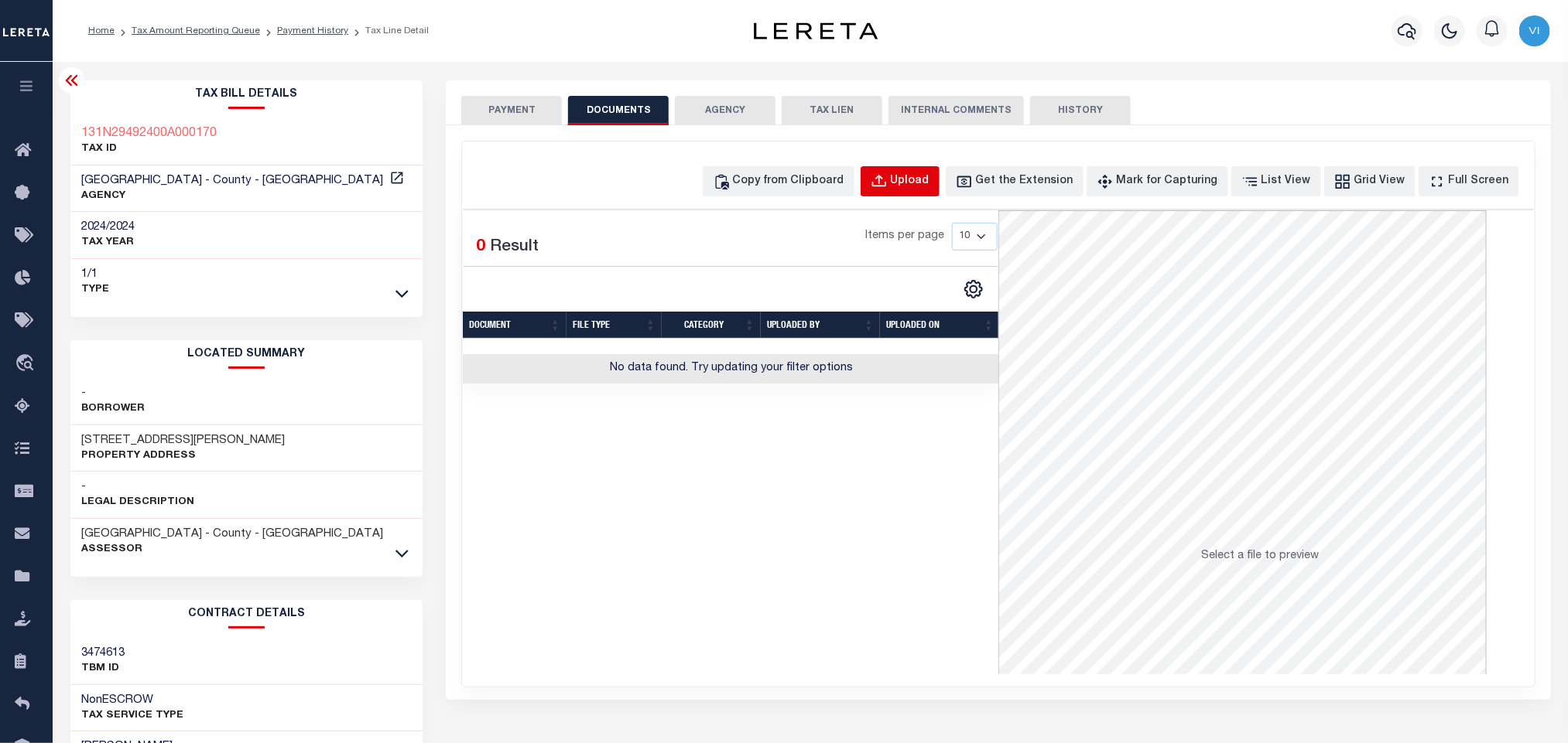
click at [929, 174] on div "Upload" at bounding box center [910, 181] width 39 height 17
select select "POP"
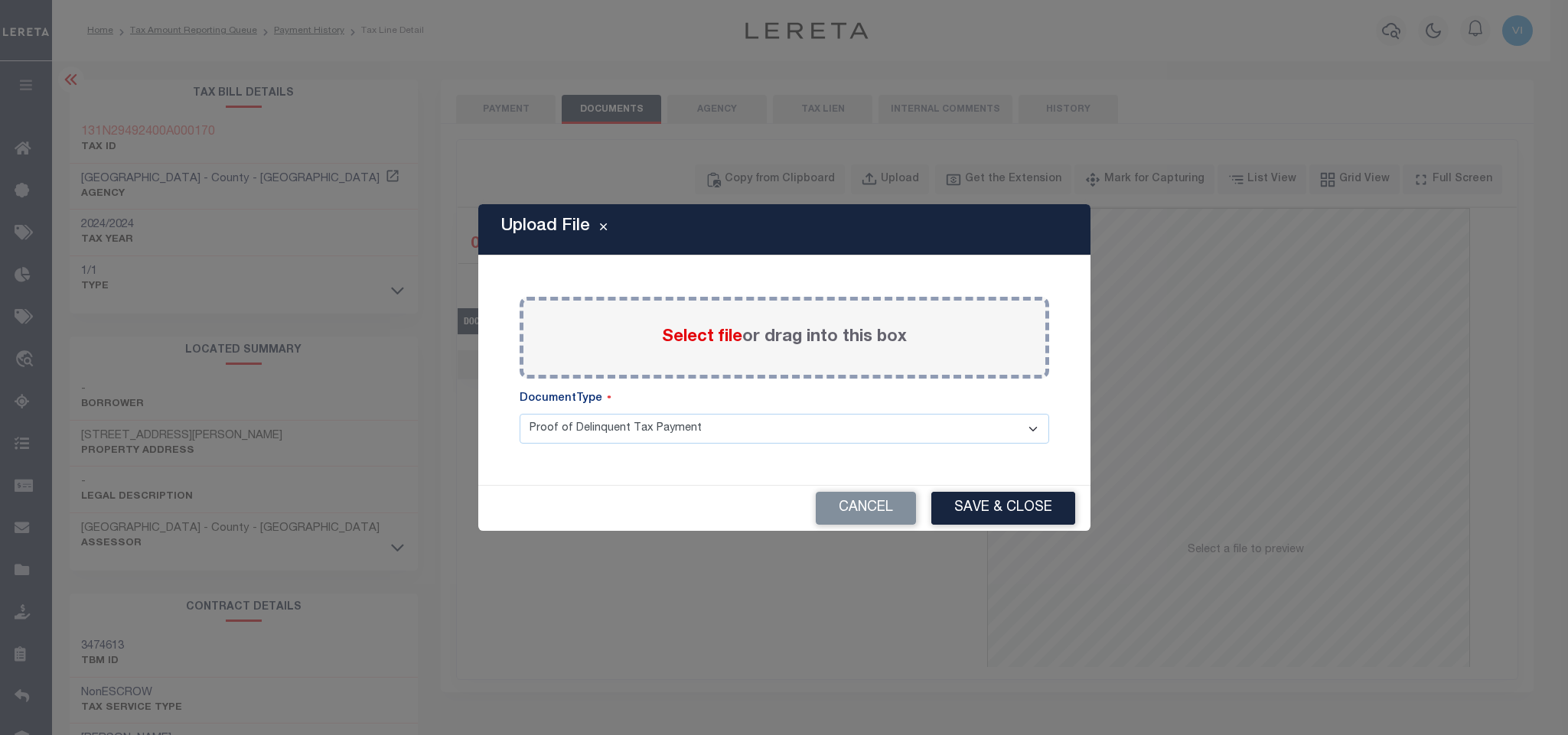
click at [685, 336] on span "Select file" at bounding box center [702, 337] width 80 height 17
click at [0, 0] on input "Select file or drag into this box" at bounding box center [0, 0] width 0 height 0
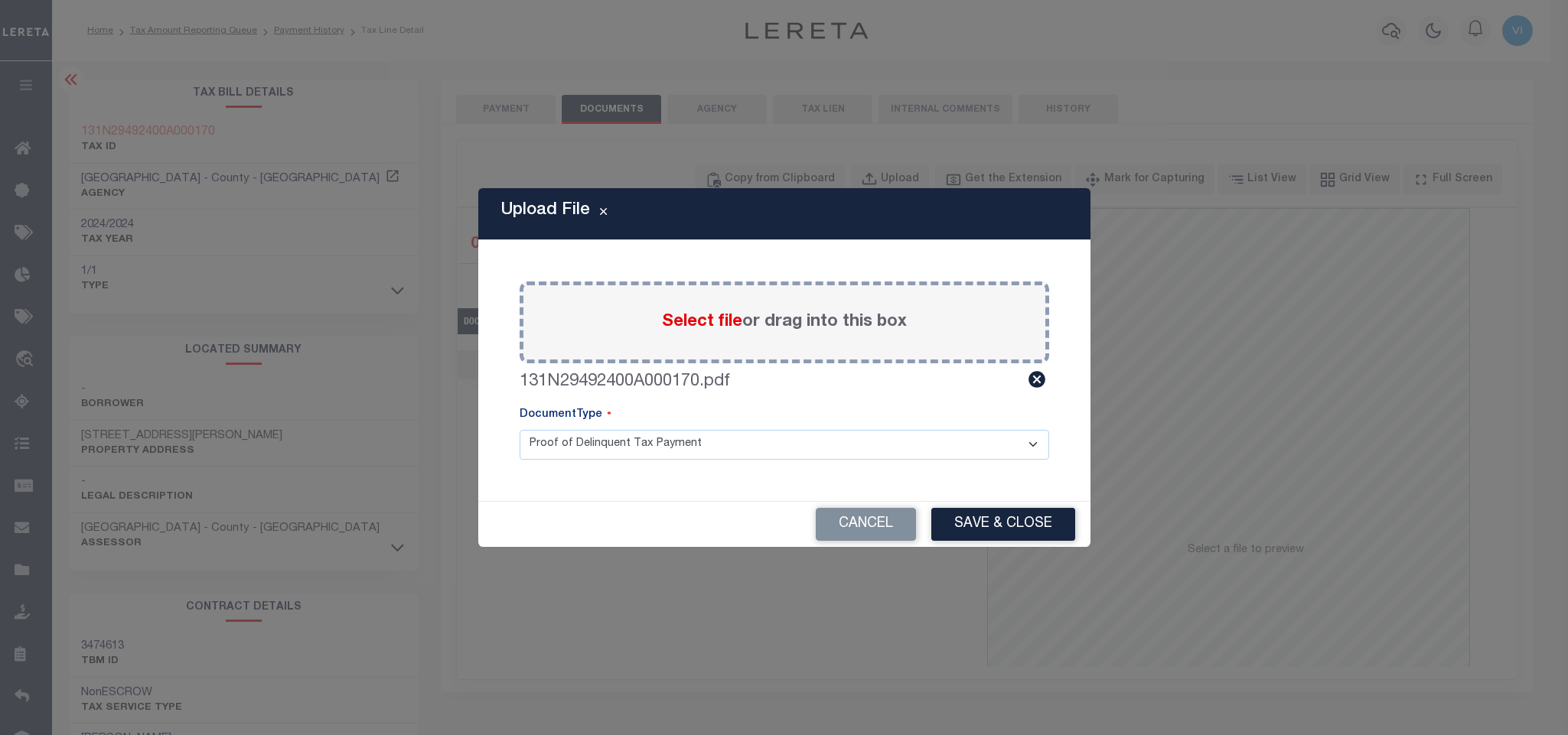
click at [563, 452] on select "Proof of Delinquent Tax Payment" at bounding box center [784, 445] width 530 height 29
click at [520, 430] on select "Proof of Delinquent Tax Payment" at bounding box center [784, 445] width 530 height 29
click at [971, 529] on button "Save & Close" at bounding box center [1003, 524] width 144 height 33
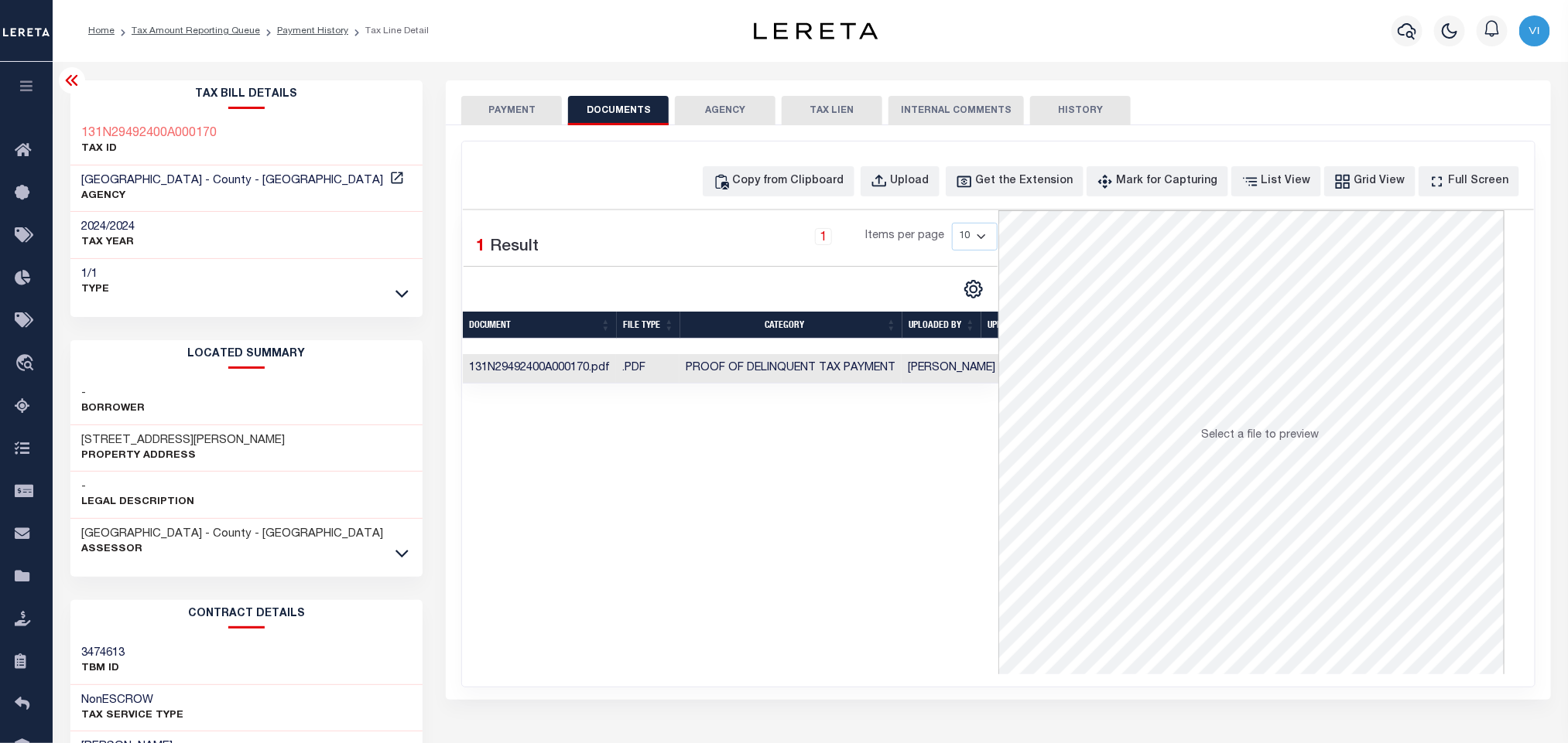
click at [513, 116] on button "PAYMENT" at bounding box center [511, 110] width 100 height 30
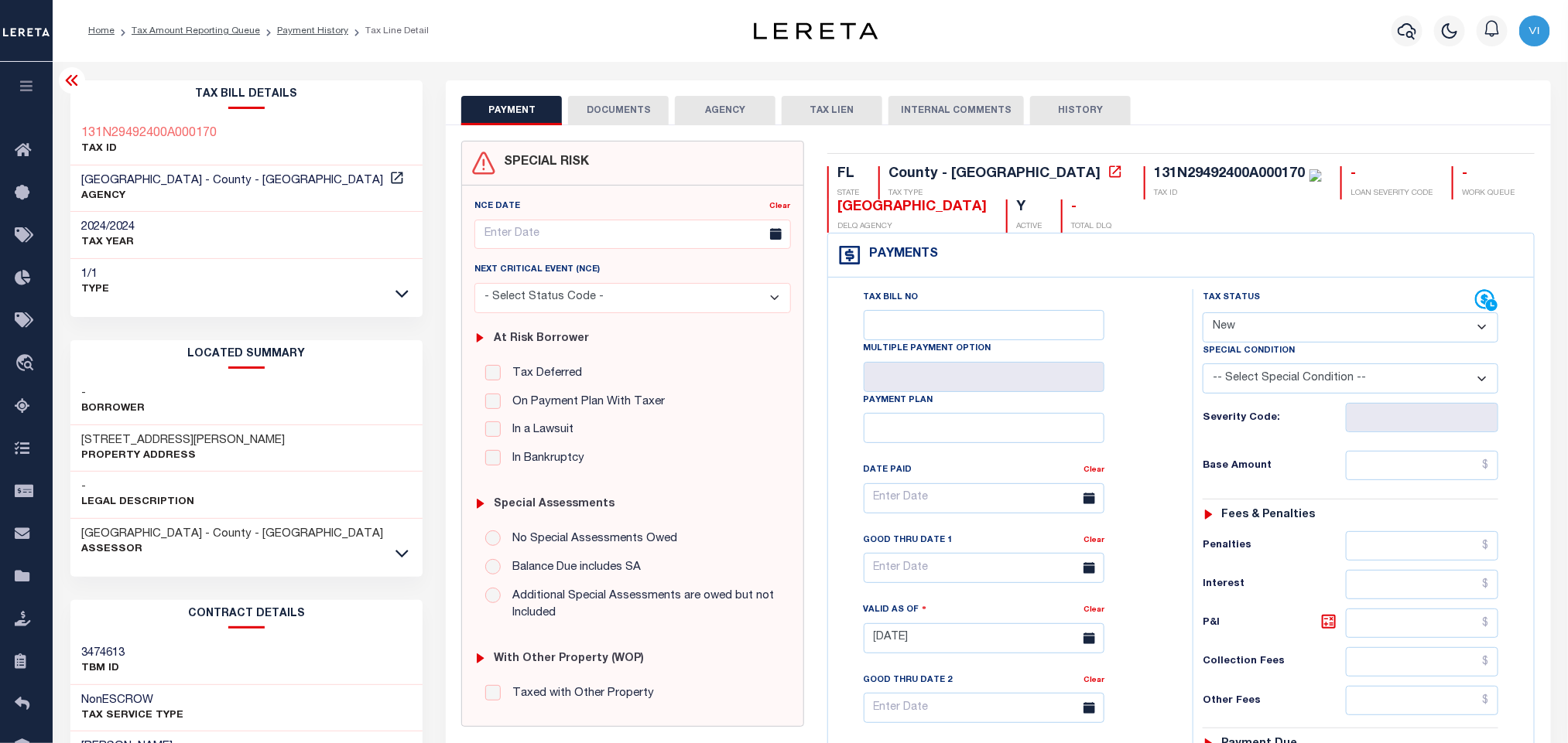
click at [1243, 330] on select "- Select Status Code - Open Due/Unpaid Paid Incomplete No Tax Due Internal Refu…" at bounding box center [1350, 327] width 295 height 30
select select "PYD"
click at [1203, 314] on select "- Select Status Code - Open Due/Unpaid Paid Incomplete No Tax Due Internal Refu…" at bounding box center [1350, 327] width 295 height 30
type input "08/29/2025"
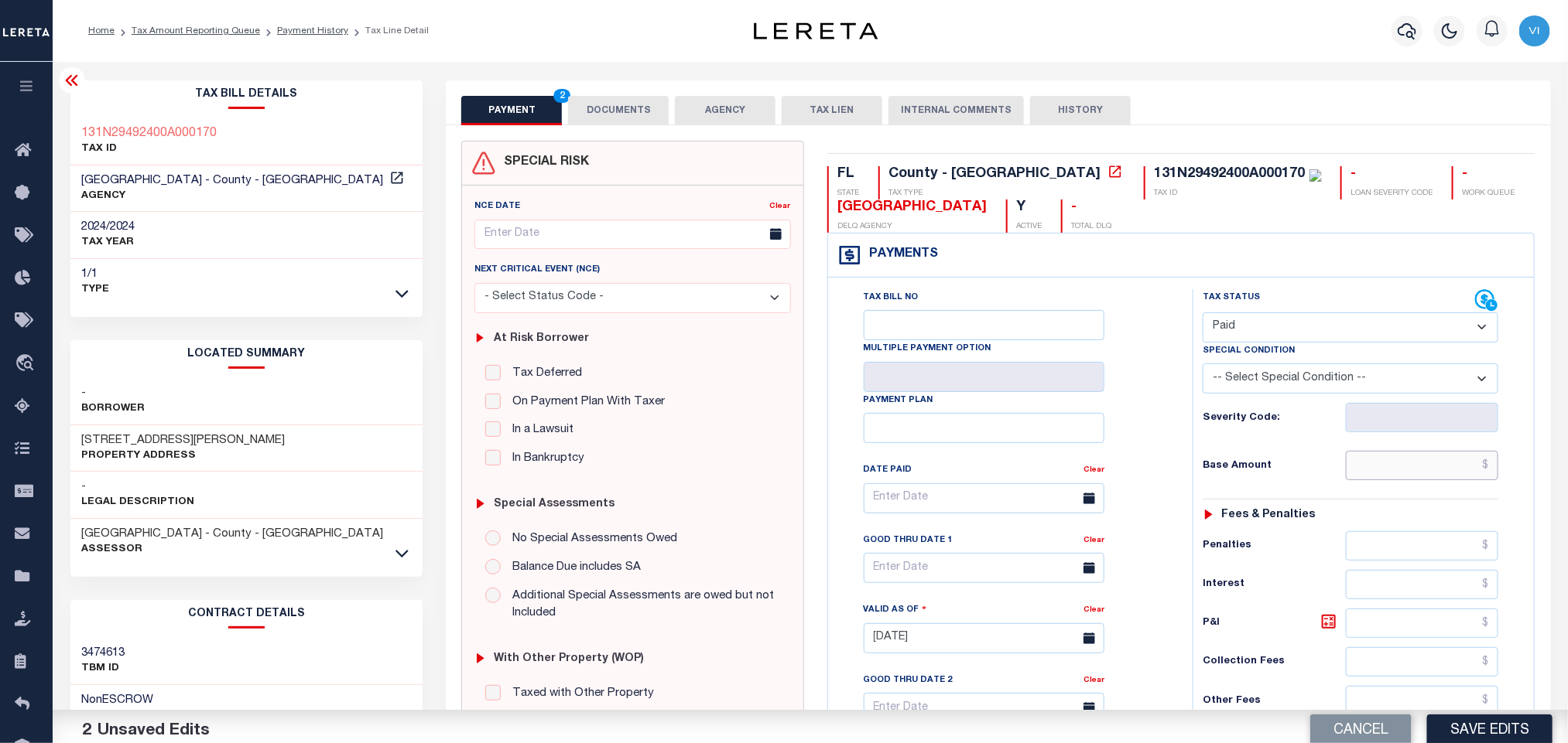
click at [1410, 471] on input "text" at bounding box center [1423, 466] width 154 height 30
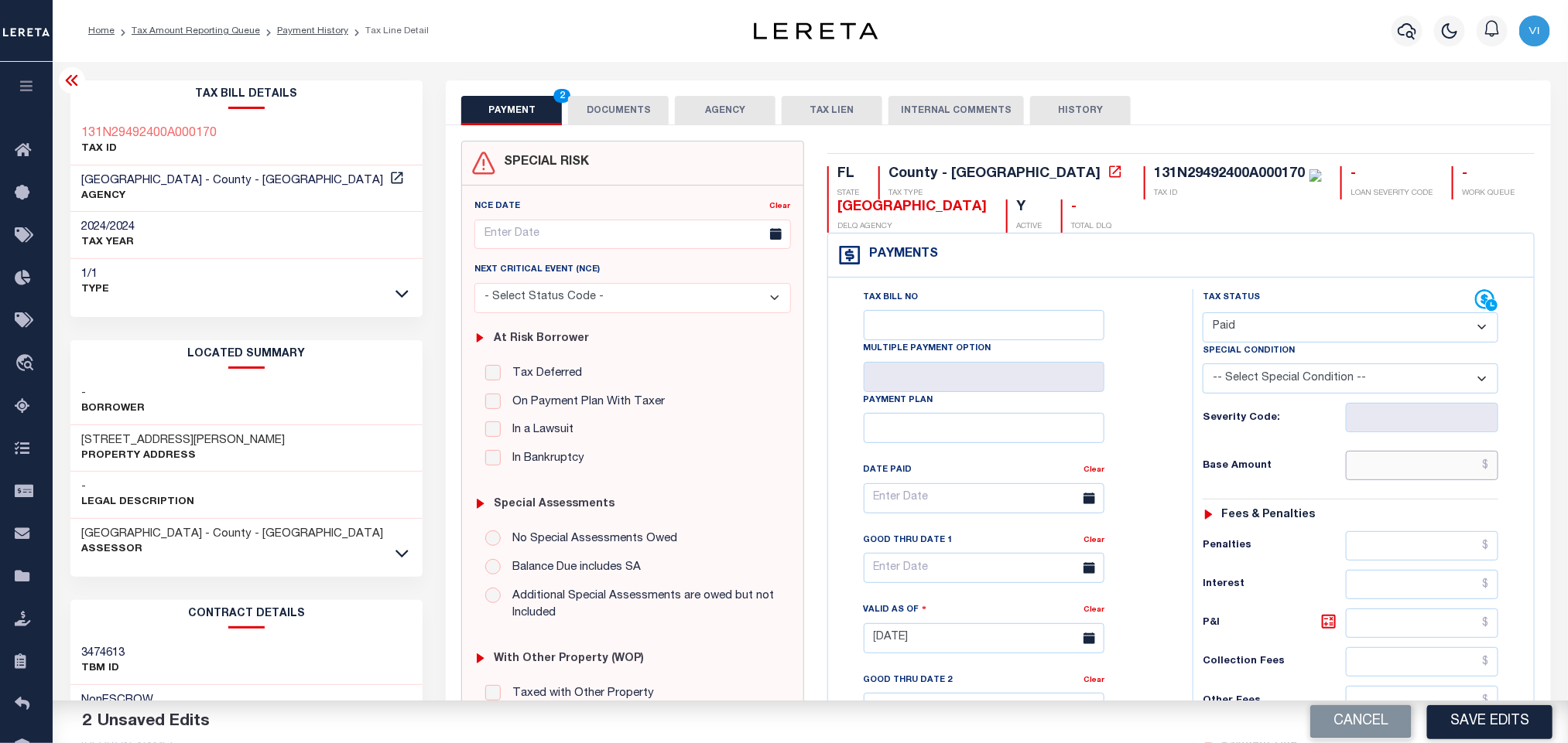
paste input "1,954.53"
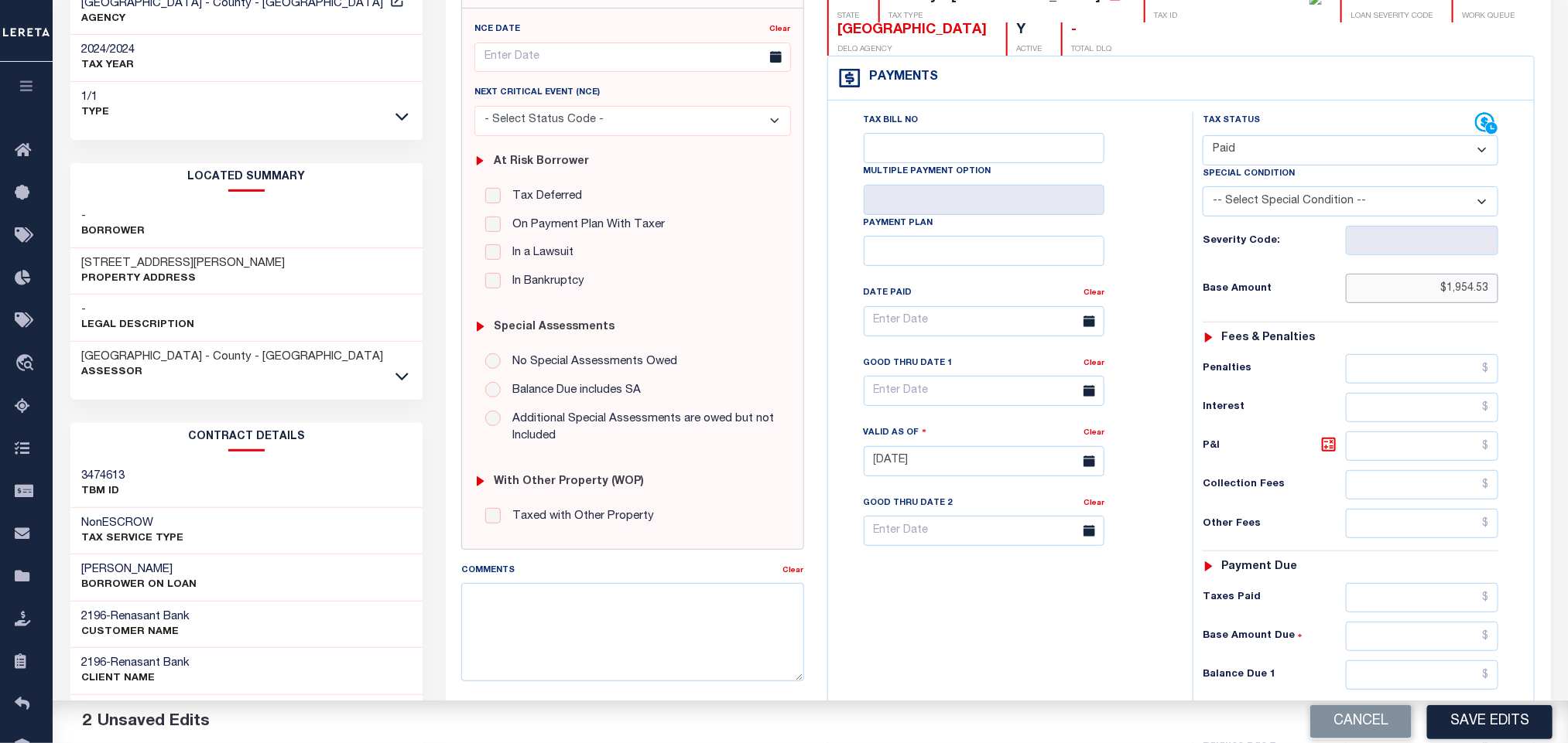
scroll to position [436, 0]
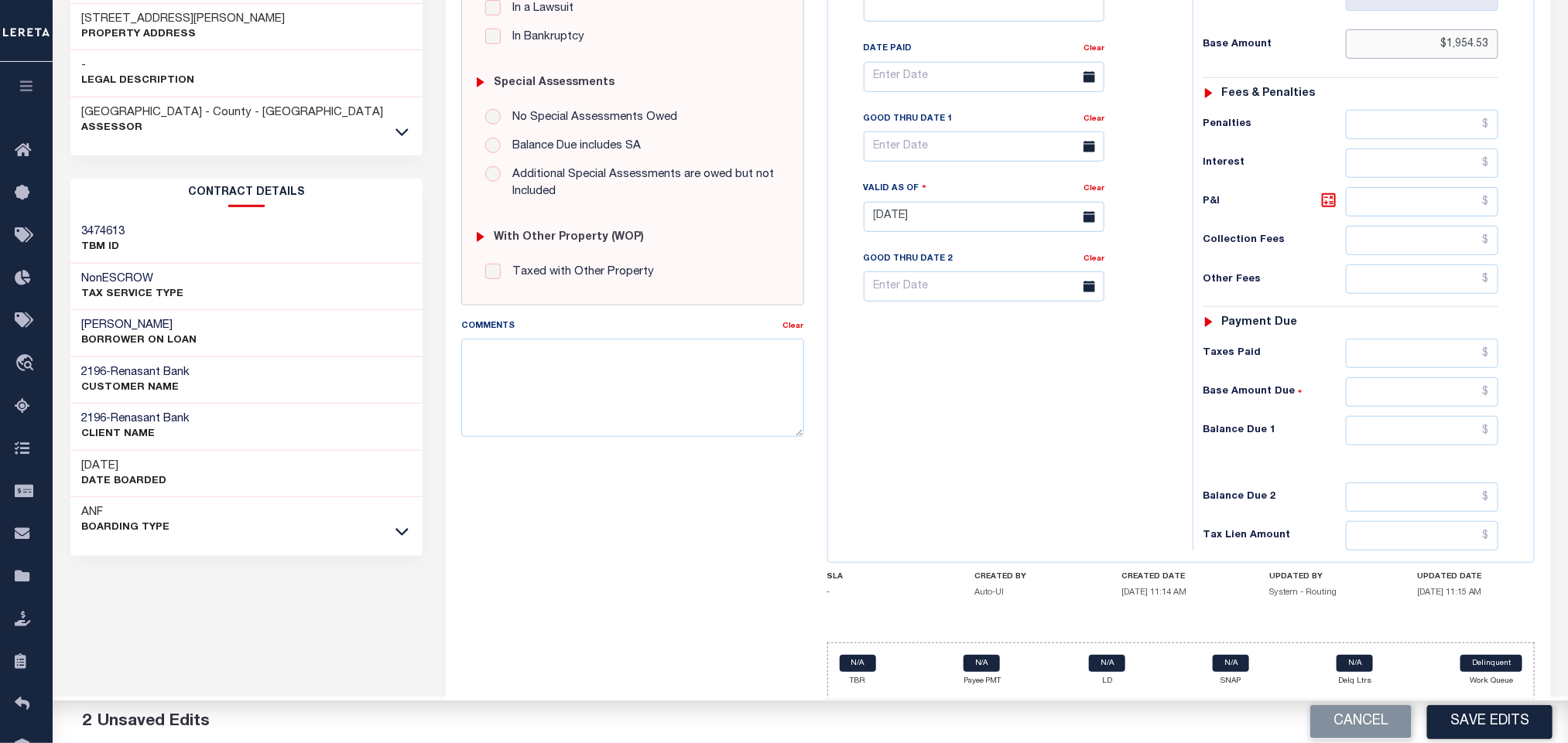
type input "$1,954.53"
click at [1394, 439] on input "text" at bounding box center [1423, 431] width 154 height 30
type input "$0.00"
click at [1484, 712] on button "Save Edits" at bounding box center [1489, 721] width 126 height 33
checkbox input "false"
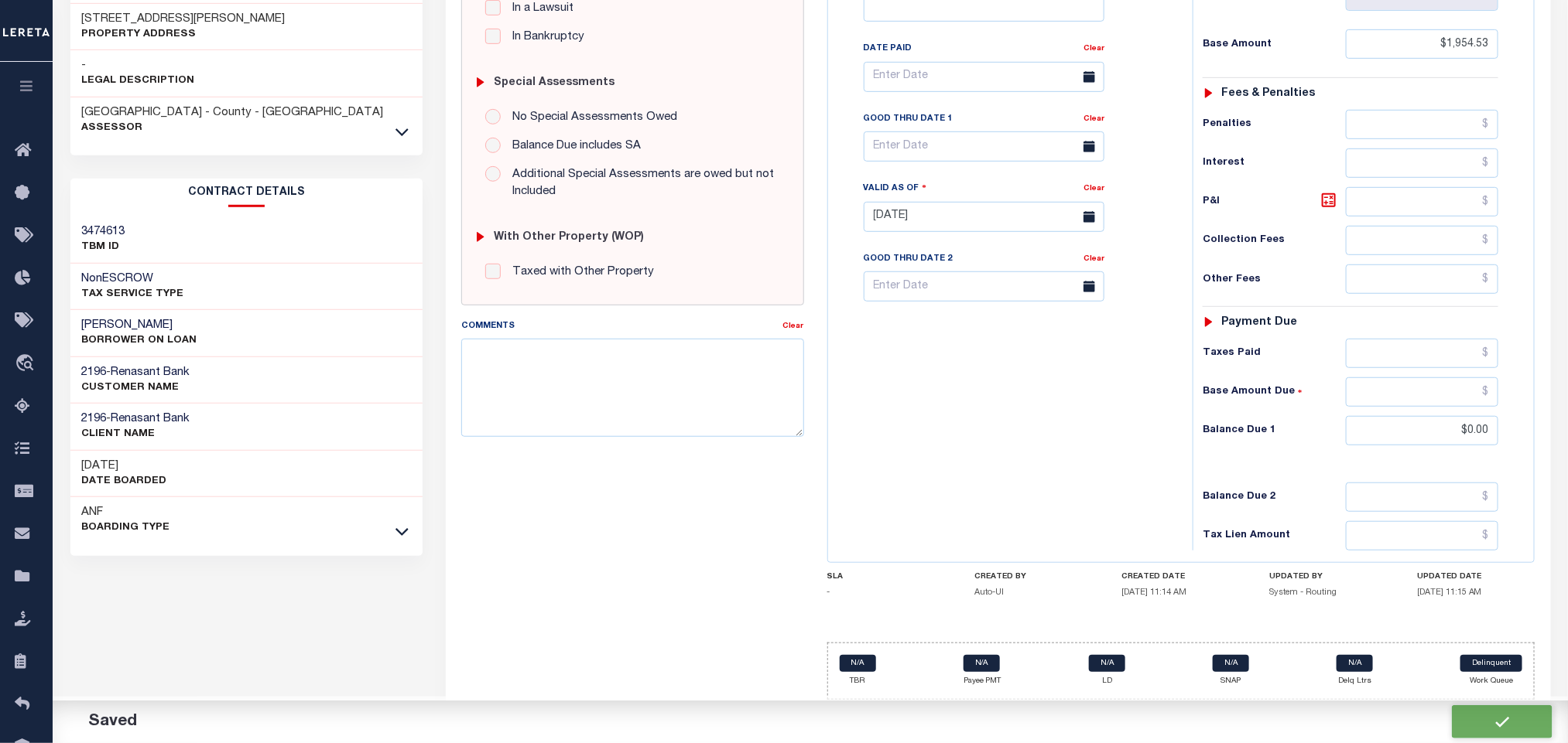
checkbox input "false"
type input "$1,954.53"
type input "$0"
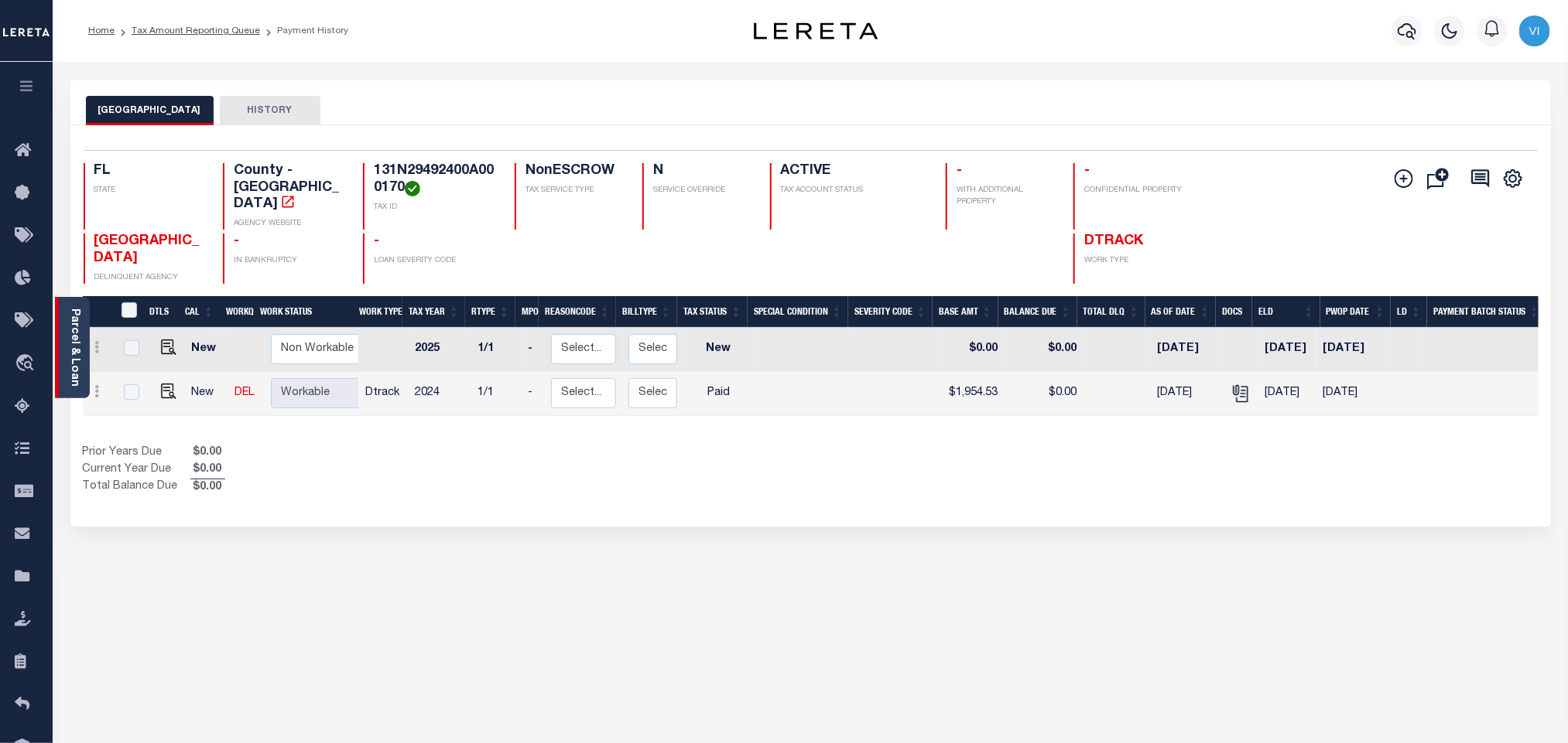
click at [65, 342] on div "Parcel & Loan" at bounding box center [72, 348] width 35 height 101
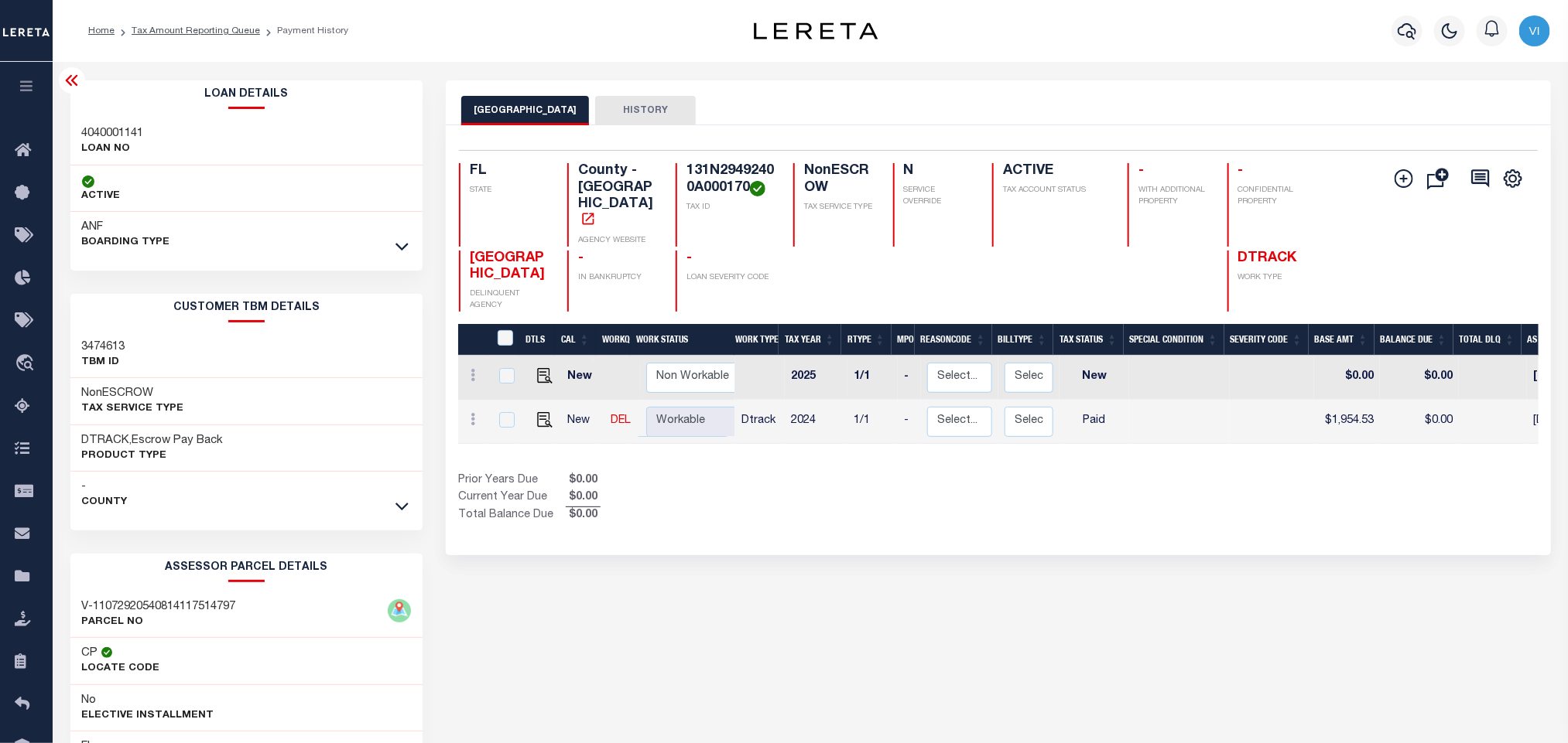
click at [107, 130] on h3 "4040001141" at bounding box center [113, 134] width 62 height 15
copy h3 "4040001141"
click at [729, 174] on h4 "131N29492400A000170" at bounding box center [731, 180] width 89 height 33
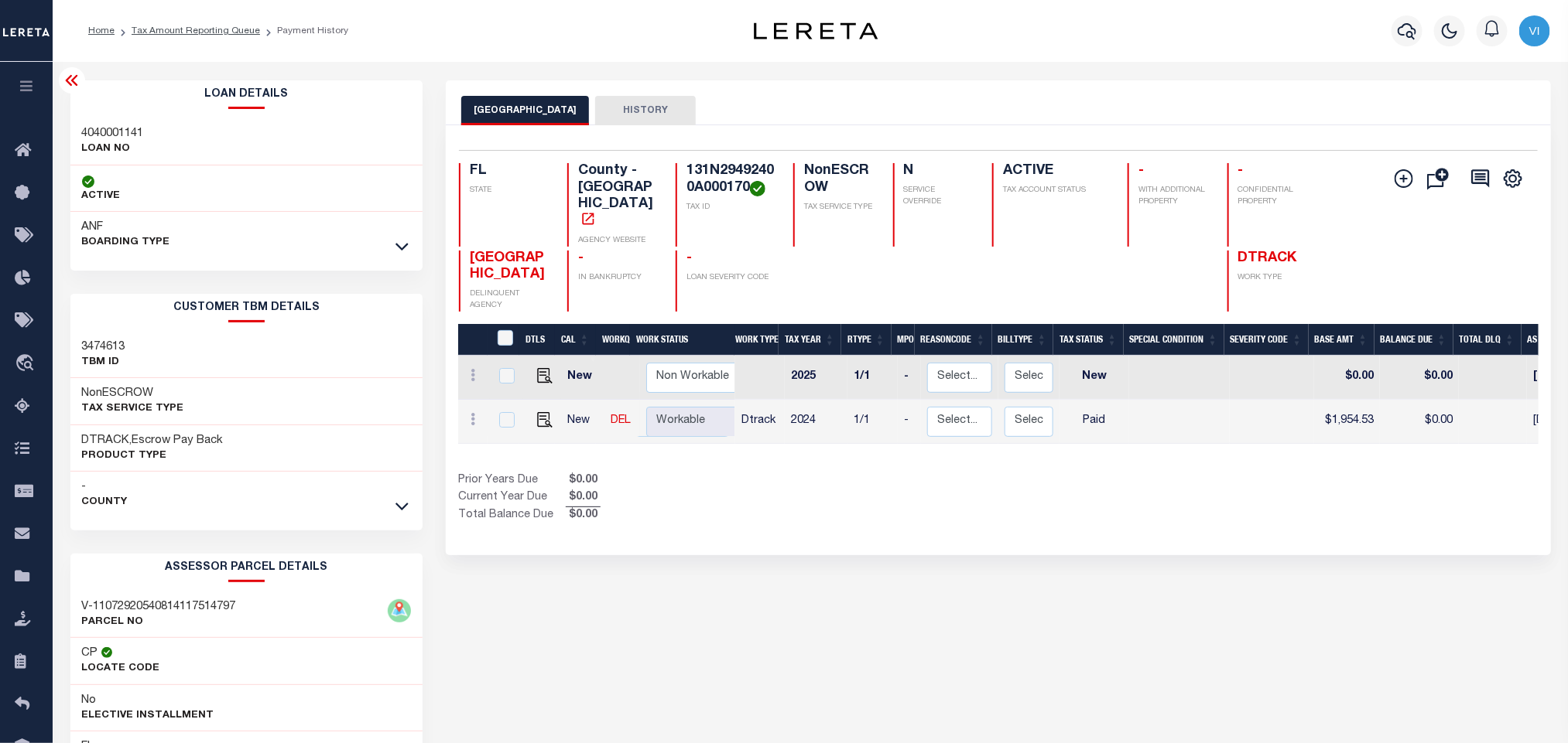
copy h4 "131N29492400A000170"
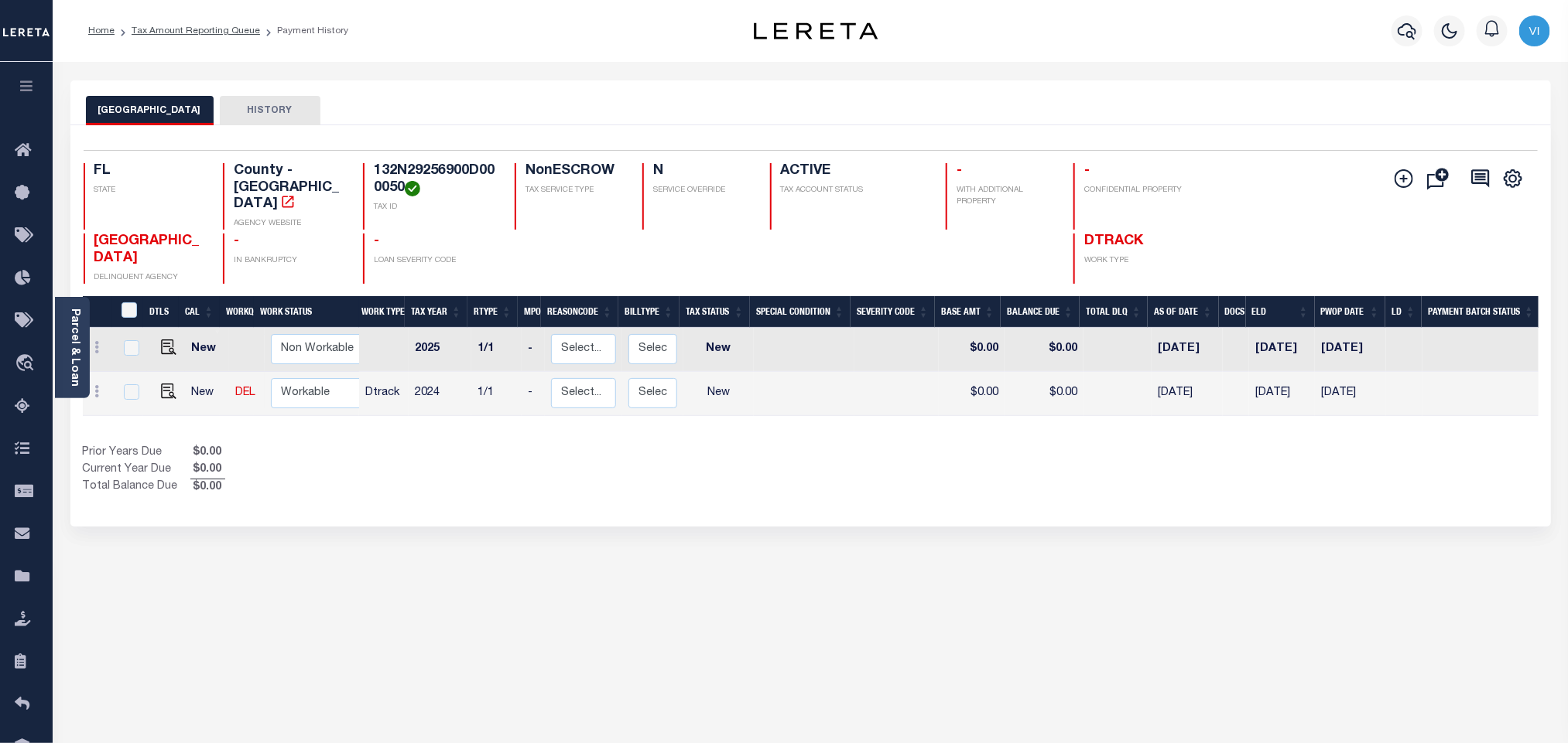
click at [408, 163] on h4 "132N29256900D000050" at bounding box center [434, 180] width 122 height 33
copy h4 "132N29256900D000050"
click at [168, 384] on img "" at bounding box center [168, 391] width 15 height 15
checkbox input "true"
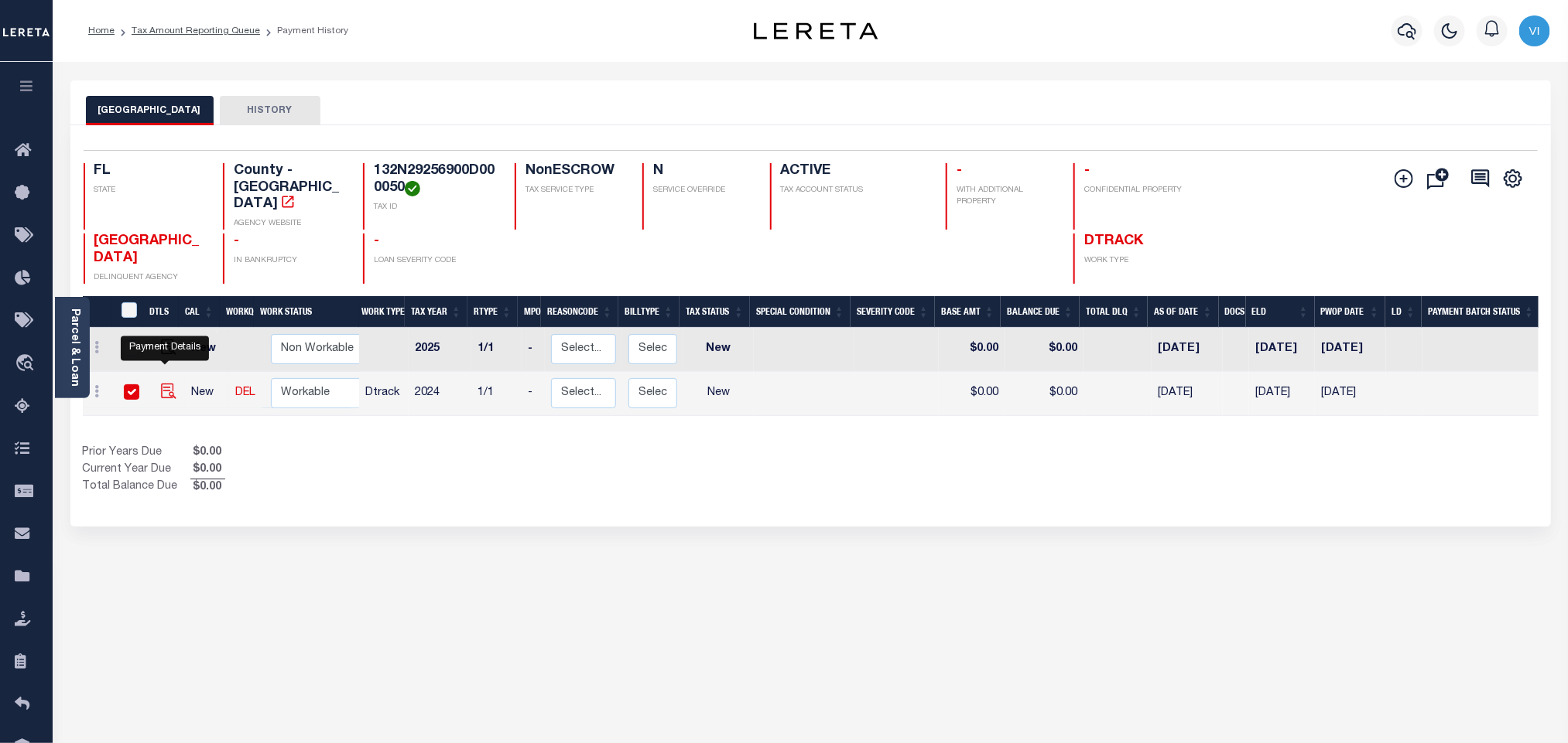
checkbox input "true"
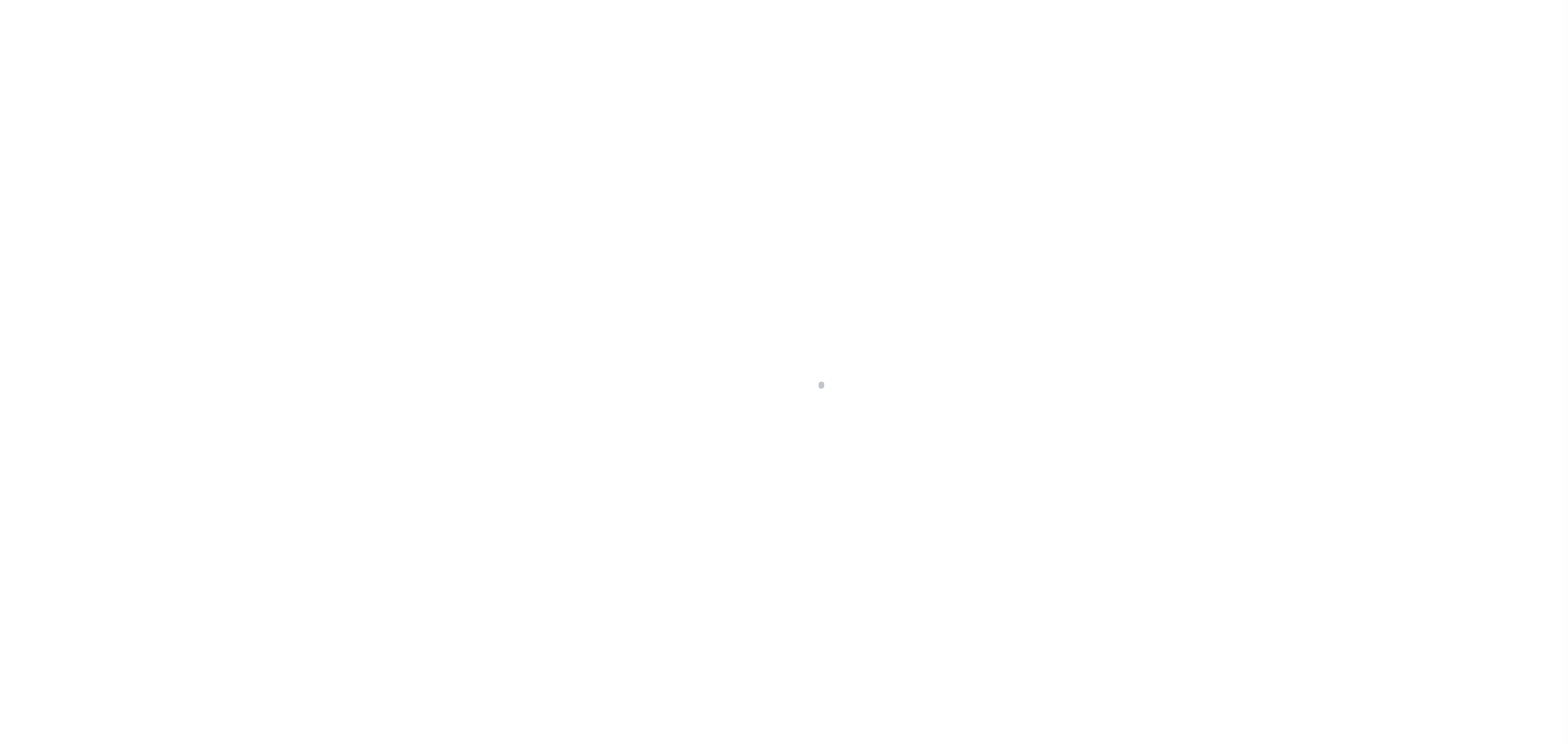
checkbox input "false"
type input "[DATE]"
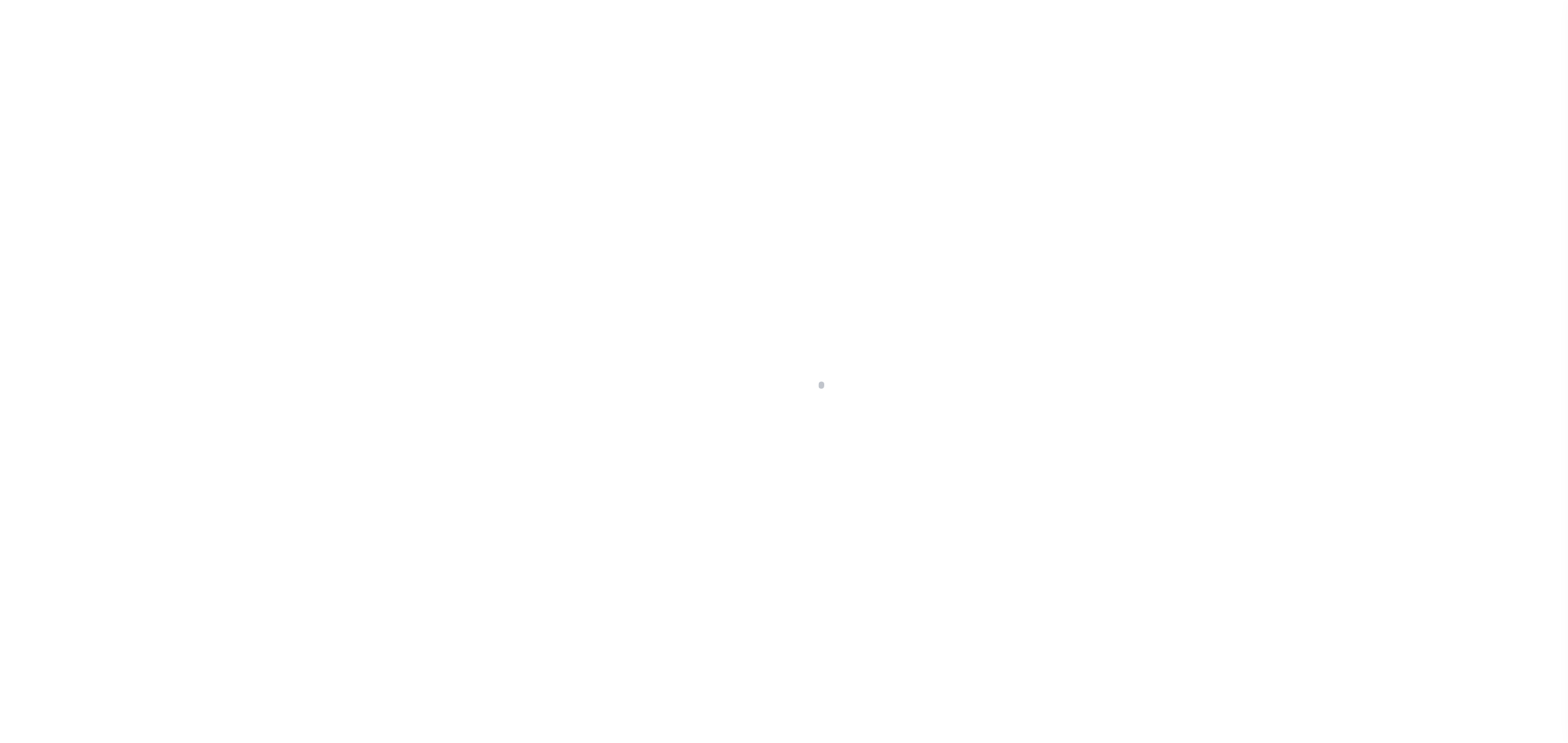
select select "NW2"
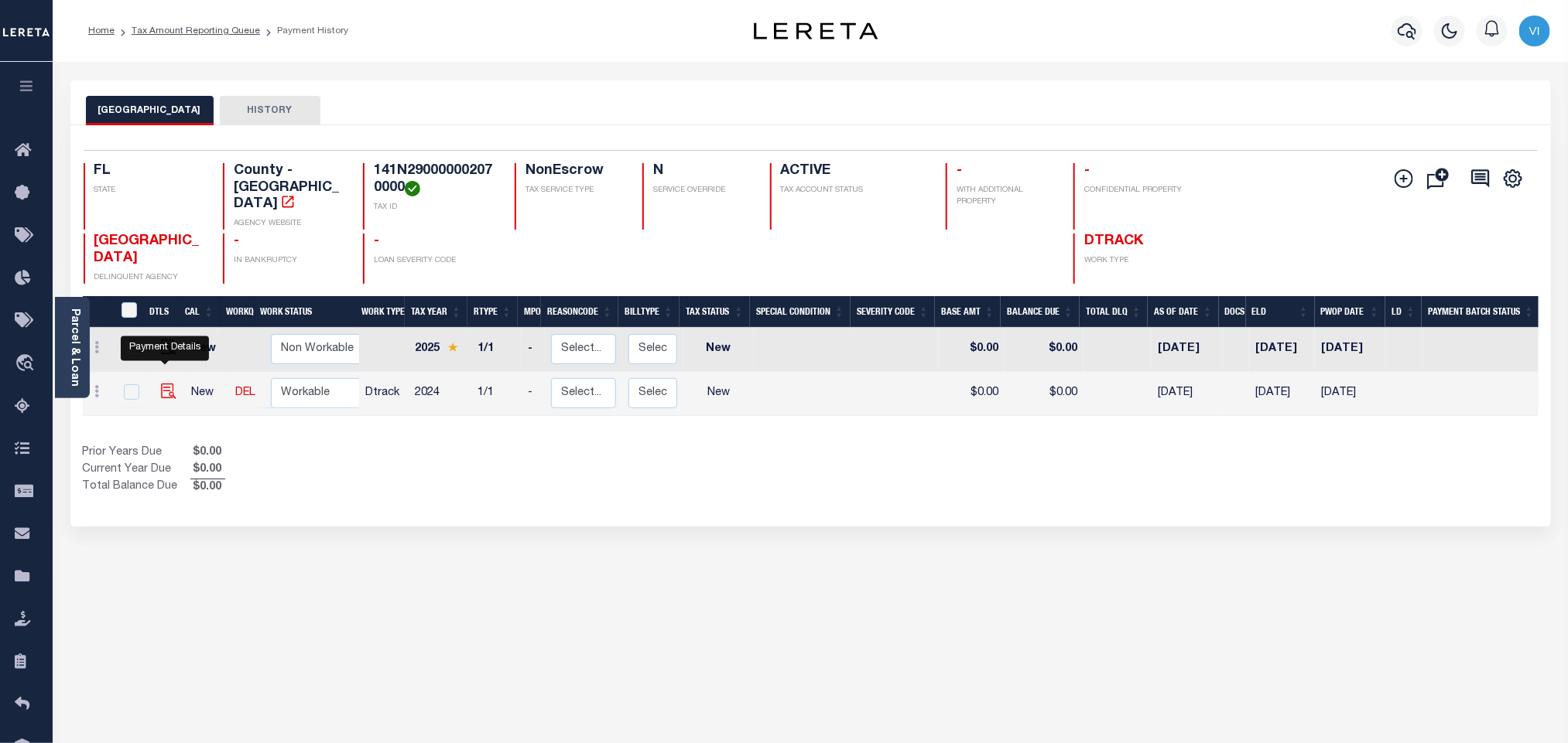
click at [163, 384] on img "" at bounding box center [168, 391] width 15 height 15
checkbox input "true"
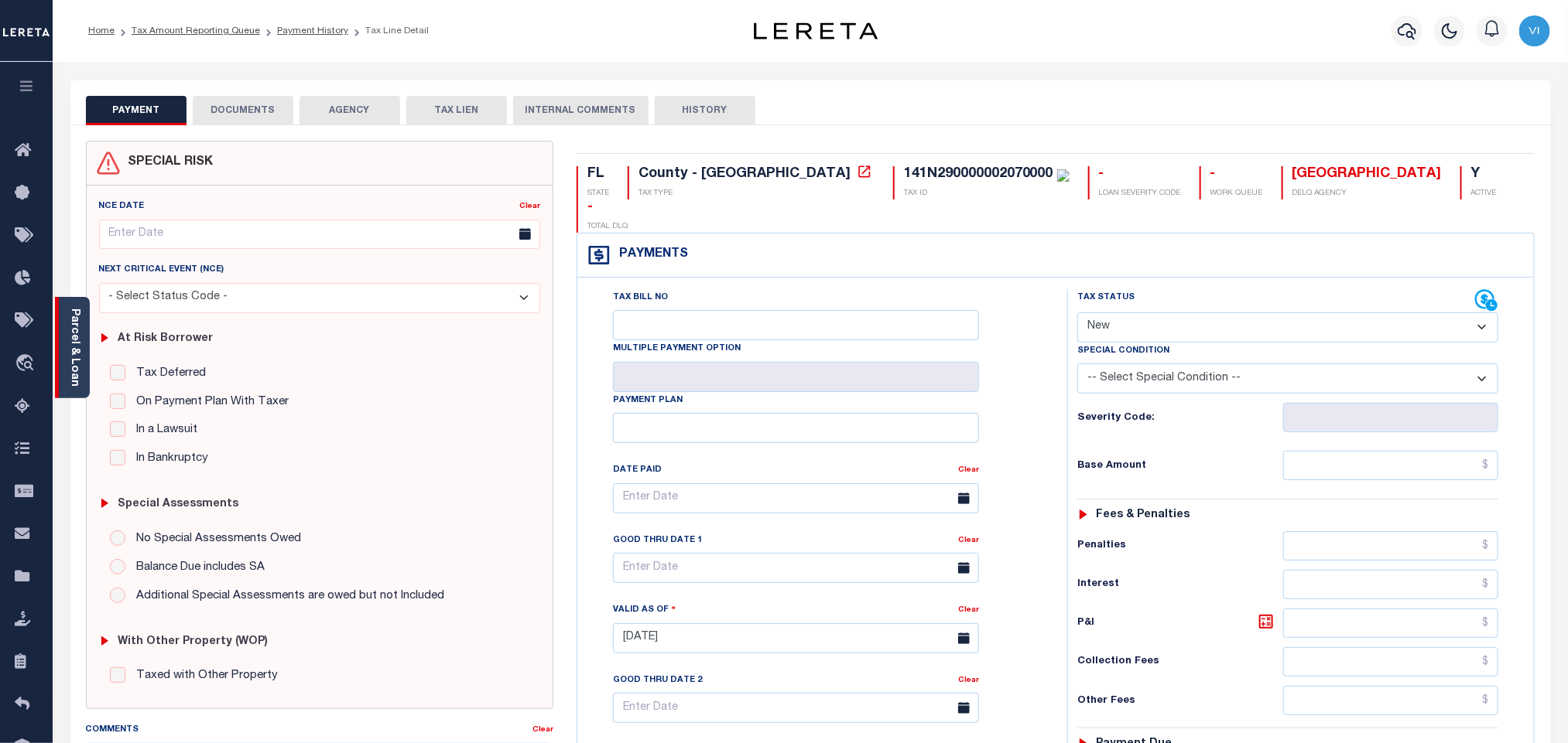
click at [73, 342] on link "Parcel & Loan" at bounding box center [74, 348] width 11 height 79
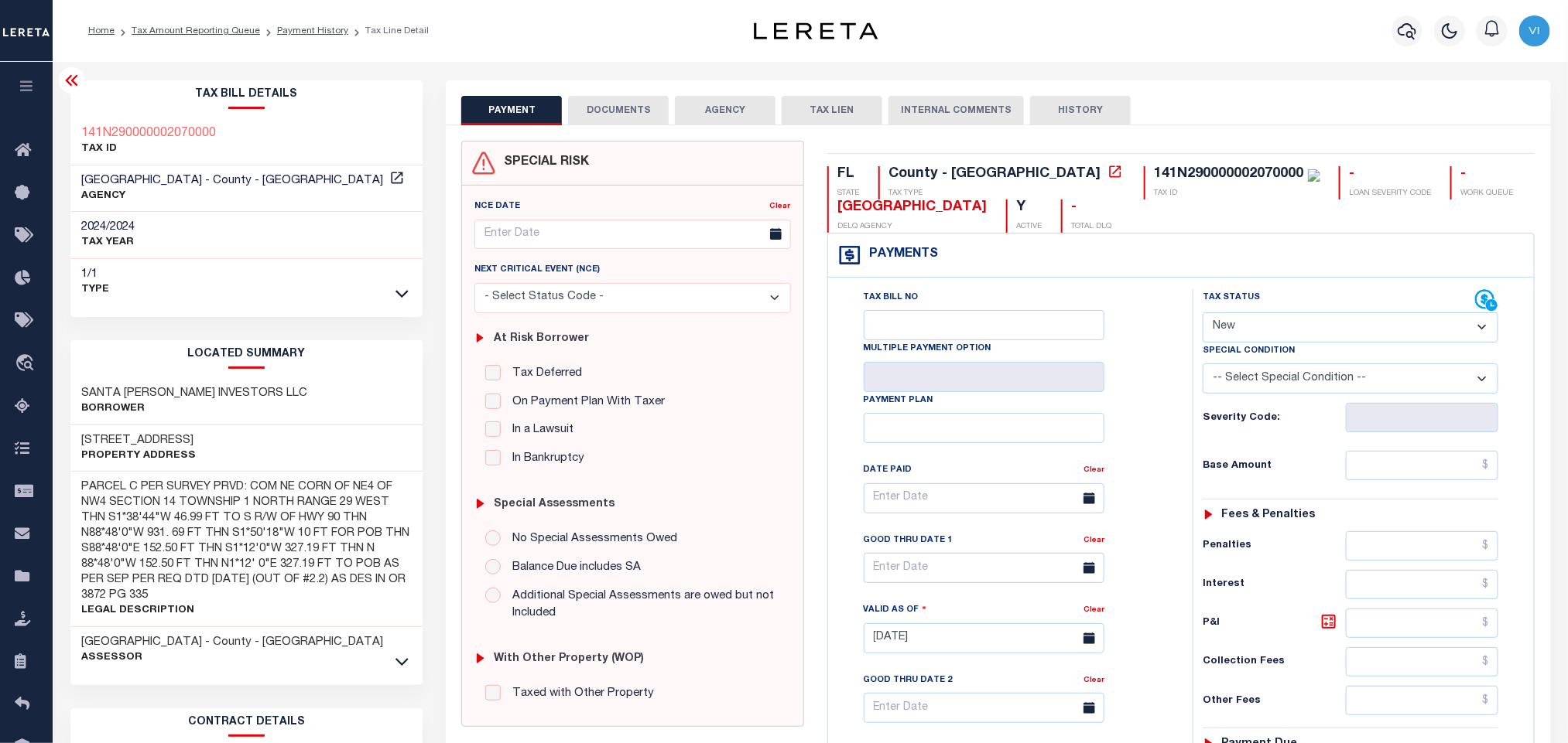
click at [1277, 318] on select "- Select Status Code - Open Due/Unpaid Paid Incomplete No Tax Due Internal Refu…" at bounding box center [1350, 327] width 295 height 30
select select "PYD"
click at [1203, 314] on select "- Select Status Code - Open Due/Unpaid Paid Incomplete No Tax Due Internal Refu…" at bounding box center [1350, 327] width 295 height 30
type input "[DATE]"
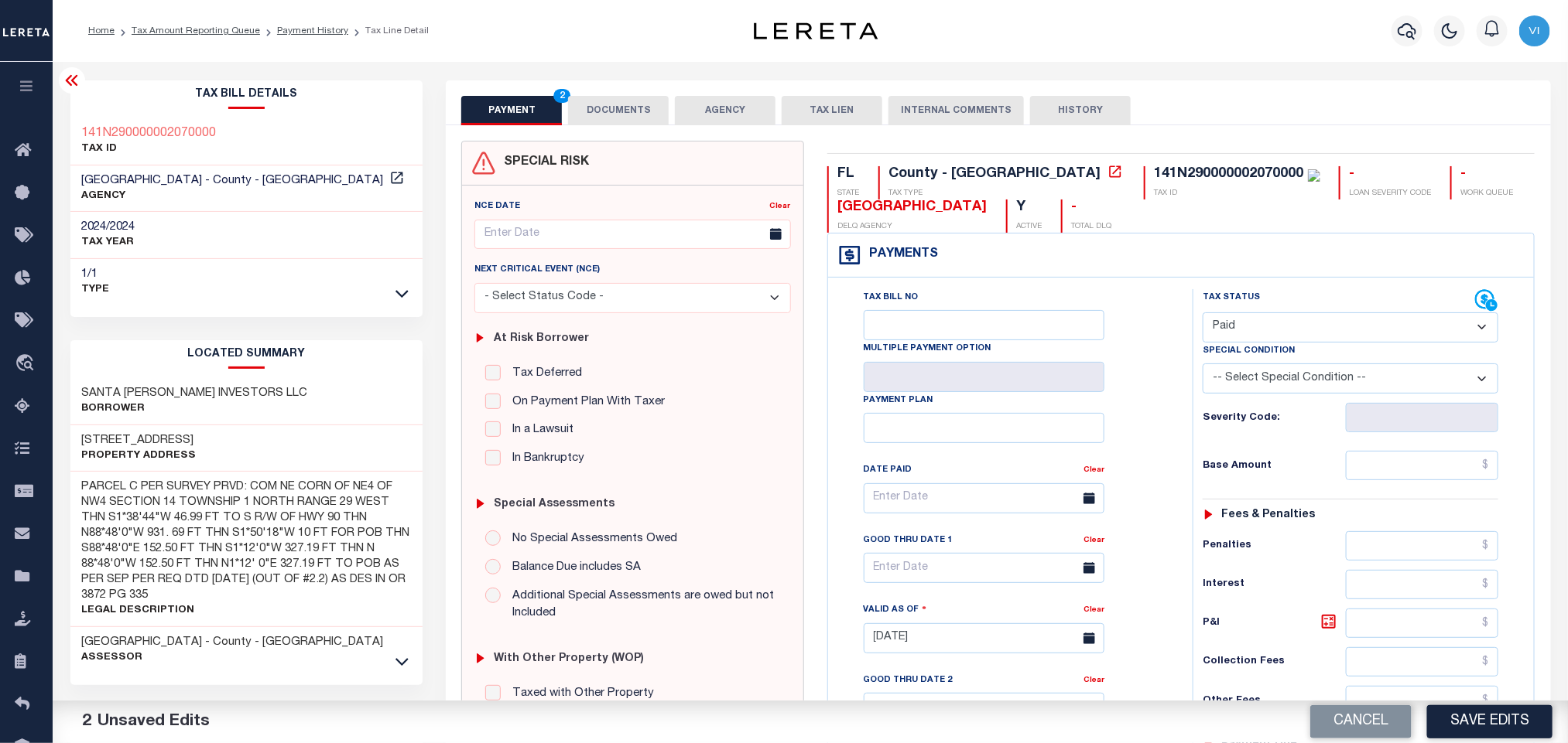
click at [630, 123] on button "DOCUMENTS" at bounding box center [618, 110] width 100 height 30
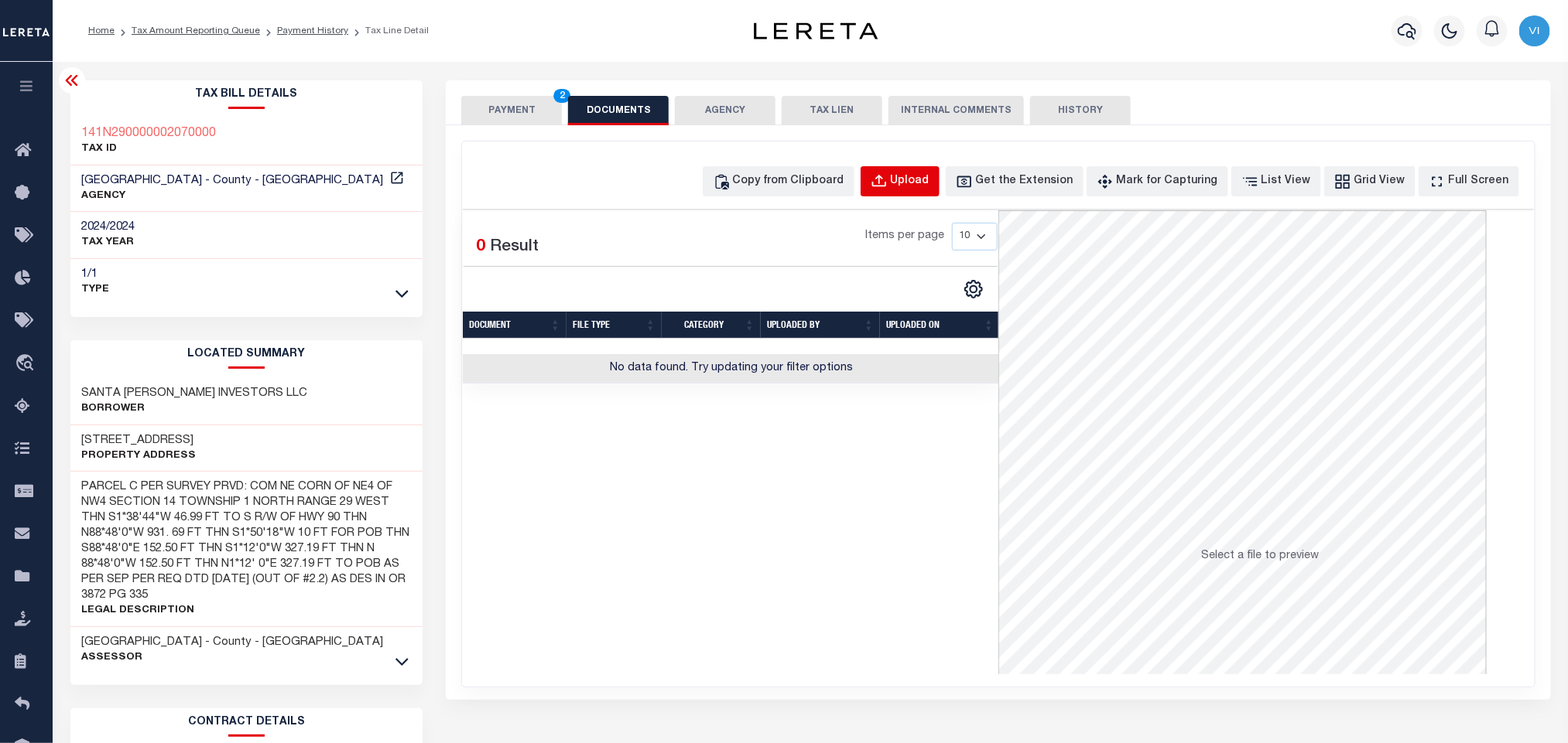
click at [929, 186] on div "Upload" at bounding box center [910, 181] width 39 height 17
select select "POP"
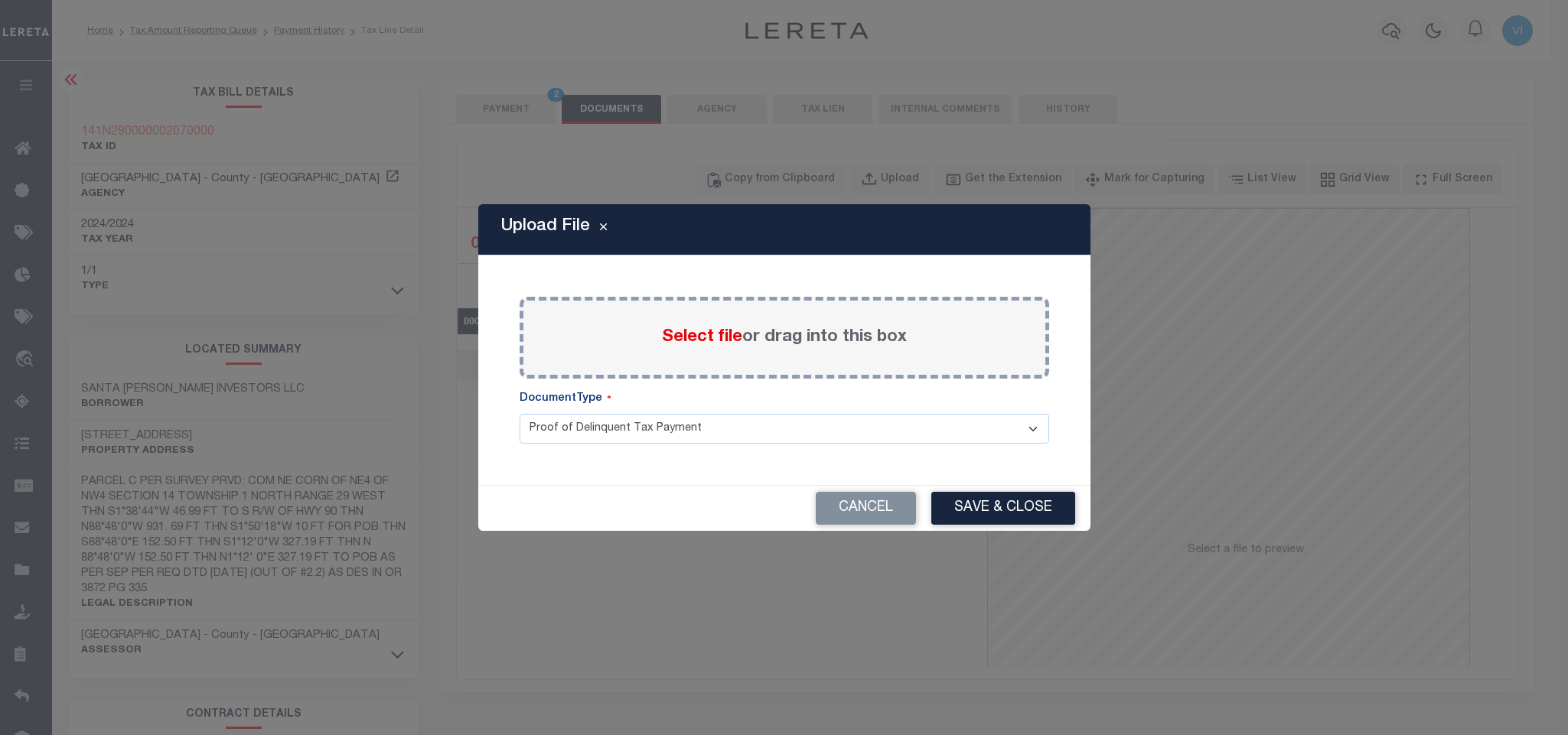
click at [701, 336] on span "Select file" at bounding box center [702, 337] width 80 height 17
click at [0, 0] on input "Select file or drag into this box" at bounding box center [0, 0] width 0 height 0
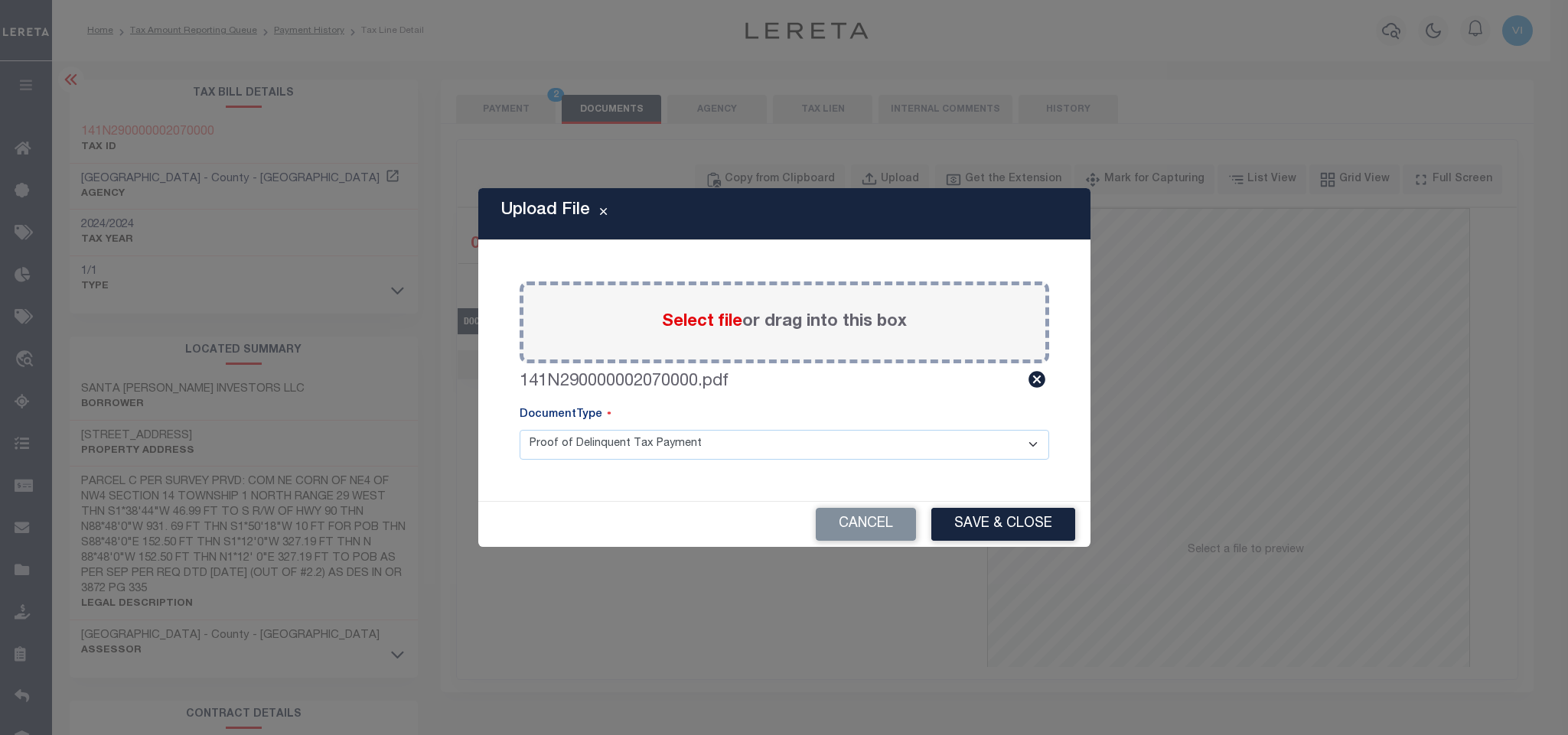
drag, startPoint x: 544, startPoint y: 452, endPoint x: 555, endPoint y: 457, distance: 12.1
click at [544, 452] on select "Proof of Delinquent Tax Payment" at bounding box center [784, 445] width 530 height 29
click at [520, 430] on select "Proof of Delinquent Tax Payment" at bounding box center [784, 445] width 530 height 29
click at [960, 520] on button "Save & Close" at bounding box center [1003, 524] width 144 height 33
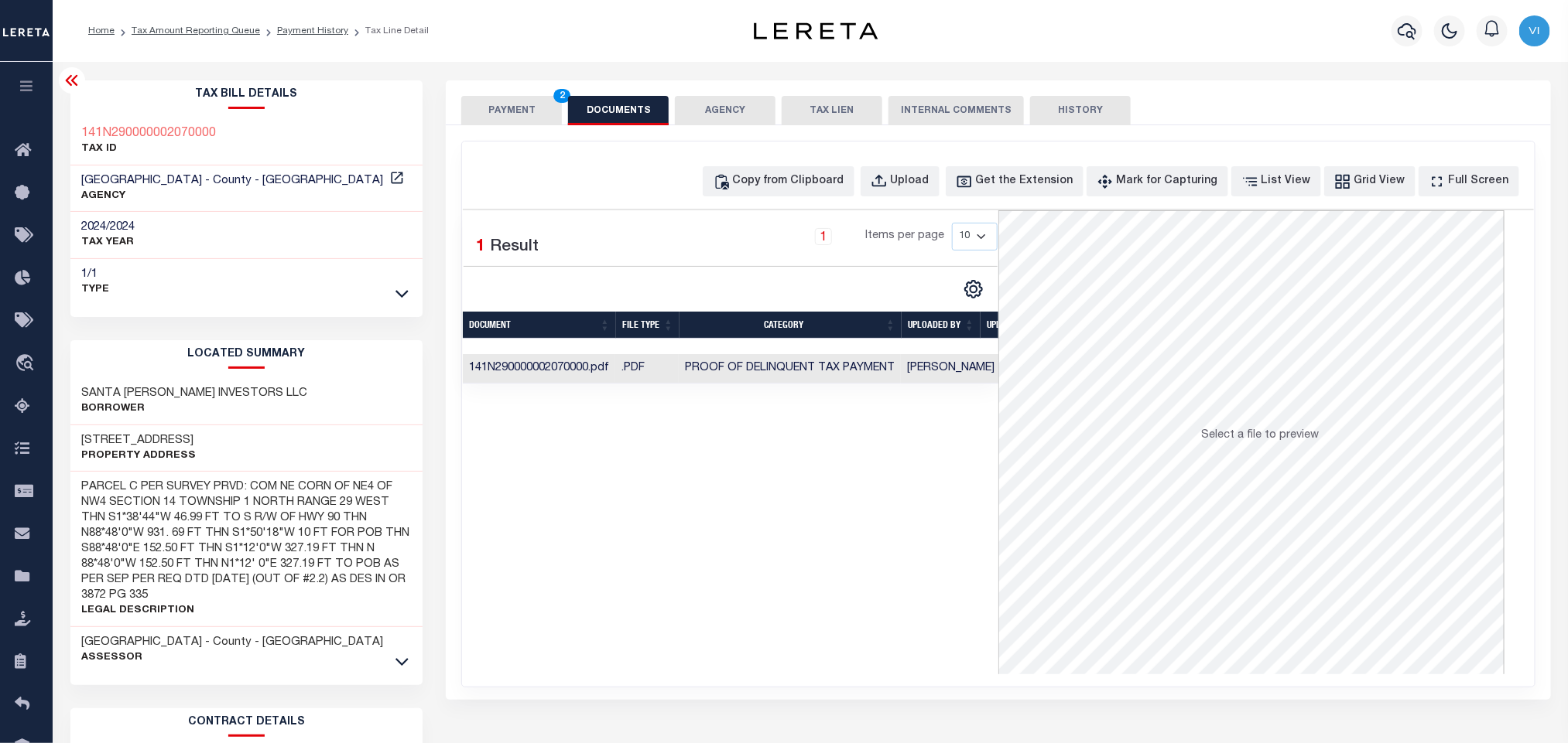
click at [479, 112] on button "PAYMENT 2" at bounding box center [511, 110] width 100 height 30
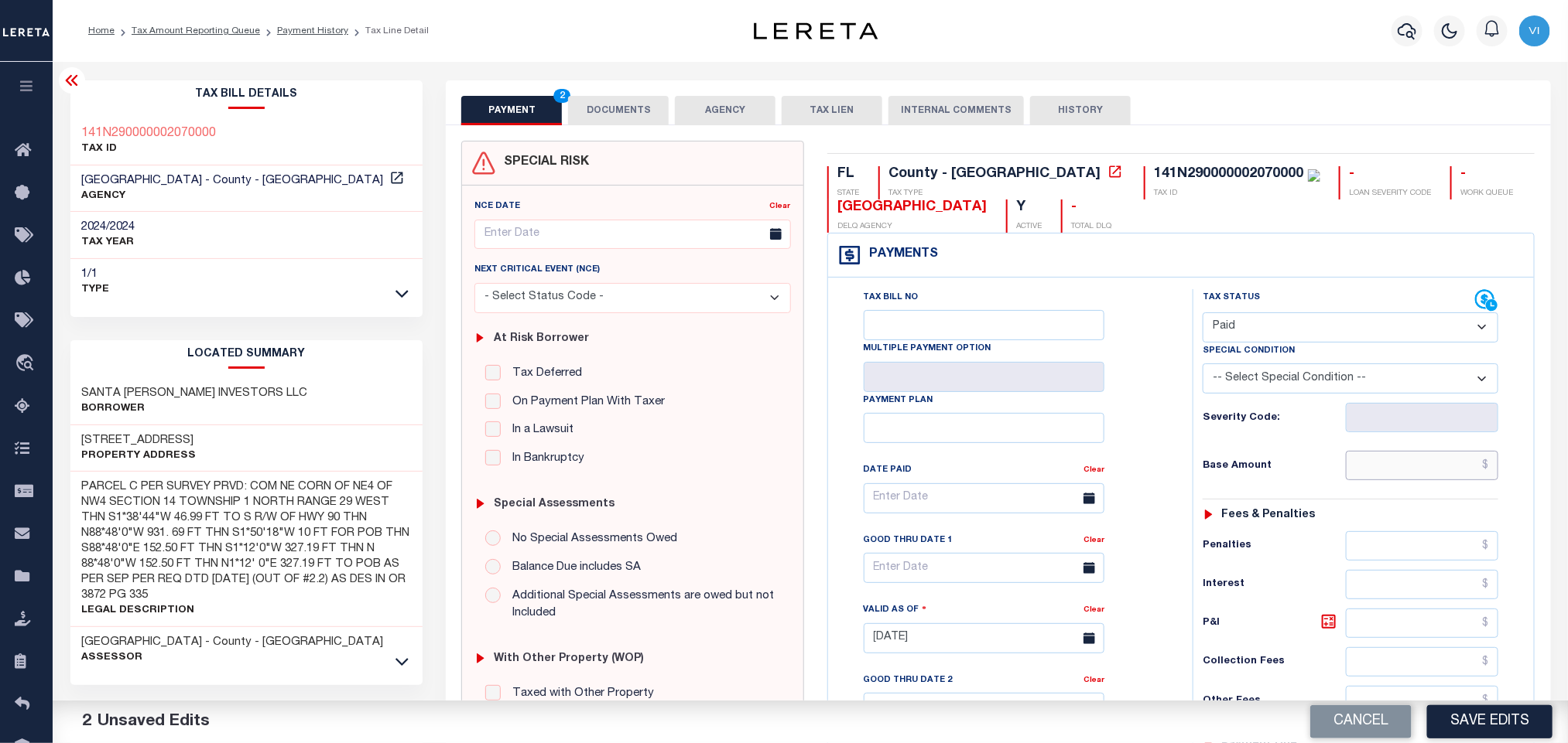
click at [1403, 469] on input "text" at bounding box center [1423, 466] width 154 height 30
paste input "17,026.70"
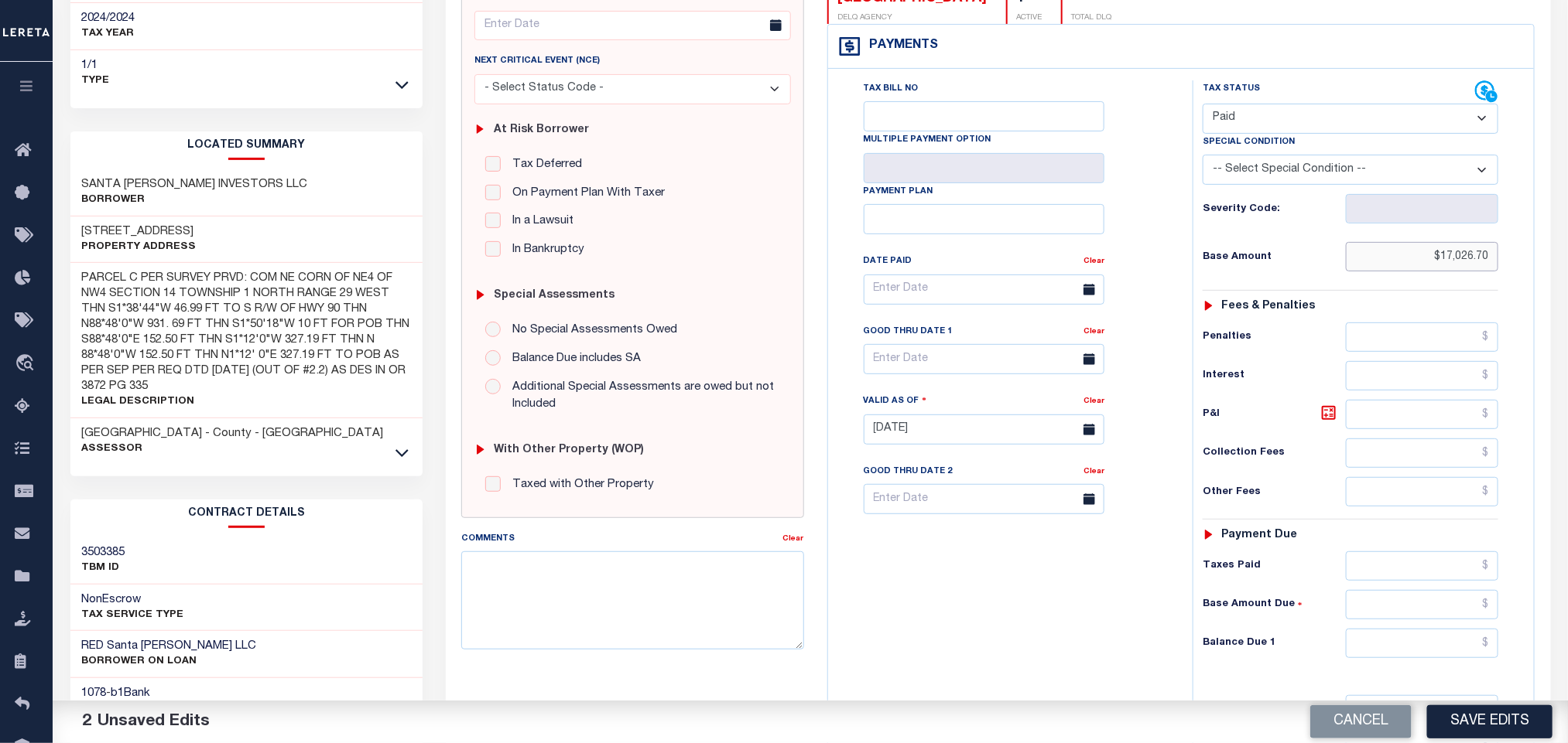
scroll to position [436, 0]
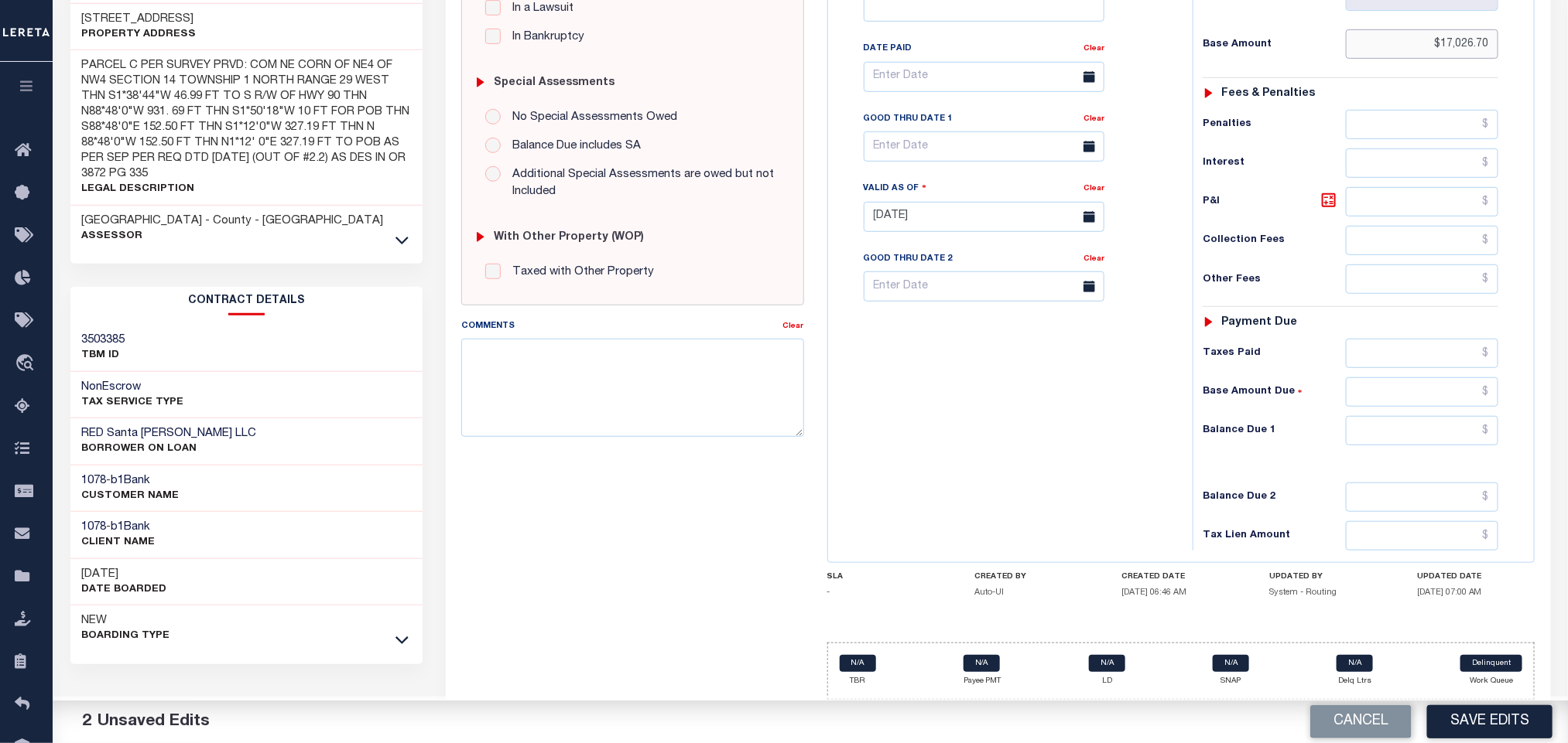
type input "$17,026.70"
click at [1397, 443] on input "text" at bounding box center [1423, 431] width 154 height 30
type input "$0.00"
click at [1472, 722] on button "Save Edits" at bounding box center [1489, 721] width 126 height 33
checkbox input "false"
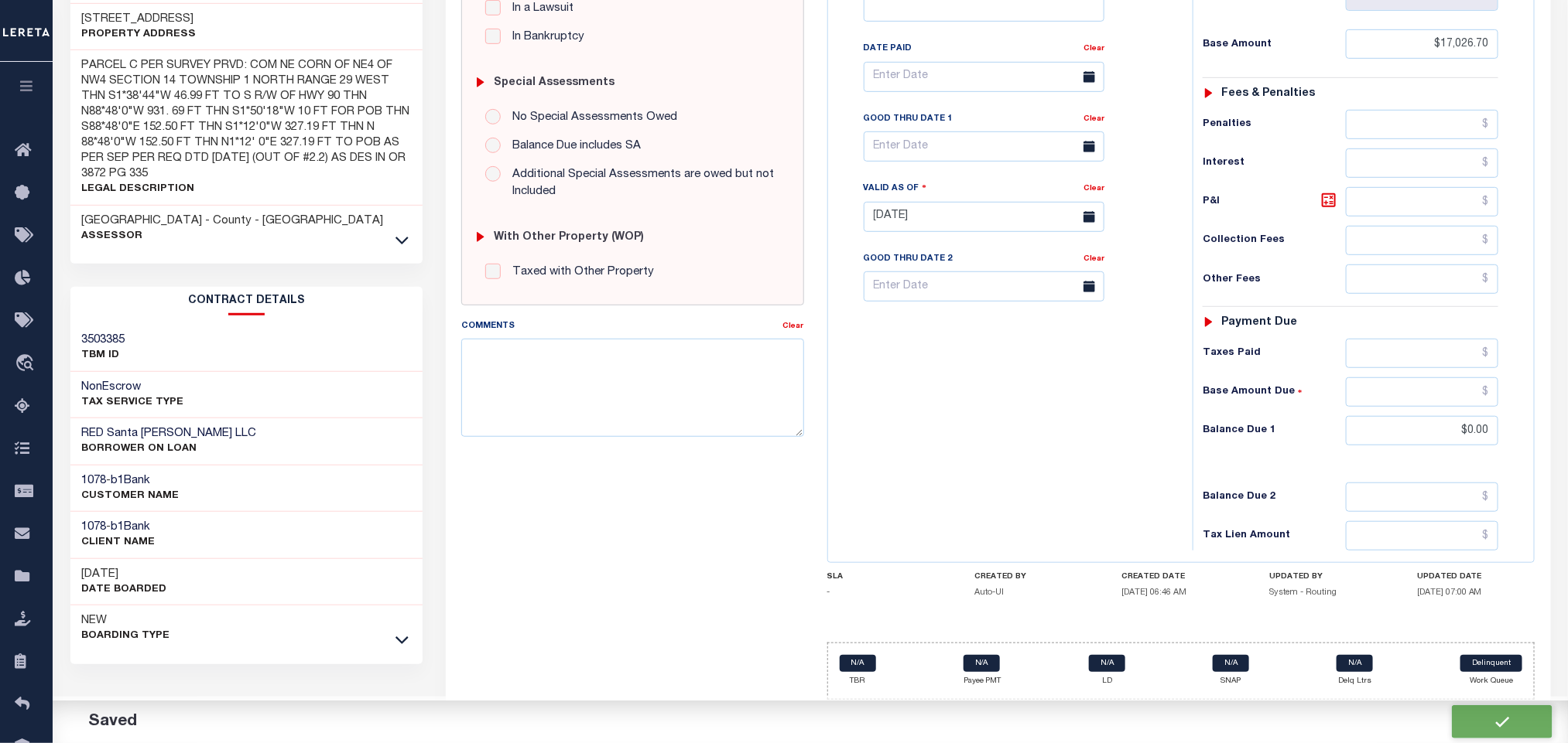
checkbox input "false"
type input "$17,026.7"
type input "$0"
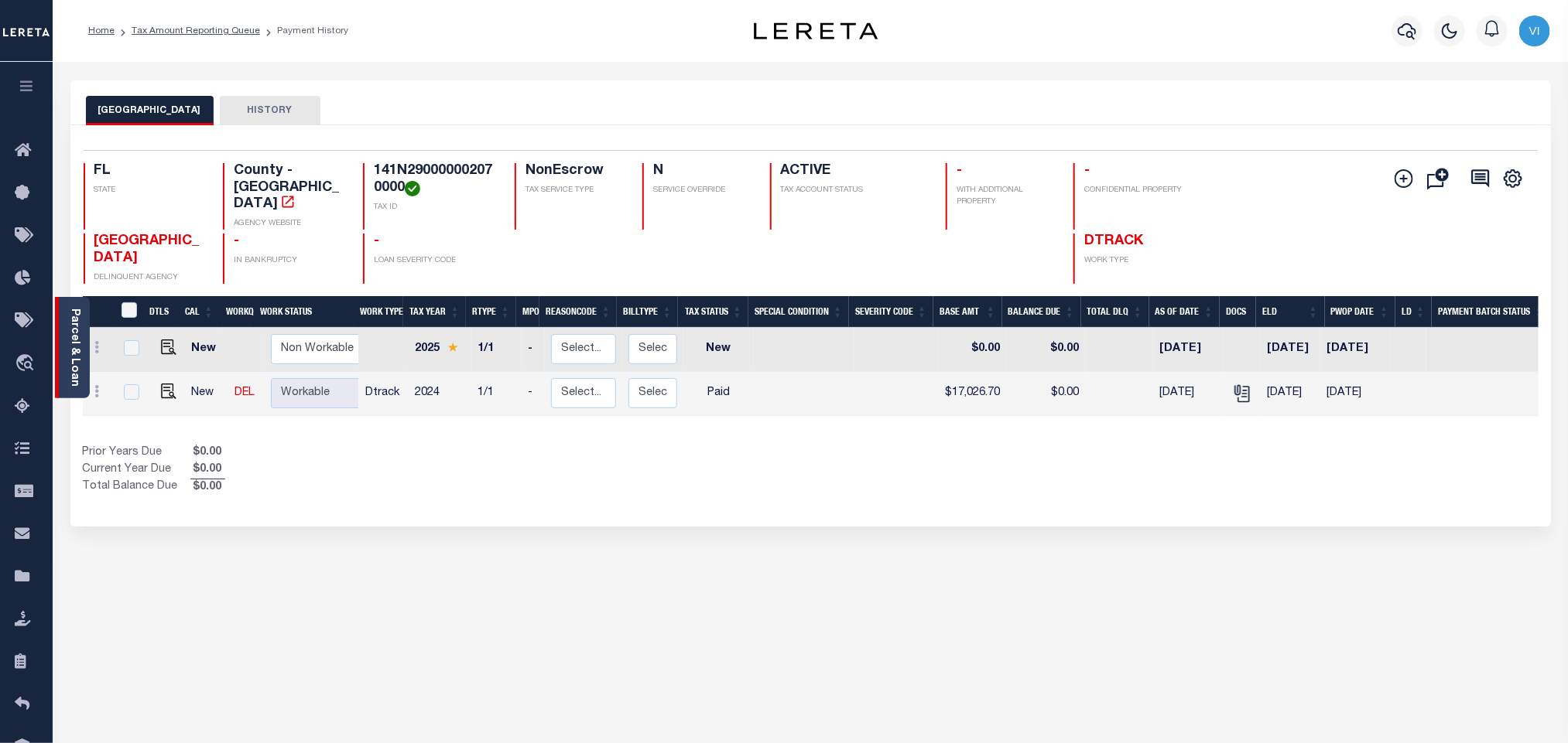
click at [62, 365] on div "Parcel & Loan" at bounding box center [72, 348] width 35 height 101
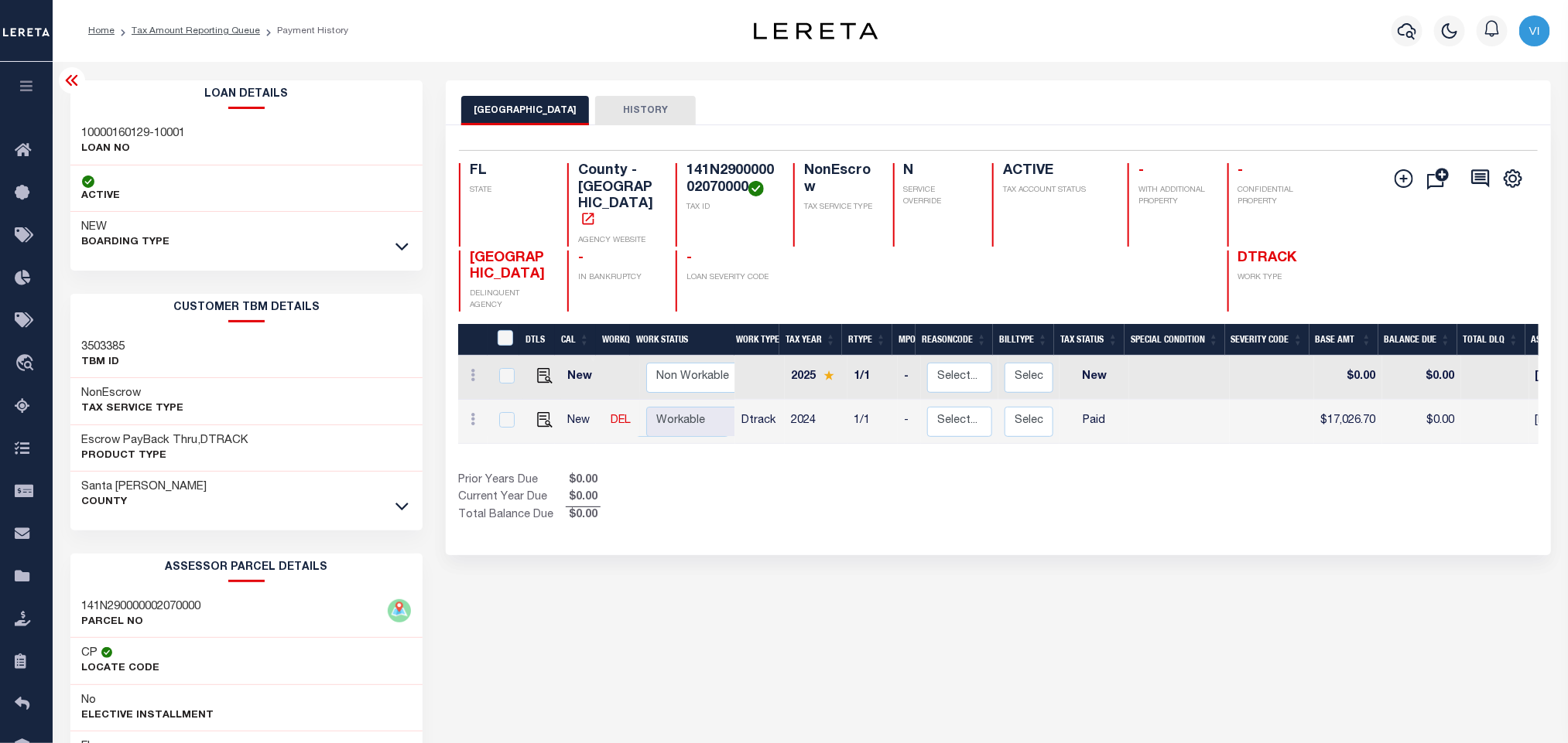
click at [91, 126] on h3 "10000160129-10001" at bounding box center [134, 134] width 104 height 15
copy div "10000160129-10001"
click at [746, 163] on h4 "141N290000002070000" at bounding box center [731, 180] width 89 height 33
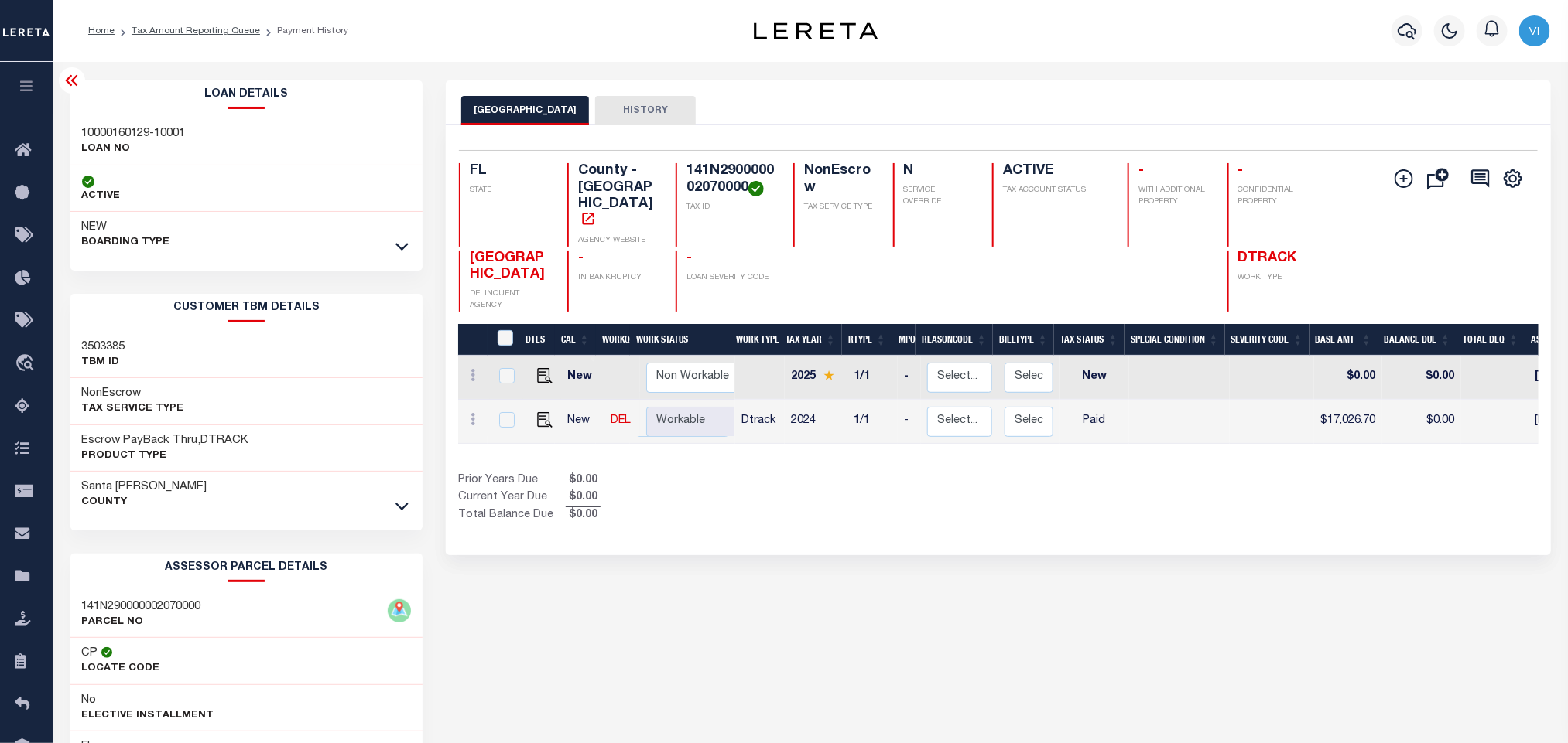
click at [746, 163] on h4 "141N290000002070000" at bounding box center [731, 180] width 89 height 33
copy h4 "141N290000002070000"
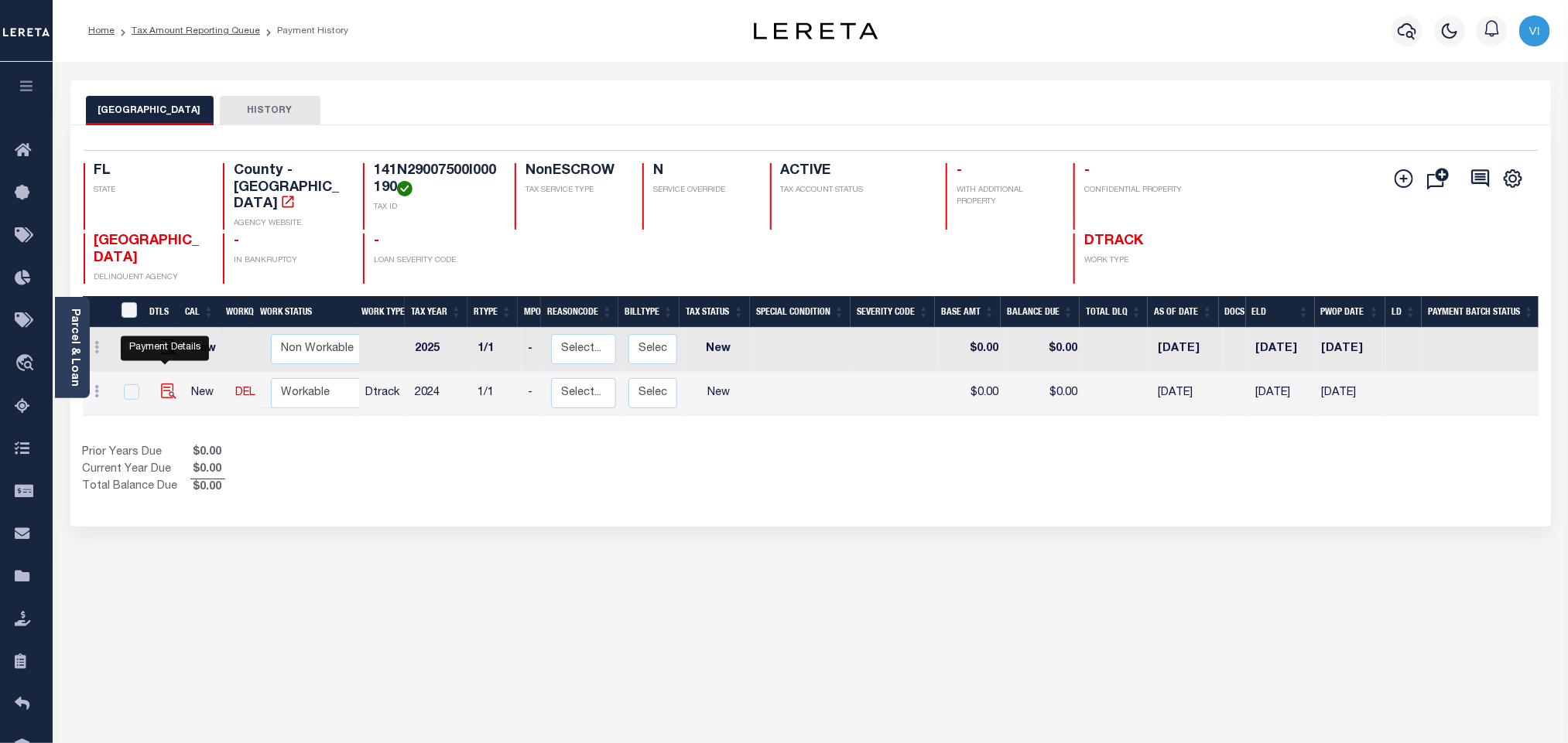
click at [165, 384] on img "" at bounding box center [168, 391] width 15 height 15
checkbox input "true"
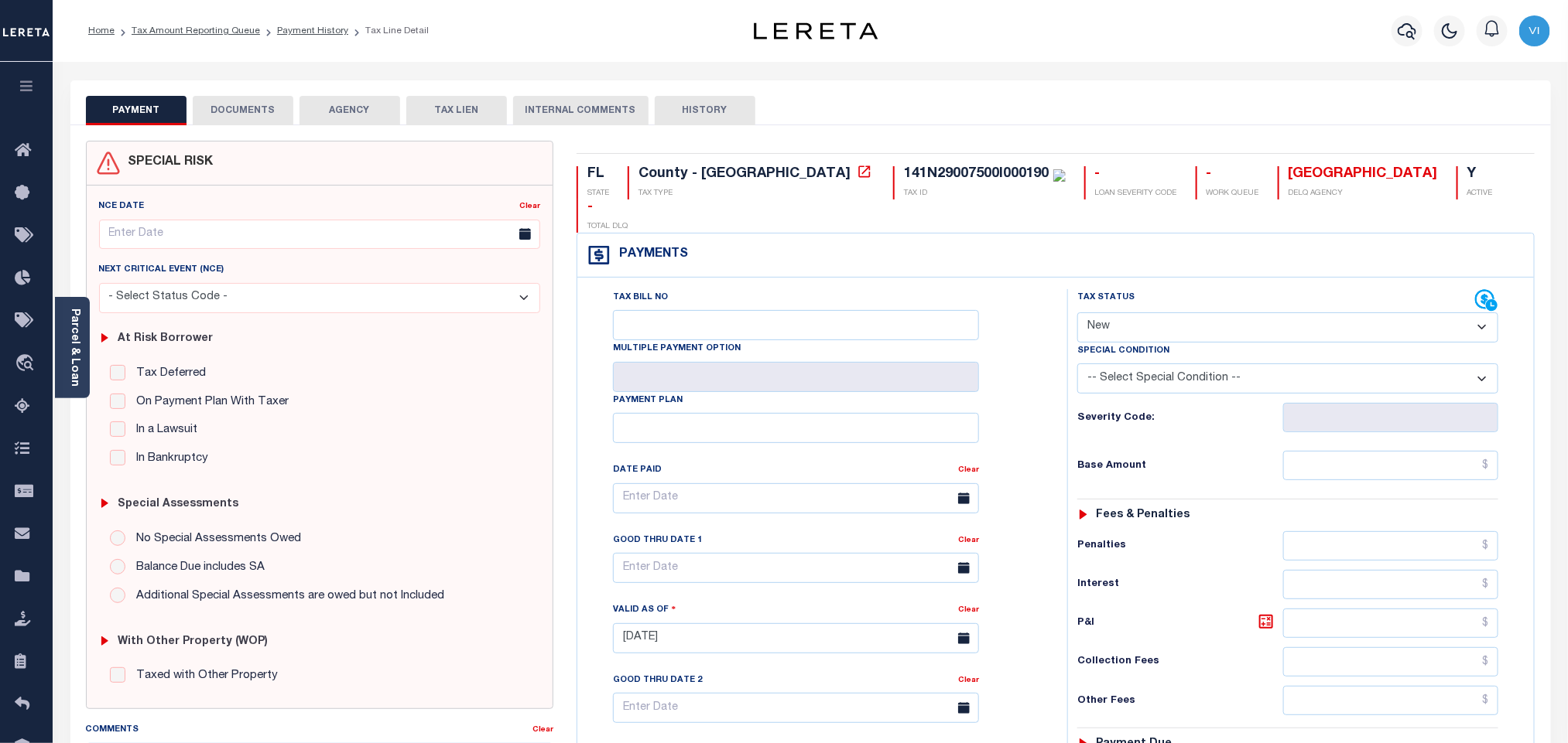
click at [1171, 312] on select "- Select Status Code - Open Due/Unpaid Paid Incomplete No Tax Due Internal Refu…" at bounding box center [1288, 327] width 421 height 30
select select "PYD"
click at [1078, 312] on select "- Select Status Code - Open Due/Unpaid Paid Incomplete No Tax Due Internal Refu…" at bounding box center [1288, 327] width 421 height 30
type input "[DATE]"
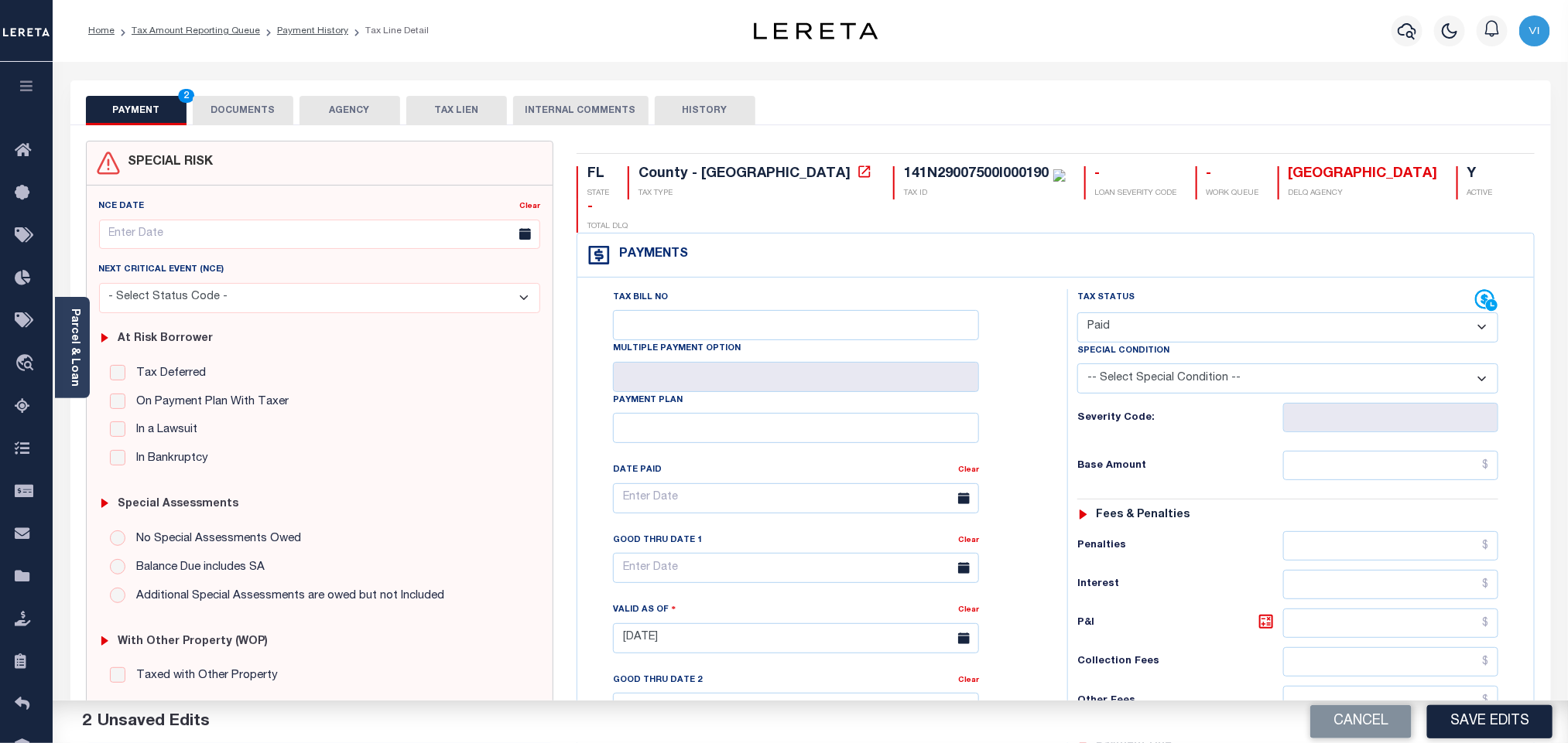
click at [244, 98] on button "DOCUMENTS" at bounding box center [242, 110] width 100 height 30
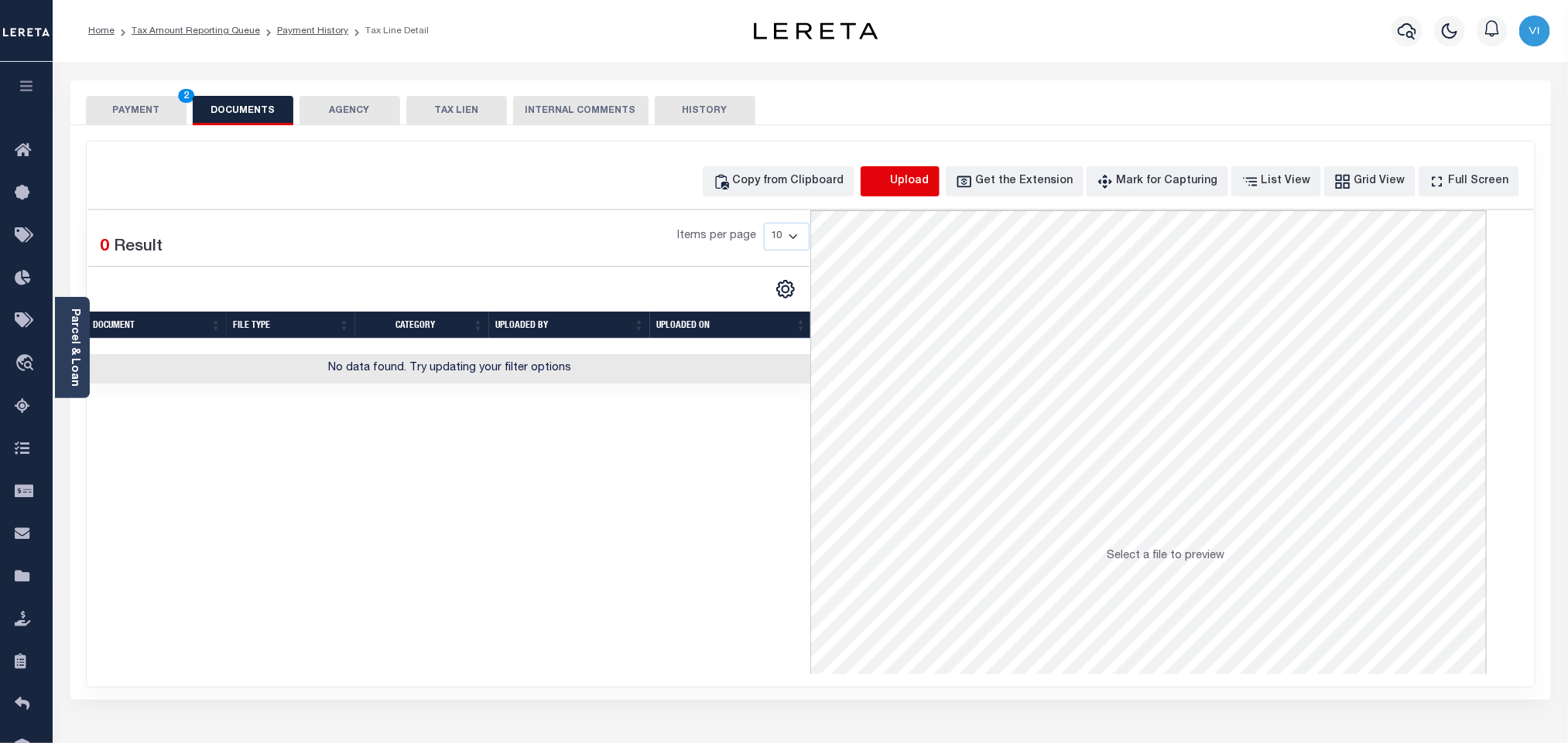
click at [888, 187] on icon "button" at bounding box center [879, 181] width 17 height 17
select select "POP"
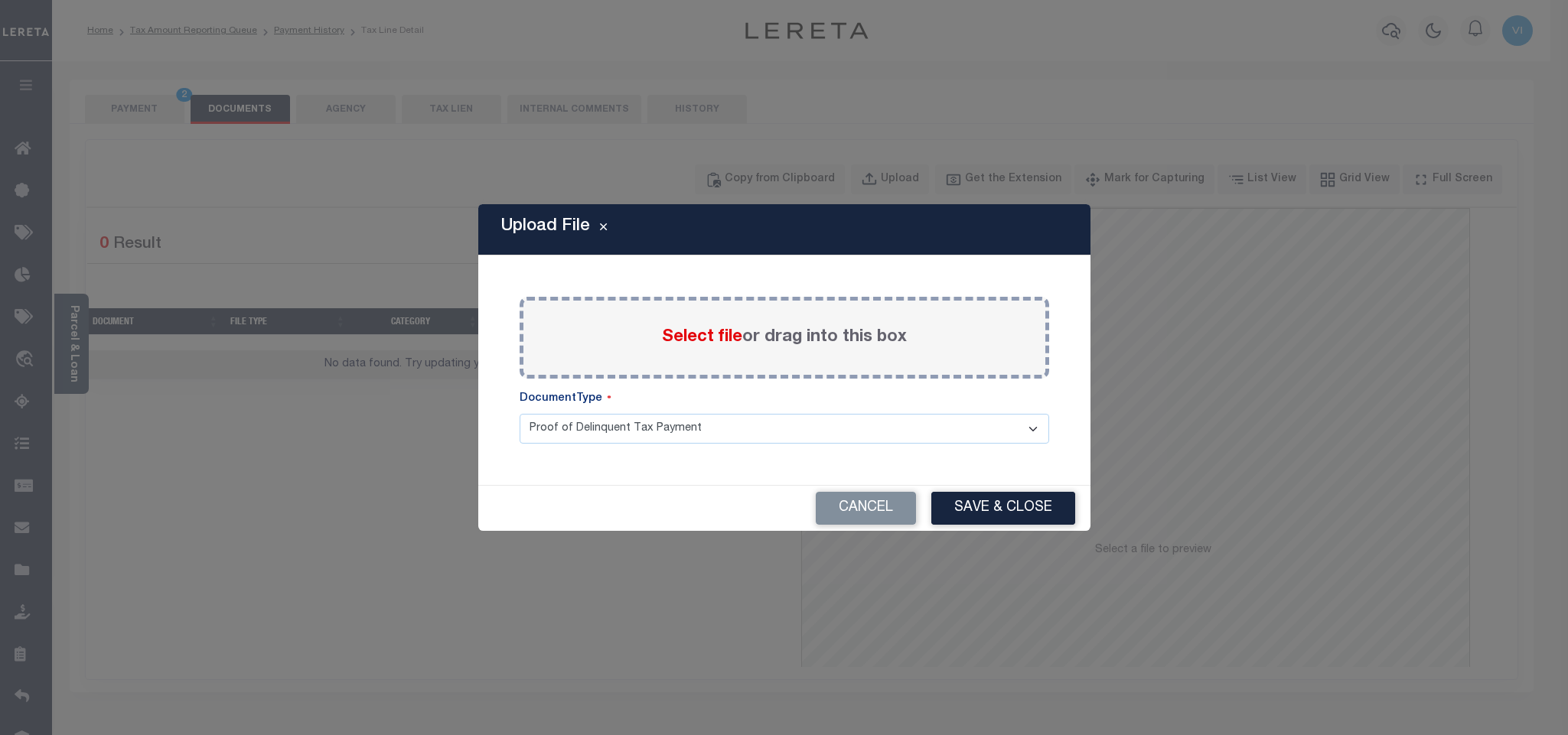
click at [671, 343] on span "Select file" at bounding box center [702, 337] width 80 height 17
click at [0, 0] on input "Select file or drag into this box" at bounding box center [0, 0] width 0 height 0
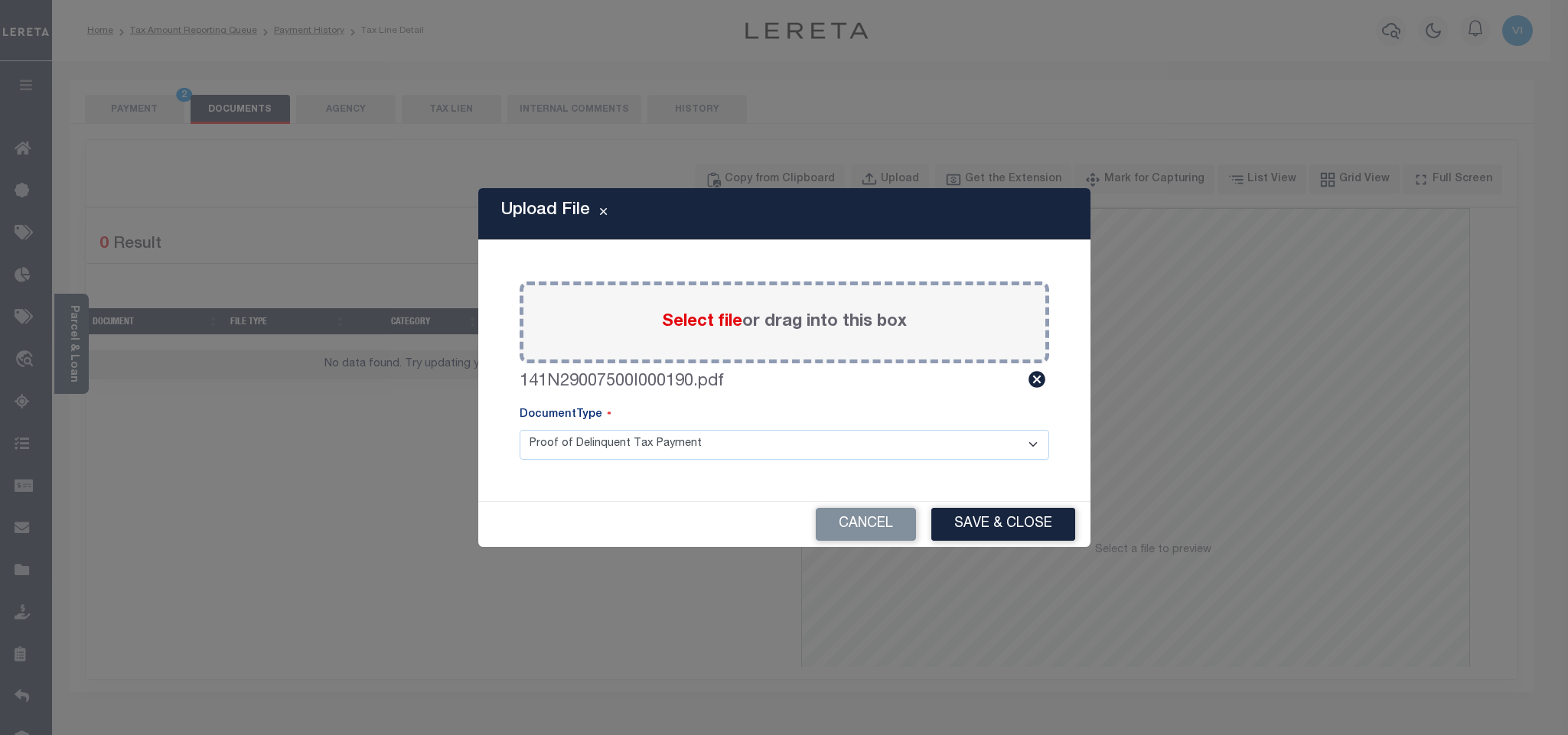
drag, startPoint x: 555, startPoint y: 452, endPoint x: 567, endPoint y: 459, distance: 13.9
click at [555, 452] on select "Proof of Delinquent Tax Payment" at bounding box center [784, 445] width 530 height 29
click at [520, 430] on select "Proof of Delinquent Tax Payment" at bounding box center [784, 445] width 530 height 29
click at [991, 533] on button "Save & Close" at bounding box center [1003, 524] width 144 height 33
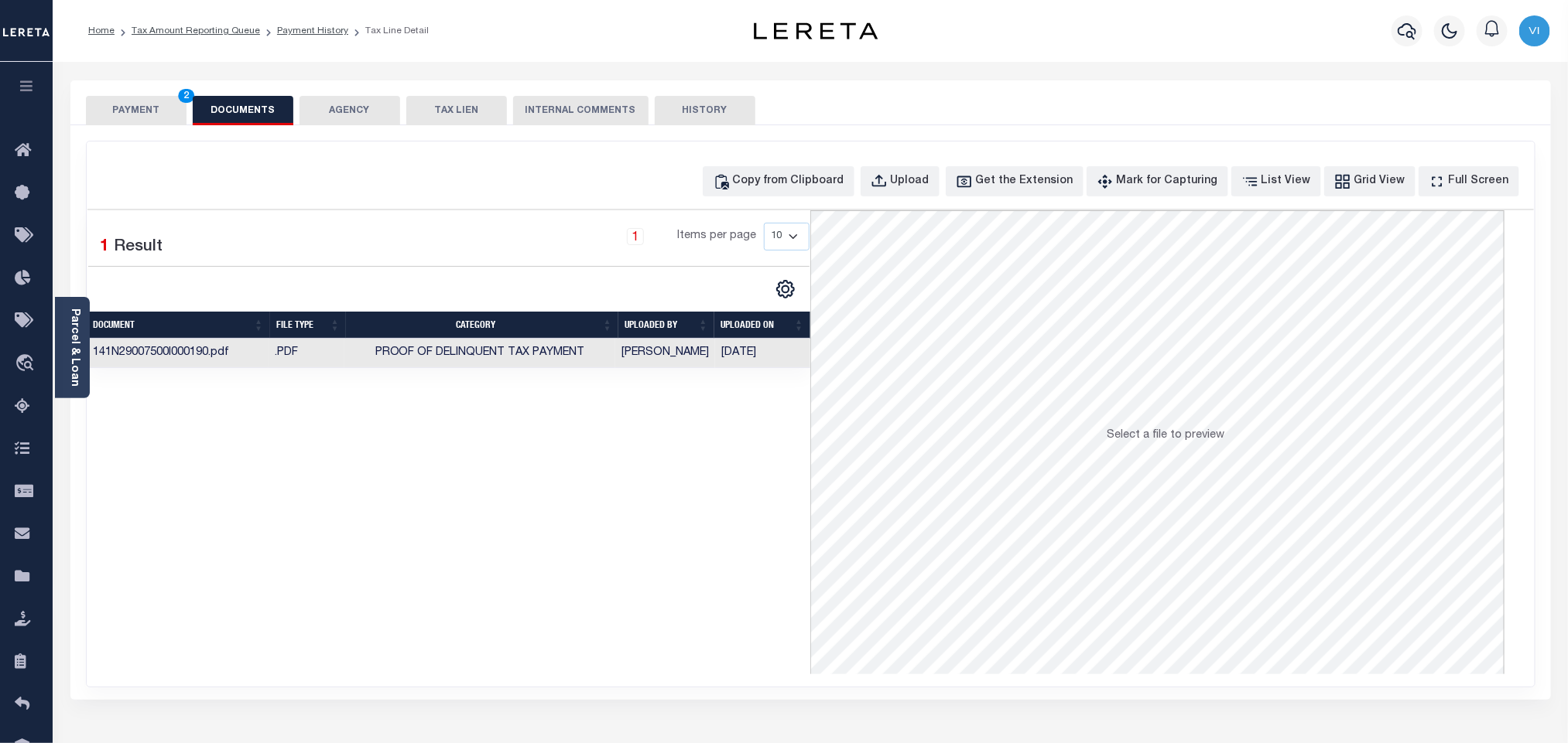
click at [198, 116] on button "DOCUMENTS" at bounding box center [242, 110] width 100 height 30
click at [145, 115] on button "PAYMENT 2" at bounding box center [135, 110] width 100 height 30
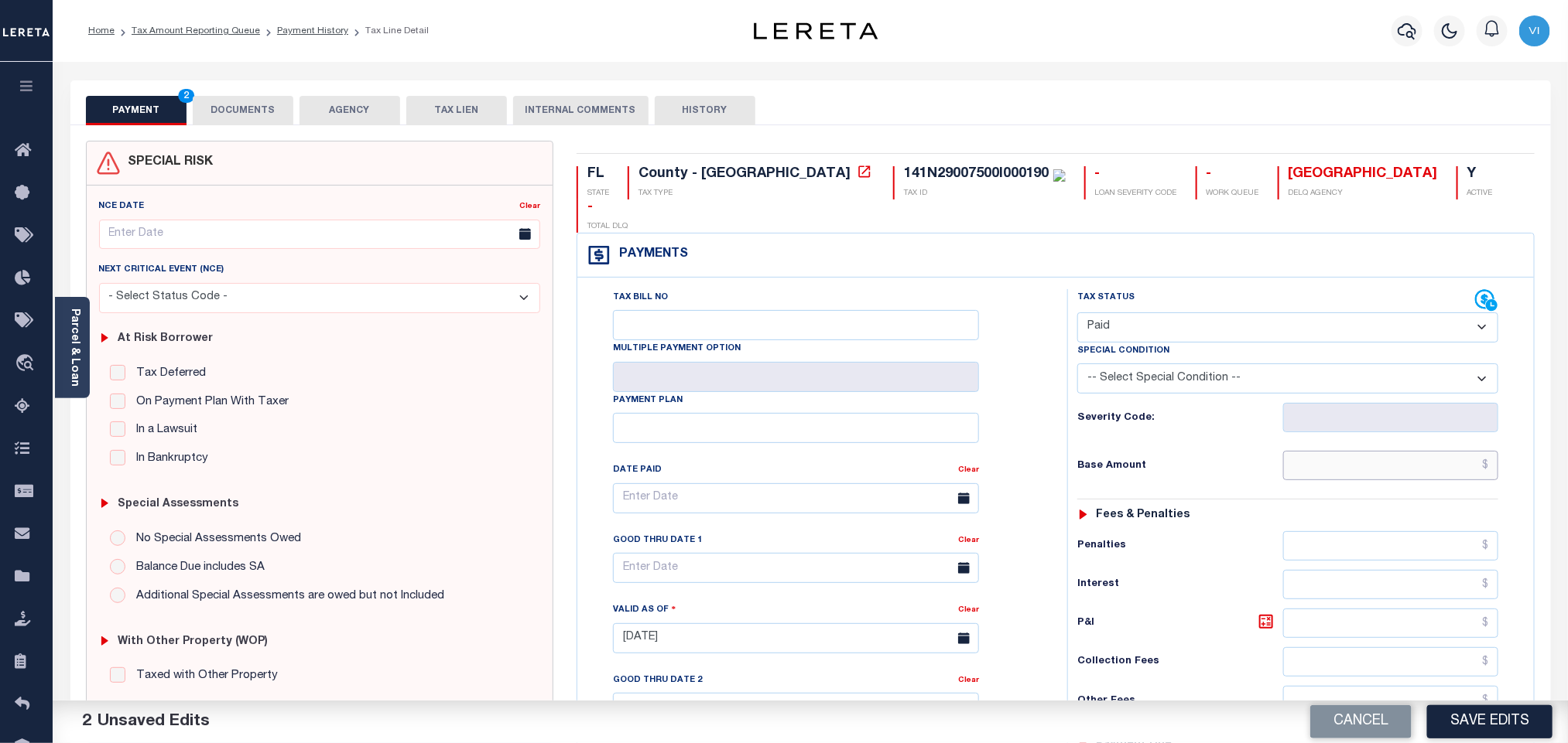
click at [1331, 451] on input "text" at bounding box center [1391, 466] width 216 height 30
paste input "2,766.98"
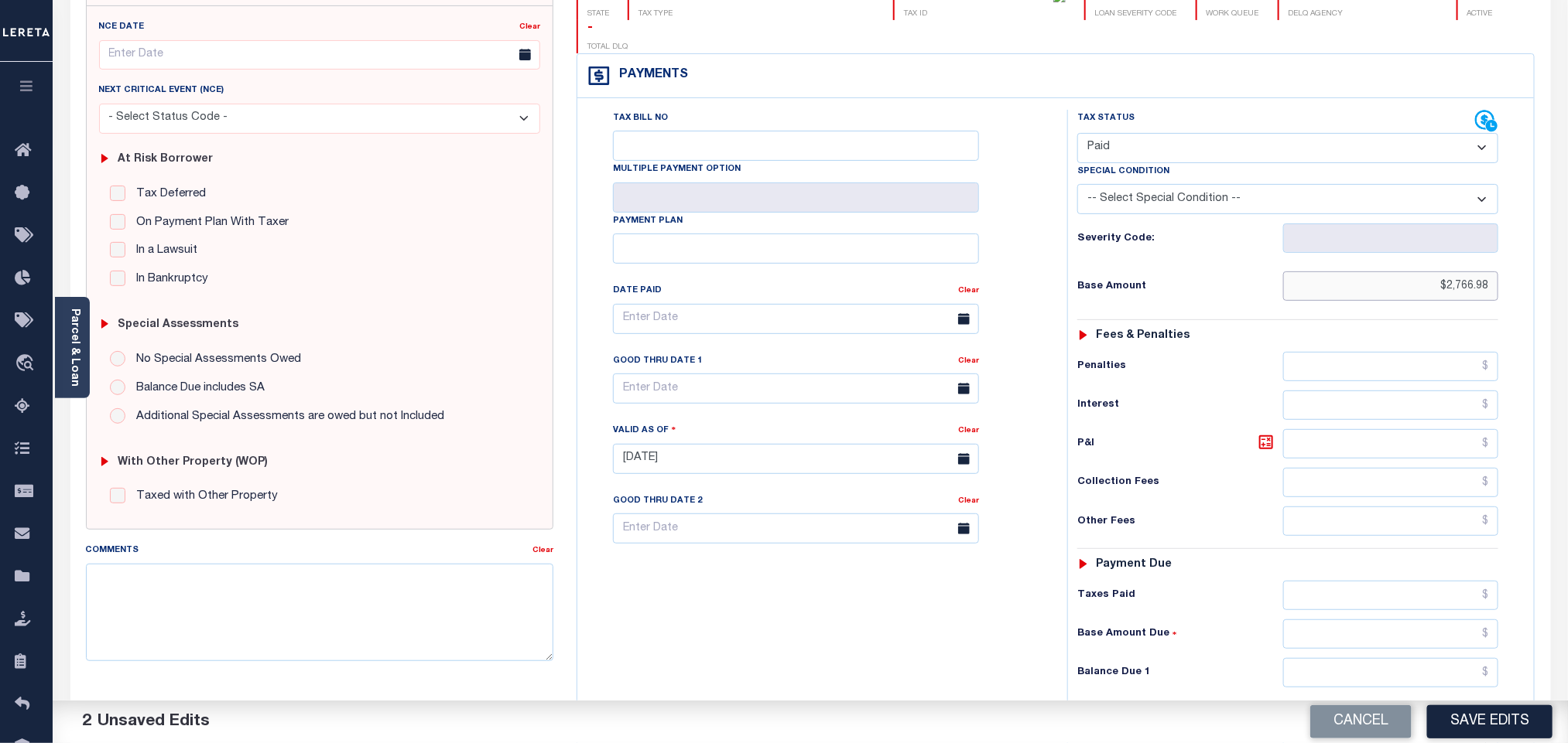
scroll to position [403, 0]
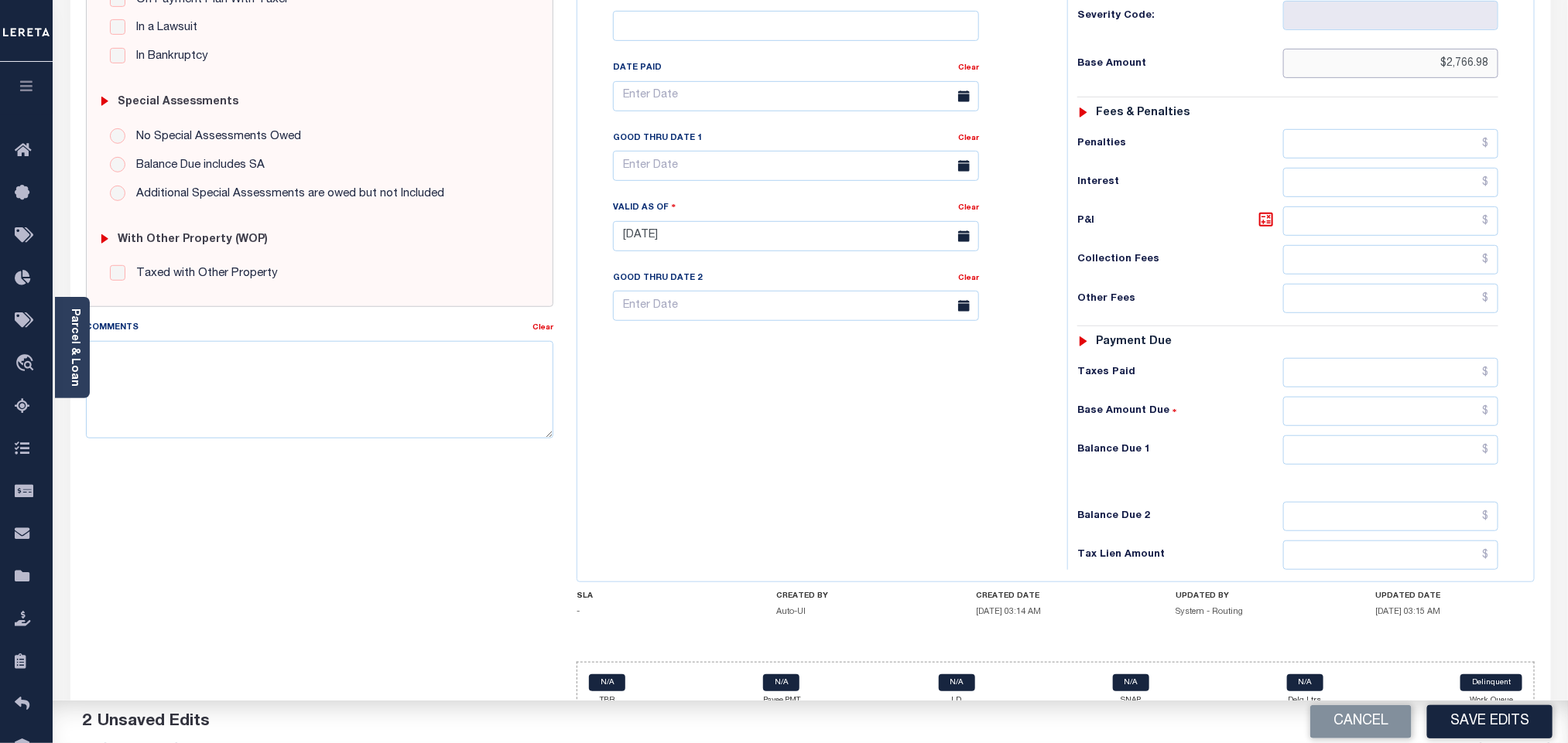
type input "$2,766.98"
click at [1366, 435] on input "text" at bounding box center [1391, 450] width 216 height 30
type input "$0.00"
click at [1493, 725] on button "Save Edits" at bounding box center [1489, 721] width 126 height 33
checkbox input "false"
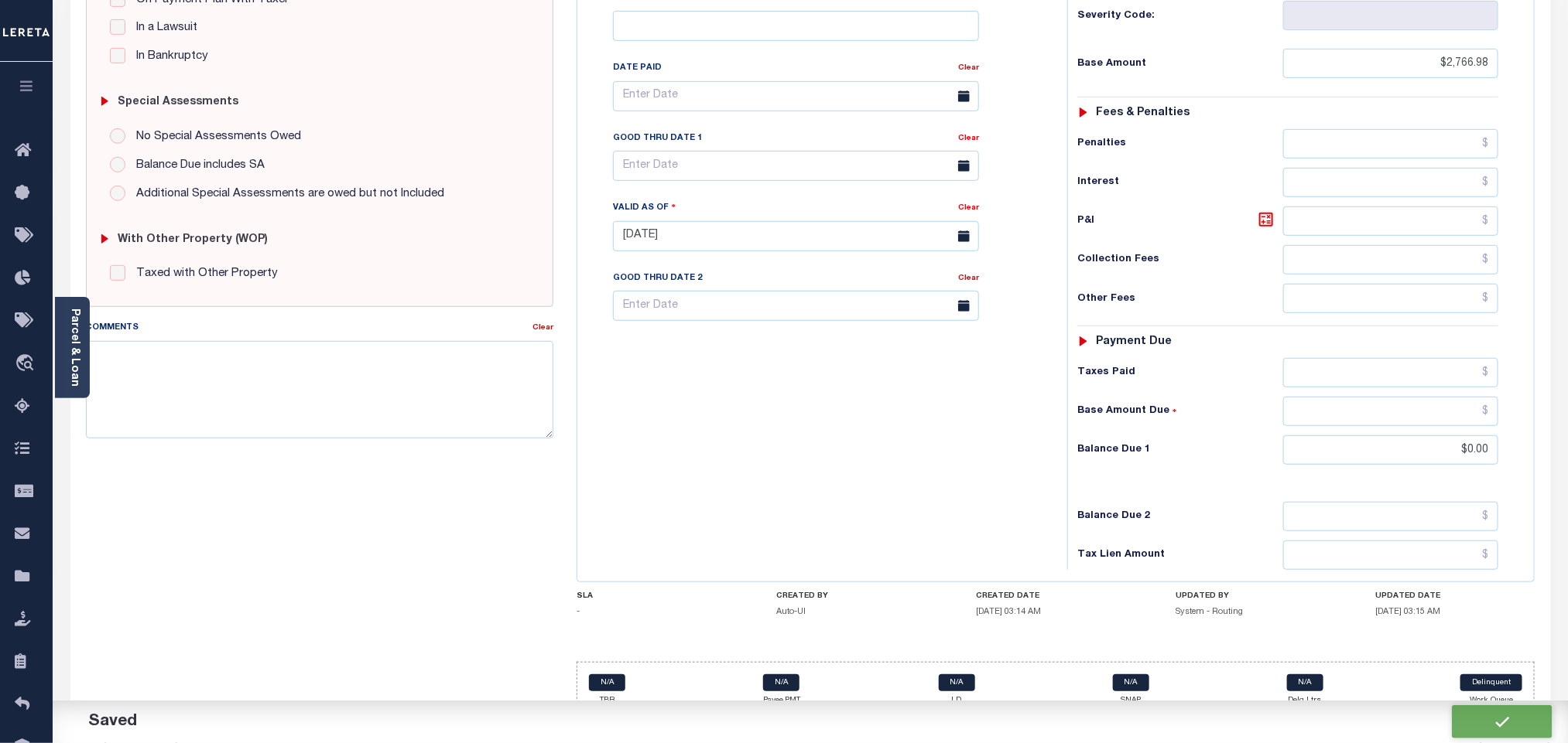
checkbox input "false"
type input "$2,766.98"
type input "$0"
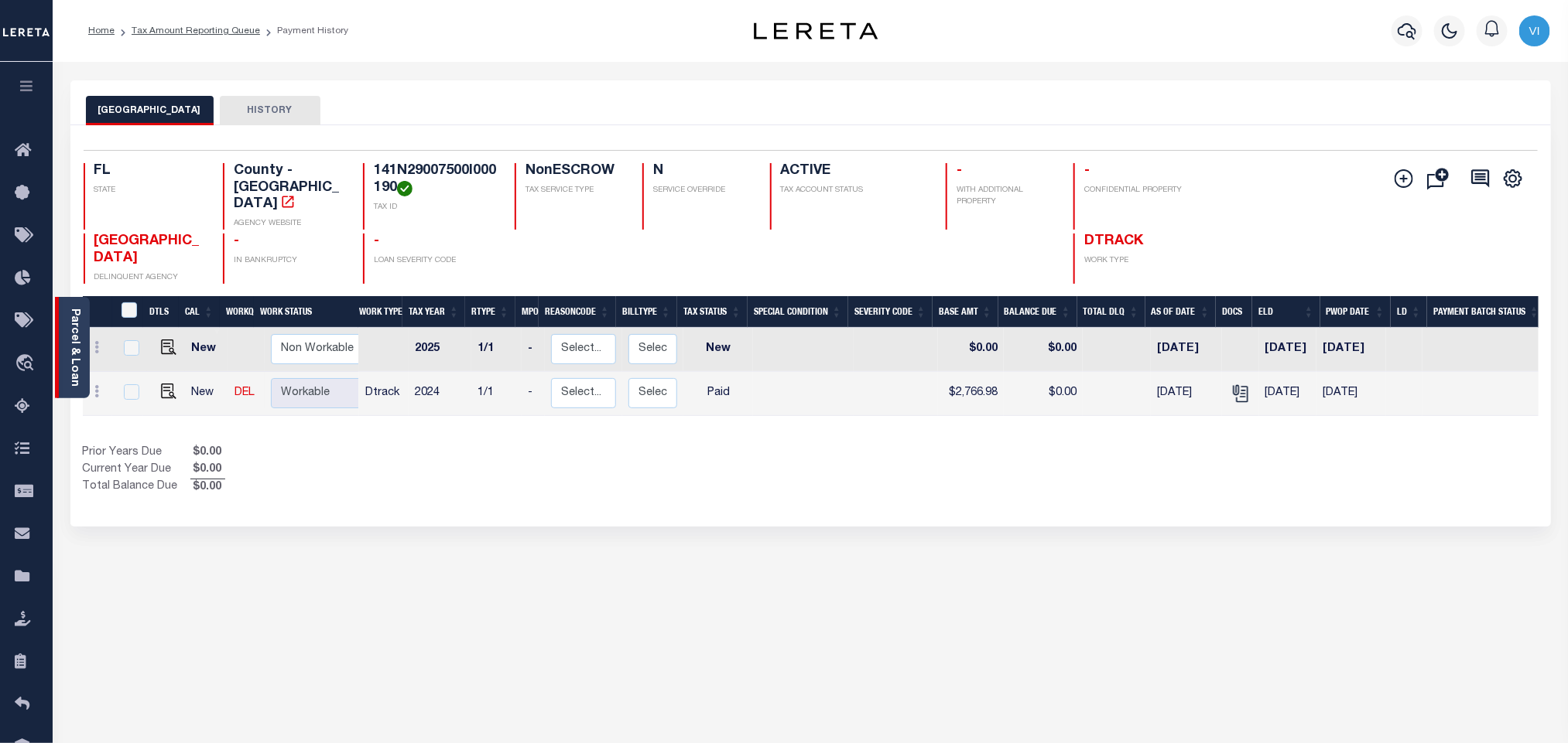
click at [69, 353] on link "Parcel & Loan" at bounding box center [74, 348] width 11 height 79
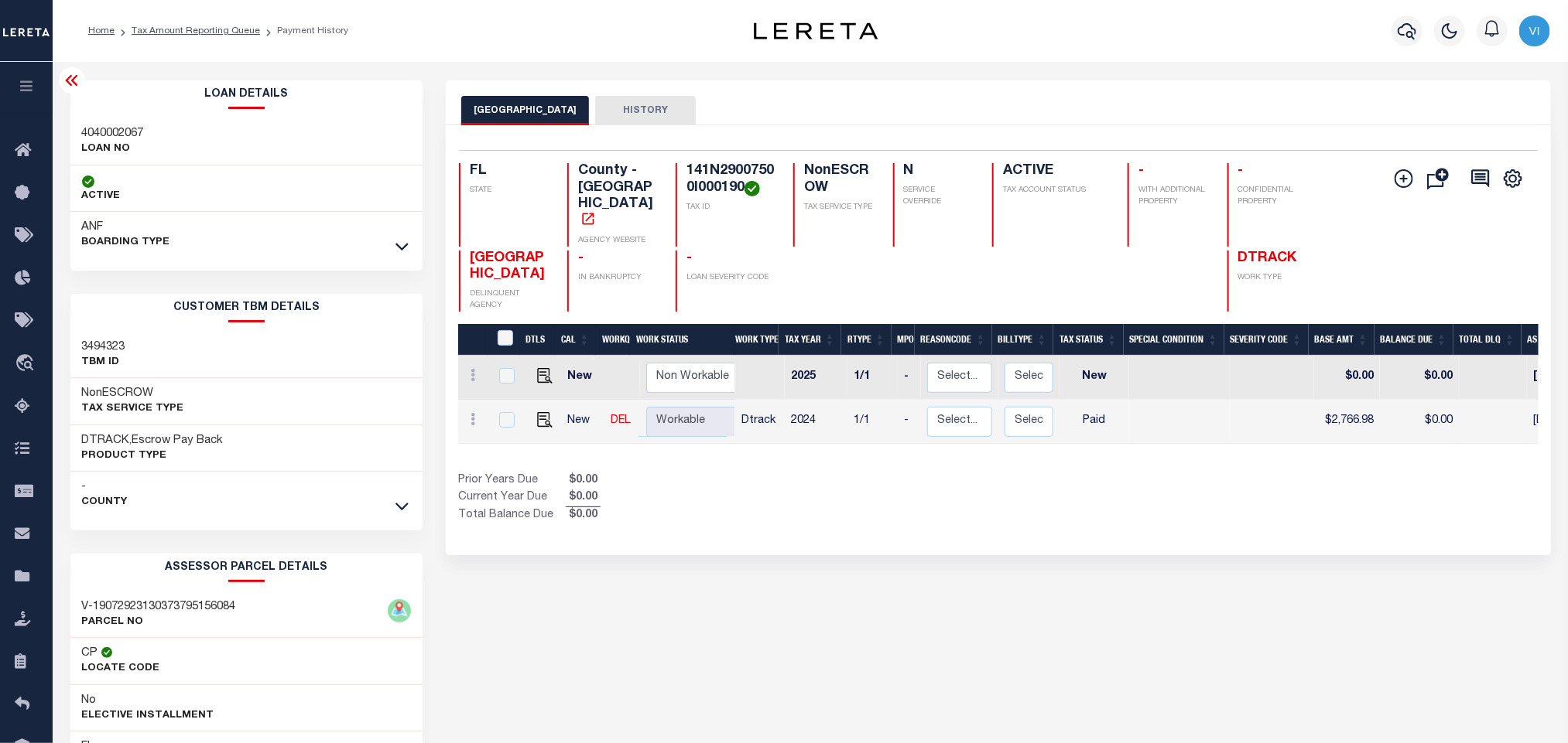
click at [82, 137] on h3 "4040002067" at bounding box center [113, 134] width 62 height 15
copy h3 "4040002067"
click at [733, 171] on h4 "141N29007500I000190" at bounding box center [731, 180] width 89 height 33
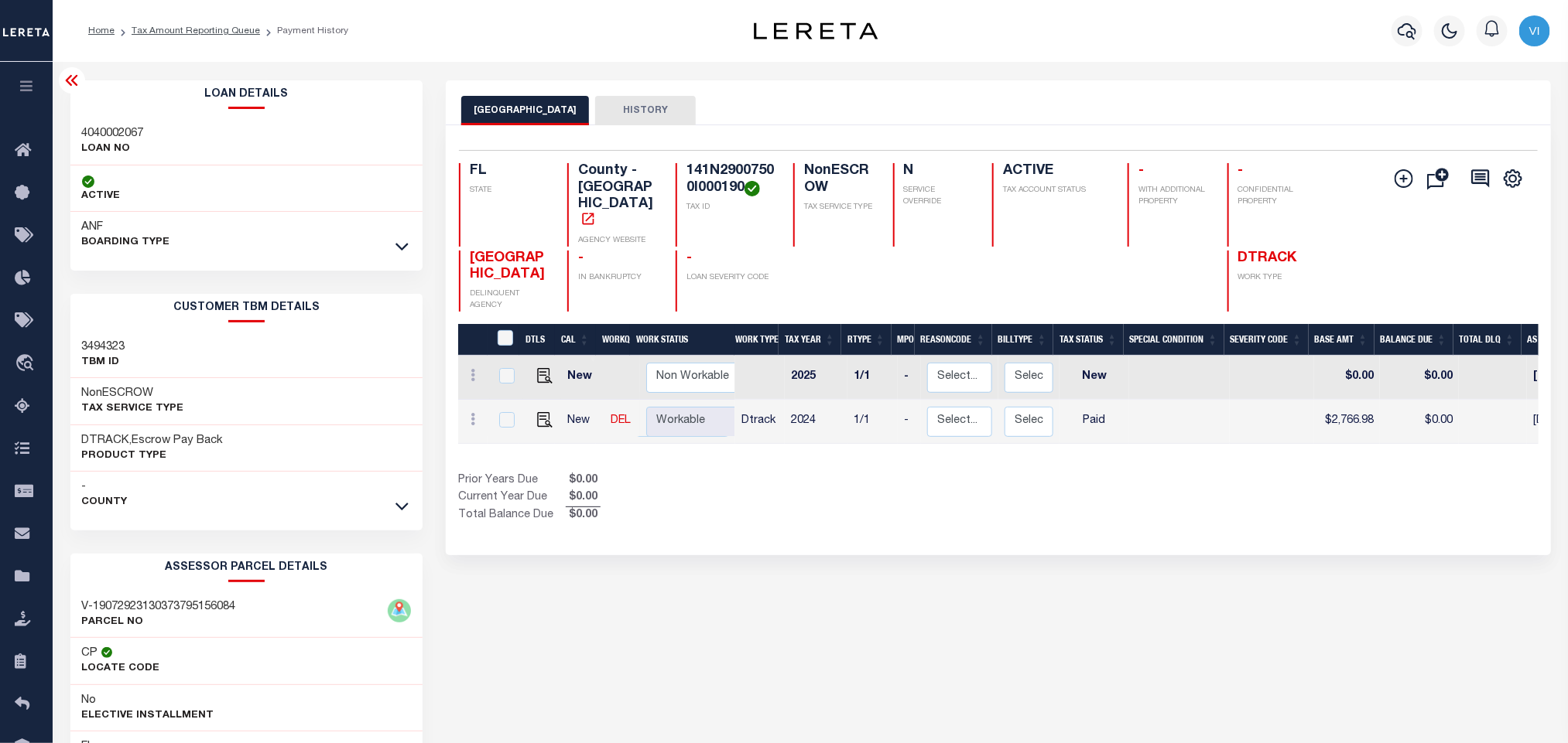
copy h4 "141N29007500I000190"
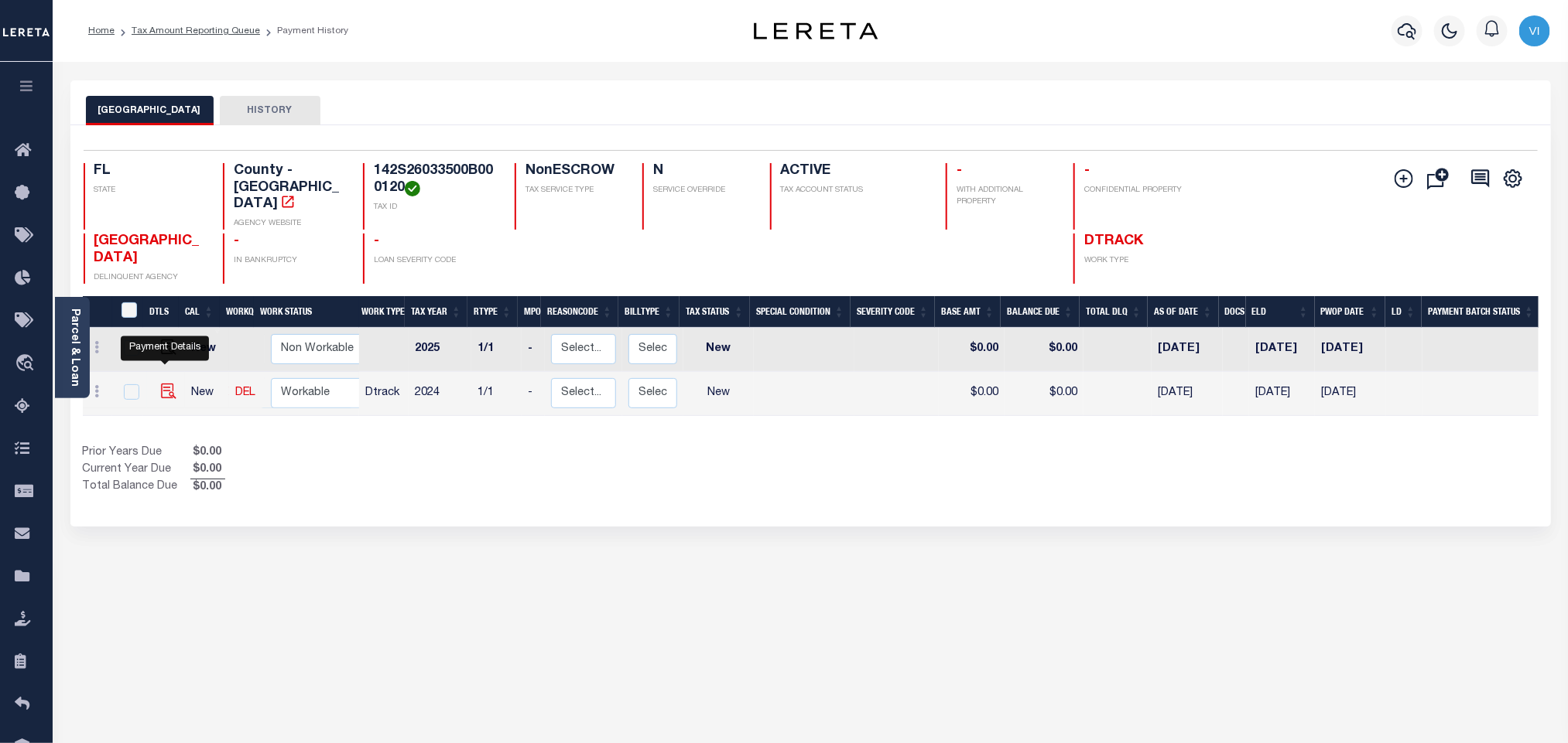
click at [165, 384] on img "" at bounding box center [168, 391] width 15 height 15
checkbox input "true"
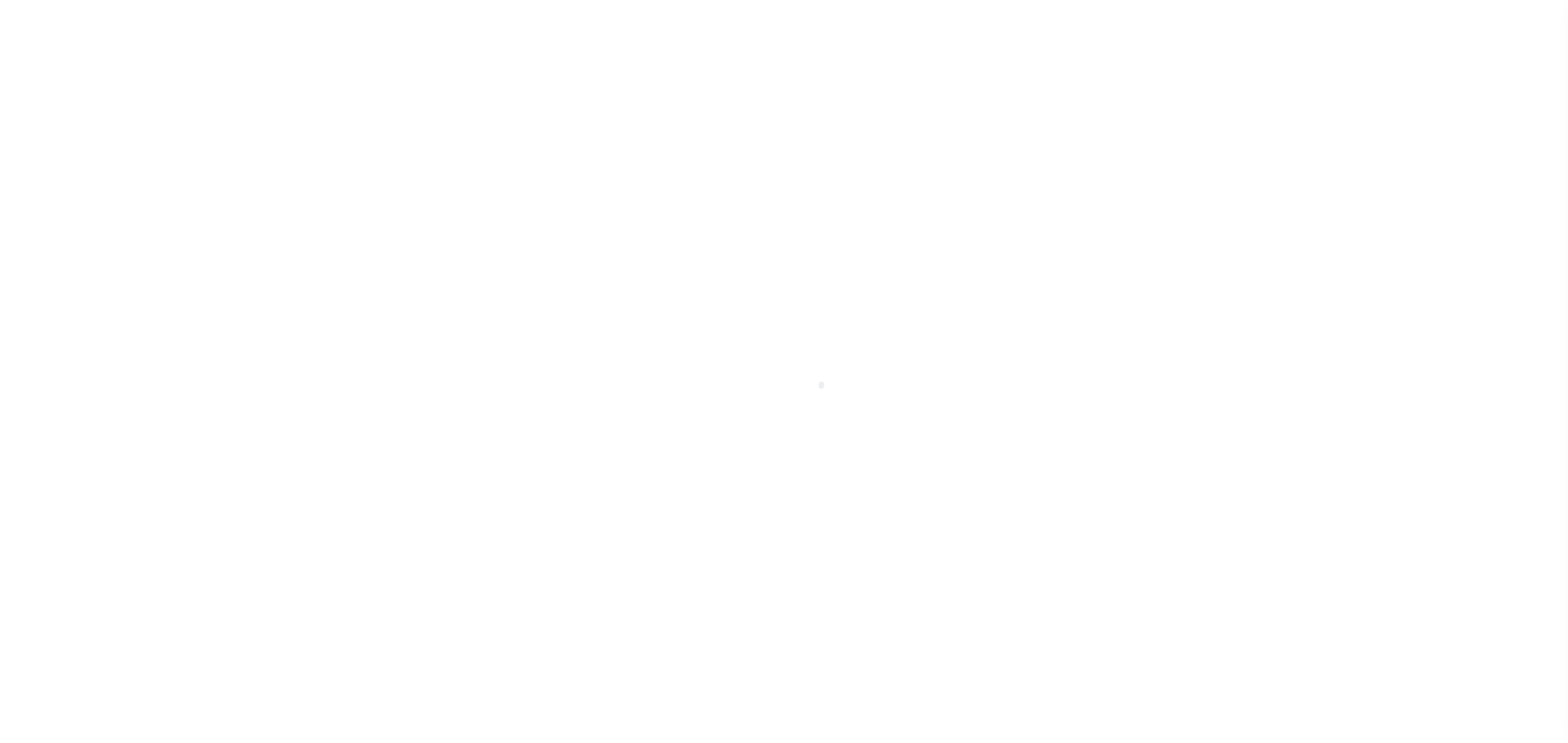
select select "NW2"
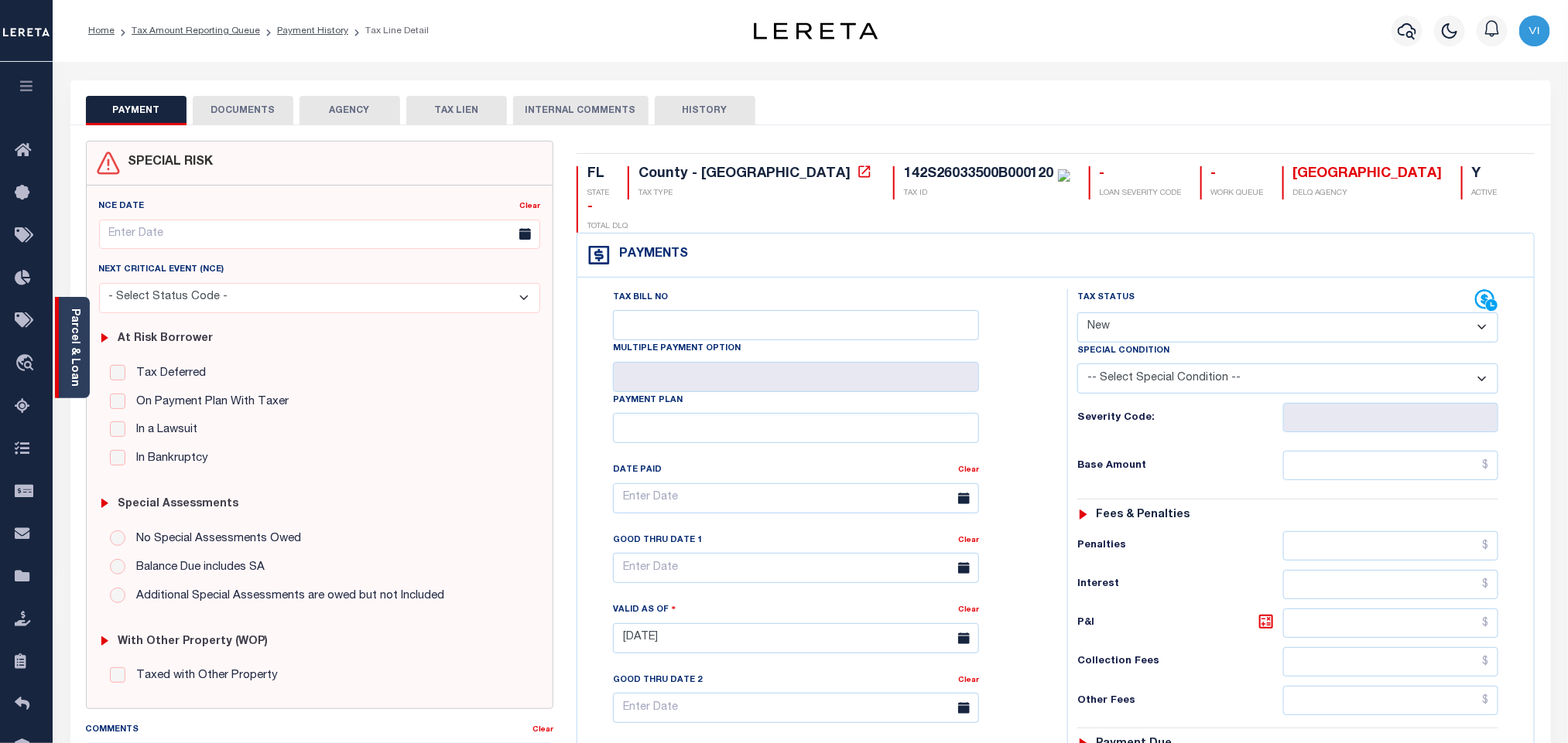
click at [81, 354] on div "Parcel & Loan" at bounding box center [72, 348] width 35 height 101
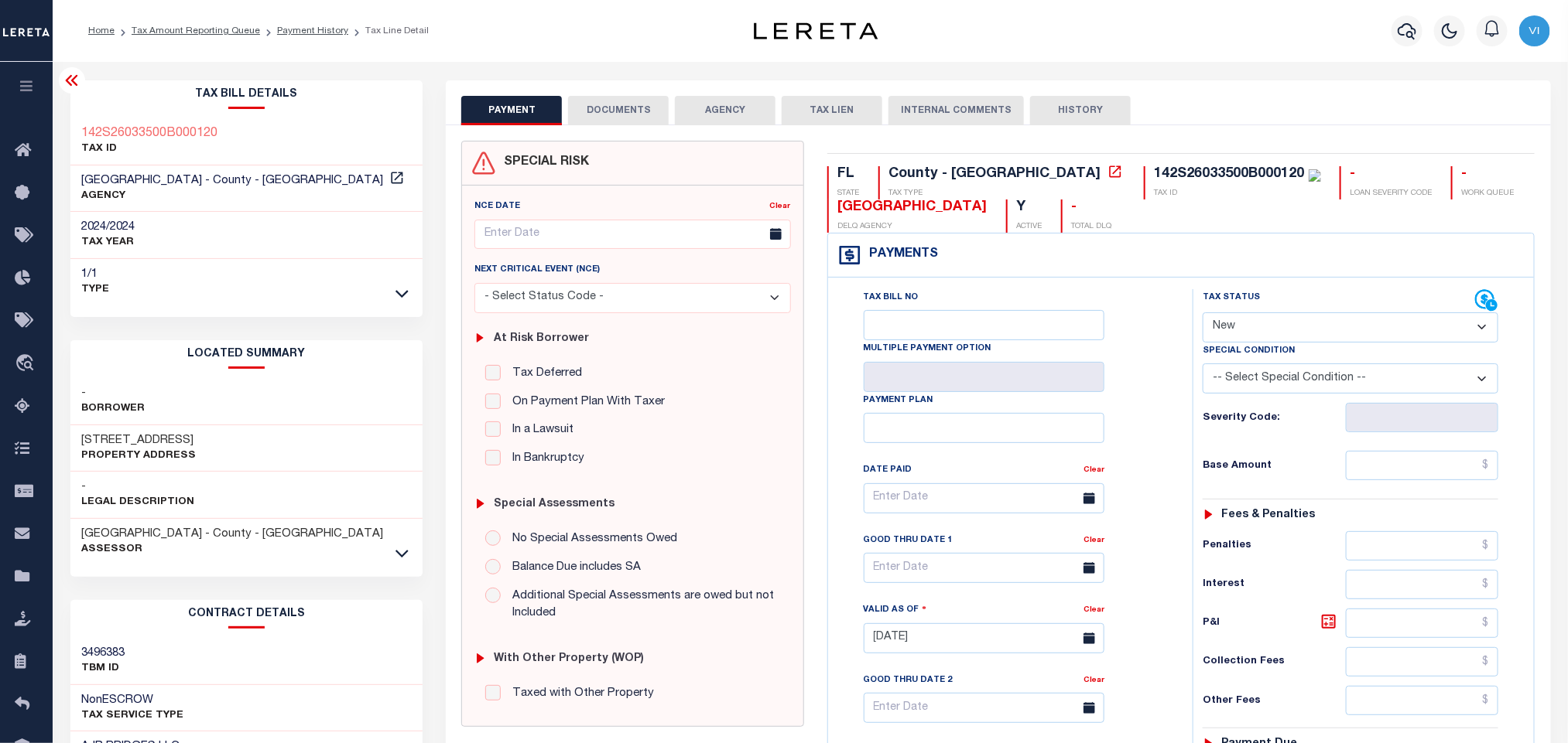
click at [603, 105] on button "DOCUMENTS" at bounding box center [618, 110] width 100 height 30
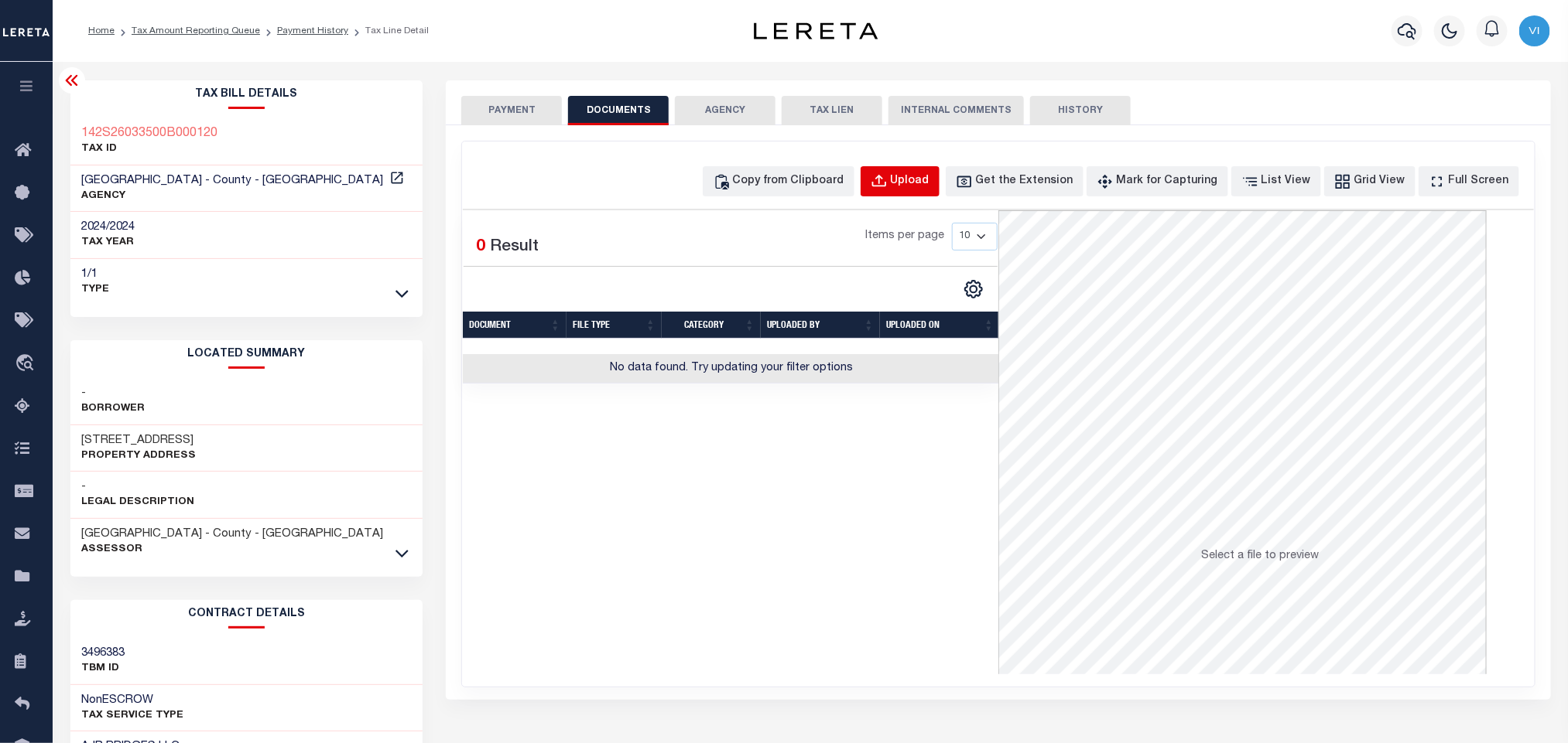
click at [915, 188] on button "Upload" at bounding box center [900, 181] width 79 height 30
select select "POP"
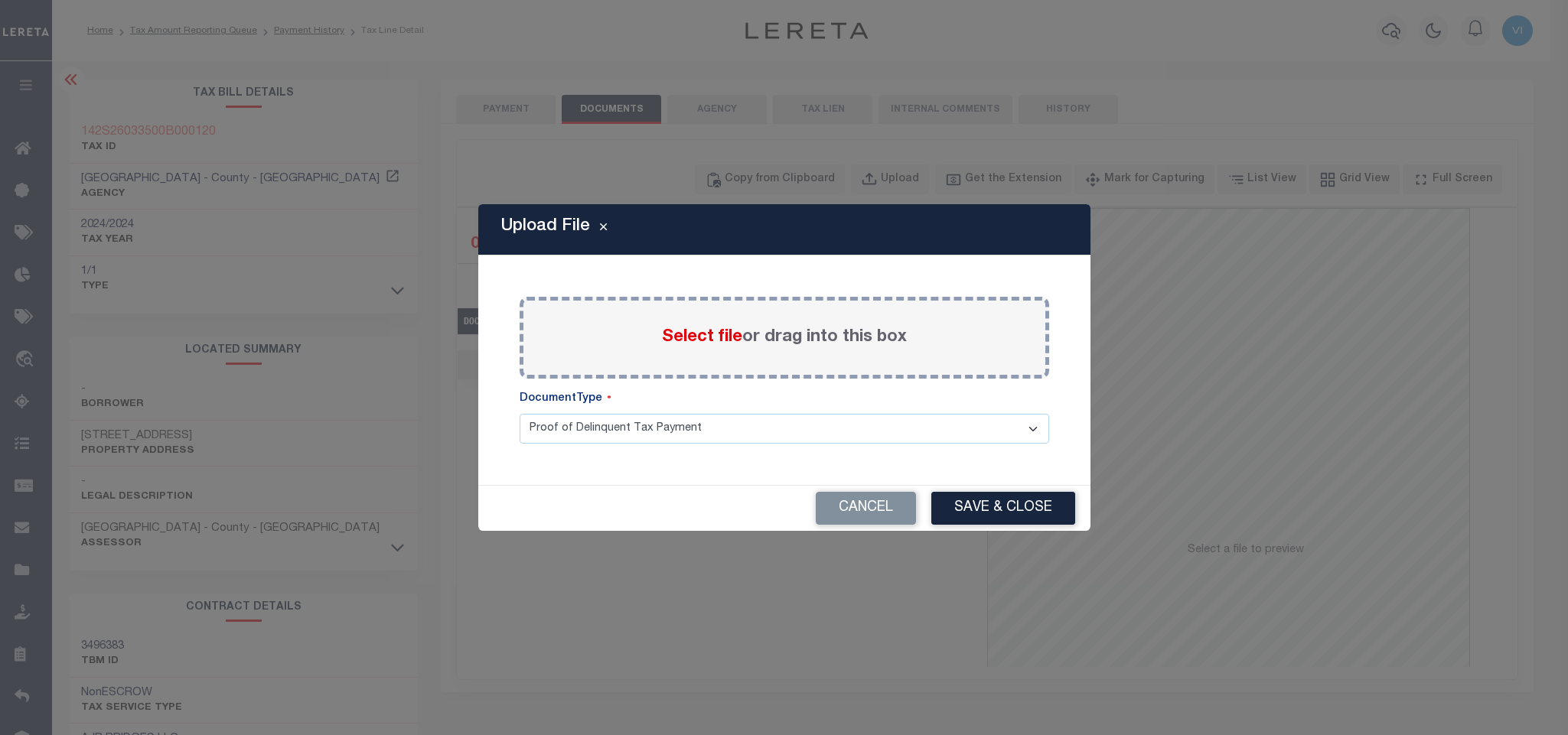
click at [712, 345] on span "Select file" at bounding box center [702, 337] width 80 height 17
click at [0, 0] on input "Select file or drag into this box" at bounding box center [0, 0] width 0 height 0
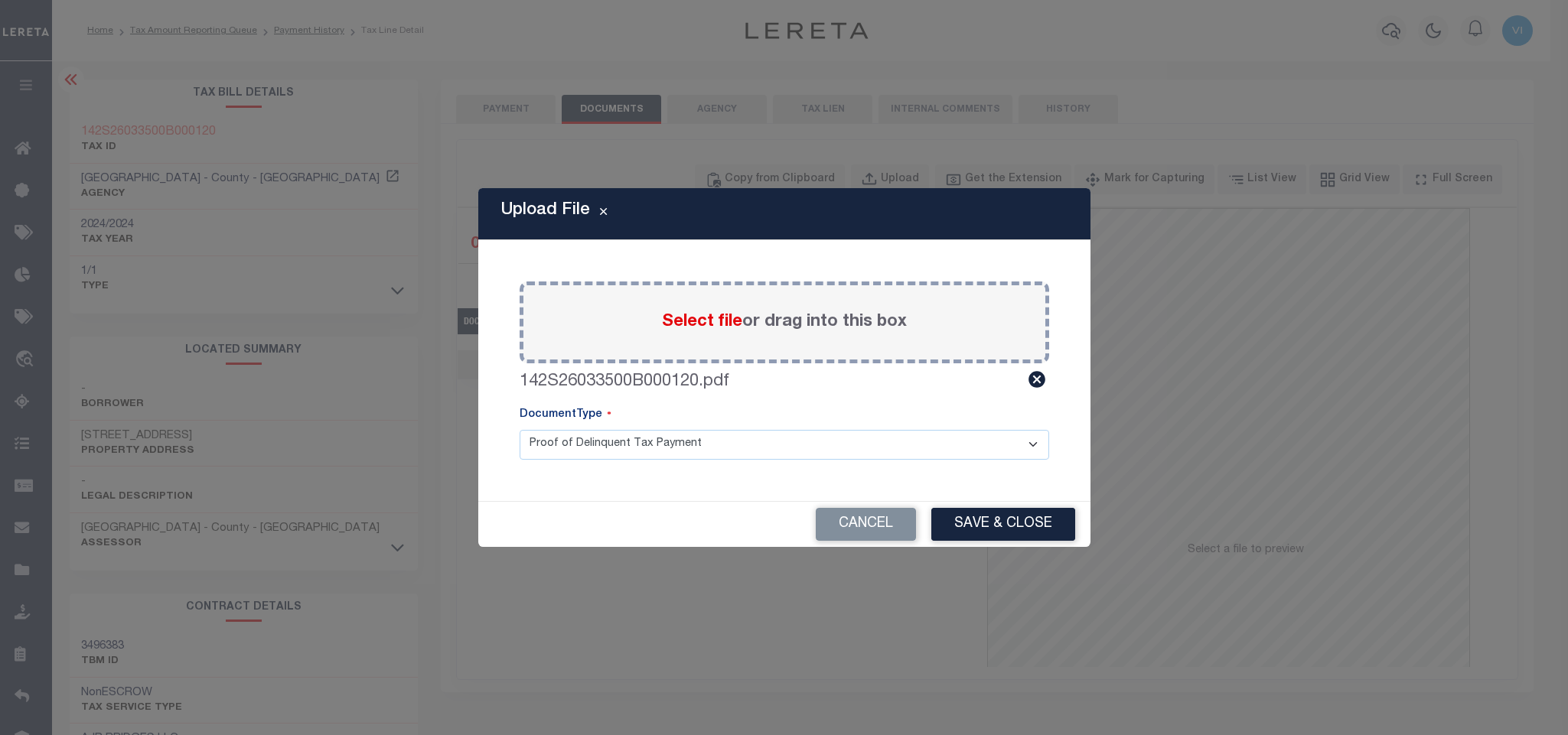
drag, startPoint x: 554, startPoint y: 451, endPoint x: 561, endPoint y: 455, distance: 8.1
click at [554, 451] on select "Proof of Delinquent Tax Payment" at bounding box center [784, 445] width 530 height 29
click at [520, 430] on select "Proof of Delinquent Tax Payment" at bounding box center [784, 445] width 530 height 29
click at [946, 514] on button "Save & Close" at bounding box center [1003, 524] width 144 height 33
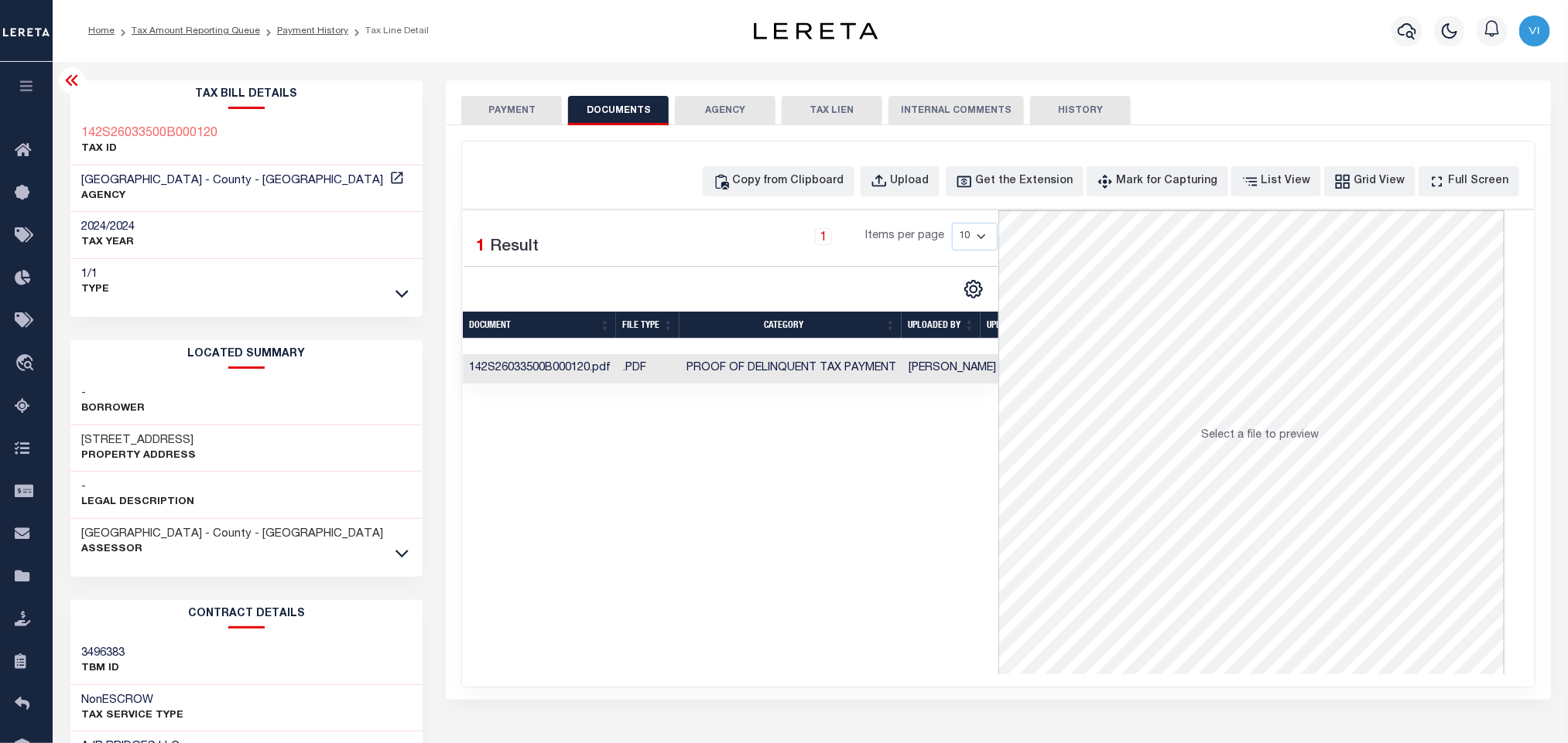
click at [517, 116] on button "PAYMENT" at bounding box center [511, 110] width 100 height 30
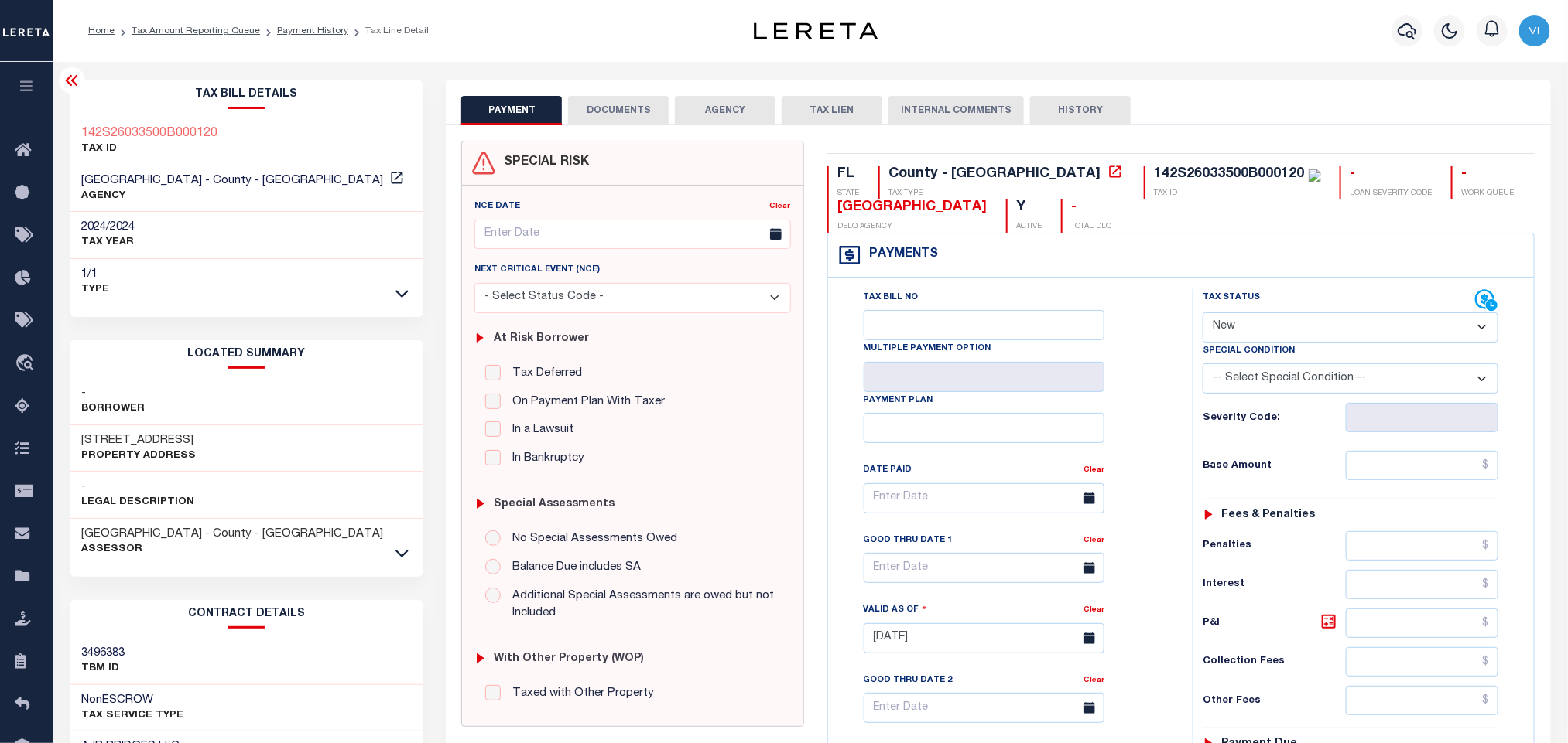
click at [1263, 330] on select "- Select Status Code - Open Due/Unpaid Paid Incomplete No Tax Due Internal Refu…" at bounding box center [1350, 327] width 295 height 30
select select "PYD"
click at [1203, 314] on select "- Select Status Code - Open Due/Unpaid Paid Incomplete No Tax Due Internal Refu…" at bounding box center [1350, 327] width 295 height 30
type input "[DATE]"
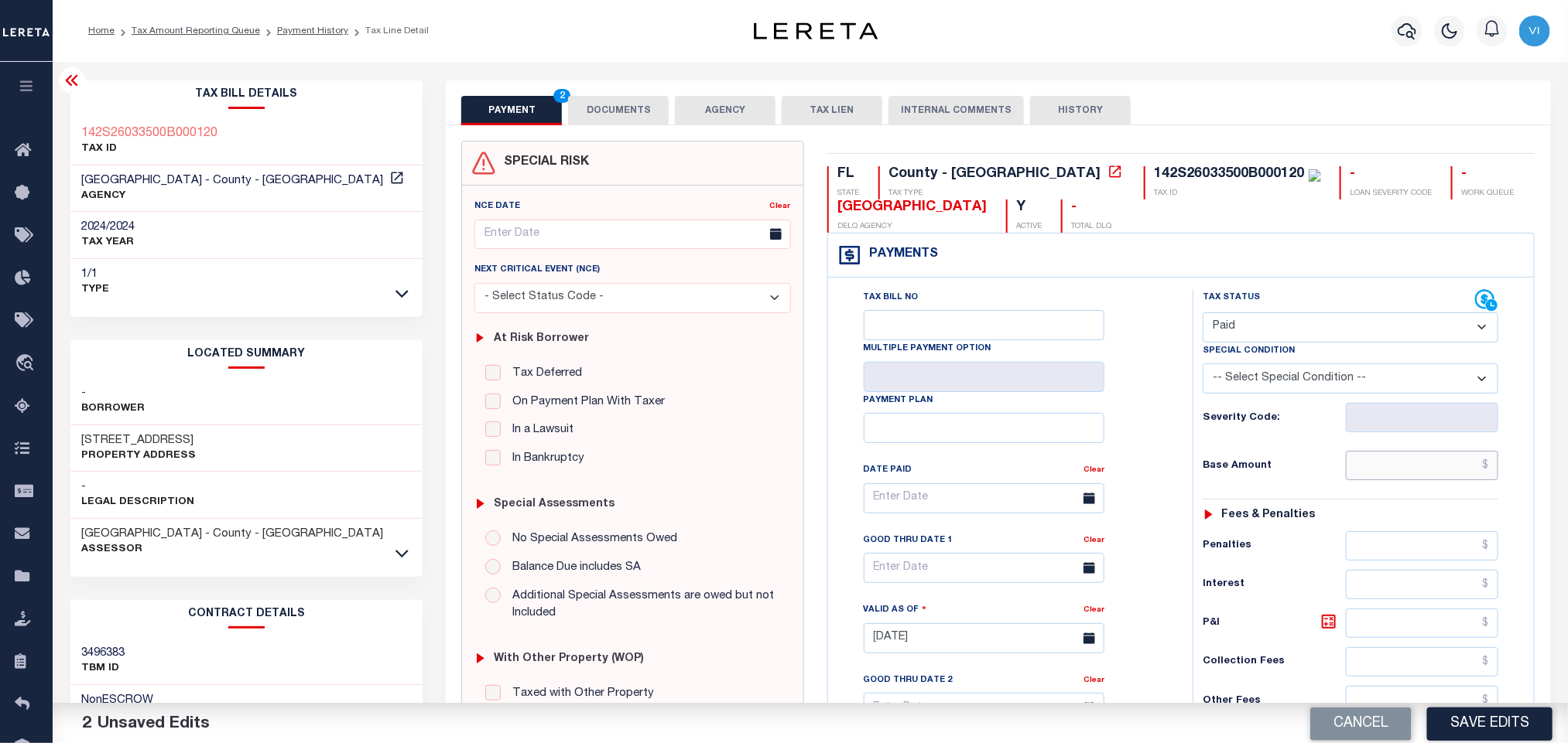
click at [1416, 478] on input "text" at bounding box center [1423, 466] width 154 height 30
paste input "2,130.49"
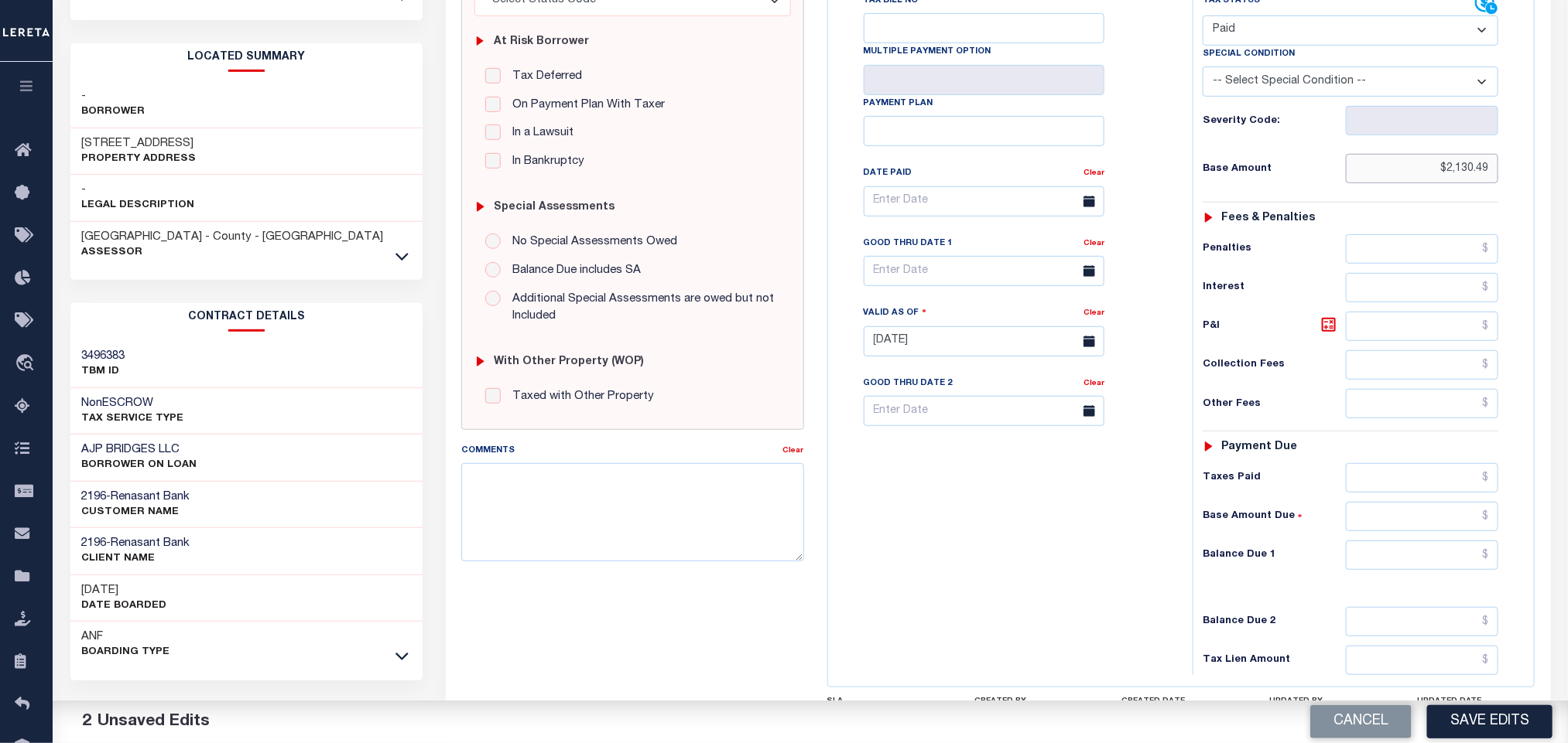
scroll to position [436, 0]
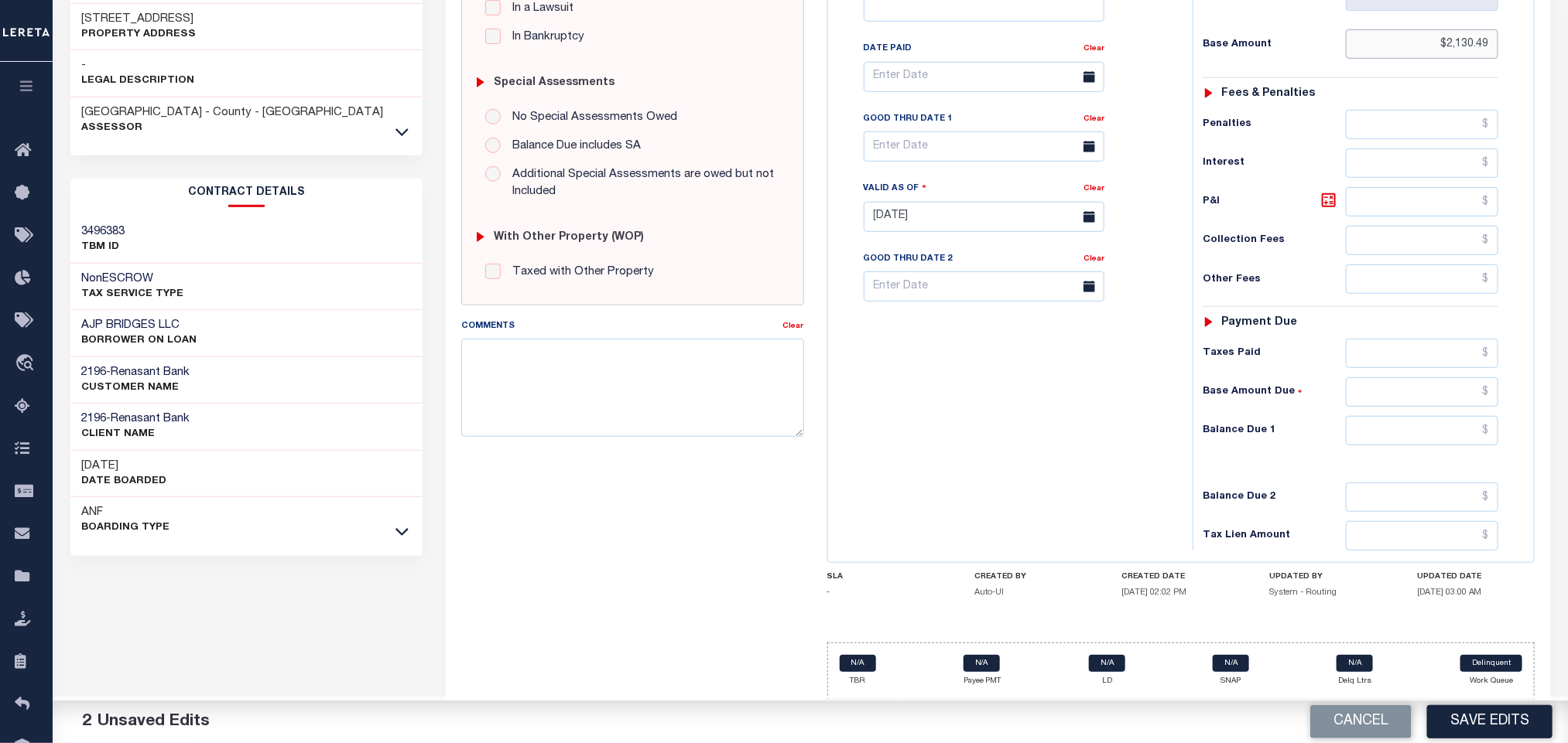
type input "$2,130.49"
click at [1389, 441] on input "text" at bounding box center [1423, 431] width 154 height 30
type input "$0.00"
click at [1479, 710] on button "Save Edits" at bounding box center [1489, 721] width 126 height 33
checkbox input "false"
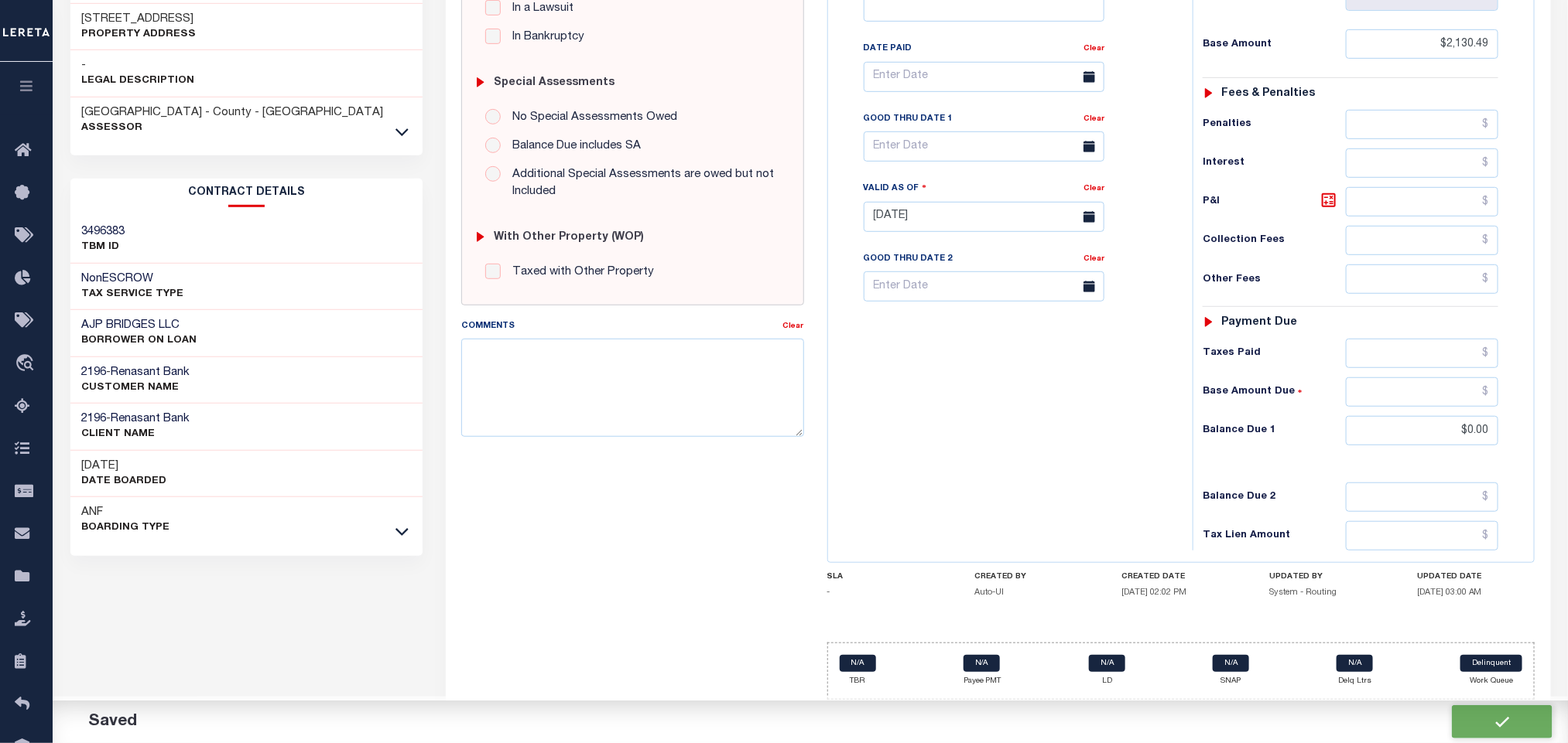
checkbox input "false"
type input "$2,130.49"
type input "$0"
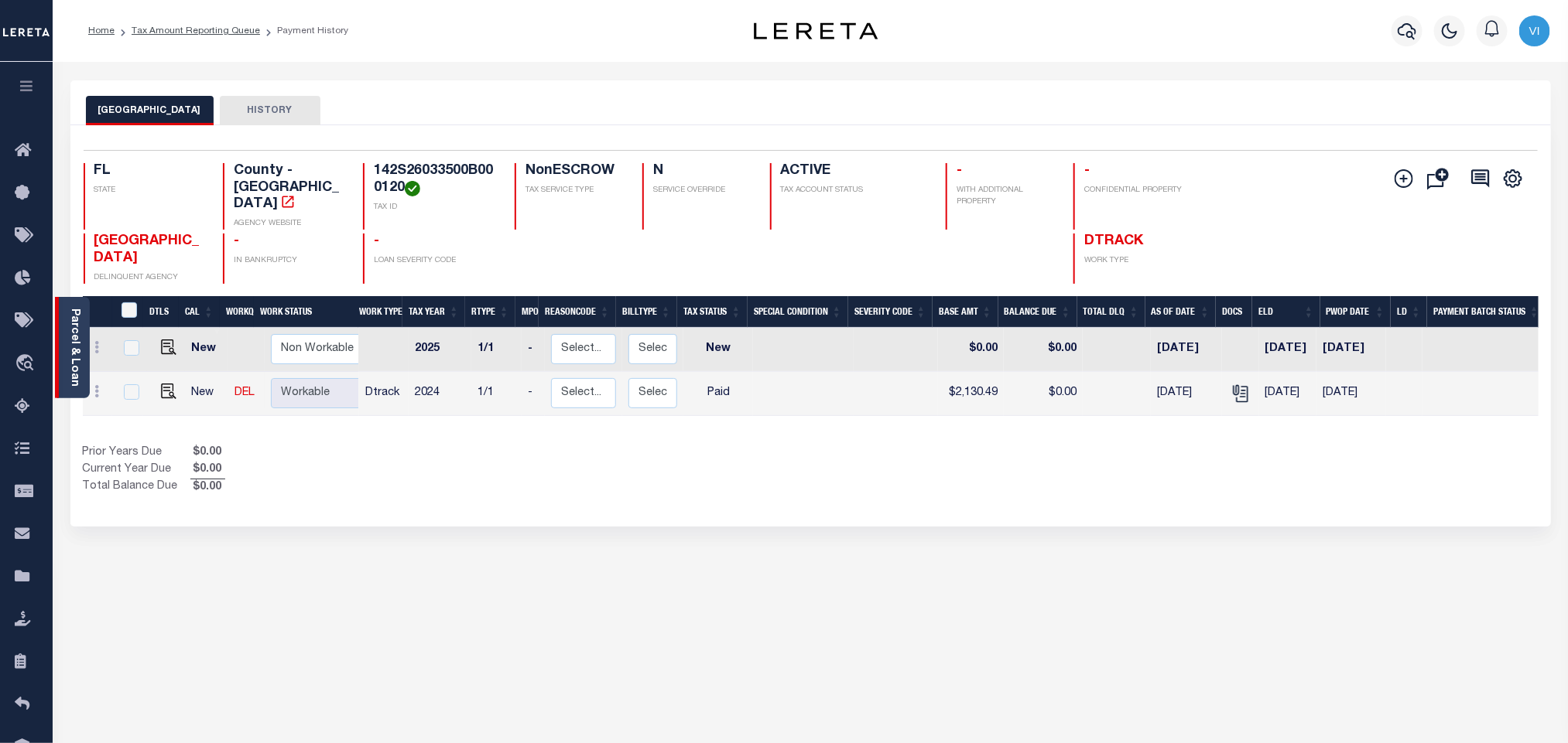
click at [79, 358] on link "Parcel & Loan" at bounding box center [74, 348] width 11 height 79
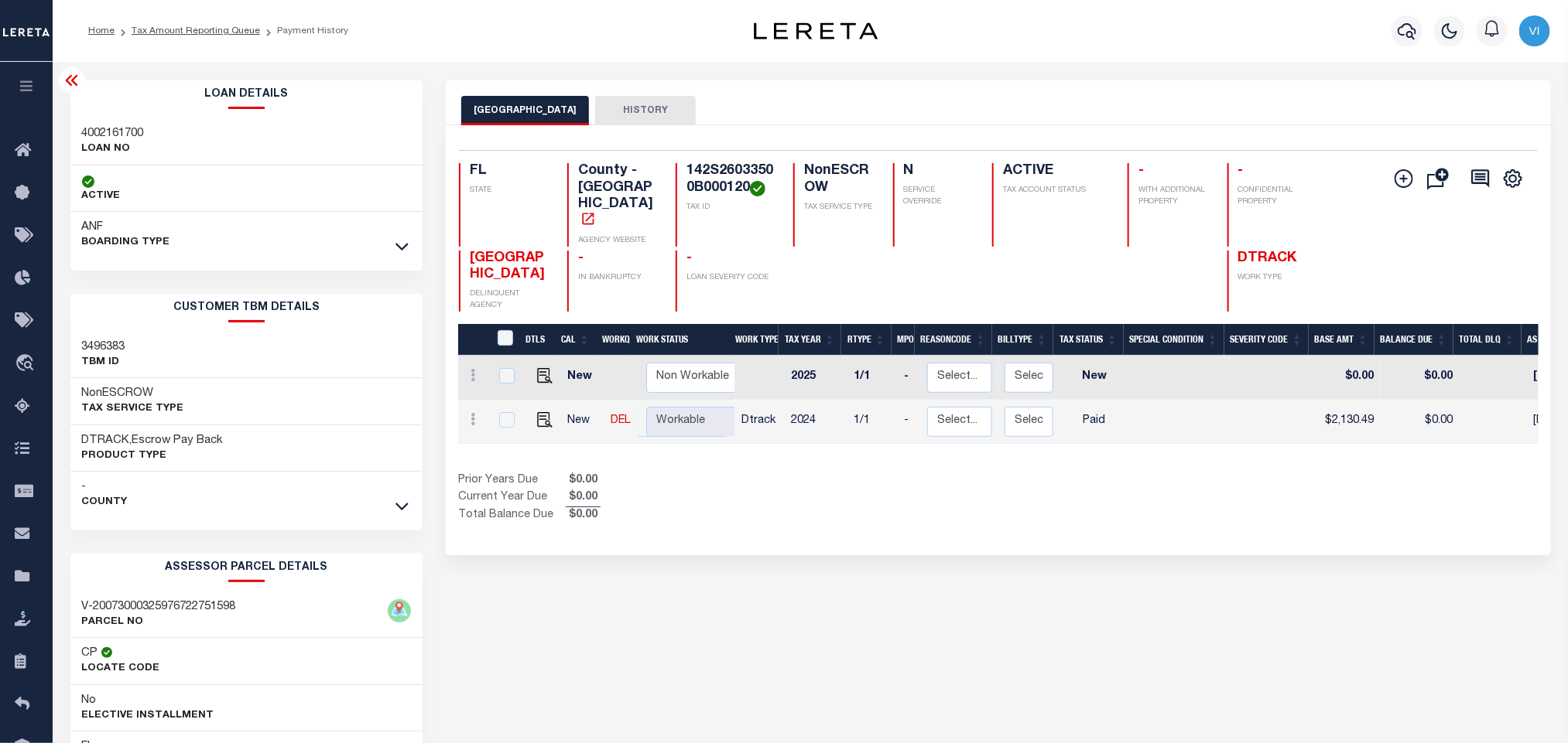
click at [112, 130] on h3 "4002161700" at bounding box center [113, 134] width 62 height 15
copy h3 "4002161700"
click at [678, 170] on div "142S26033500B000120 TAX ID" at bounding box center [725, 205] width 99 height 84
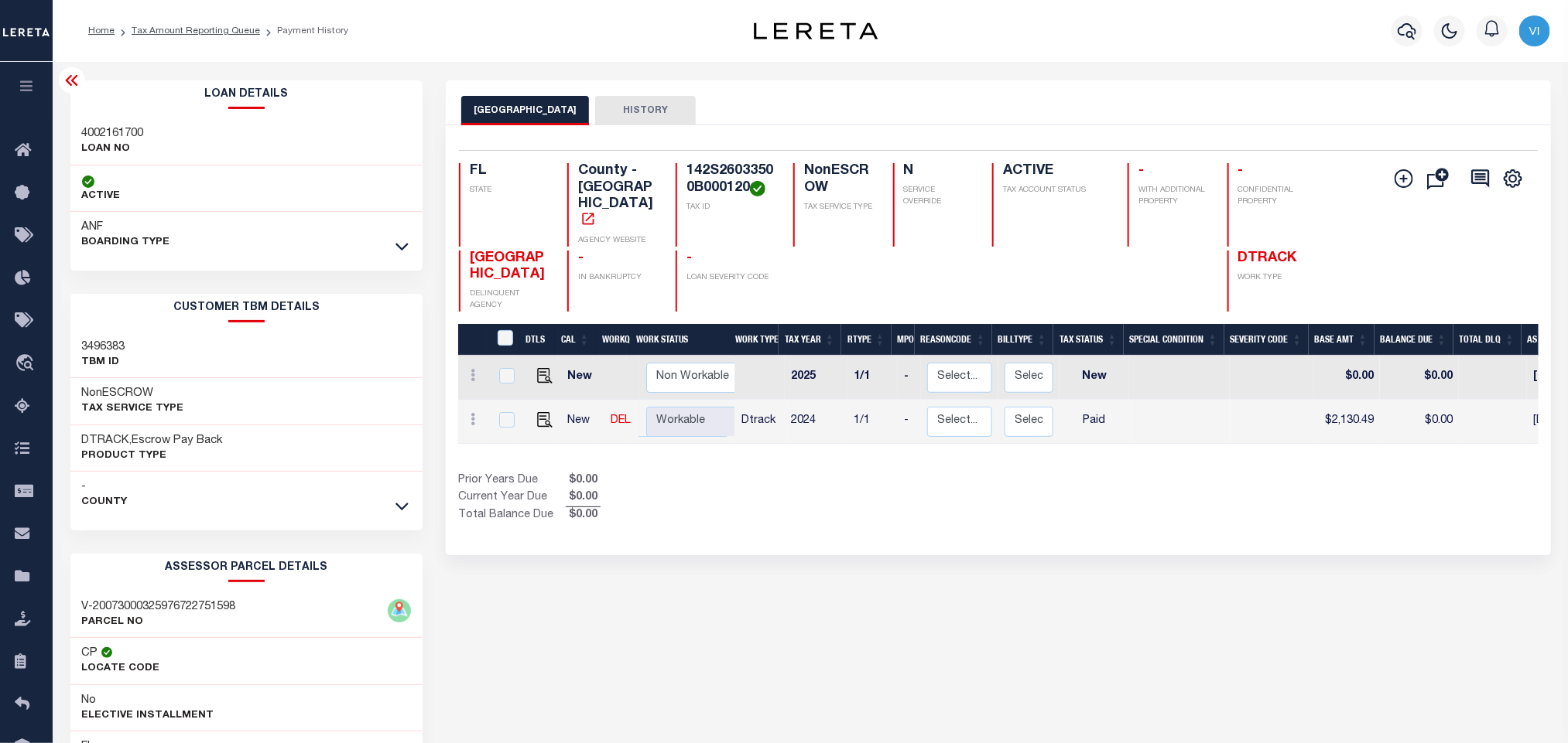
copy h4 "142S26033500B000120"
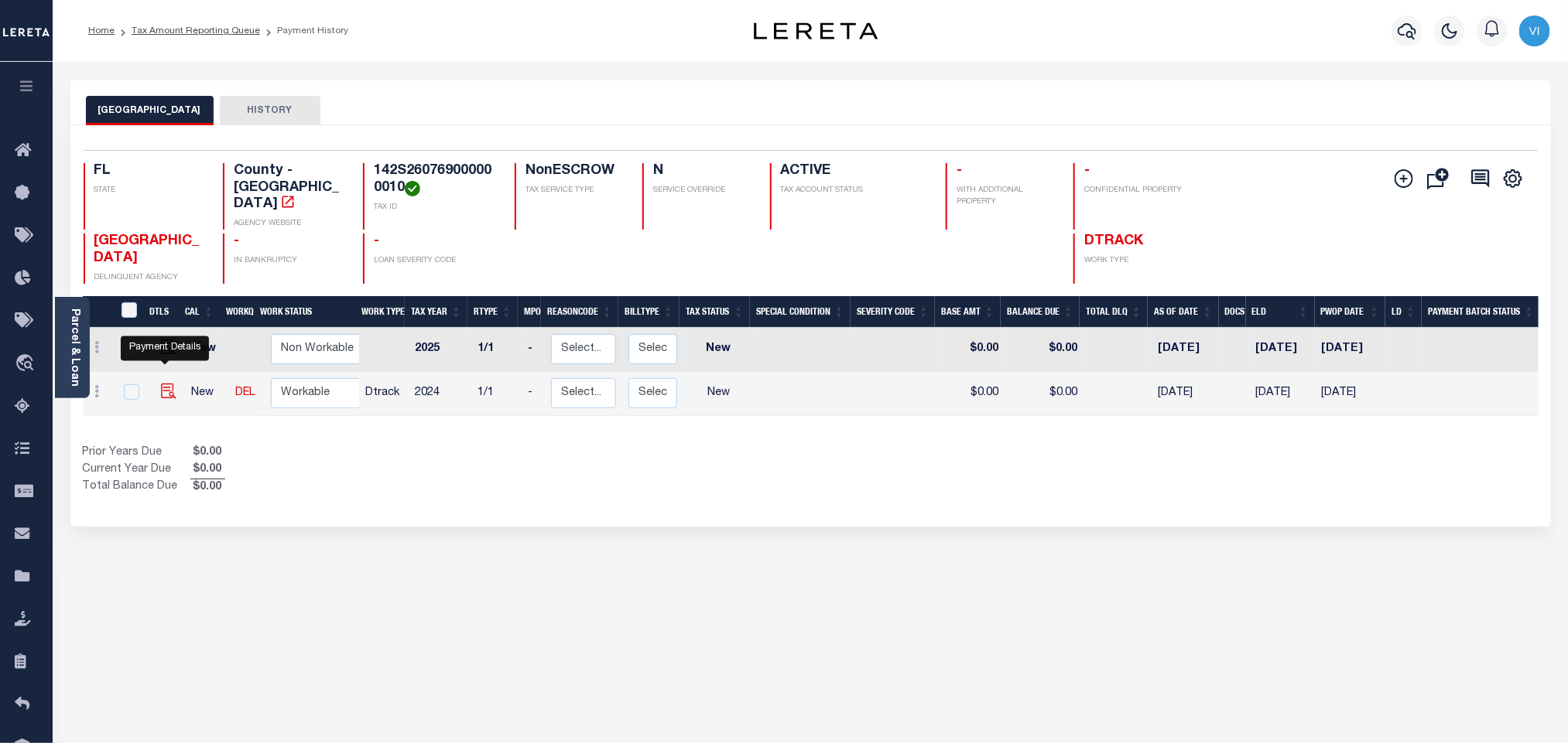
click at [161, 384] on img "" at bounding box center [168, 391] width 15 height 15
checkbox input "true"
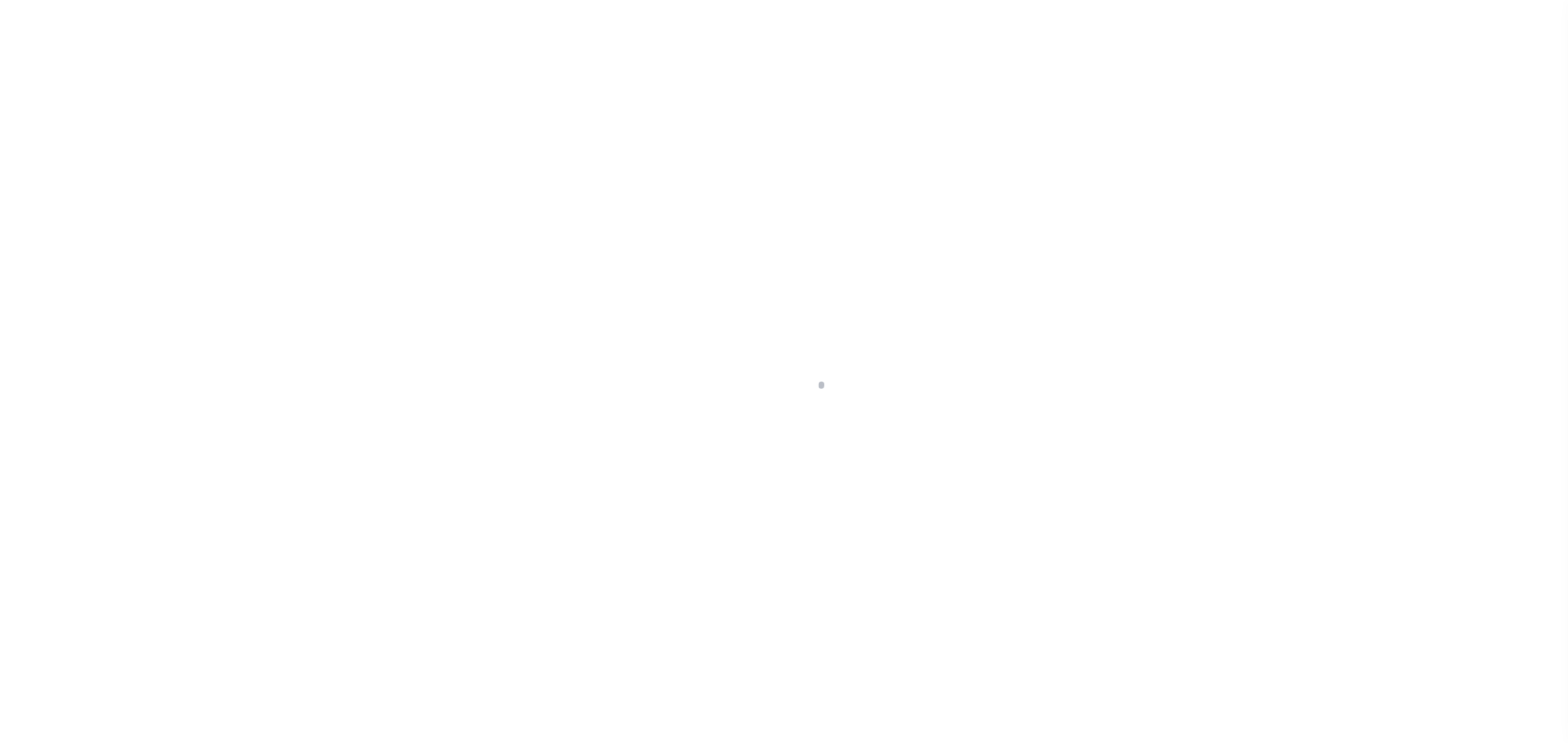
checkbox input "false"
type input "[DATE]"
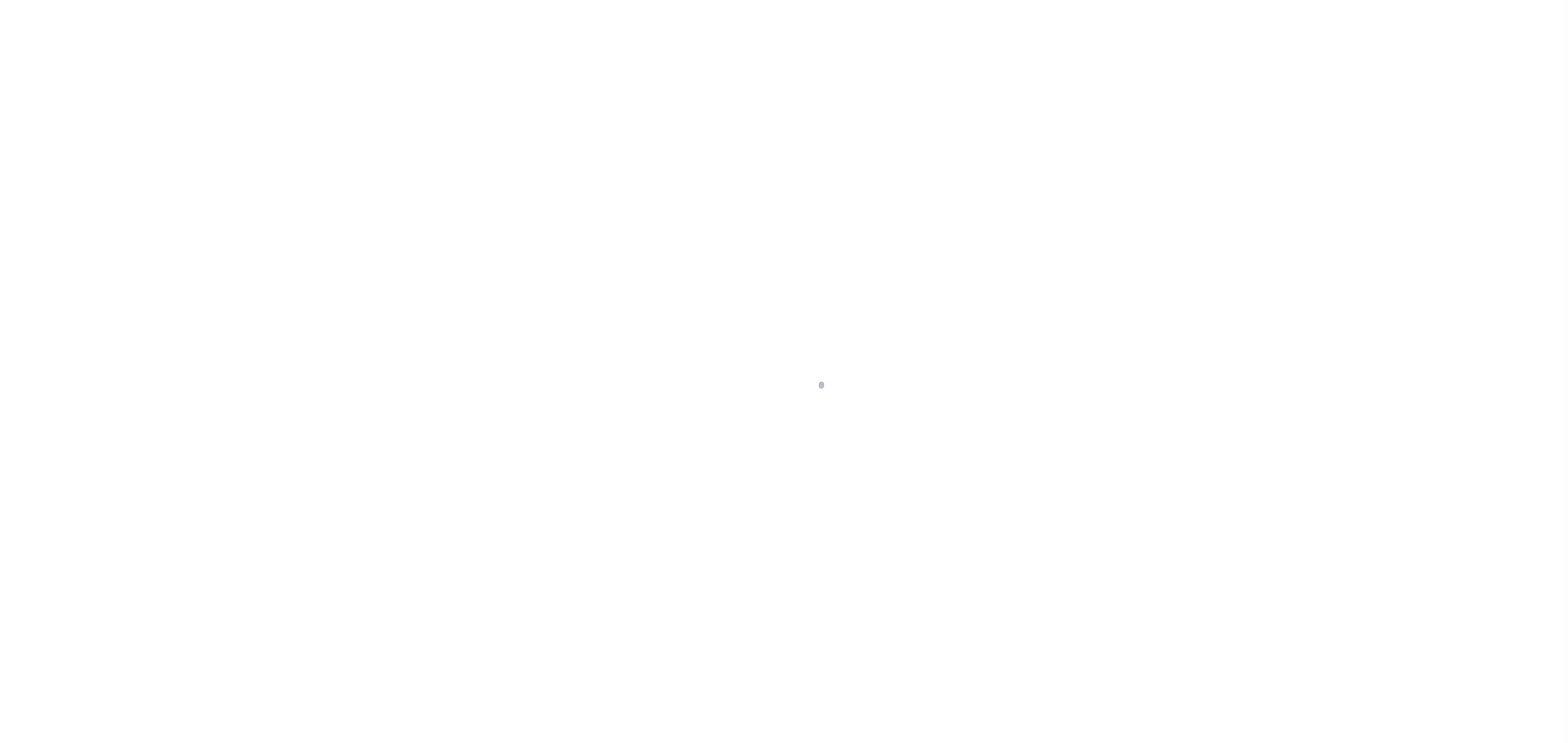
select select "NW2"
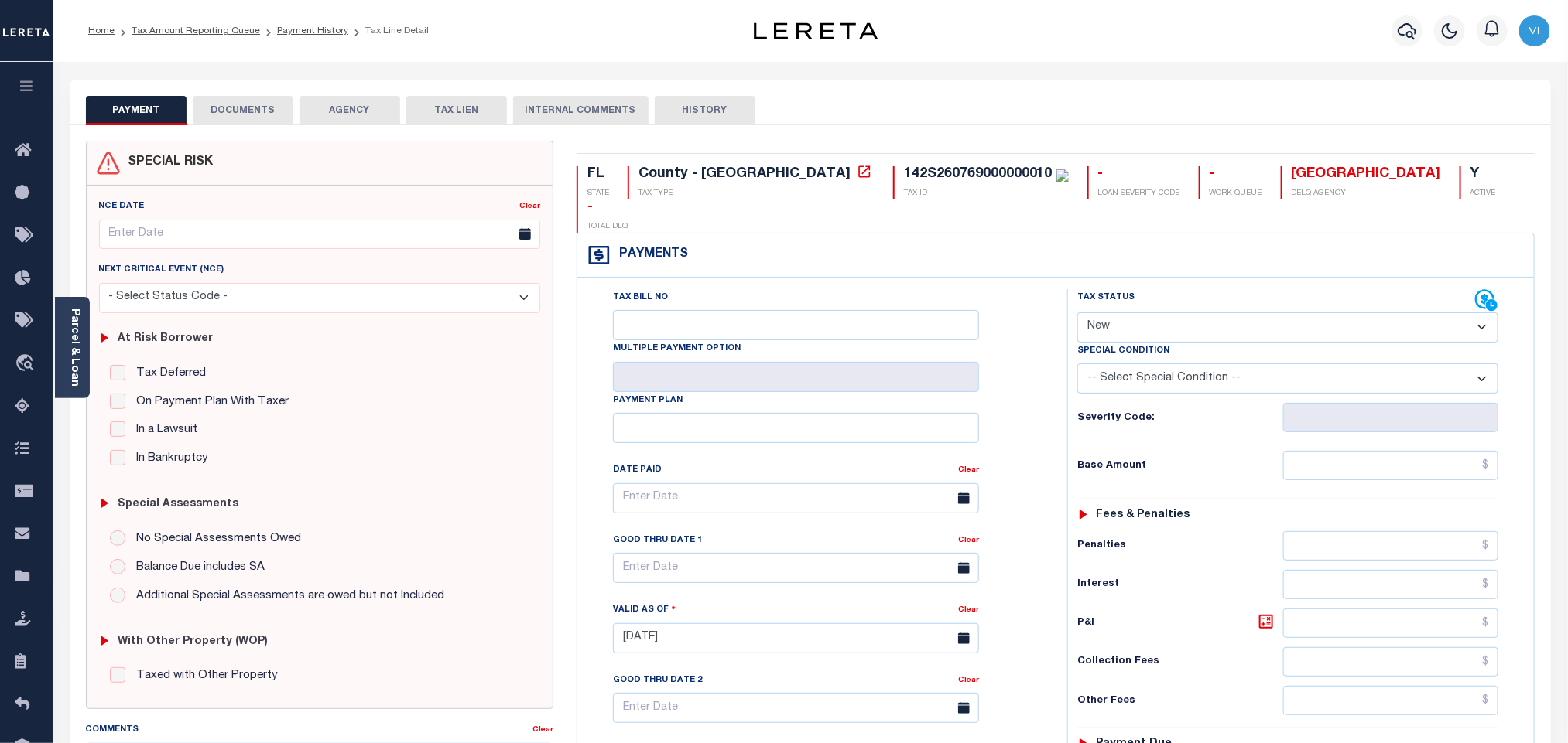
click at [256, 122] on button "DOCUMENTS" at bounding box center [242, 110] width 100 height 30
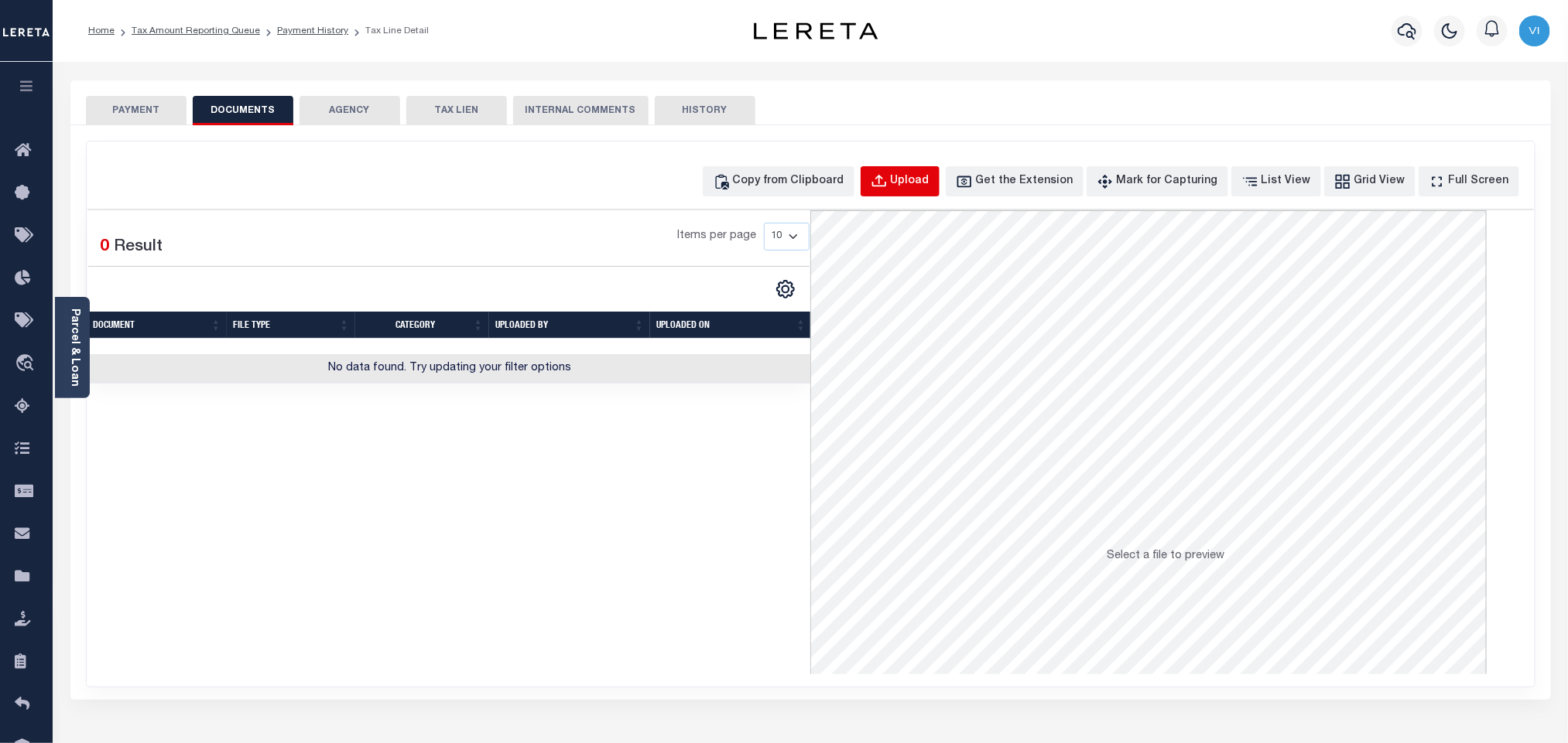
click at [925, 176] on div "Upload" at bounding box center [910, 181] width 39 height 17
select select "POP"
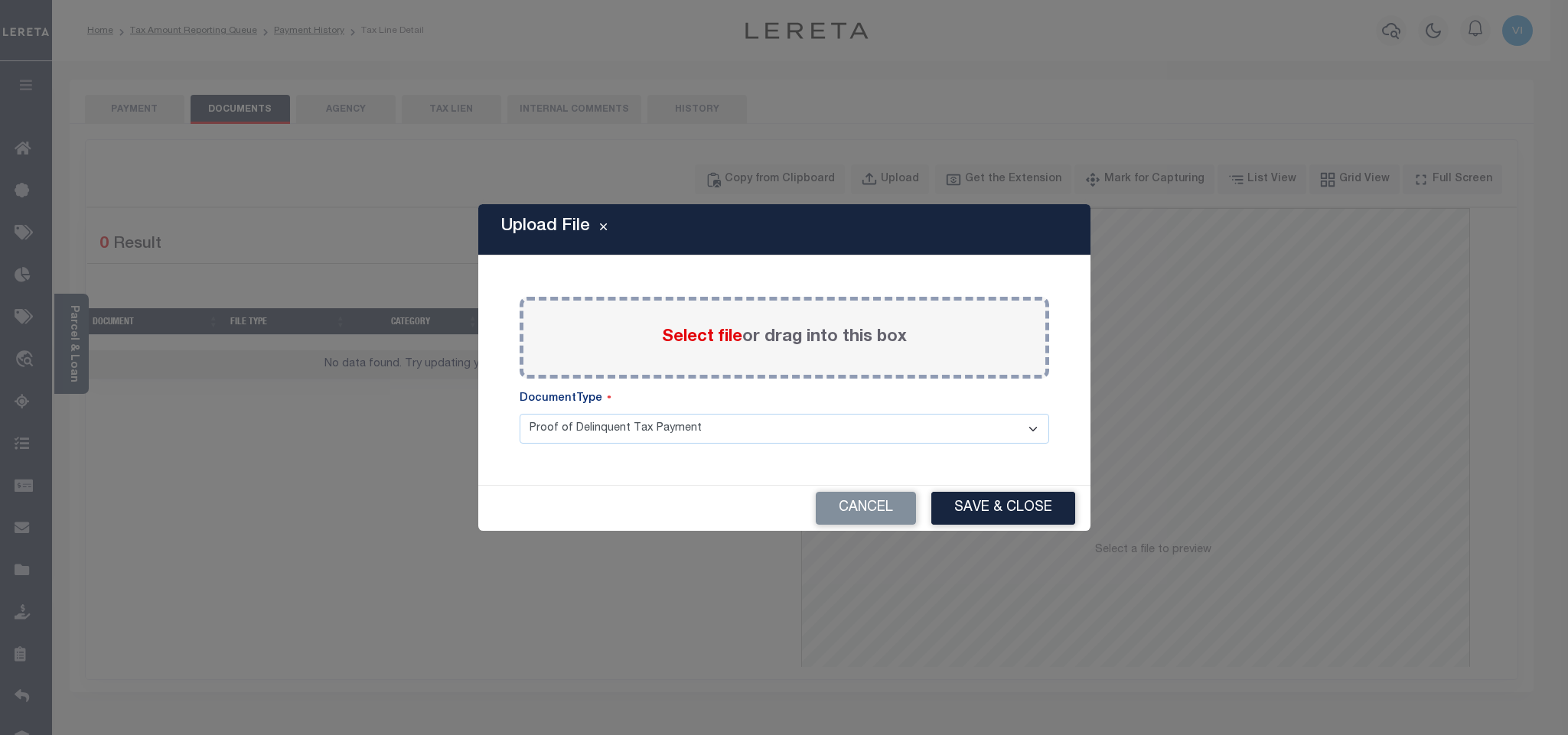
click at [697, 333] on span "Select file" at bounding box center [702, 337] width 80 height 17
click at [0, 0] on input "Select file or drag into this box" at bounding box center [0, 0] width 0 height 0
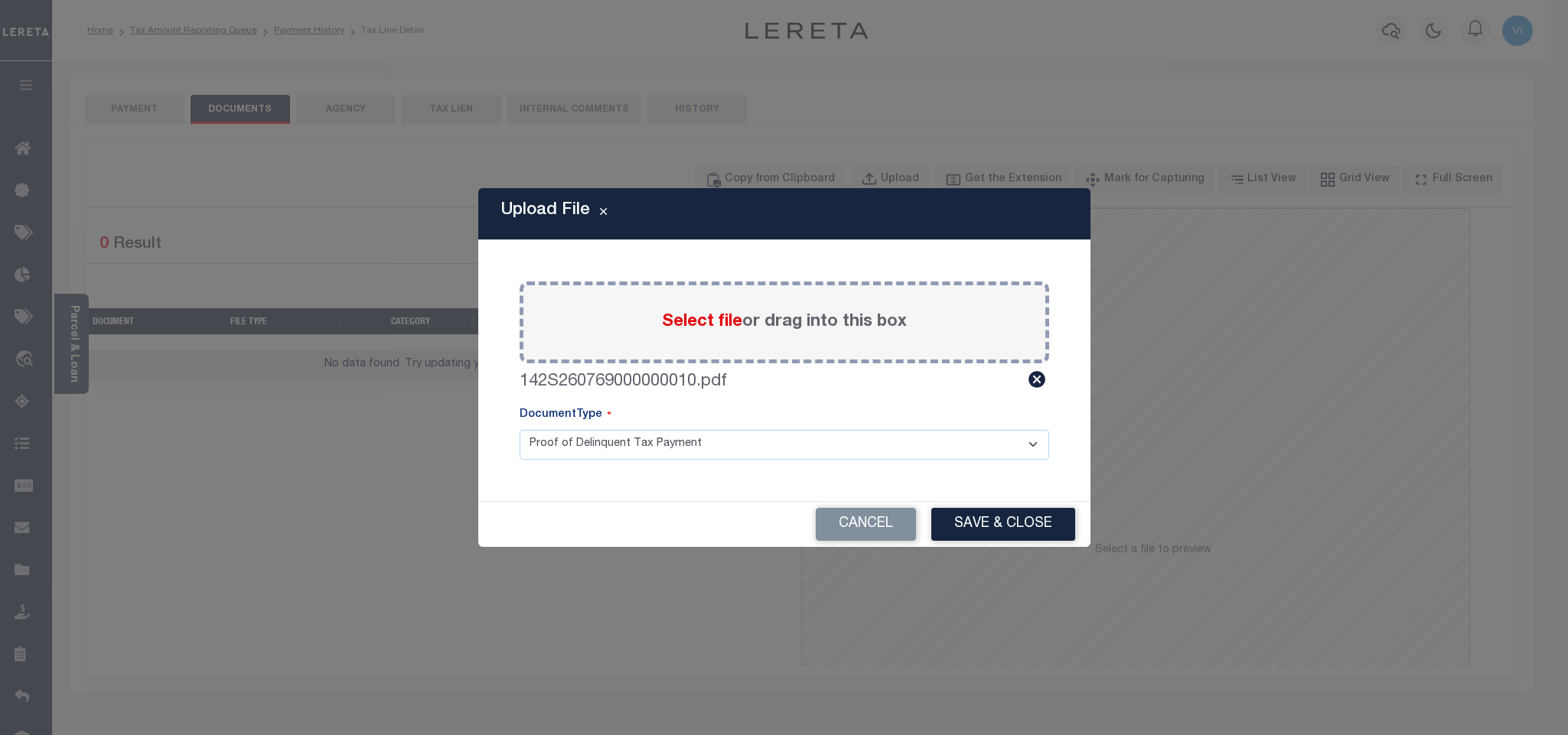
click at [570, 452] on select "Proof of Delinquent Tax Payment" at bounding box center [784, 445] width 530 height 29
click at [520, 430] on select "Proof of Delinquent Tax Payment" at bounding box center [784, 445] width 530 height 29
click at [974, 519] on button "Save & Close" at bounding box center [1003, 524] width 144 height 33
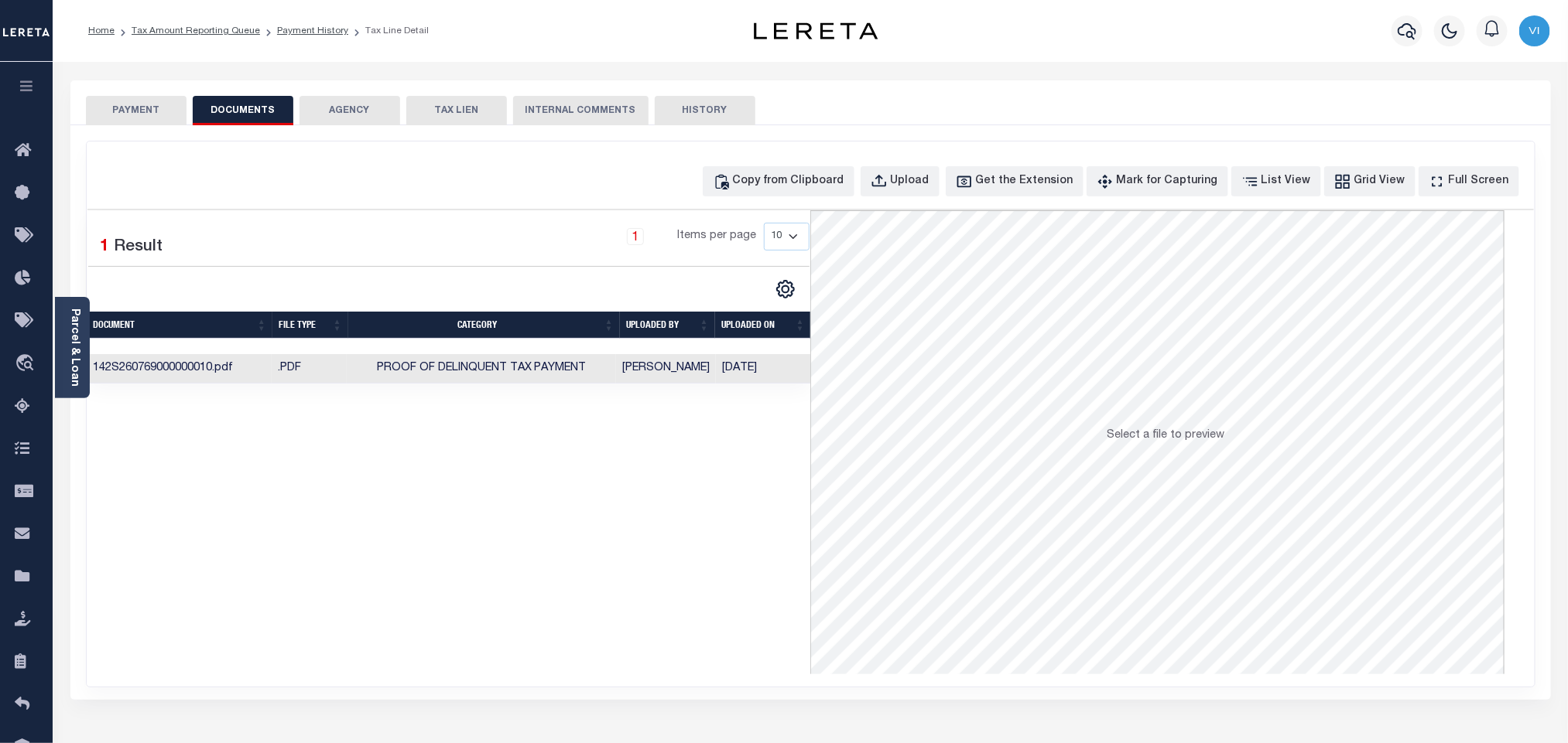
click at [159, 100] on button "PAYMENT" at bounding box center [135, 110] width 100 height 30
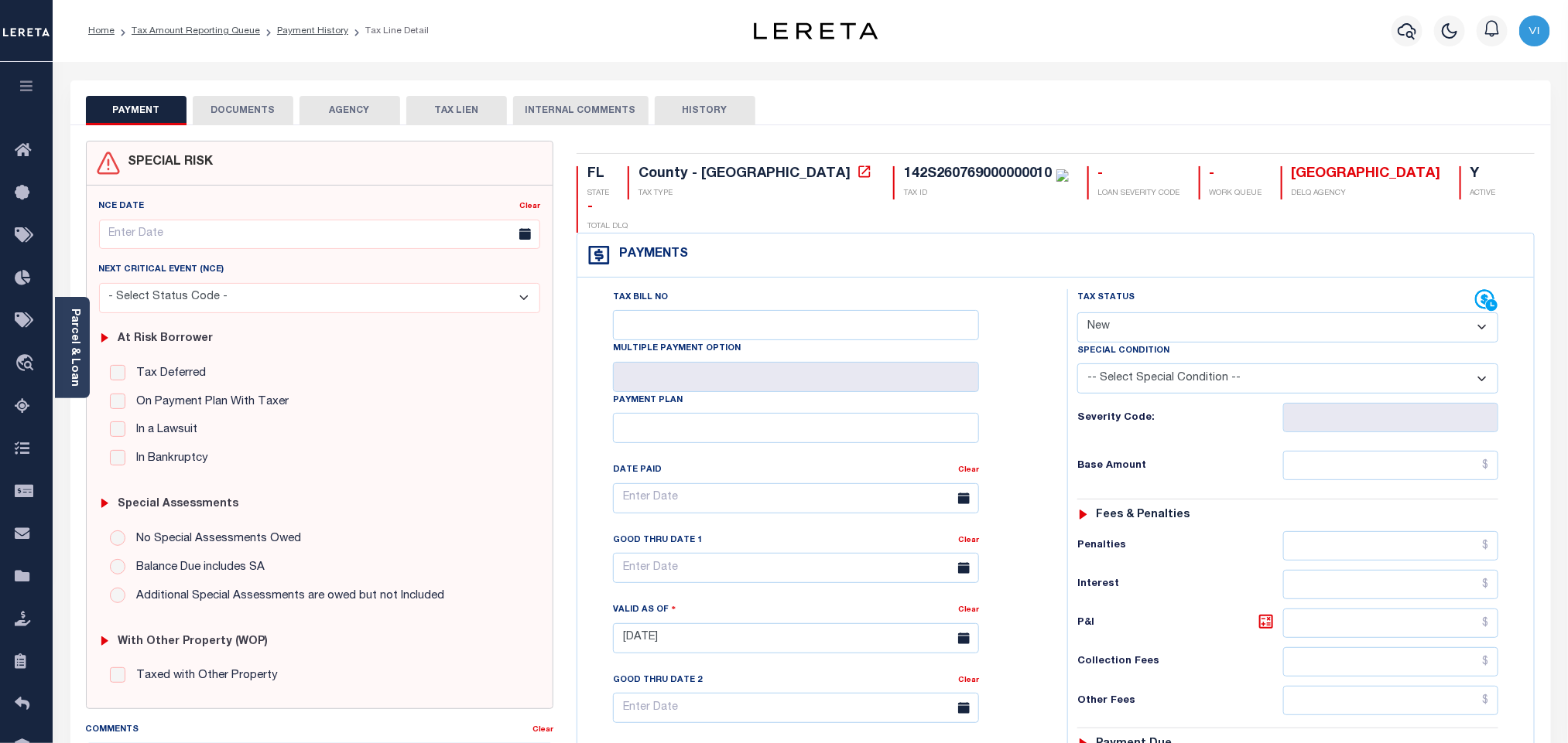
click at [1154, 312] on select "- Select Status Code - Open Due/Unpaid Paid Incomplete No Tax Due Internal Refu…" at bounding box center [1288, 327] width 421 height 30
select select "PYD"
click at [1078, 312] on select "- Select Status Code - Open Due/Unpaid Paid Incomplete No Tax Due Internal Refu…" at bounding box center [1288, 327] width 421 height 30
type input "[DATE]"
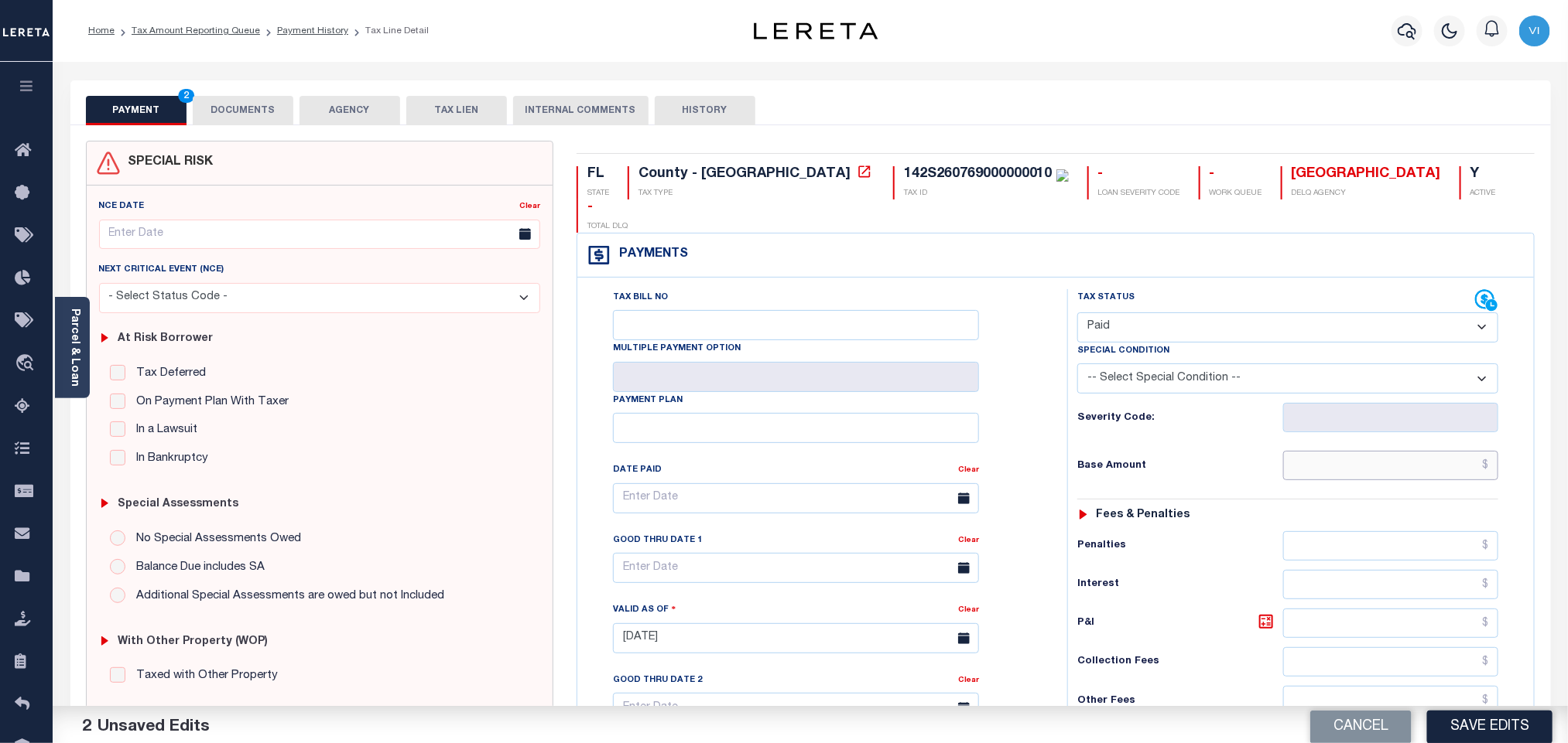
click at [1298, 452] on input "text" at bounding box center [1391, 466] width 216 height 30
paste input "4,758.90"
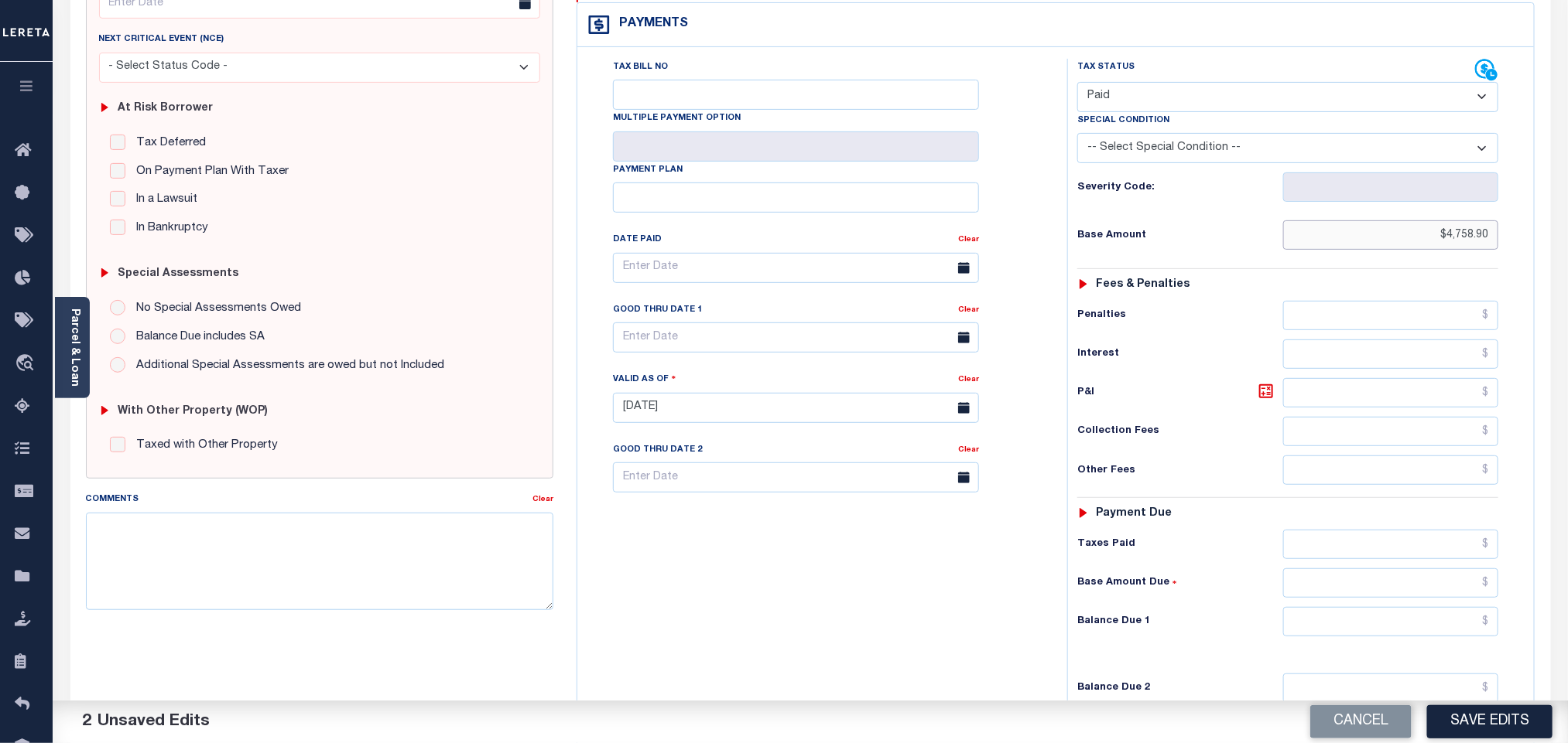
scroll to position [403, 0]
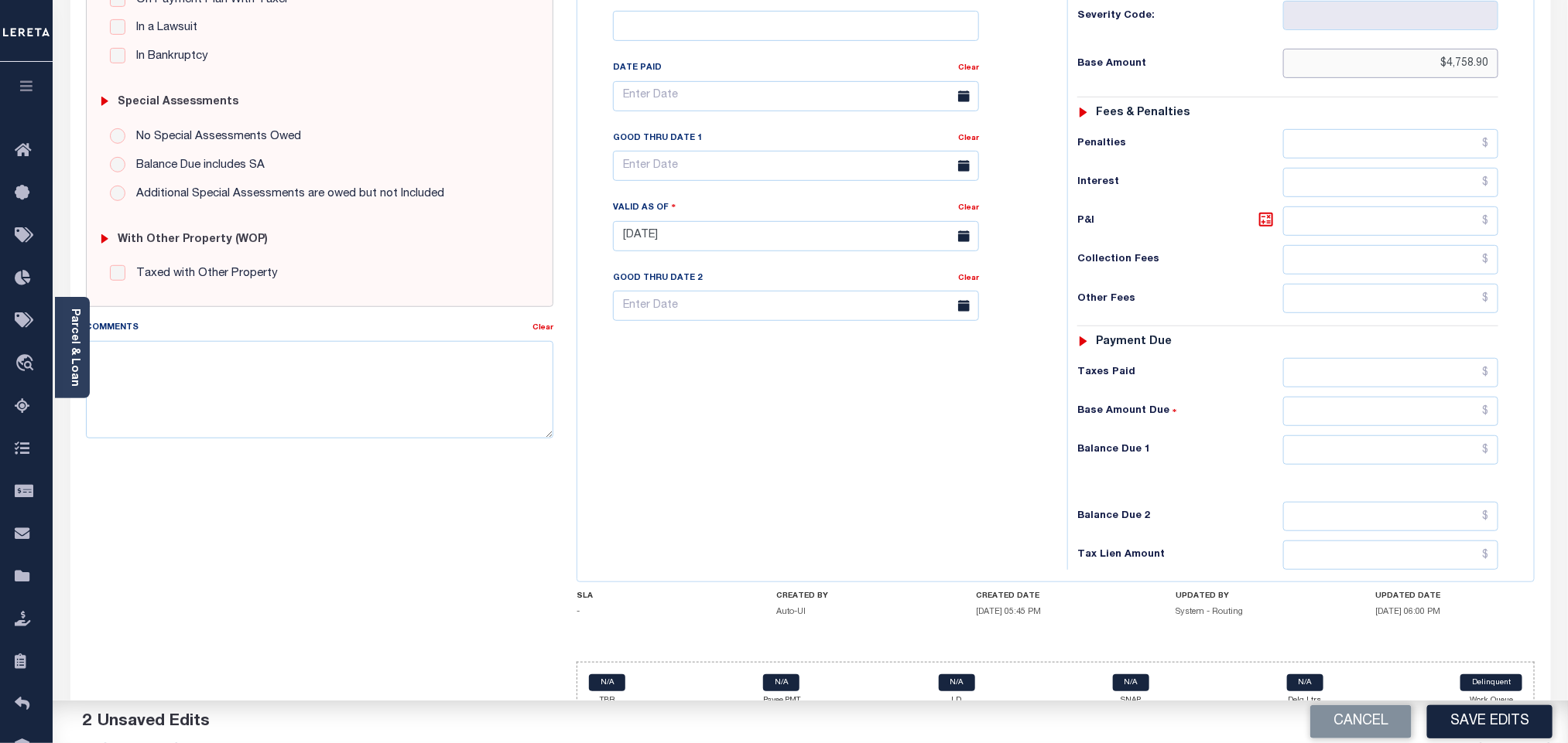
type input "$4,758.90"
drag, startPoint x: 1323, startPoint y: 434, endPoint x: 1321, endPoint y: 441, distance: 7.3
click at [1323, 435] on input "text" at bounding box center [1391, 450] width 216 height 30
type input "$0.00"
click at [1458, 720] on button "Save Edits" at bounding box center [1489, 721] width 126 height 33
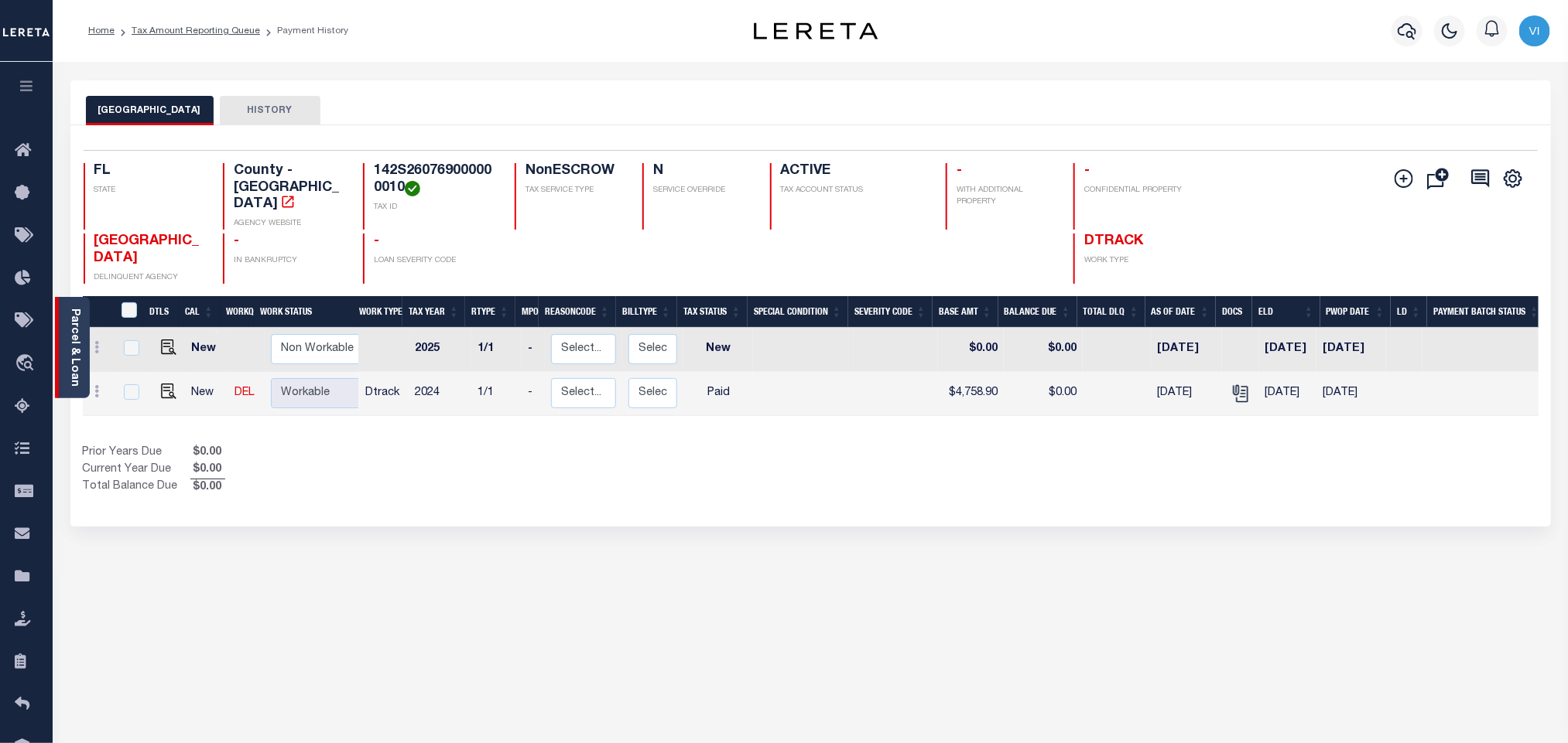
click at [74, 359] on link "Parcel & Loan" at bounding box center [74, 348] width 11 height 79
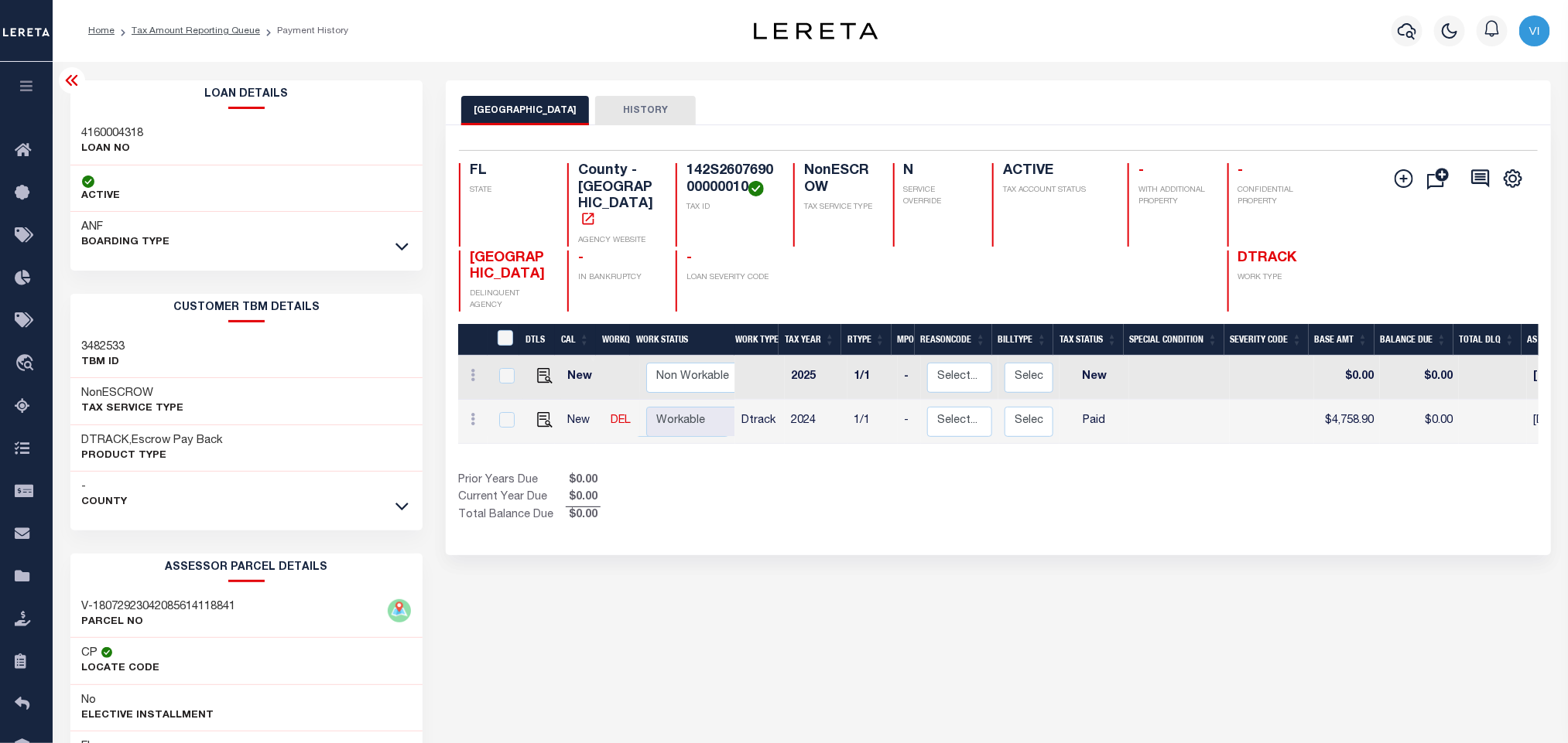
click at [82, 131] on h3 "4160004318" at bounding box center [113, 134] width 62 height 15
copy h3 "4160004318"
click at [739, 175] on h4 "142S260769000000010" at bounding box center [731, 180] width 89 height 33
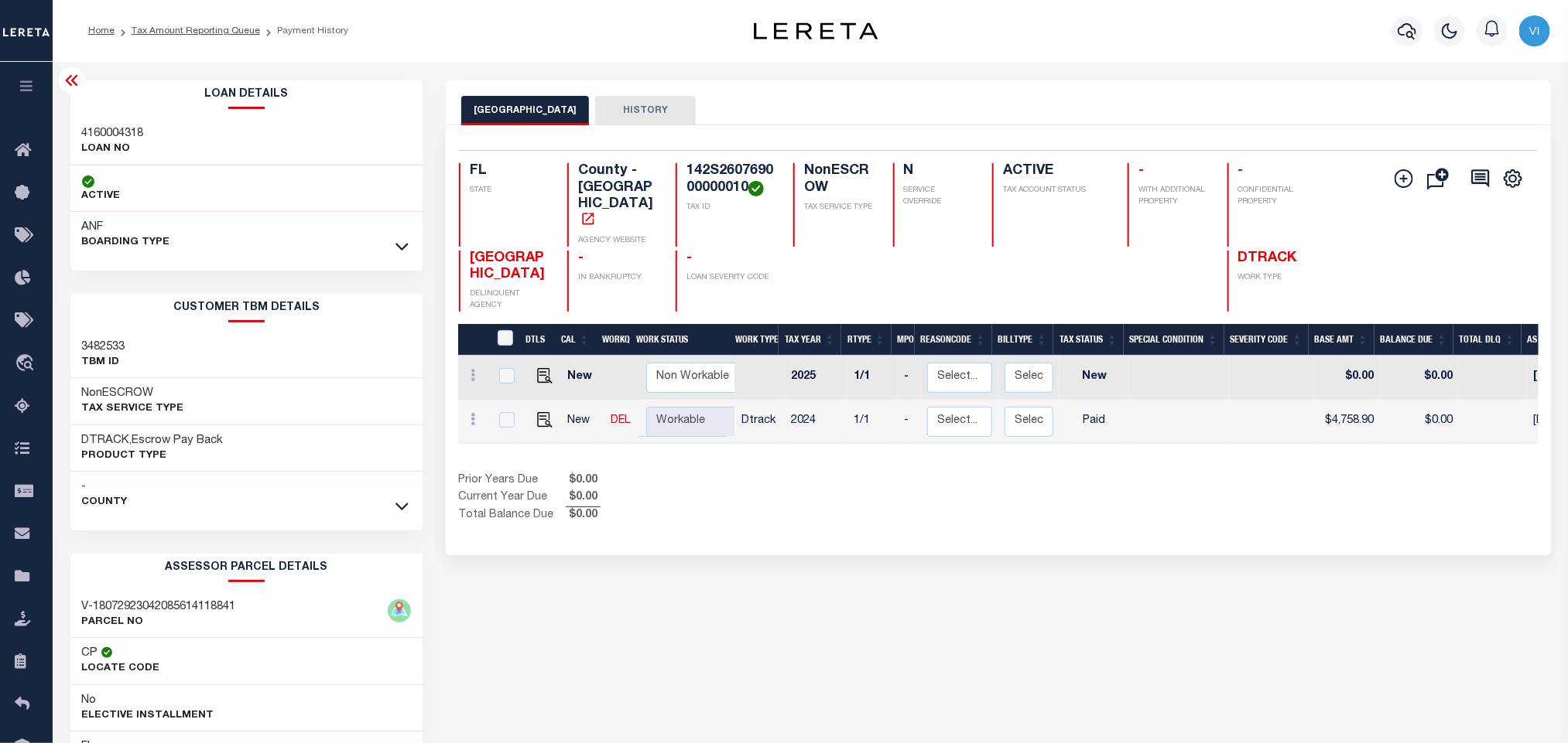
copy h4 "142S260769000000010"
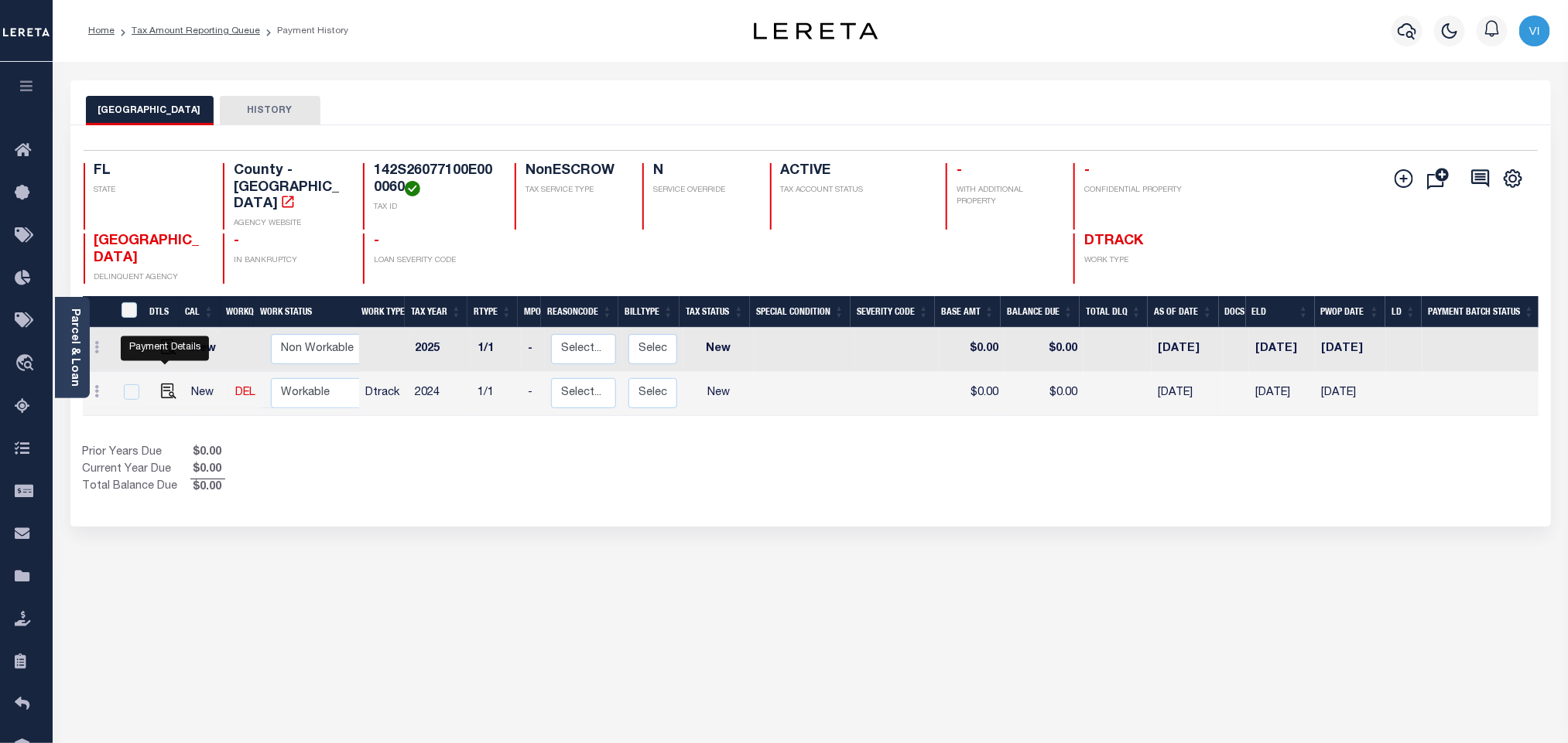
drag, startPoint x: 165, startPoint y: 381, endPoint x: 220, endPoint y: 383, distance: 55.0
click at [165, 384] on img "" at bounding box center [168, 391] width 15 height 15
checkbox input "true"
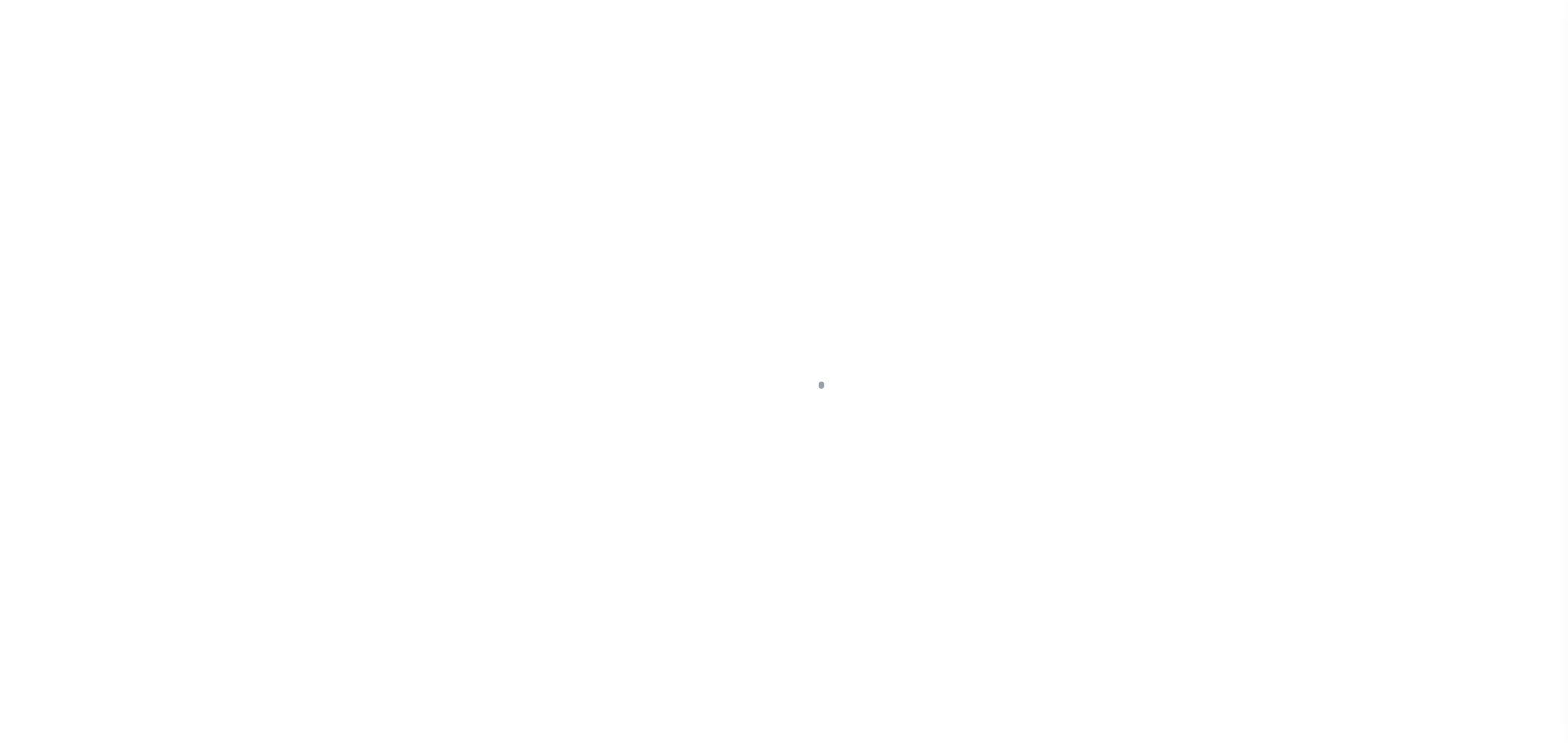
checkbox input "false"
type input "[DATE]"
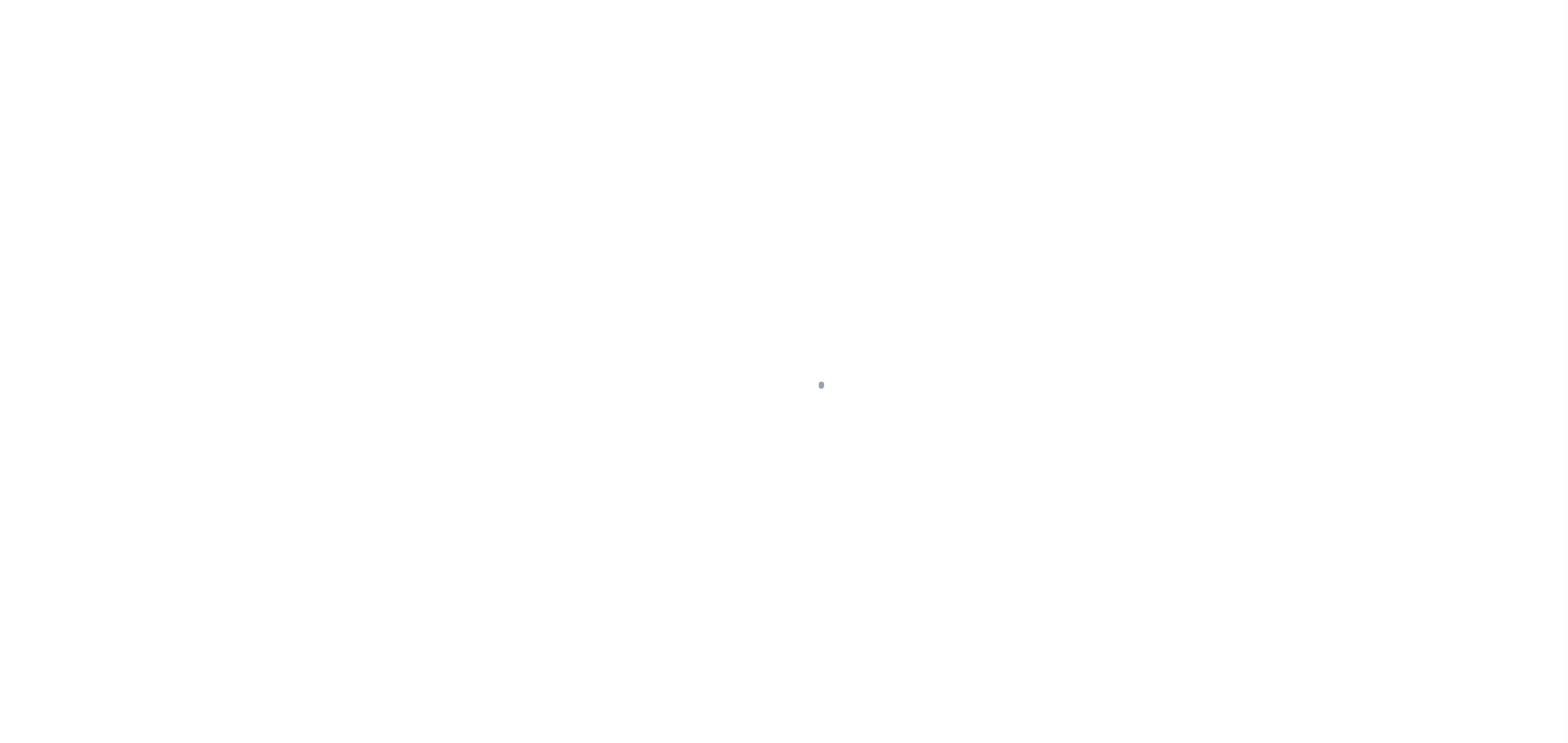
select select "NW2"
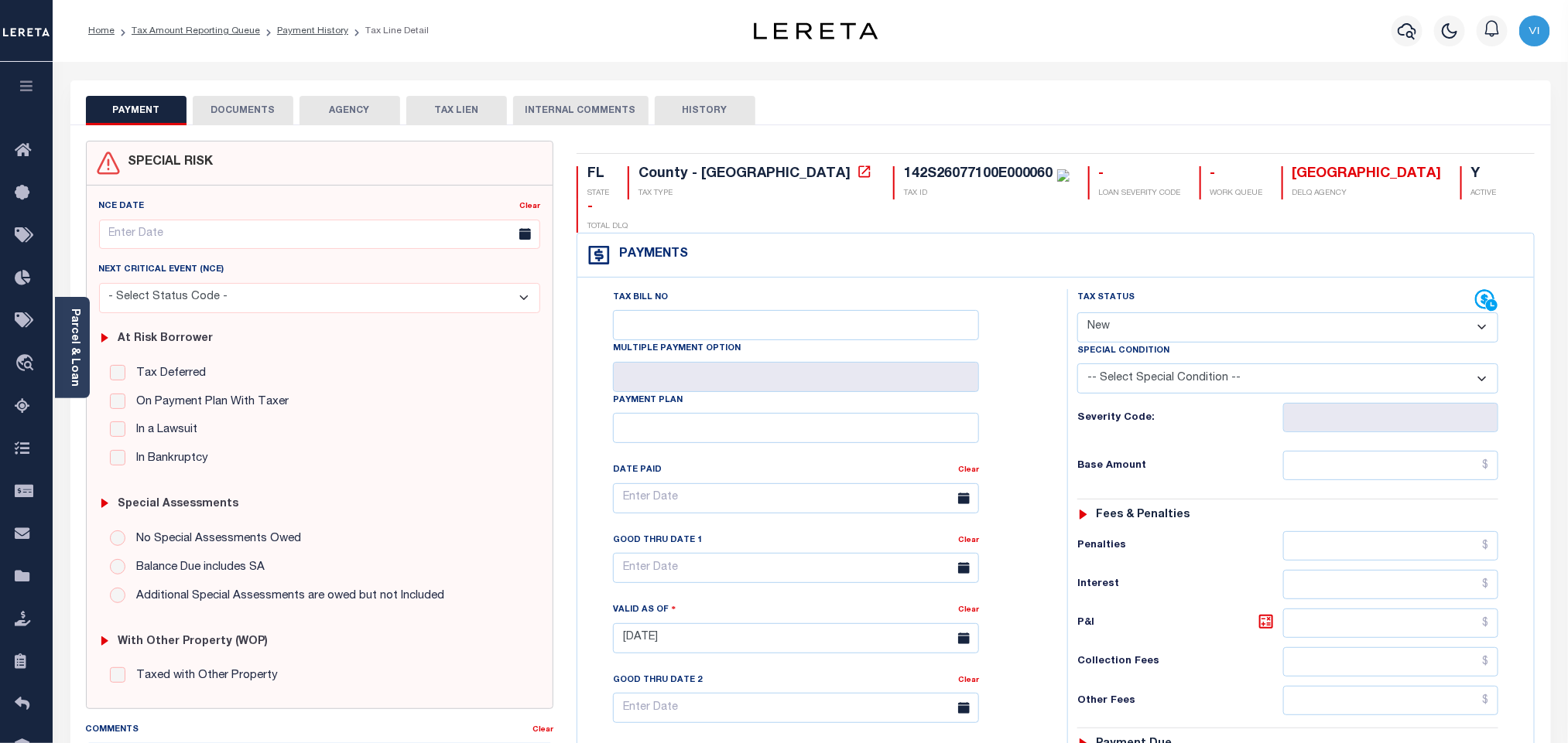
click at [249, 100] on button "DOCUMENTS" at bounding box center [242, 110] width 100 height 30
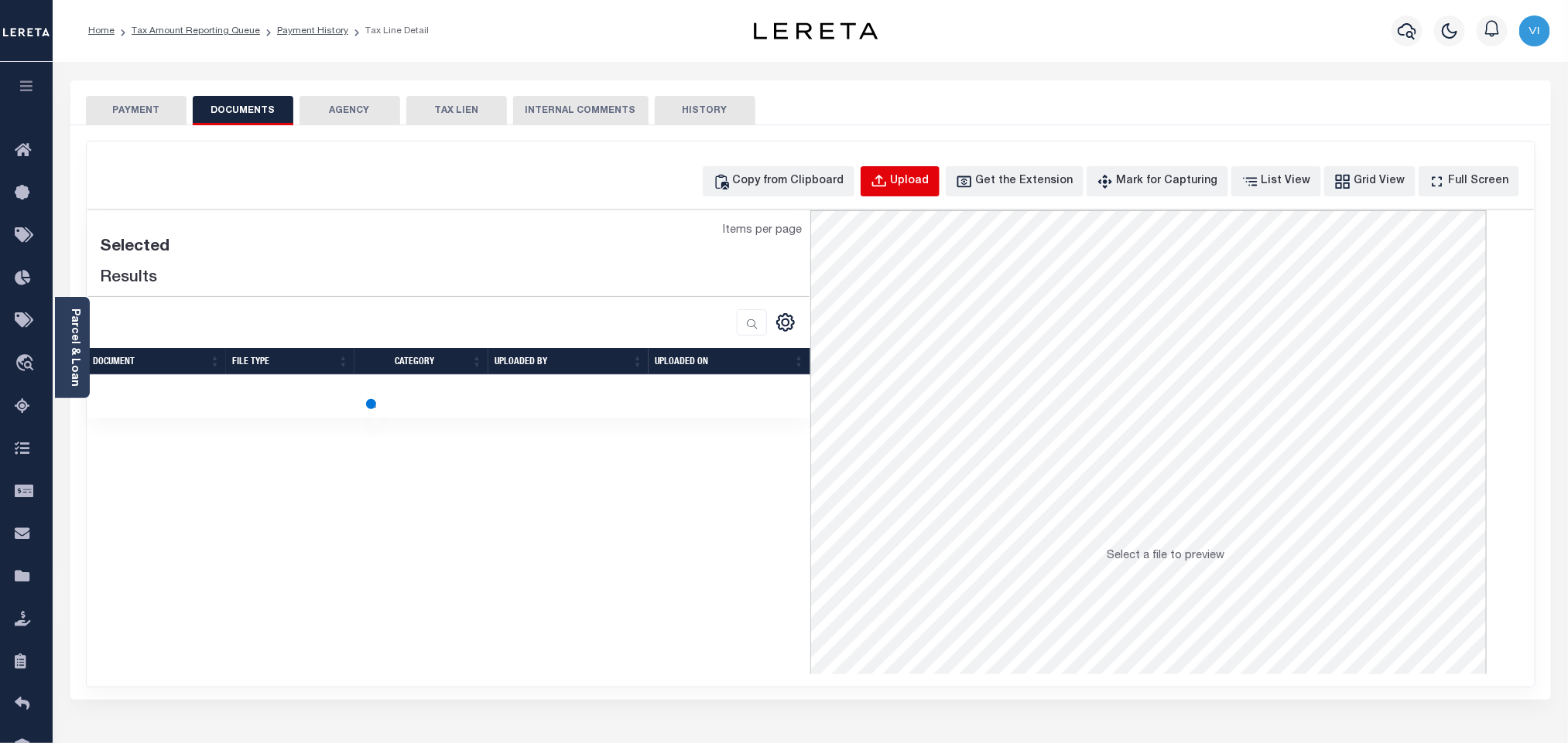
click at [929, 190] on div "Upload" at bounding box center [910, 181] width 39 height 17
select select "POP"
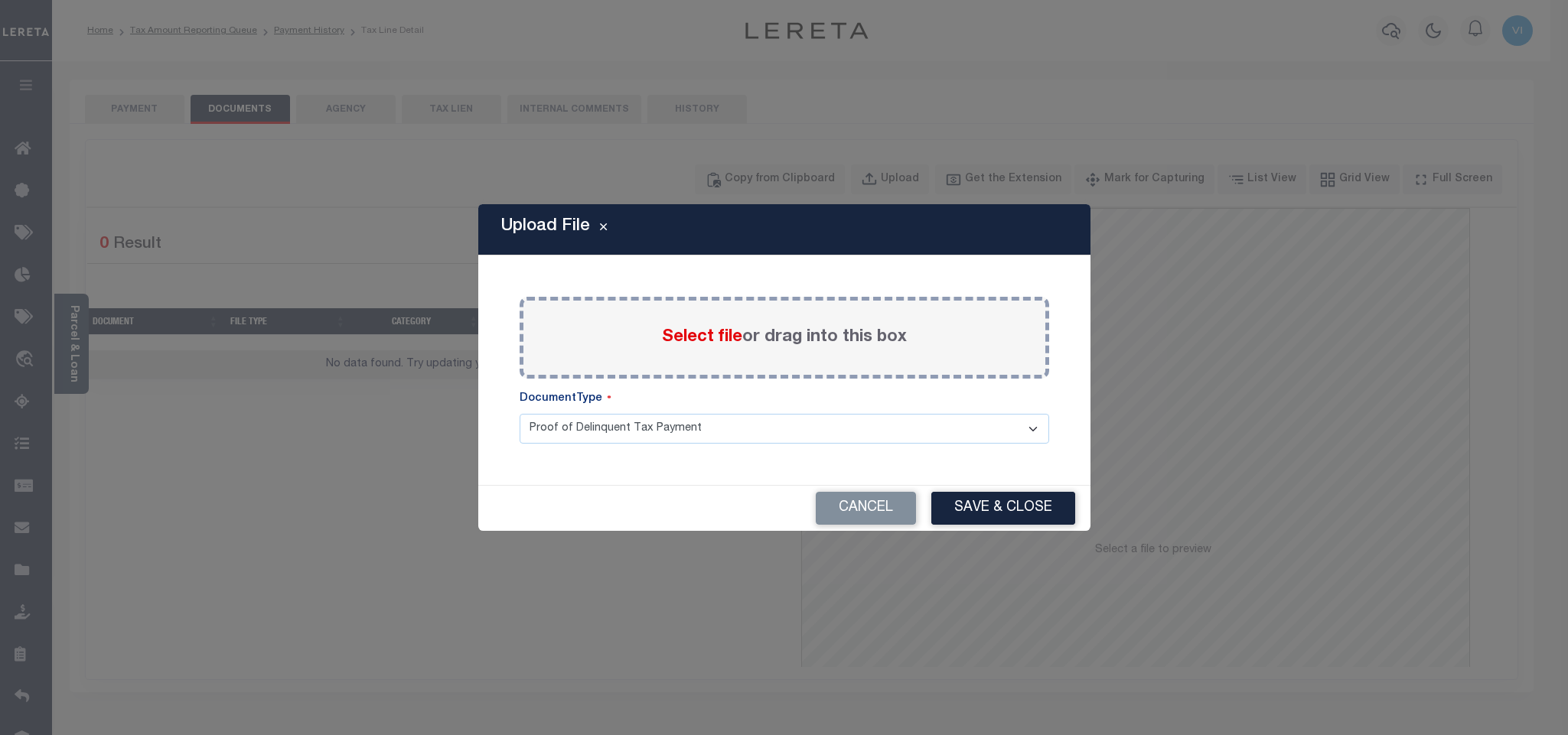
click at [689, 336] on span "Select file" at bounding box center [702, 337] width 80 height 17
click at [0, 0] on input "Select file or drag into this box" at bounding box center [0, 0] width 0 height 0
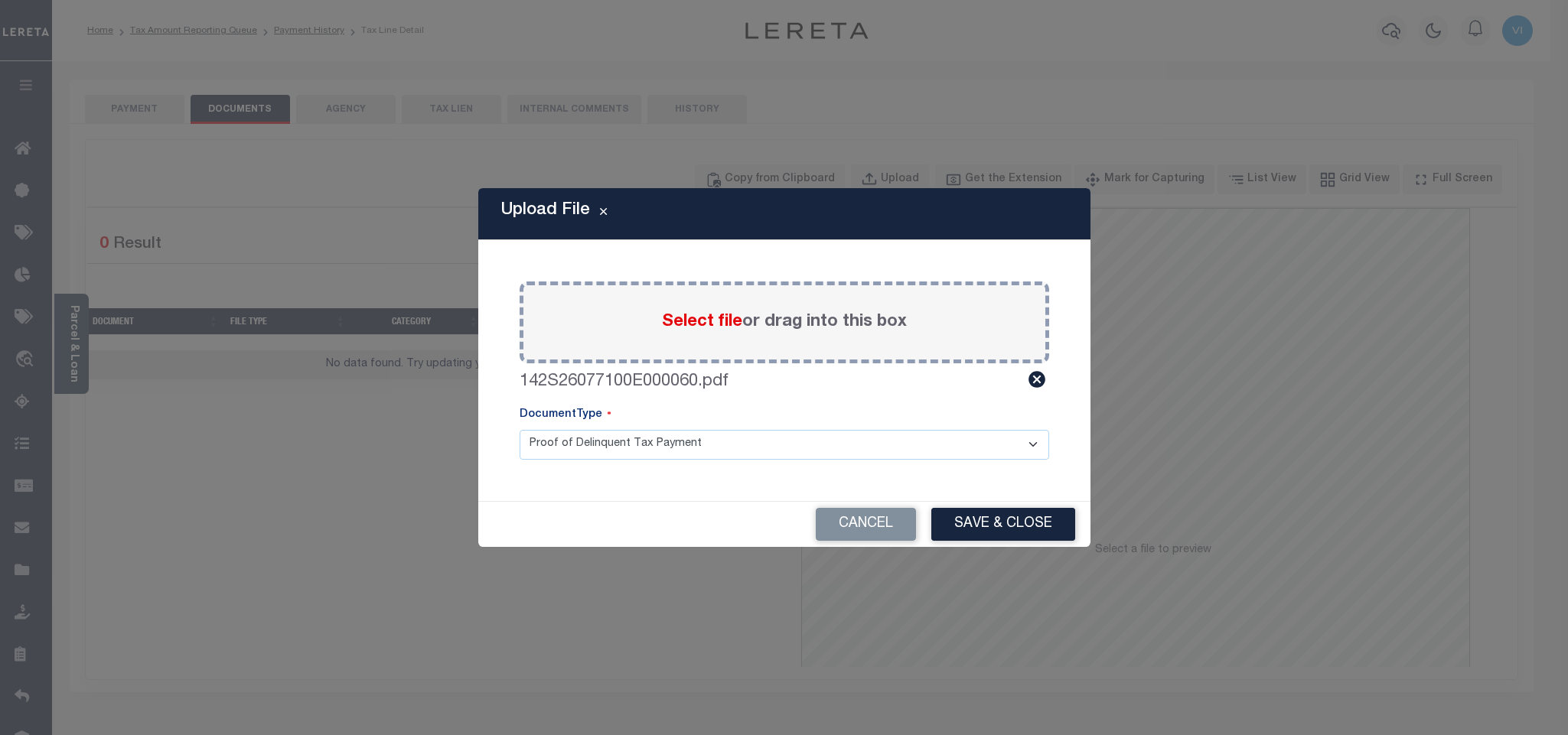
click at [576, 451] on select "Proof of Delinquent Tax Payment" at bounding box center [784, 445] width 530 height 29
click at [520, 430] on select "Proof of Delinquent Tax Payment" at bounding box center [784, 445] width 530 height 29
click at [972, 524] on button "Save & Close" at bounding box center [1003, 524] width 144 height 33
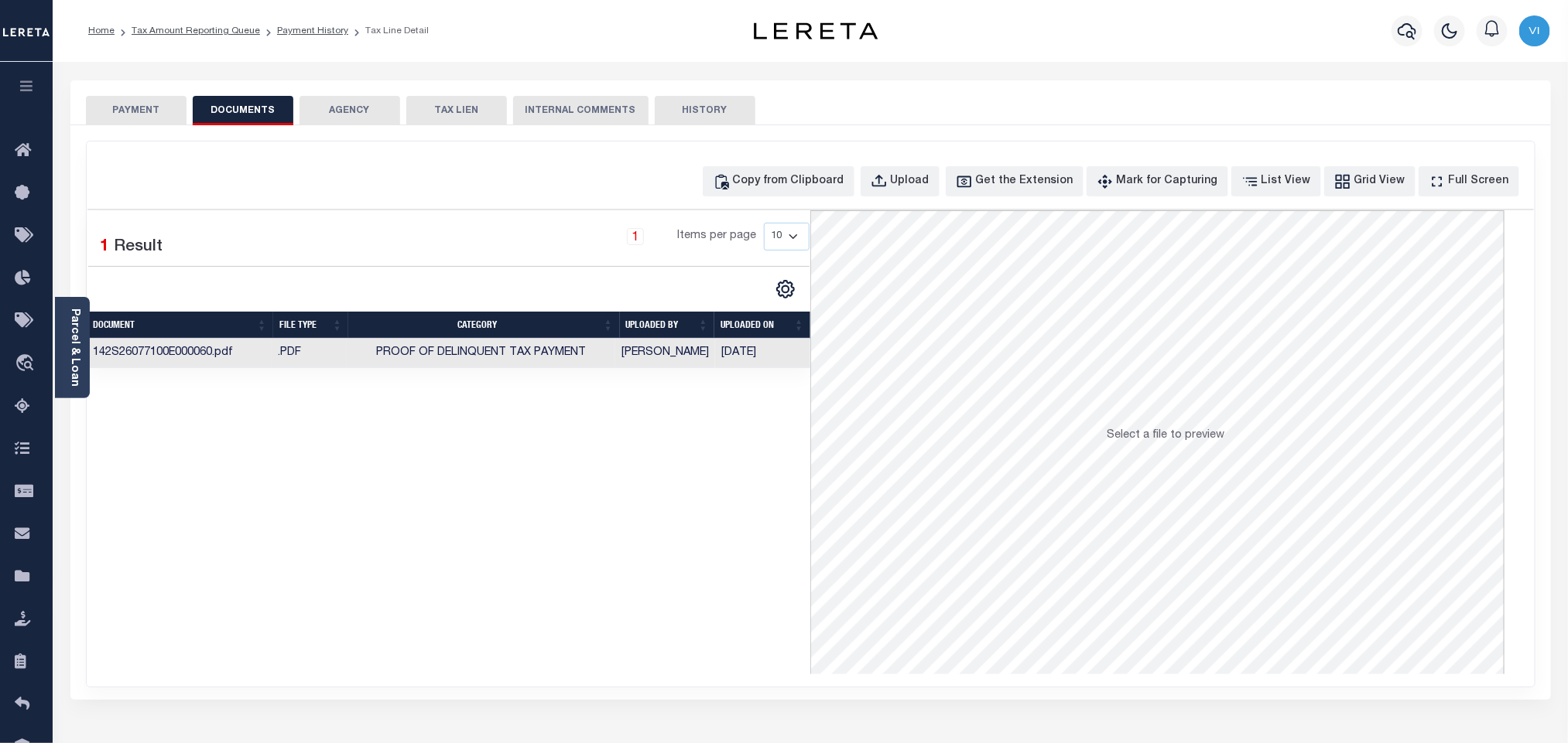
click at [154, 126] on div "SPECIAL RISK NCE Date Clear" at bounding box center [810, 413] width 1480 height 575
click at [149, 116] on button "PAYMENT" at bounding box center [135, 110] width 100 height 30
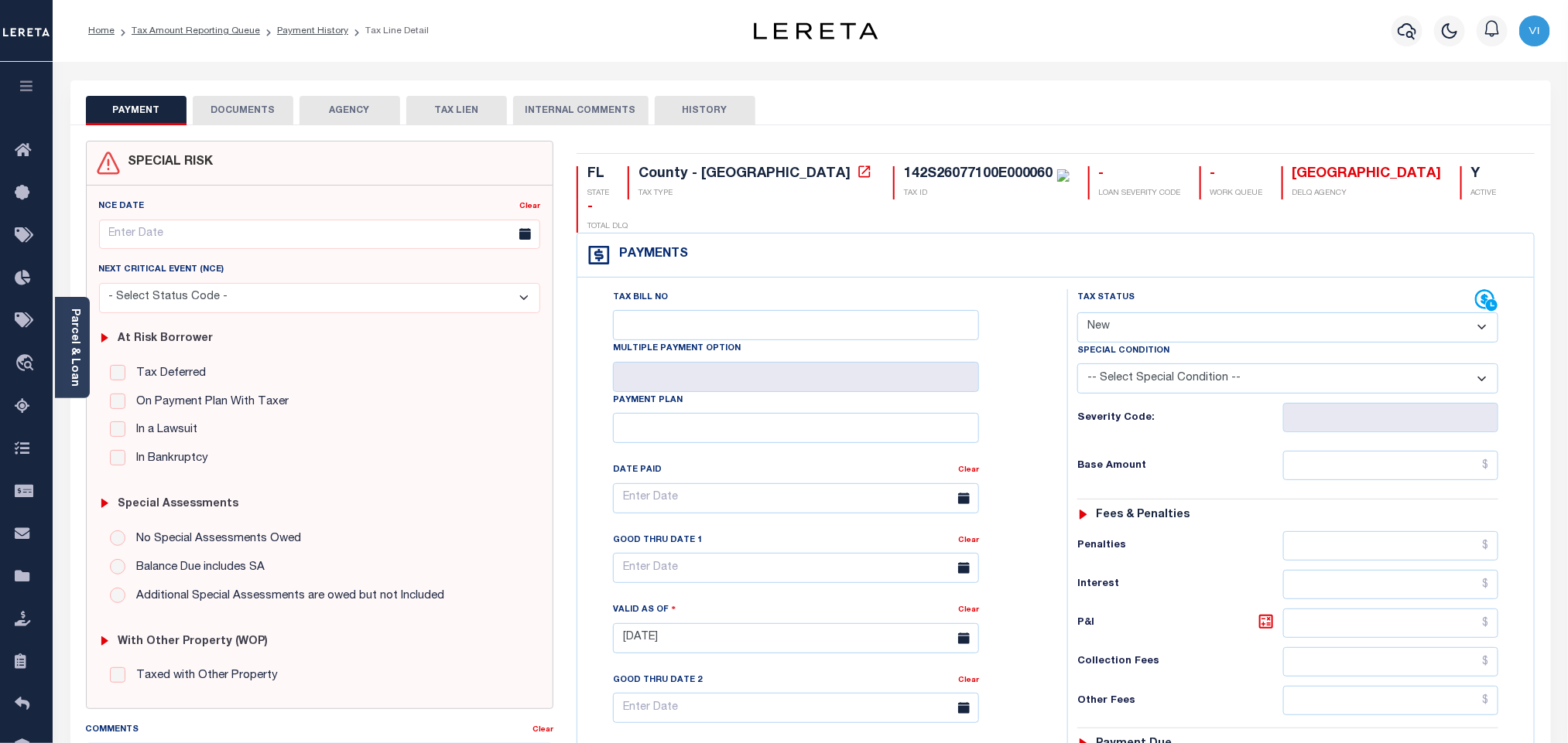
click at [1122, 312] on select "- Select Status Code - Open Due/Unpaid Paid Incomplete No Tax Due Internal Refu…" at bounding box center [1288, 327] width 421 height 30
select select "PYD"
click at [1078, 312] on select "- Select Status Code - Open Due/Unpaid Paid Incomplete No Tax Due Internal Refu…" at bounding box center [1288, 327] width 421 height 30
type input "[DATE]"
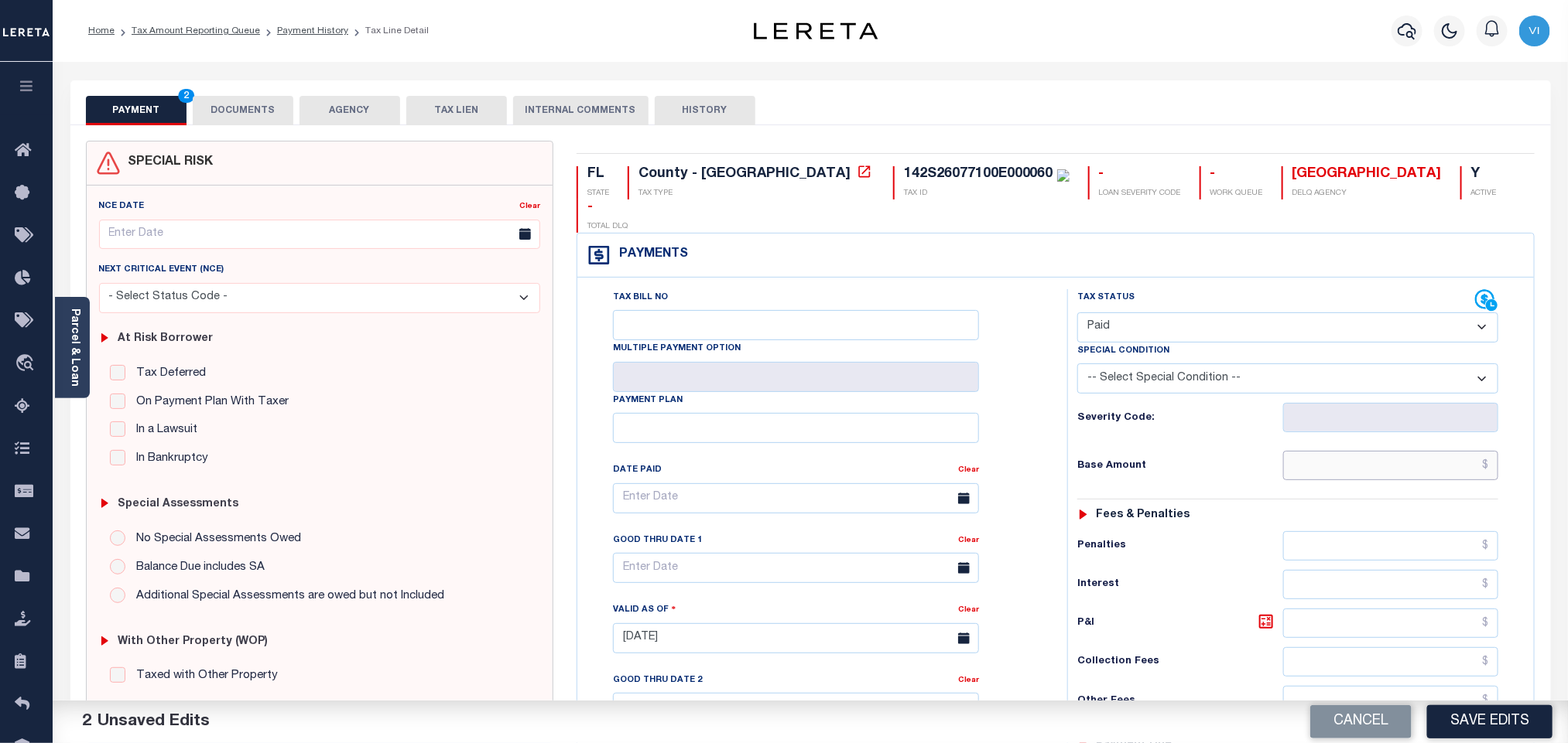
click at [1319, 451] on input "text" at bounding box center [1391, 466] width 216 height 30
paste input "340.98"
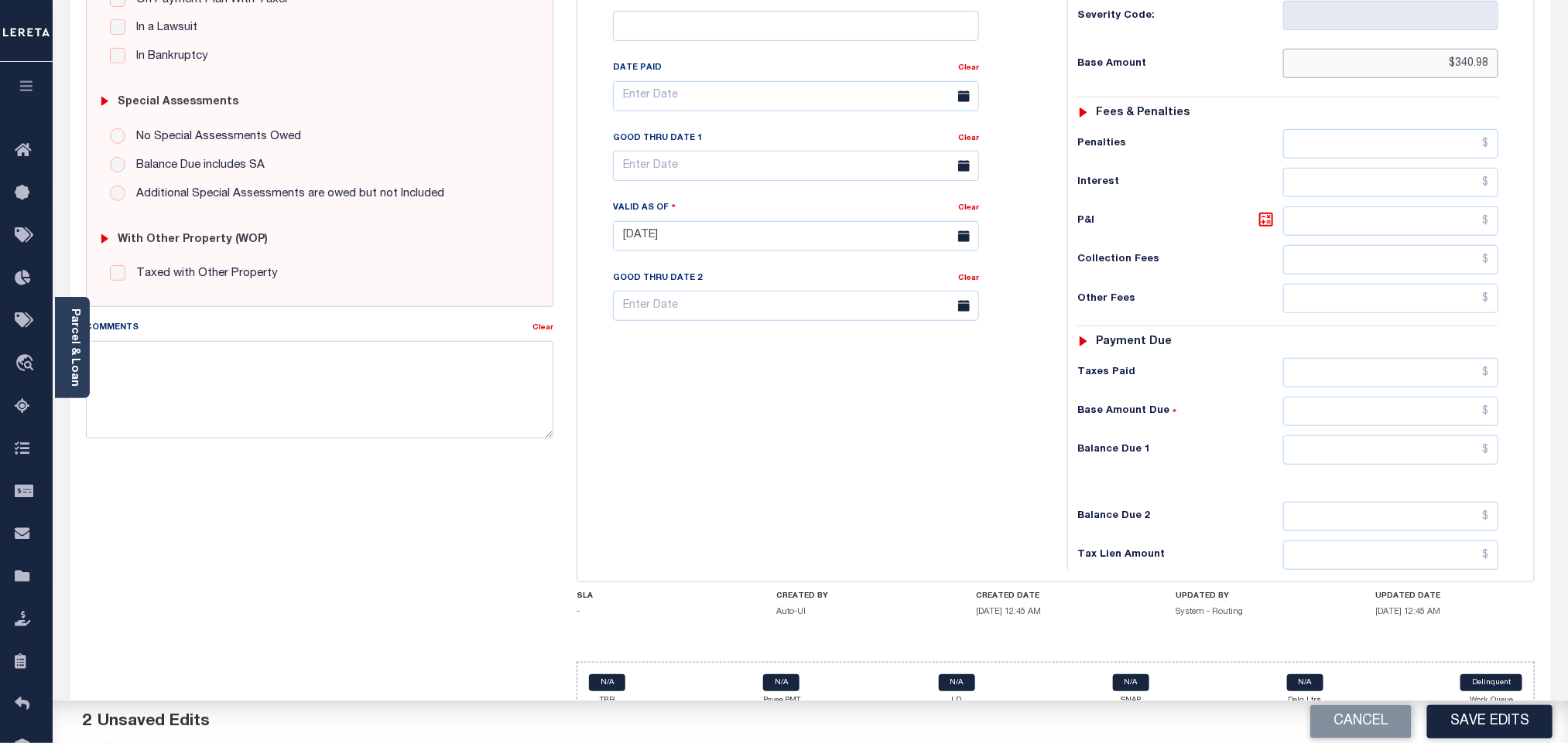
type input "$340.98"
click at [1307, 443] on input "text" at bounding box center [1391, 450] width 216 height 30
type input "$0.00"
click at [1475, 718] on button "Save Edits" at bounding box center [1489, 721] width 126 height 33
checkbox input "false"
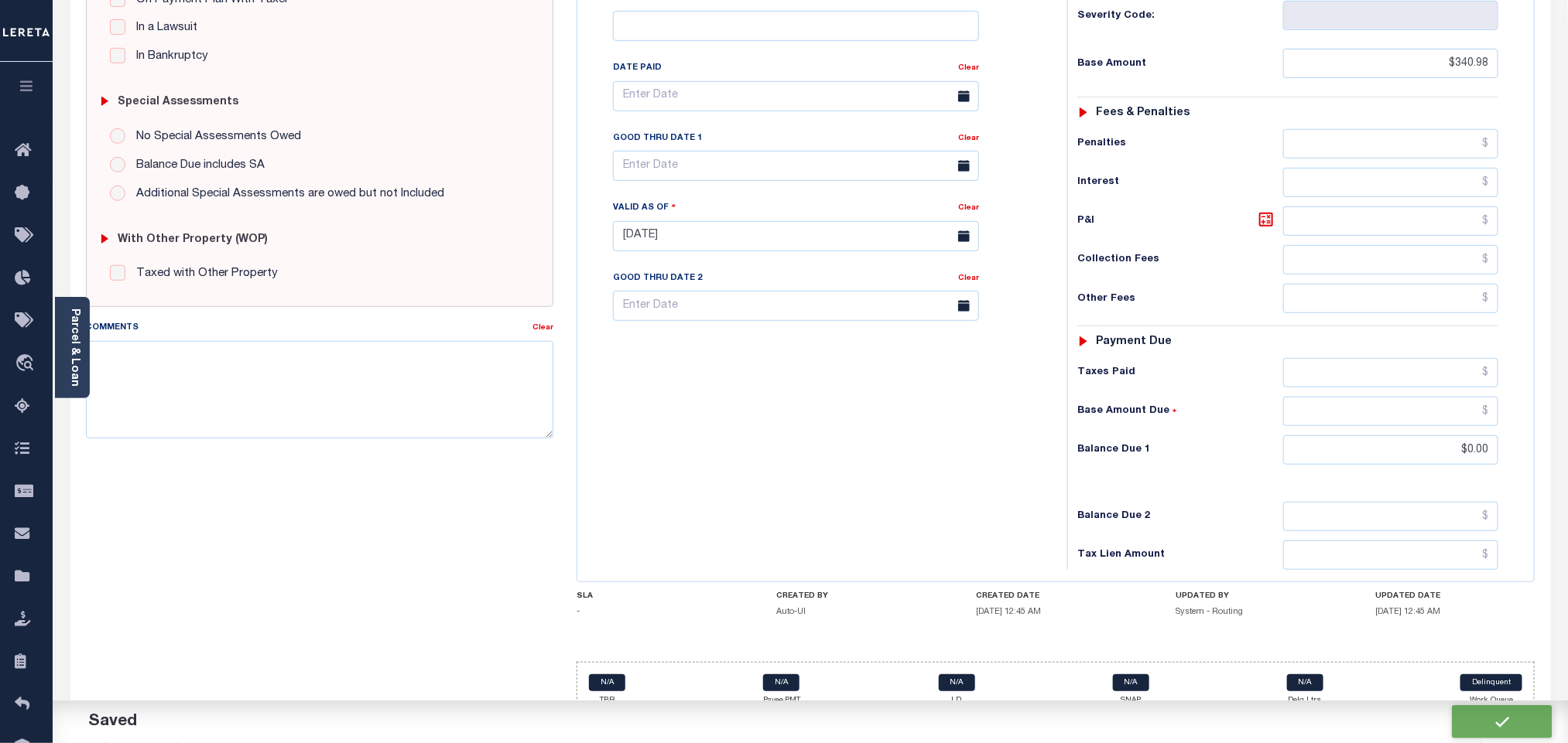
checkbox input "false"
type input "$340.98"
type input "$0"
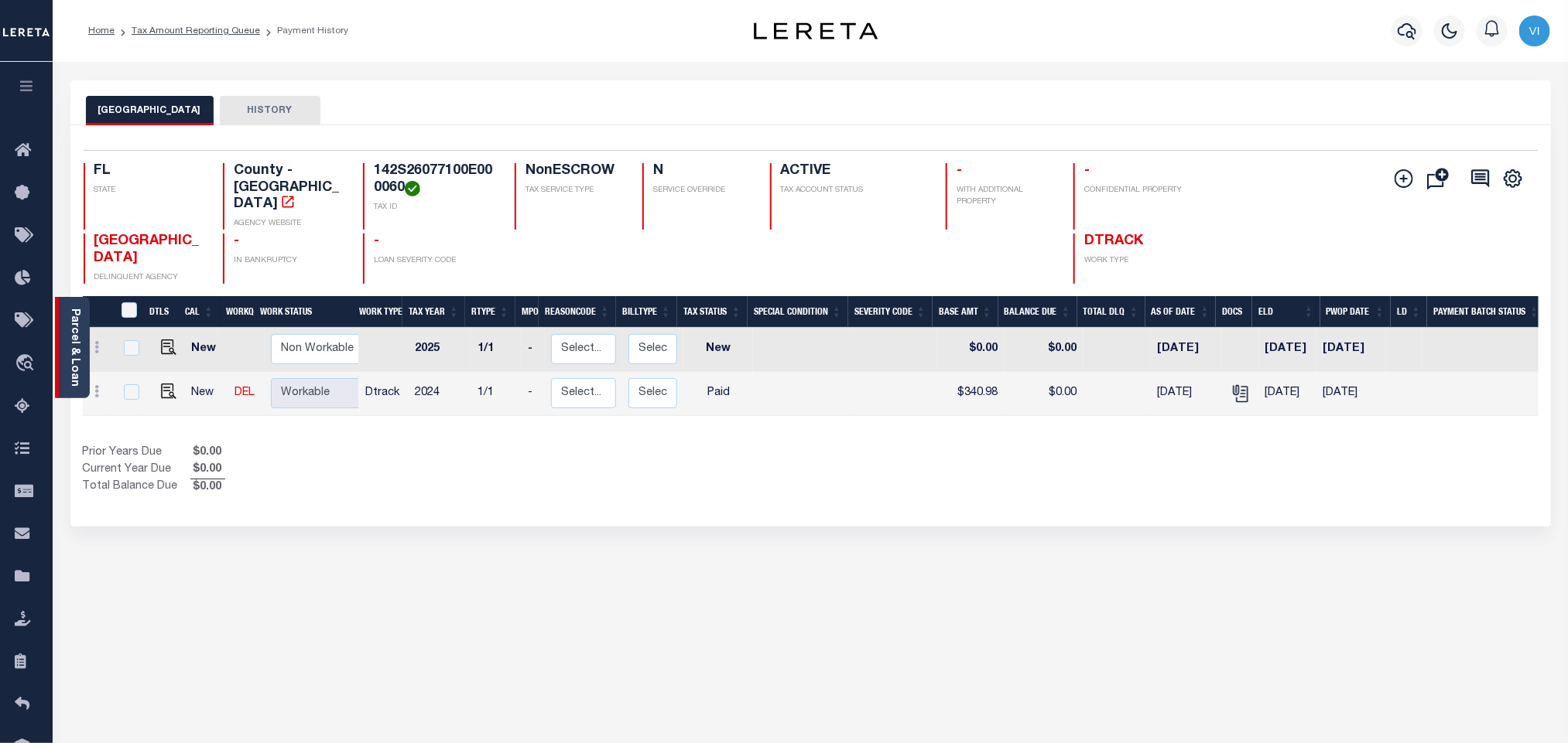
click at [79, 356] on link "Parcel & Loan" at bounding box center [74, 348] width 11 height 79
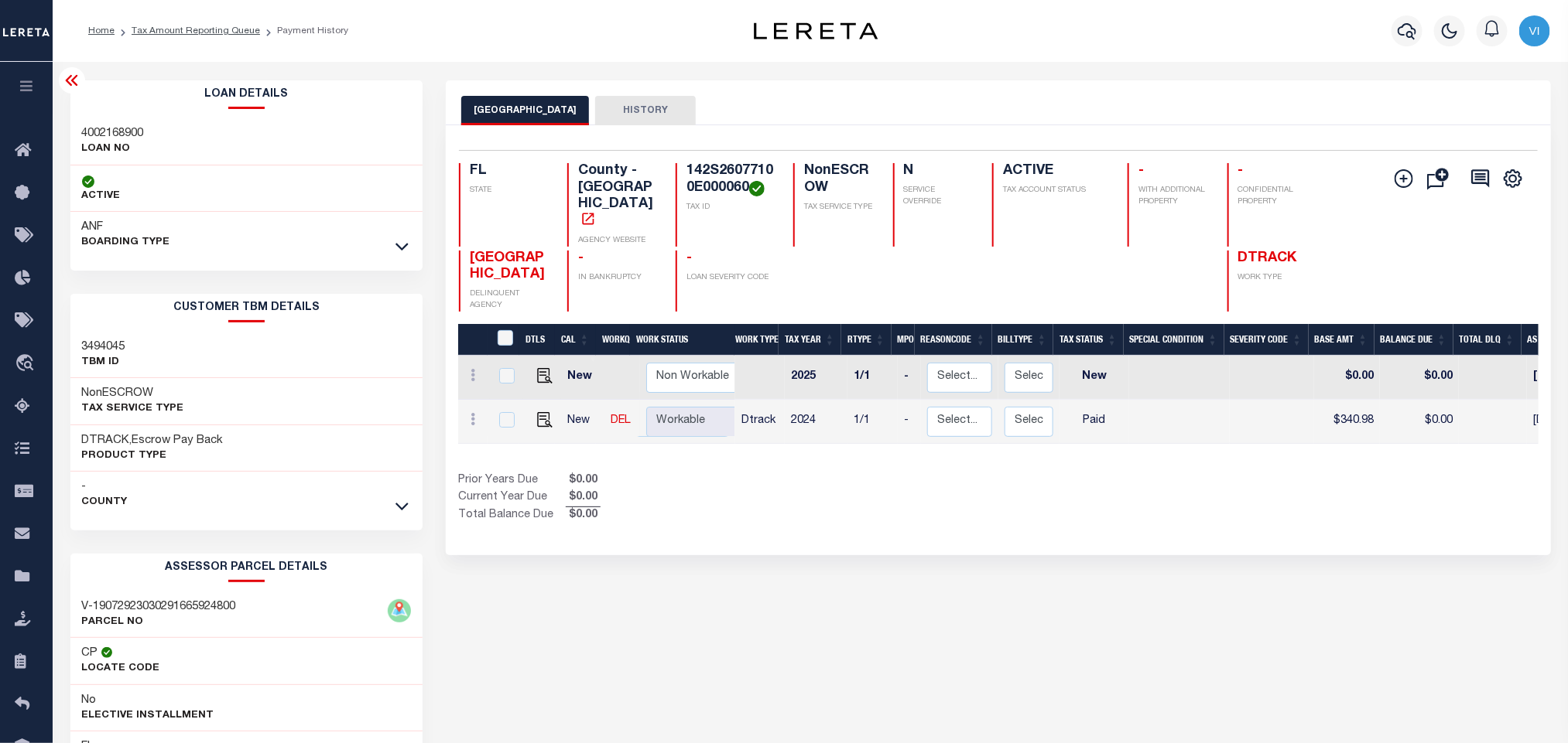
click at [84, 142] on p "LOAN NO" at bounding box center [113, 149] width 62 height 15
click at [77, 125] on div "4002168900 LOAN NO" at bounding box center [247, 142] width 353 height 47
copy h3 "4002168900"
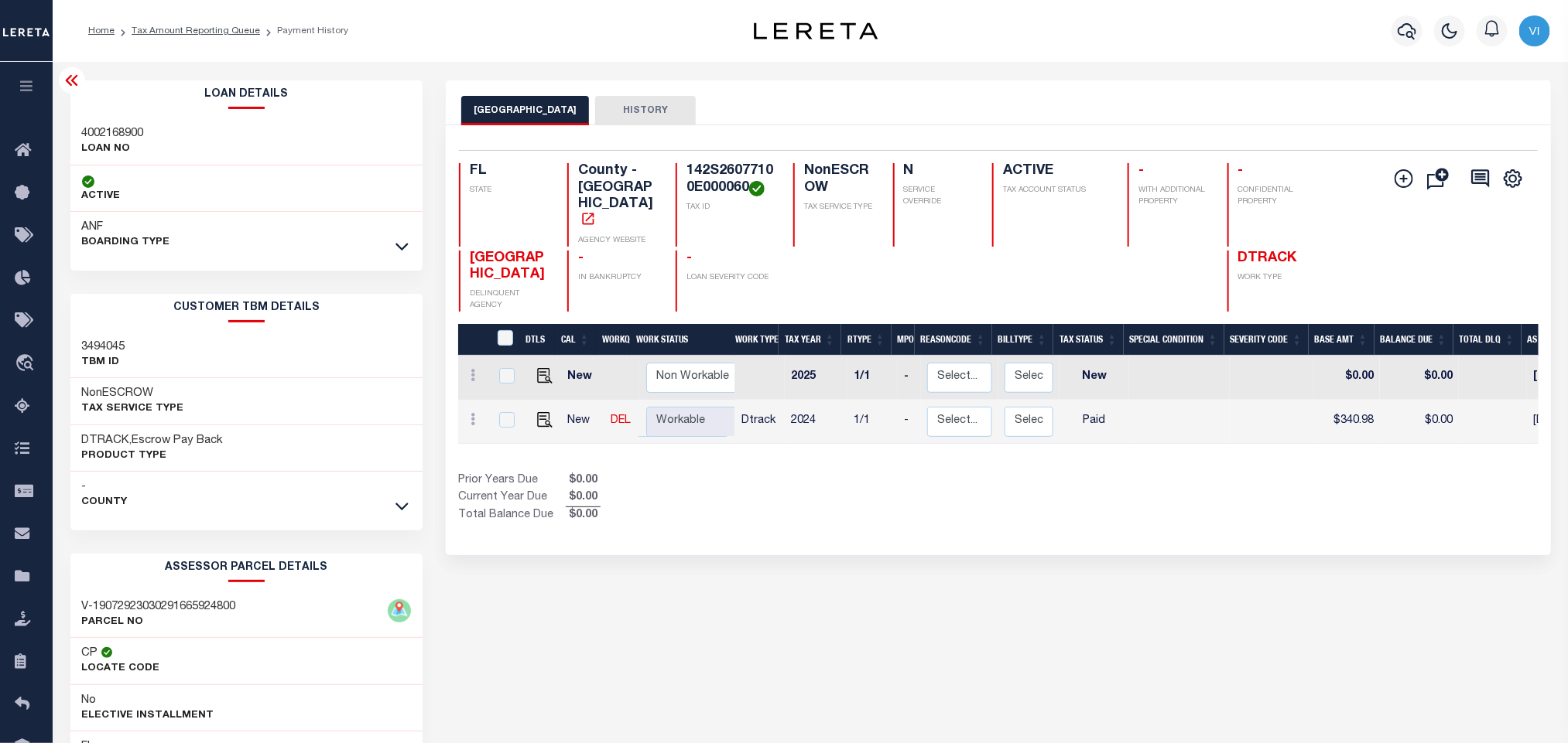
click at [725, 179] on h4 "142S26077100E000060" at bounding box center [731, 180] width 89 height 33
copy h4 "142S26077100E000060"
